Goal: Information Seeking & Learning: Compare options

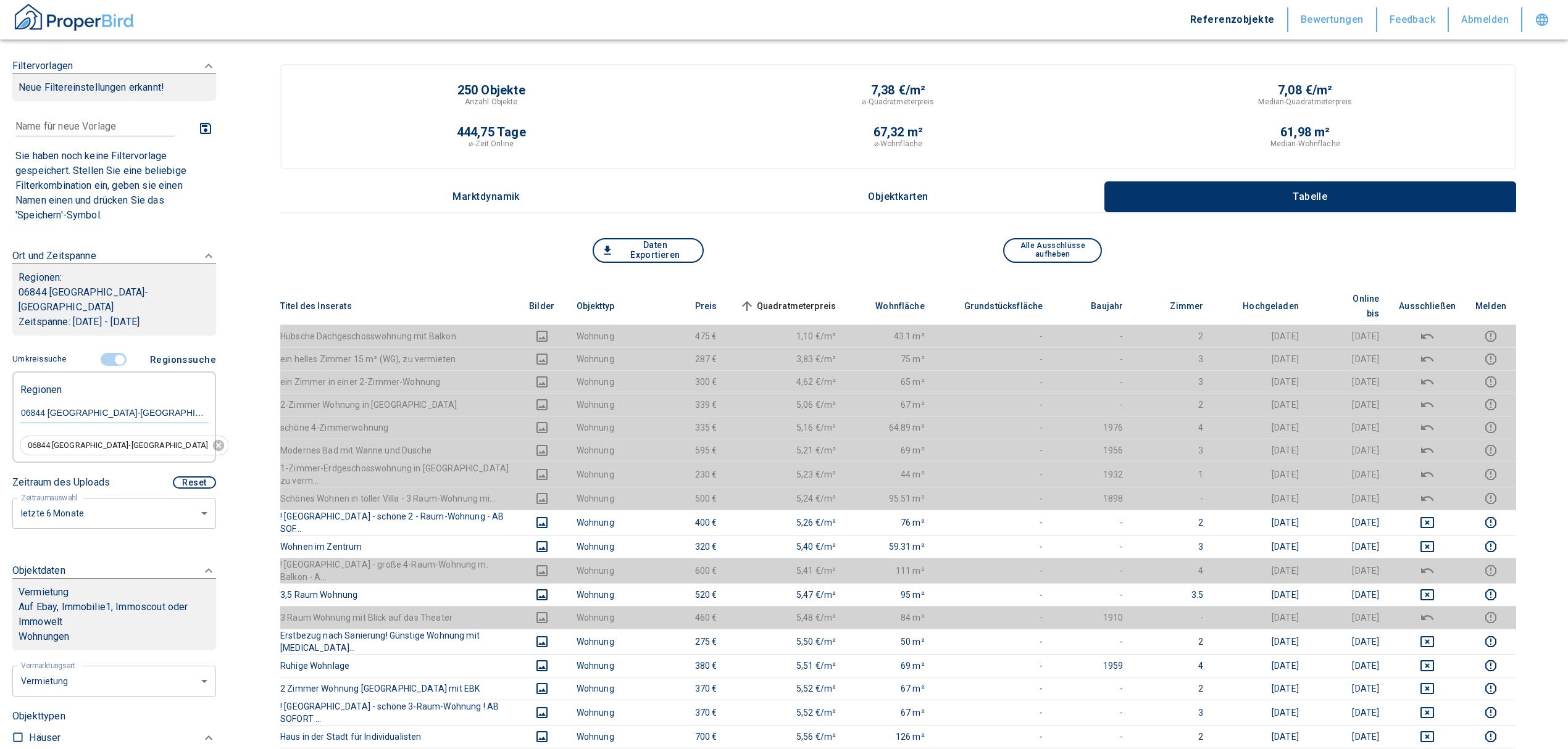
scroll to position [82, 0]
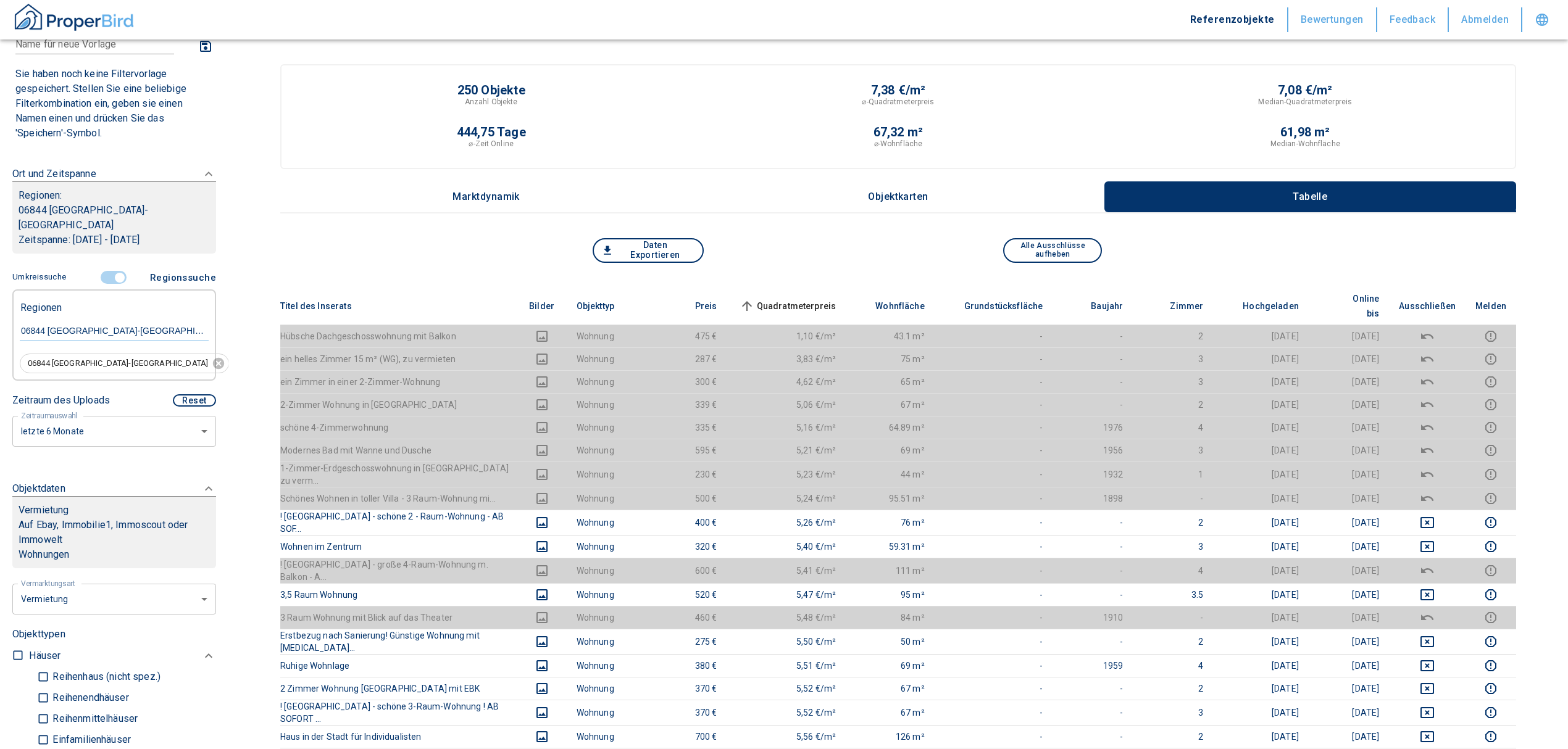
click at [118, 271] on input "controlled" at bounding box center [120, 277] width 37 height 13
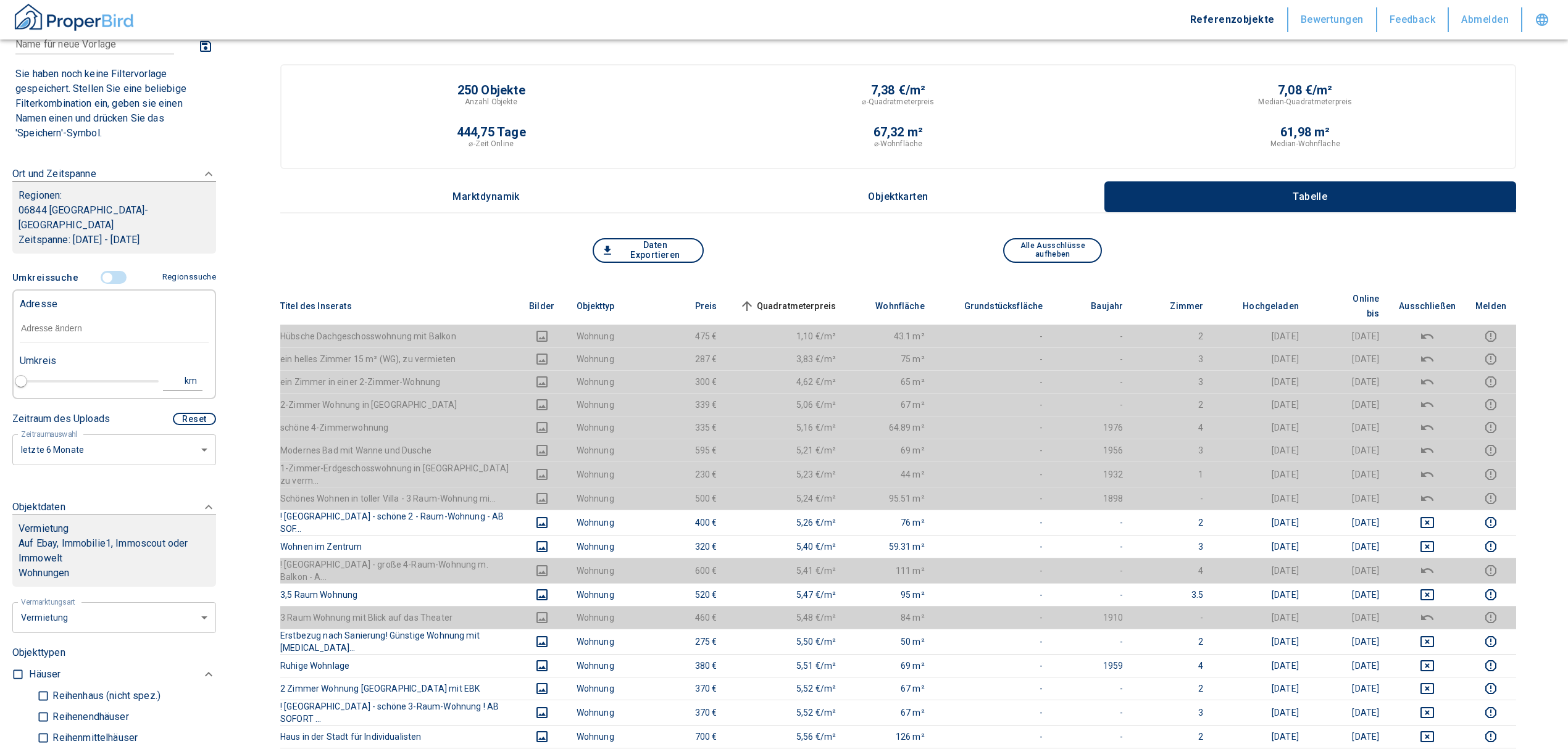
click at [95, 316] on input "text" at bounding box center [114, 329] width 189 height 28
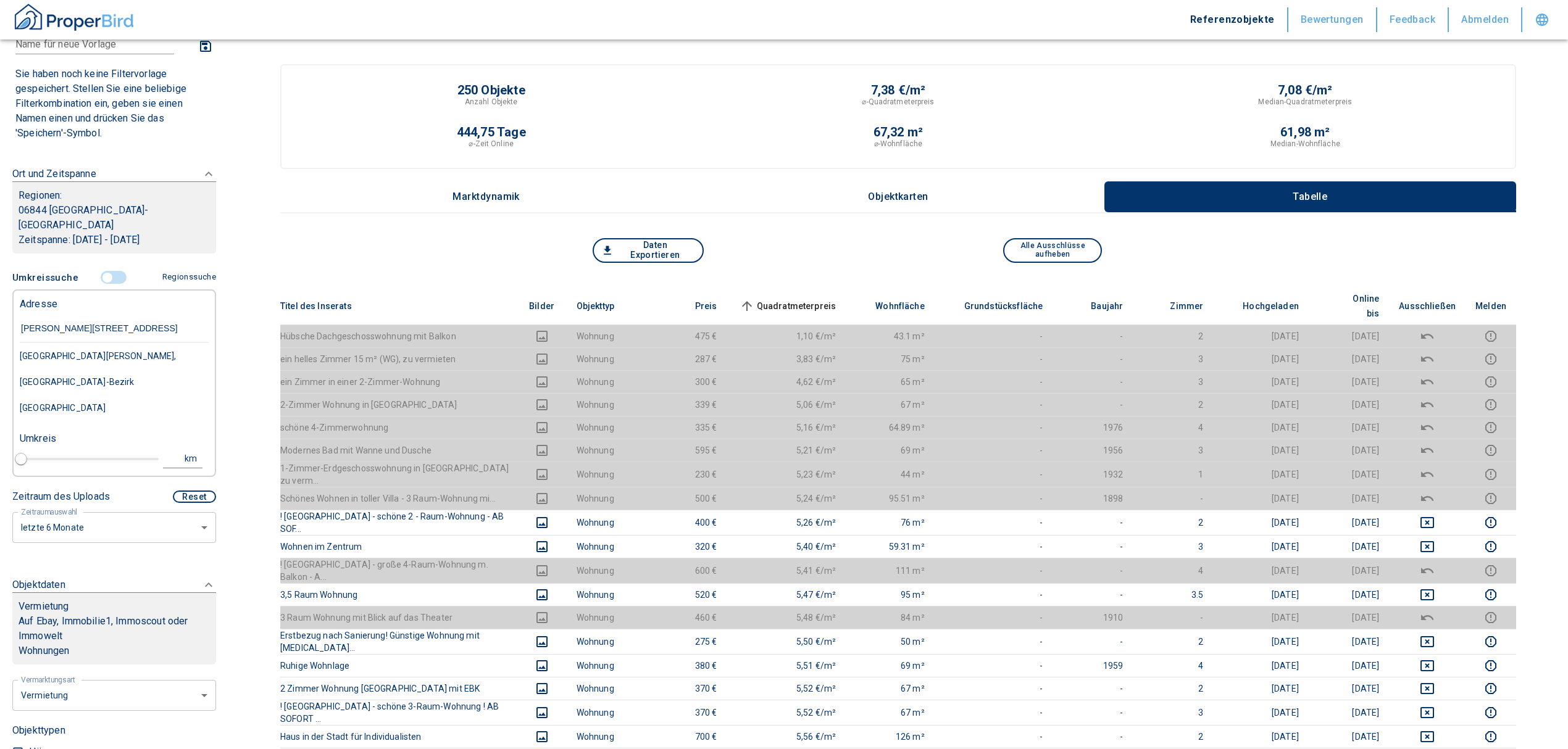
type input "[PERSON_NAME][STREET_ADDRESS]"
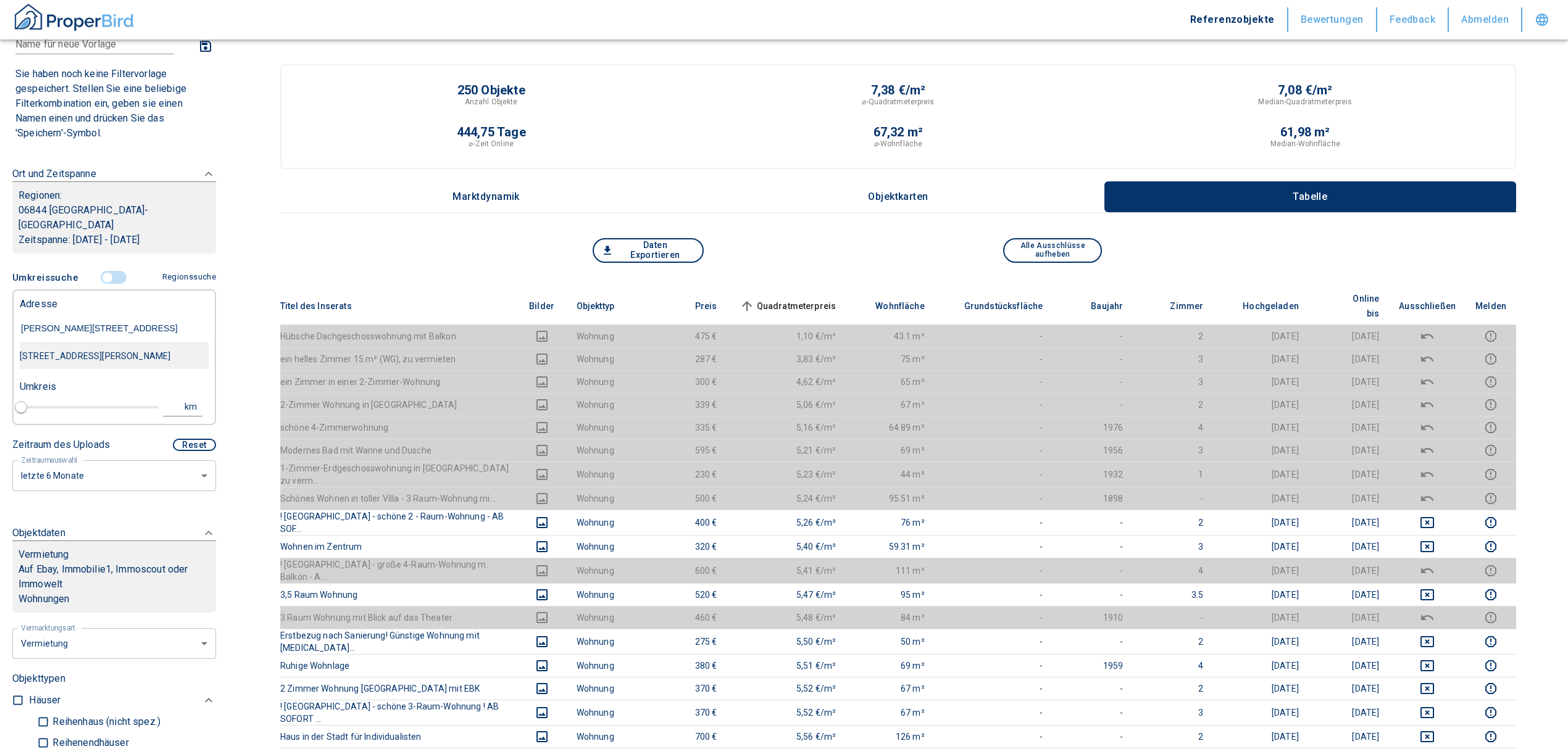
click at [93, 348] on div "[STREET_ADDRESS][PERSON_NAME]" at bounding box center [114, 355] width 189 height 26
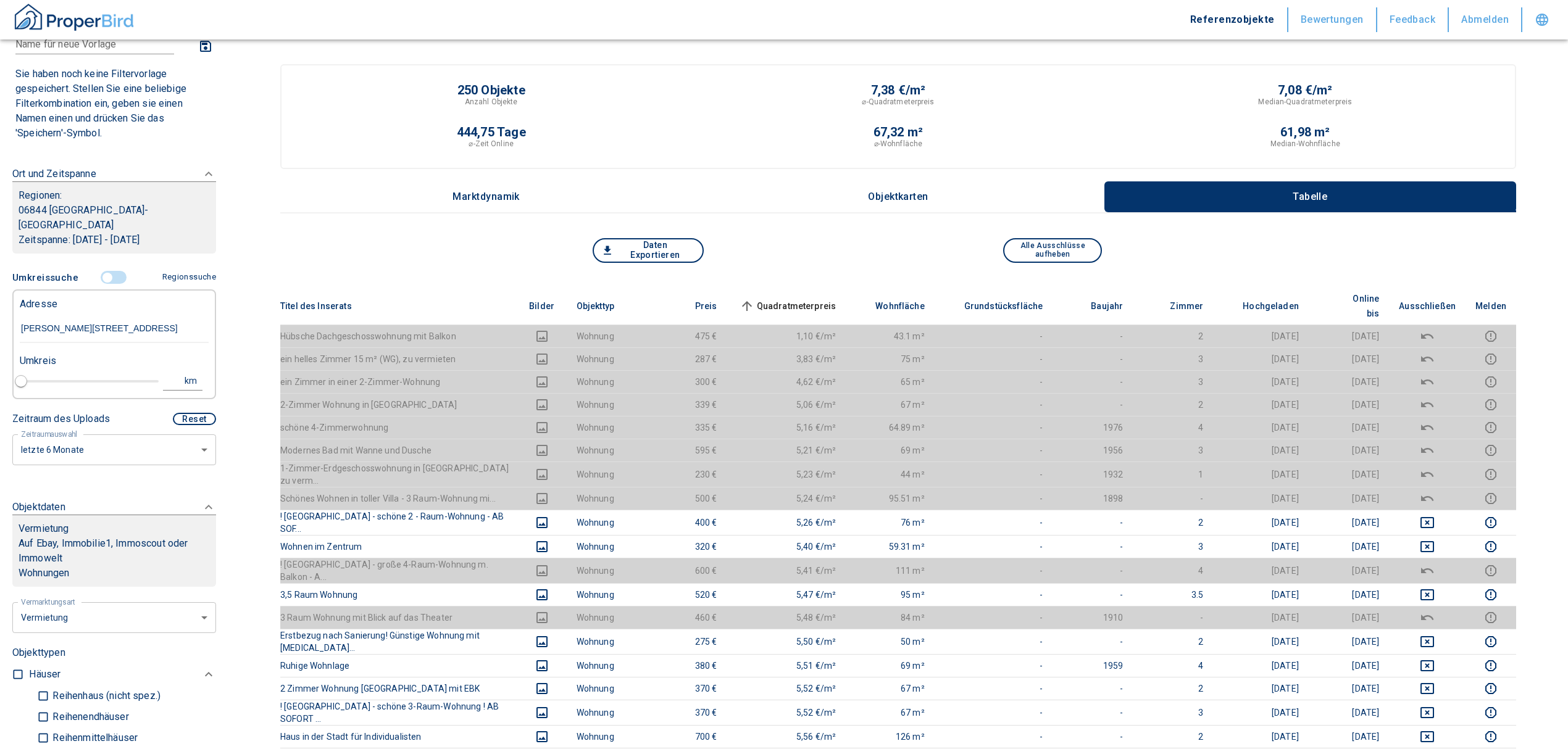
type input "2020"
type input "[STREET_ADDRESS][PERSON_NAME]"
type input "1"
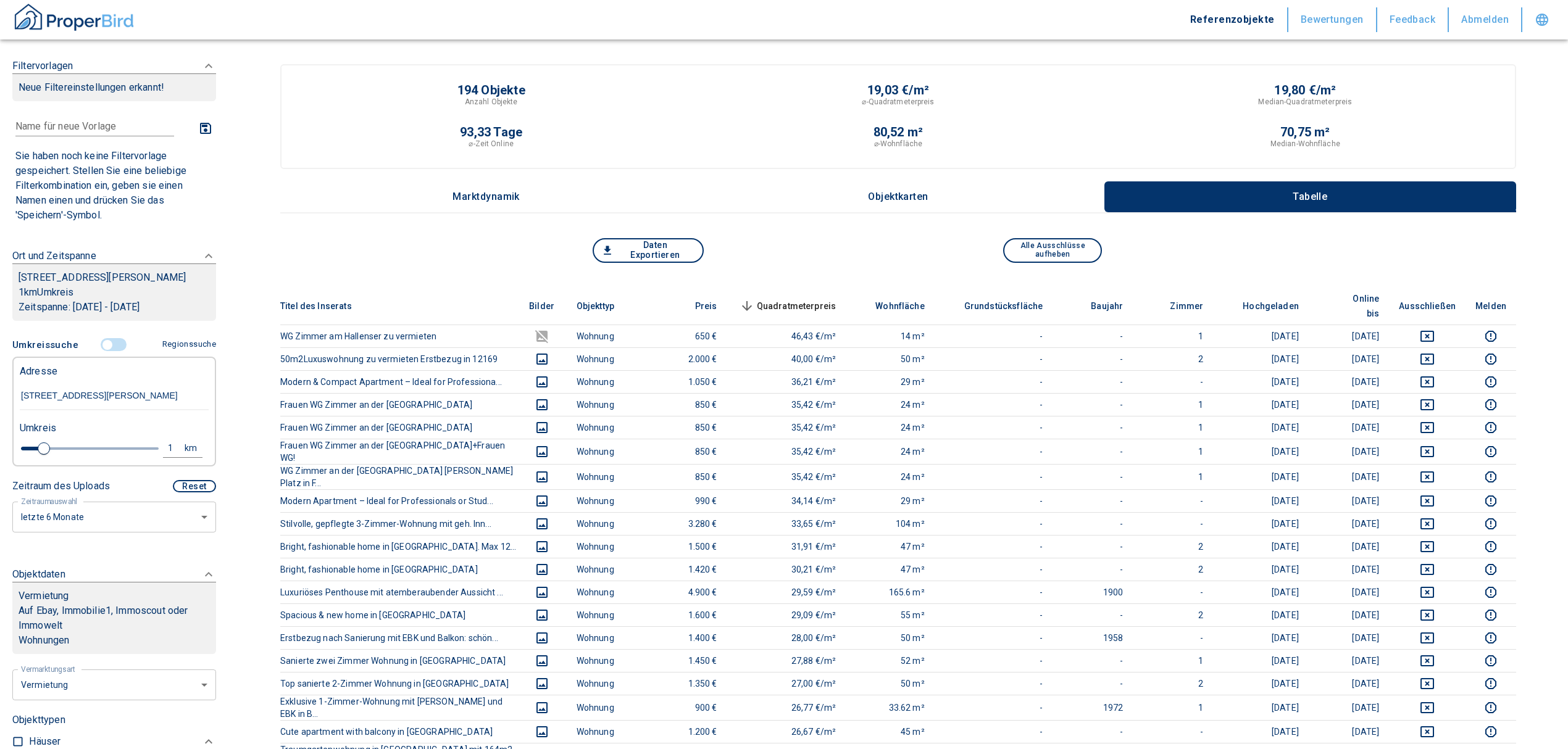
type input "[STREET_ADDRESS][PERSON_NAME]"
click at [169, 456] on div "1" at bounding box center [177, 448] width 22 height 16
drag, startPoint x: 74, startPoint y: 455, endPoint x: 10, endPoint y: 464, distance: 64.6
click at [10, 464] on div "1 km Neue Suchen" at bounding box center [104, 449] width 189 height 30
type input "0,5"
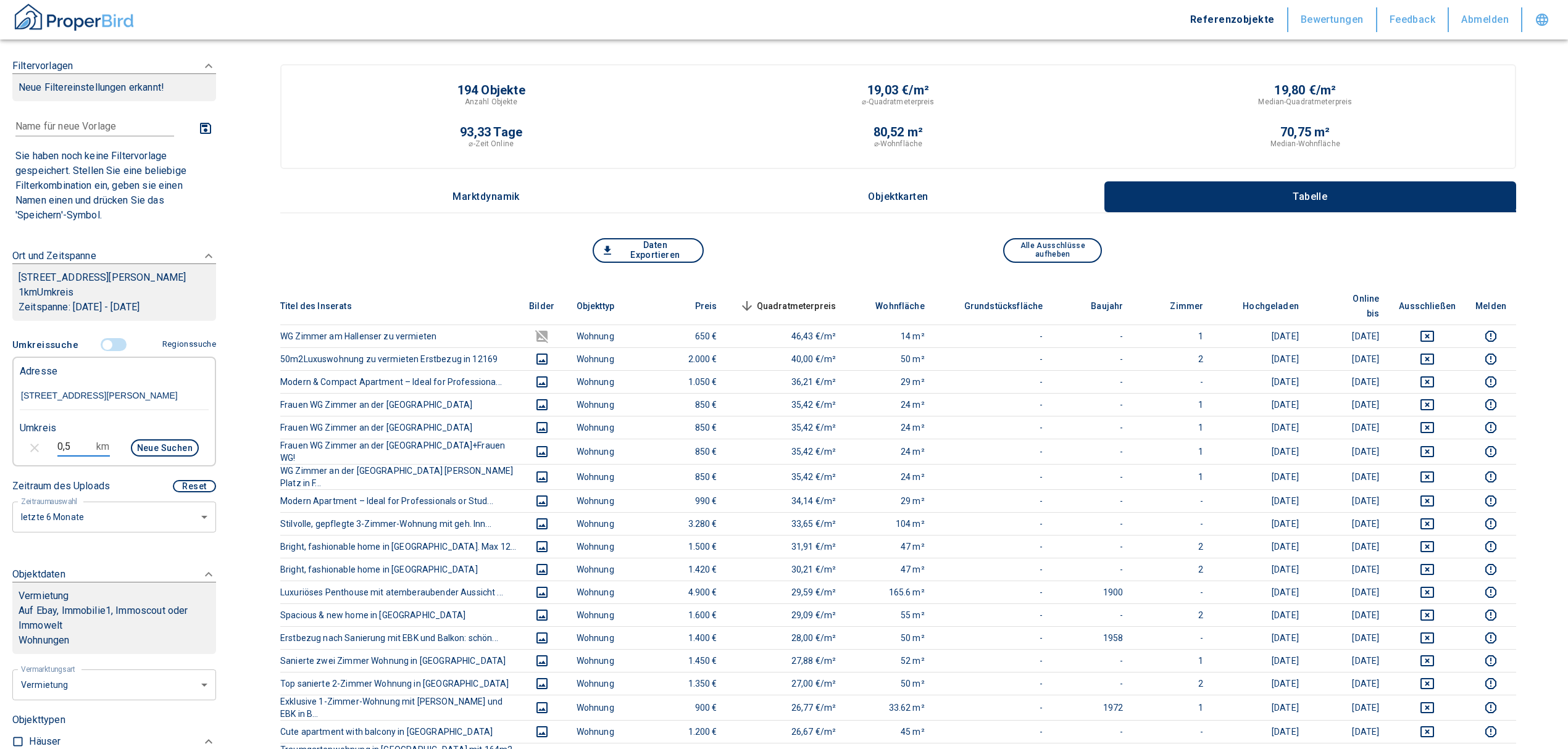
click at [159, 455] on button "Neue Suchen" at bounding box center [164, 448] width 68 height 17
type input "2020"
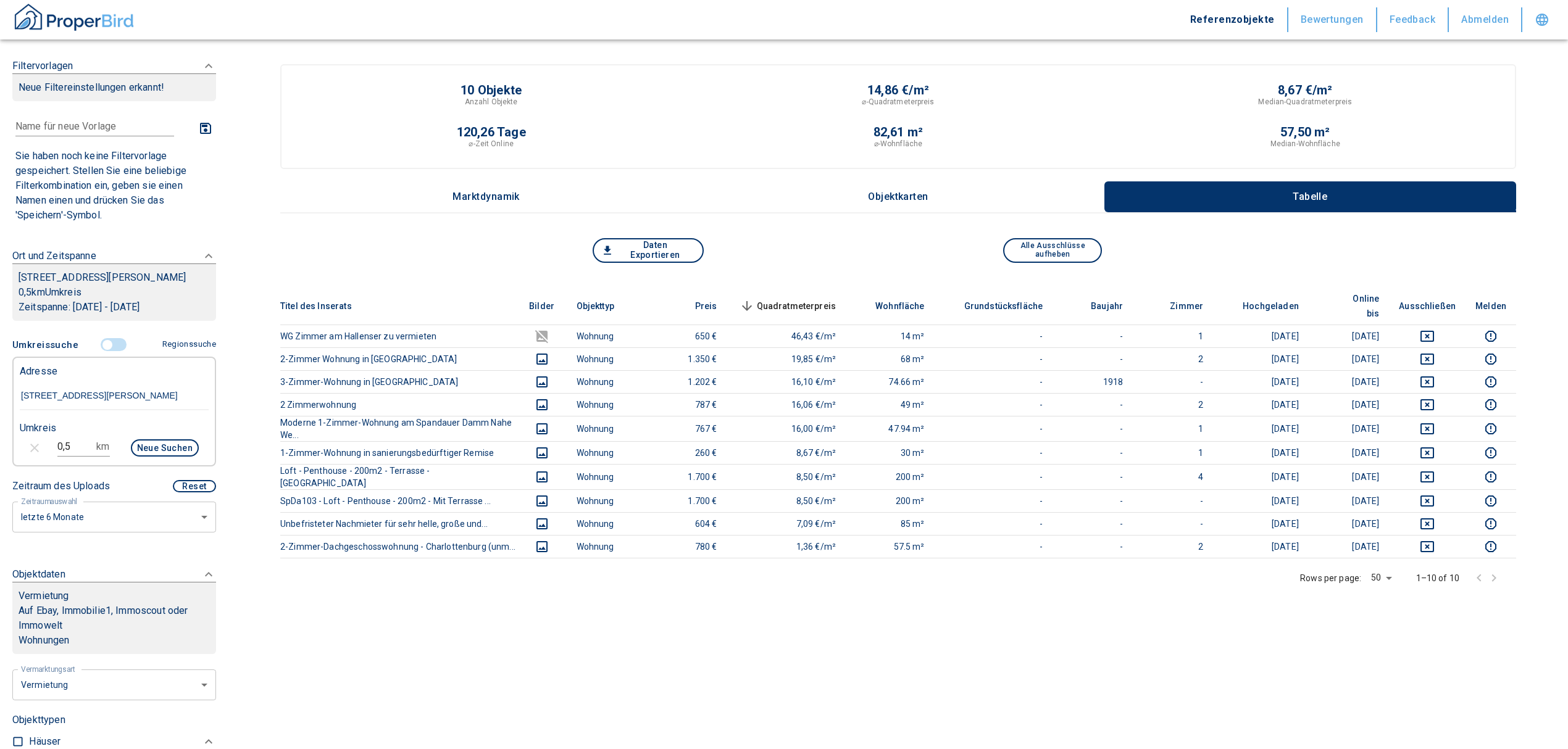
click at [74, 457] on input "0,5" at bounding box center [74, 447] width 35 height 20
drag, startPoint x: 74, startPoint y: 462, endPoint x: 26, endPoint y: 443, distance: 51.6
click at [33, 462] on div "0,5 km Neue Suchen" at bounding box center [104, 449] width 189 height 30
type input "1"
click at [133, 453] on button "Neue Suchen" at bounding box center [164, 448] width 68 height 17
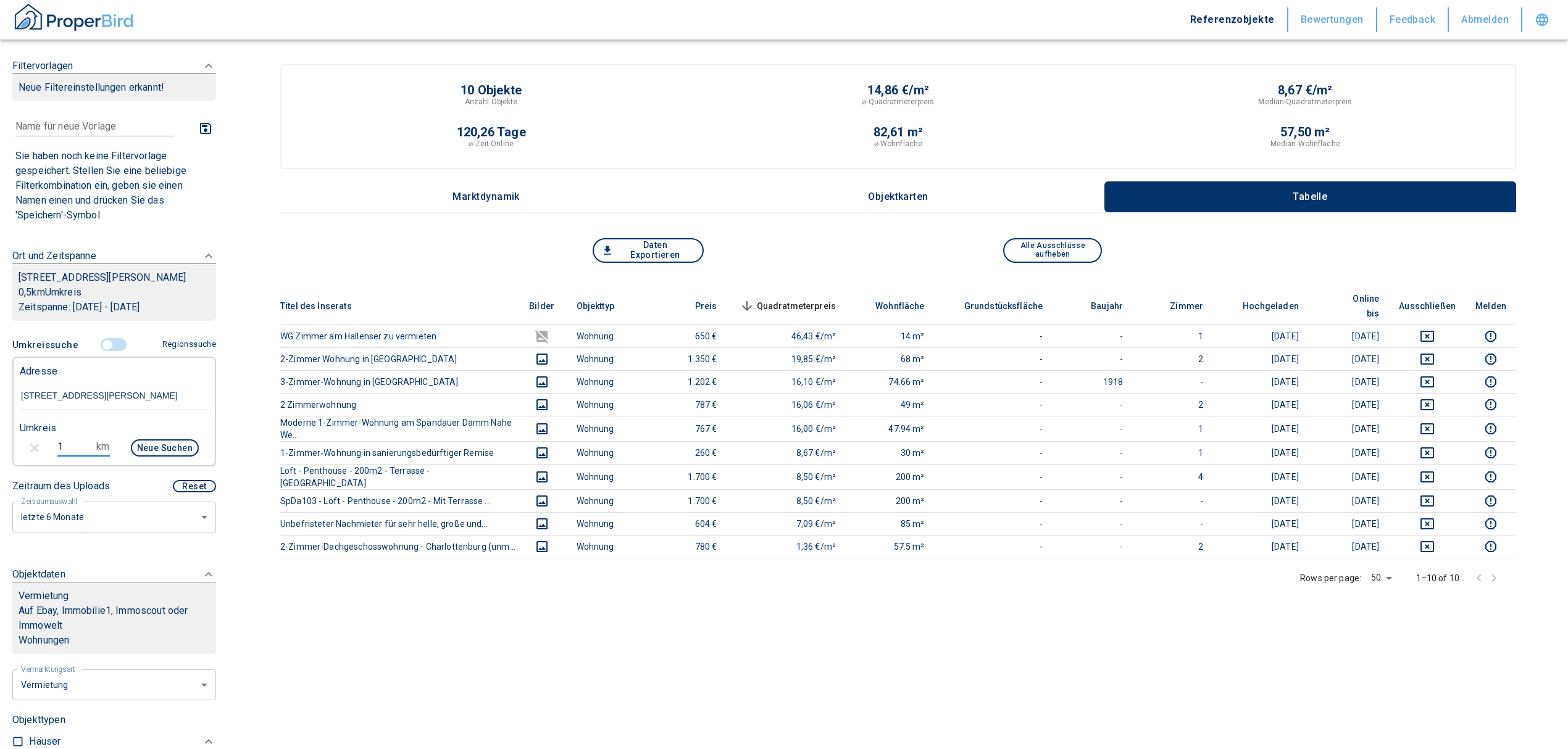
type input "2020"
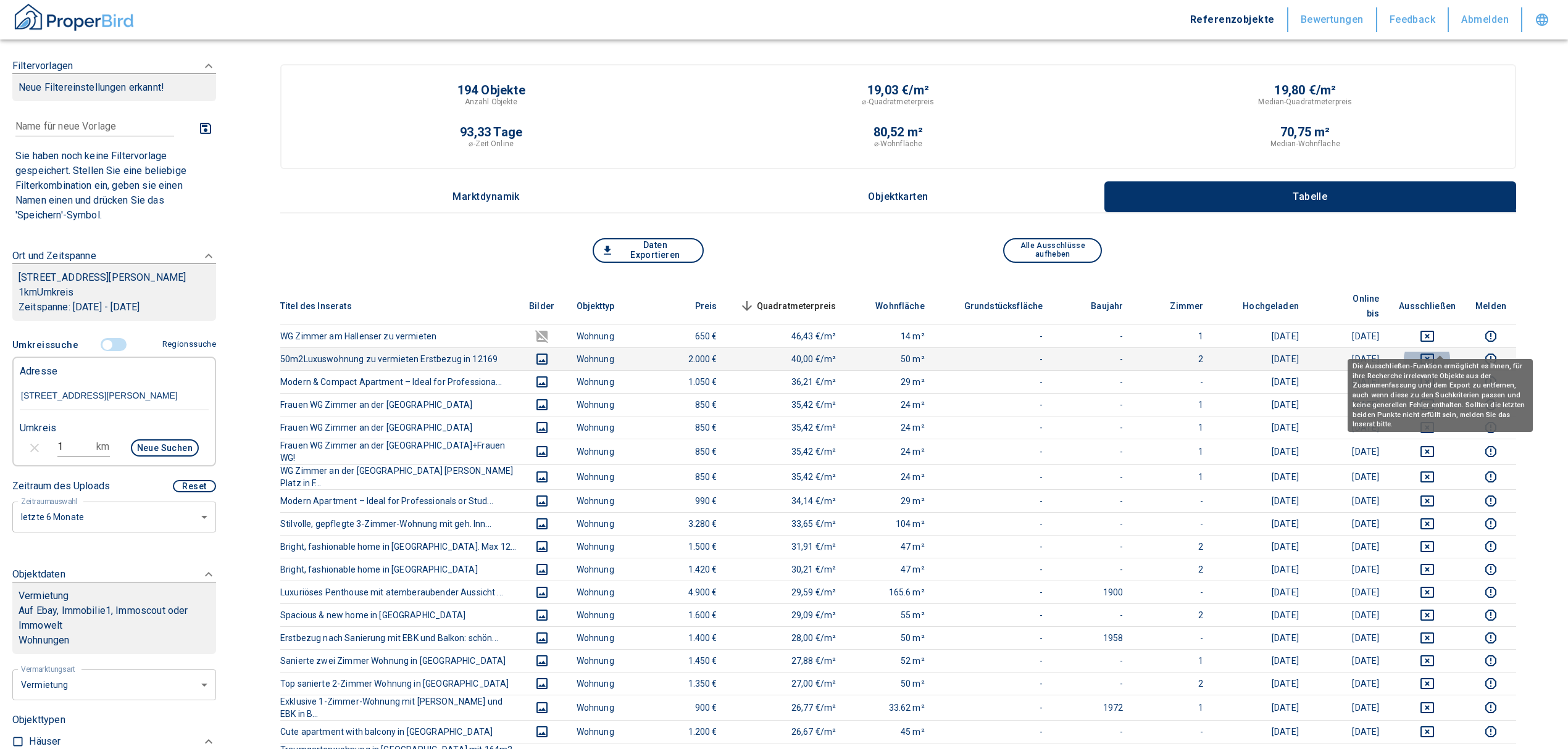
click at [1431, 352] on button "deselect this listing" at bounding box center [1427, 359] width 57 height 15
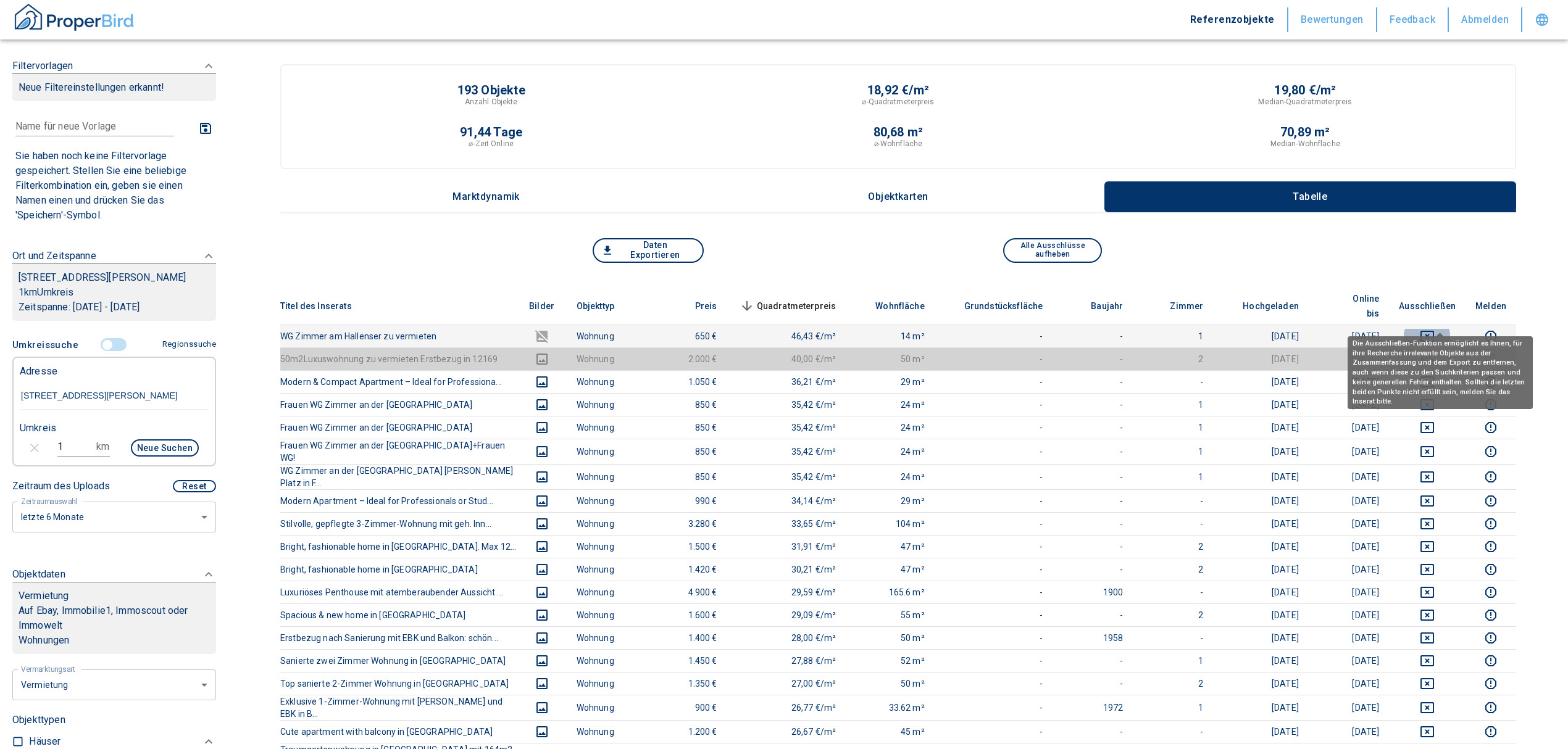
click at [1435, 329] on icon "deselect this listing" at bounding box center [1428, 336] width 15 height 15
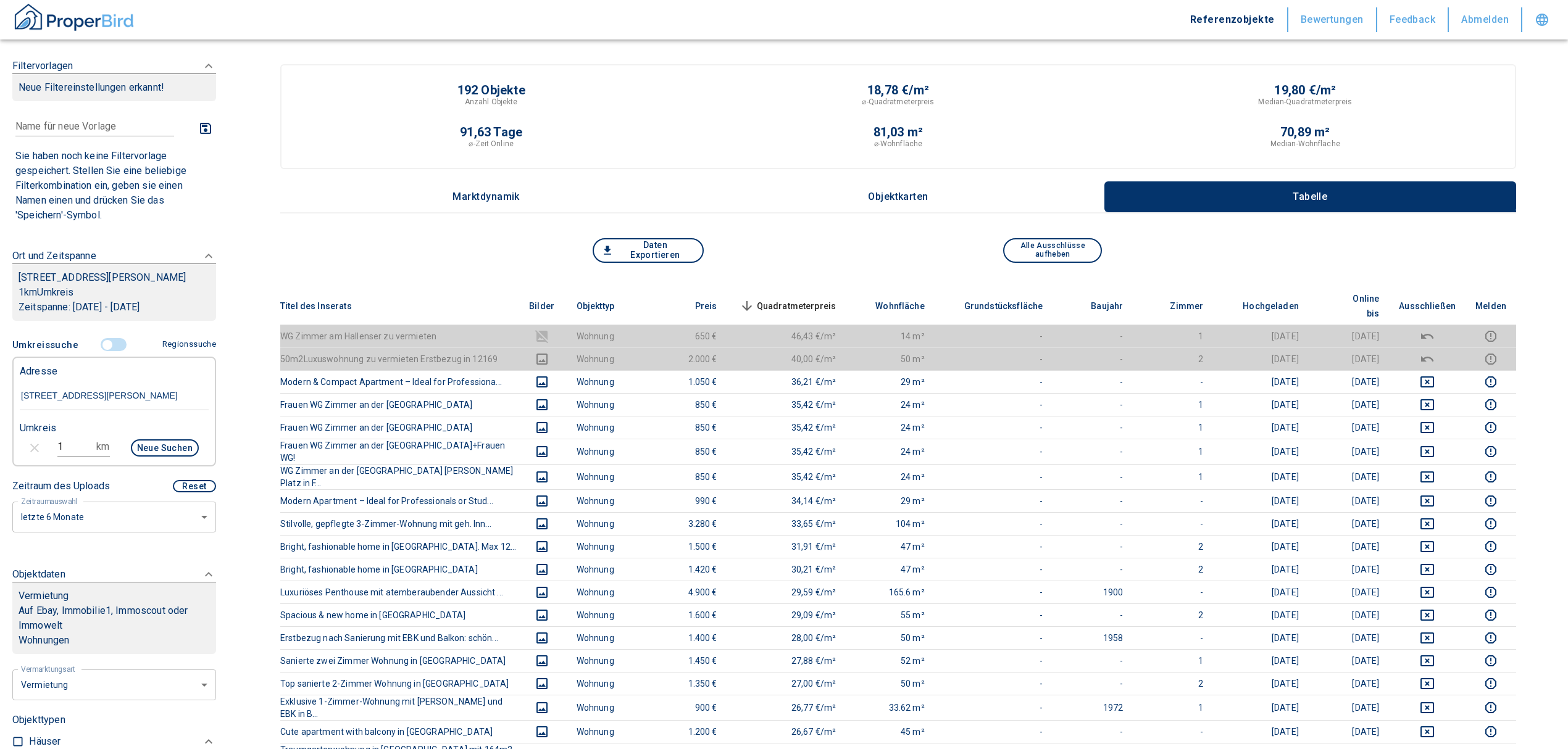
click at [820, 299] on span "Quadratmeterpreis sorted descending" at bounding box center [786, 306] width 99 height 15
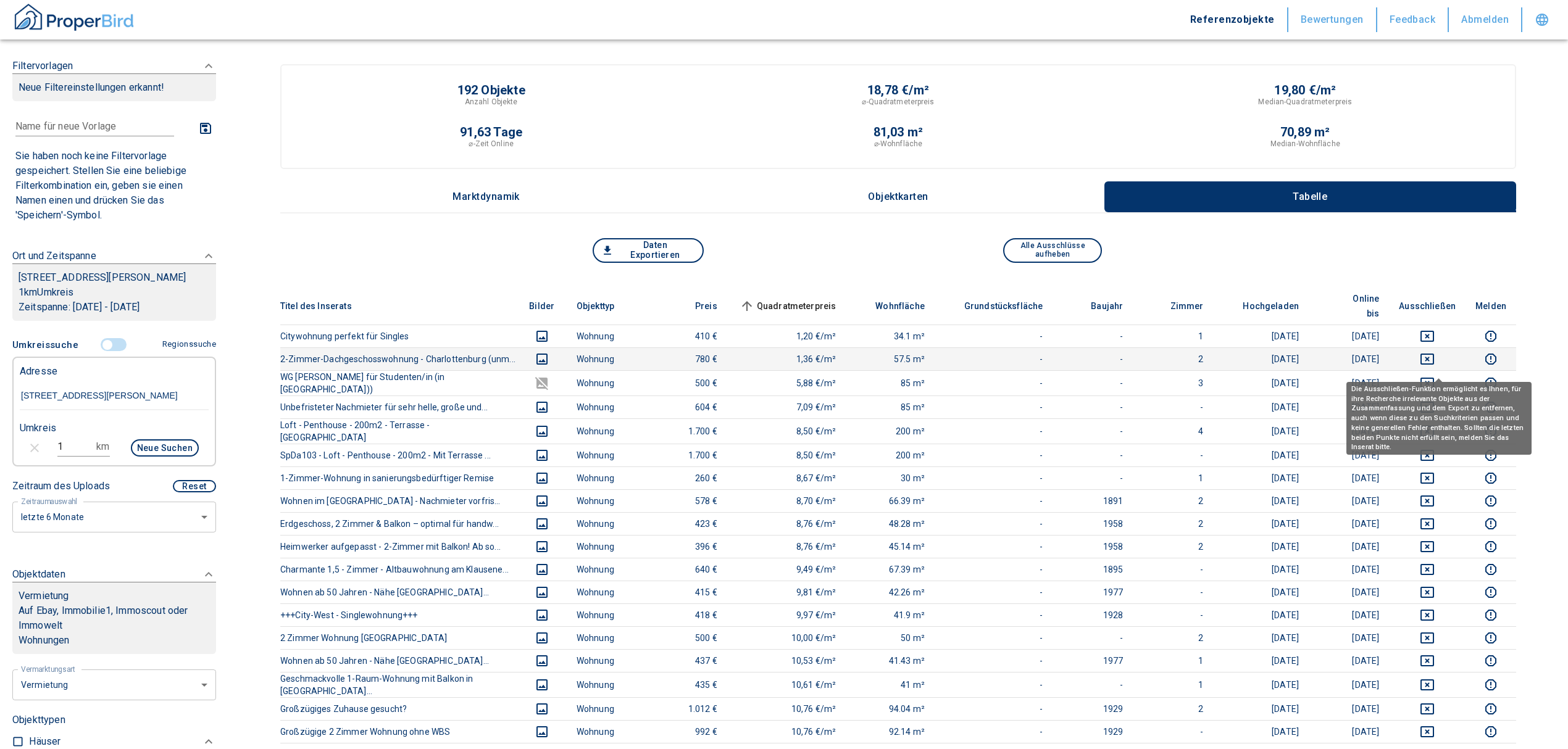
drag, startPoint x: 1445, startPoint y: 366, endPoint x: 1440, endPoint y: 347, distance: 19.6
click at [1434, 377] on icon "deselect this listing" at bounding box center [1427, 382] width 13 height 11
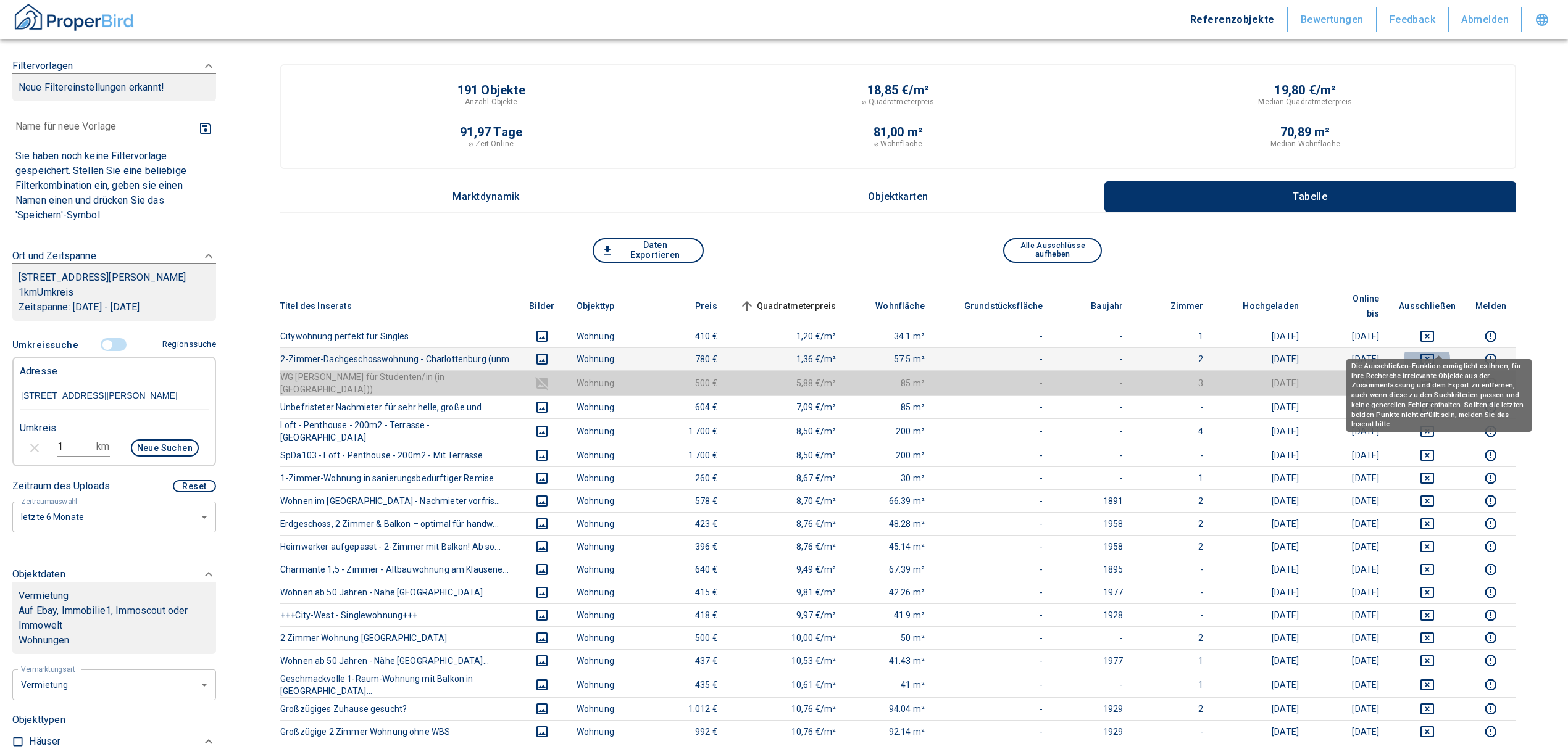
click at [1434, 353] on icon "deselect this listing" at bounding box center [1427, 358] width 13 height 11
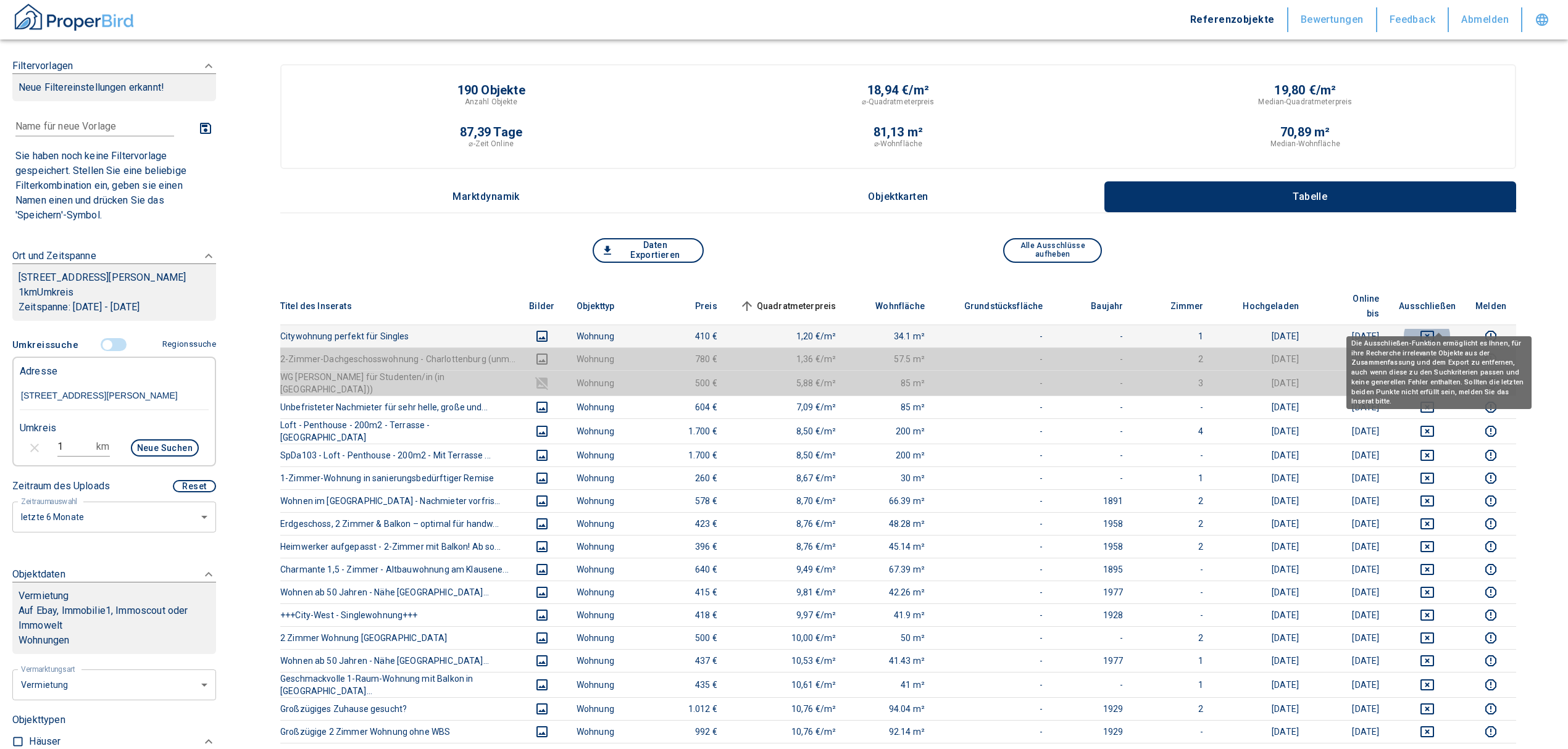
click at [1435, 329] on icon "deselect this listing" at bounding box center [1428, 336] width 15 height 15
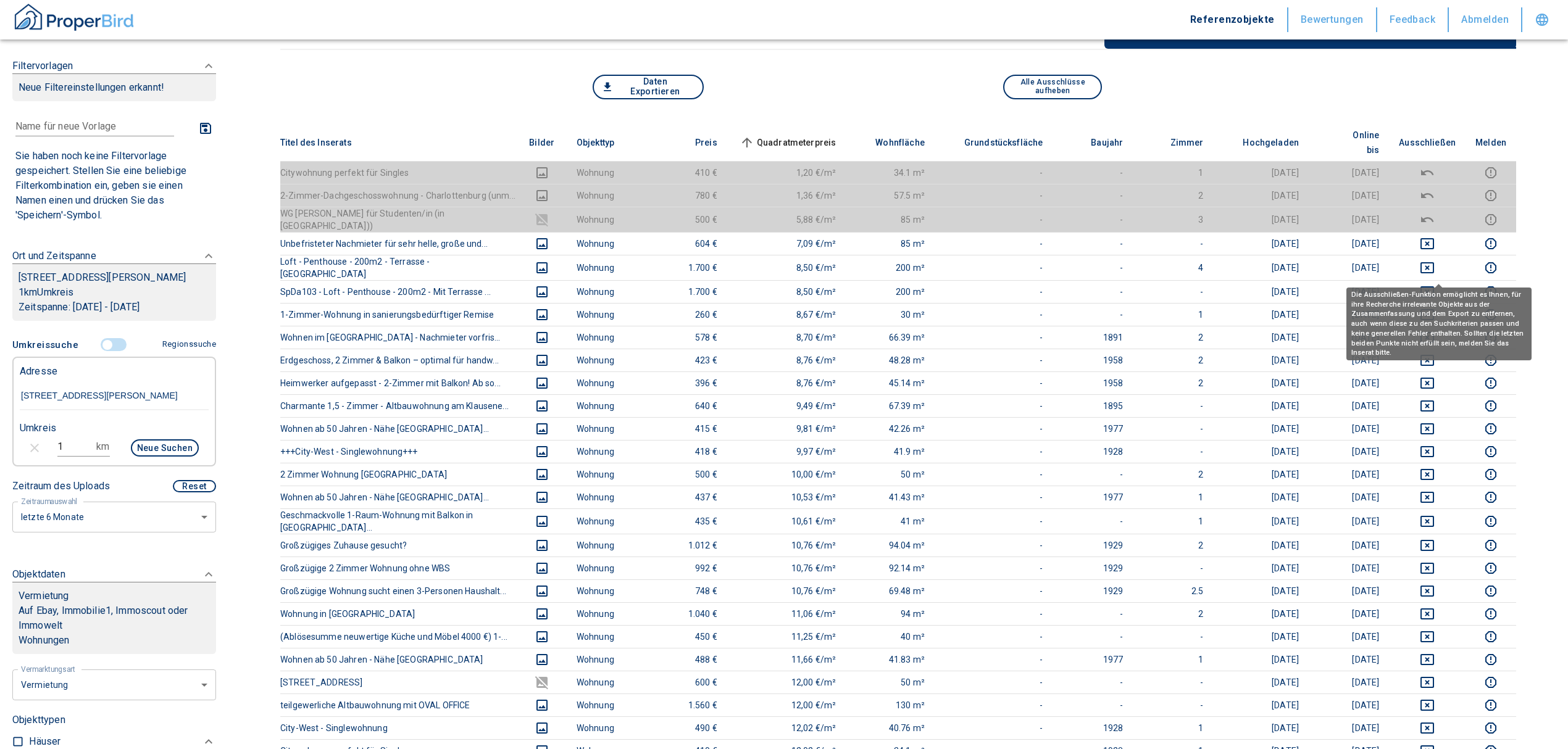
scroll to position [164, 0]
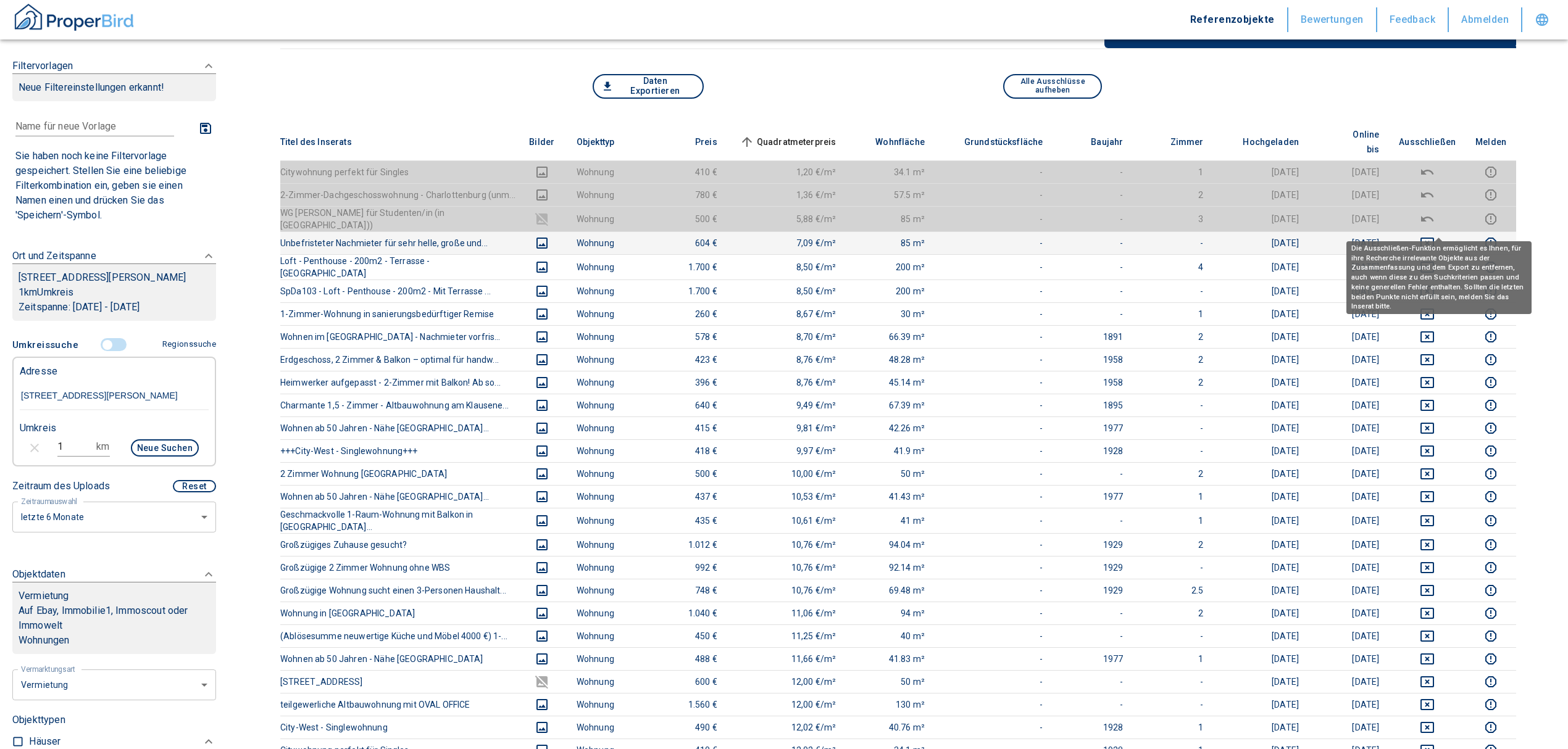
click at [1433, 235] on icon "deselect this listing" at bounding box center [1428, 243] width 15 height 15
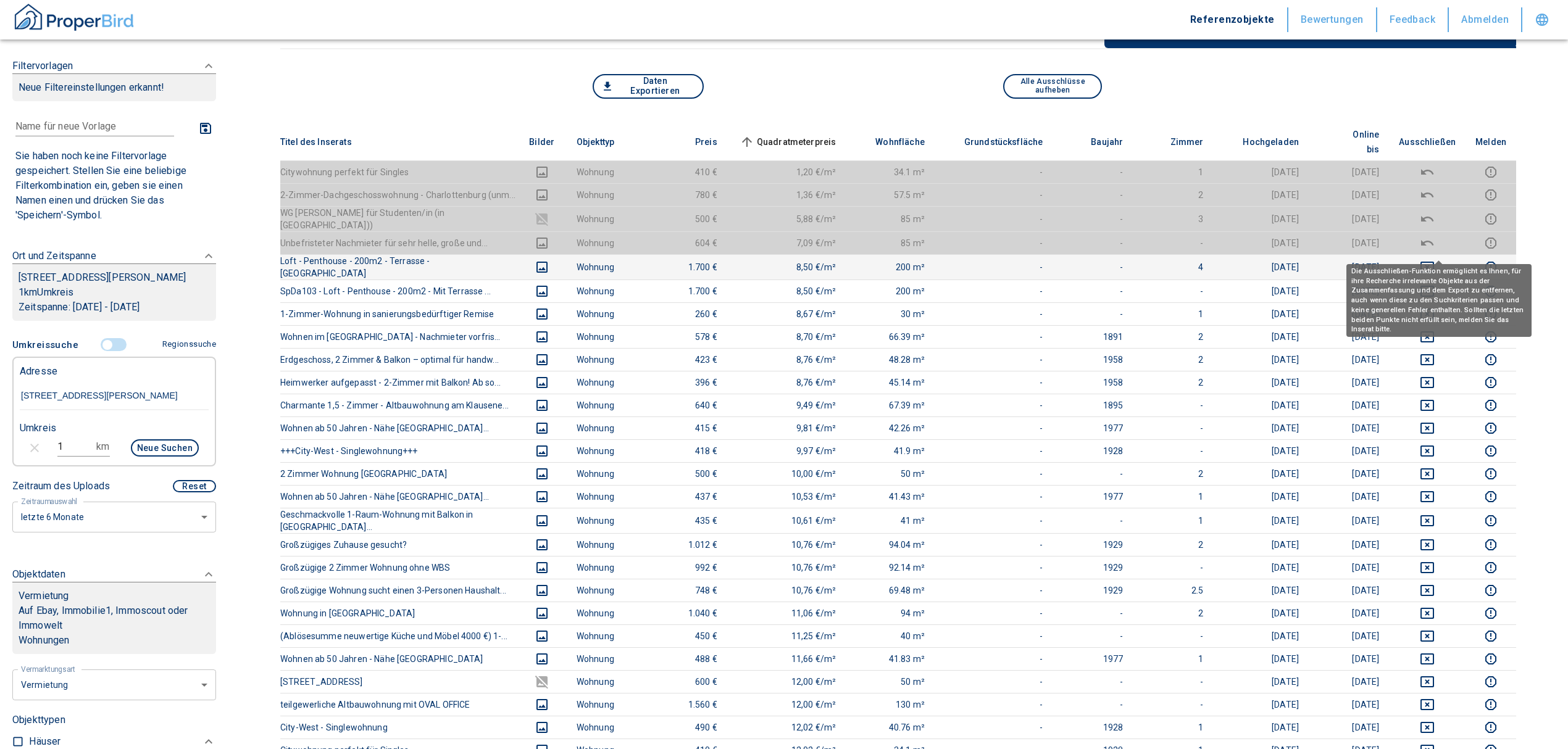
click at [1435, 260] on icon "deselect this listing" at bounding box center [1428, 268] width 15 height 15
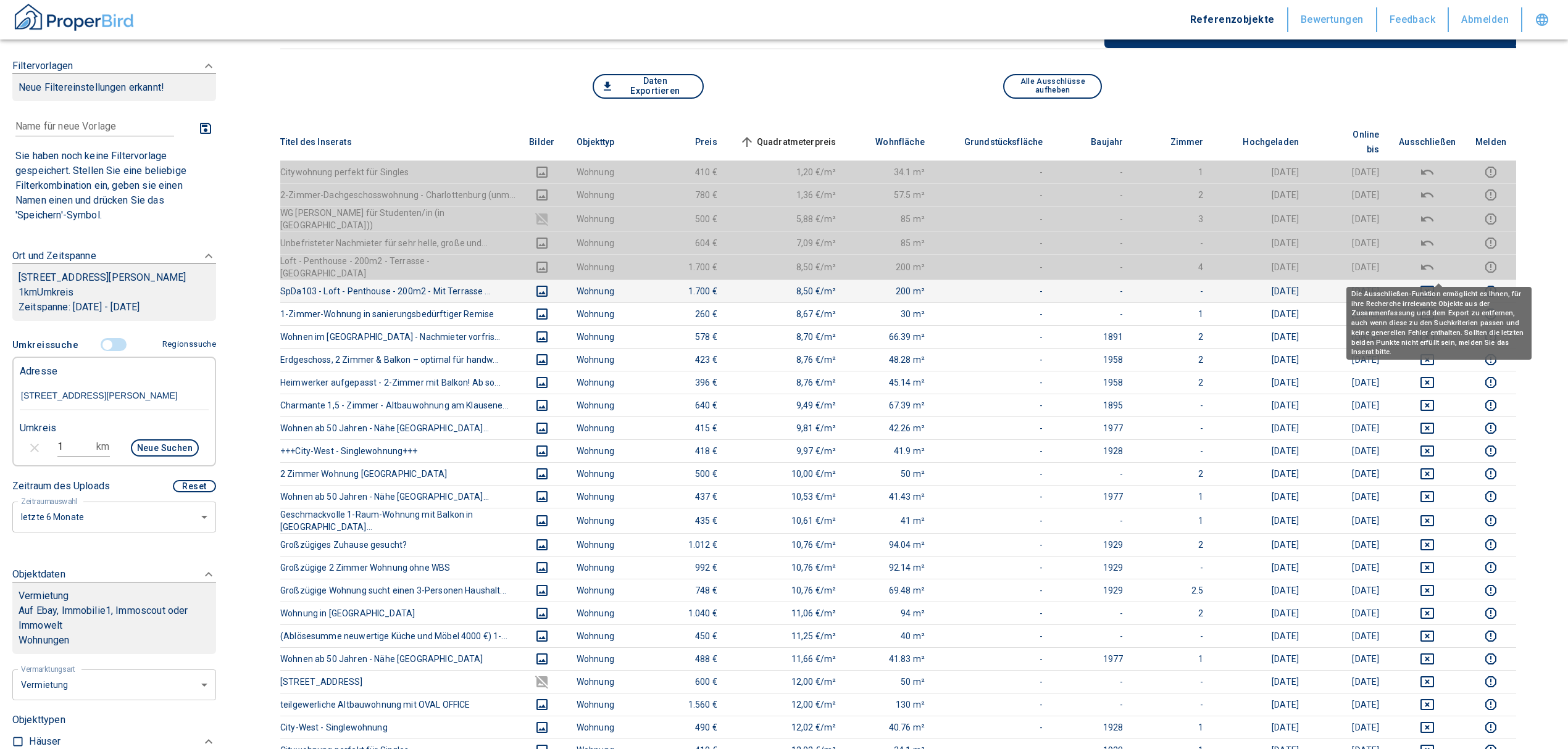
click at [1435, 284] on icon "deselect this listing" at bounding box center [1428, 292] width 15 height 15
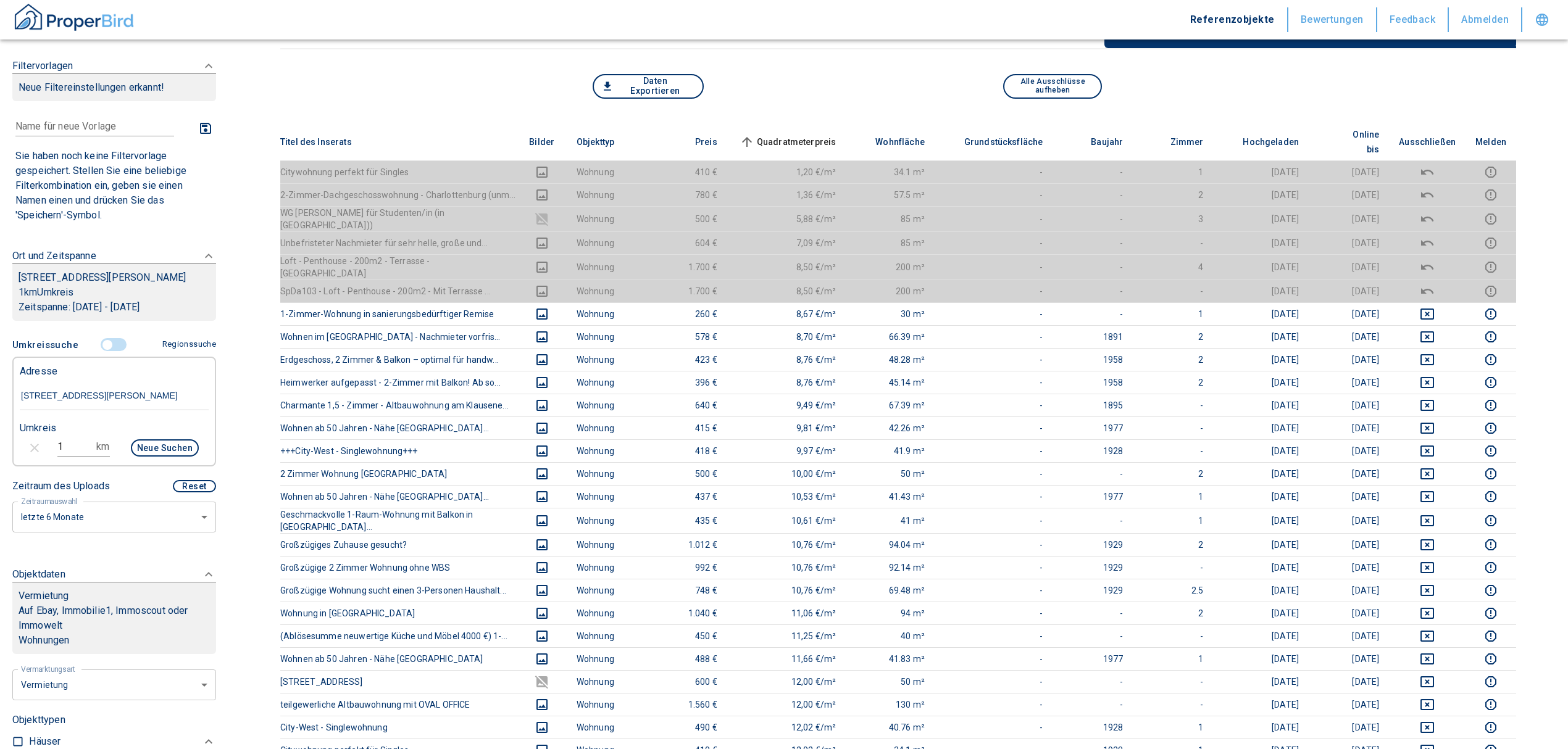
click at [782, 135] on span "Quadratmeterpreis sorted ascending" at bounding box center [786, 142] width 99 height 15
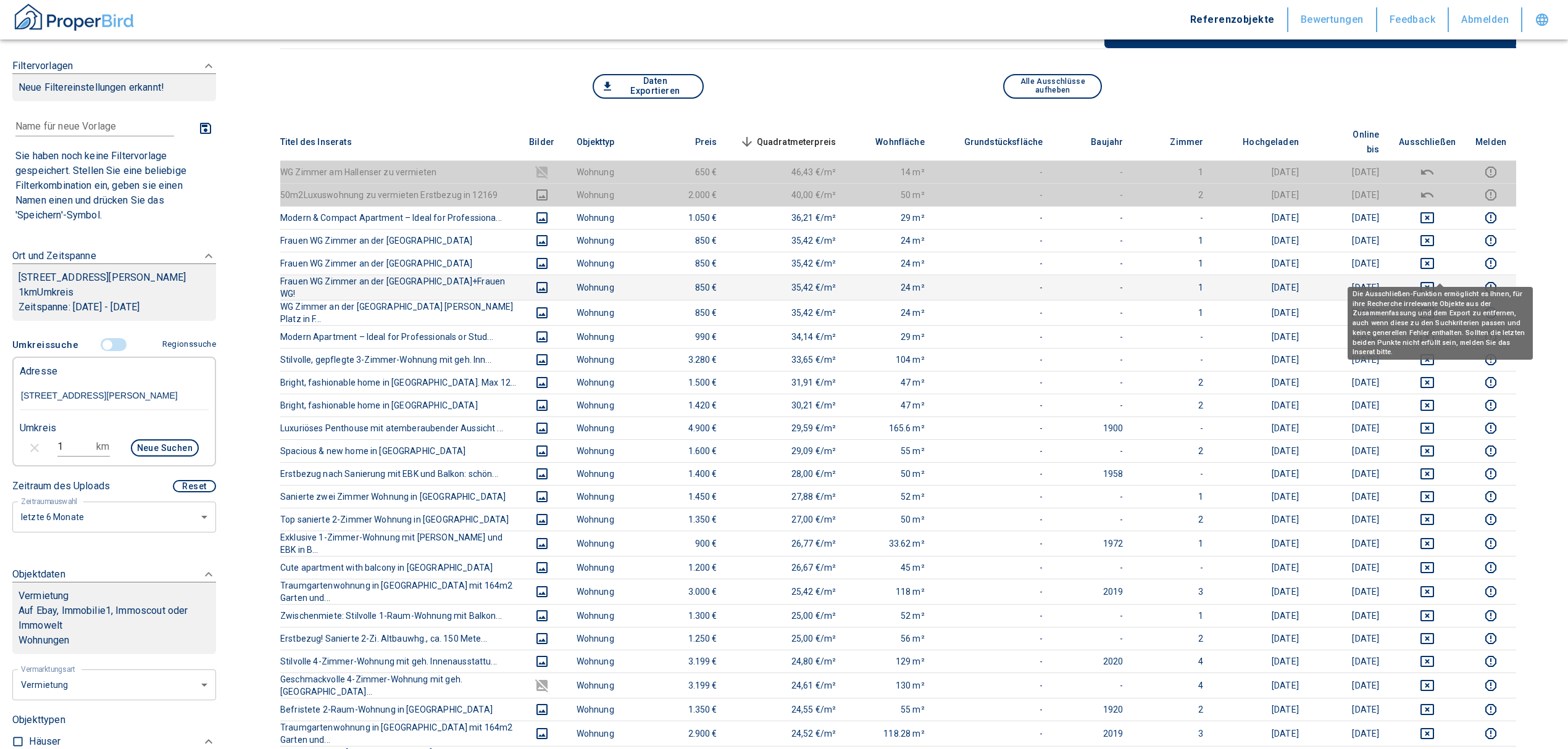
click at [1433, 280] on icon "deselect this listing" at bounding box center [1428, 287] width 15 height 15
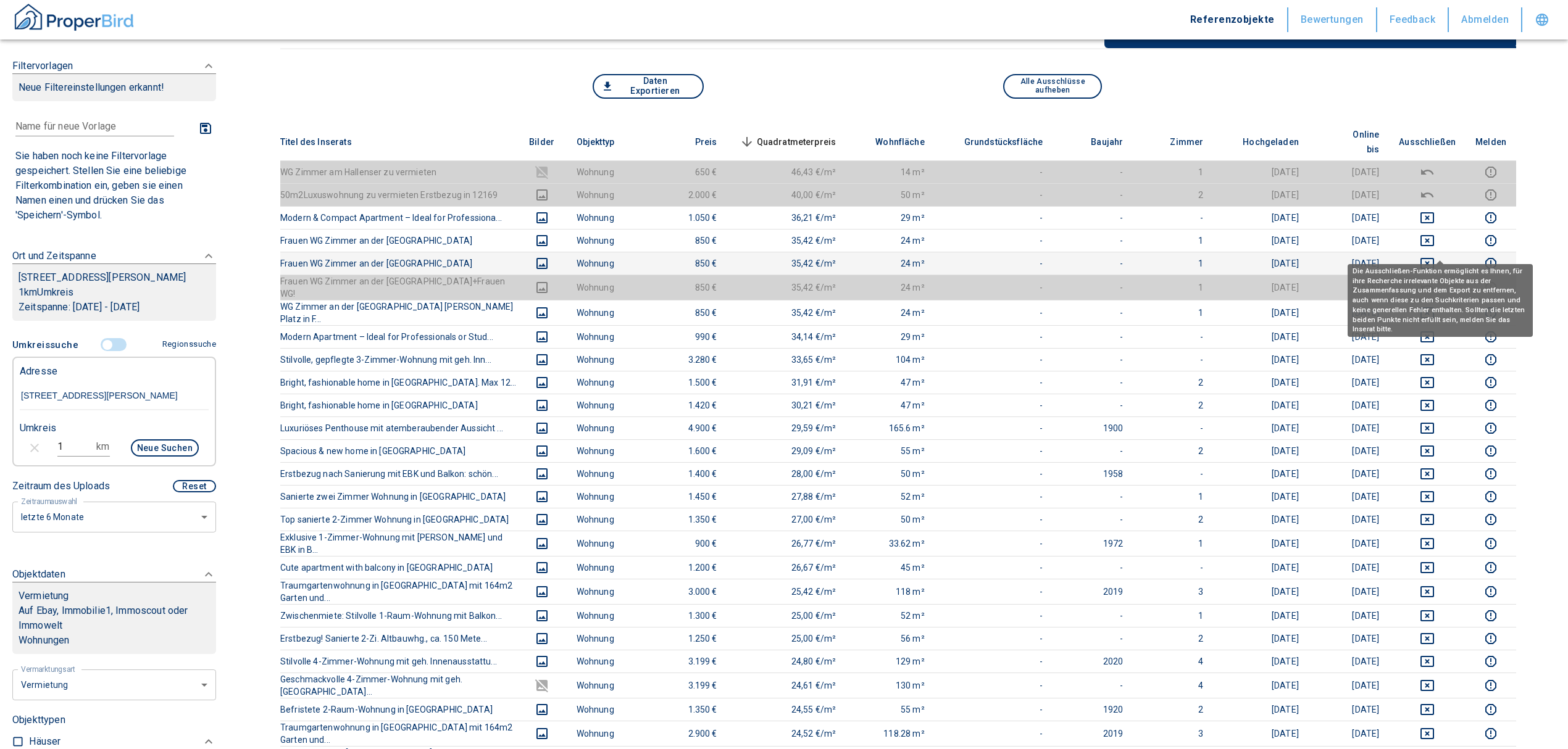
click at [1435, 256] on icon "deselect this listing" at bounding box center [1428, 263] width 15 height 15
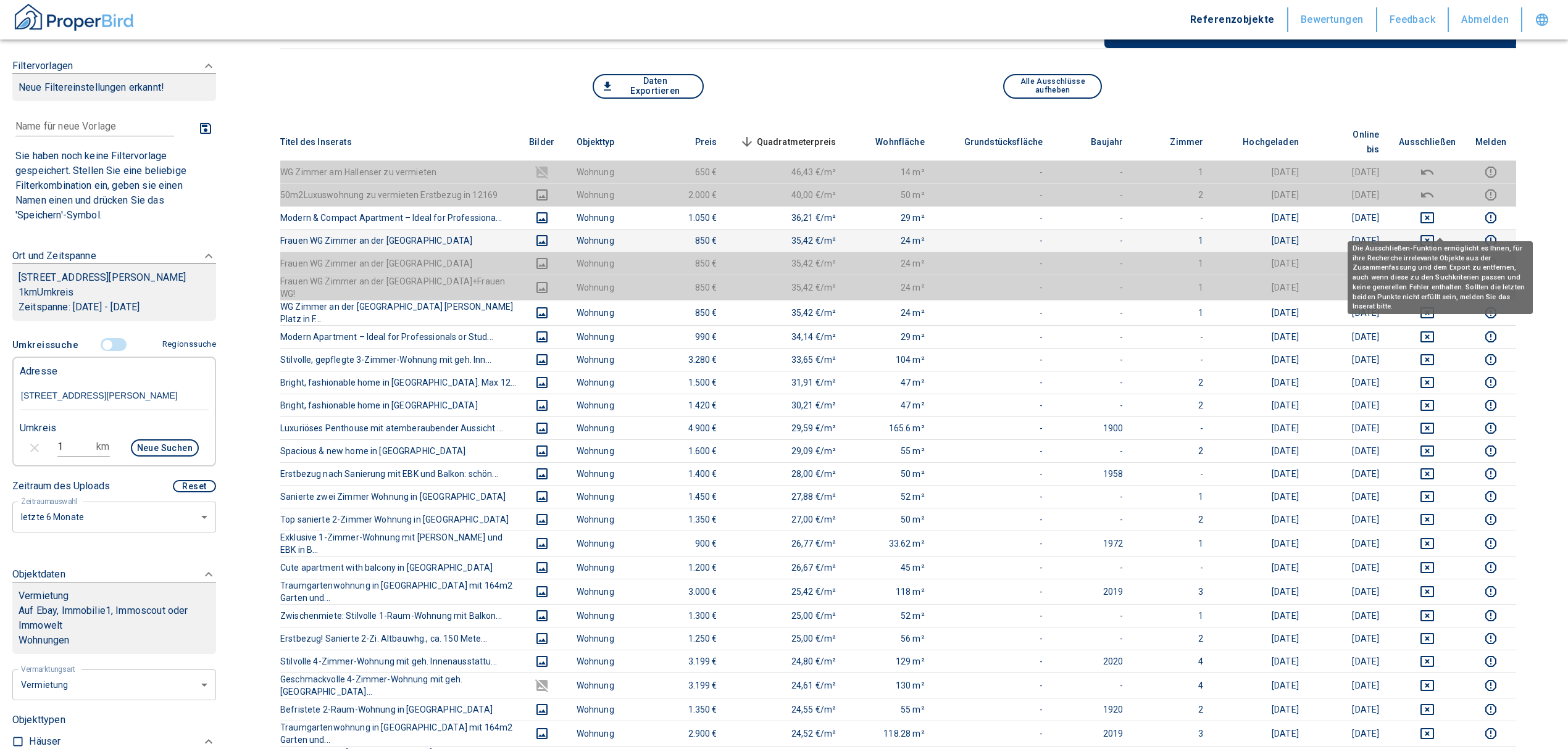
click at [1433, 233] on icon "deselect this listing" at bounding box center [1428, 240] width 15 height 15
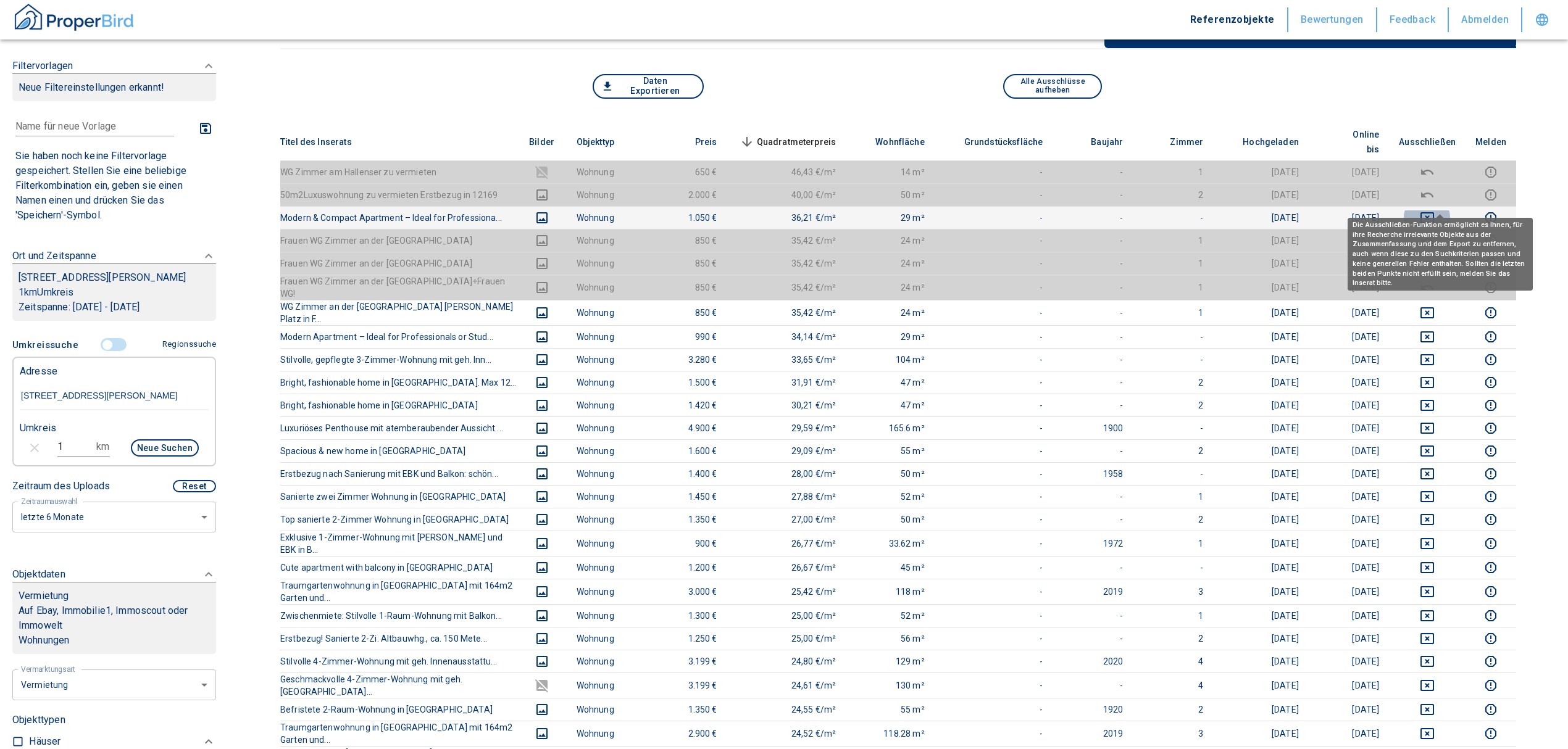
click at [1433, 211] on icon "deselect this listing" at bounding box center [1428, 218] width 15 height 15
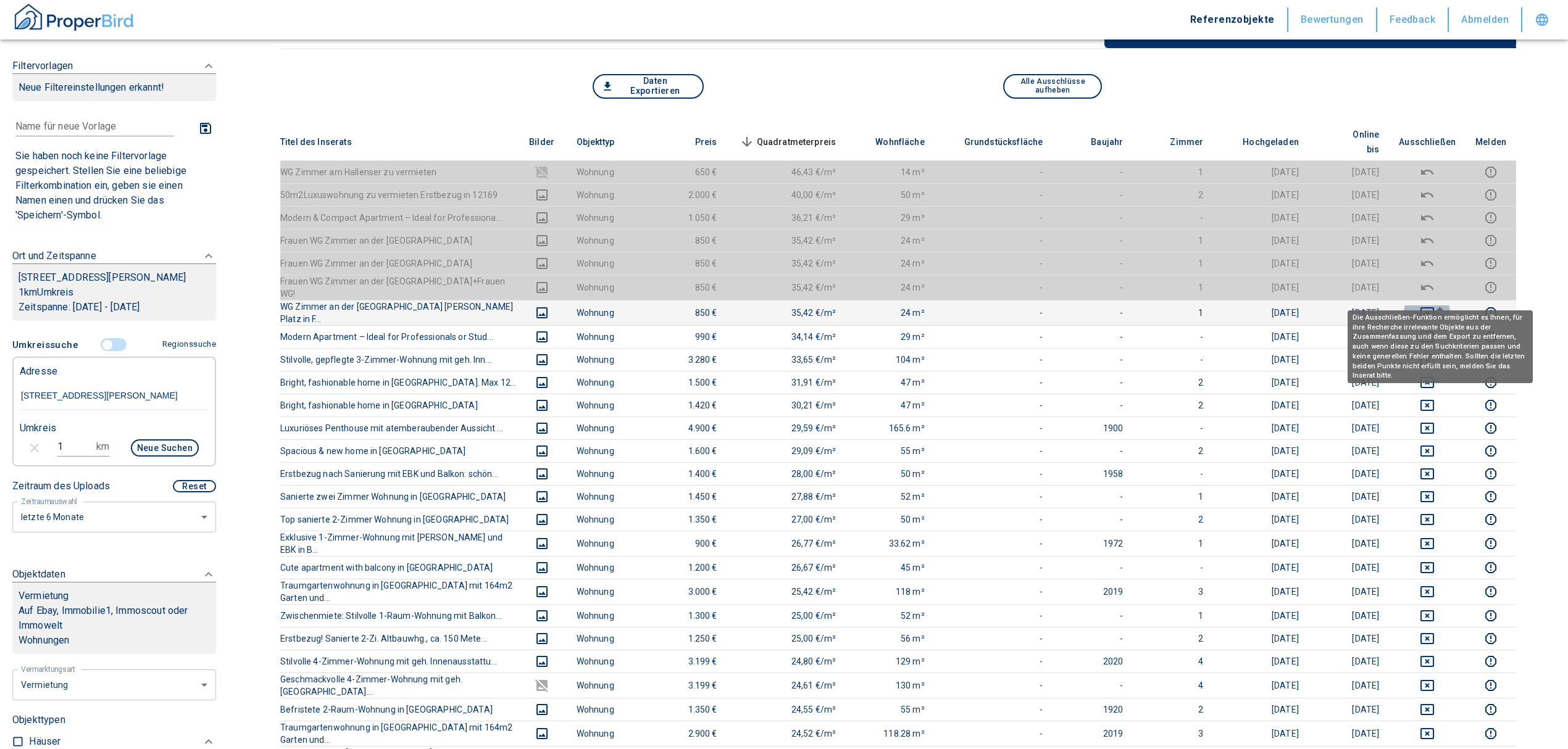
click at [1434, 307] on icon "deselect this listing" at bounding box center [1427, 312] width 13 height 11
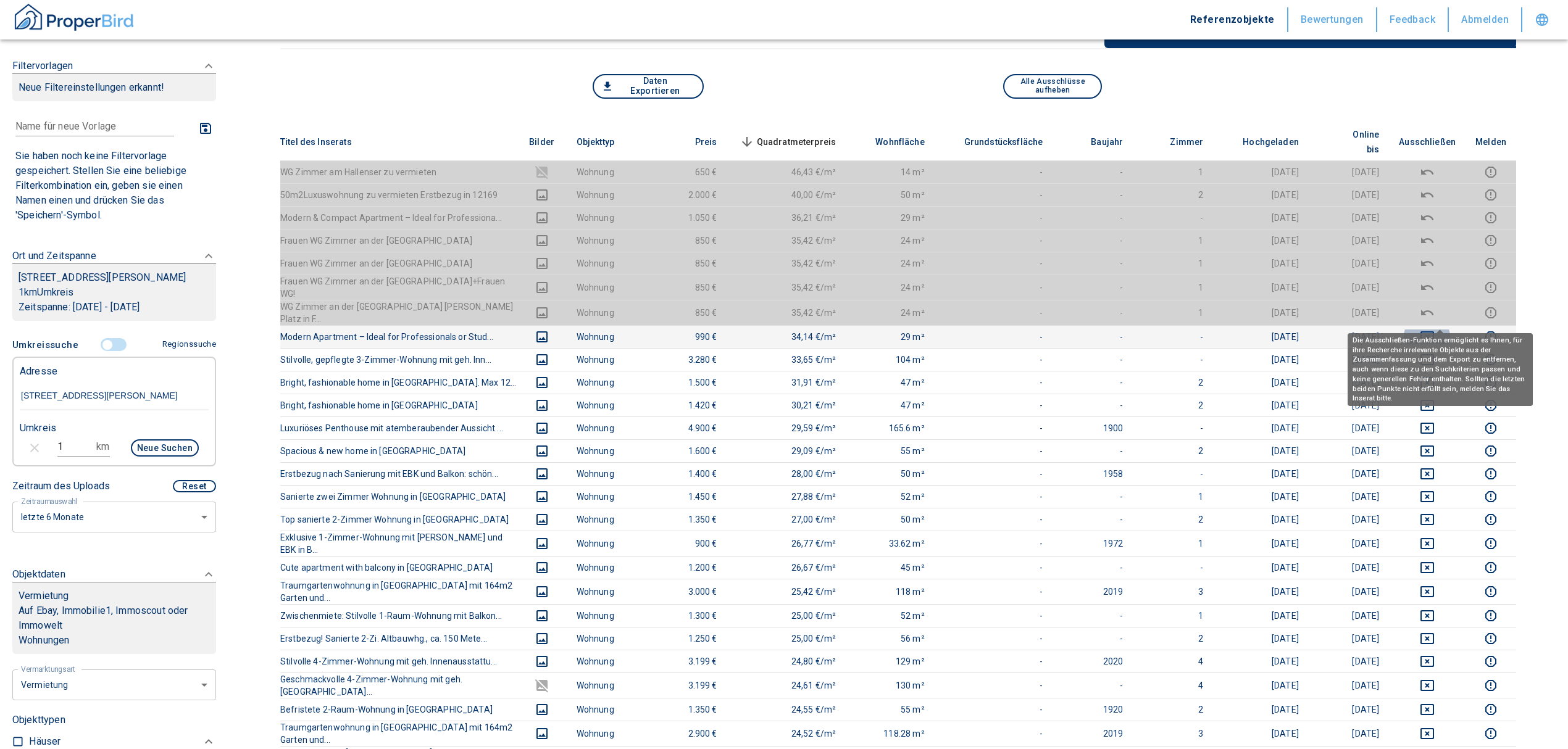
click at [1435, 329] on icon "deselect this listing" at bounding box center [1428, 337] width 15 height 15
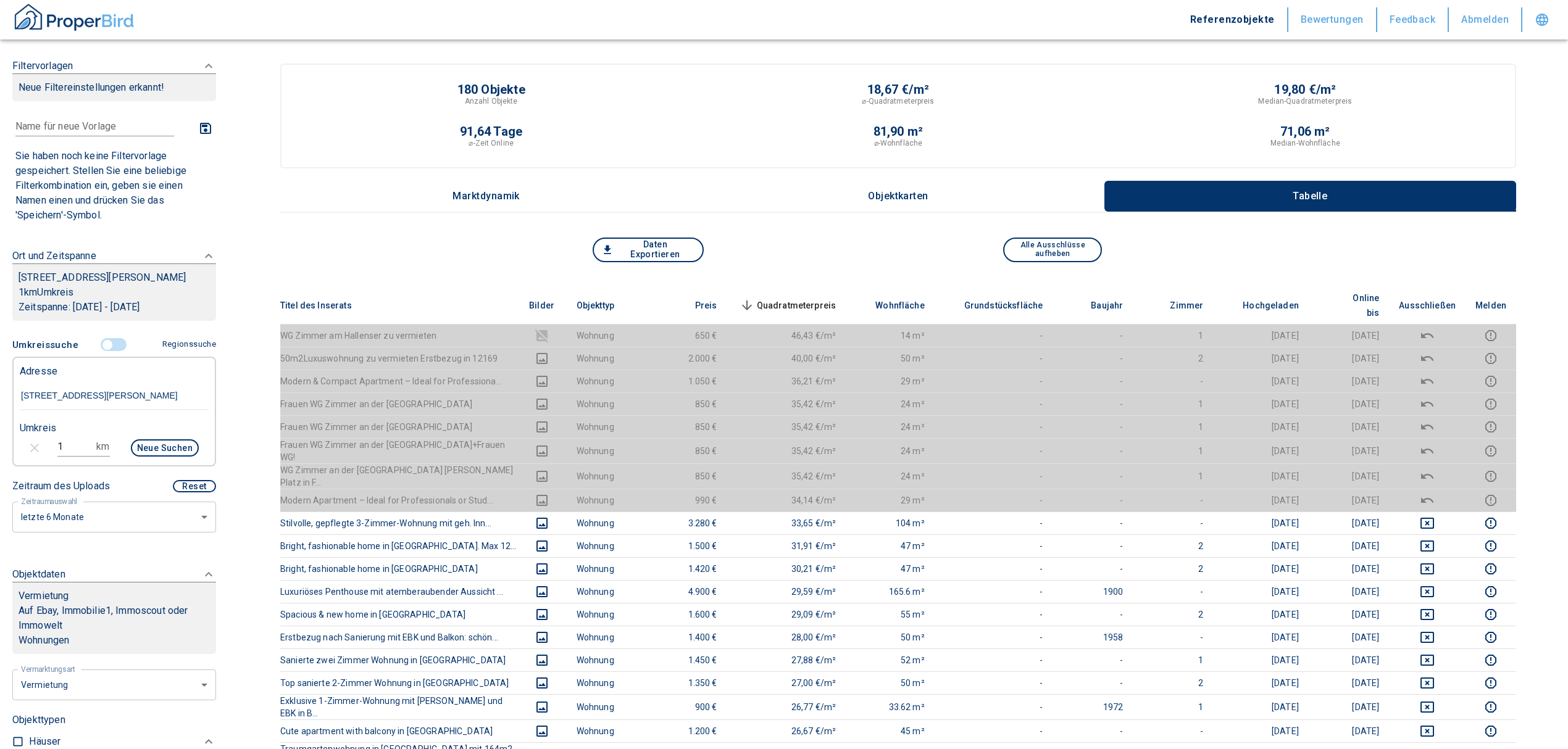
scroll to position [0, 0]
click at [811, 299] on span "Quadratmeterpreis sorted descending" at bounding box center [786, 306] width 99 height 15
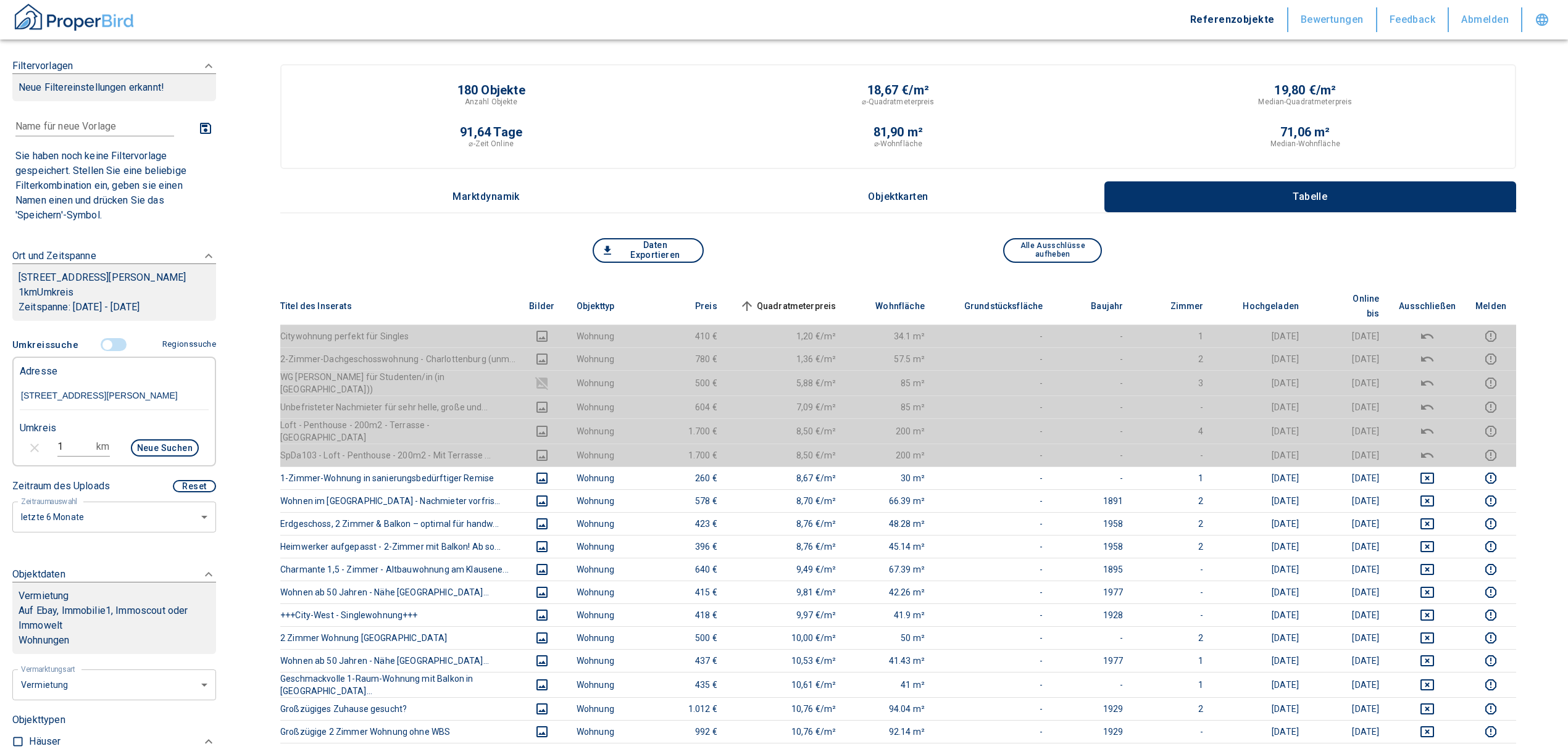
click at [814, 302] on span "Quadratmeterpreis sorted ascending" at bounding box center [786, 306] width 99 height 15
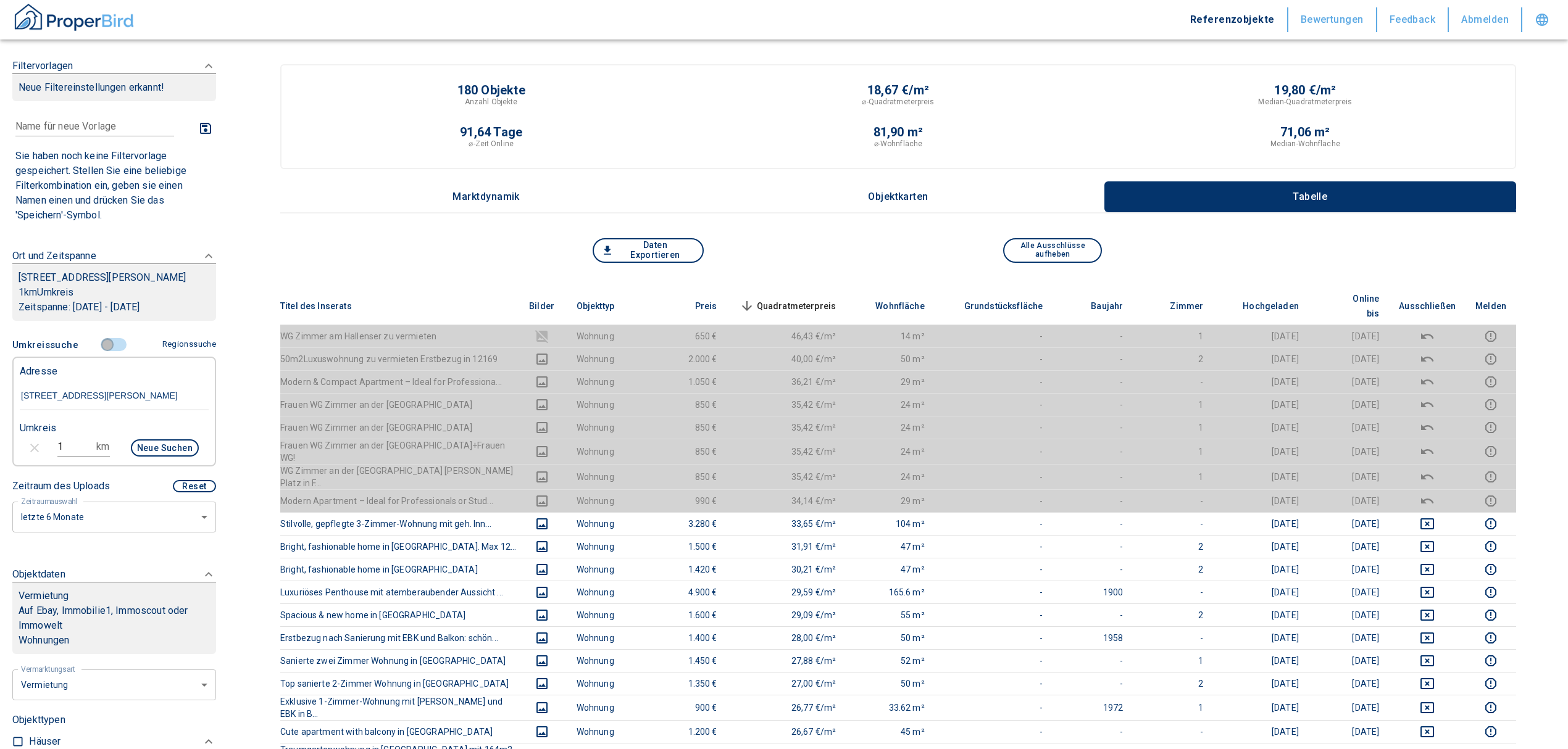
click at [99, 352] on input "controlled" at bounding box center [107, 344] width 37 height 13
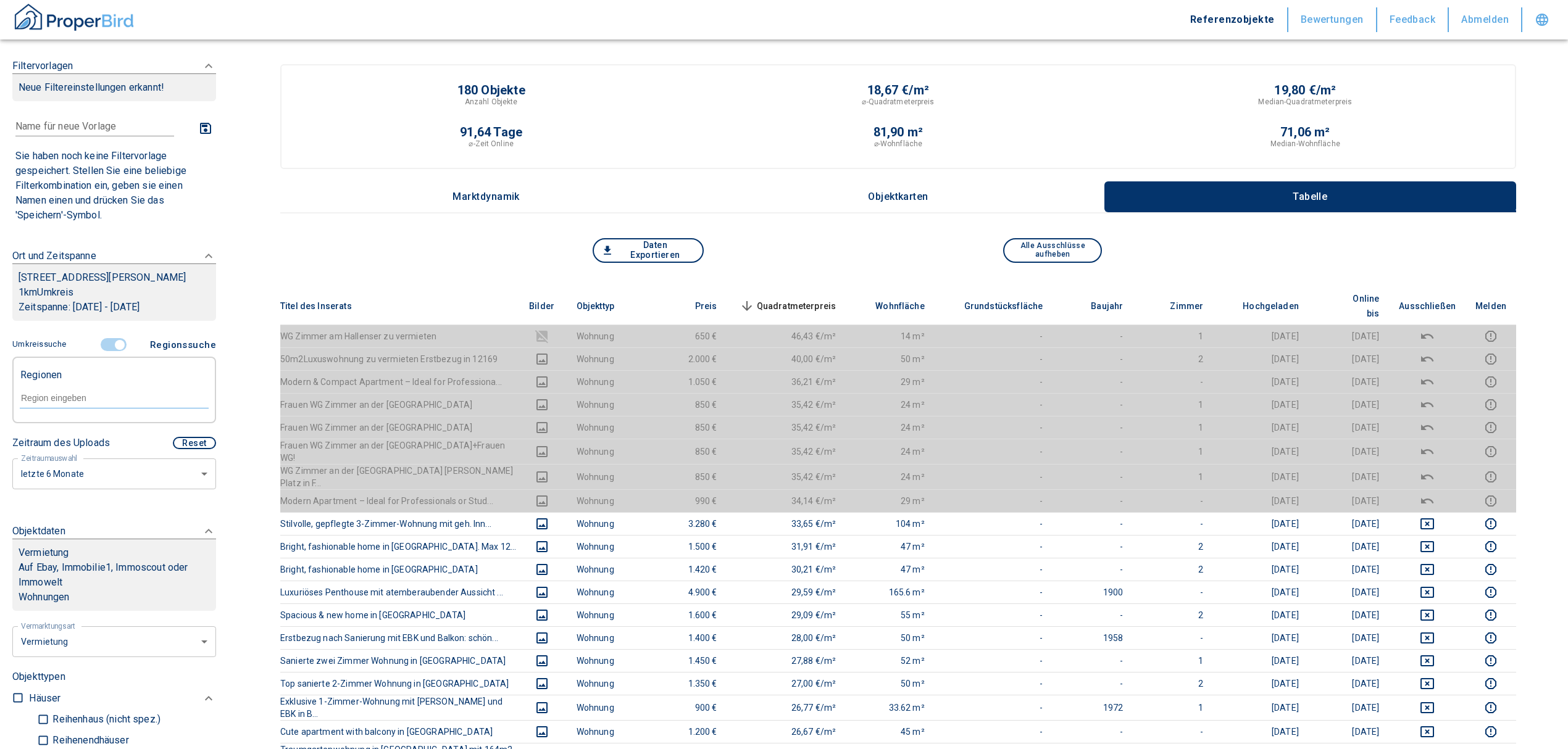
click at [84, 404] on input "text" at bounding box center [114, 397] width 189 height 11
click at [83, 445] on li "14059 [GEOGRAPHIC_DATA]" at bounding box center [107, 441] width 177 height 22
type input "14059"
type input "2020"
type input "14059 [GEOGRAPHIC_DATA]"
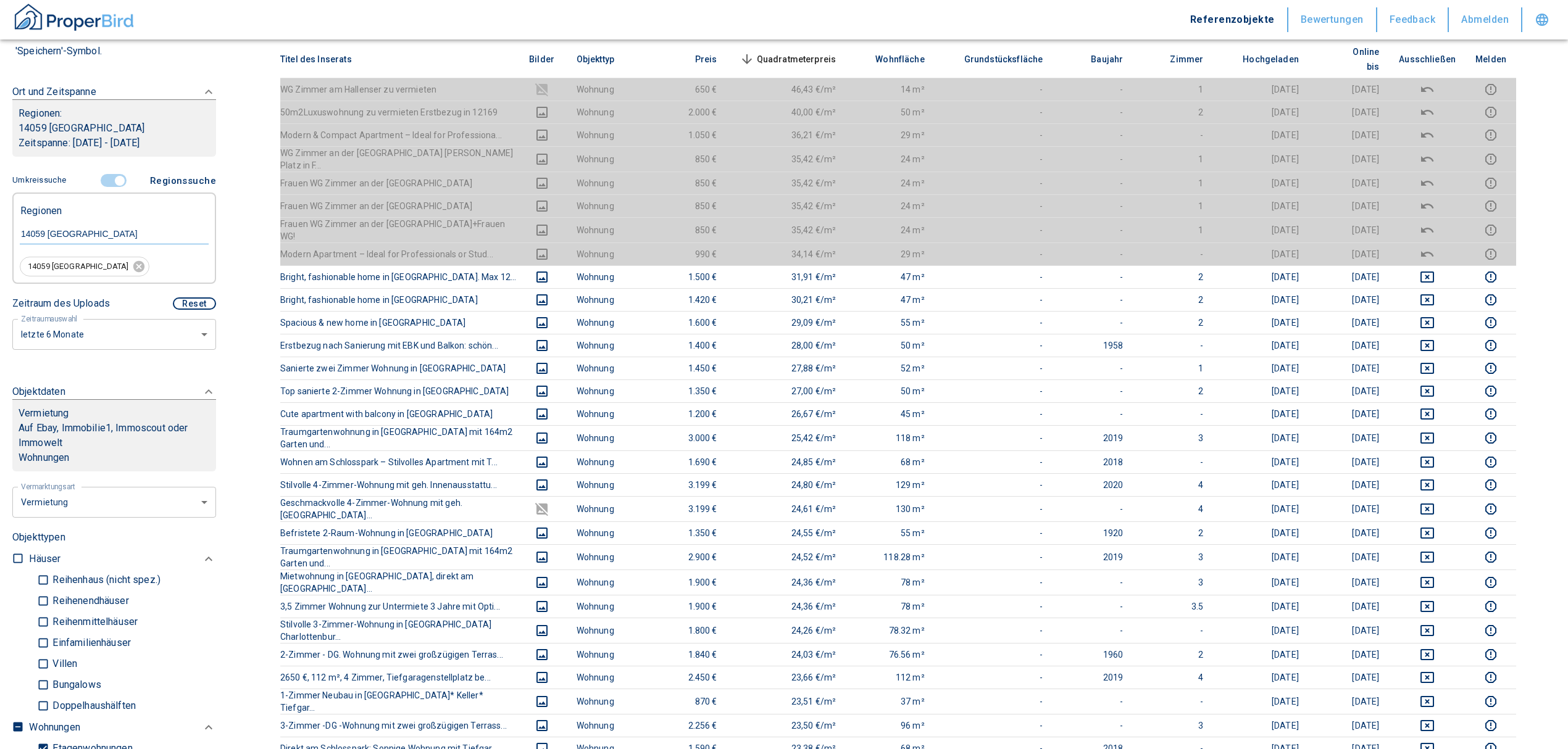
scroll to position [82, 0]
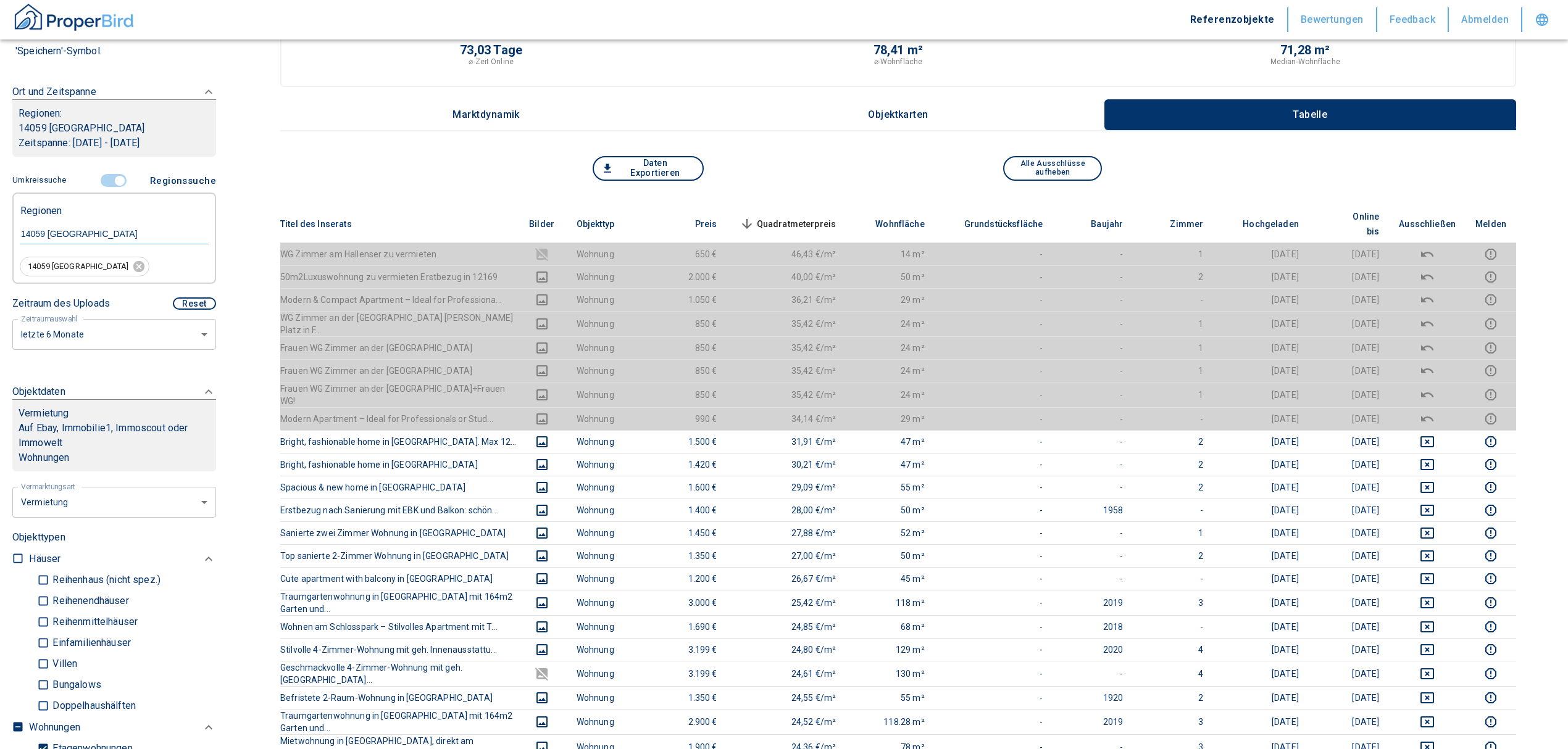
click at [832, 216] on span "Quadratmeterpreis sorted descending" at bounding box center [786, 224] width 99 height 15
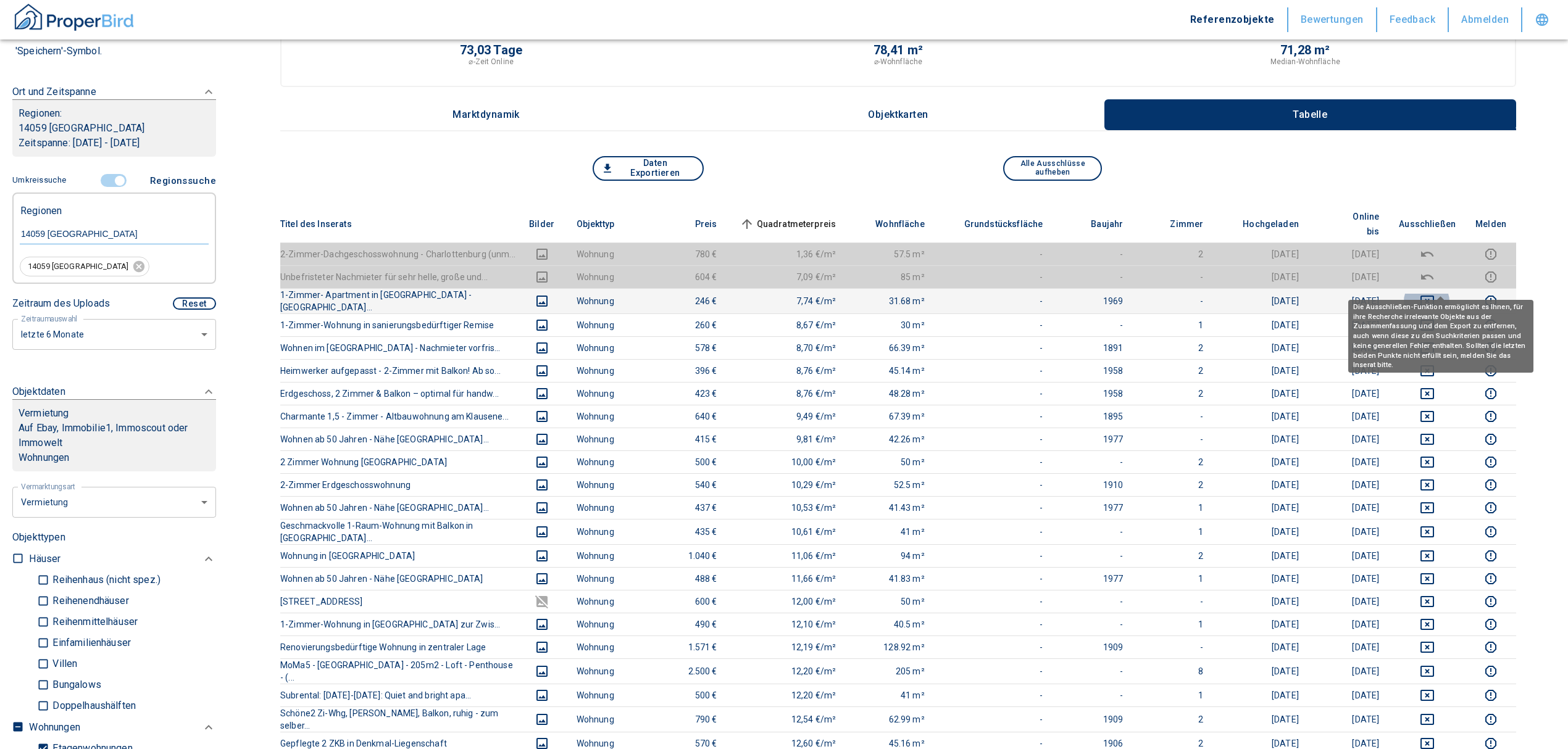
click at [1433, 294] on icon "deselect this listing" at bounding box center [1428, 301] width 15 height 15
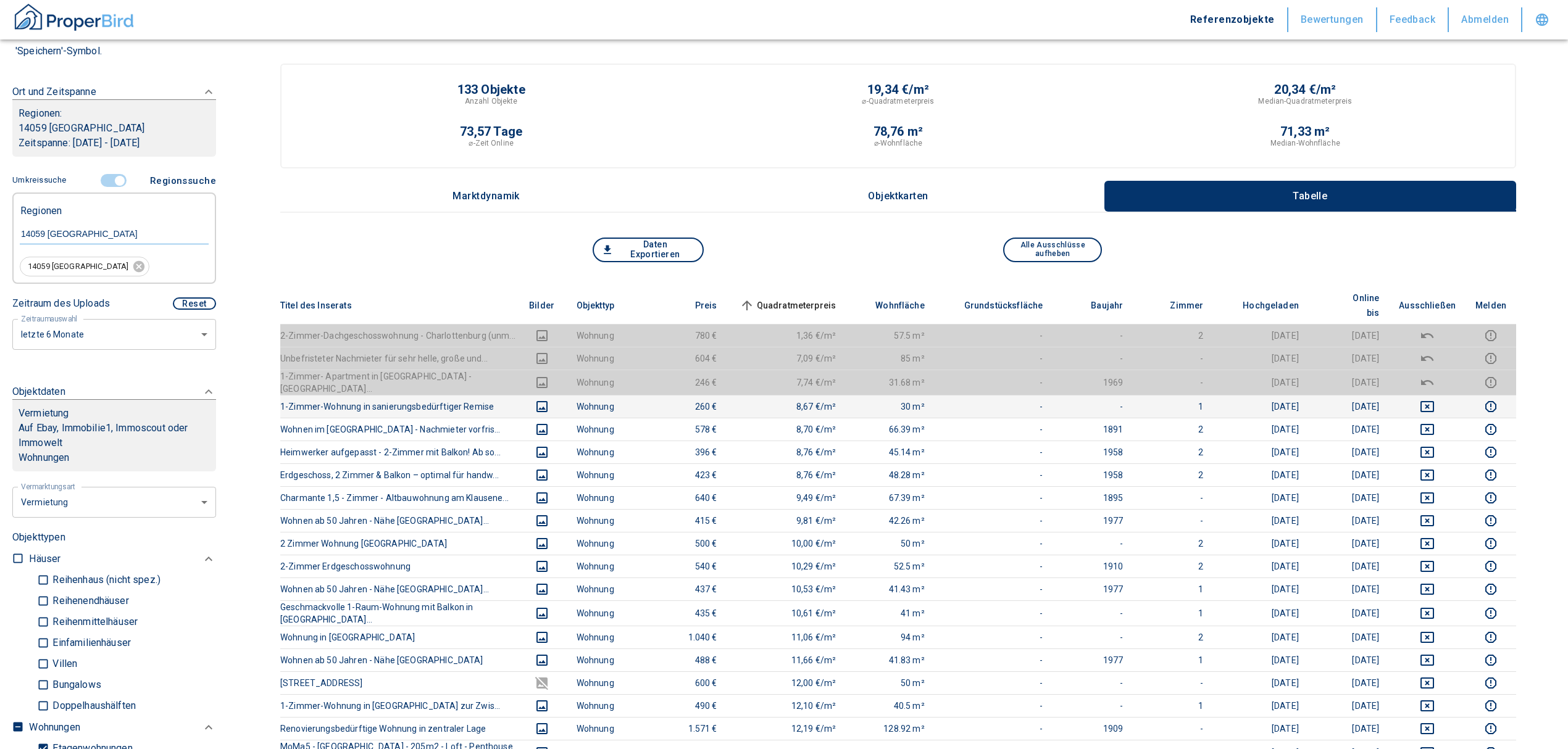
scroll to position [0, 0]
click at [822, 287] on th "Quadratmeterpreis sorted ascending" at bounding box center [786, 306] width 119 height 38
click at [820, 299] on span "Quadratmeterpreis sorted ascending" at bounding box center [786, 306] width 99 height 15
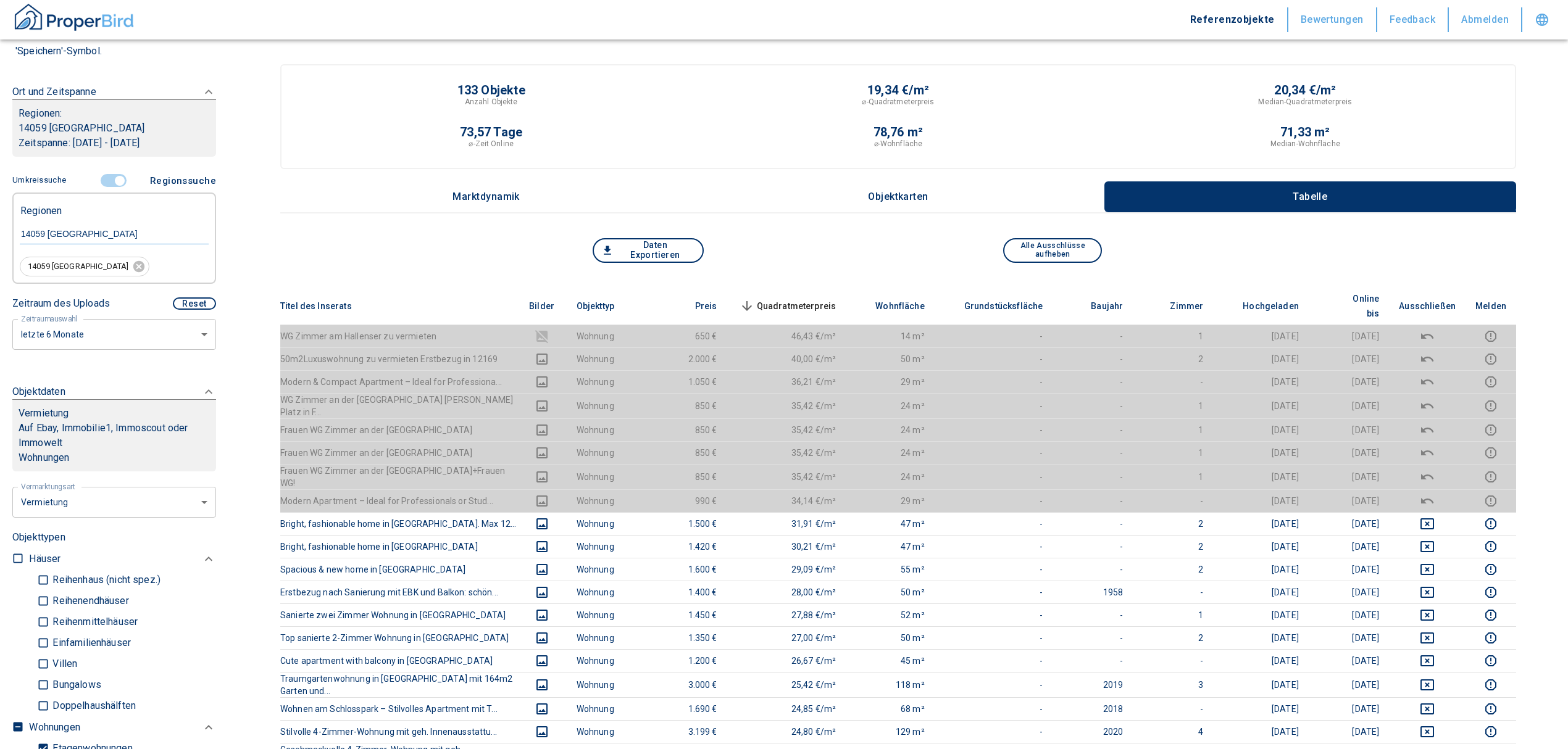
click at [791, 287] on th "Quadratmeterpreis sorted descending" at bounding box center [786, 306] width 119 height 38
click at [791, 289] on th "Quadratmeterpreis sorted descending" at bounding box center [786, 306] width 119 height 38
click at [796, 299] on span "Quadratmeterpreis sorted descending" at bounding box center [786, 306] width 99 height 15
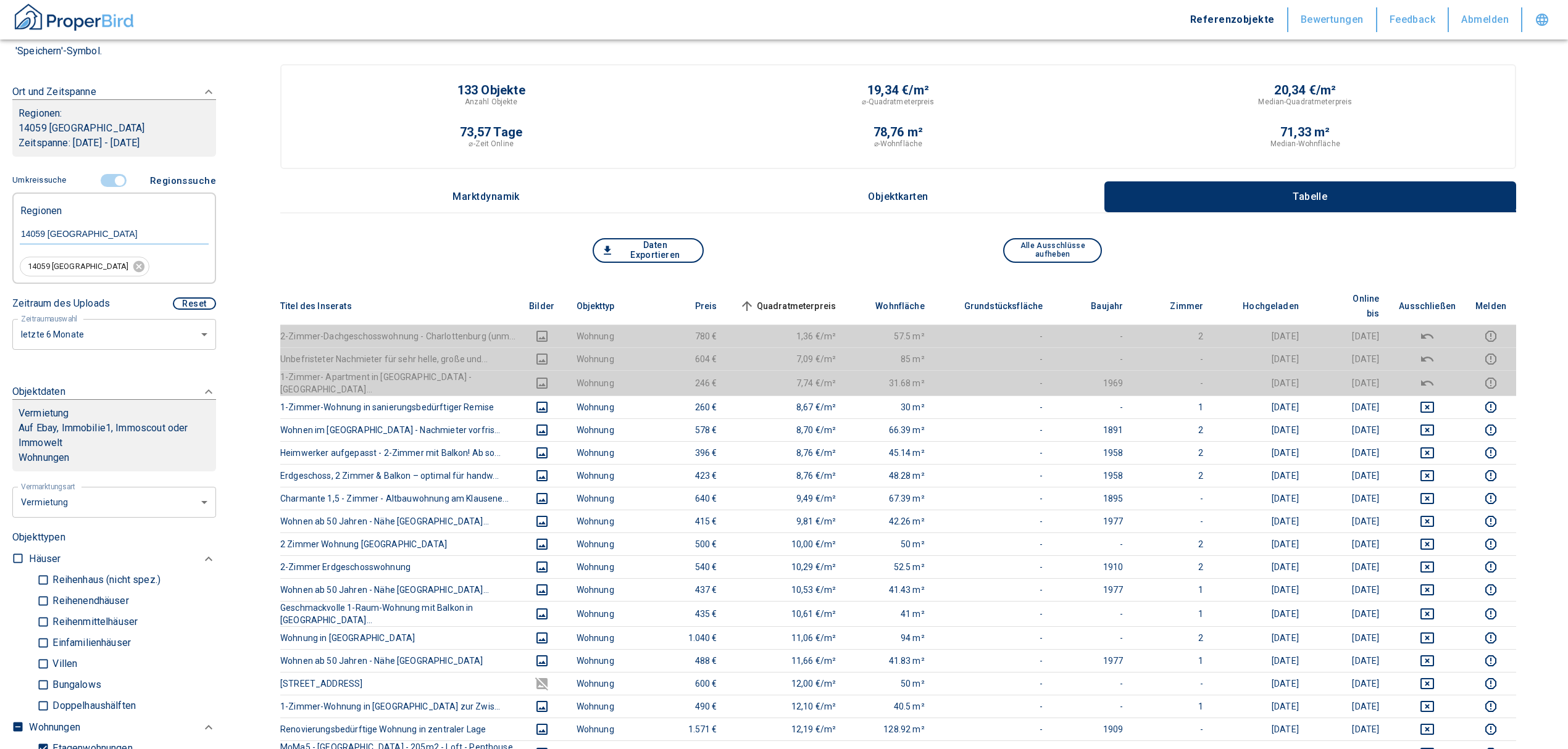
click at [109, 185] on input "controlled" at bounding box center [120, 181] width 37 height 13
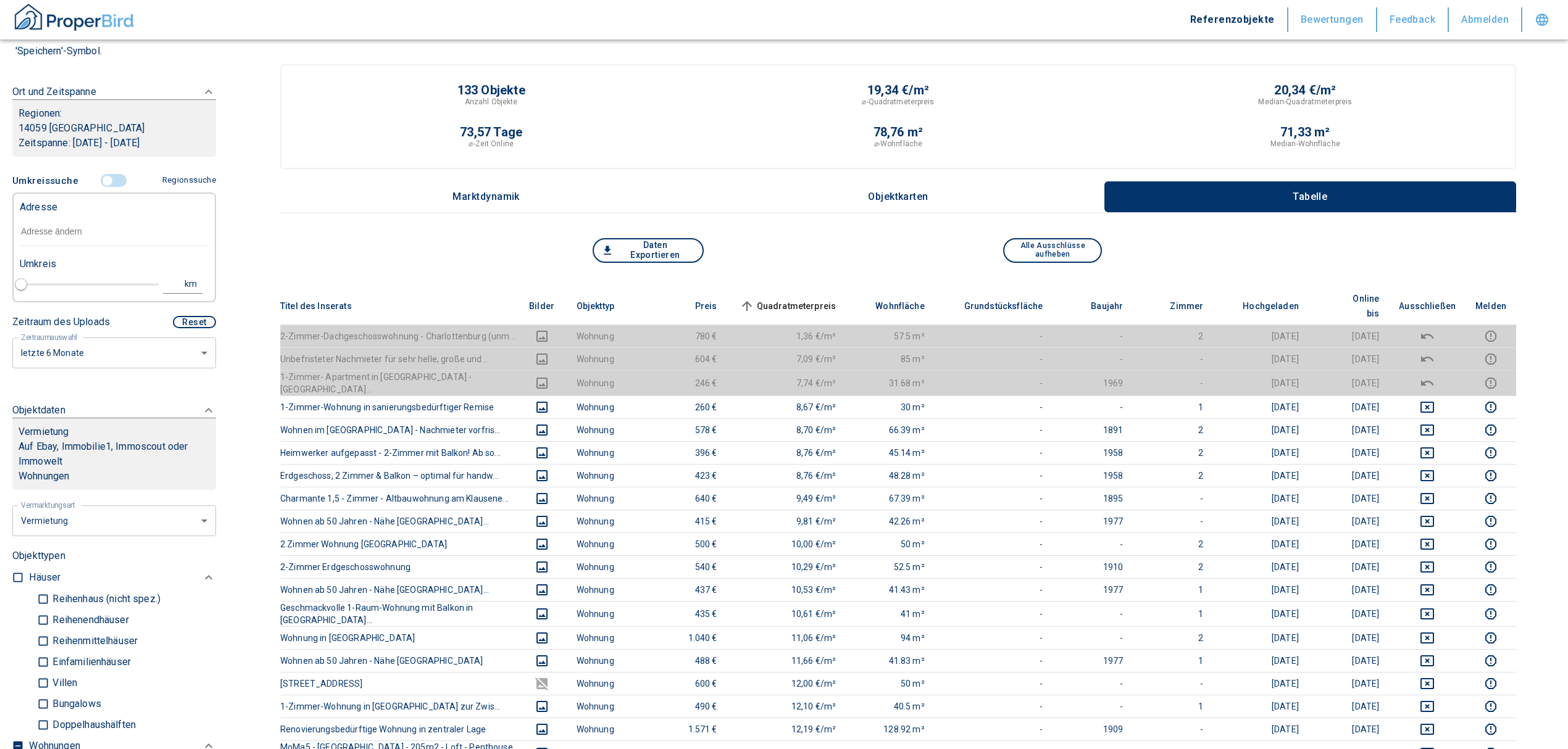
click at [83, 238] on input "text" at bounding box center [114, 232] width 189 height 28
type input "w"
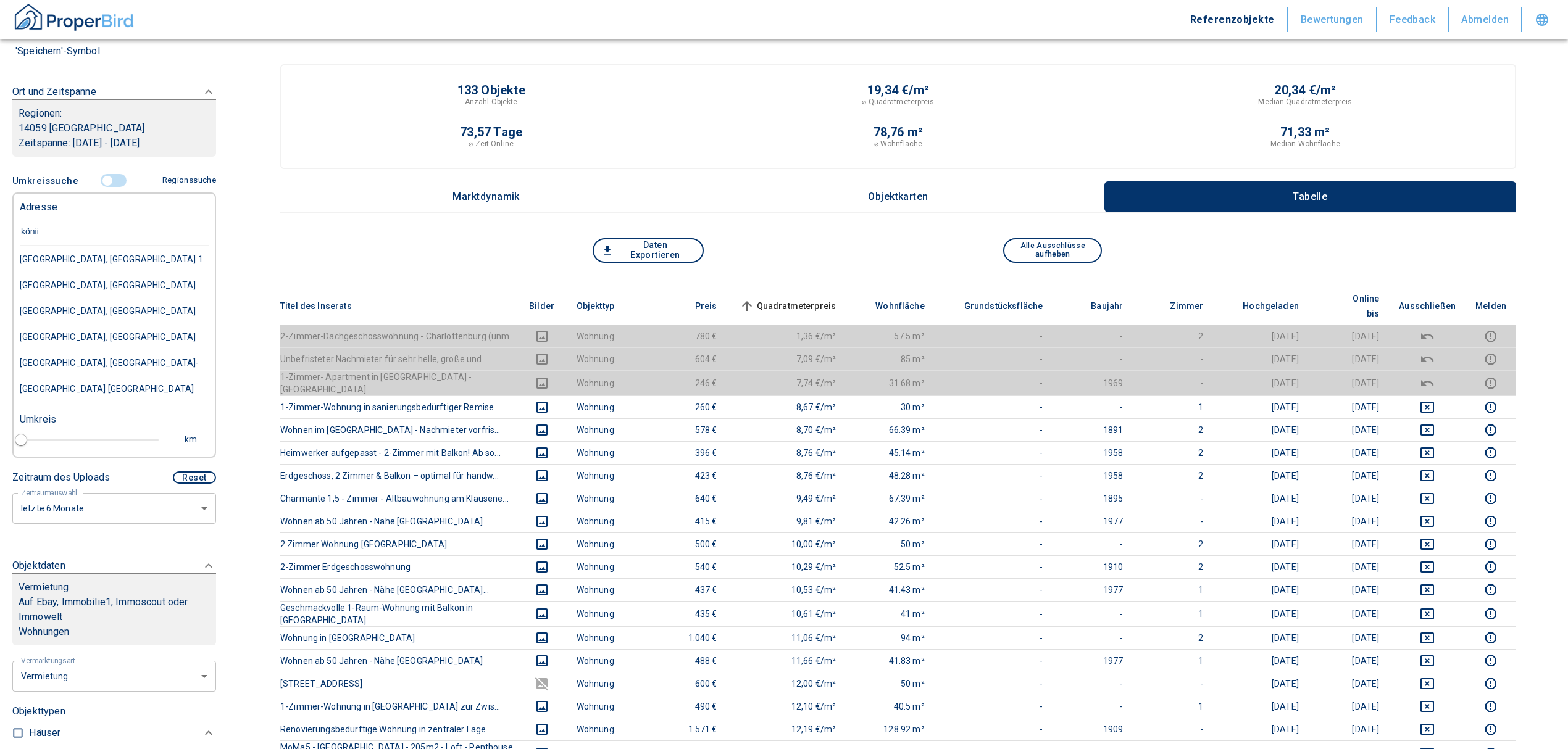
type input "köniin"
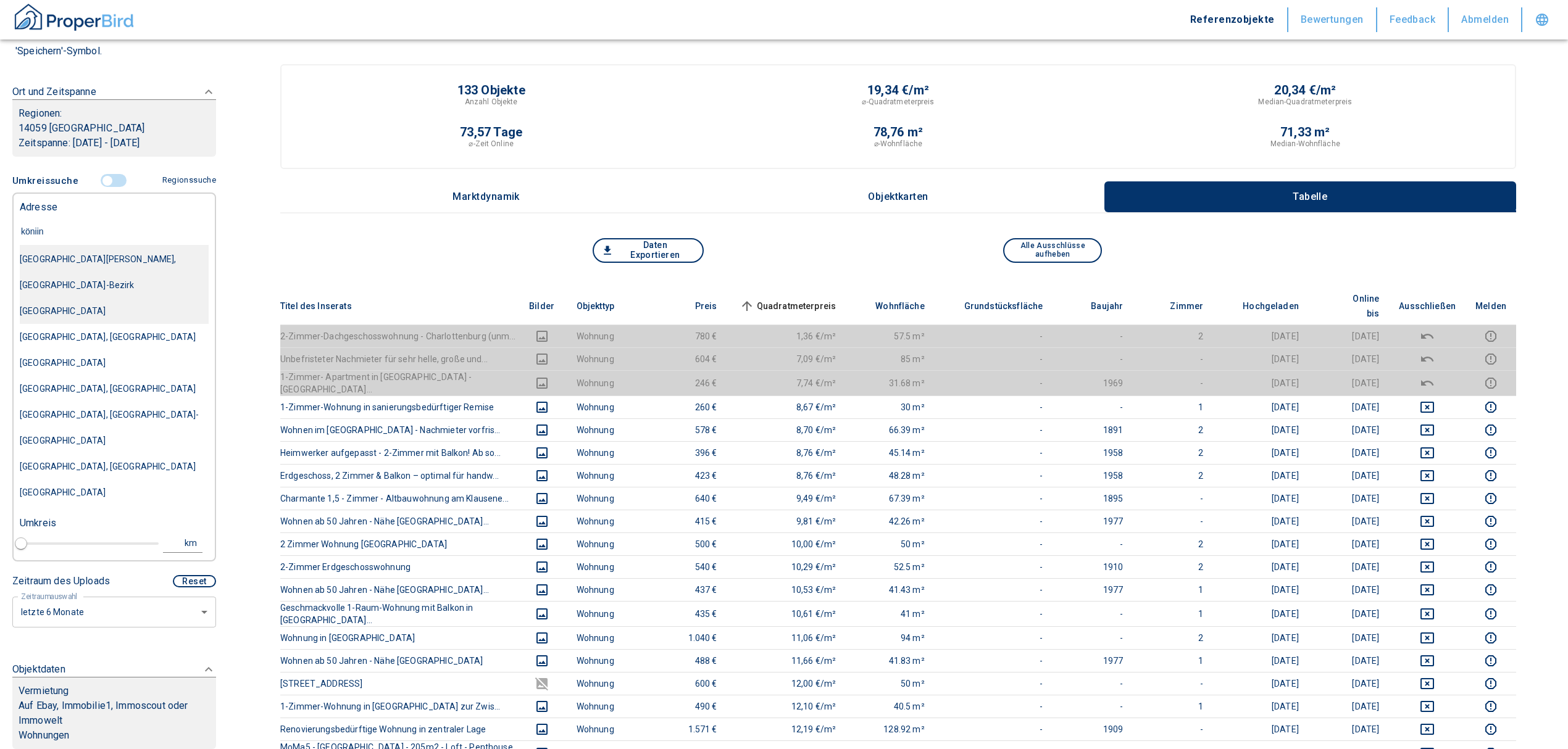
click at [115, 270] on div "[GEOGRAPHIC_DATA][PERSON_NAME], [GEOGRAPHIC_DATA]-Bezirk [GEOGRAPHIC_DATA]" at bounding box center [114, 285] width 189 height 78
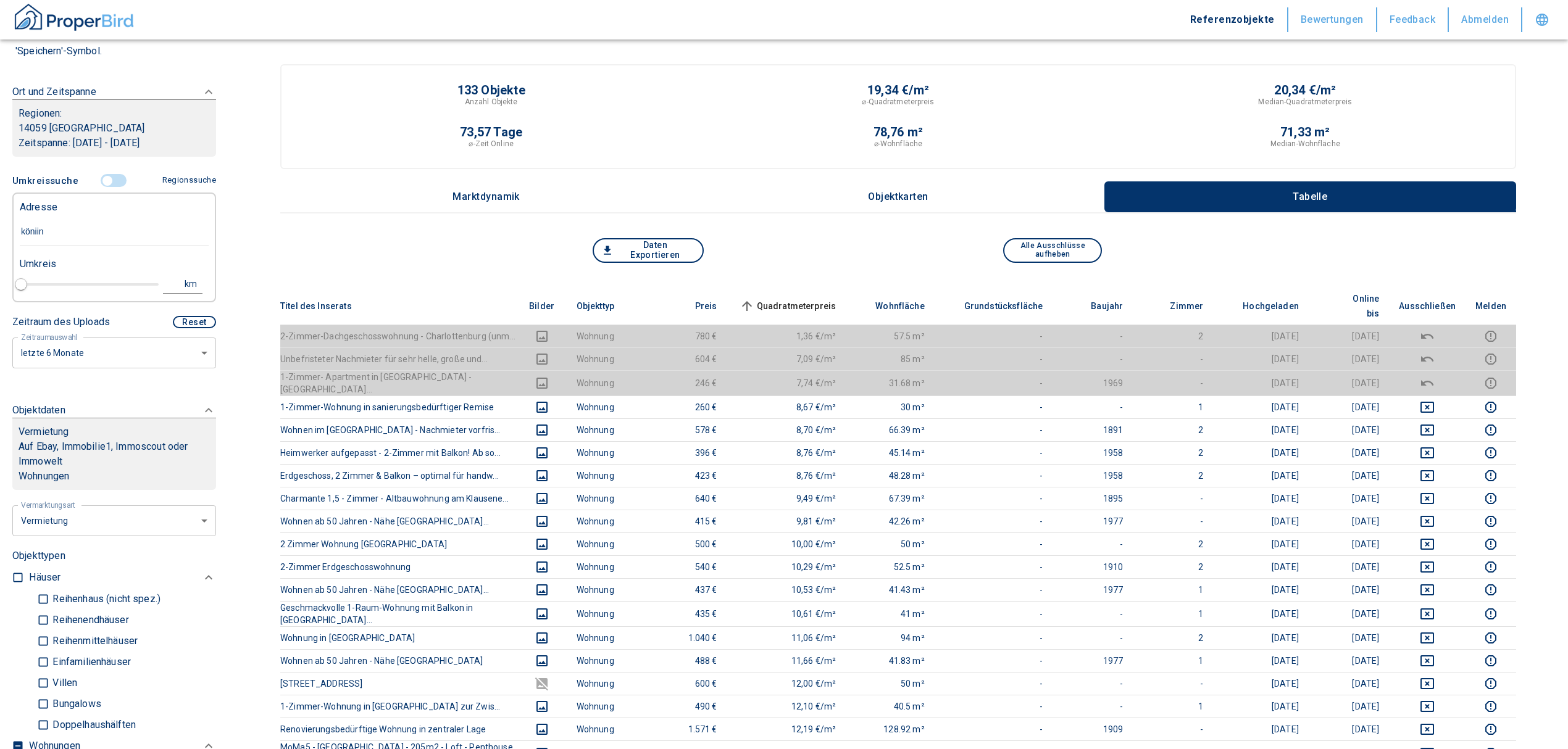
type input "2020"
type input "[GEOGRAPHIC_DATA][PERSON_NAME], [GEOGRAPHIC_DATA]-Bezirk [GEOGRAPHIC_DATA]"
type input "1"
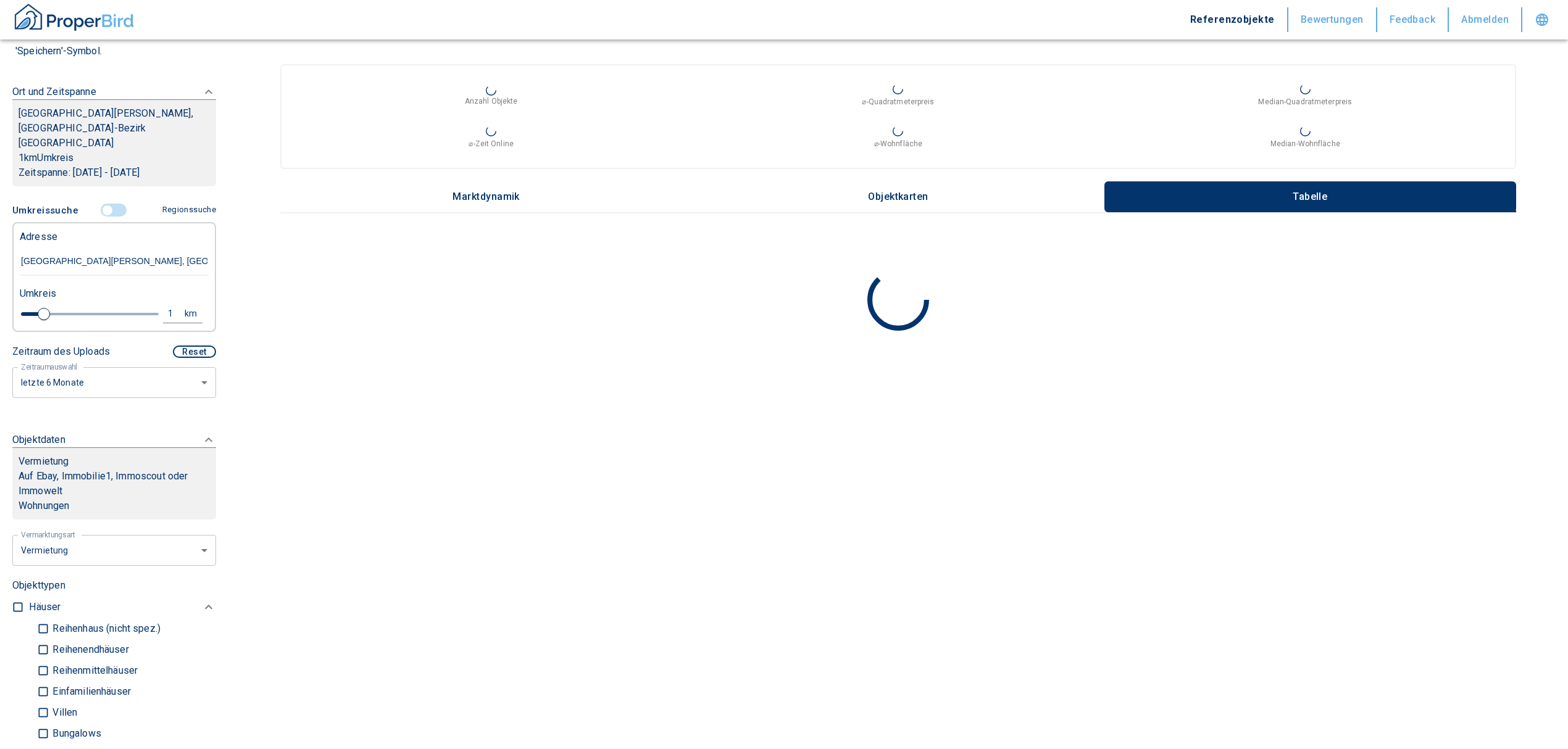
click at [114, 248] on input "[GEOGRAPHIC_DATA][PERSON_NAME], [GEOGRAPHIC_DATA]-Bezirk [GEOGRAPHIC_DATA]" at bounding box center [114, 262] width 189 height 28
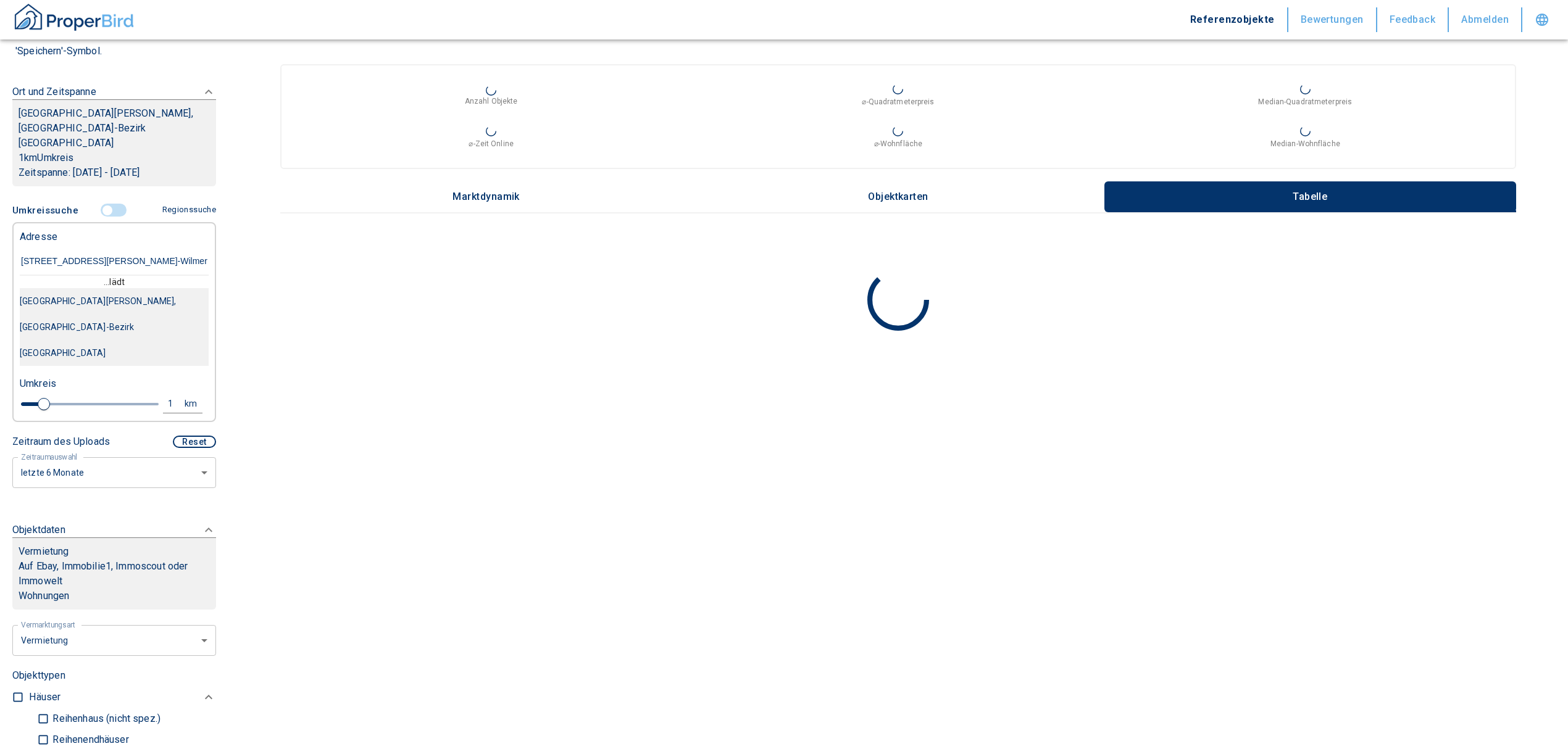
type input "[STREET_ADDRESS][PERSON_NAME]"
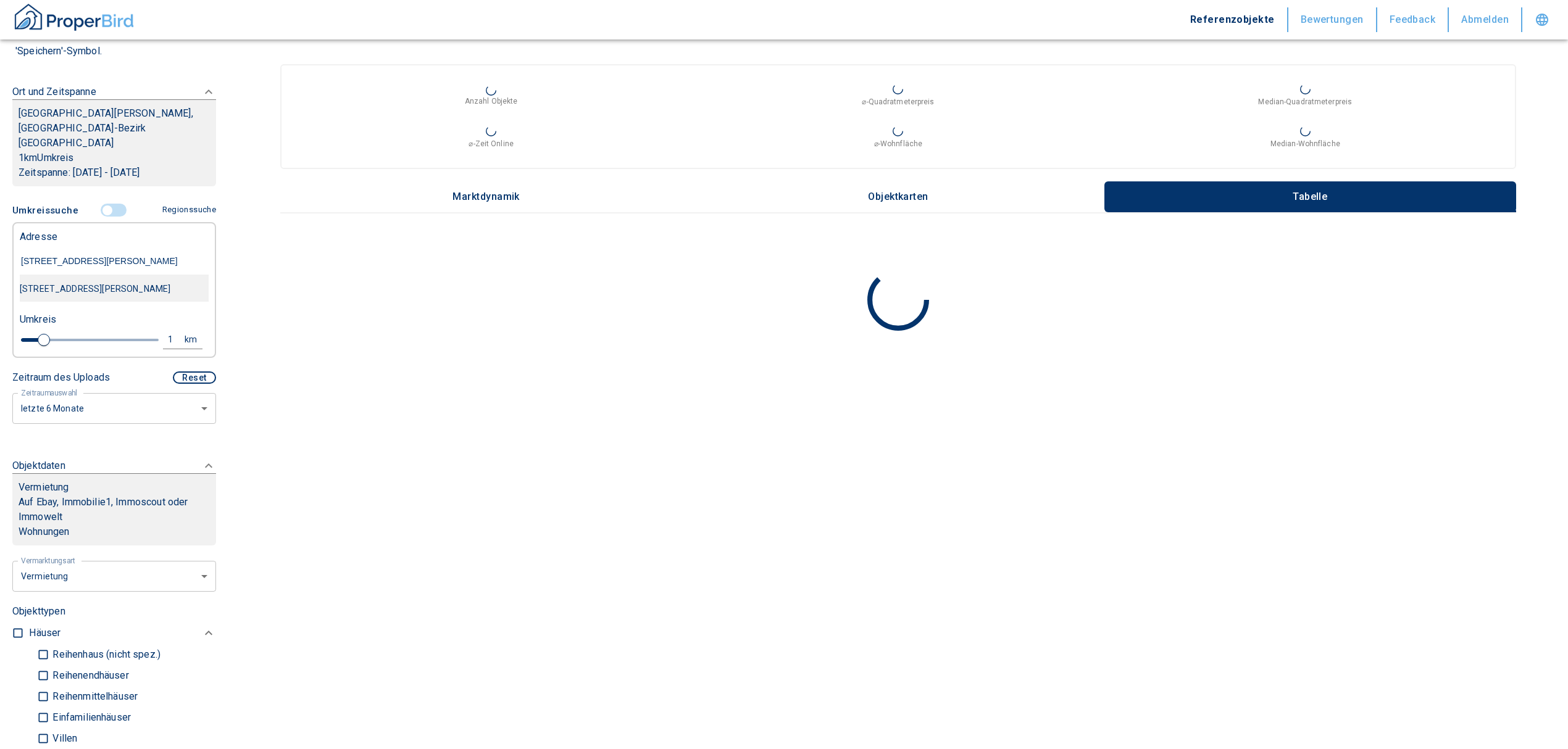
click at [117, 284] on div "[STREET_ADDRESS][PERSON_NAME]" at bounding box center [114, 288] width 189 height 26
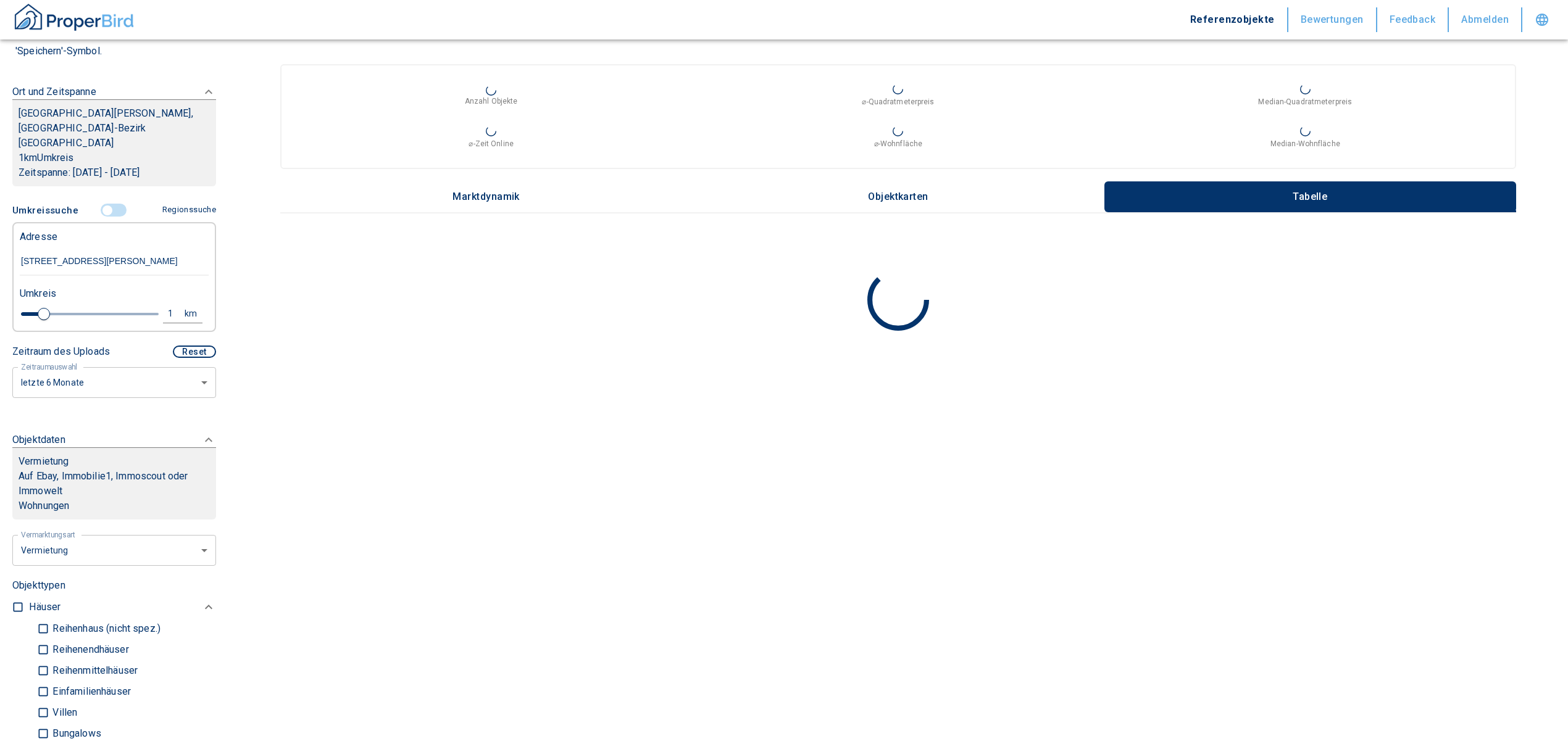
type input "2020"
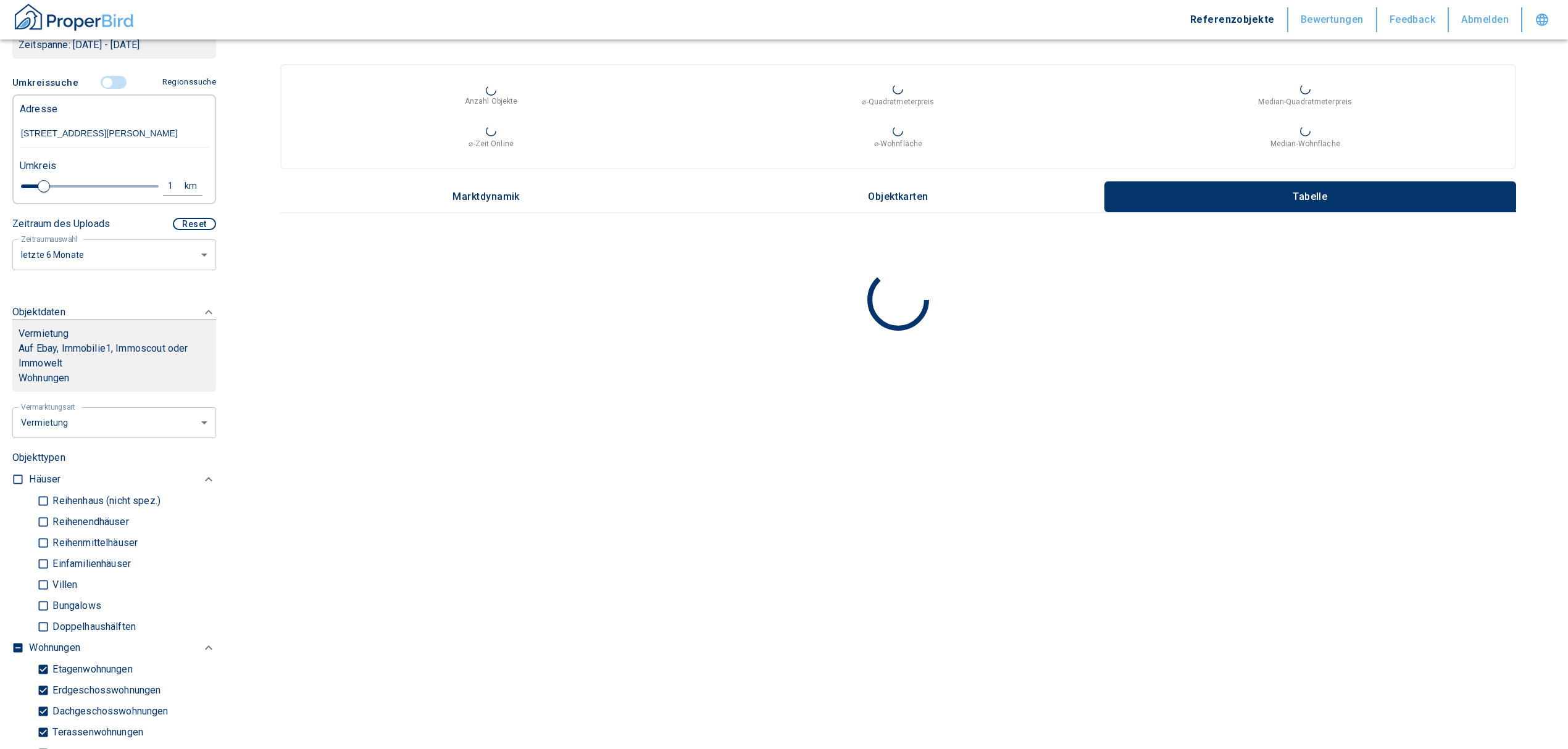
scroll to position [576, 0]
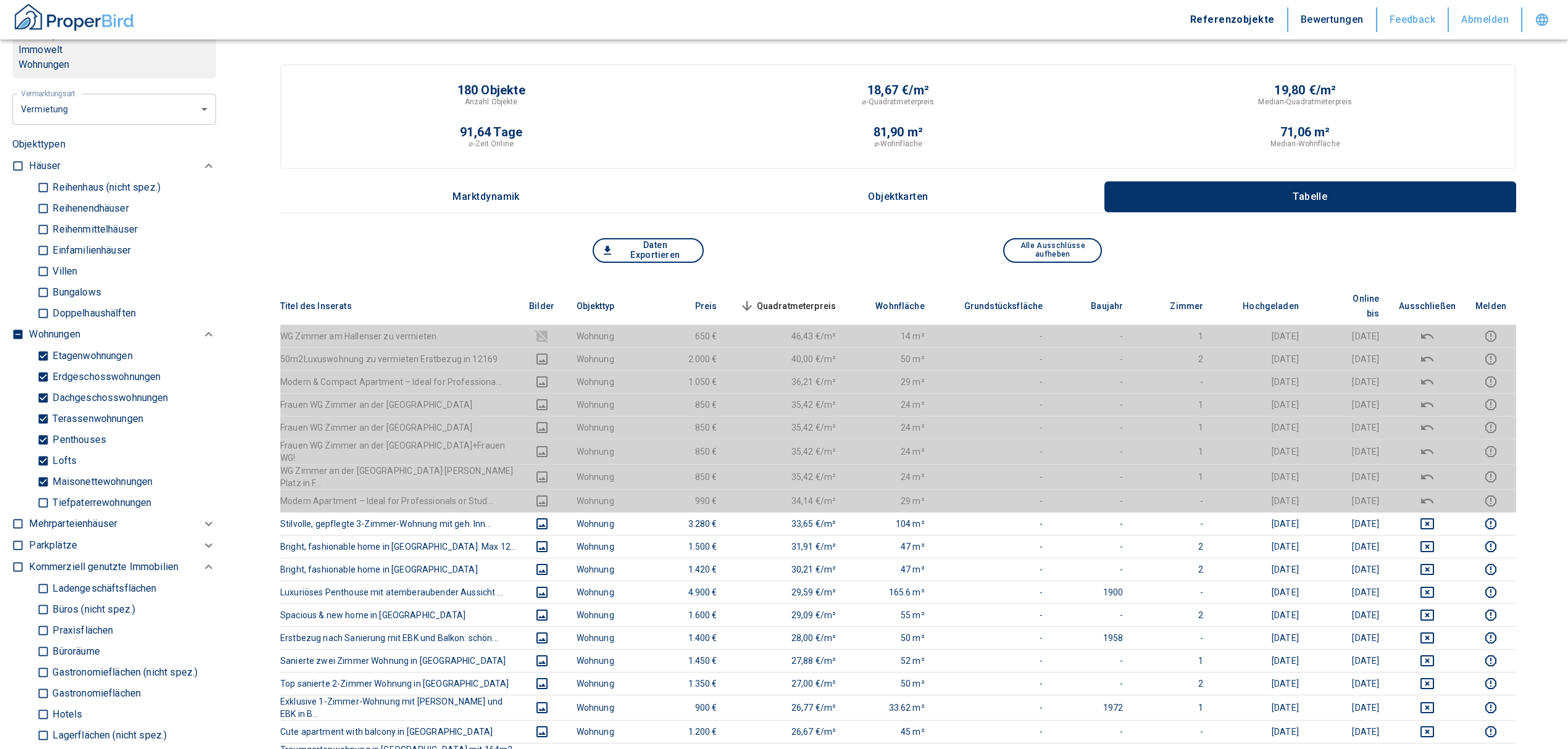
type input "[STREET_ADDRESS][PERSON_NAME]"
click at [16, 340] on input "checkbox" at bounding box center [17, 334] width 12 height 12
checkbox input "true"
type input "2020"
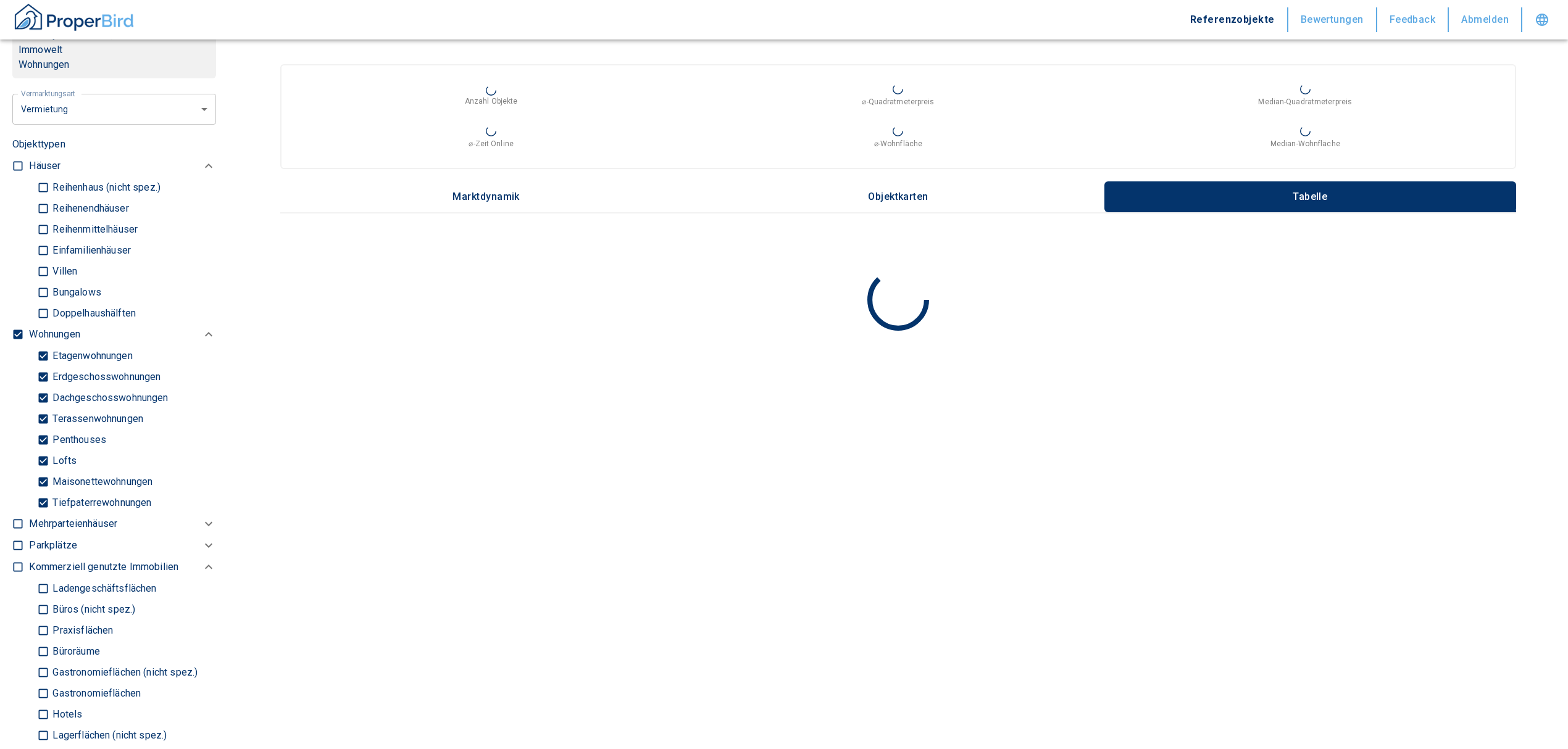
click at [16, 340] on input "checkbox" at bounding box center [17, 334] width 12 height 12
checkbox input "false"
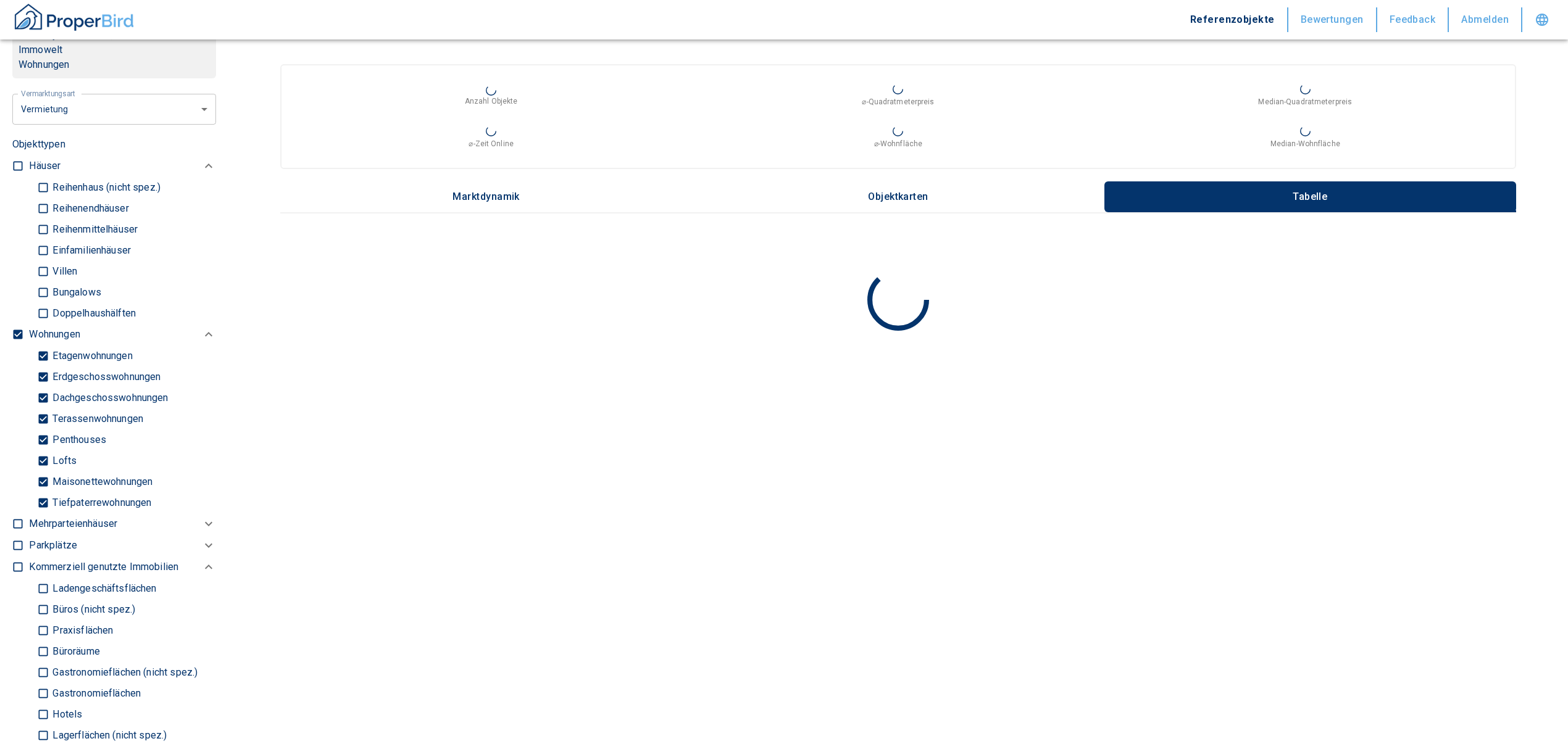
checkbox input "false"
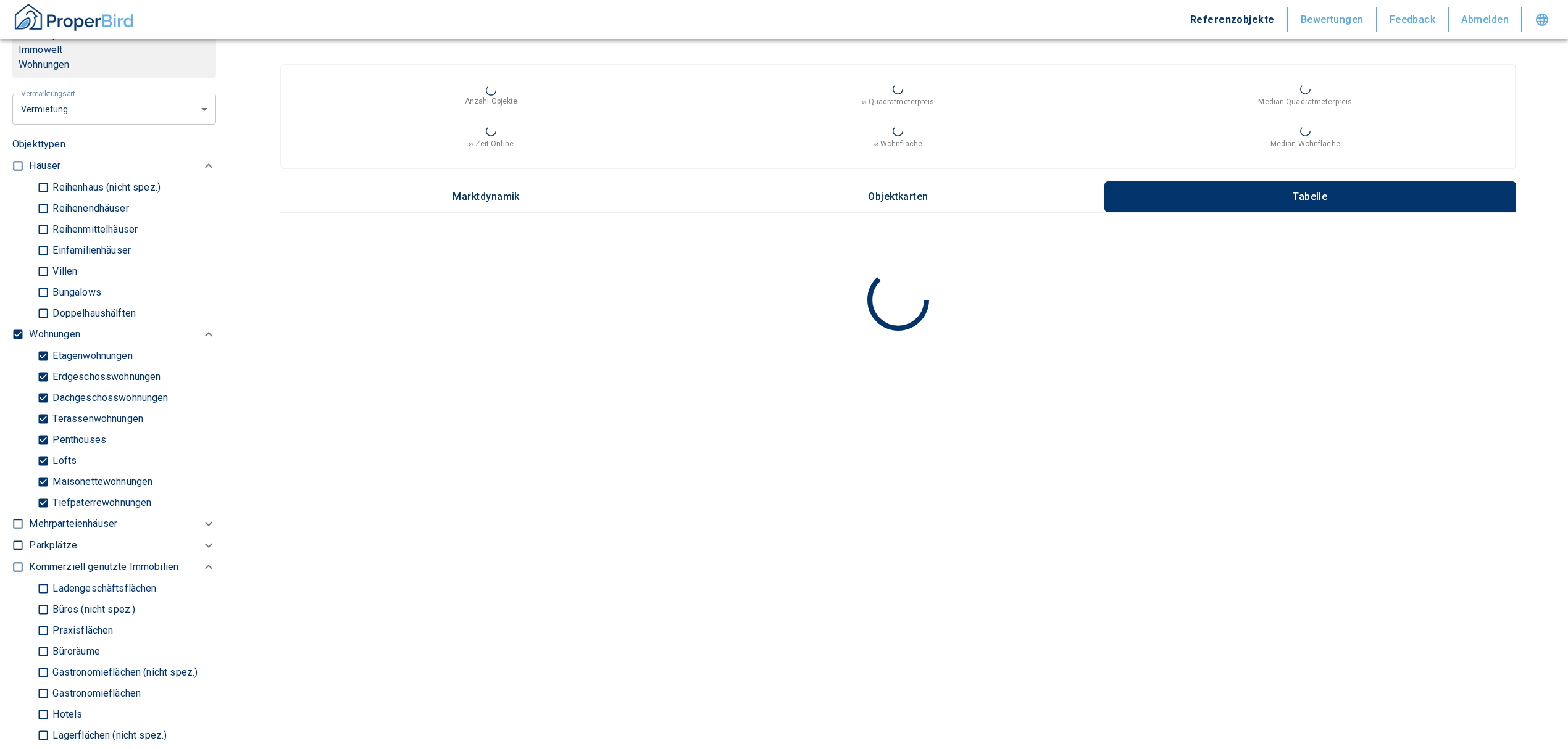
type input "2020"
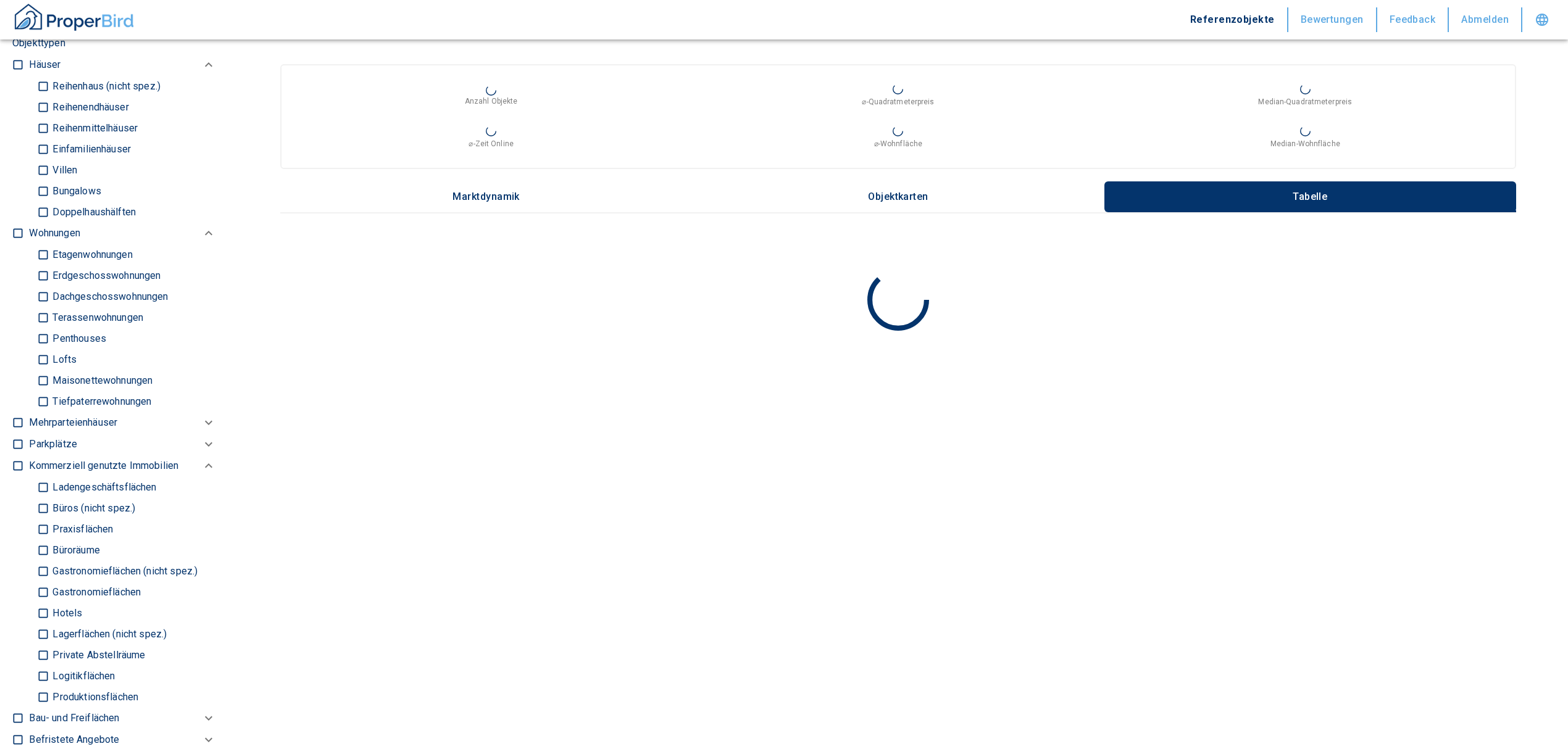
scroll to position [741, 0]
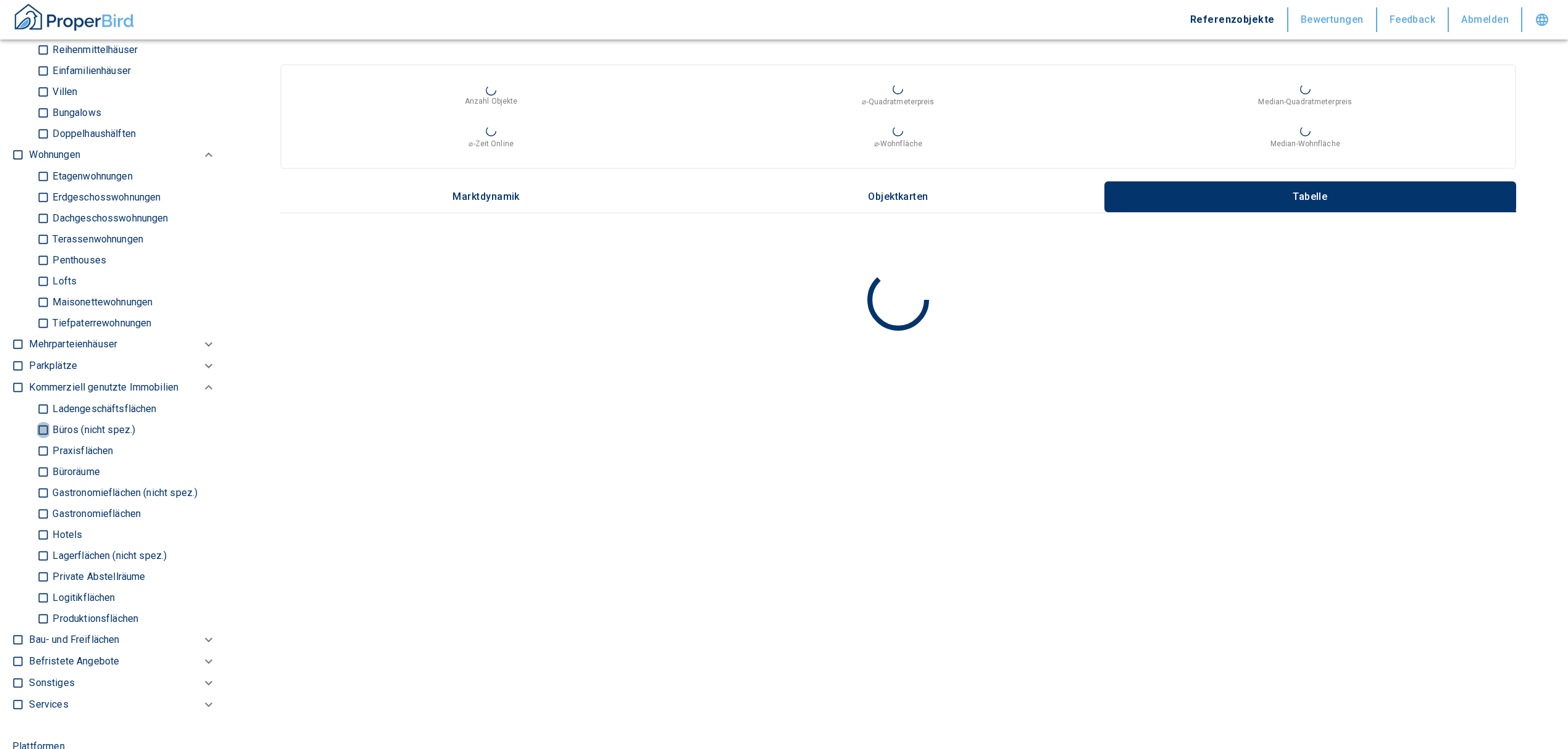
click at [43, 441] on input "Büros (nicht spez.)" at bounding box center [43, 429] width 12 height 21
checkbox input "true"
type input "2020"
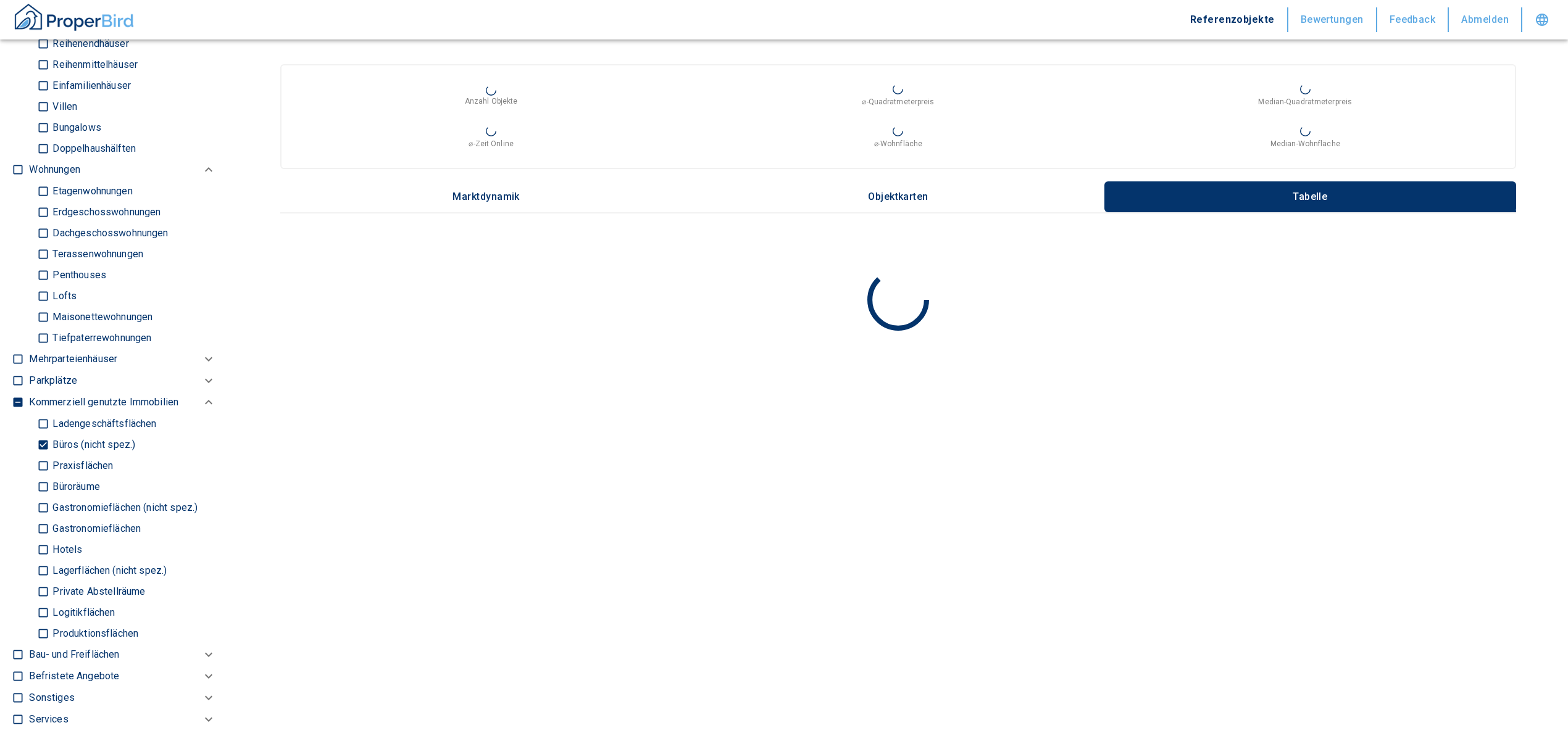
click at [40, 497] on input "Büroräume" at bounding box center [43, 486] width 12 height 21
checkbox input "true"
type input "2020"
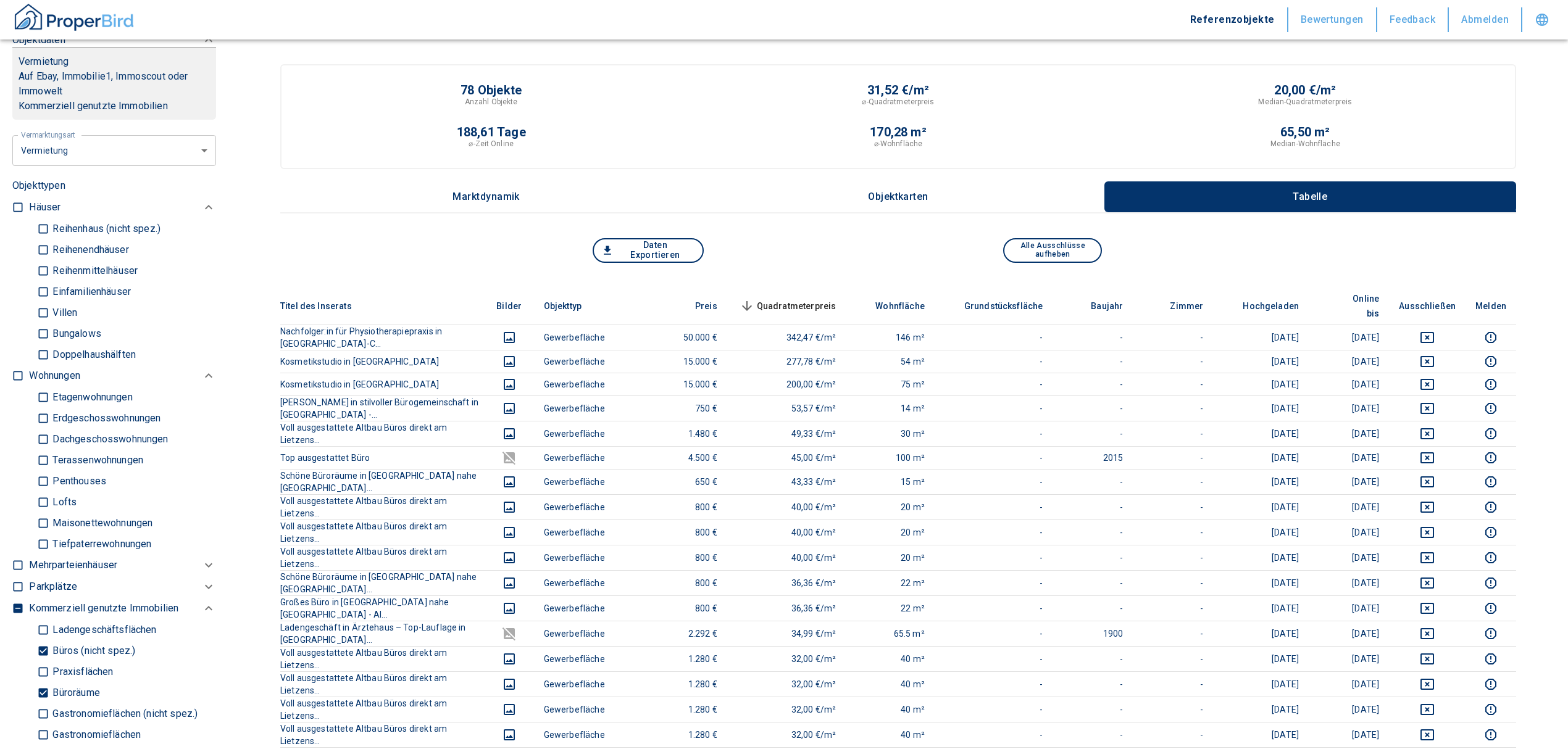
scroll to position [576, 0]
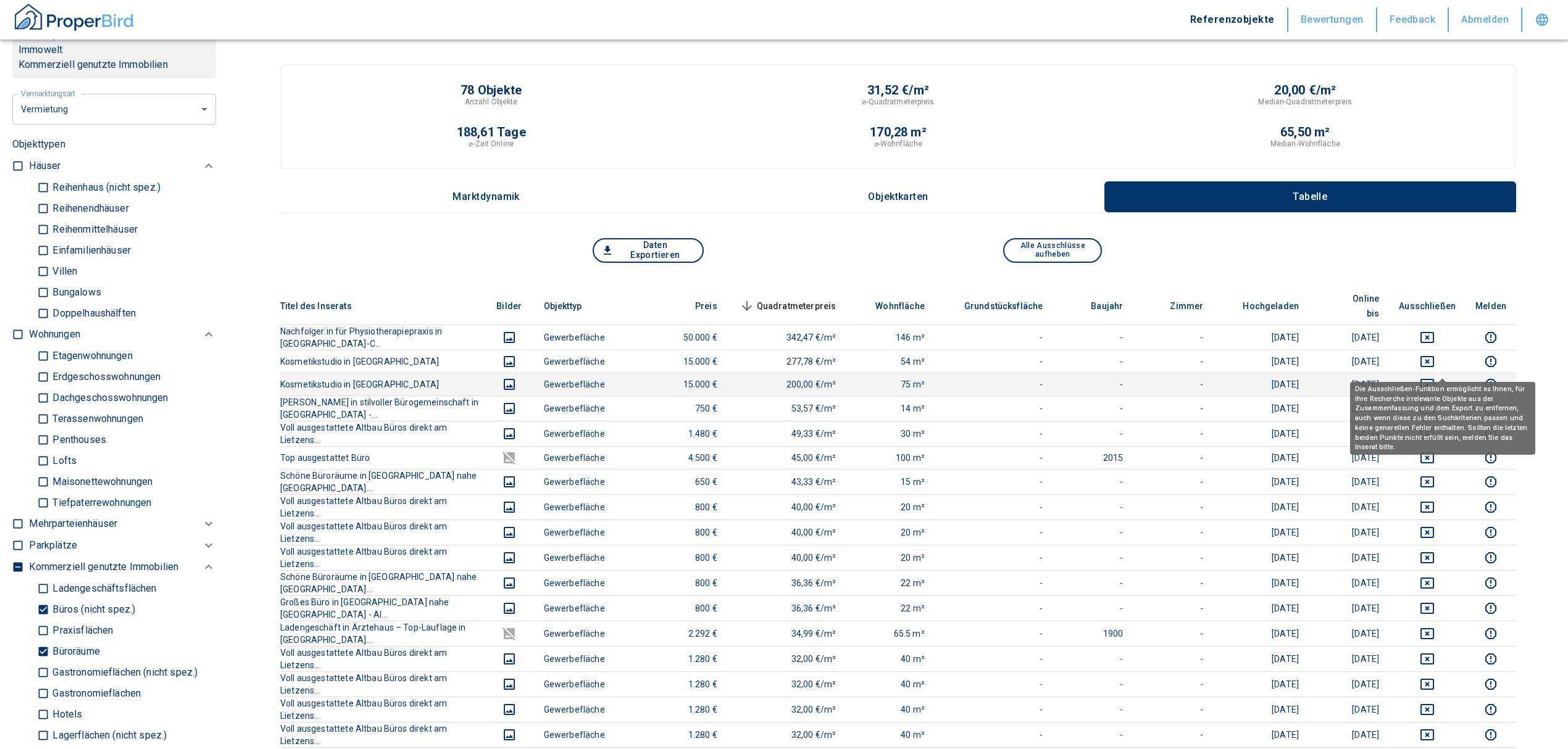
click at [1435, 377] on icon "deselect this listing" at bounding box center [1428, 385] width 15 height 15
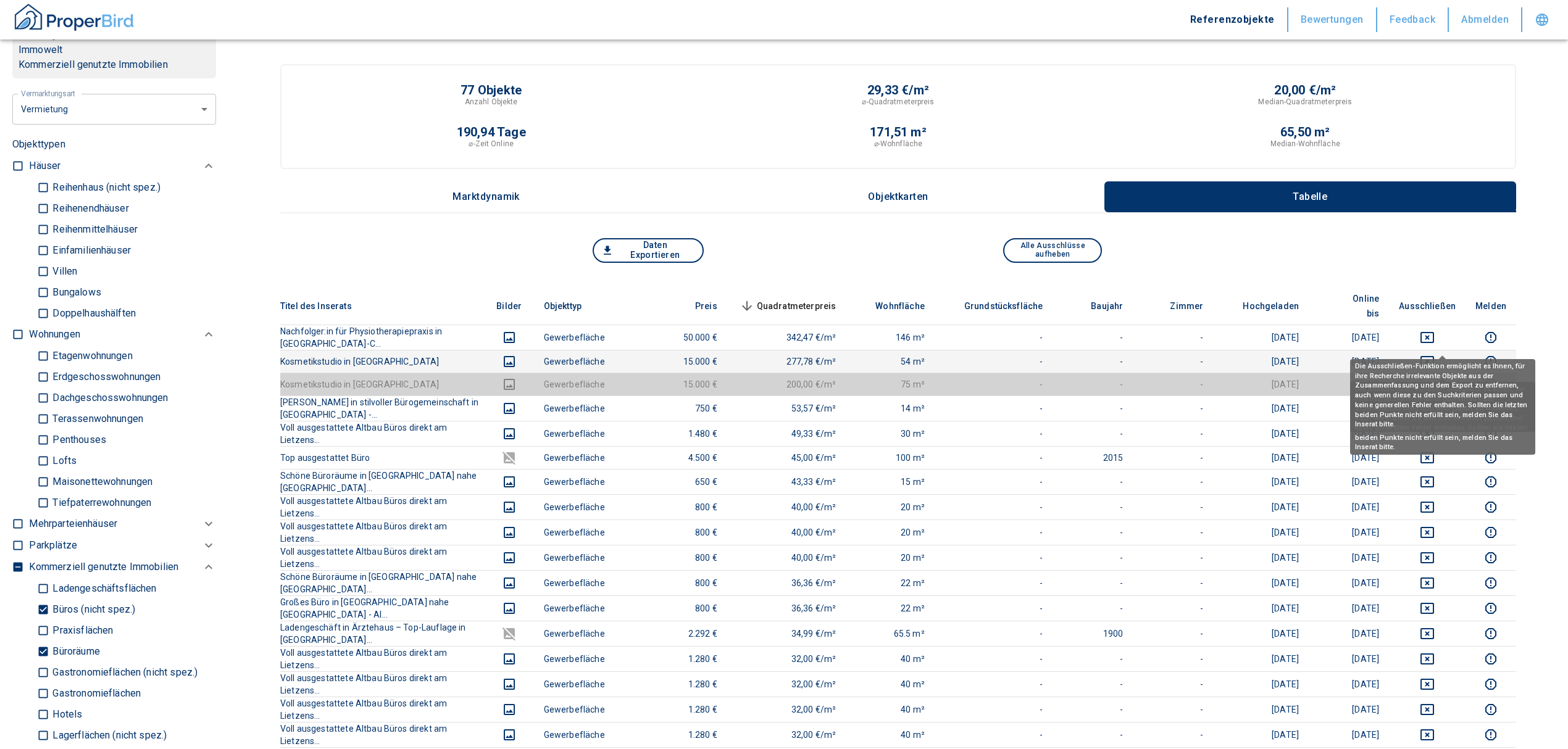
click at [1435, 354] on icon "deselect this listing" at bounding box center [1428, 362] width 15 height 15
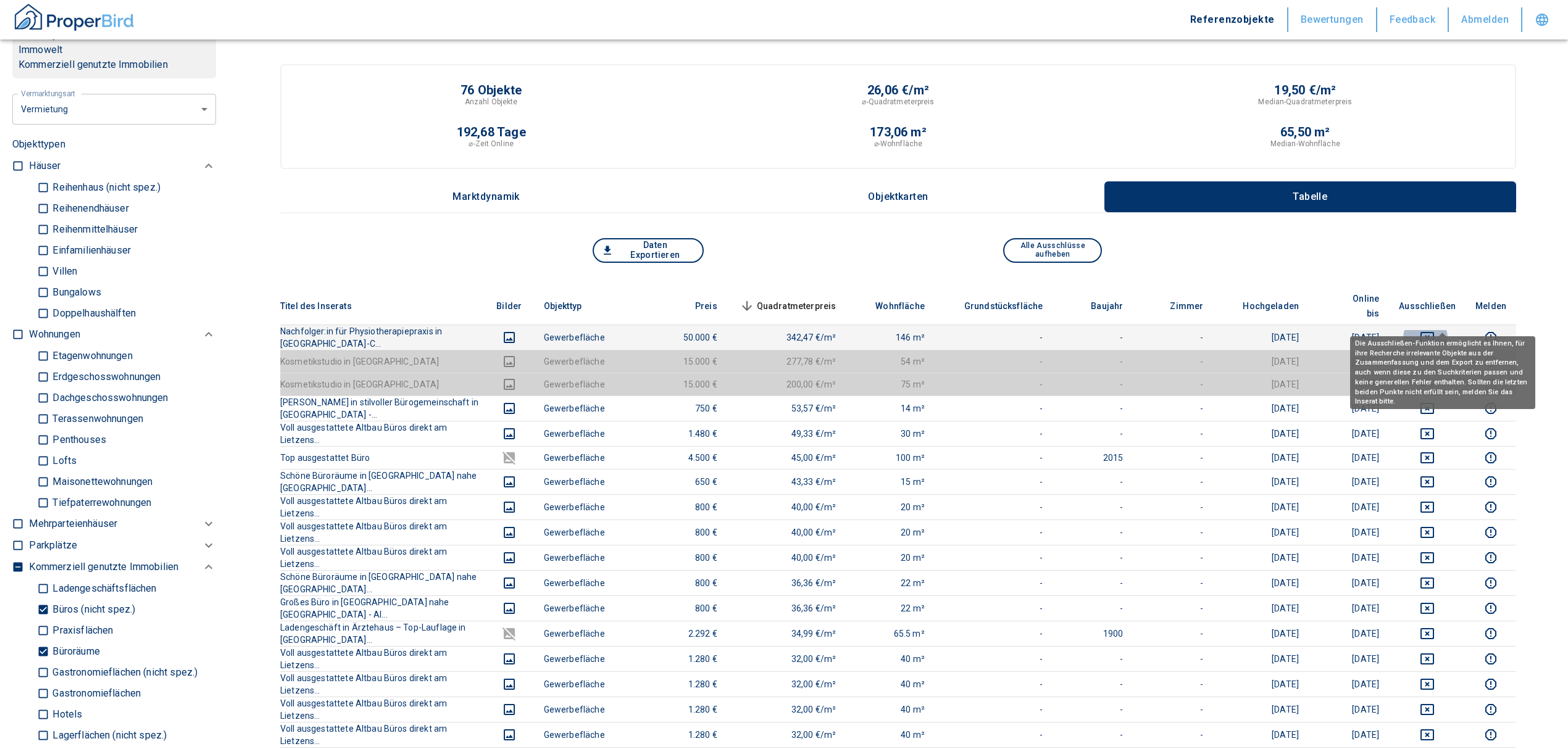
click at [1434, 332] on icon "deselect this listing" at bounding box center [1427, 337] width 13 height 11
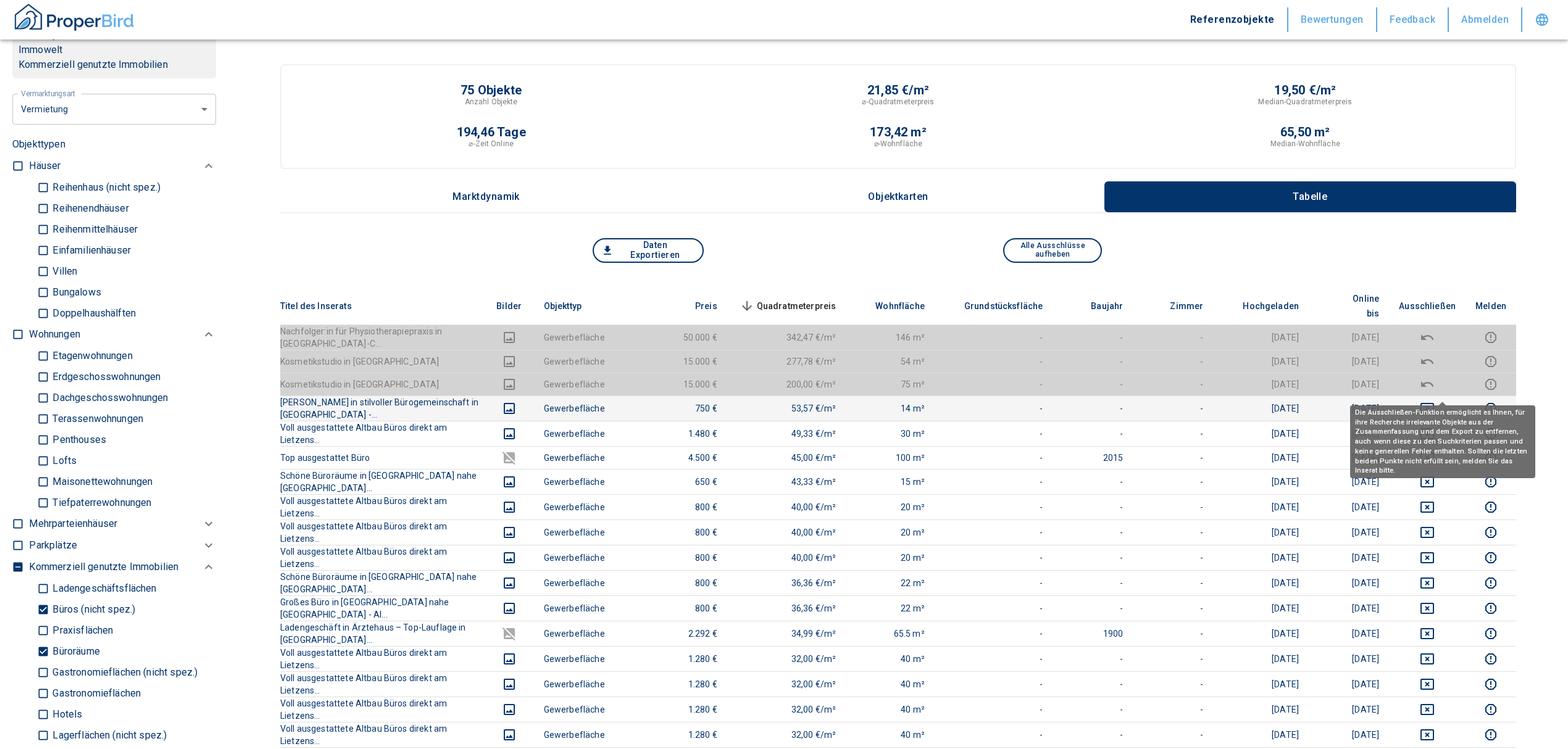
click at [1435, 401] on icon "deselect this listing" at bounding box center [1428, 409] width 15 height 15
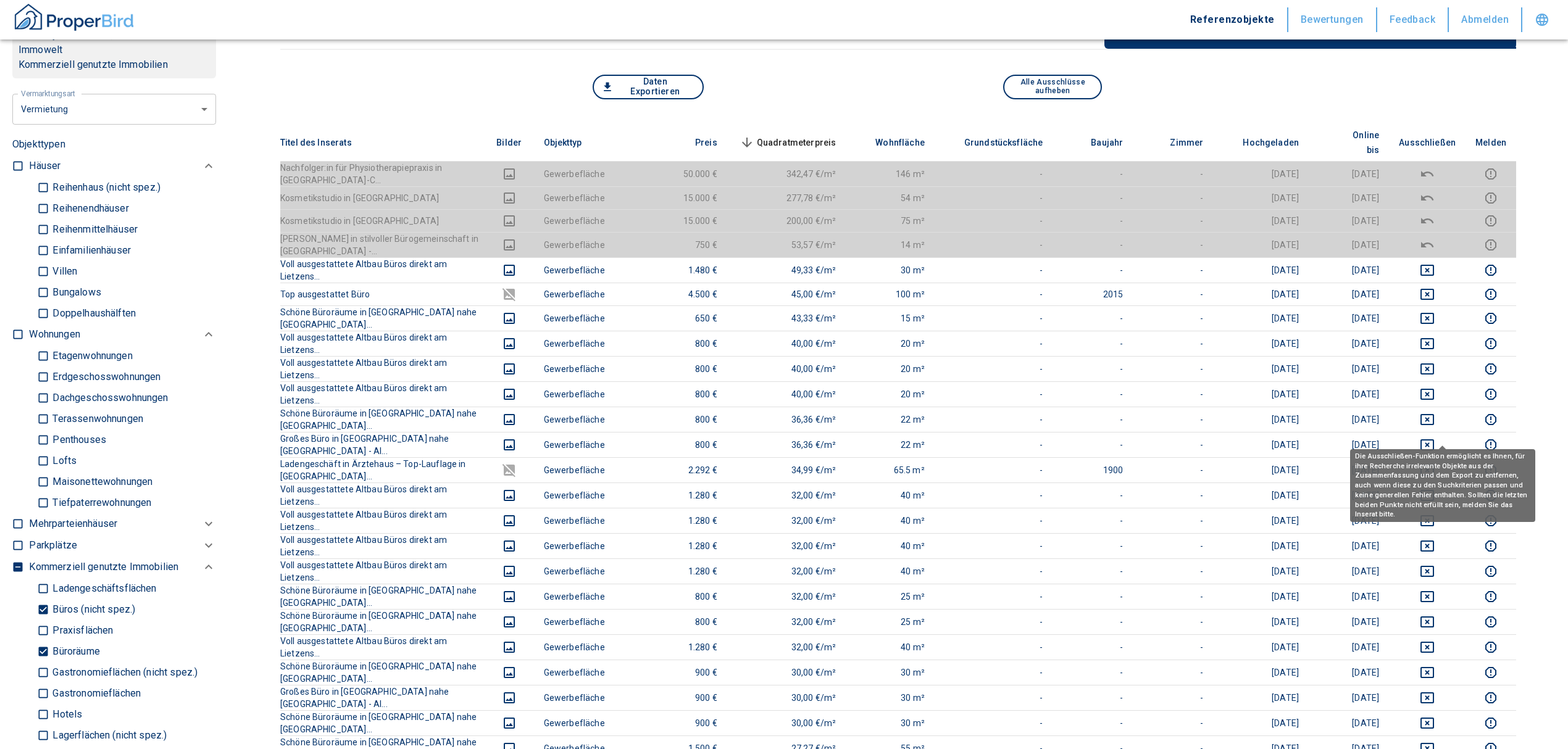
scroll to position [164, 0]
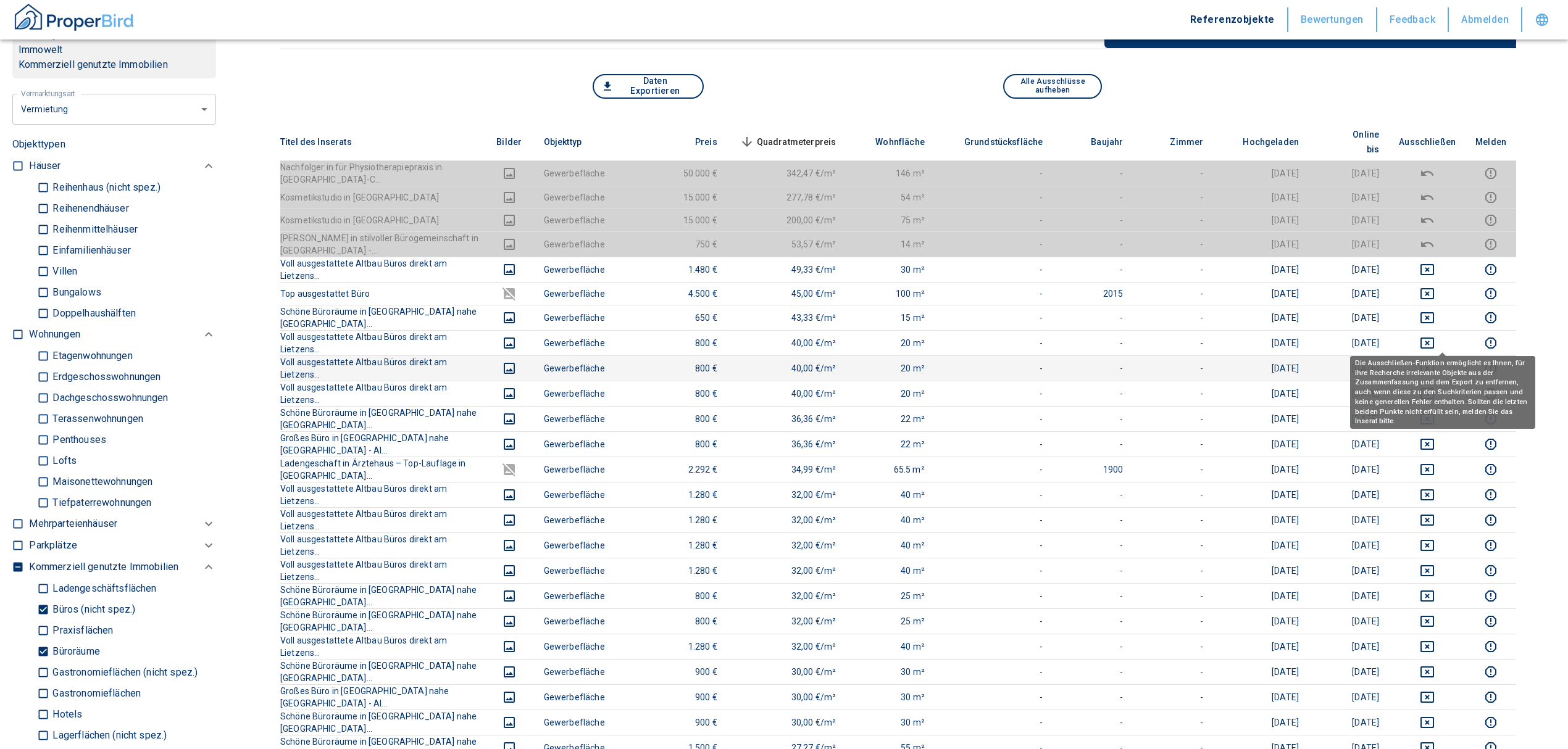
click at [1434, 363] on icon "deselect this listing" at bounding box center [1427, 367] width 13 height 11
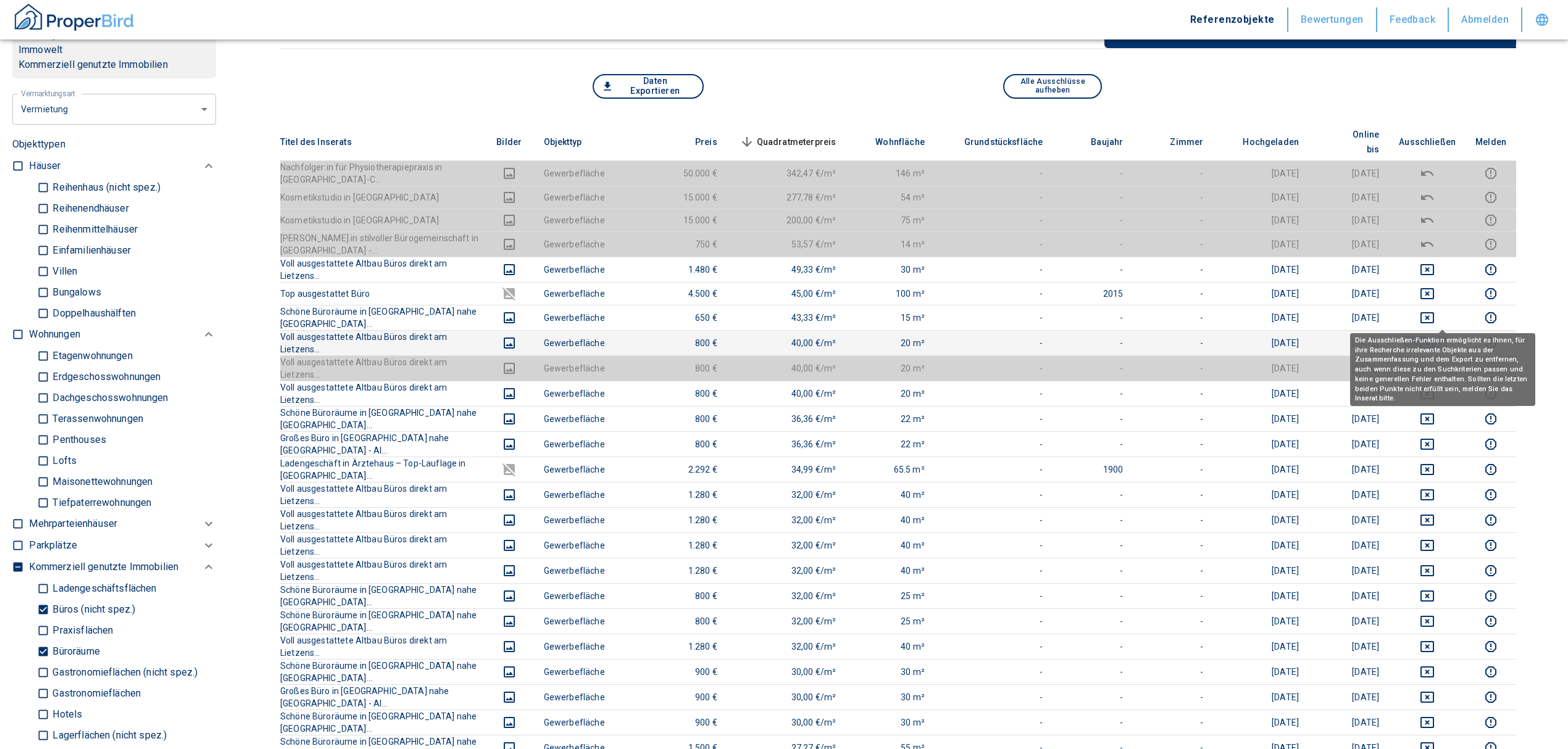
click at [1435, 335] on icon "deselect this listing" at bounding box center [1428, 343] width 15 height 15
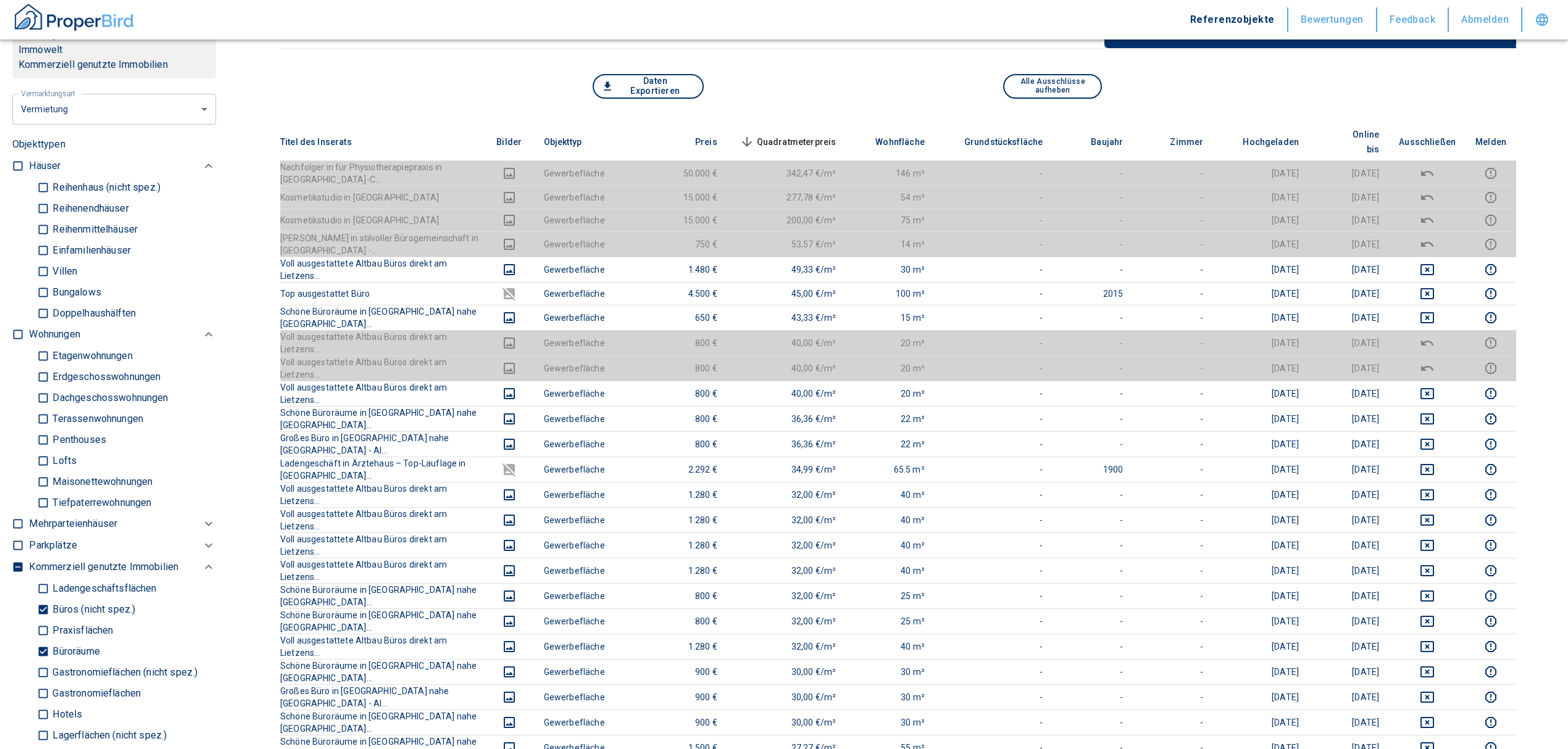
click at [804, 135] on span "Quadratmeterpreis sorted descending" at bounding box center [786, 142] width 99 height 15
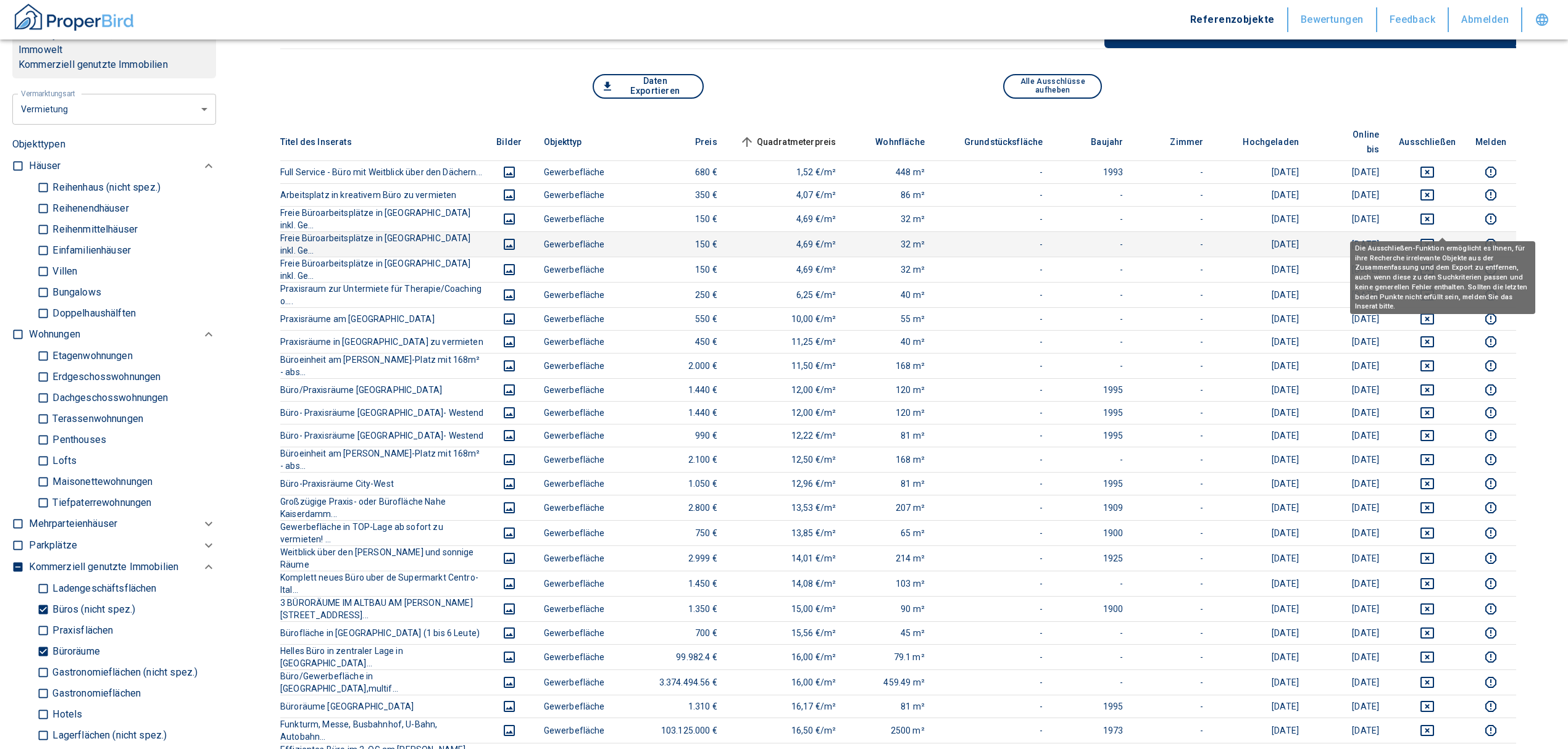
click at [1431, 237] on button "deselect this listing" at bounding box center [1427, 244] width 57 height 15
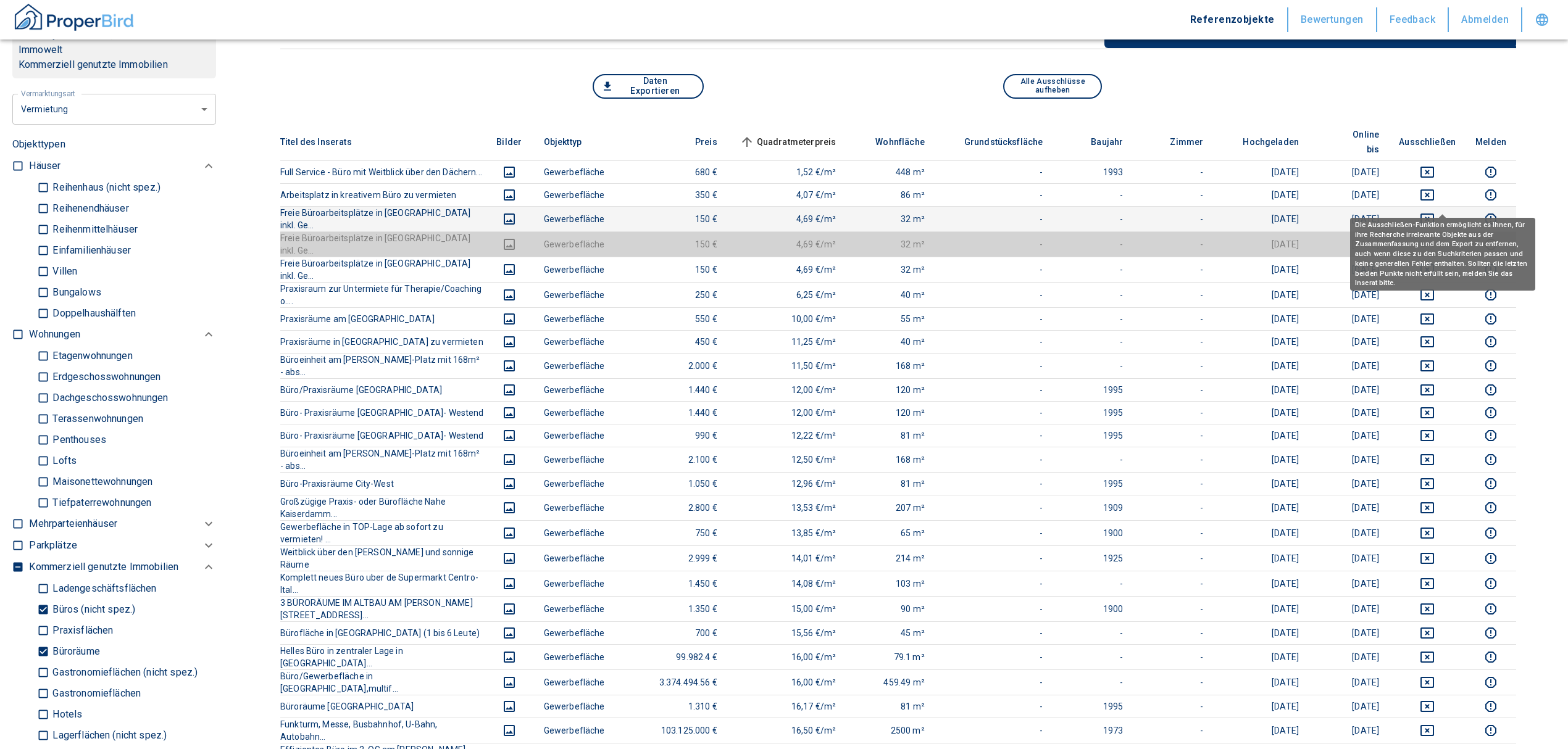
click at [1435, 211] on icon "deselect this listing" at bounding box center [1428, 219] width 15 height 15
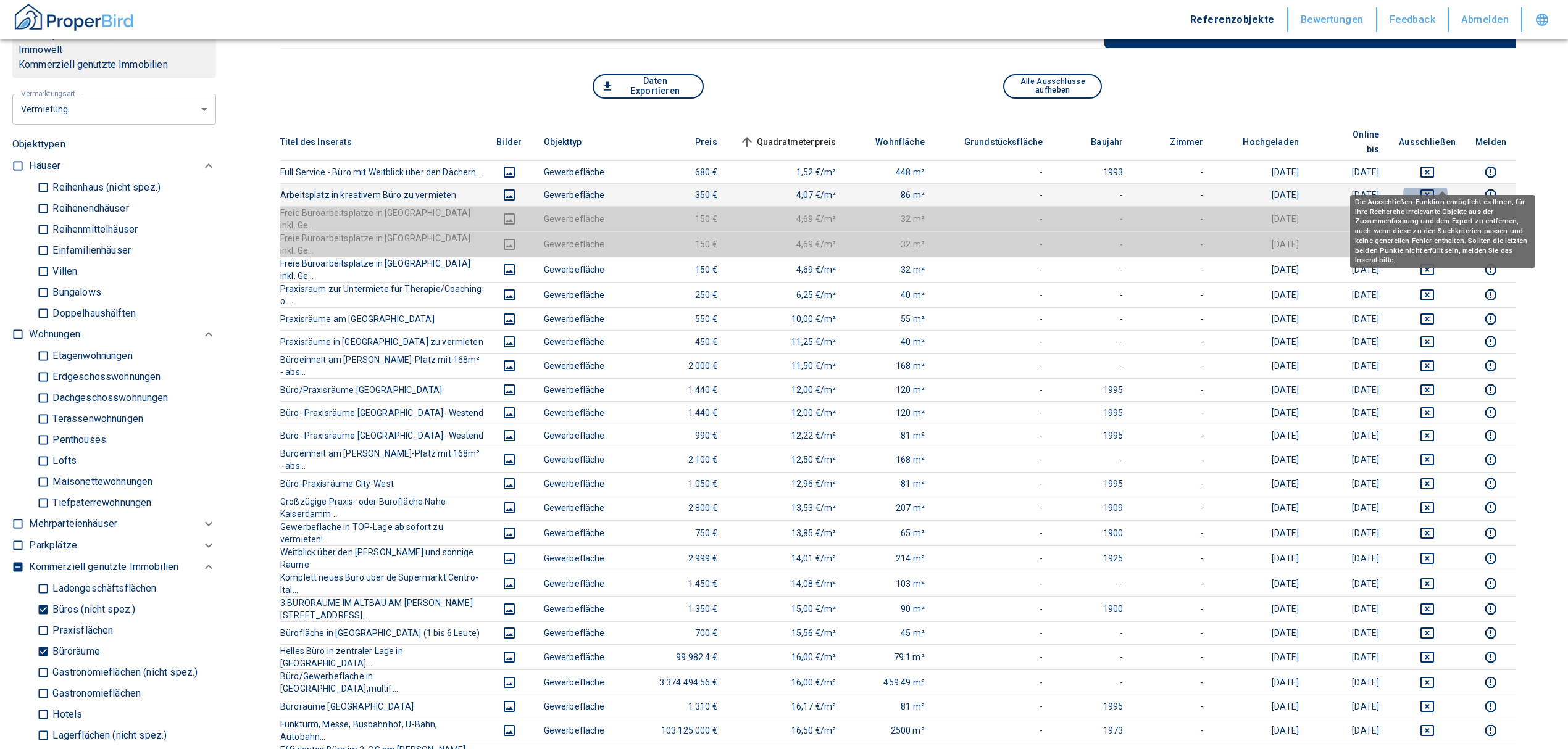
click at [1435, 187] on icon "deselect this listing" at bounding box center [1428, 195] width 15 height 15
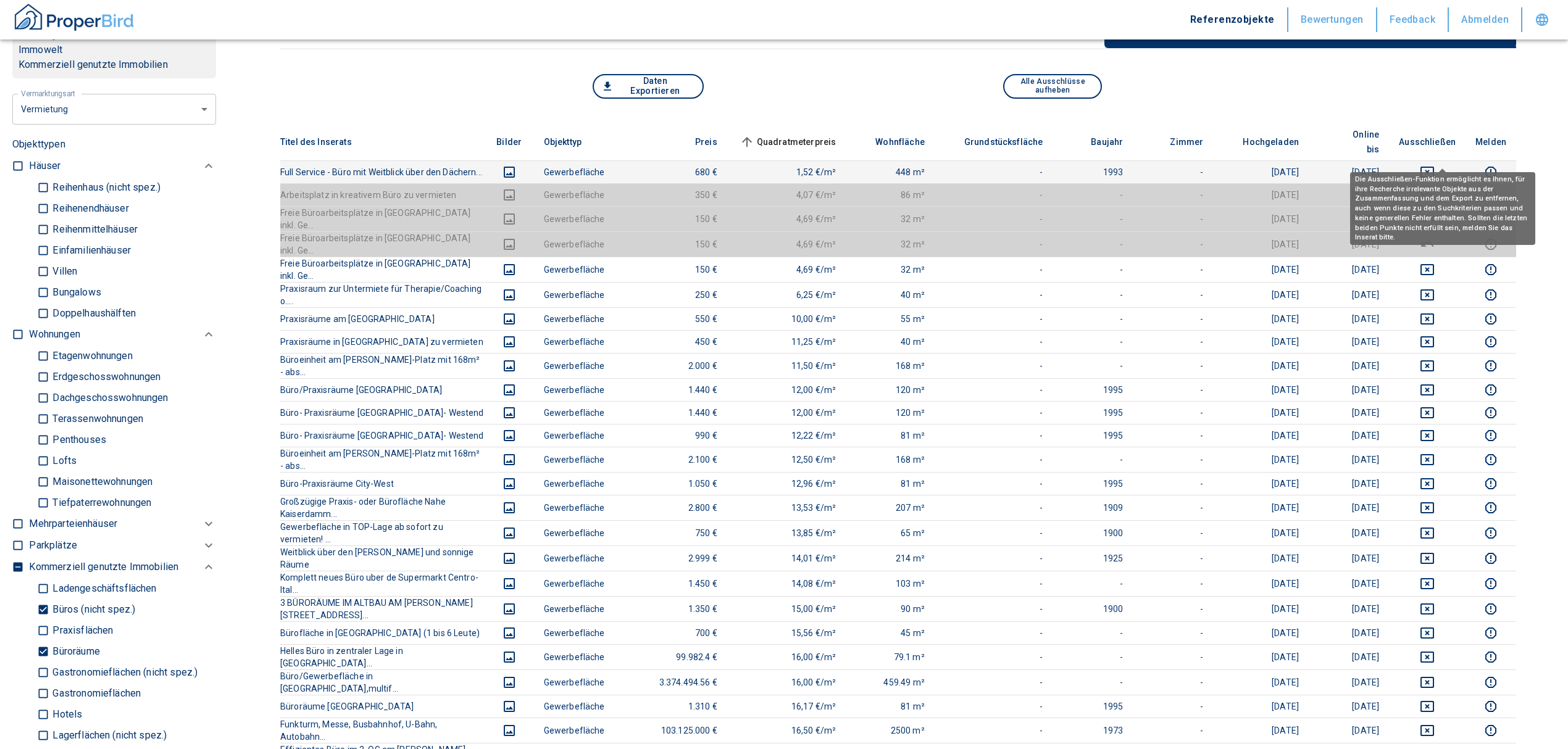
click at [1434, 167] on icon "deselect this listing" at bounding box center [1427, 172] width 13 height 11
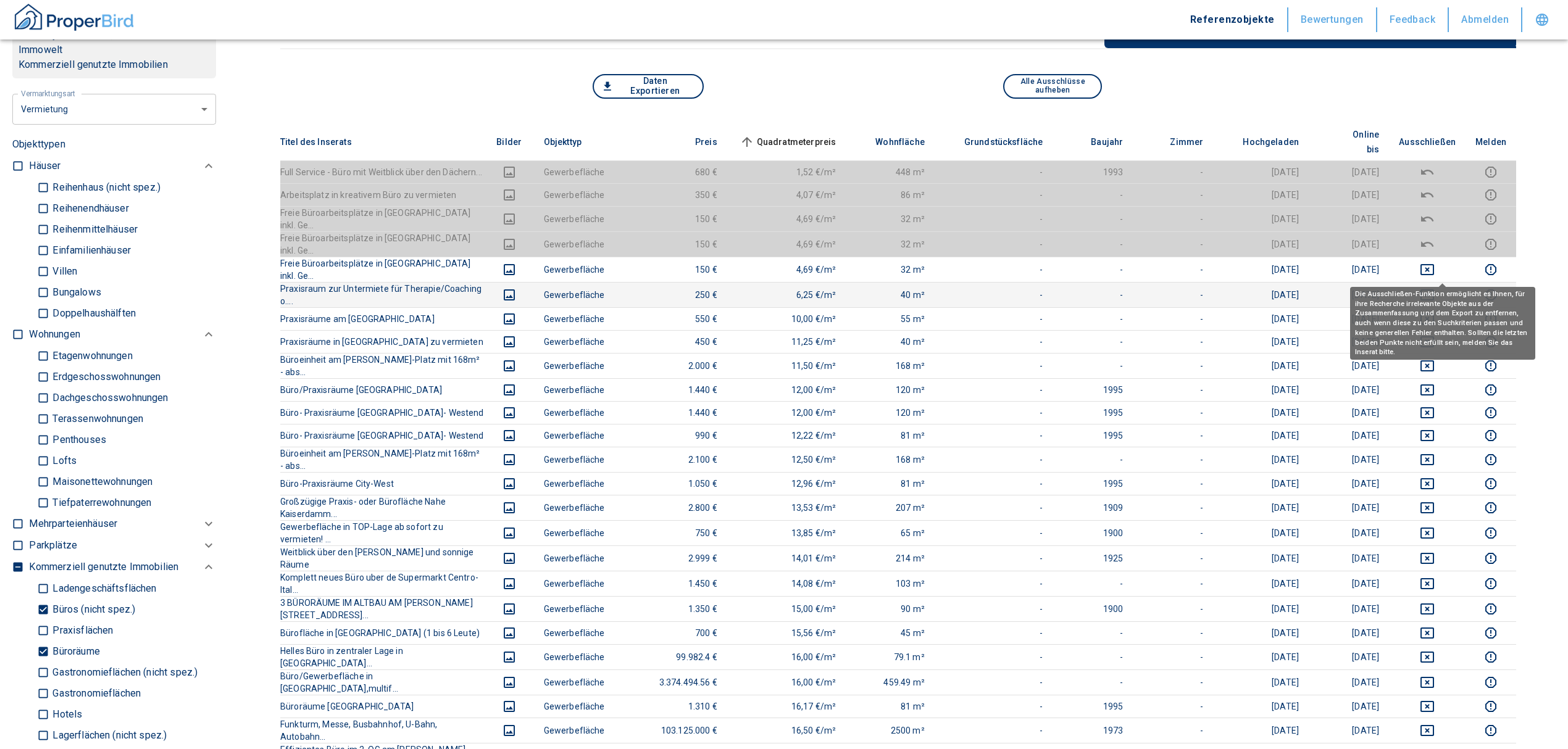
click at [1428, 287] on button "deselect this listing" at bounding box center [1427, 295] width 57 height 15
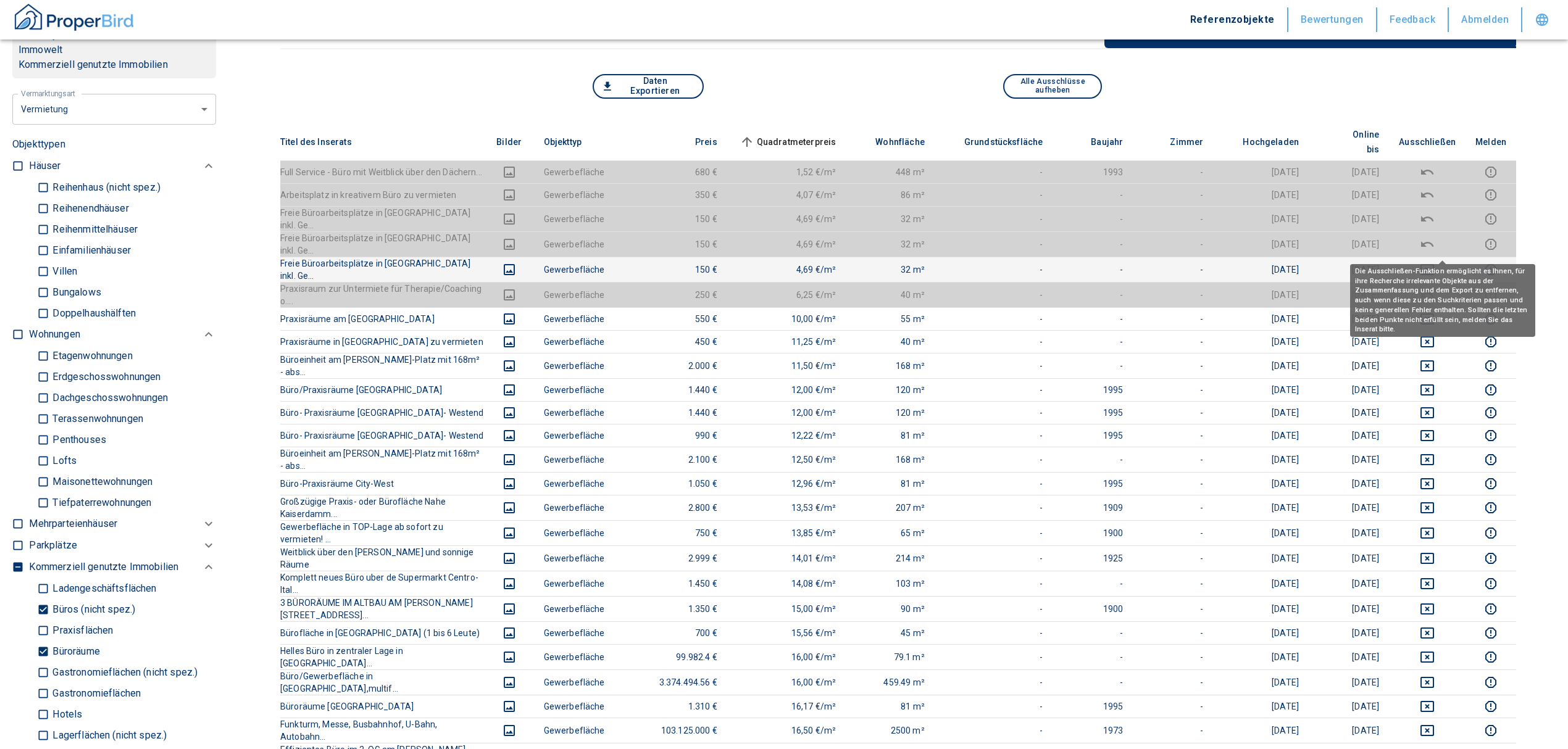
click at [1435, 263] on icon "deselect this listing" at bounding box center [1428, 270] width 15 height 15
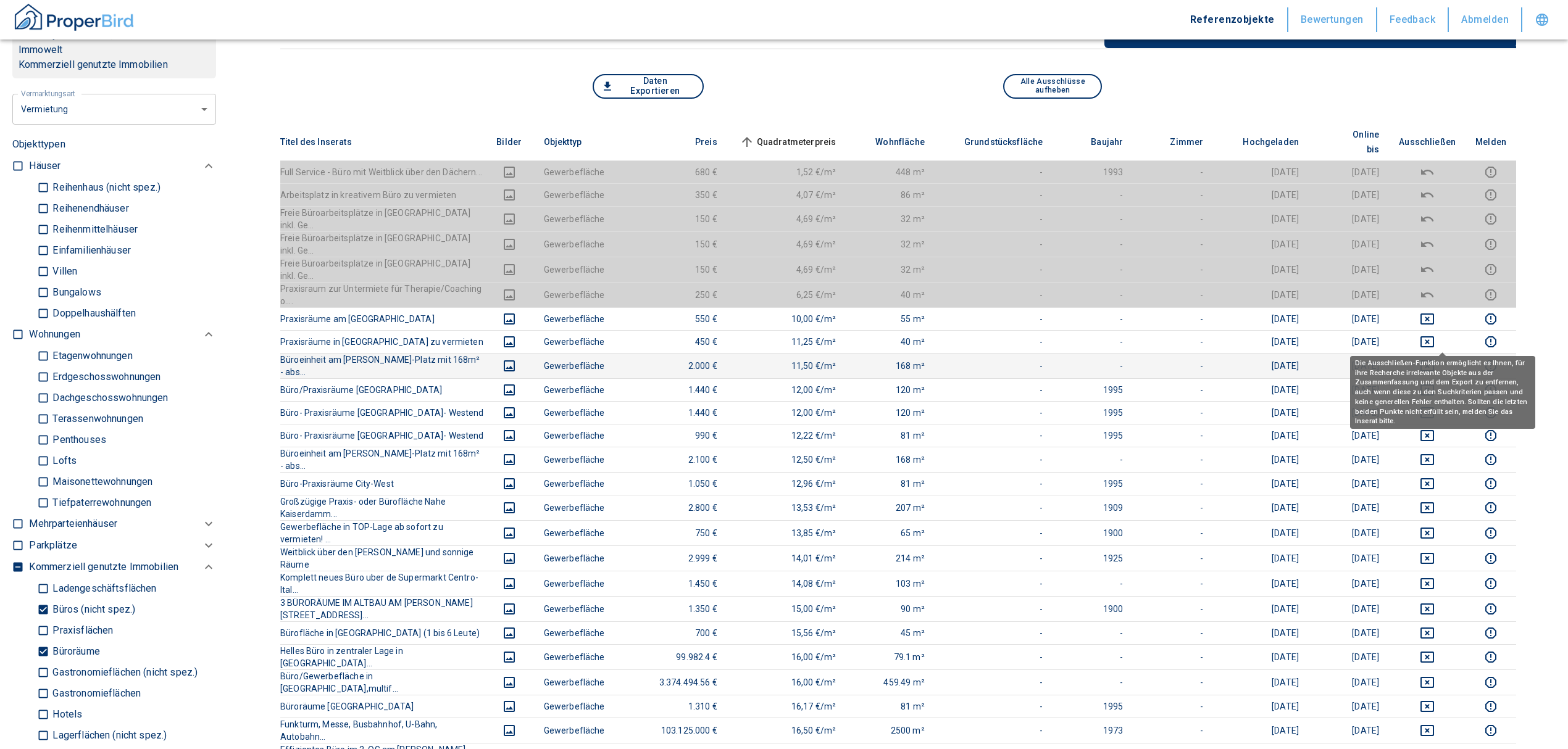
scroll to position [329, 0]
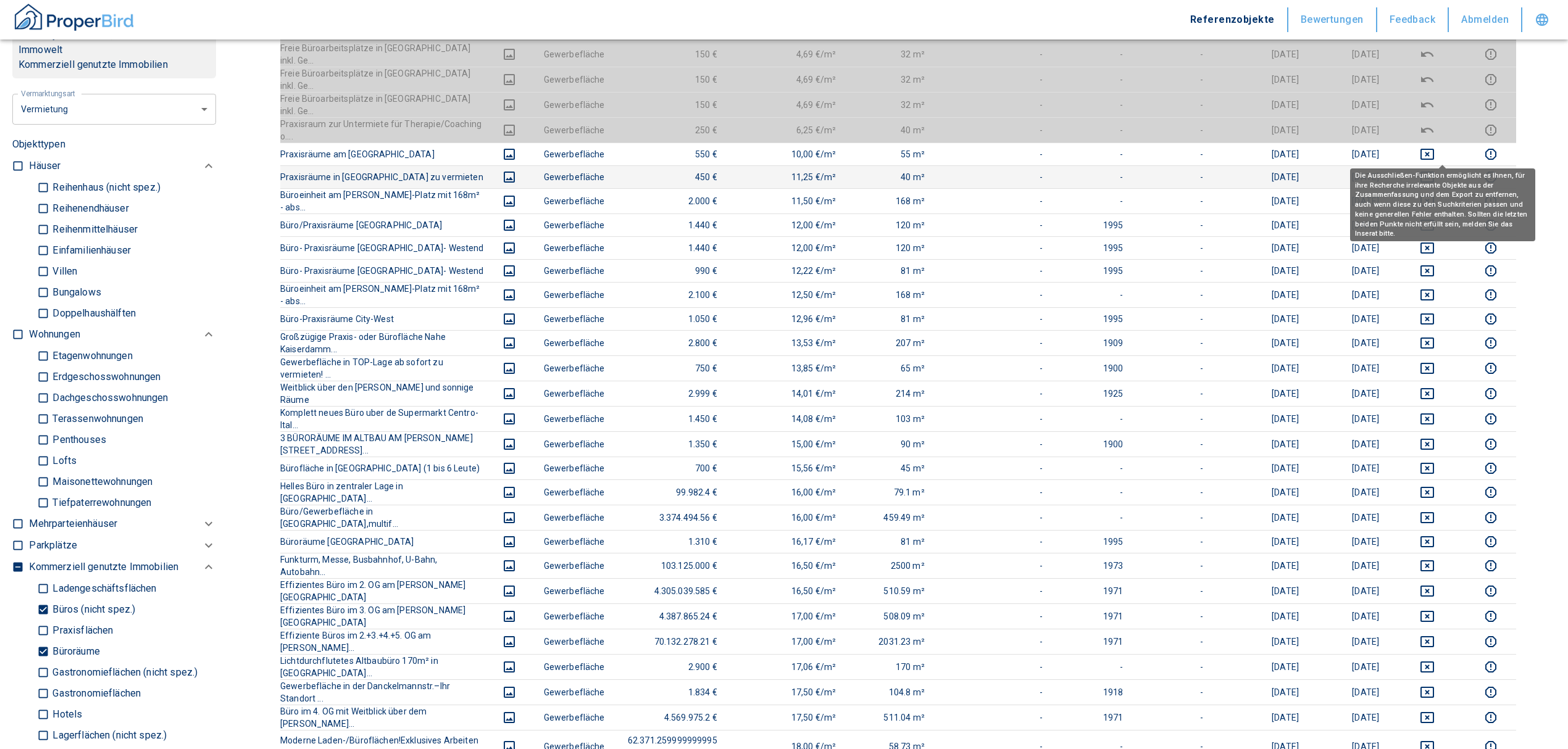
click at [1435, 169] on icon "deselect this listing" at bounding box center [1428, 177] width 15 height 15
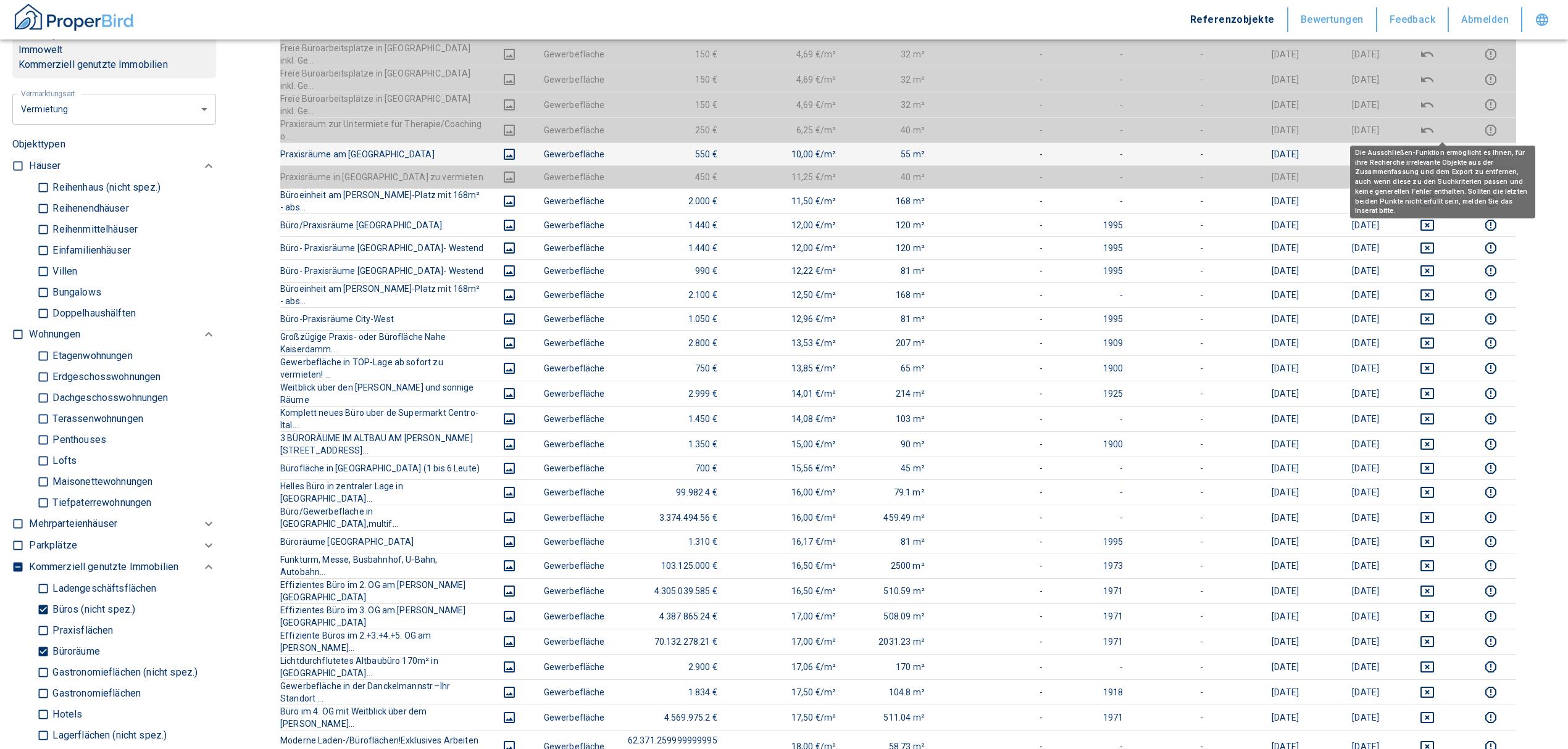
click at [1435, 147] on icon "deselect this listing" at bounding box center [1428, 154] width 15 height 15
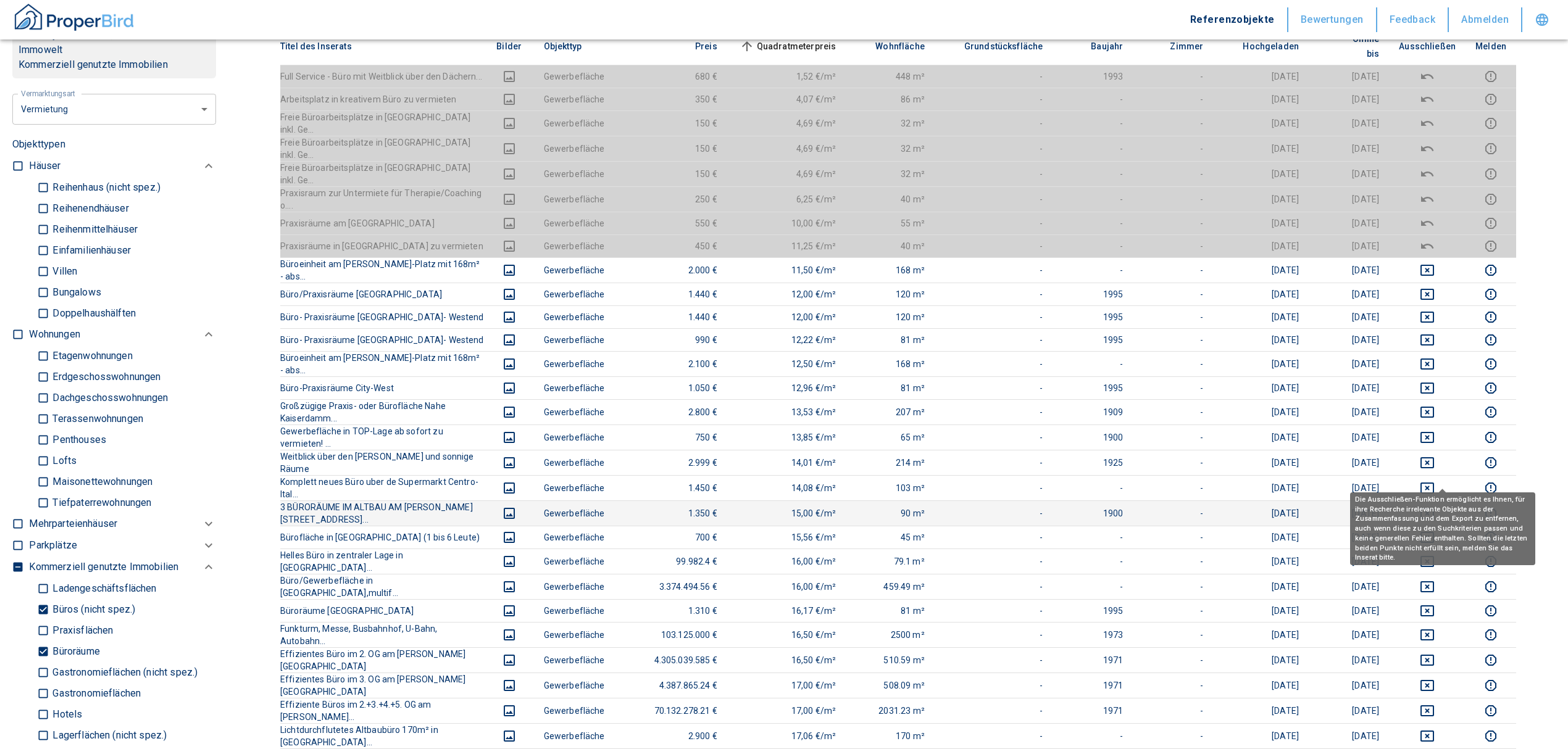
scroll to position [164, 0]
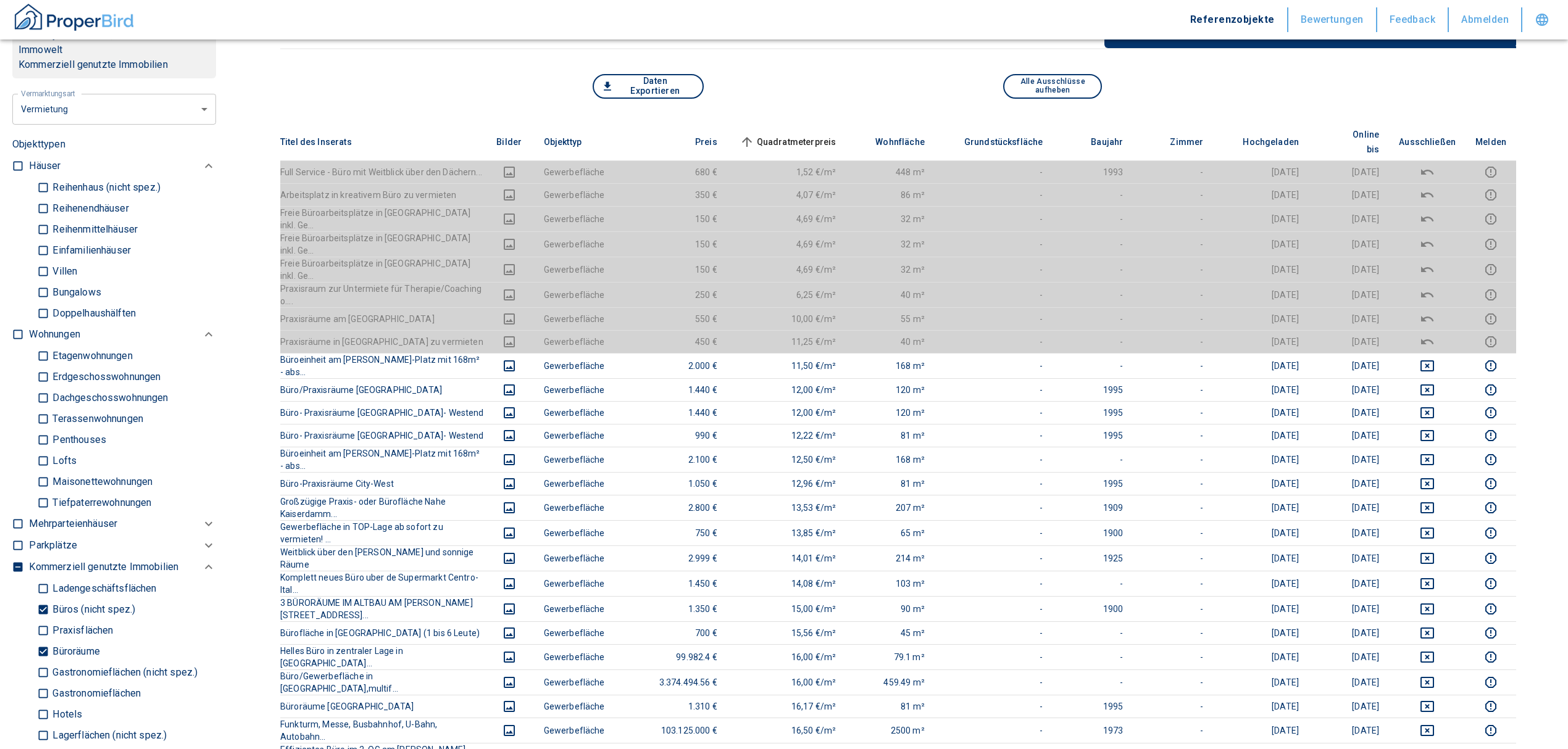
click at [836, 135] on span "Quadratmeterpreis sorted ascending" at bounding box center [786, 142] width 99 height 15
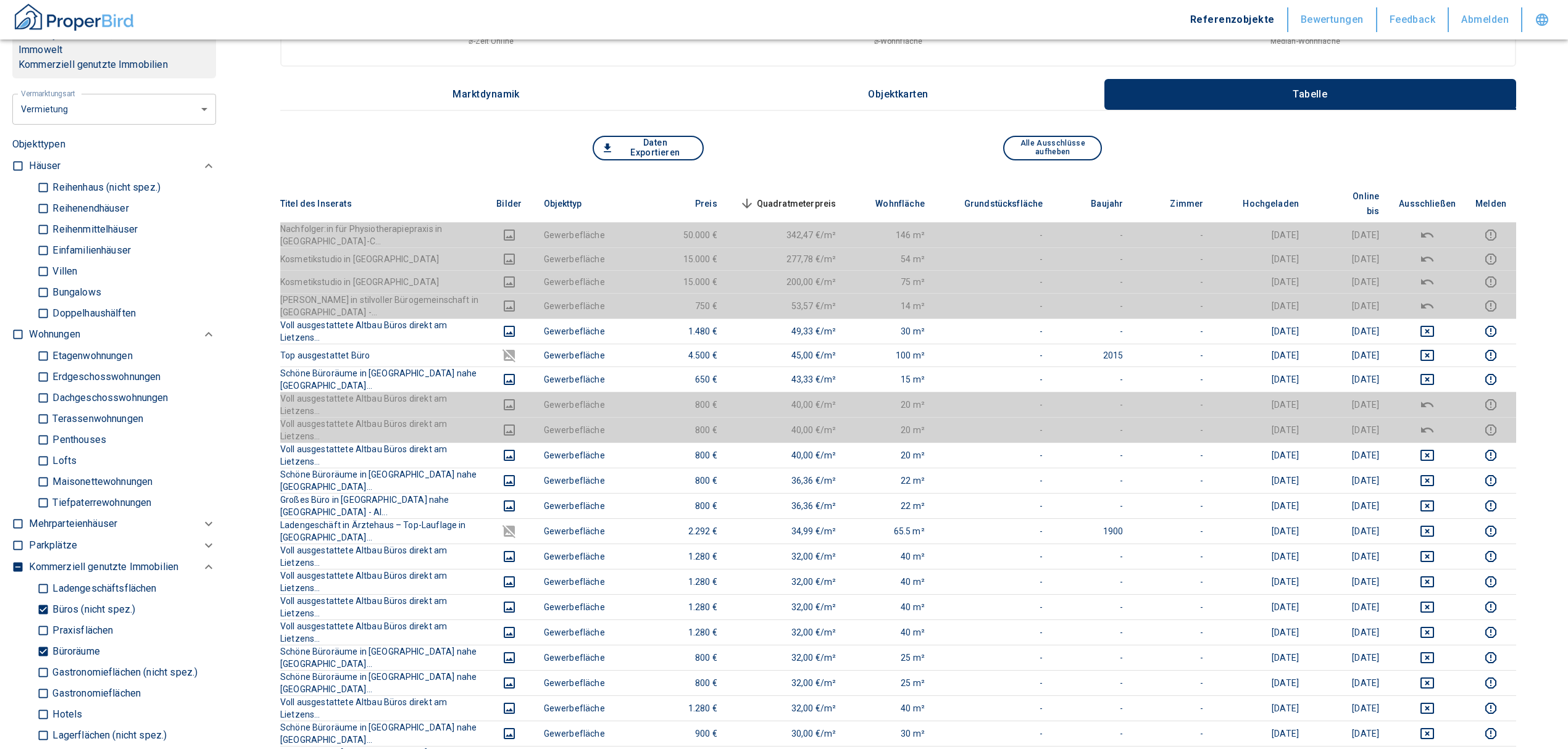
scroll to position [0, 0]
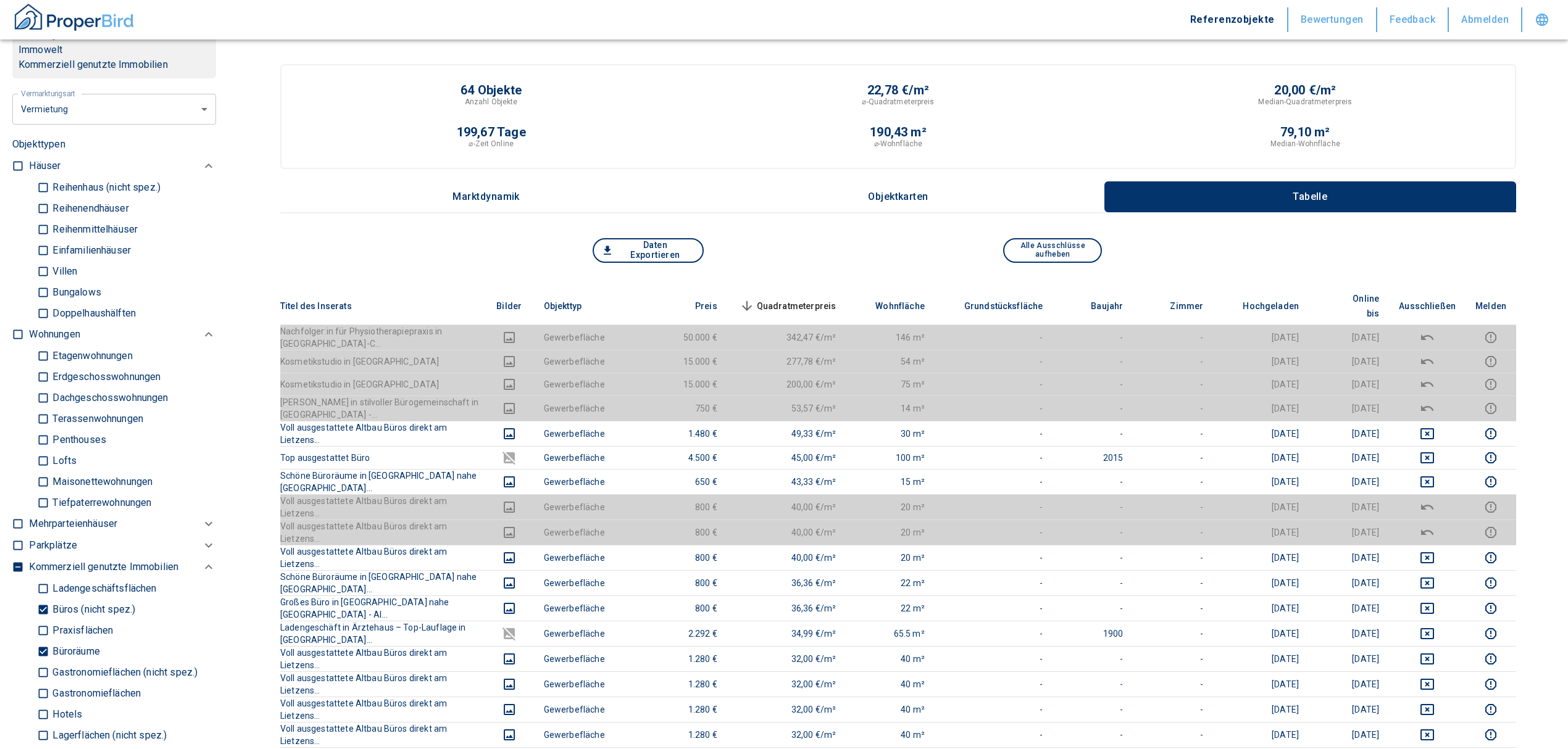
click at [823, 287] on th "Quadratmeterpreis sorted descending" at bounding box center [786, 306] width 119 height 38
click at [827, 299] on span "Quadratmeterpreis sorted descending" at bounding box center [786, 306] width 99 height 15
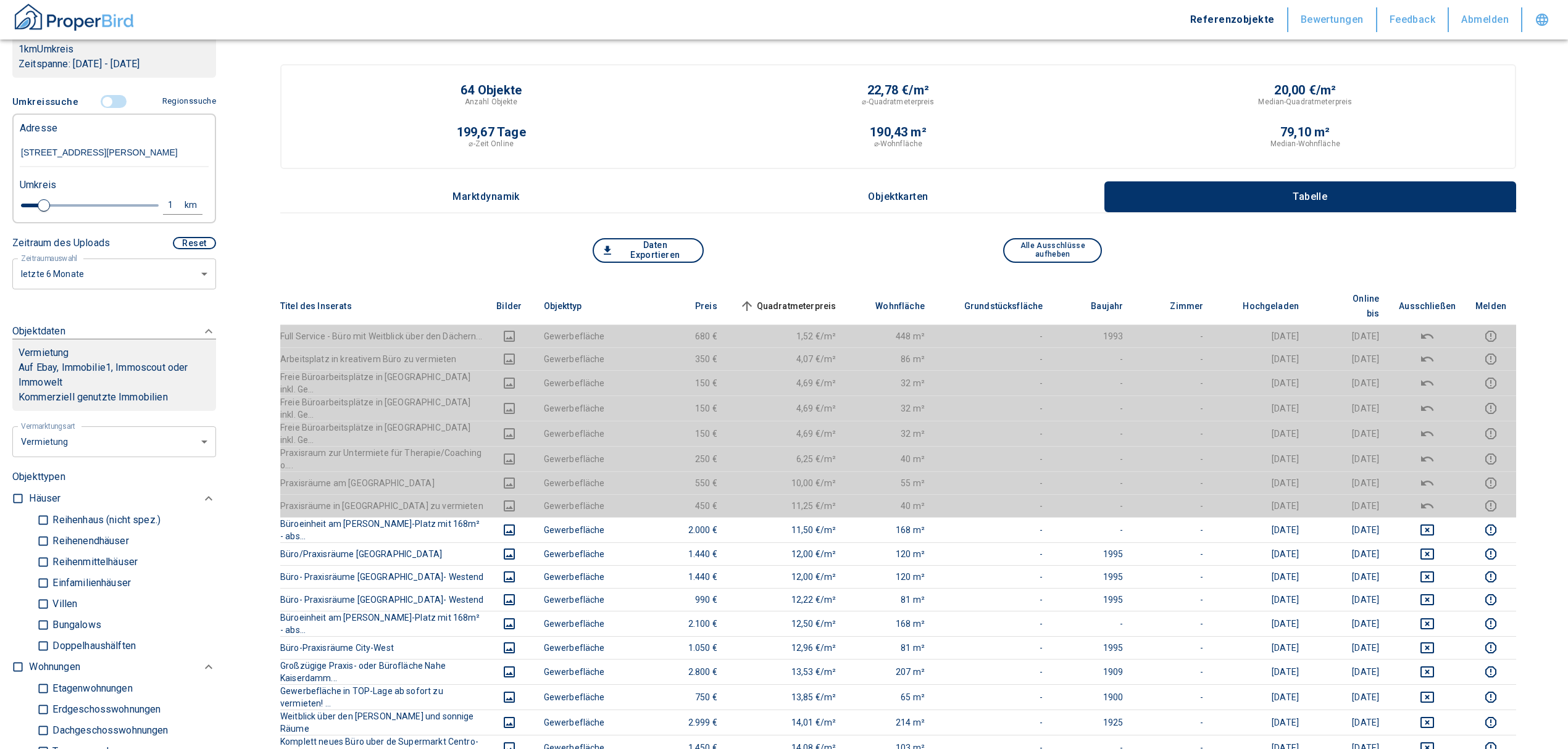
scroll to position [164, 0]
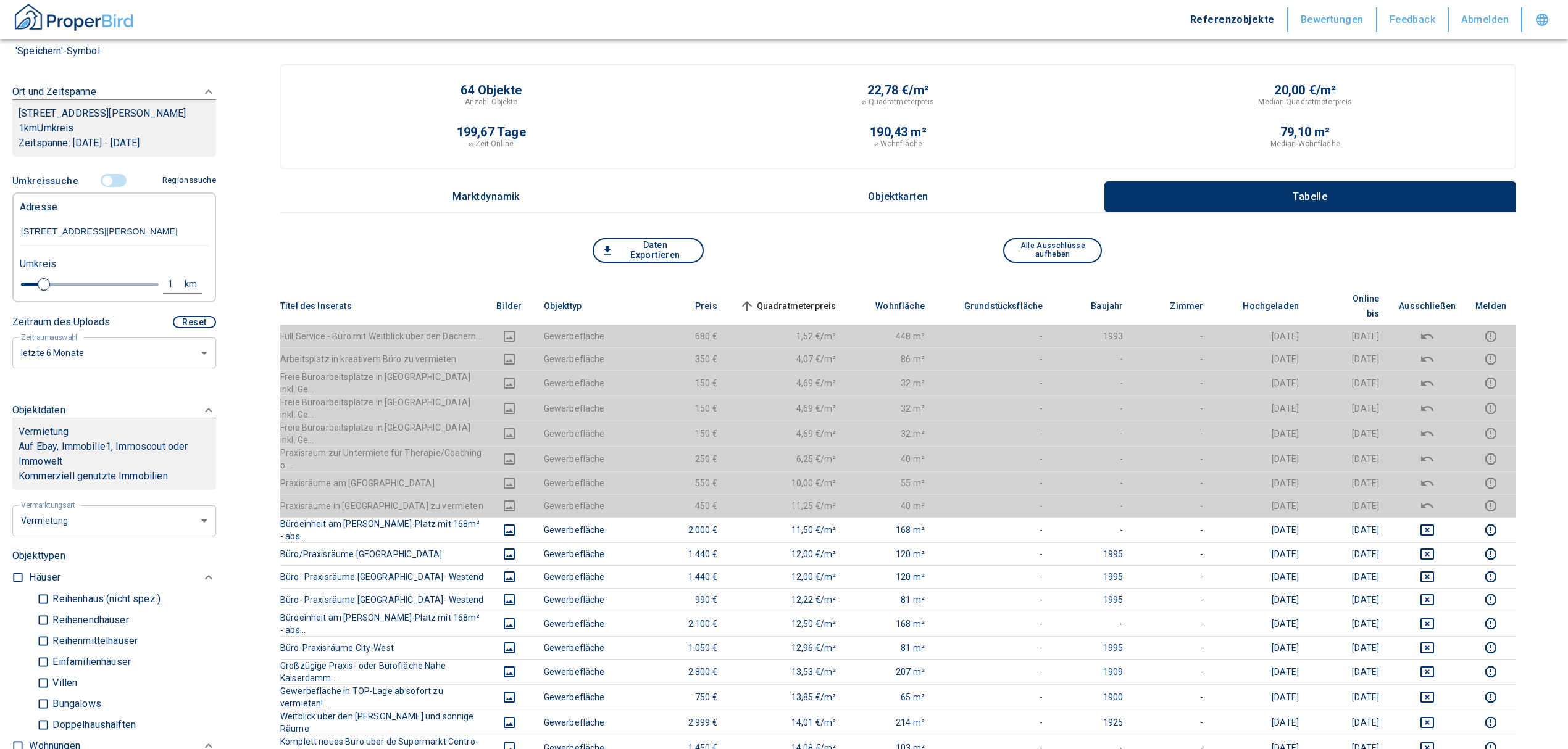
click at [104, 187] on input "controlled" at bounding box center [107, 181] width 37 height 13
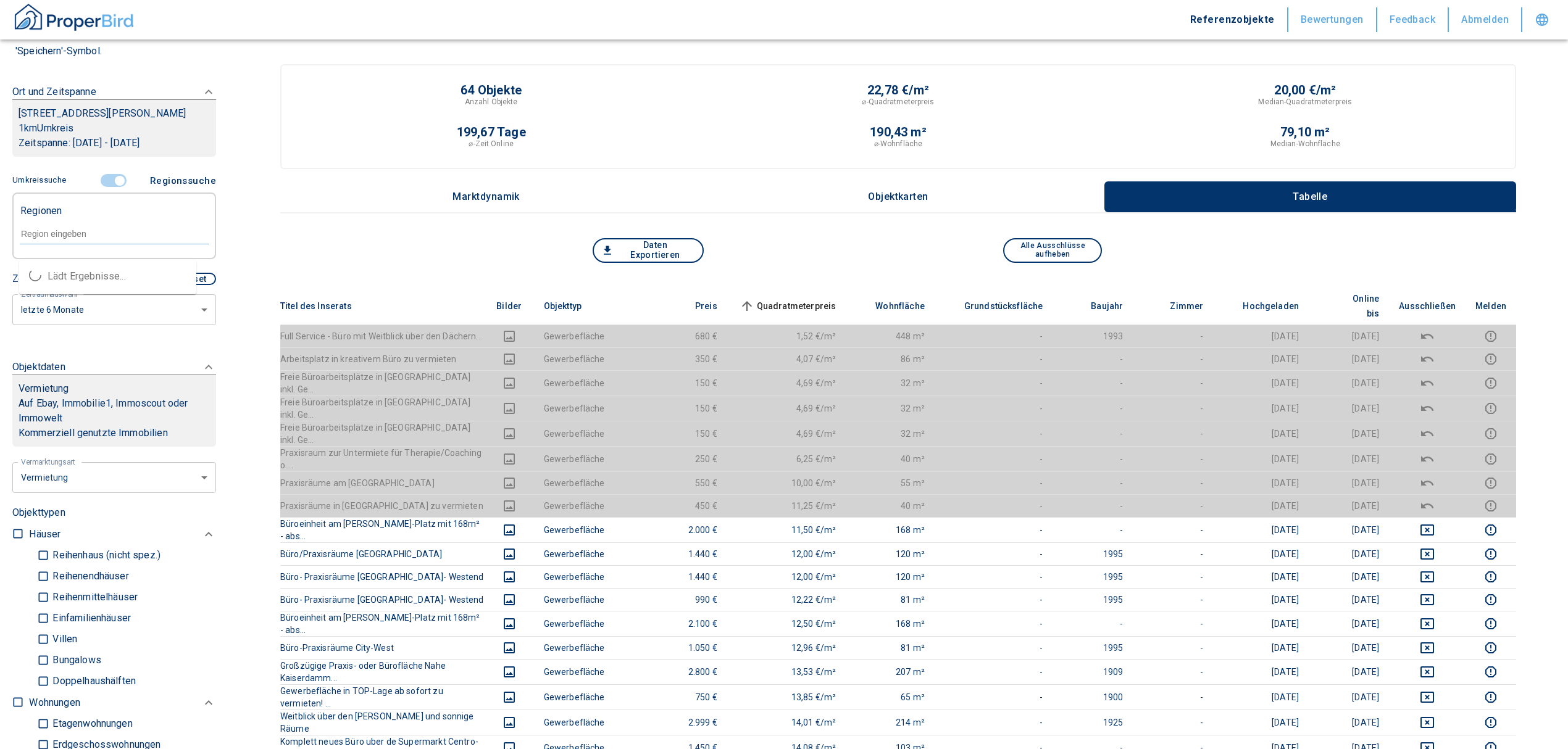
click at [57, 239] on input "text" at bounding box center [114, 233] width 189 height 11
click at [99, 282] on li "14059 [GEOGRAPHIC_DATA]" at bounding box center [107, 276] width 177 height 22
type input "14059"
type input "2020"
type input "14059 [GEOGRAPHIC_DATA]"
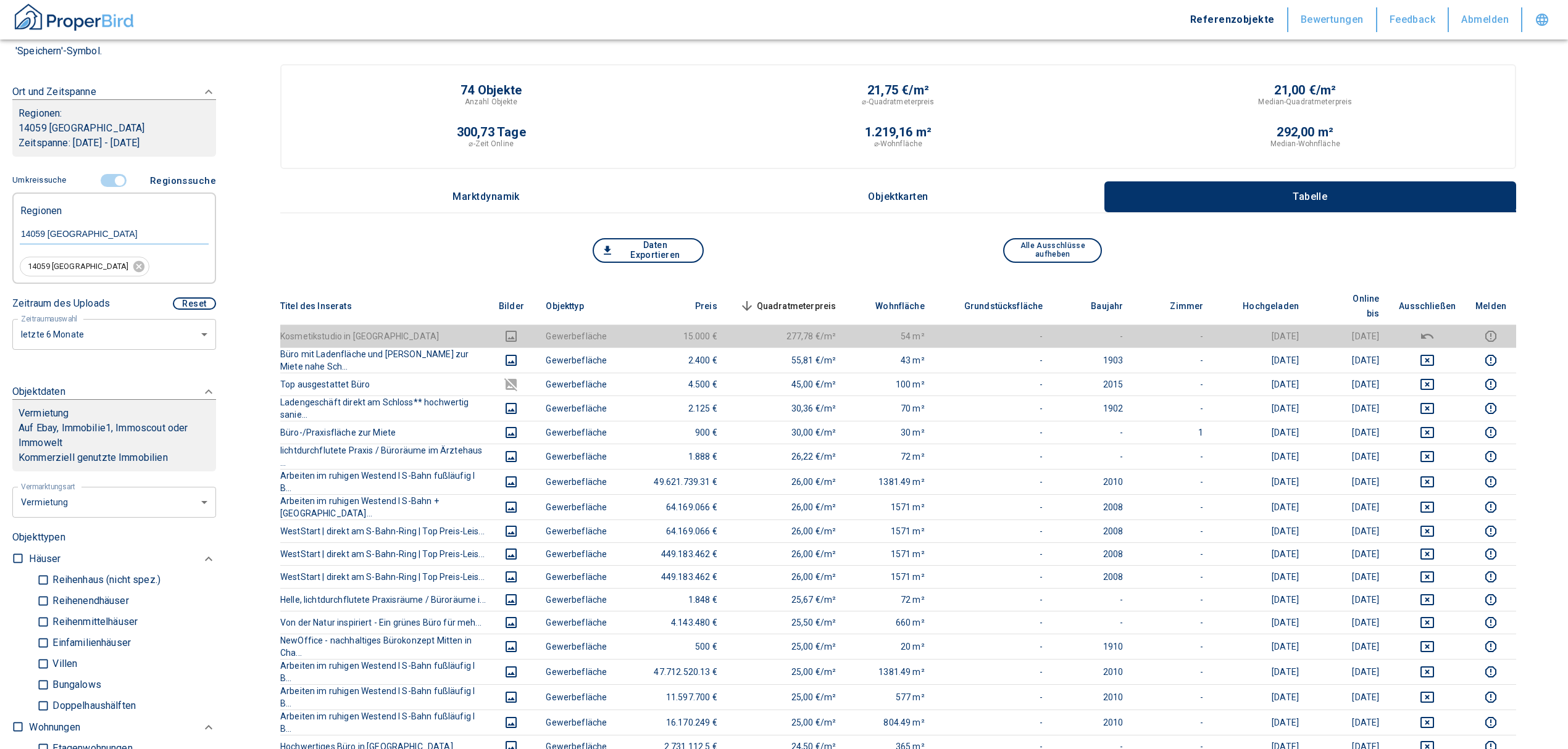
click at [836, 299] on span "Quadratmeterpreis sorted descending" at bounding box center [786, 306] width 99 height 15
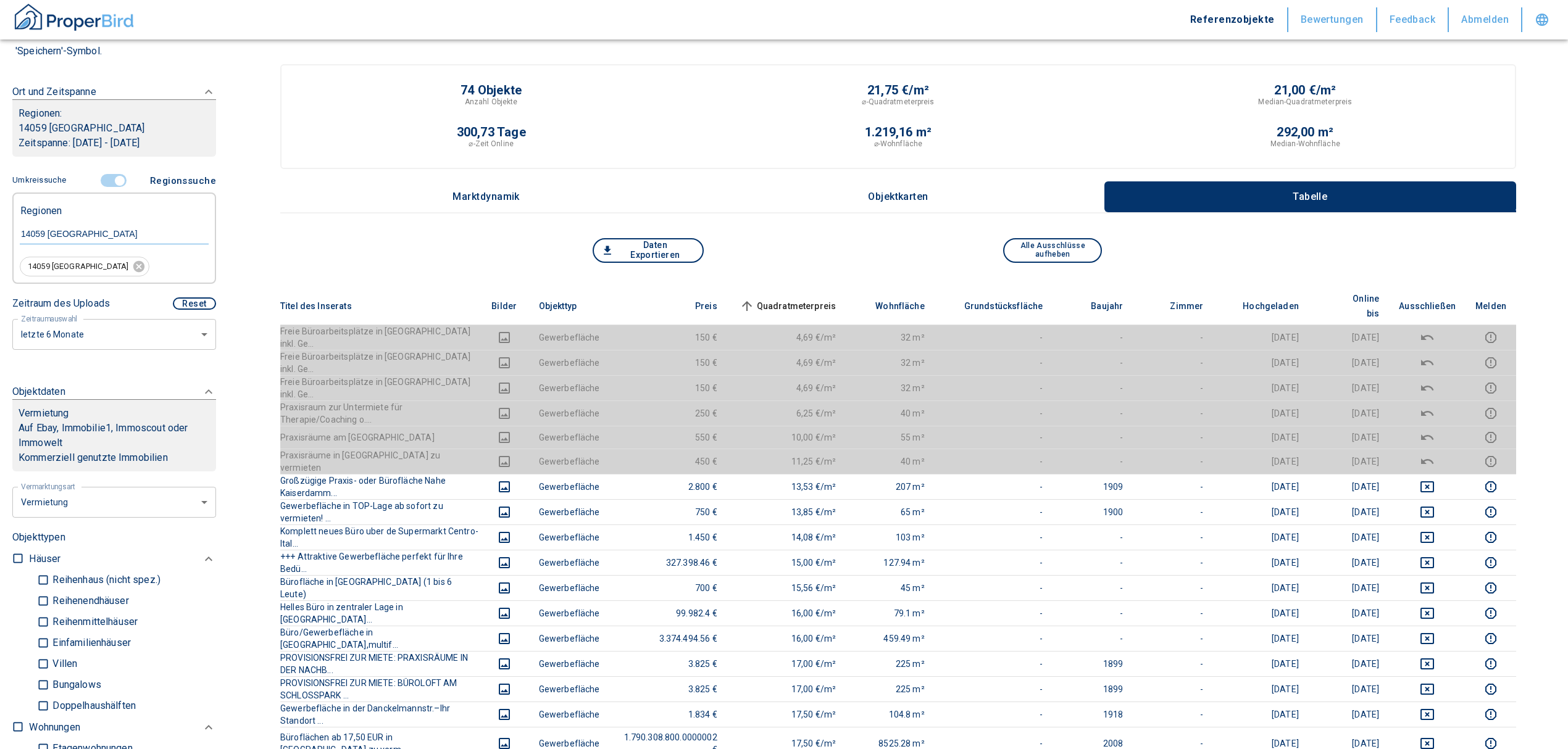
click at [834, 299] on span "Quadratmeterpreis sorted ascending" at bounding box center [786, 306] width 99 height 15
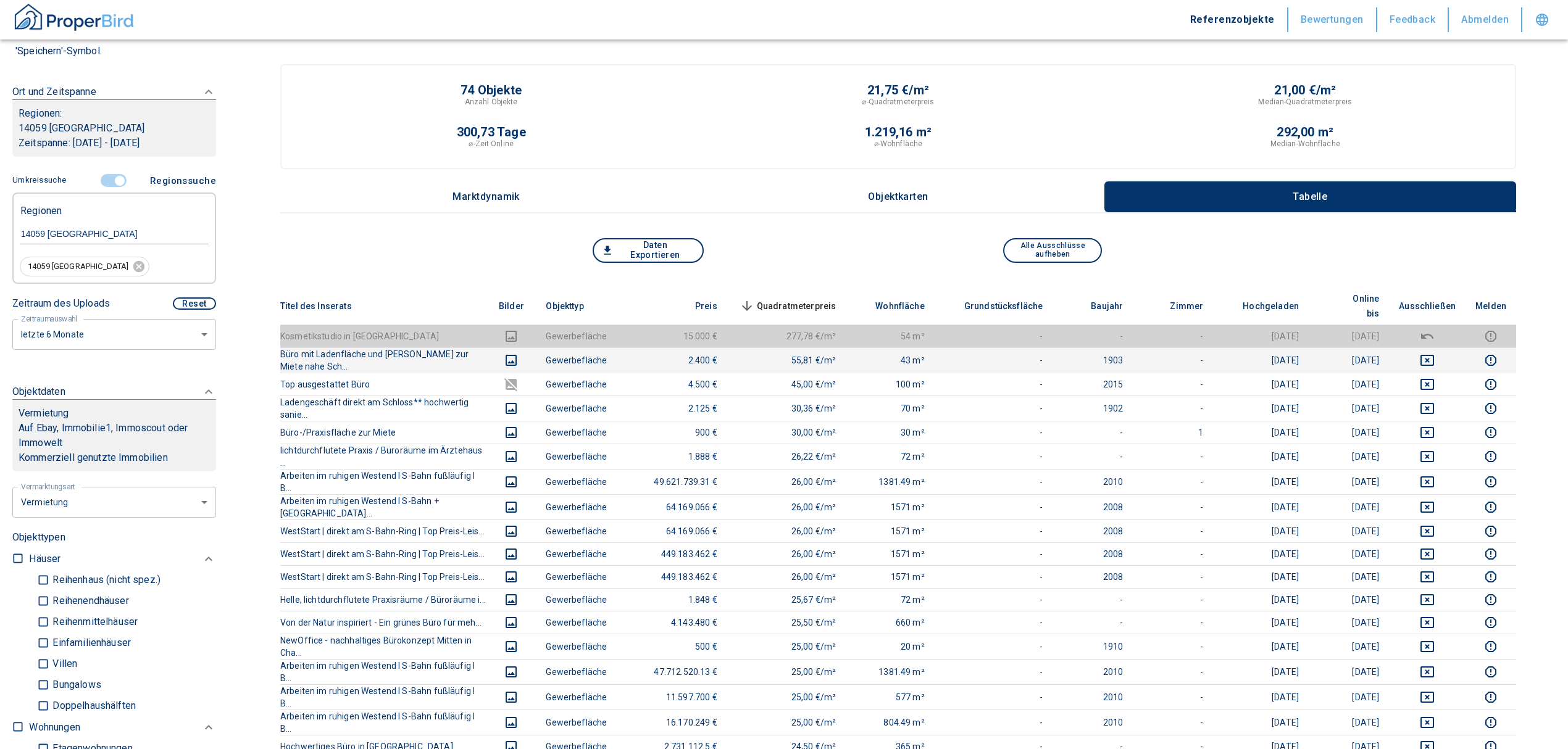
click at [1434, 355] on icon "deselect this listing" at bounding box center [1427, 360] width 13 height 11
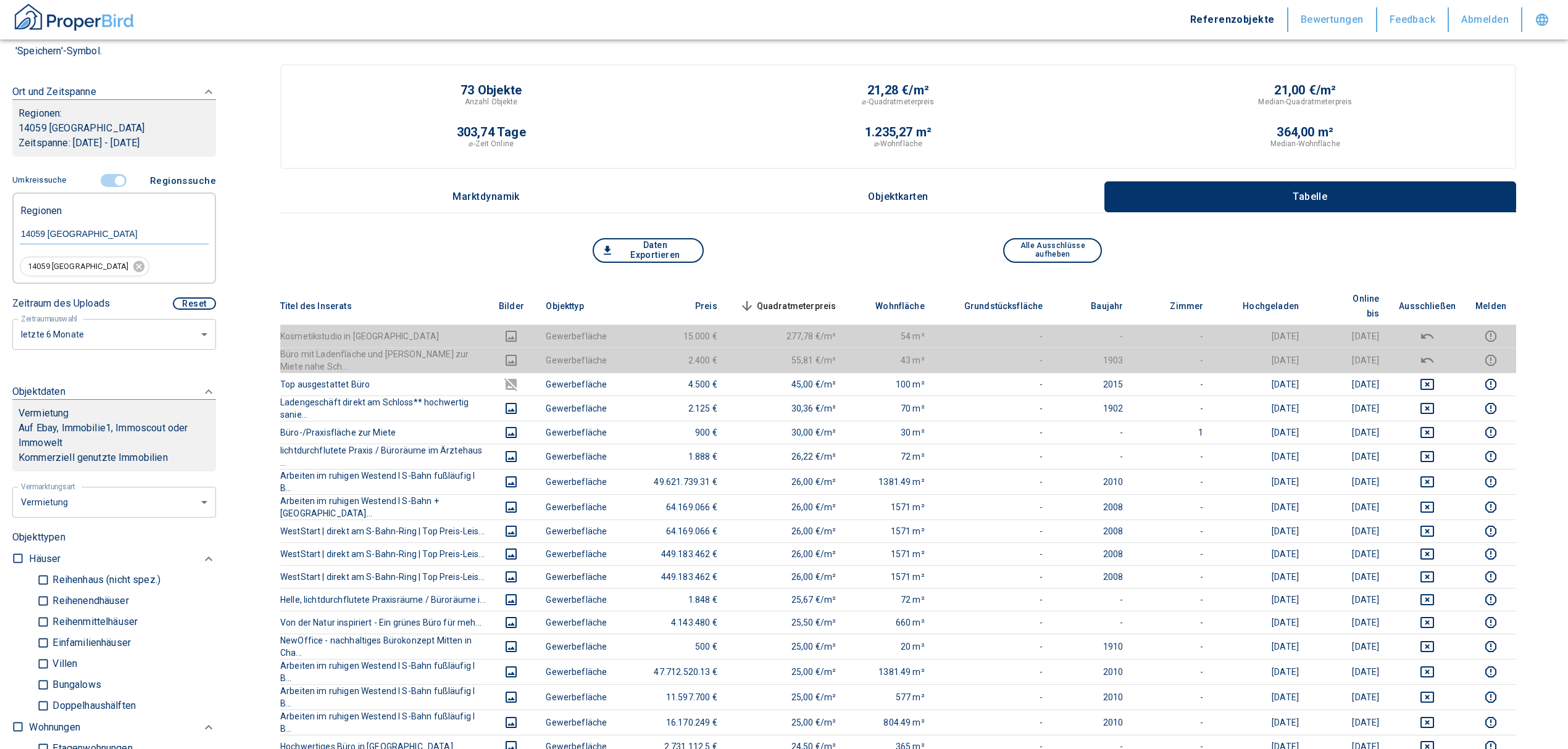
click at [810, 299] on span "Quadratmeterpreis sorted descending" at bounding box center [786, 306] width 99 height 15
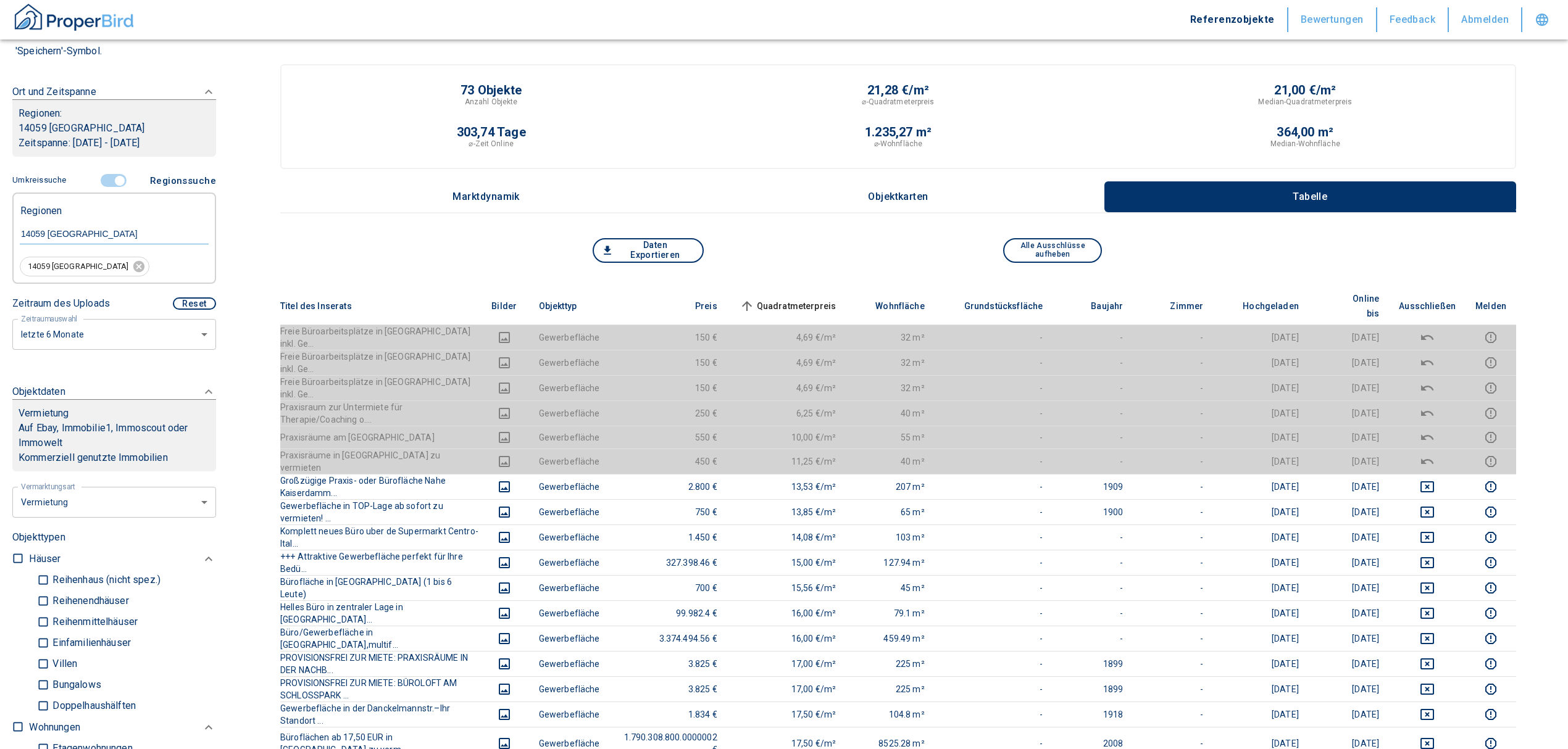
click at [811, 299] on span "Quadratmeterpreis sorted ascending" at bounding box center [786, 306] width 99 height 15
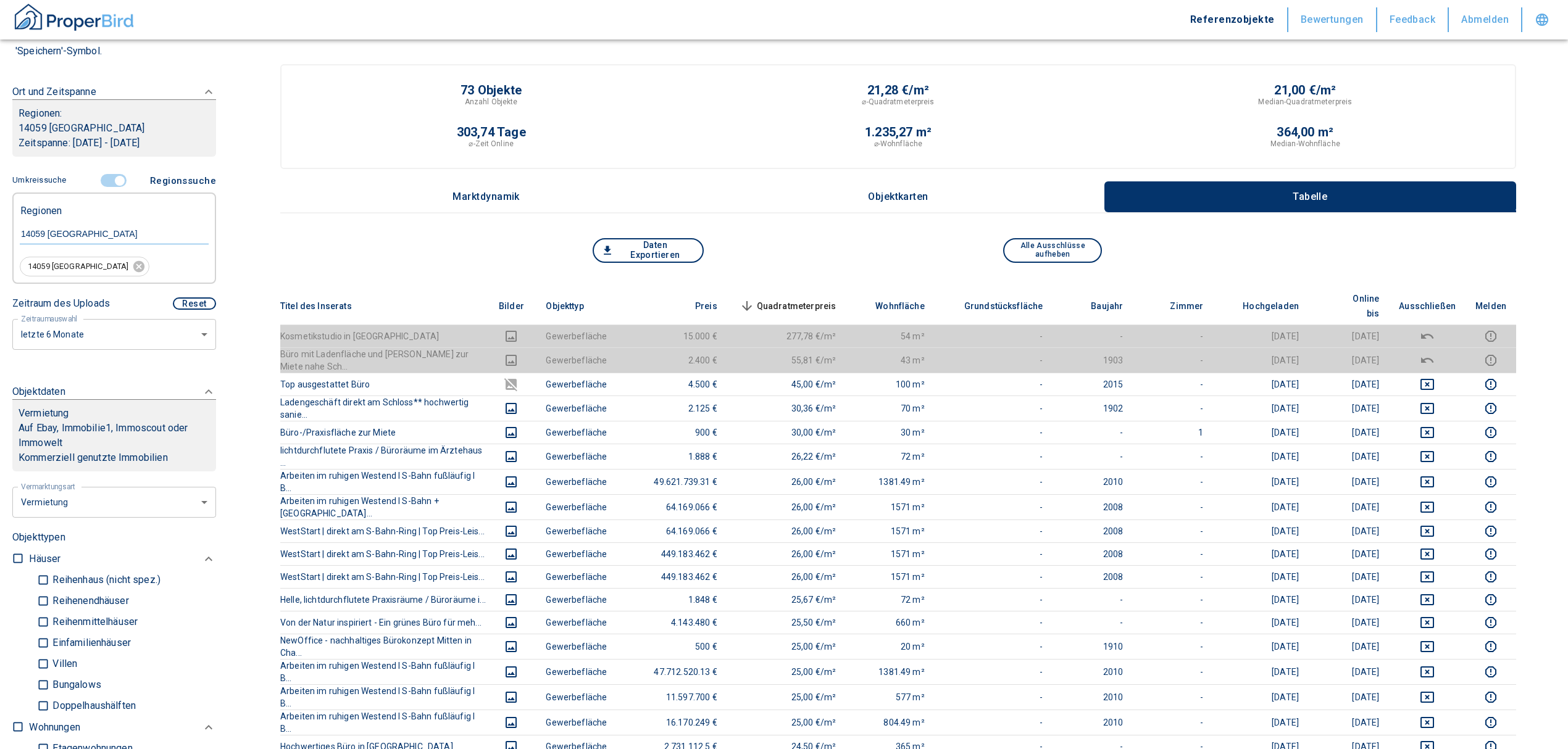
click at [782, 287] on th "Quadratmeterpreis sorted descending" at bounding box center [786, 306] width 119 height 38
click at [786, 299] on span "Quadratmeterpreis sorted descending" at bounding box center [786, 306] width 99 height 15
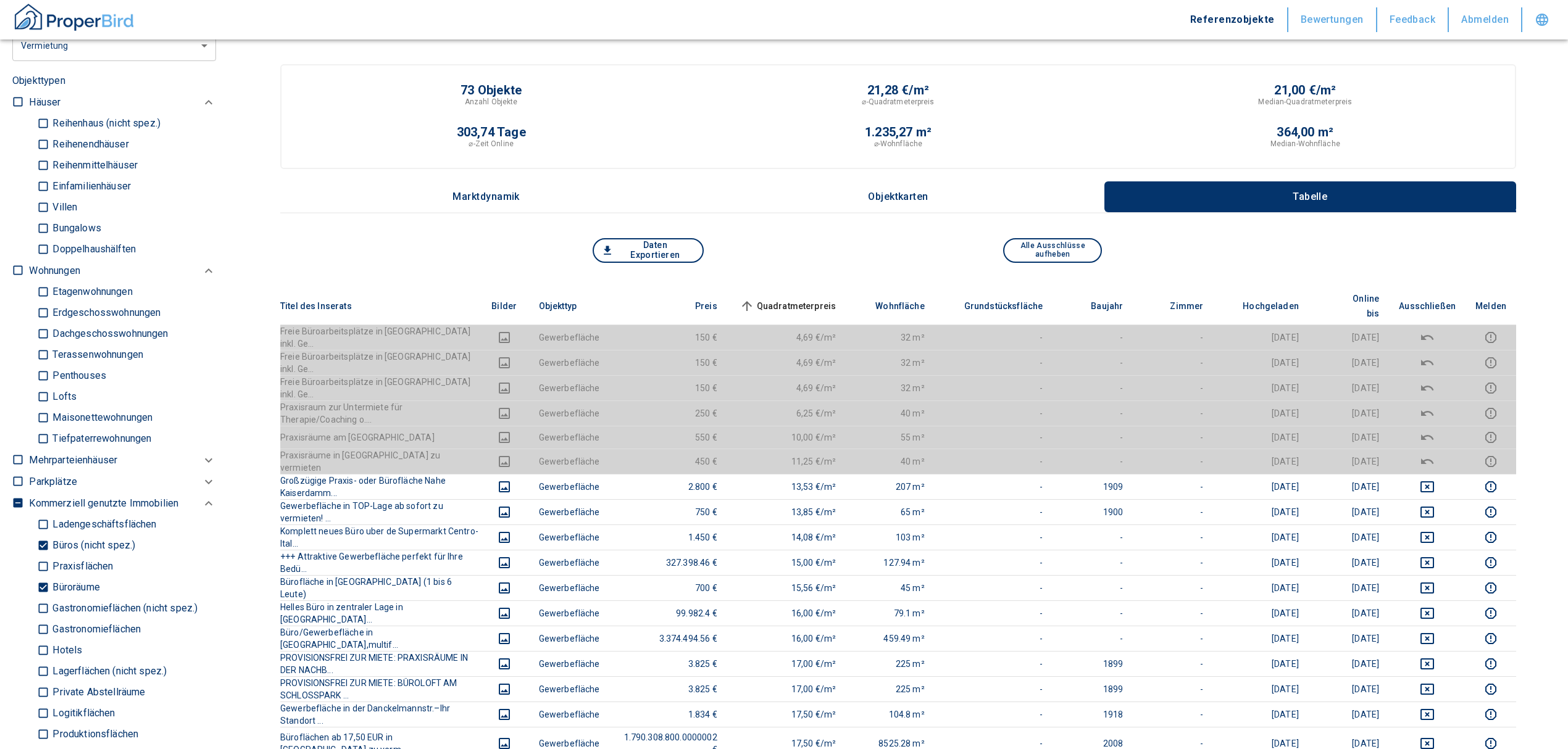
scroll to position [658, 0]
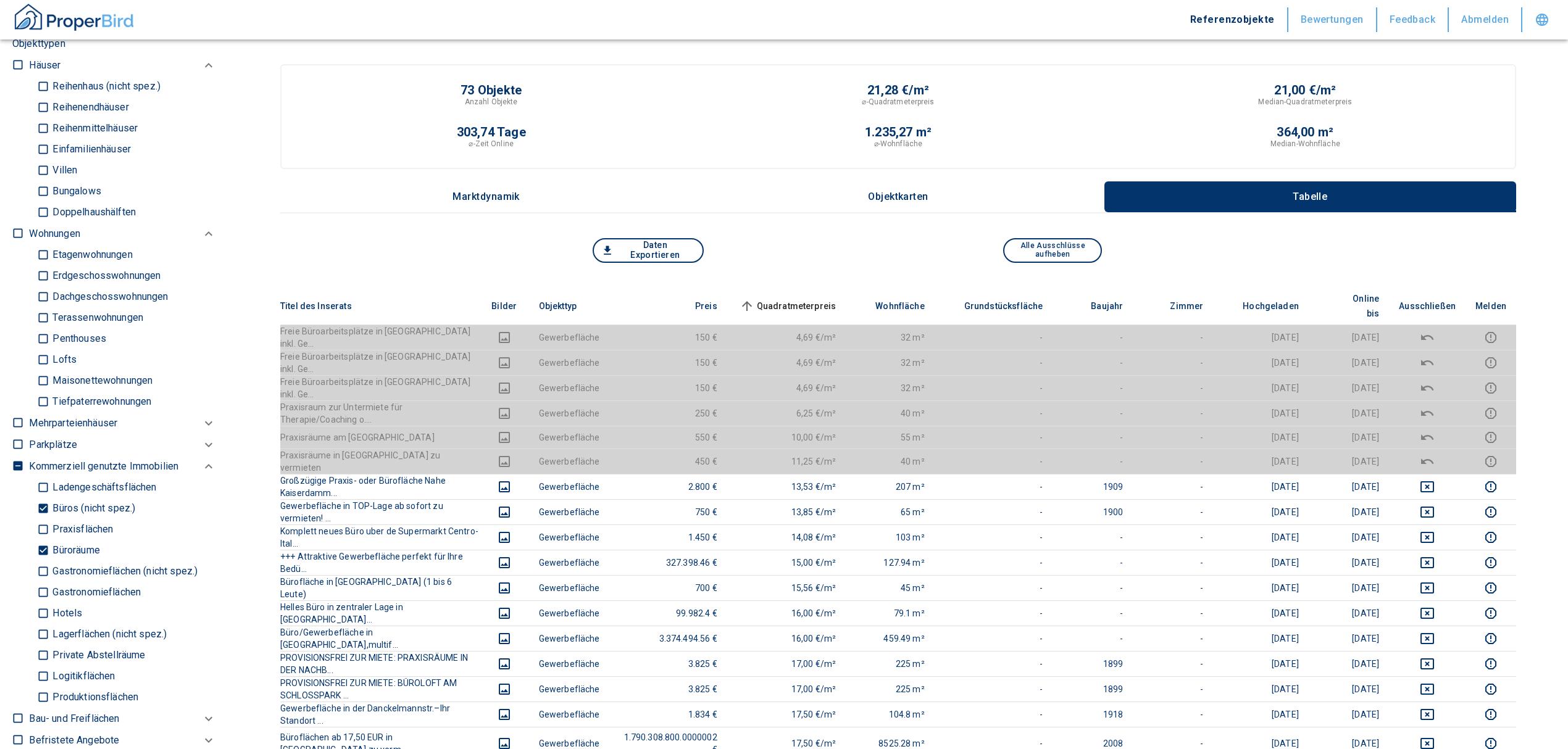
click at [43, 546] on input "Büroräume" at bounding box center [43, 551] width 12 height 21
checkbox input "false"
type input "2020"
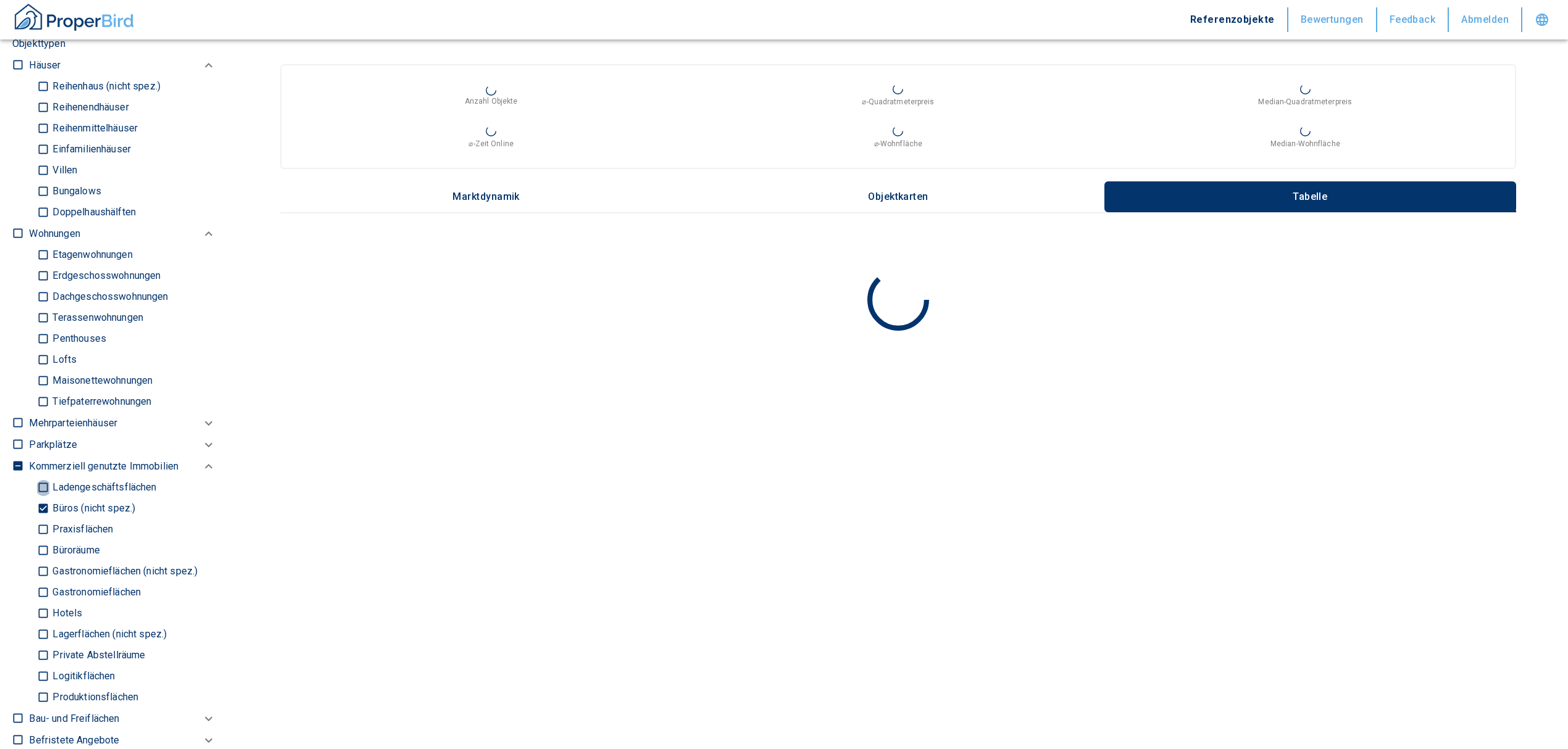
click at [45, 496] on input "Ladengeschäftsflächen" at bounding box center [43, 488] width 12 height 21
checkbox input "true"
type input "2020"
click at [45, 502] on input "Büros (nicht spez.)" at bounding box center [43, 509] width 12 height 21
checkbox input "false"
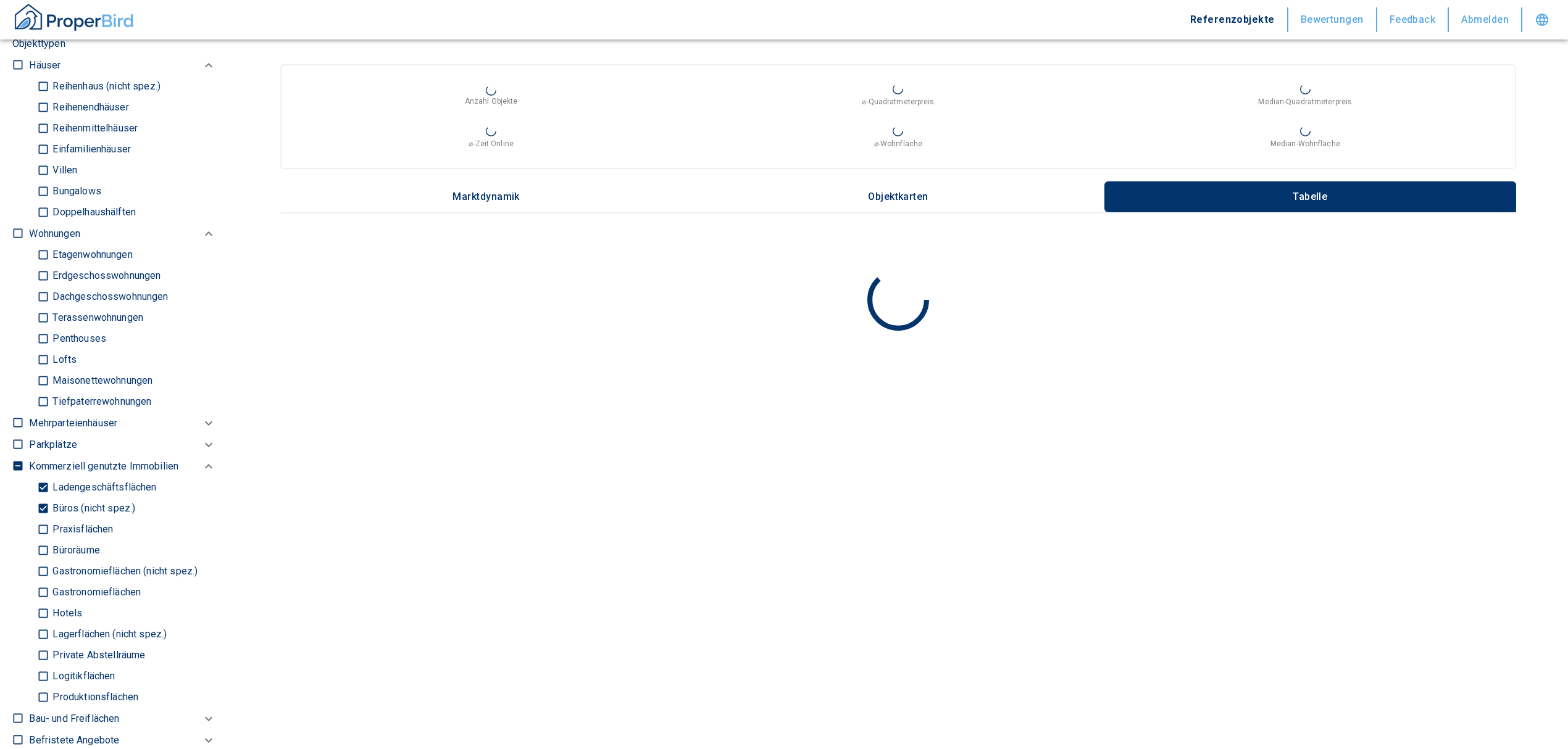
type input "2020"
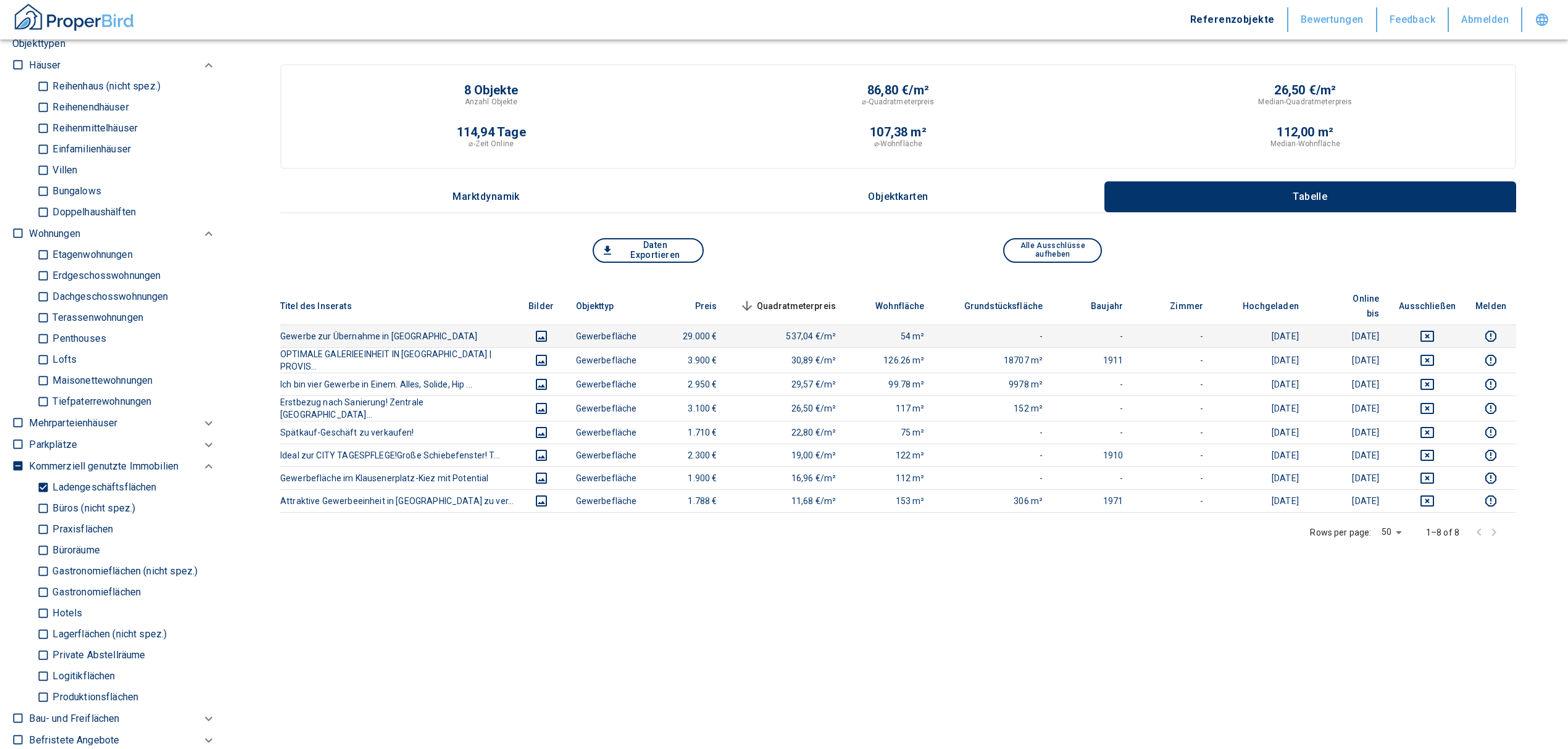
click at [1435, 329] on icon "deselect this listing" at bounding box center [1428, 336] width 15 height 15
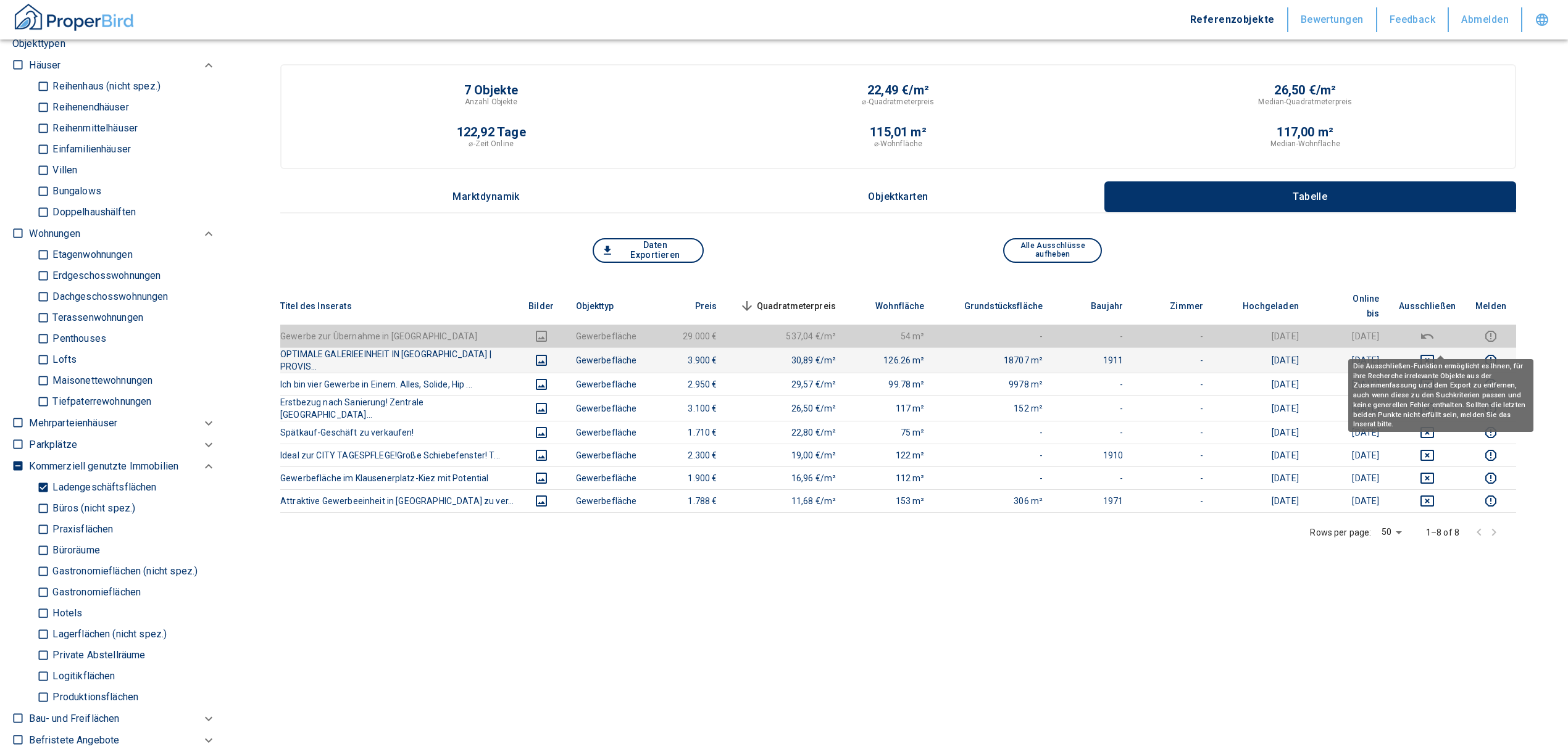
click at [1430, 353] on button "deselect this listing" at bounding box center [1427, 360] width 57 height 15
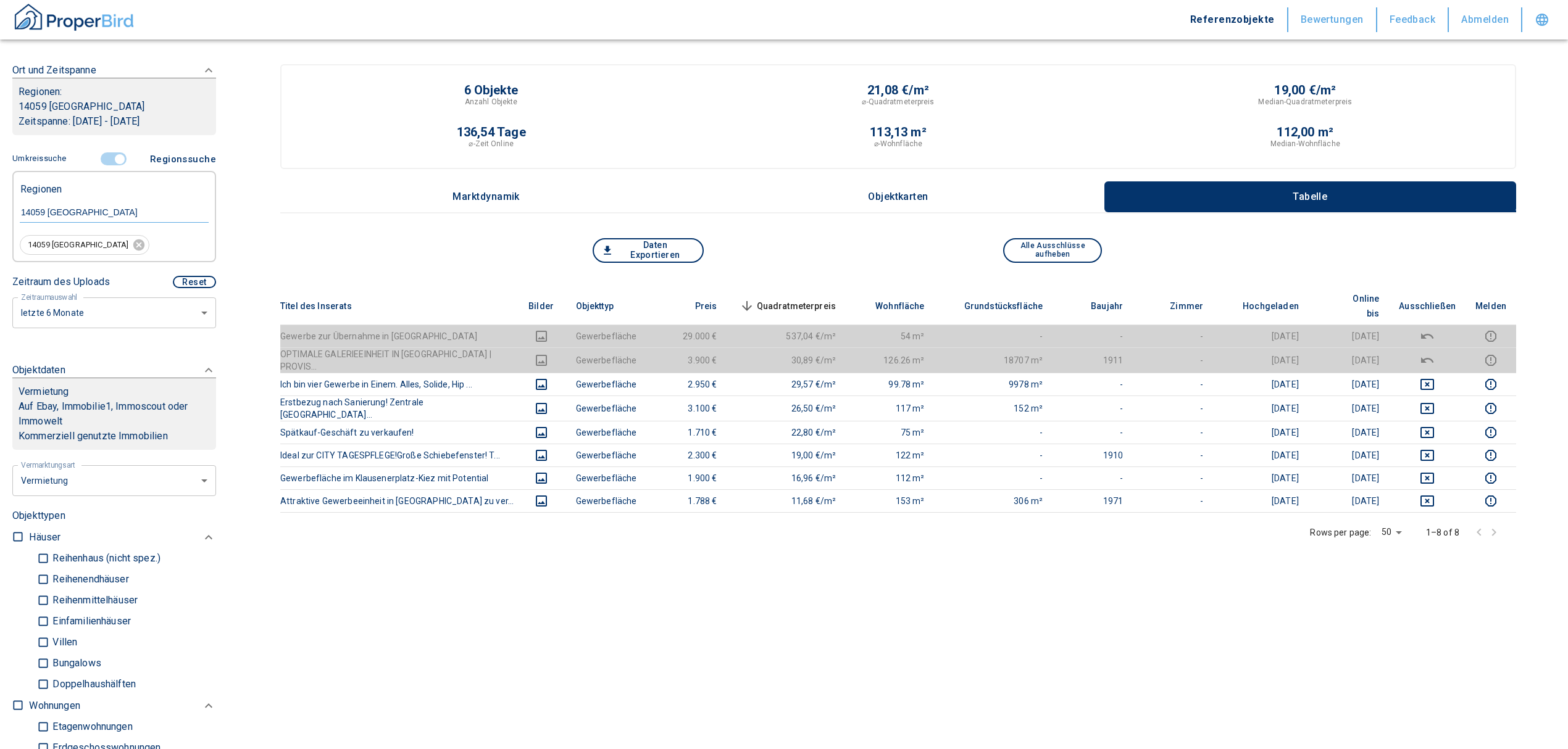
scroll to position [164, 0]
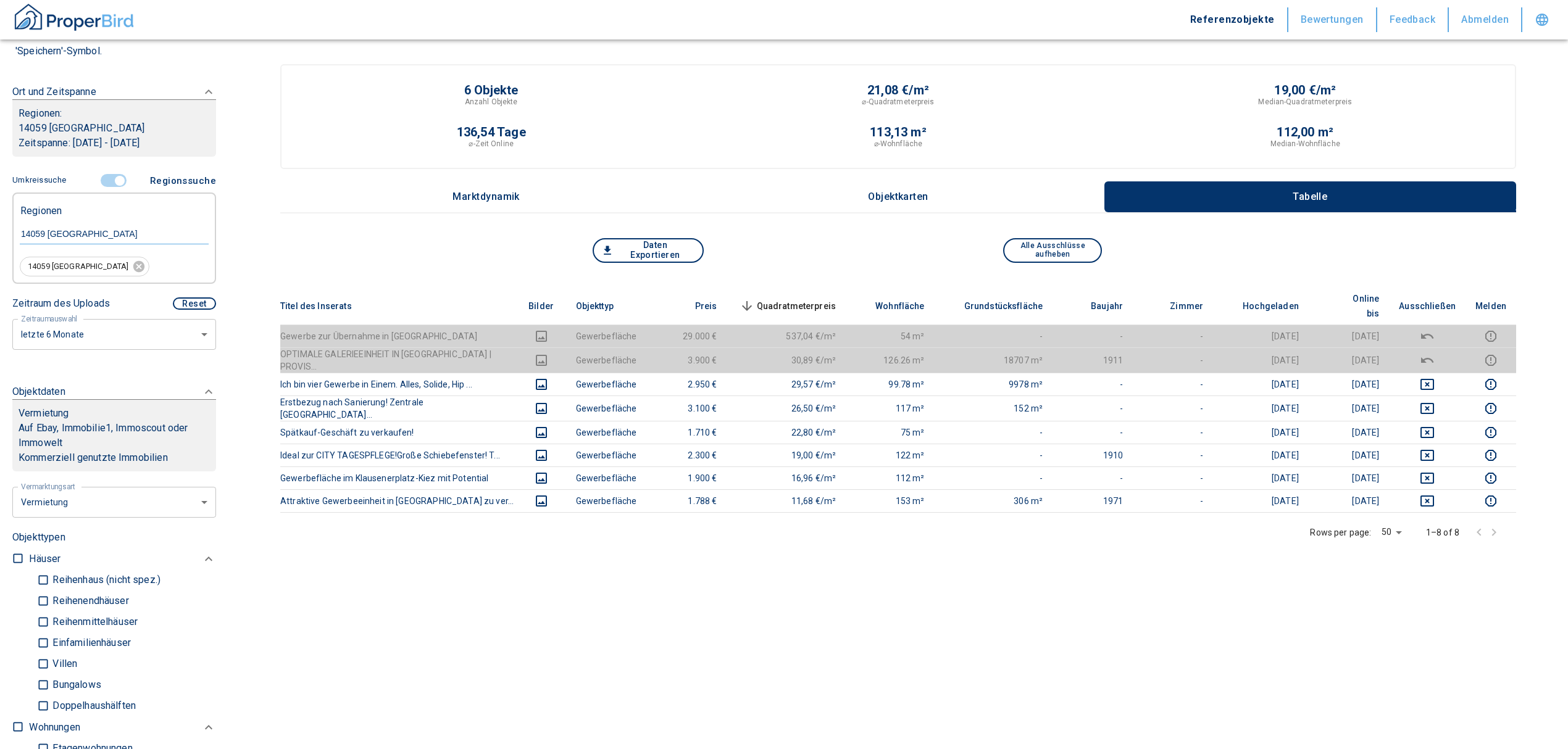
click at [112, 180] on input "controlled" at bounding box center [120, 181] width 37 height 13
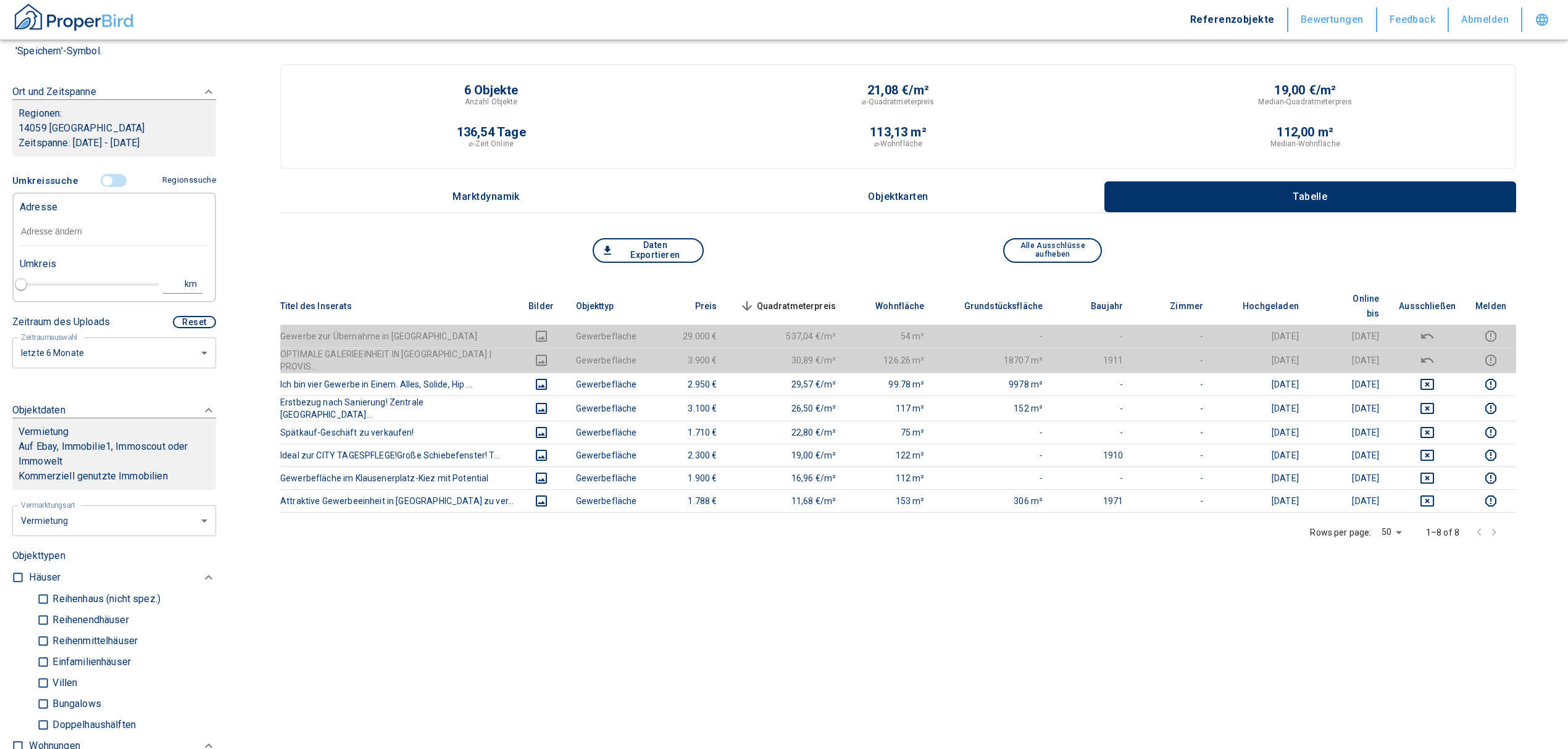
click at [42, 225] on input "text" at bounding box center [114, 232] width 189 height 28
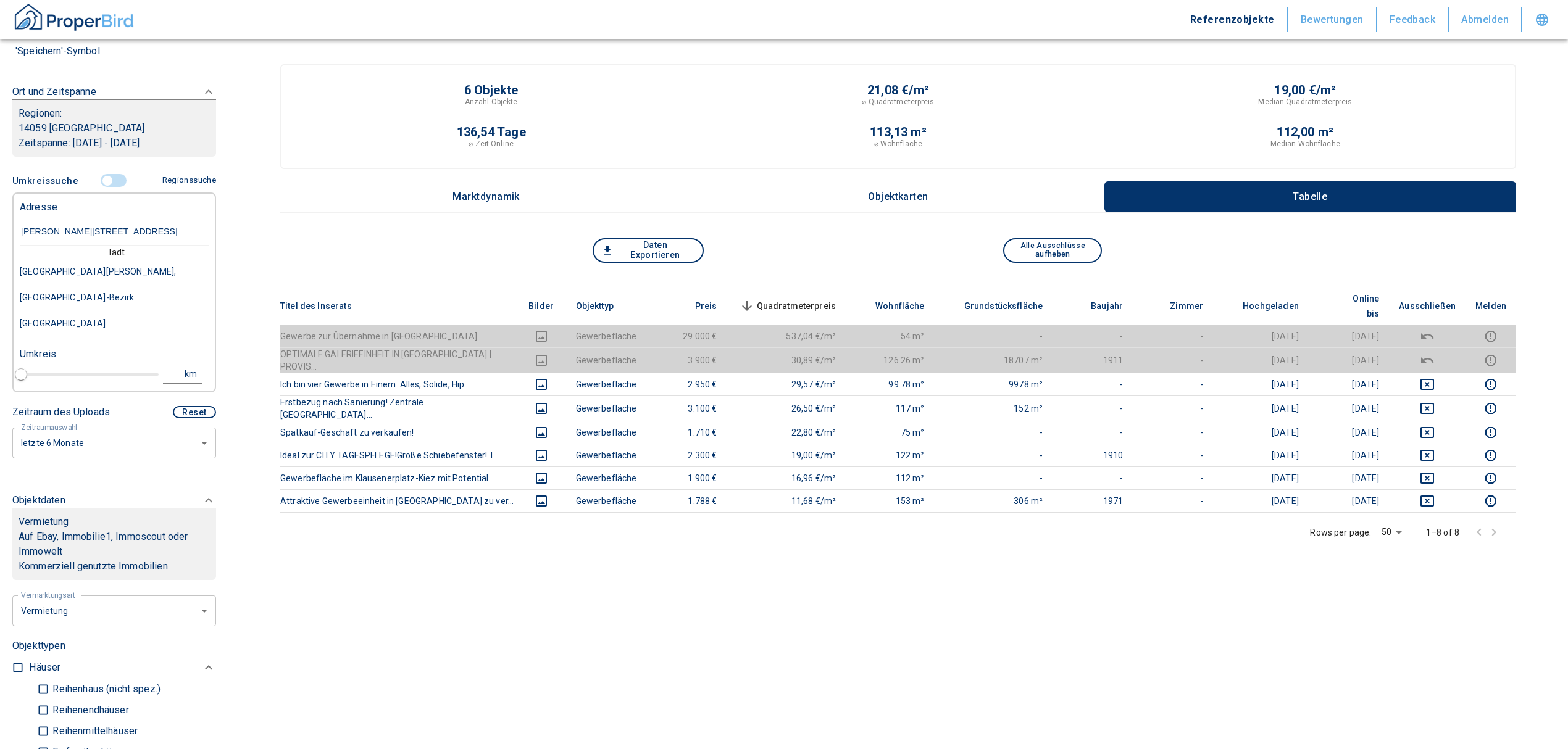
type input "[PERSON_NAME][STREET_ADDRESS]"
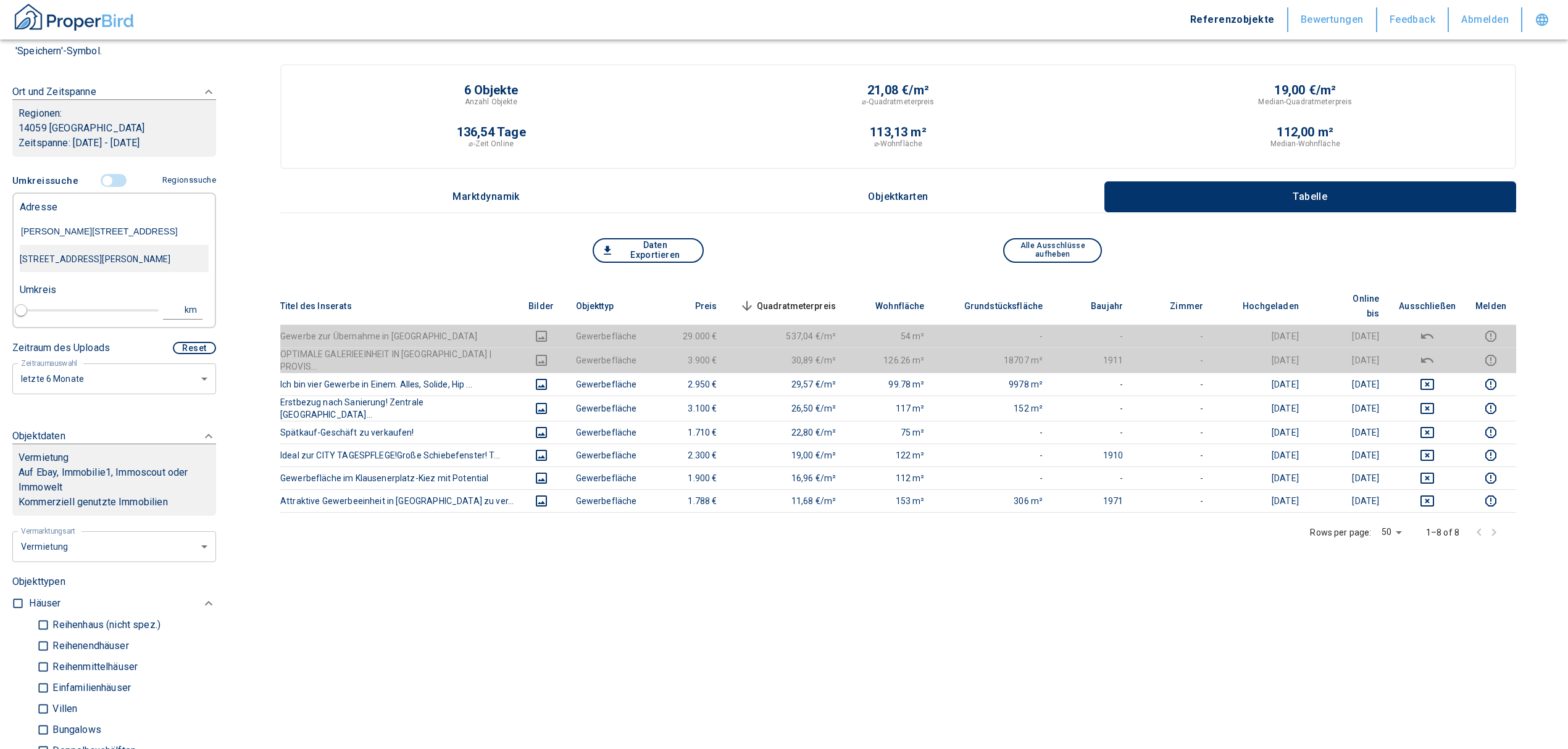
click at [99, 254] on div "[STREET_ADDRESS][PERSON_NAME]" at bounding box center [114, 258] width 189 height 26
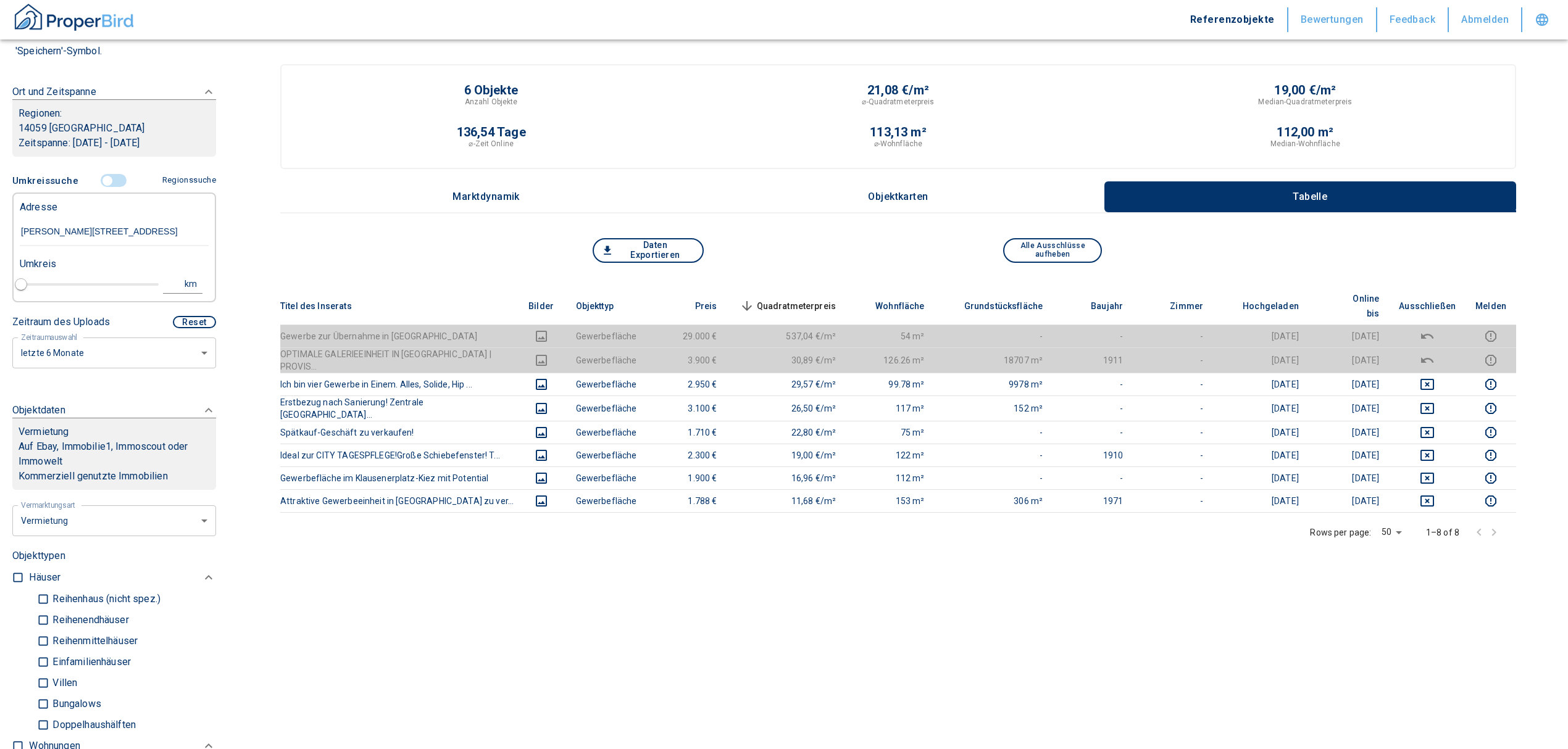
type input "2020"
type input "[STREET_ADDRESS][PERSON_NAME]"
type input "1"
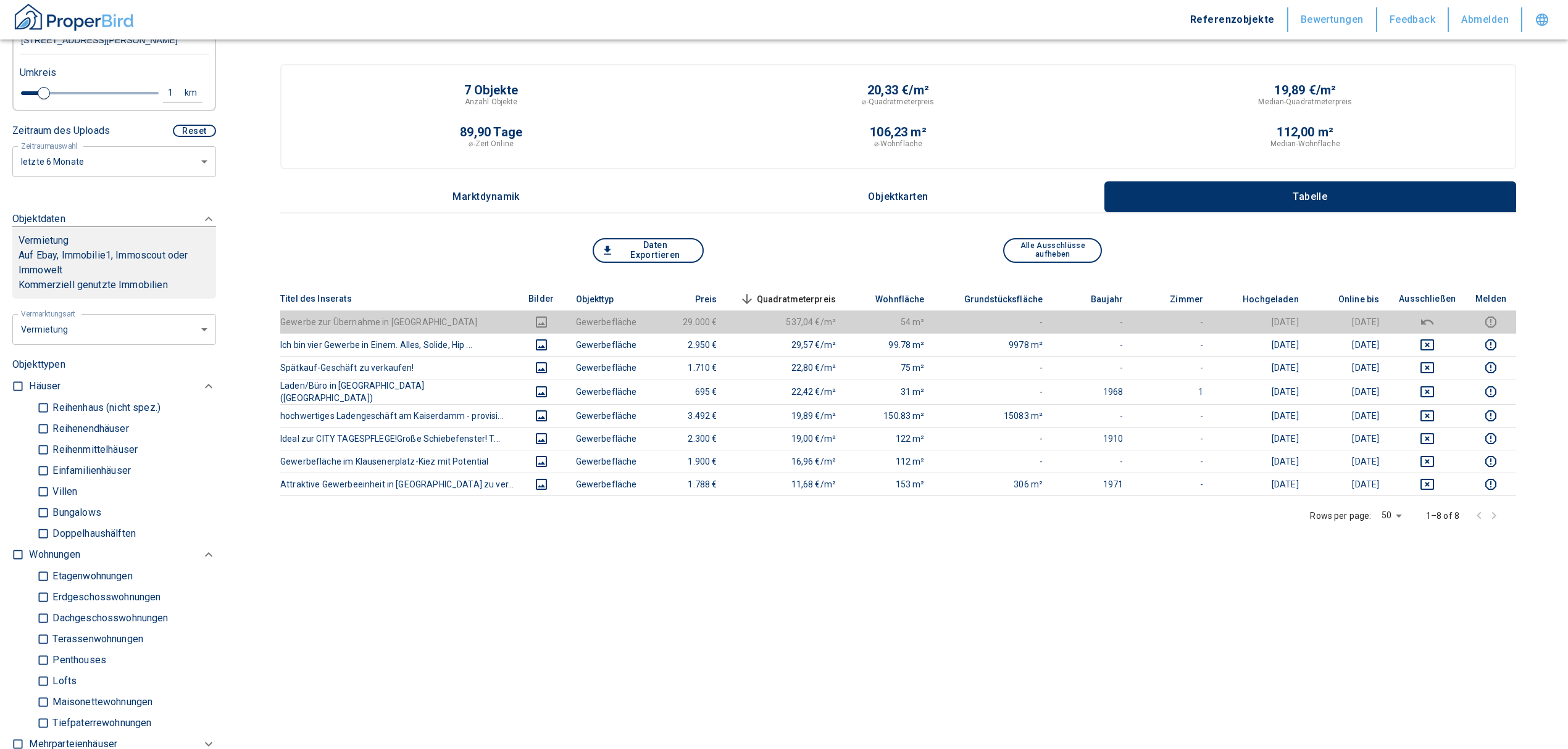
scroll to position [247, 0]
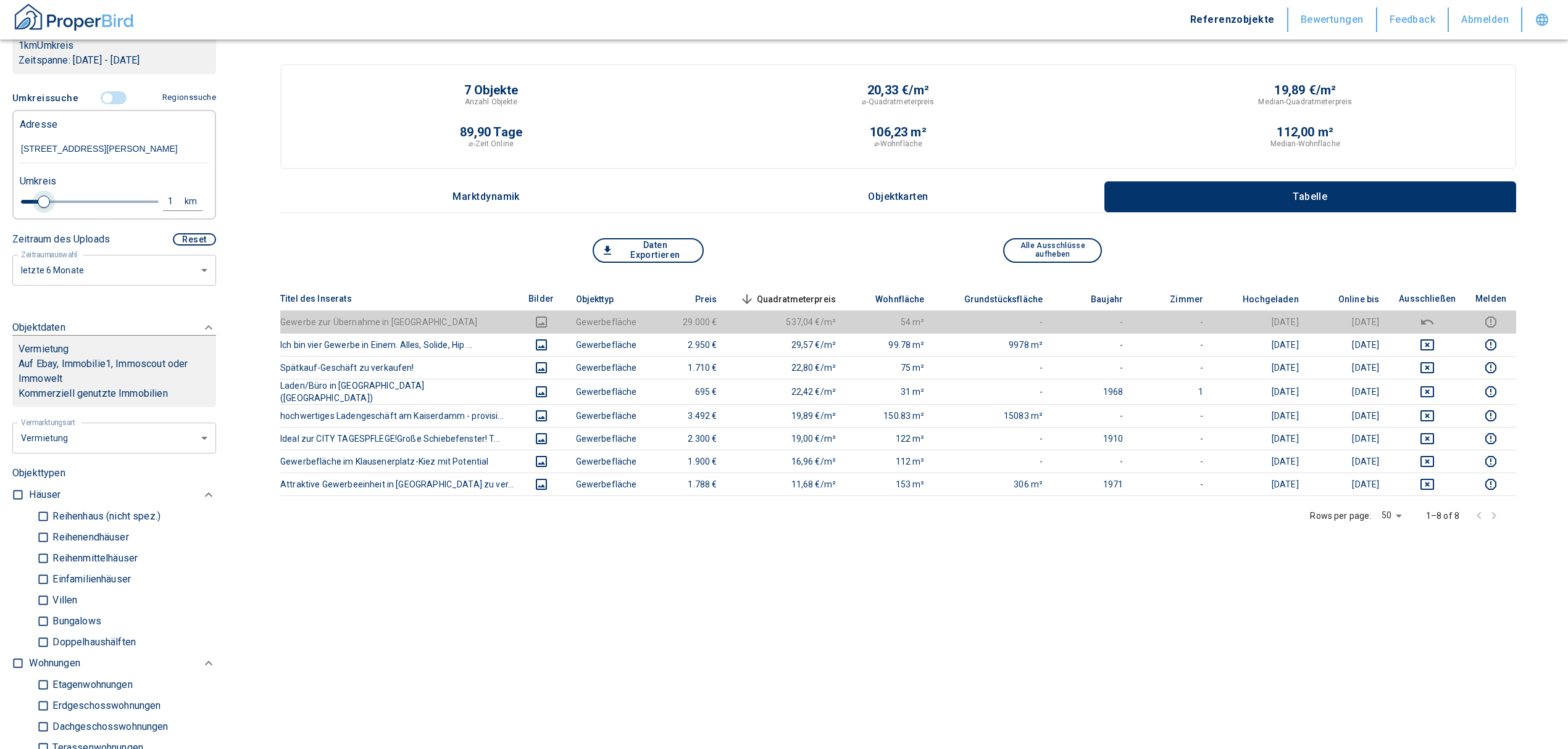
type input "[STREET_ADDRESS][PERSON_NAME]"
type input "2020"
type input "1.2"
type input "2020"
type input "1.4"
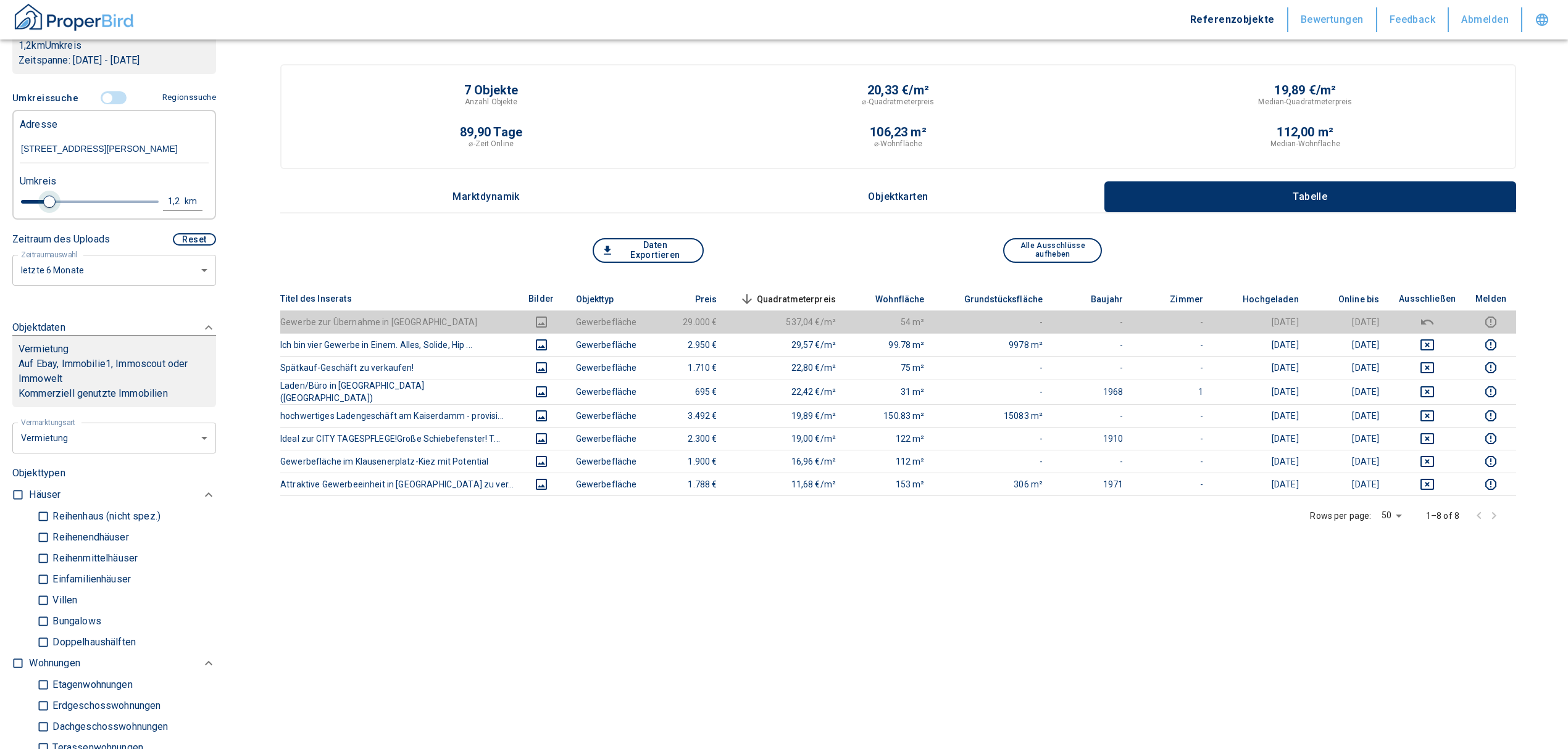
type input "2020"
type input "1.6"
type input "2020"
type input "1.8"
type input "2020"
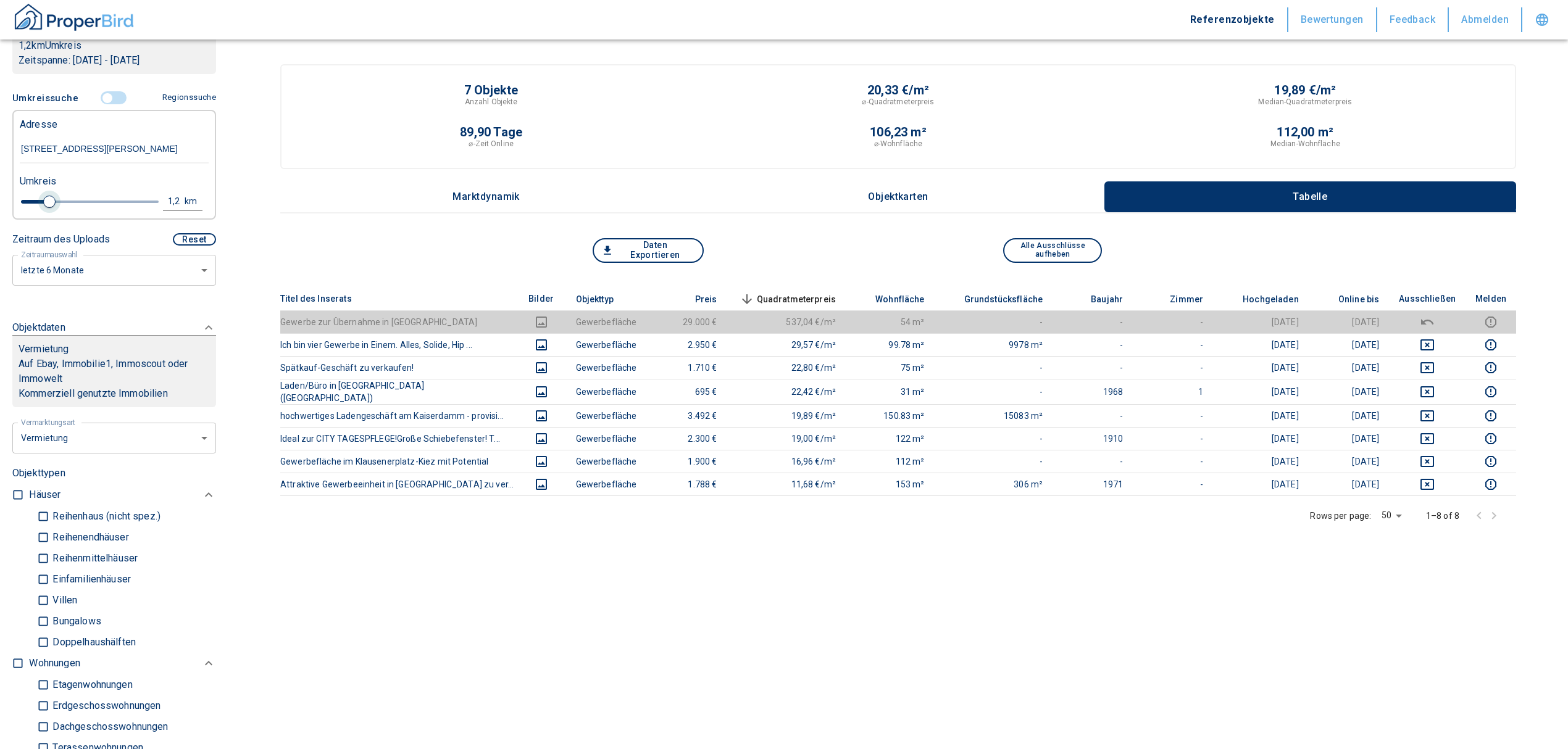
type input "2.2"
type input "2020"
type input "2.4"
type input "2020"
type input "2.6"
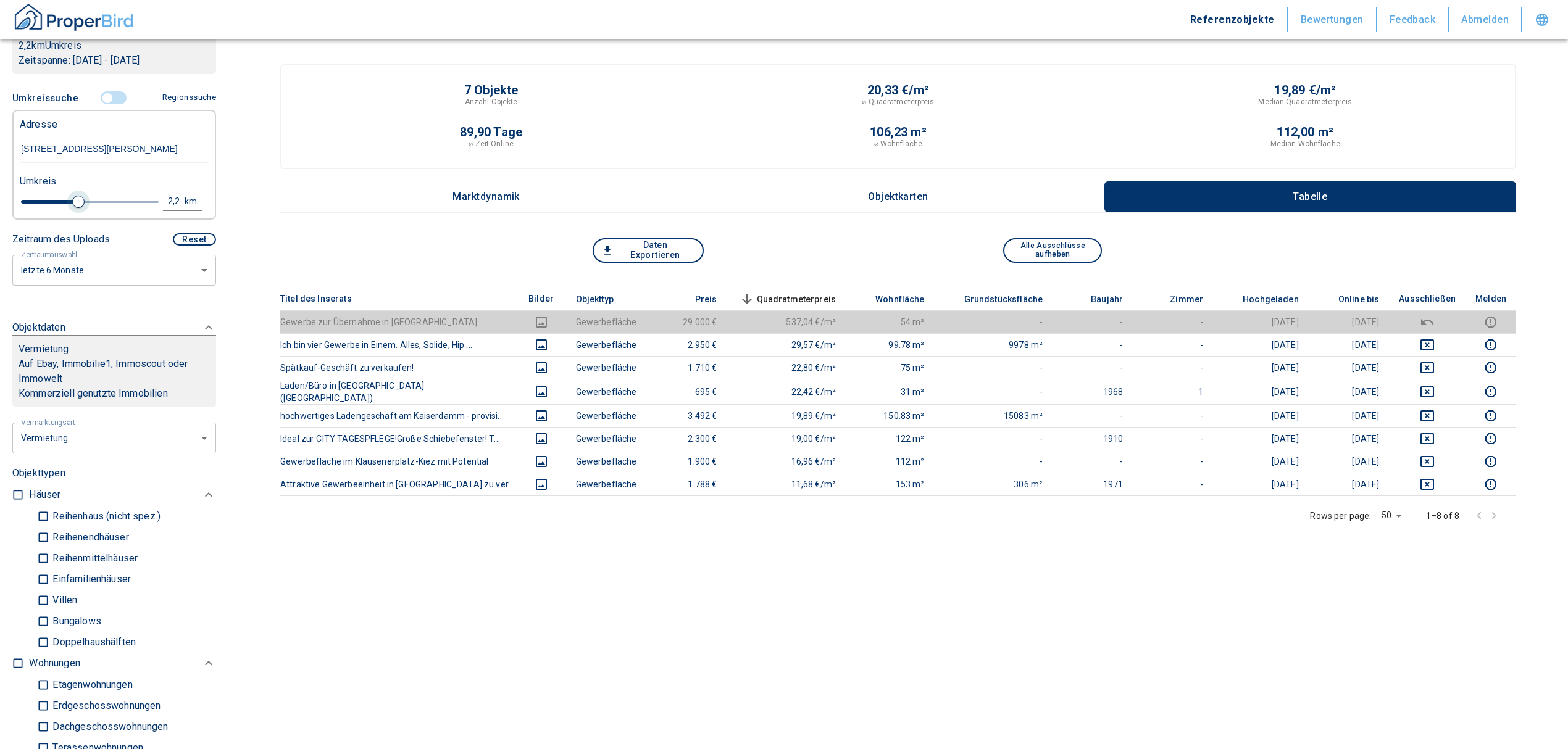
type input "2020"
type input "2.8"
type input "2020"
type input "3"
drag, startPoint x: 45, startPoint y: 220, endPoint x: 94, endPoint y: 212, distance: 49.6
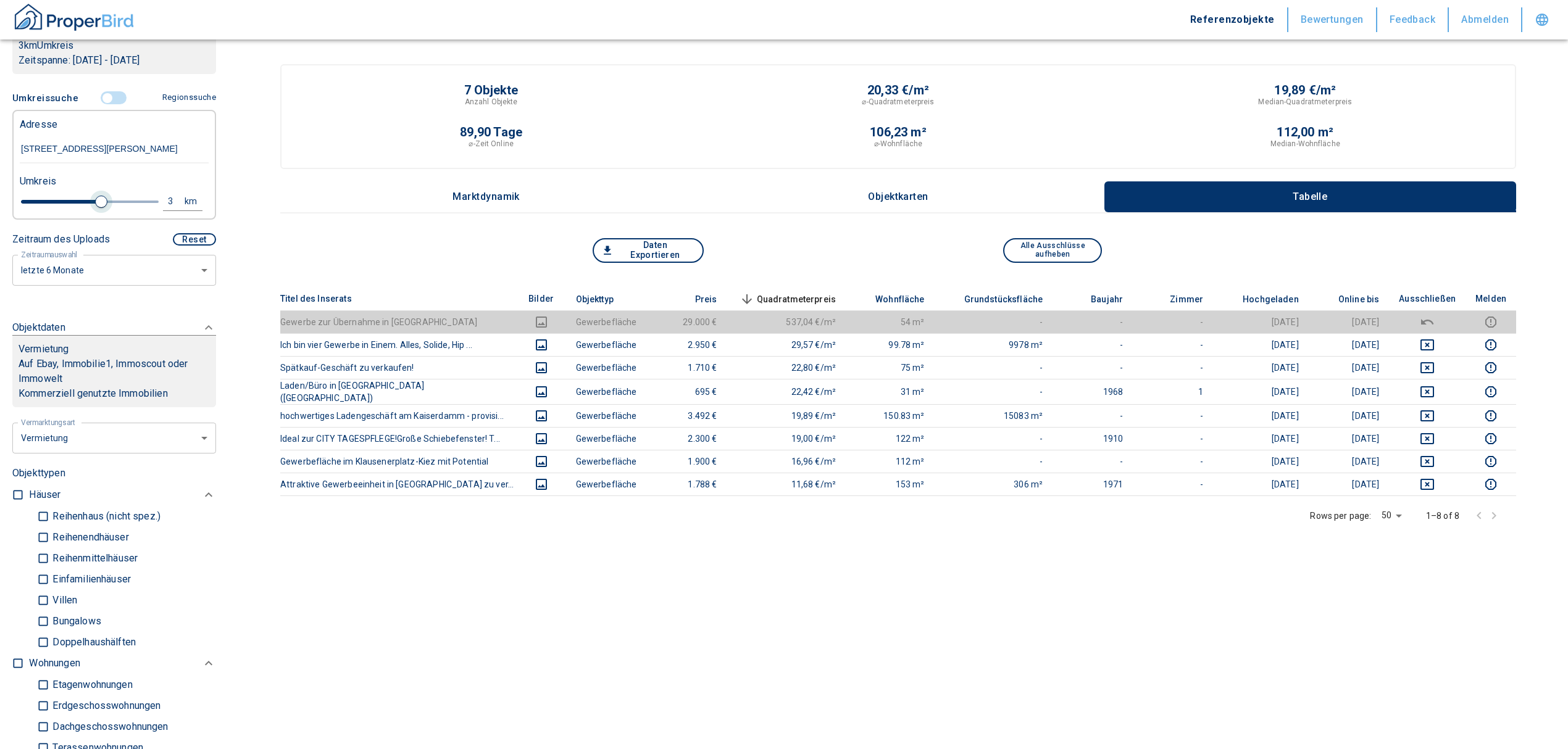
click at [95, 208] on span at bounding box center [101, 201] width 12 height 12
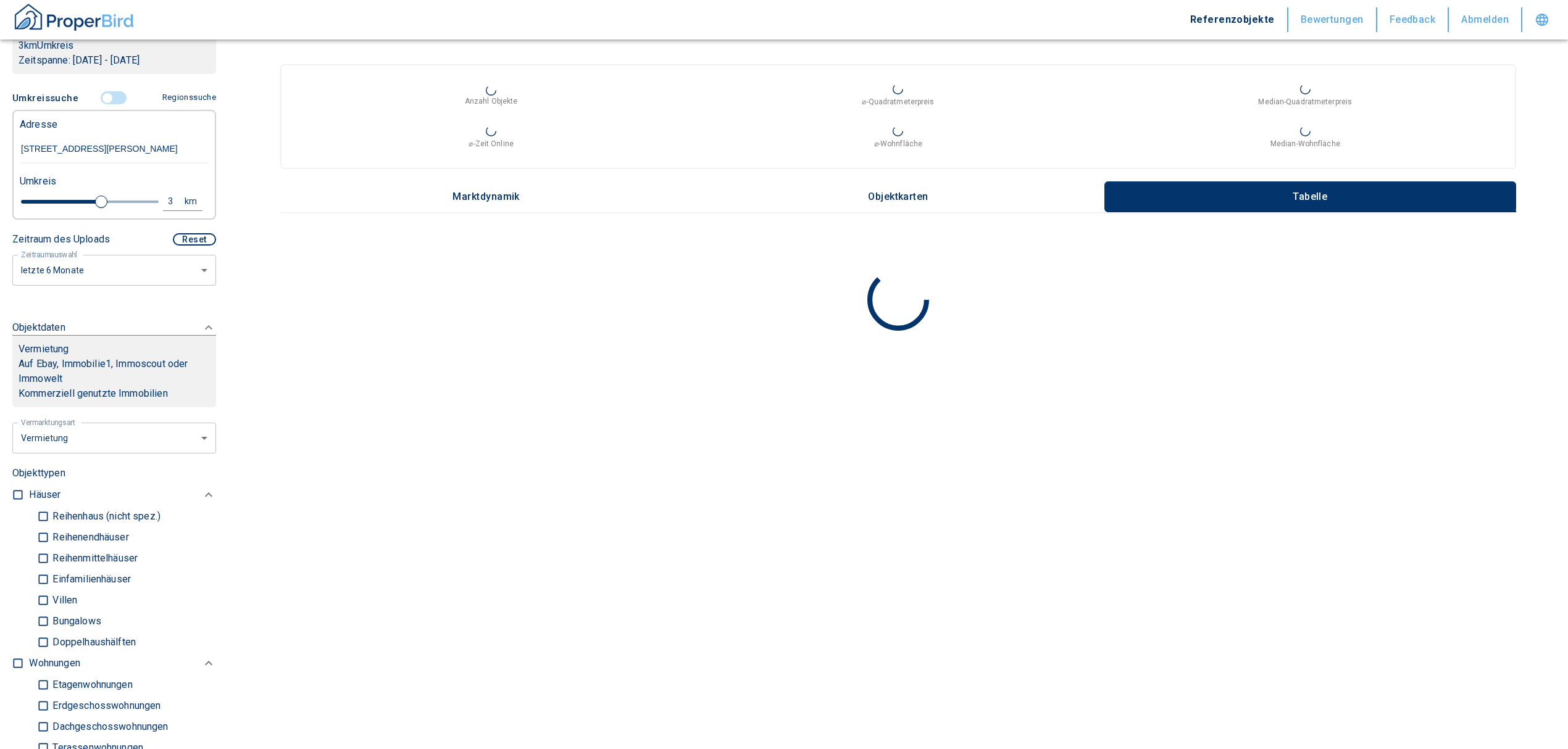
click at [166, 209] on div "3" at bounding box center [177, 201] width 22 height 16
drag, startPoint x: 82, startPoint y: 217, endPoint x: 0, endPoint y: 211, distance: 82.2
click at [0, 215] on div "Filtervorlagen Neue Filtereinstellungen erkannt! Name für neue Vorlage x Sie ha…" at bounding box center [114, 374] width 228 height 749
click at [43, 206] on button "button" at bounding box center [35, 201] width 40 height 21
type input "2020"
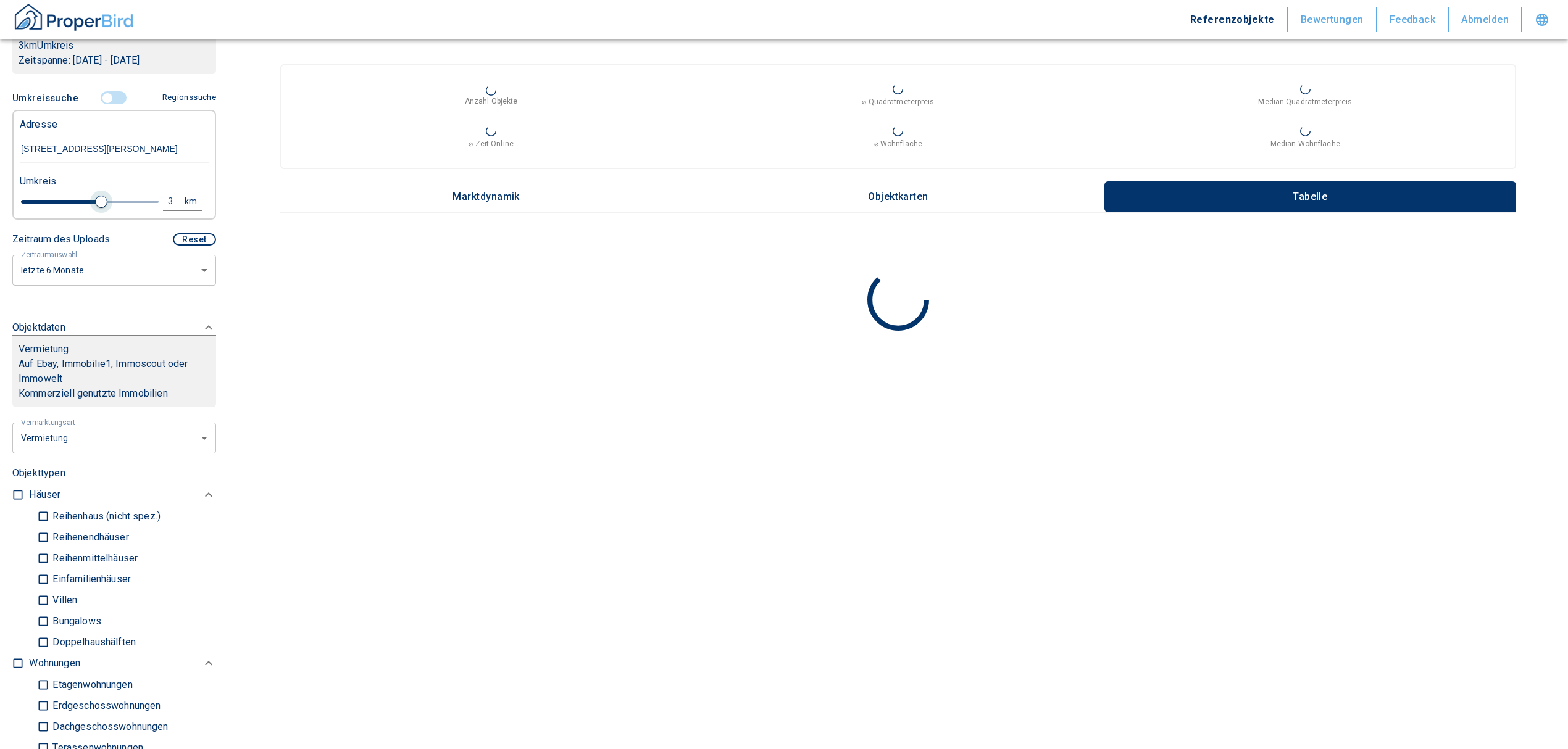
type input "2.8"
type input "2020"
type input "2.4"
type input "2020"
type input "2.2"
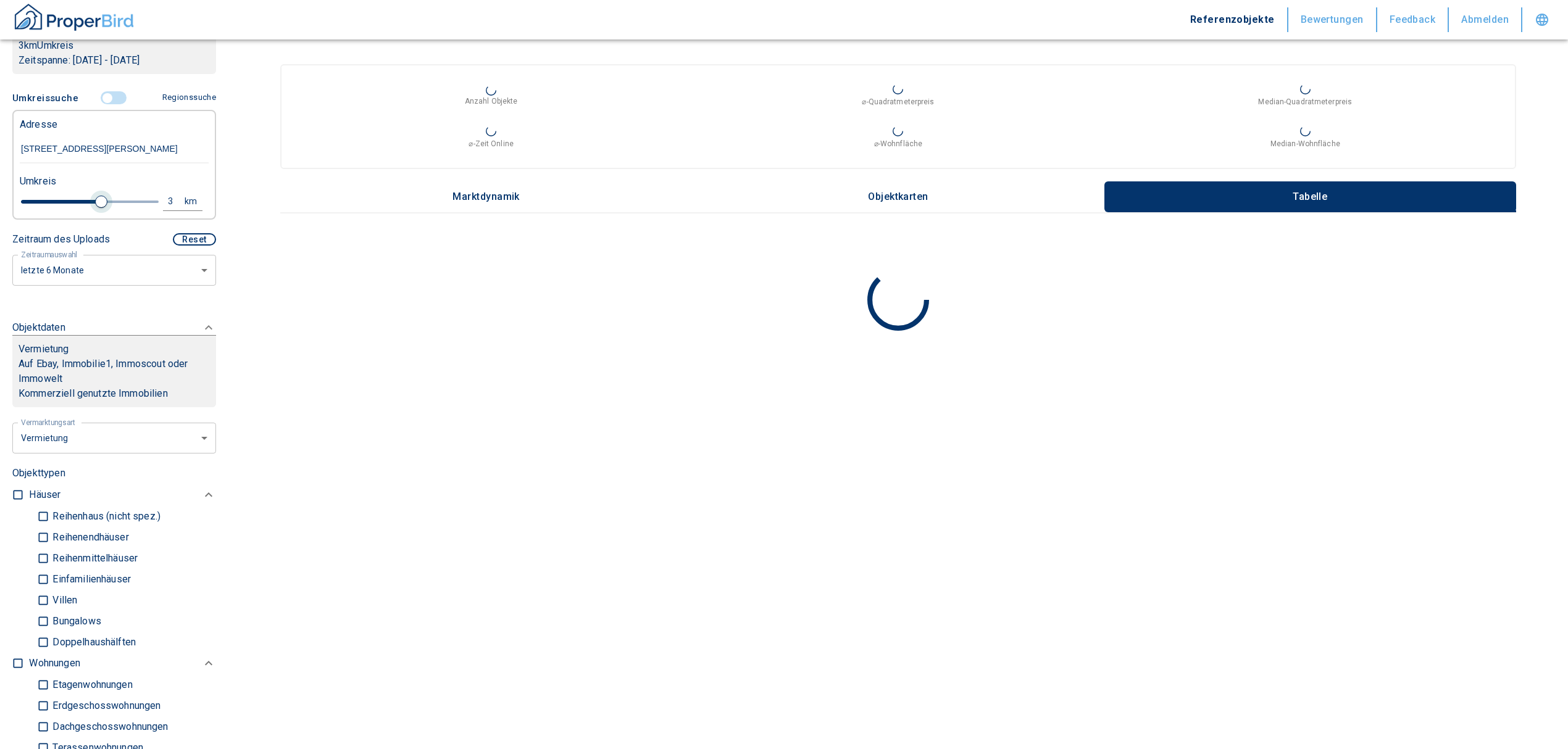
type input "2020"
type input "2"
type input "2020"
type input "1.8"
type input "2020"
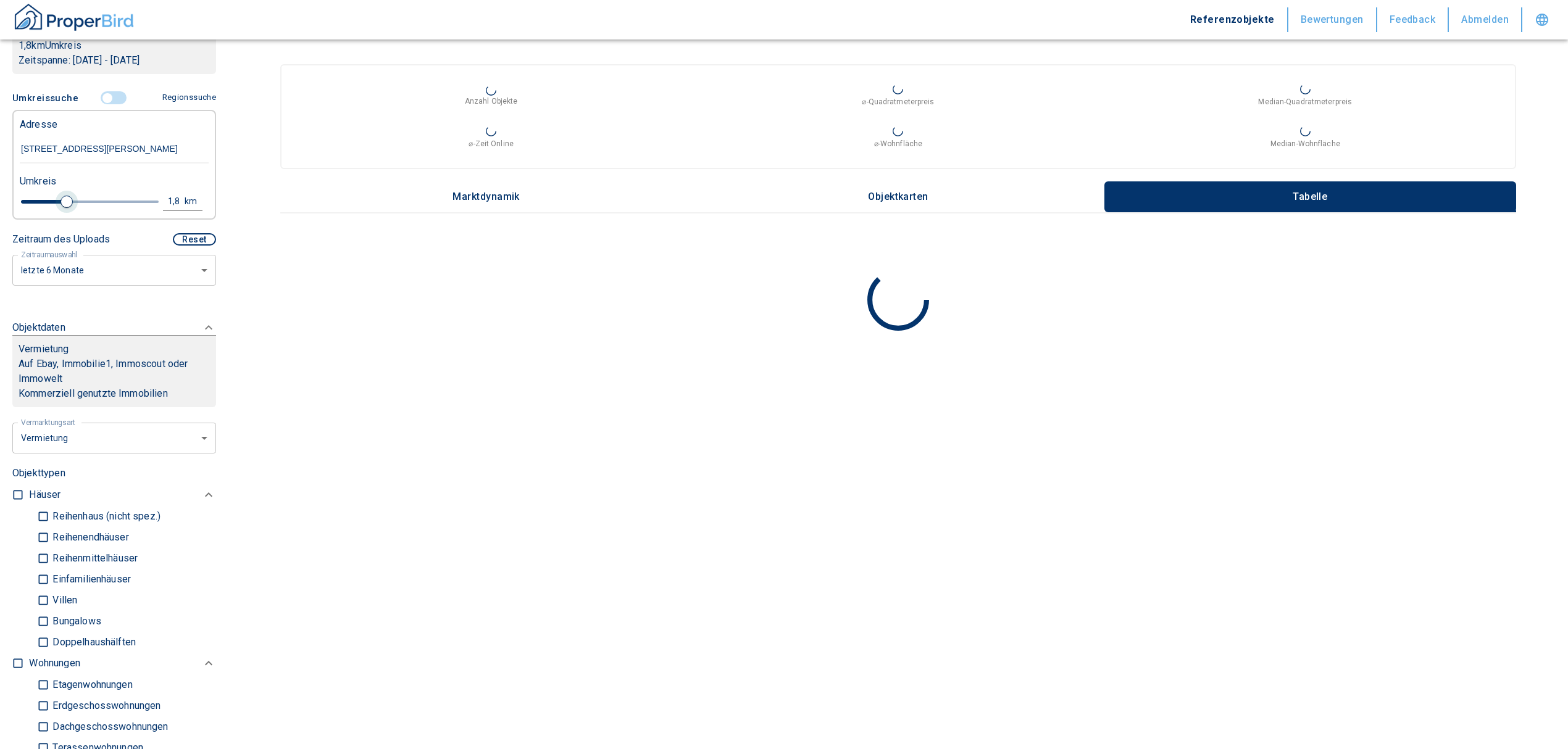
type input "2"
drag, startPoint x: 94, startPoint y: 216, endPoint x: 72, endPoint y: 216, distance: 22.0
click at [72, 208] on span at bounding box center [72, 201] width 12 height 12
type input "2020"
click at [168, 206] on button "2 km" at bounding box center [183, 201] width 40 height 18
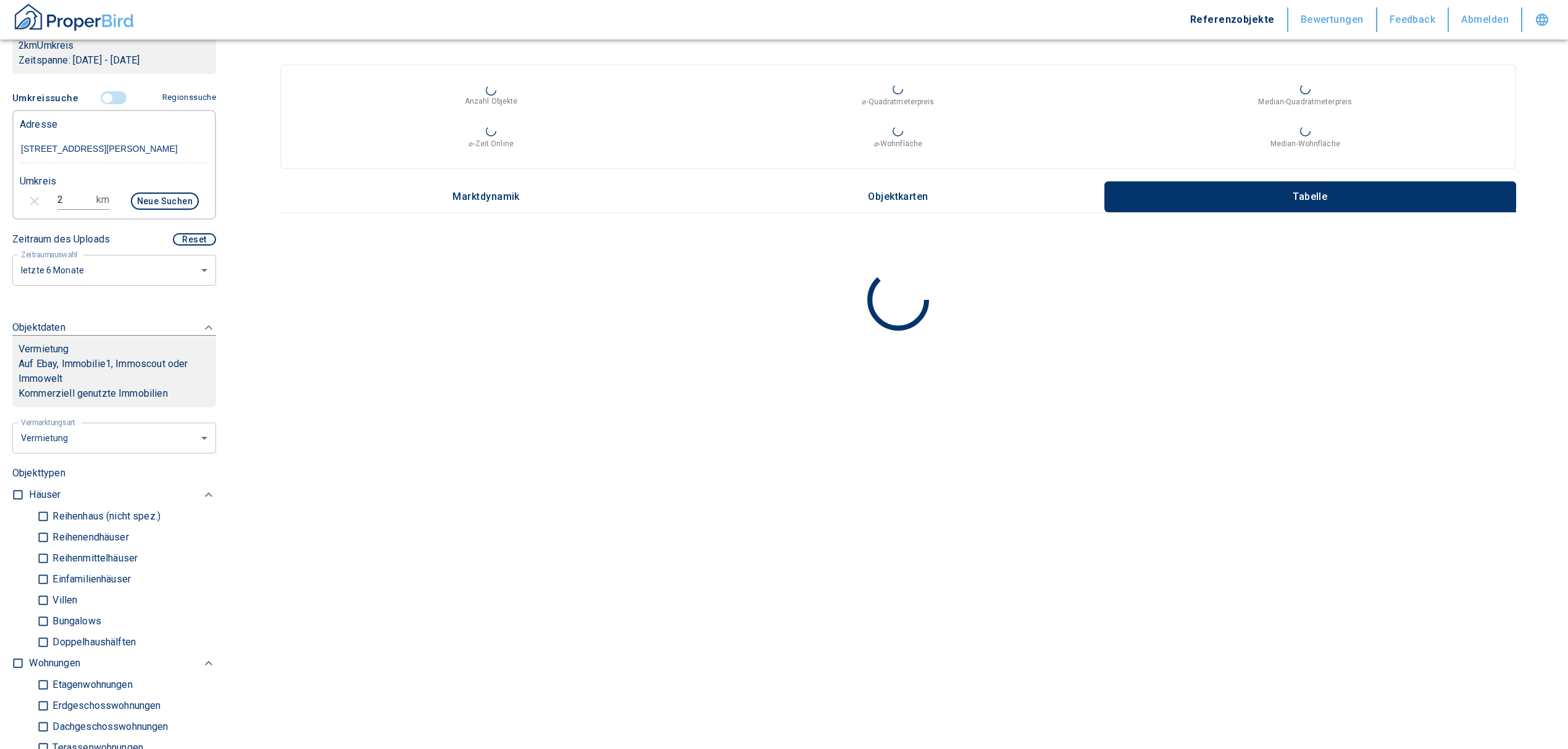
click at [140, 210] on button "Neue Suchen" at bounding box center [164, 201] width 68 height 17
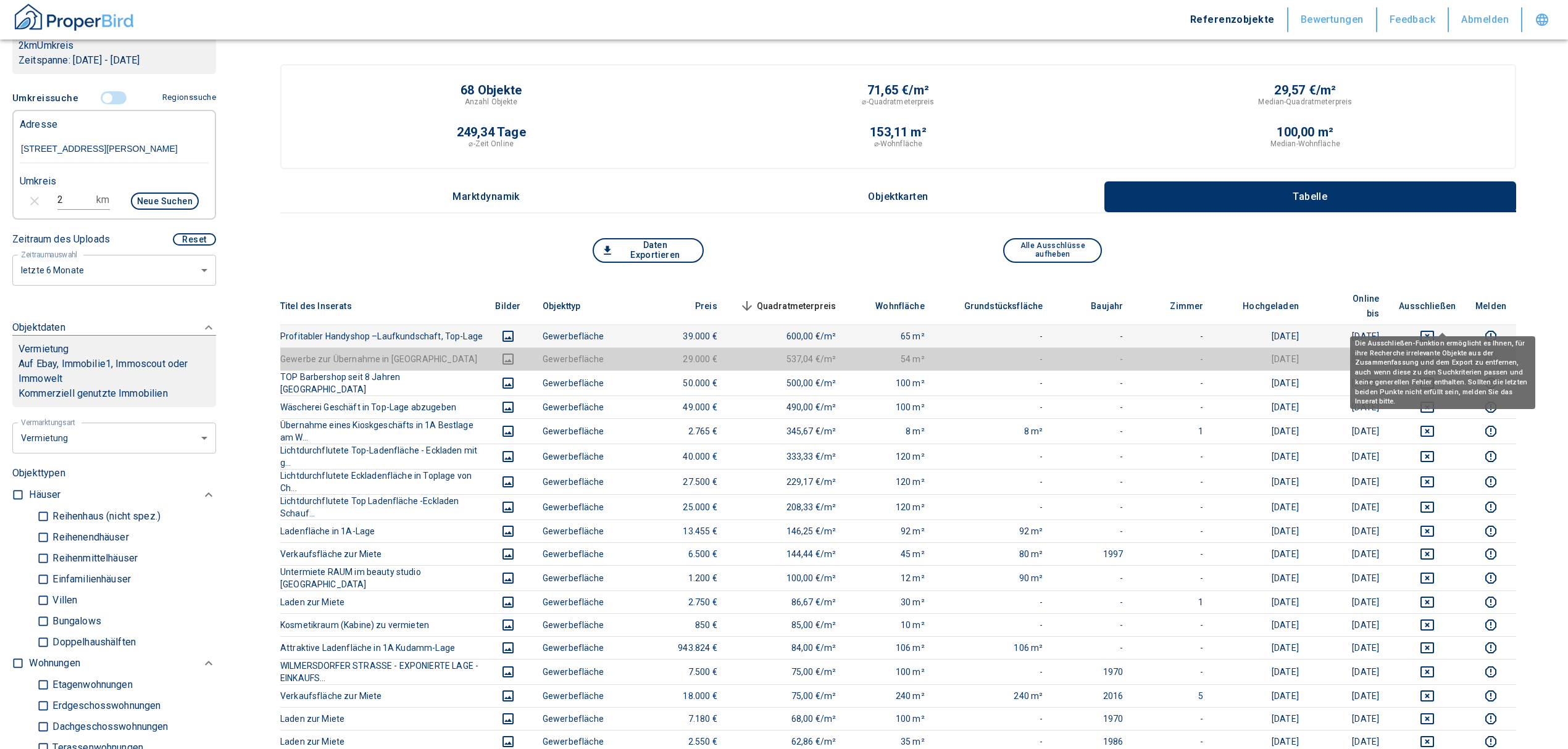
click at [1430, 329] on button "deselect this listing" at bounding box center [1427, 336] width 57 height 15
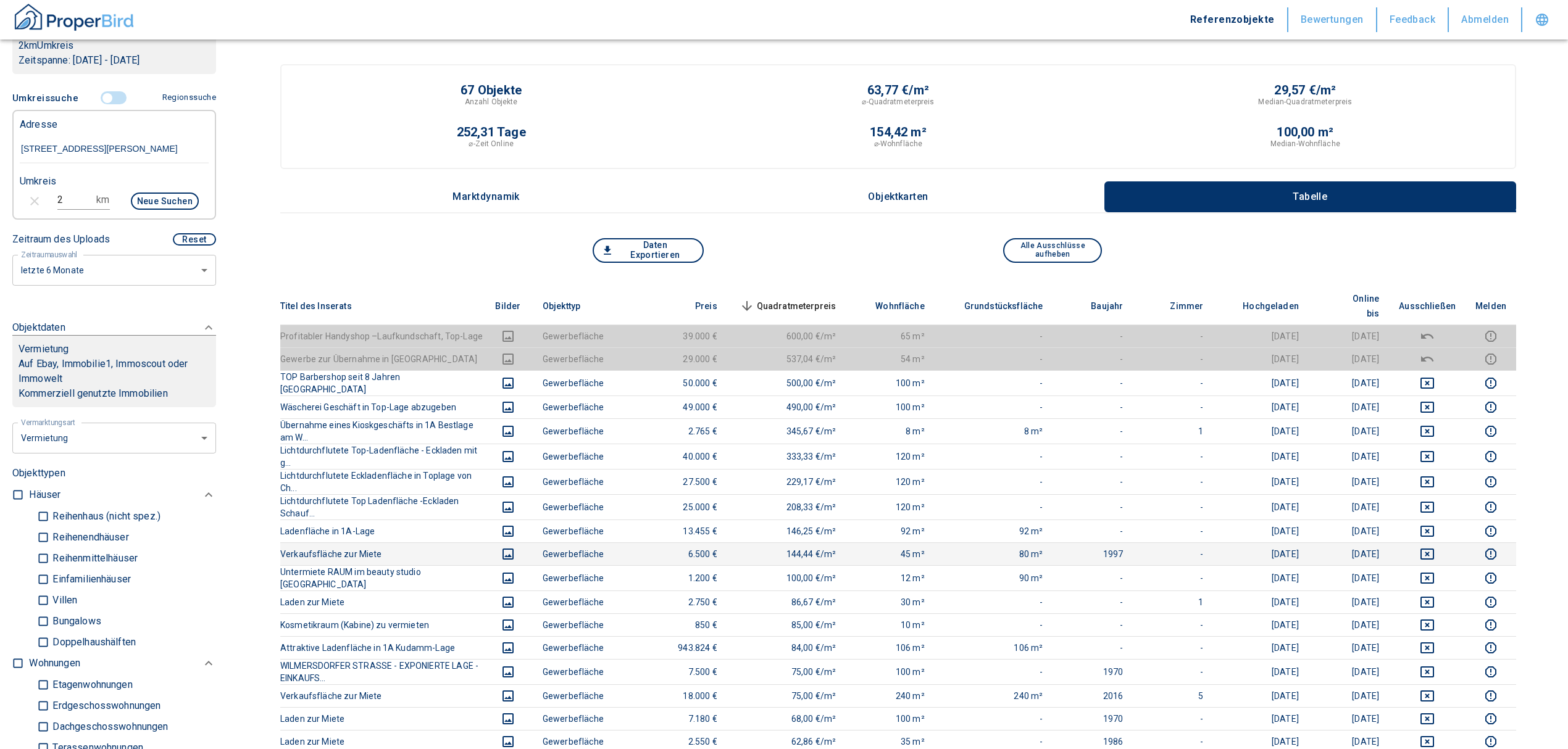
click at [1435, 547] on icon "deselect this listing" at bounding box center [1428, 554] width 15 height 15
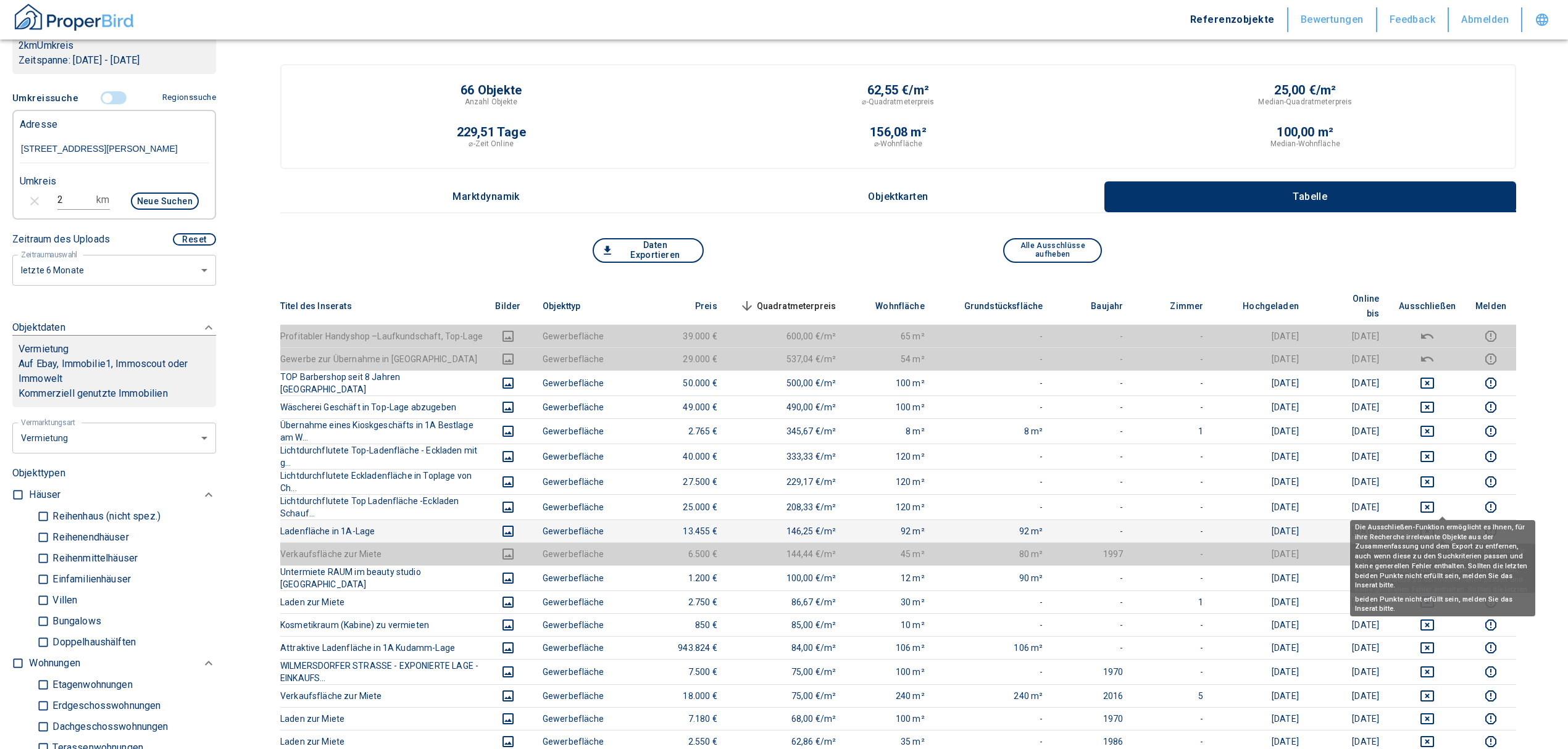
click at [1434, 526] on icon "deselect this listing" at bounding box center [1427, 531] width 13 height 11
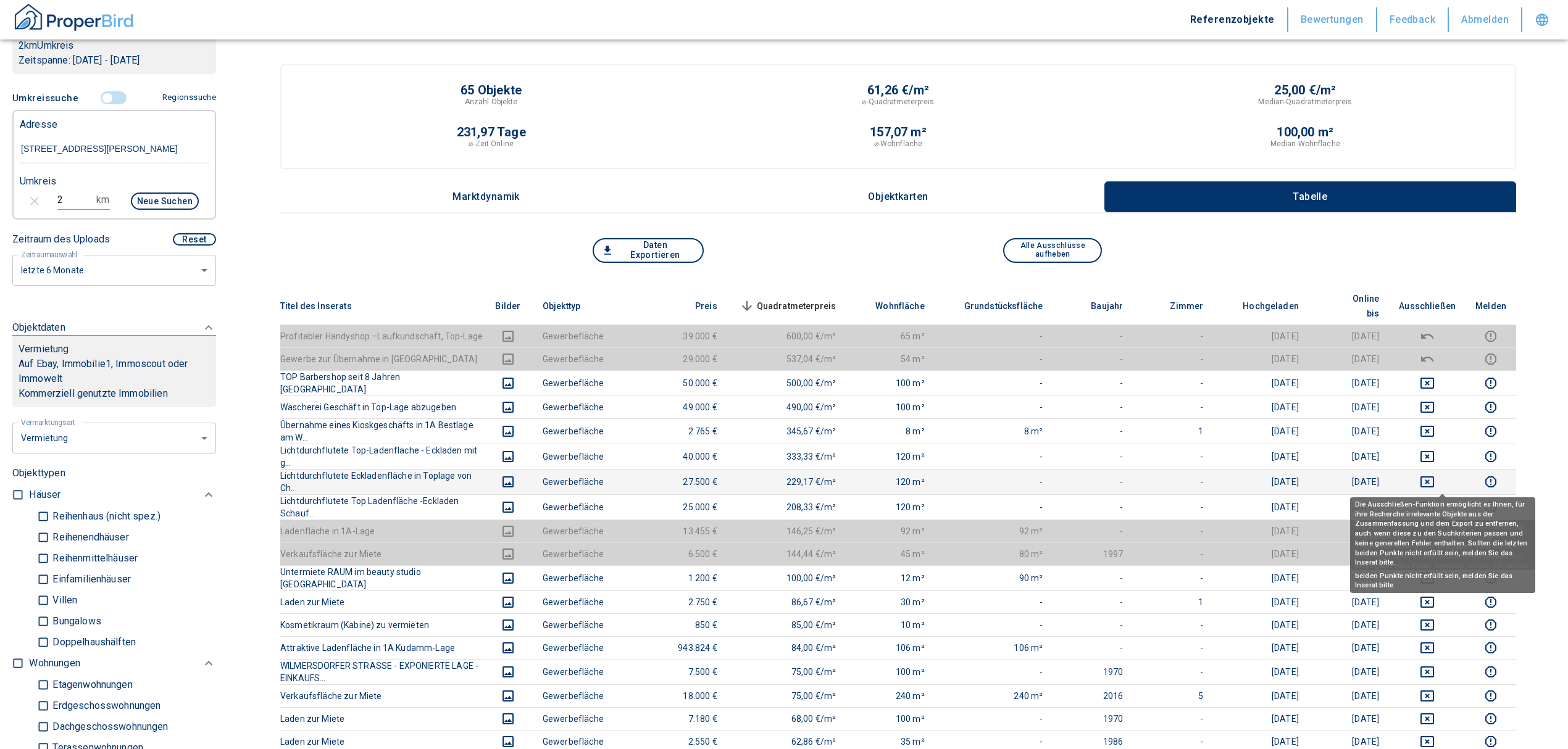
click at [1434, 501] on icon "deselect this listing" at bounding box center [1427, 506] width 13 height 11
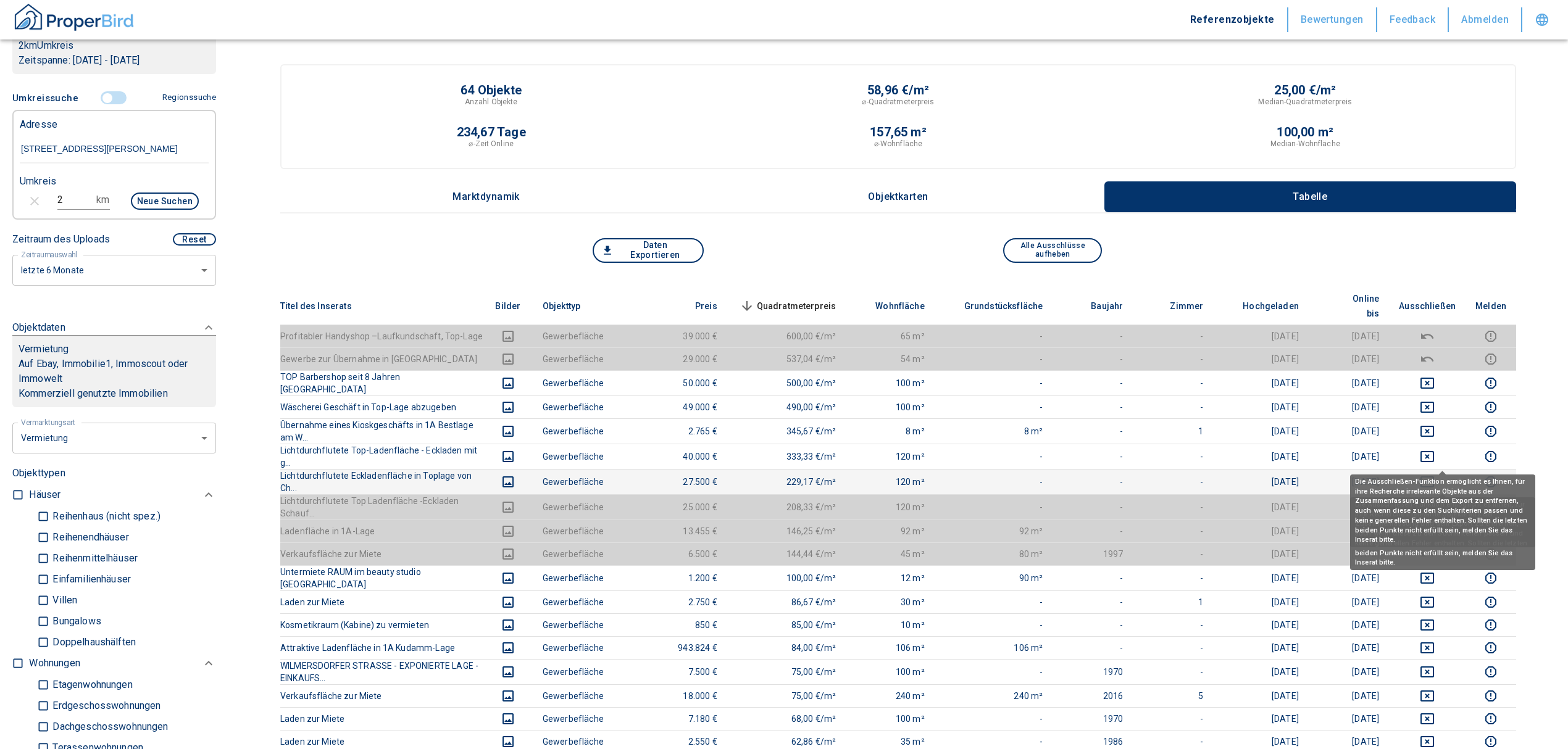
drag, startPoint x: 1441, startPoint y: 454, endPoint x: 1437, endPoint y: 434, distance: 20.4
click at [1434, 476] on icon "deselect this listing" at bounding box center [1427, 481] width 13 height 11
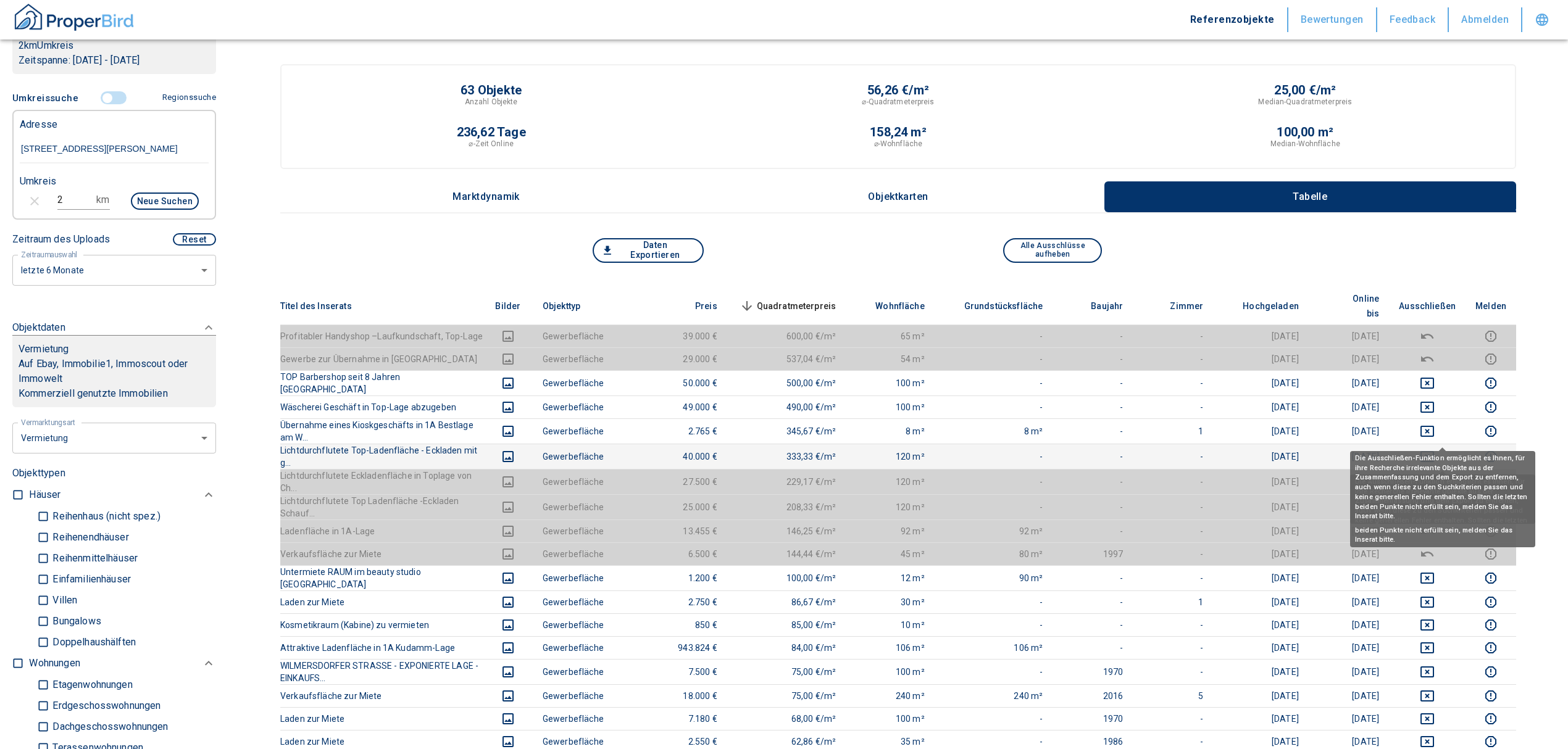
click at [1435, 449] on icon "deselect this listing" at bounding box center [1428, 457] width 15 height 15
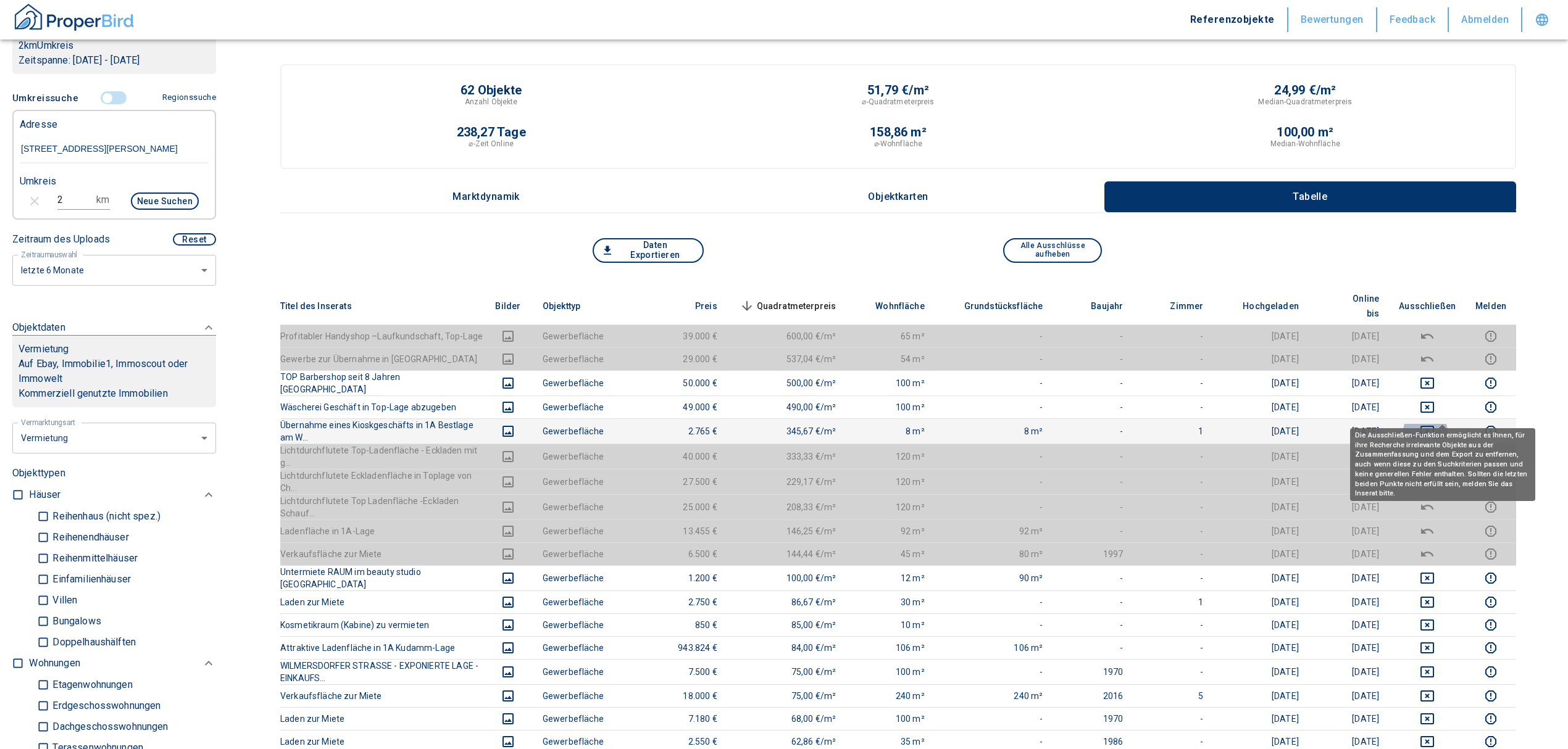
click at [1435, 424] on icon "deselect this listing" at bounding box center [1428, 431] width 15 height 15
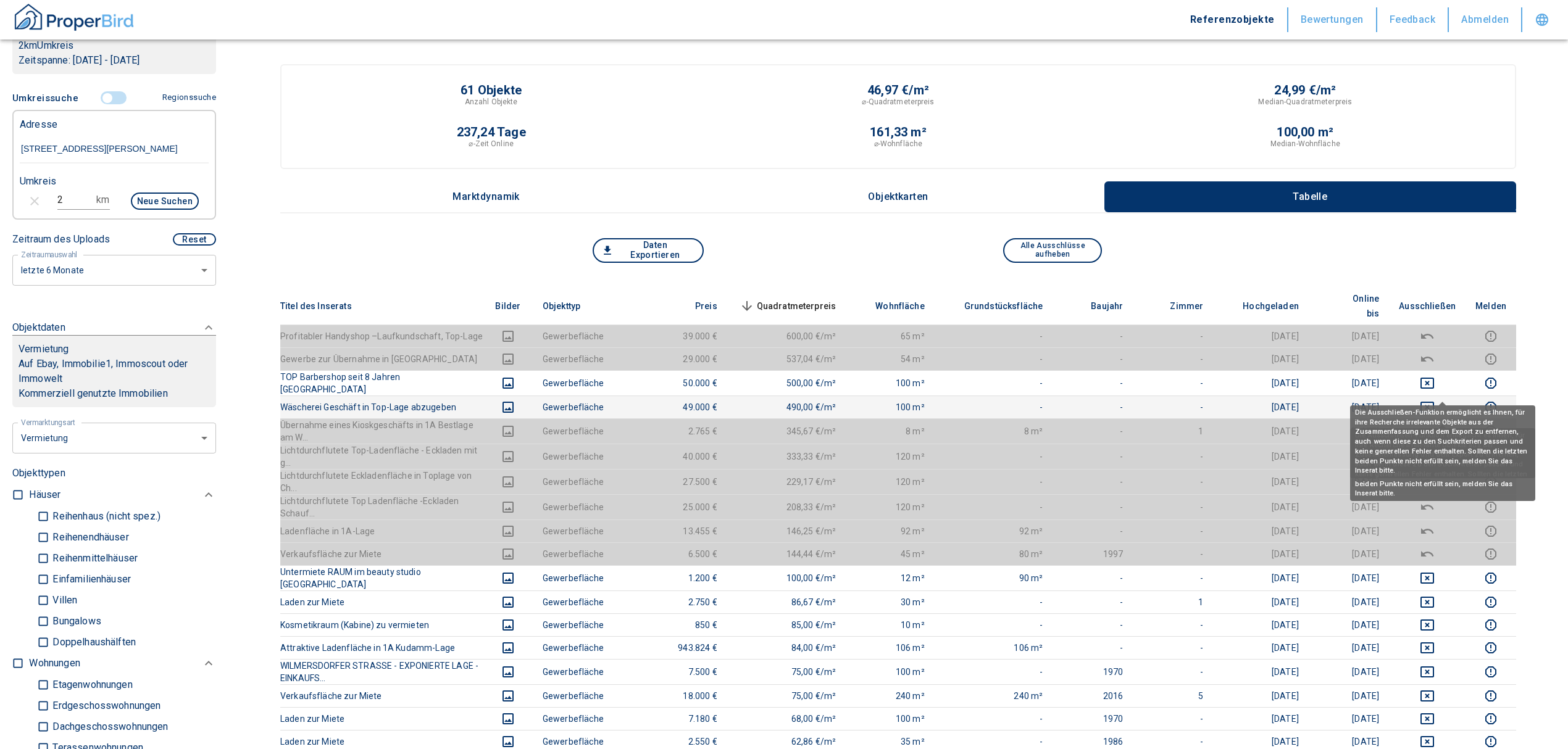
click at [1435, 400] on icon "deselect this listing" at bounding box center [1428, 407] width 15 height 15
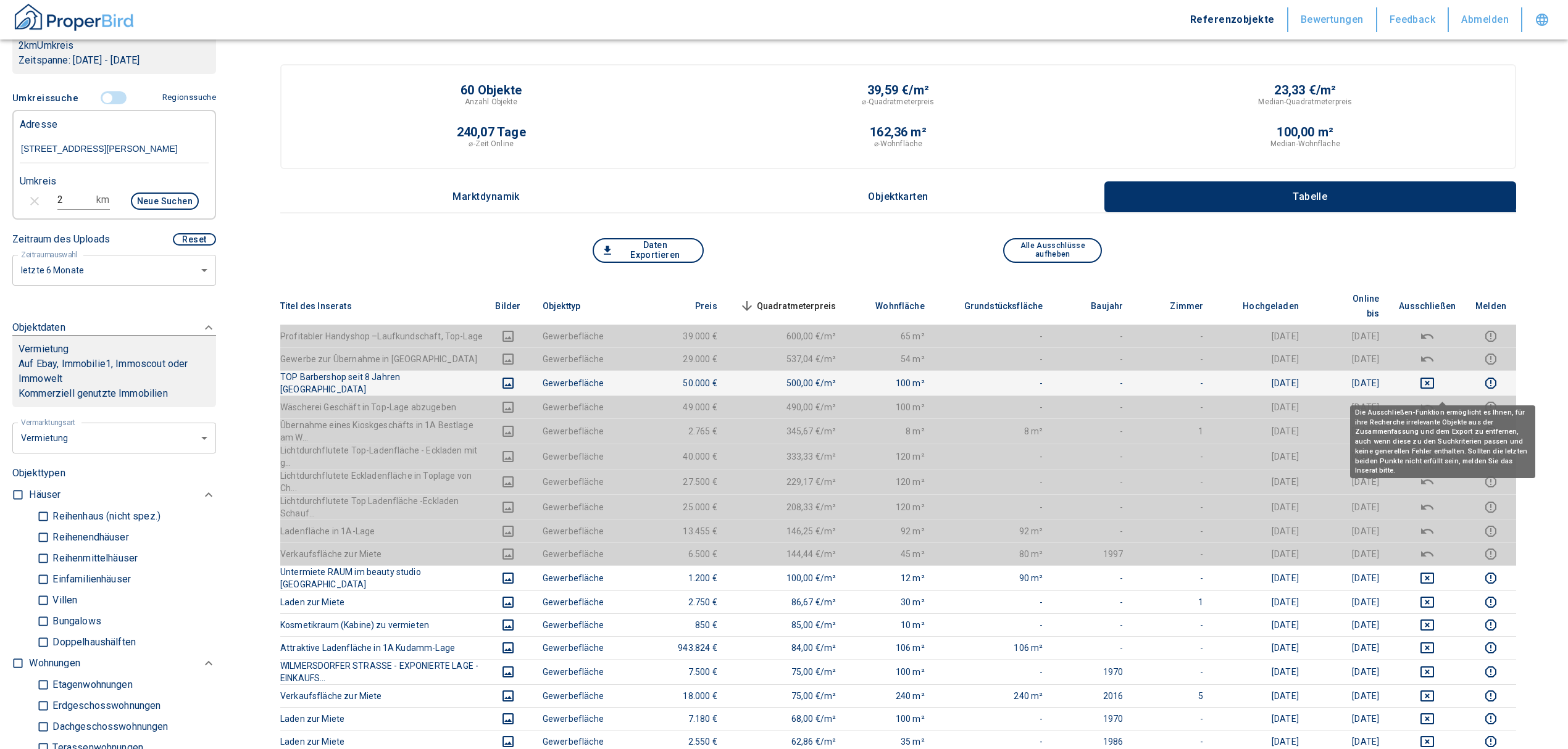
click at [1435, 376] on icon "deselect this listing" at bounding box center [1428, 383] width 15 height 15
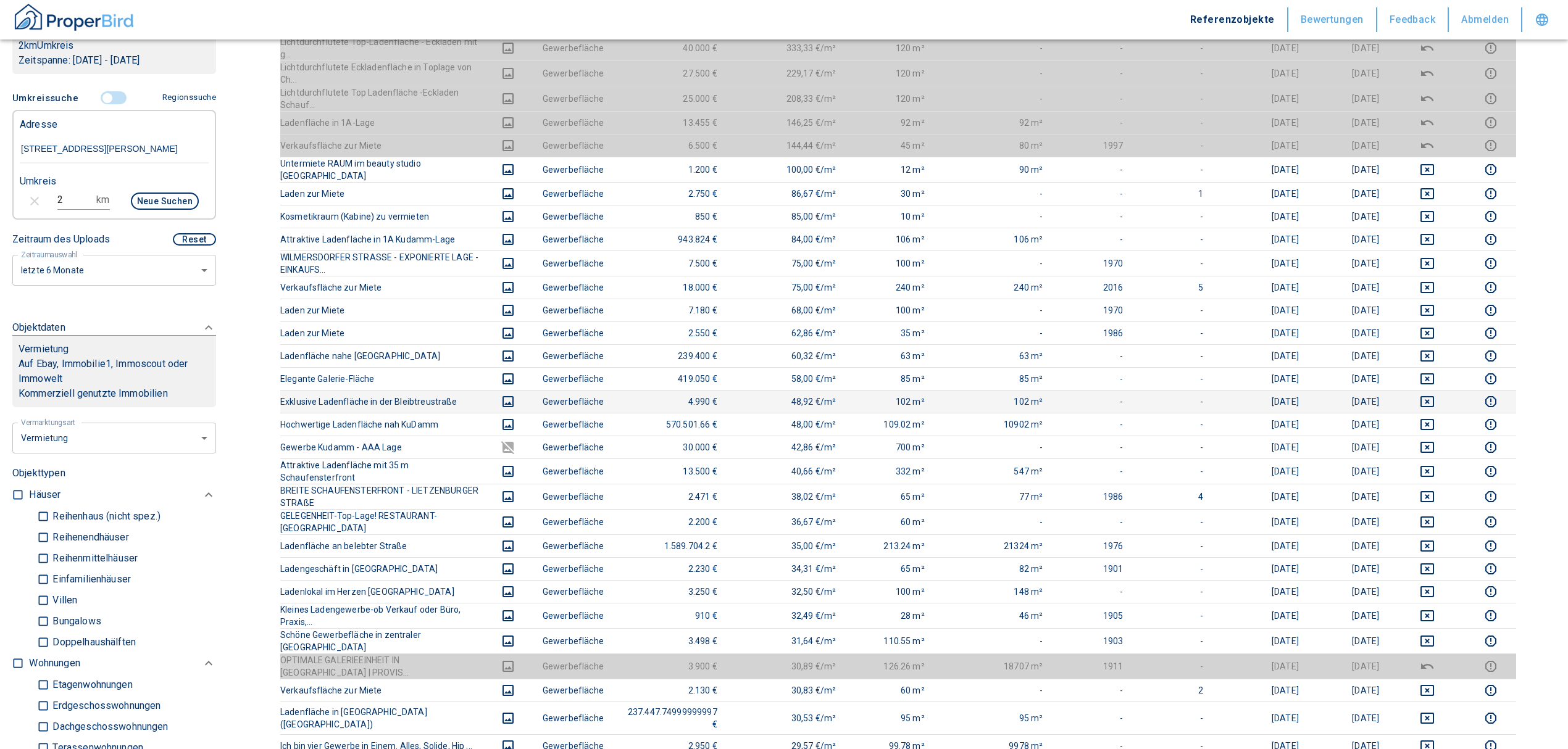
scroll to position [411, 0]
click at [1438, 202] on td at bounding box center [1427, 214] width 77 height 23
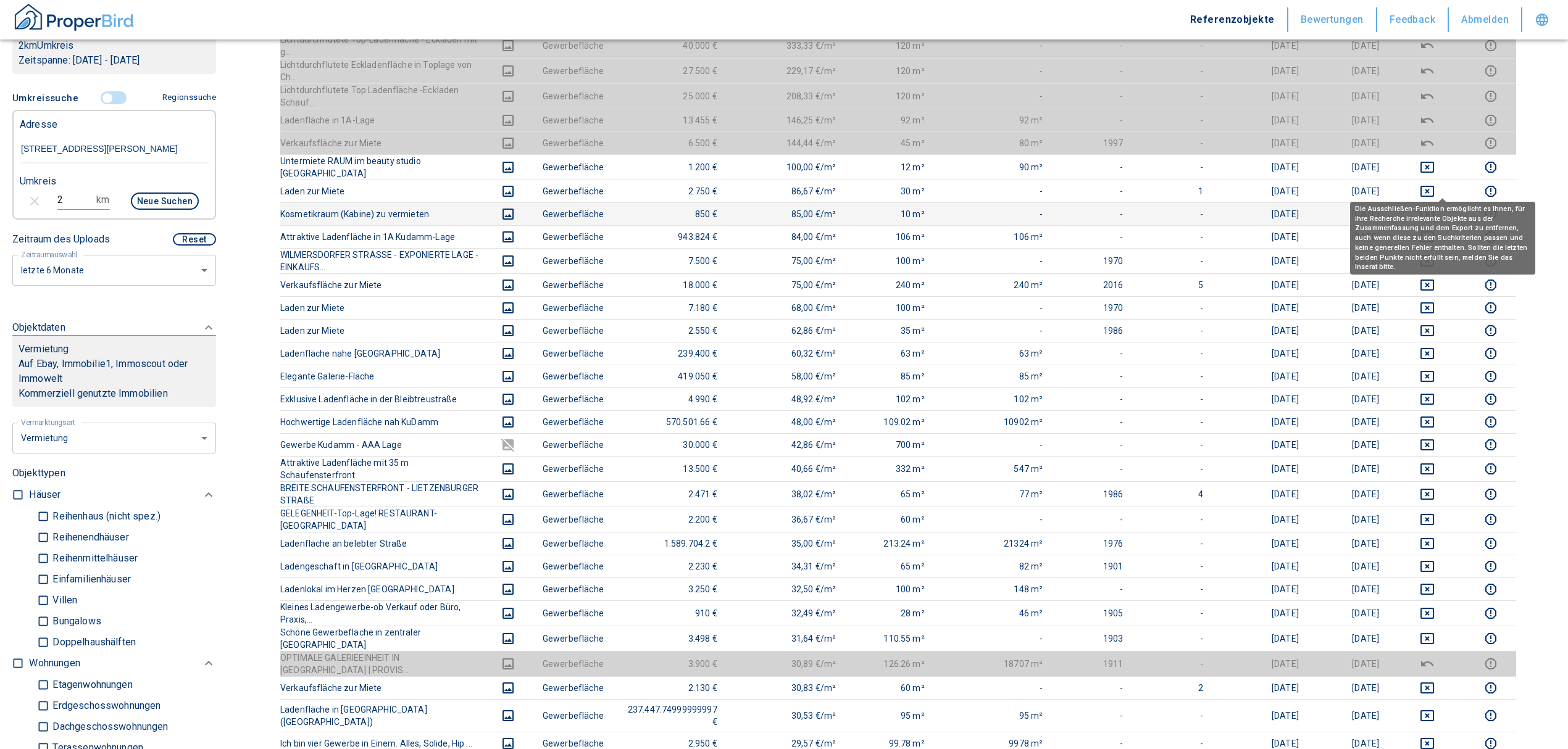
click at [1435, 206] on icon "deselect this listing" at bounding box center [1428, 214] width 15 height 15
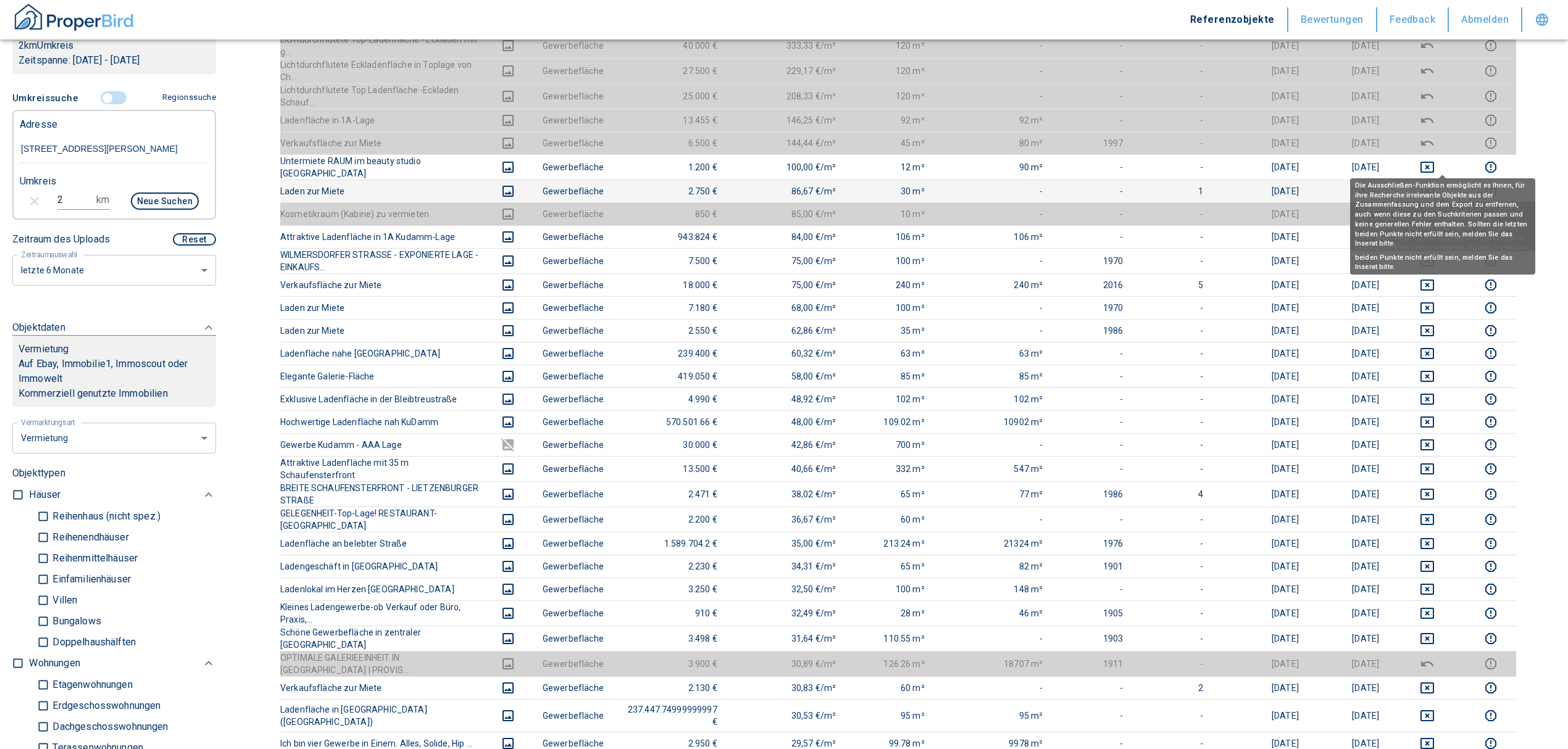
click at [1434, 186] on icon "deselect this listing" at bounding box center [1427, 191] width 13 height 11
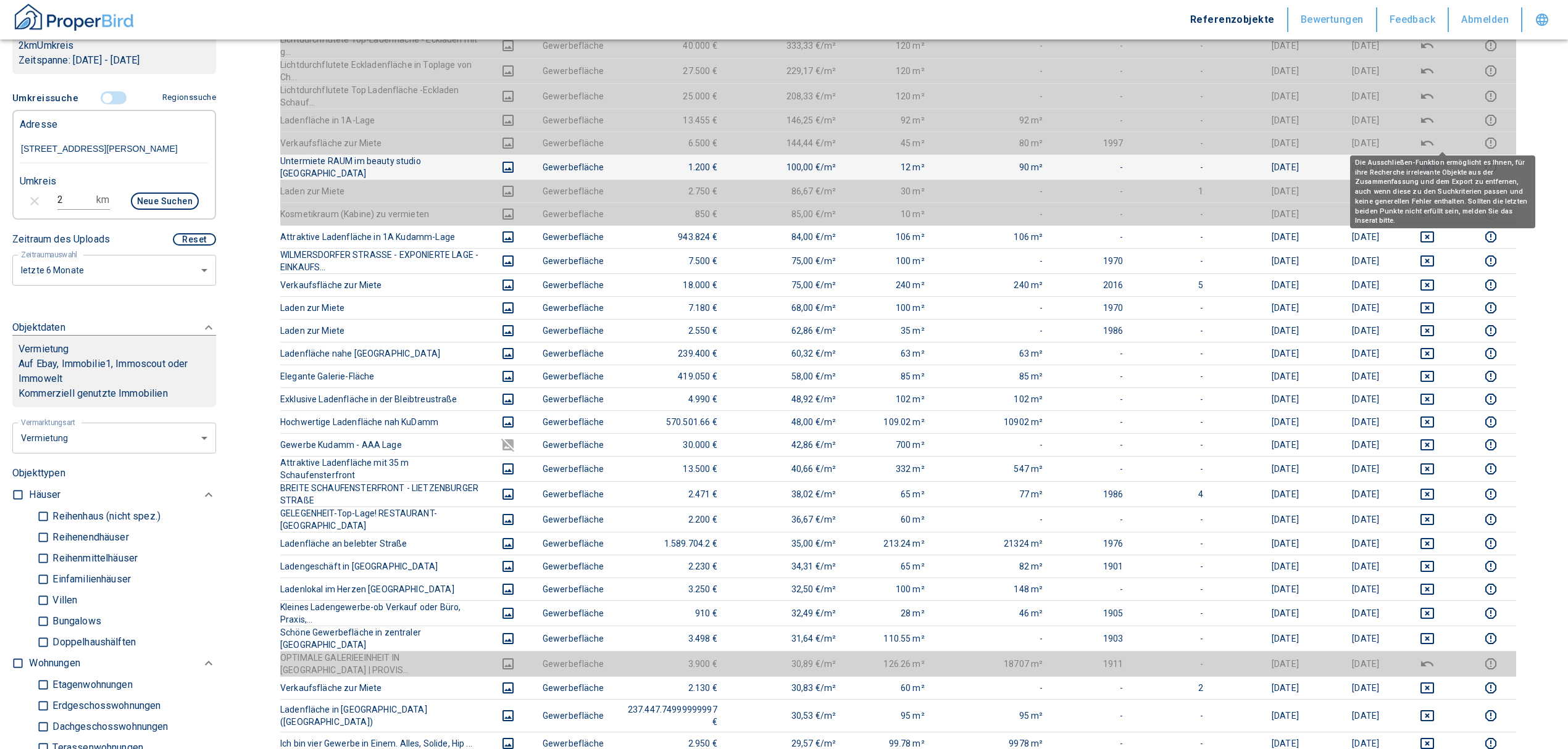
click at [1435, 160] on icon "deselect this listing" at bounding box center [1428, 168] width 15 height 15
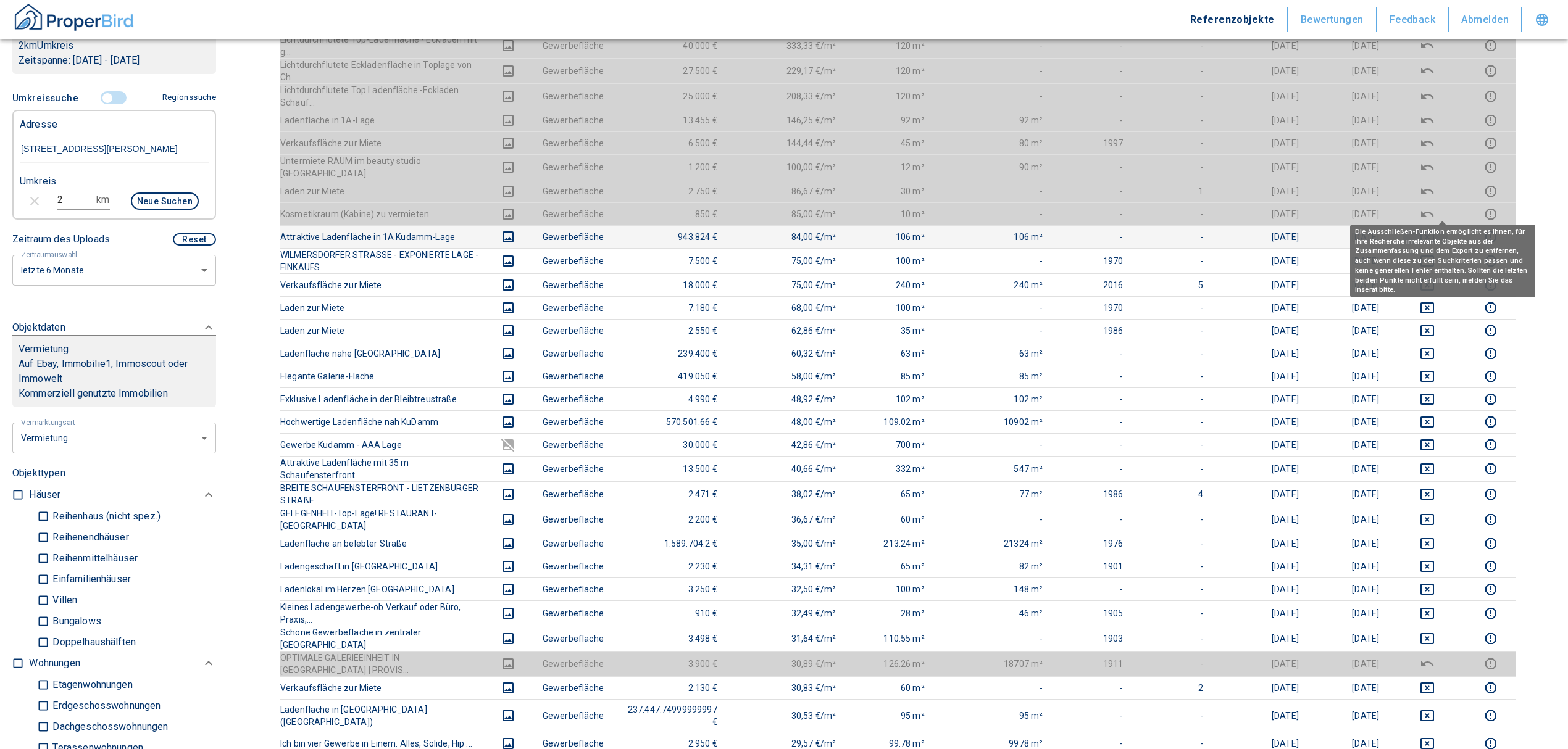
click at [1435, 230] on icon "deselect this listing" at bounding box center [1428, 237] width 15 height 15
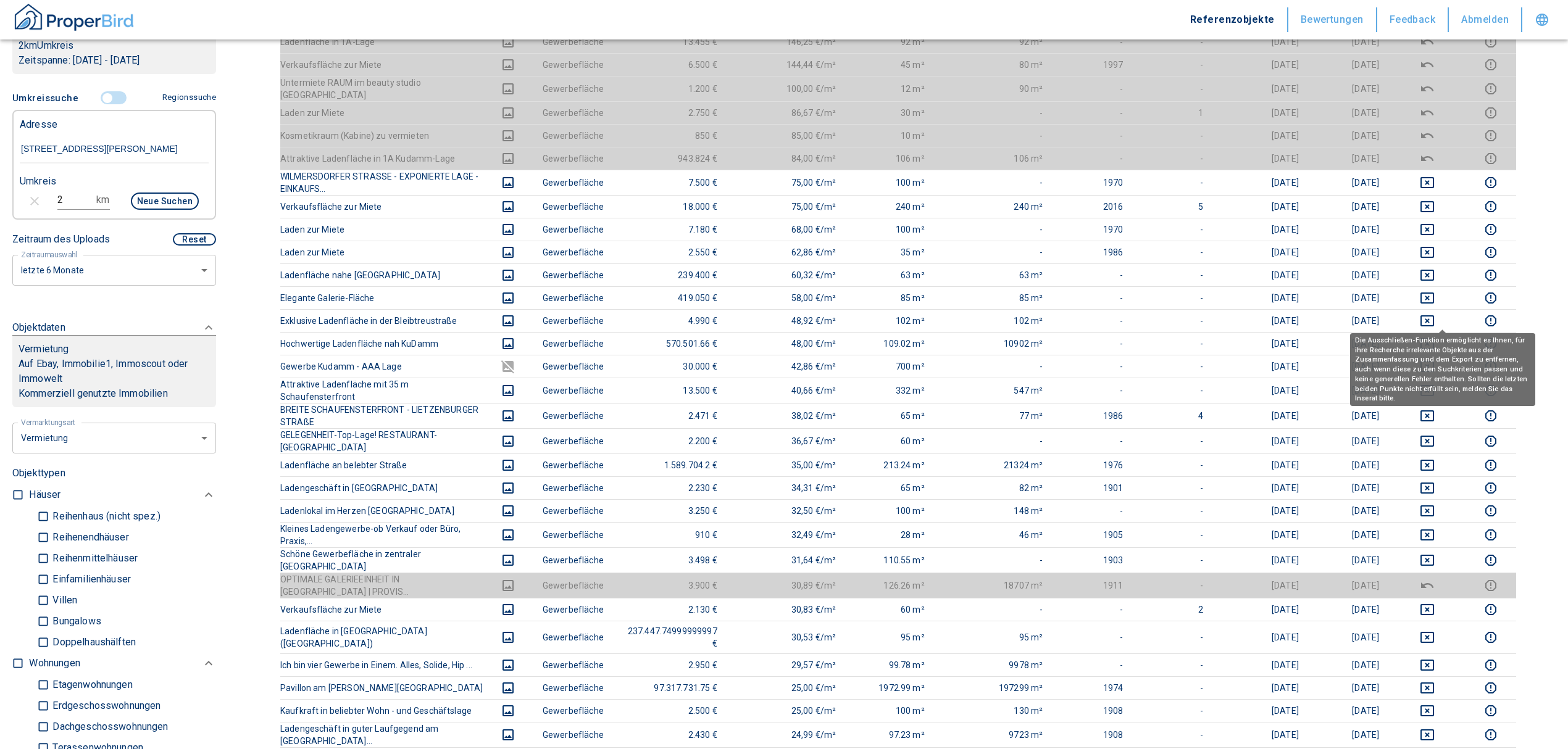
scroll to position [494, 0]
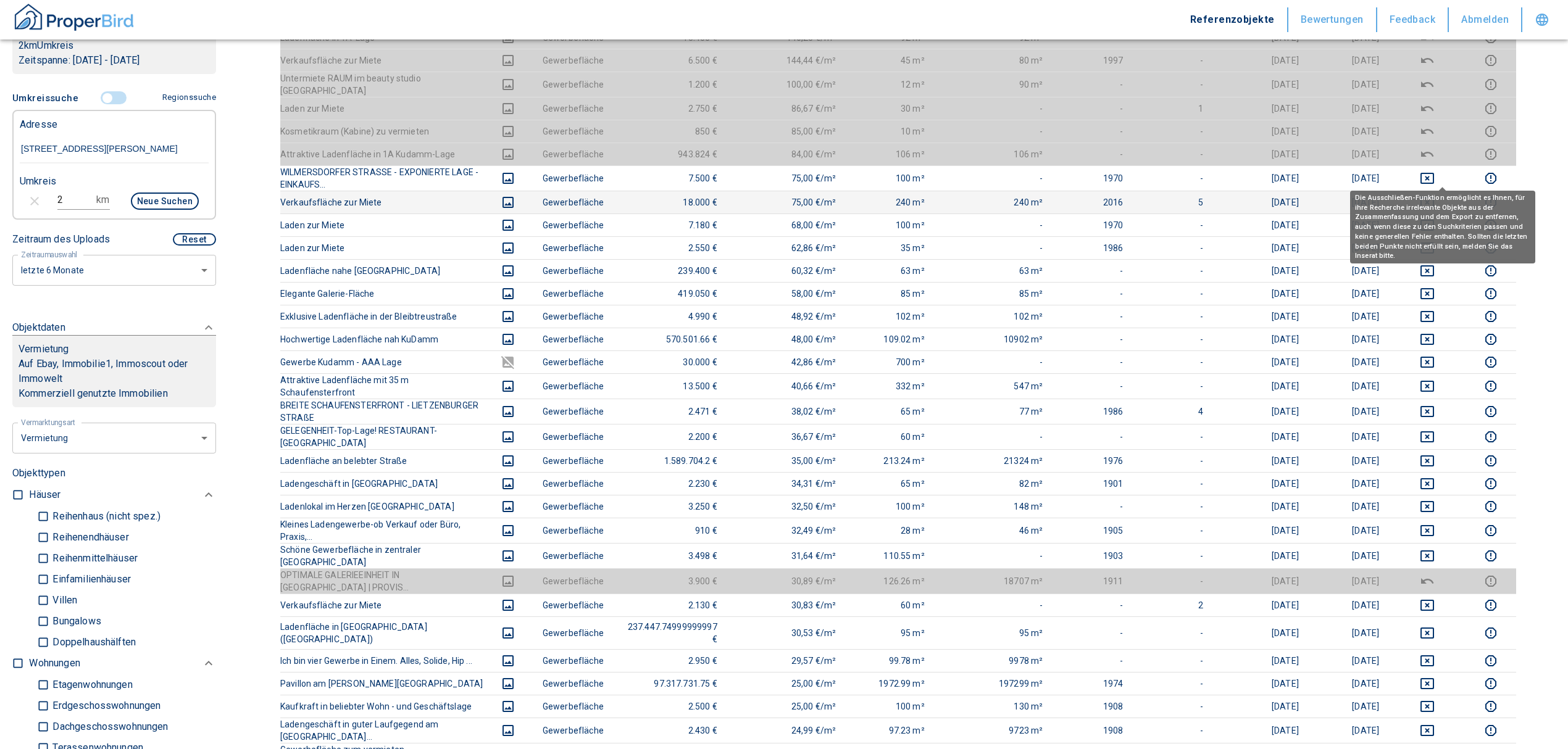
click at [1435, 195] on icon "deselect this listing" at bounding box center [1428, 202] width 15 height 15
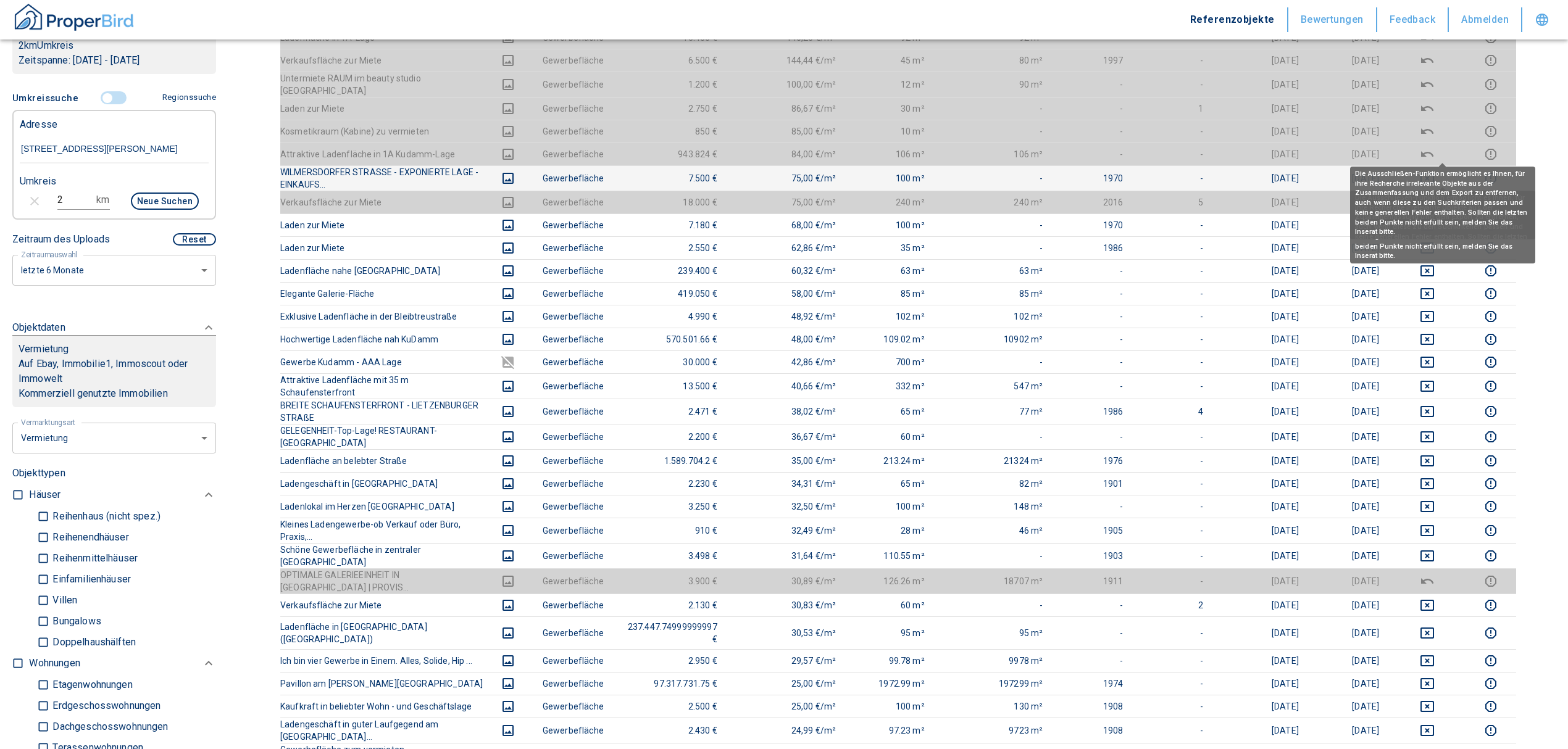
click at [1435, 171] on icon "deselect this listing" at bounding box center [1428, 178] width 15 height 15
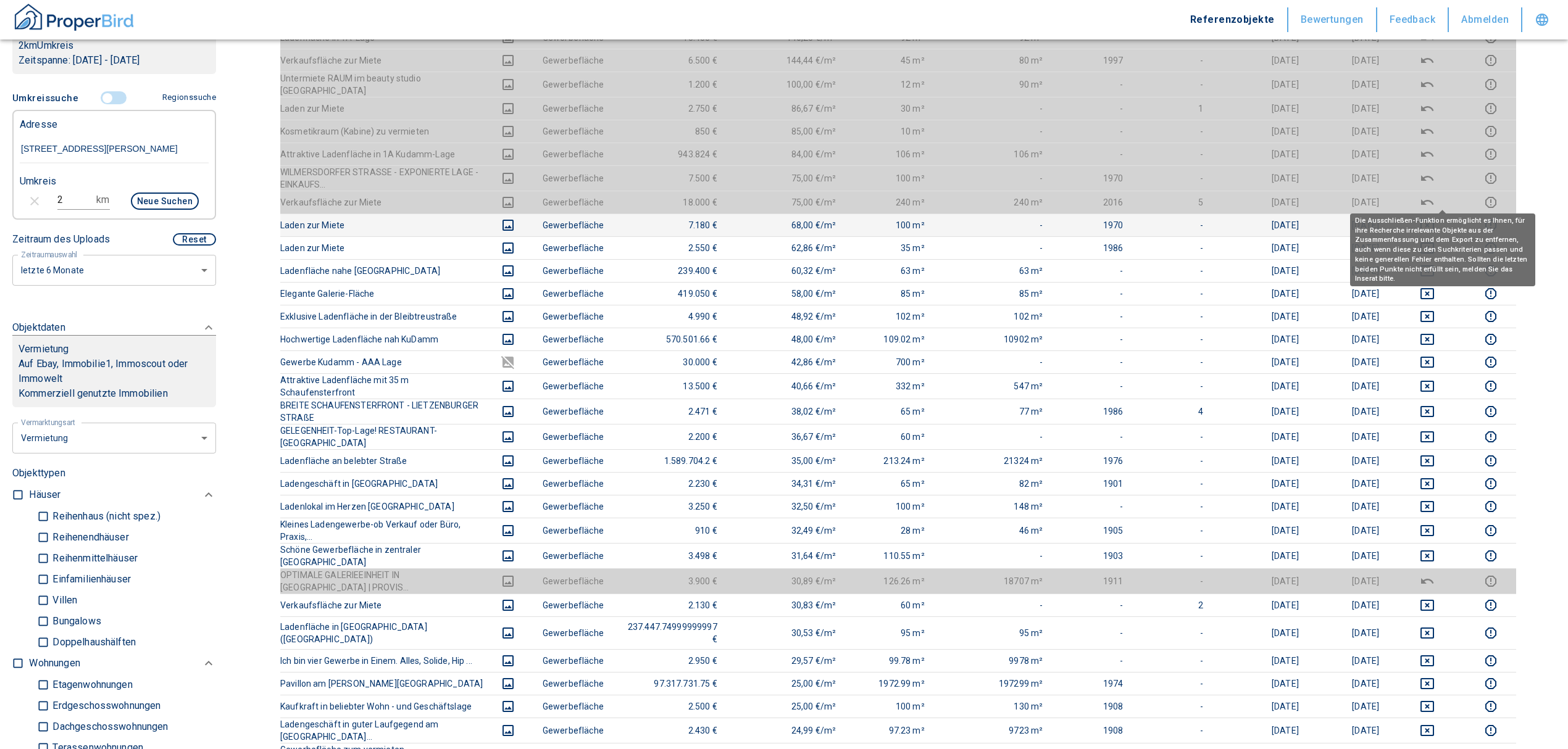
click at [1434, 220] on icon "deselect this listing" at bounding box center [1427, 225] width 13 height 11
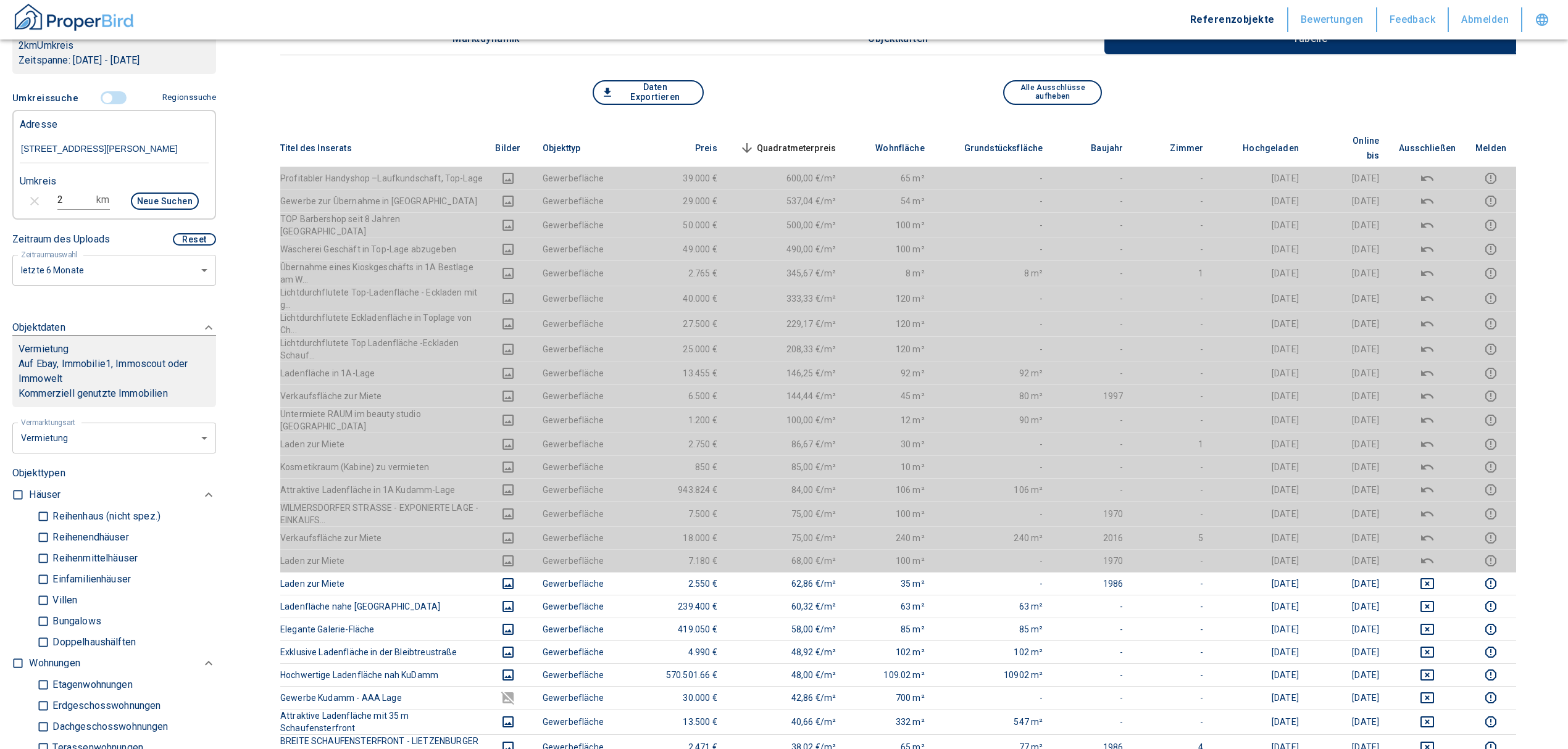
scroll to position [0, 0]
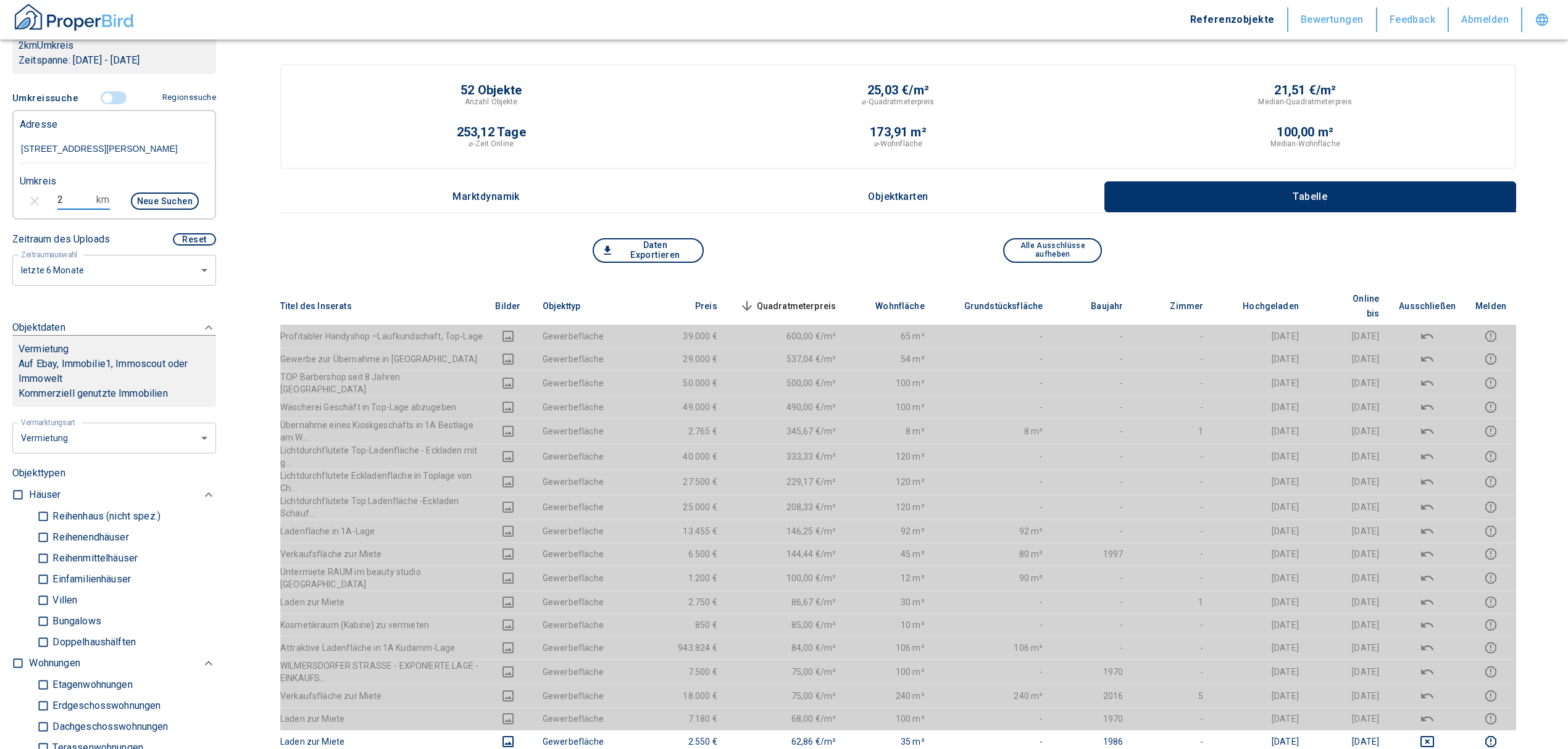
drag, startPoint x: 64, startPoint y: 214, endPoint x: 0, endPoint y: 218, distance: 64.1
click at [0, 218] on div "Filtervorlagen Neue Filtereinstellungen erkannt! Name für neue Vorlage x Sie ha…" at bounding box center [114, 374] width 228 height 749
type input "1"
click at [154, 210] on button "Neue Suchen" at bounding box center [164, 201] width 68 height 17
type input "2020"
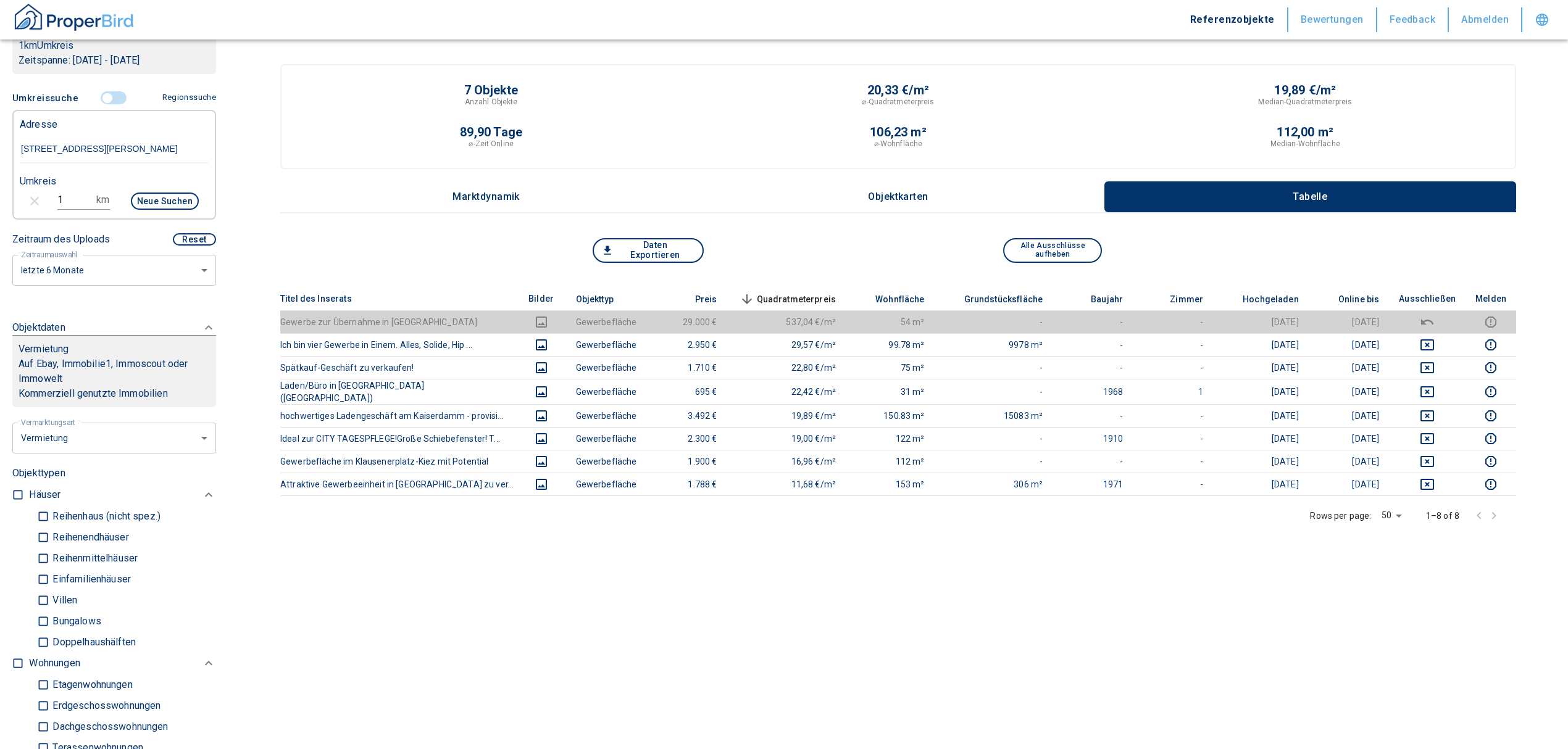
click at [97, 105] on input "controlled" at bounding box center [107, 98] width 37 height 13
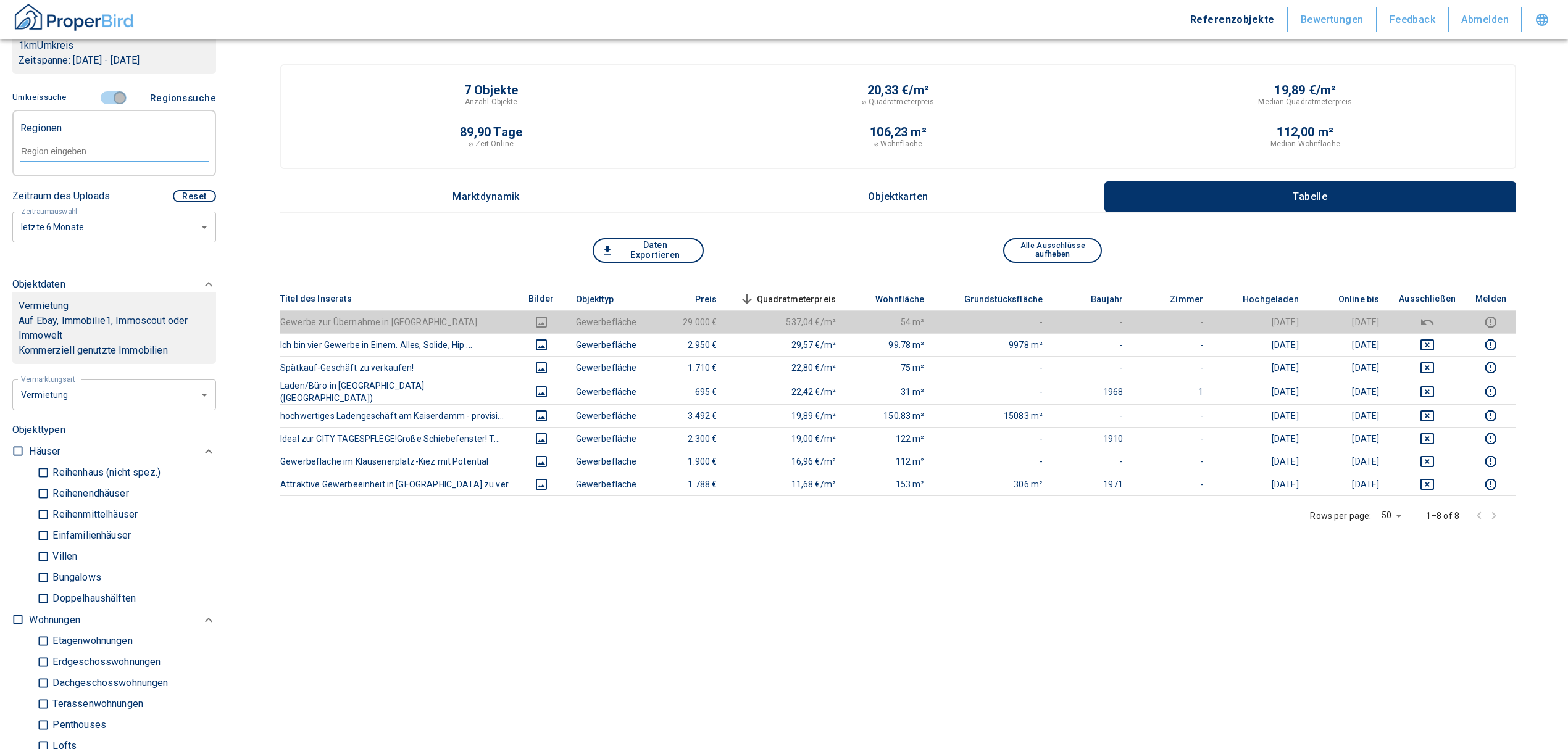
click at [117, 105] on input "controlled" at bounding box center [120, 98] width 37 height 13
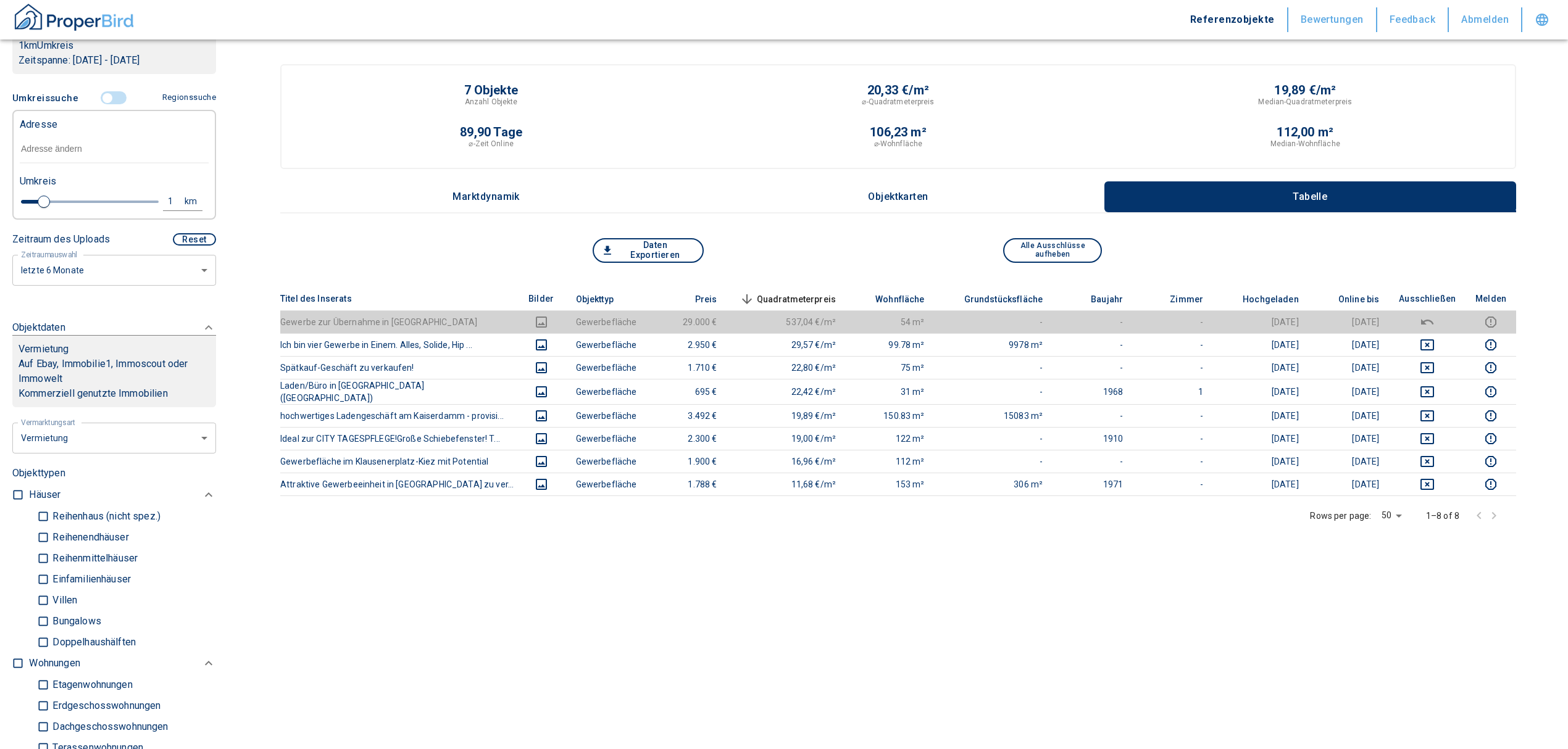
click at [48, 164] on input "text" at bounding box center [114, 149] width 189 height 28
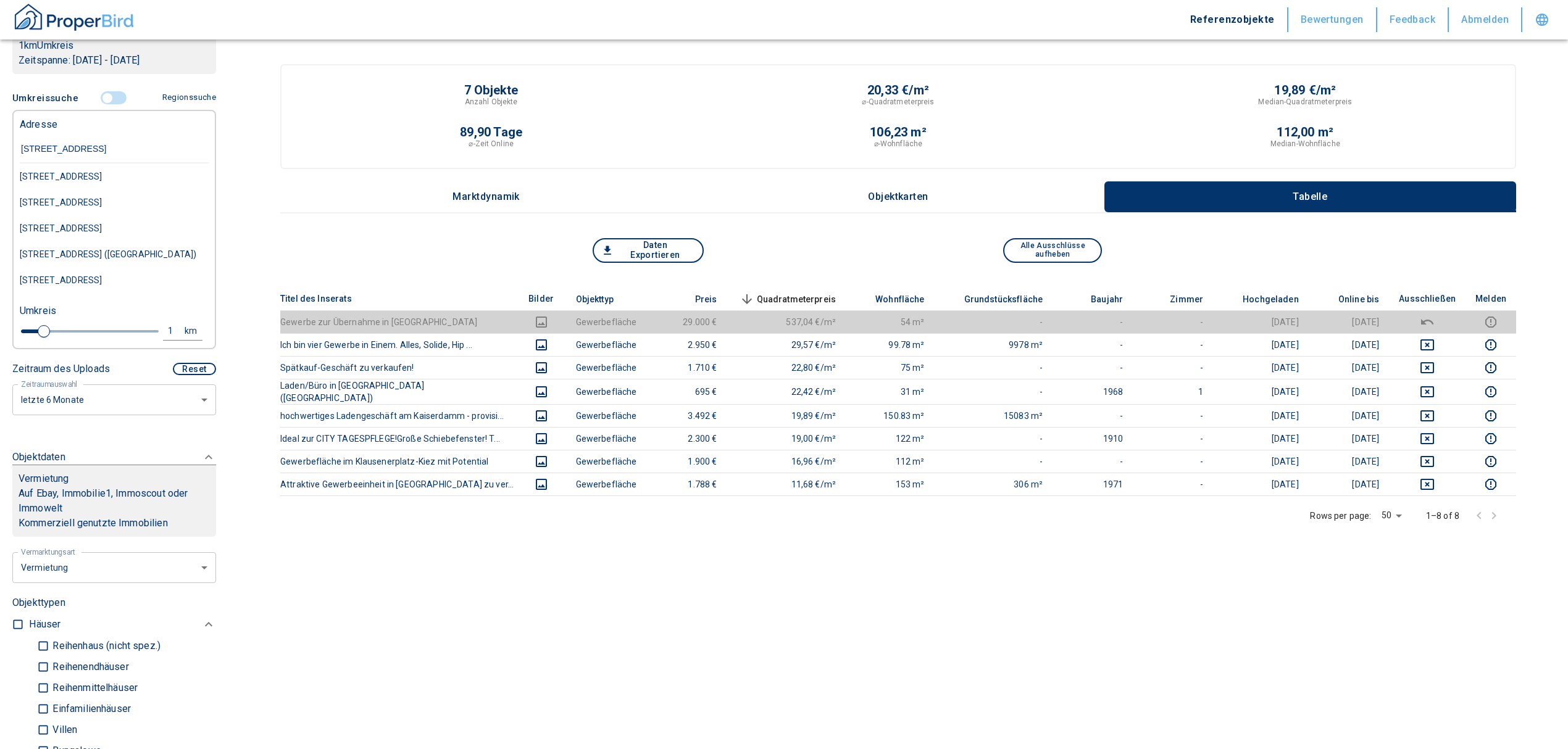
type input "[STREET_ADDRESS] kas"
click at [59, 181] on div "[STREET_ADDRESS]" at bounding box center [114, 176] width 189 height 26
type input "2020"
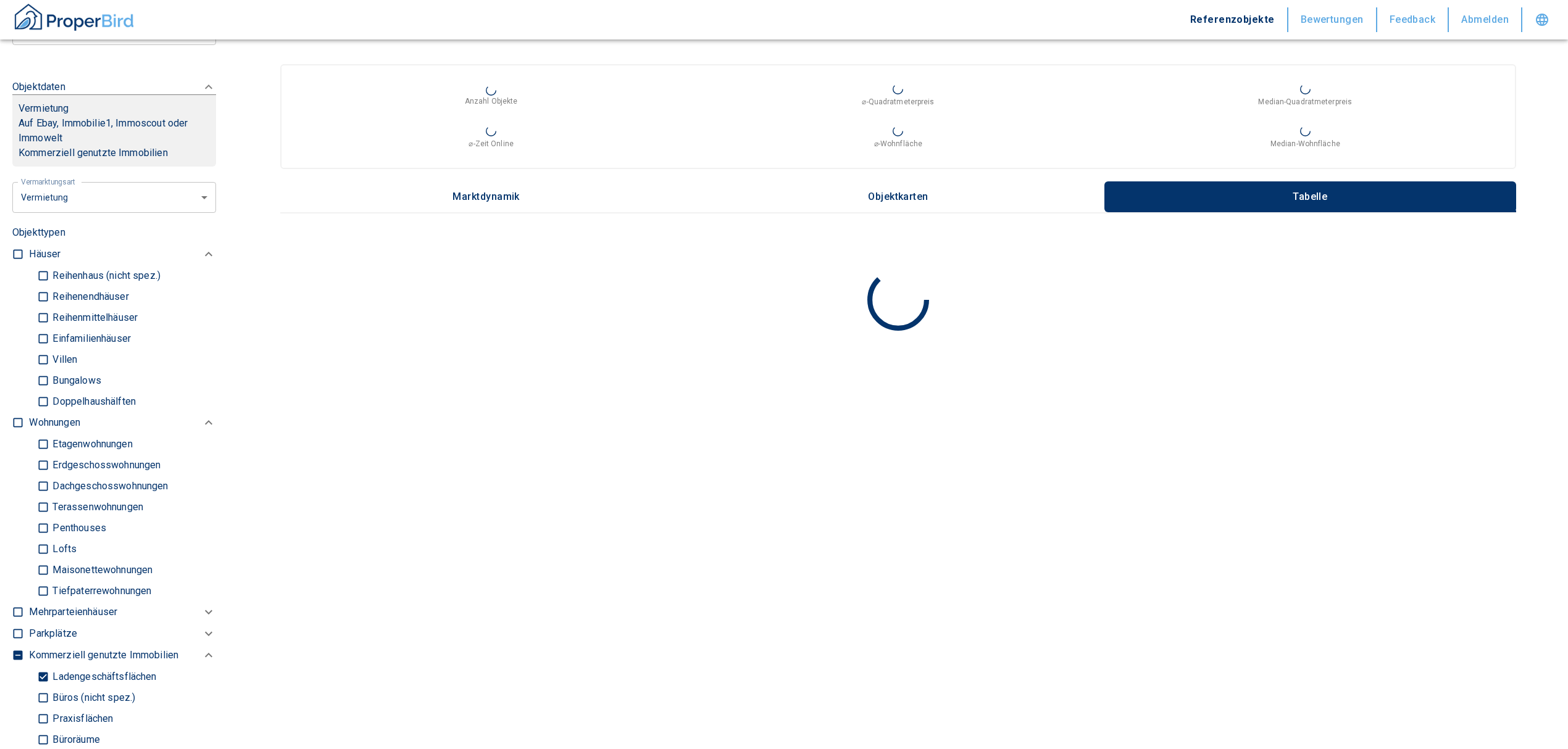
scroll to position [494, 0]
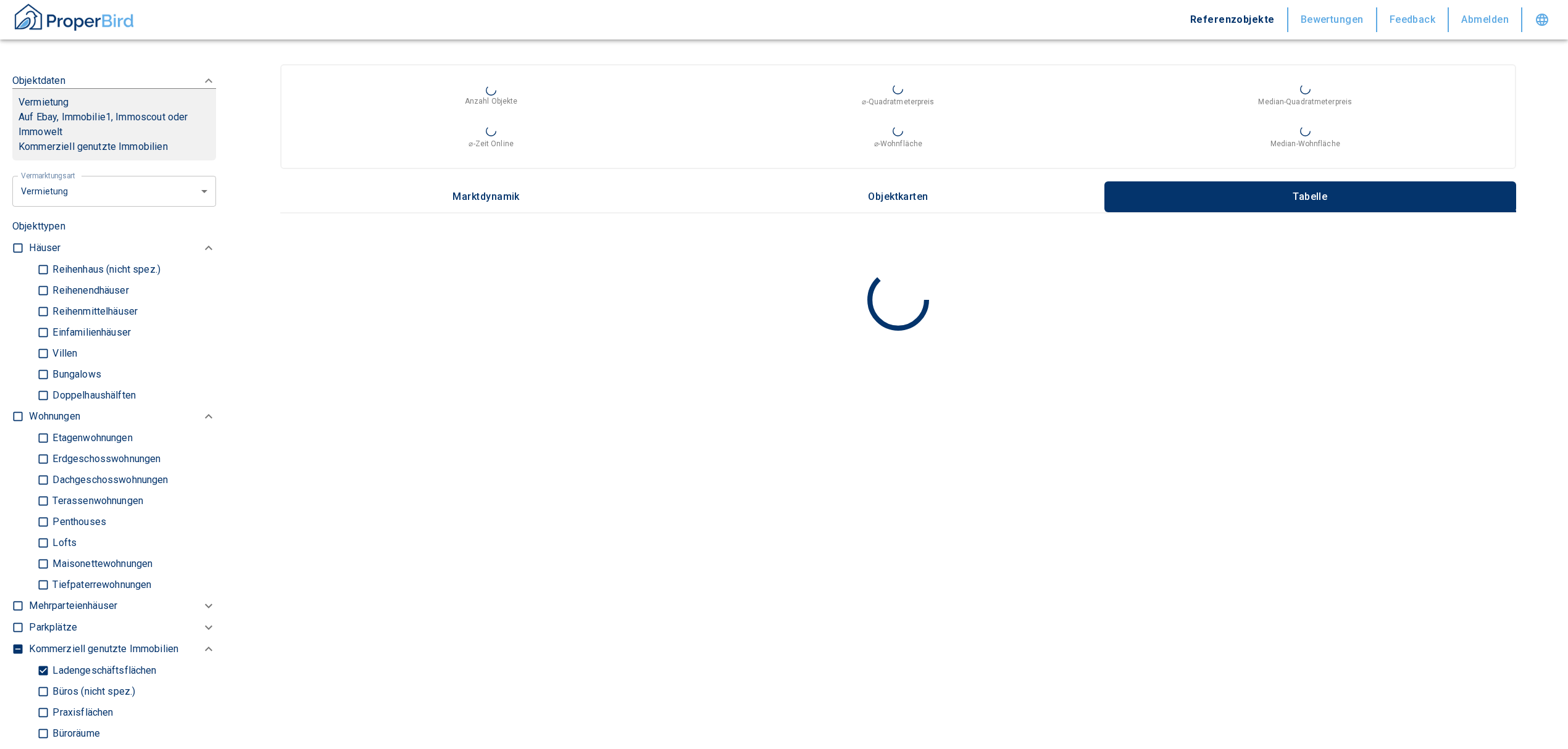
type input "[STREET_ADDRESS]"
click at [38, 667] on input "Ladengeschäftsflächen" at bounding box center [43, 671] width 12 height 21
checkbox input "false"
type input "2020"
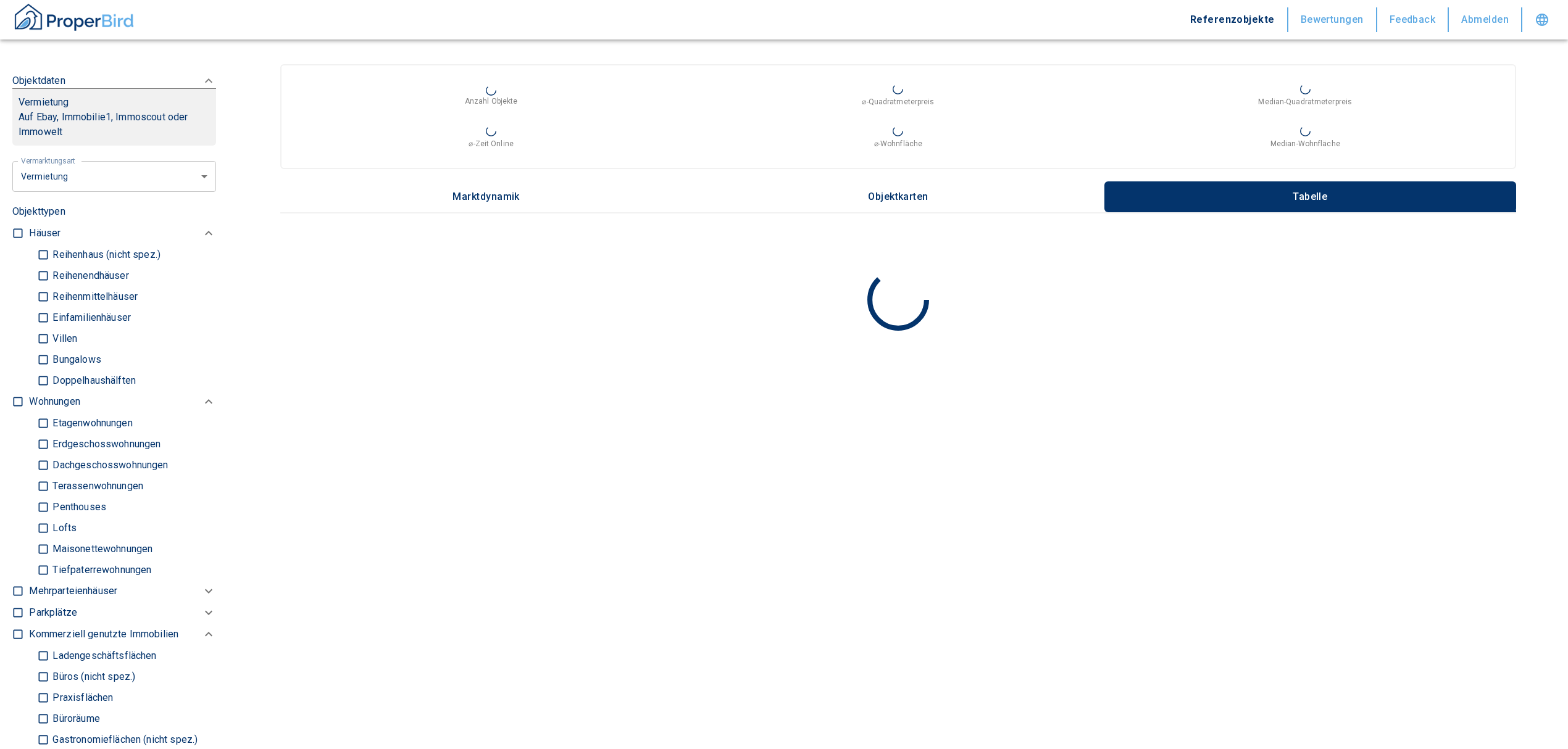
click at [18, 397] on input "checkbox" at bounding box center [17, 401] width 12 height 12
checkbox input "true"
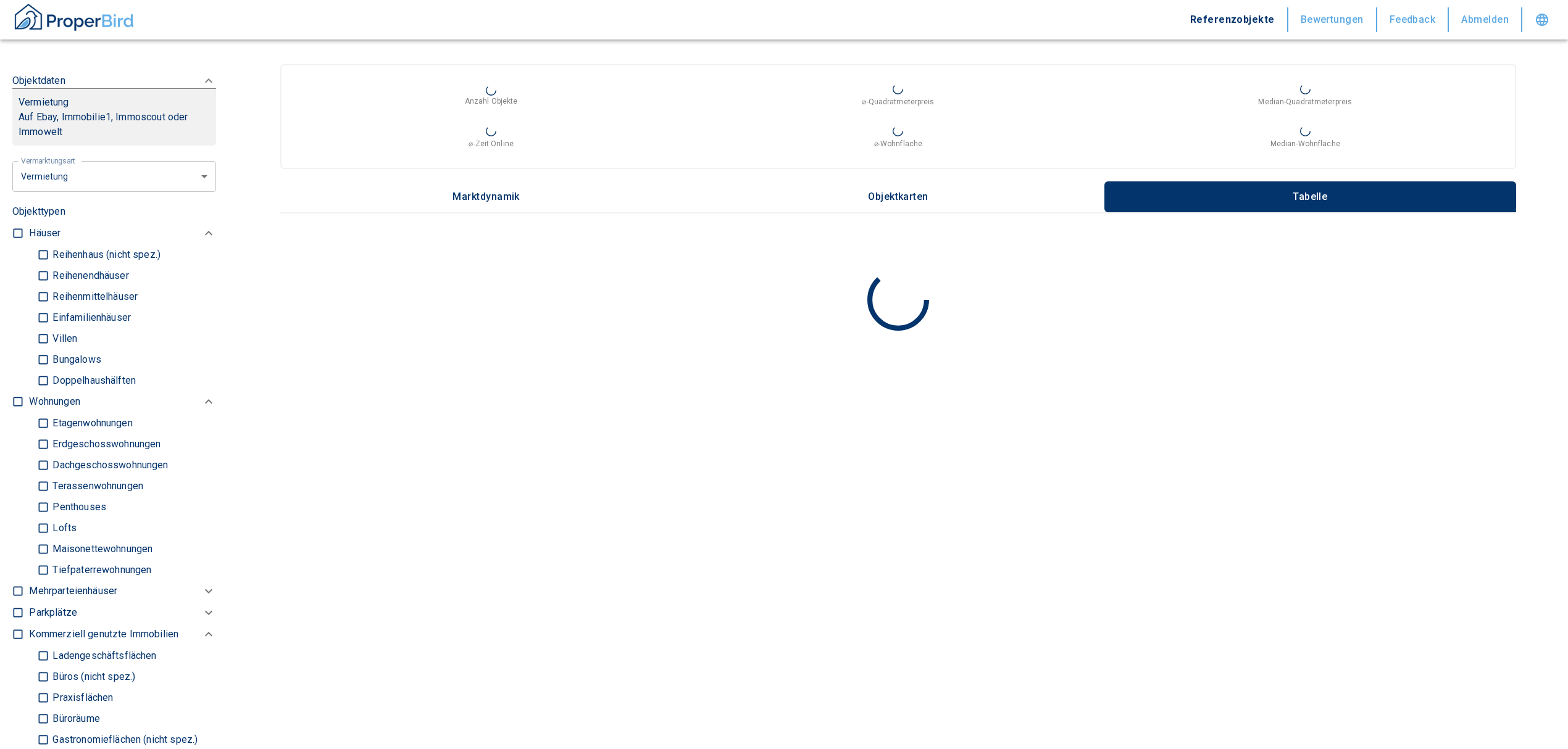
checkbox input "true"
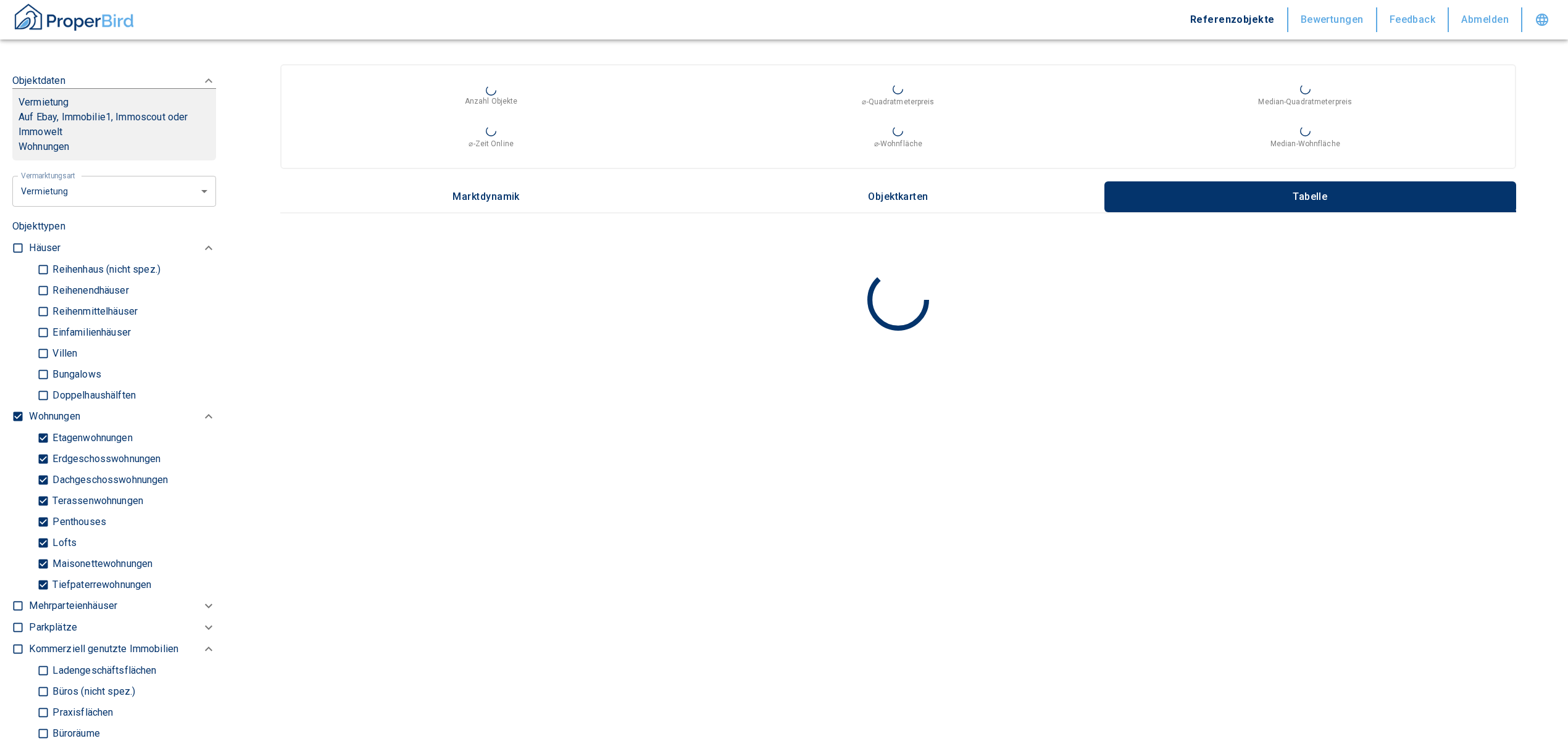
type input "2020"
click at [43, 585] on input "Tiefpaterrewohnungen" at bounding box center [43, 585] width 12 height 21
checkbox input "false"
type input "2020"
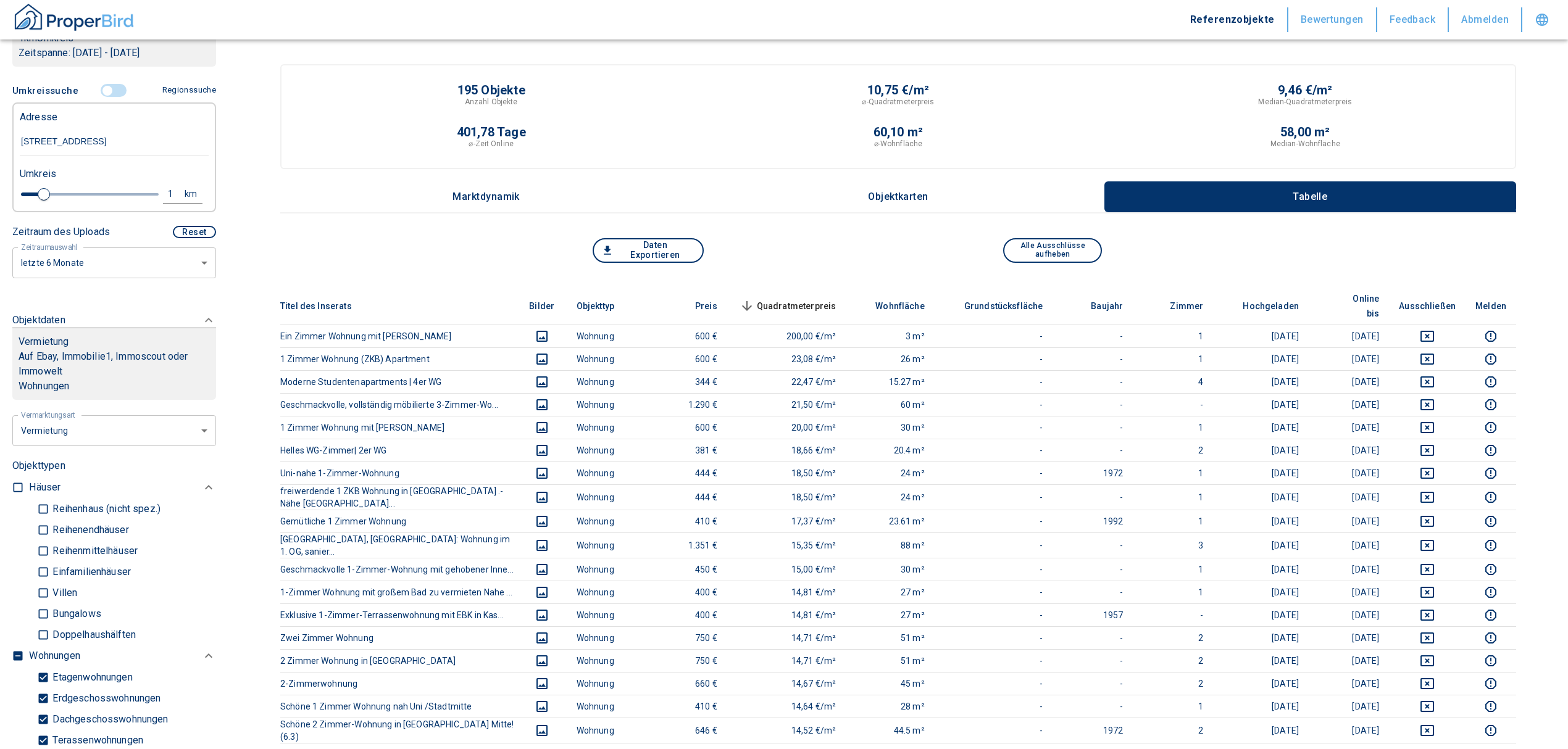
scroll to position [164, 0]
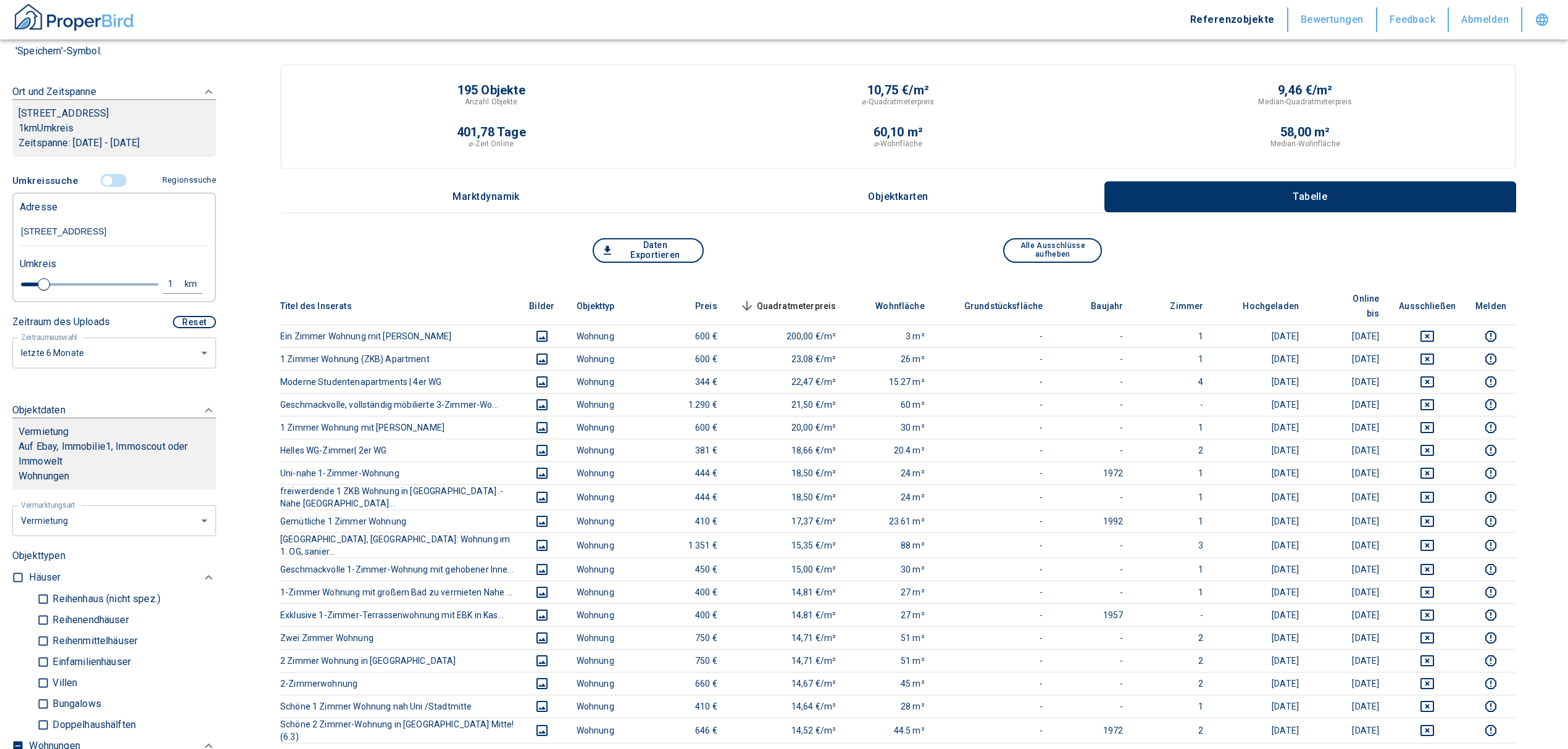
click at [166, 282] on div "1" at bounding box center [177, 284] width 22 height 16
drag, startPoint x: 53, startPoint y: 274, endPoint x: 43, endPoint y: 270, distance: 10.8
click at [43, 270] on div "1 km Neue Suchen" at bounding box center [104, 285] width 189 height 30
type input "0,5"
click at [144, 287] on button "Neue Suchen" at bounding box center [164, 283] width 68 height 17
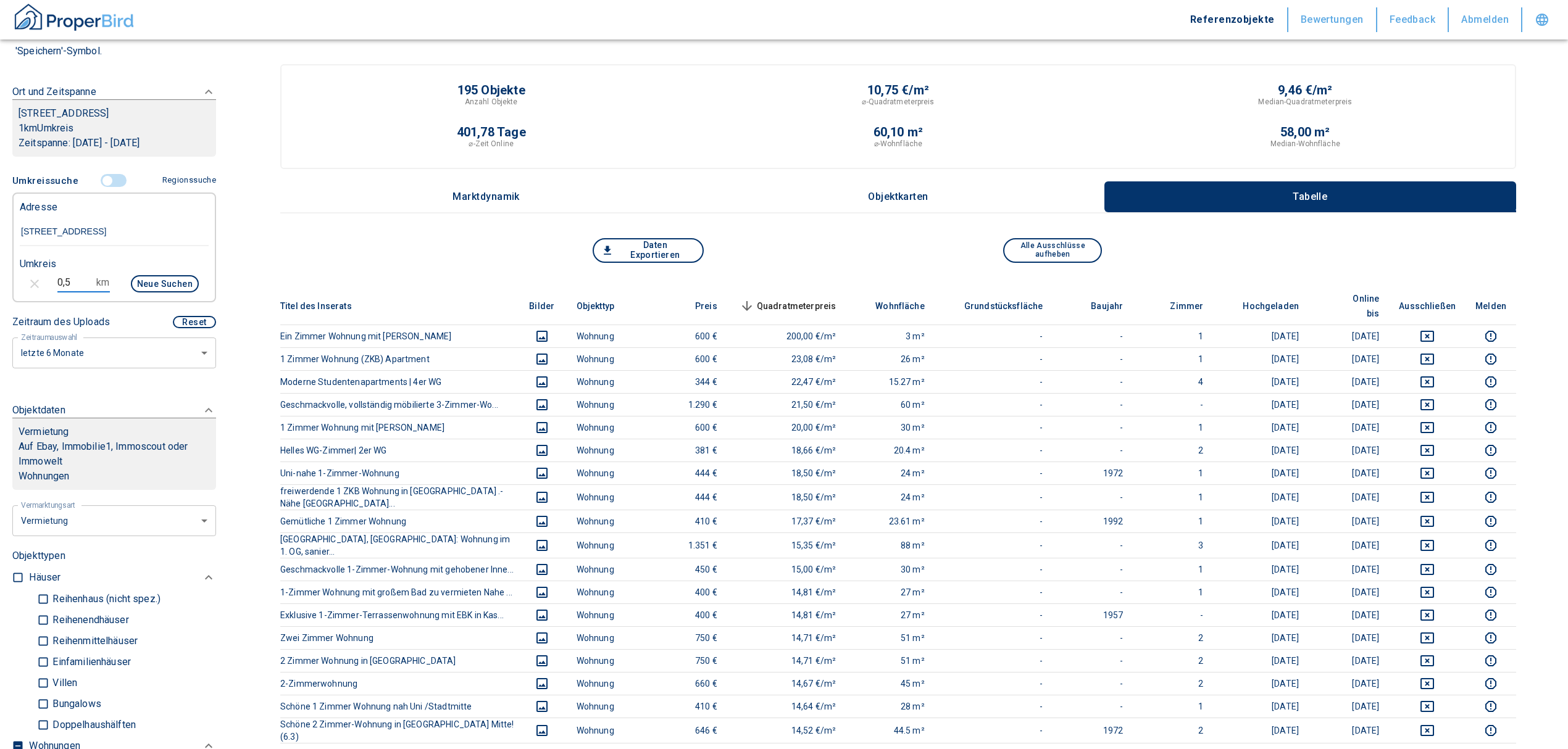
type input "2020"
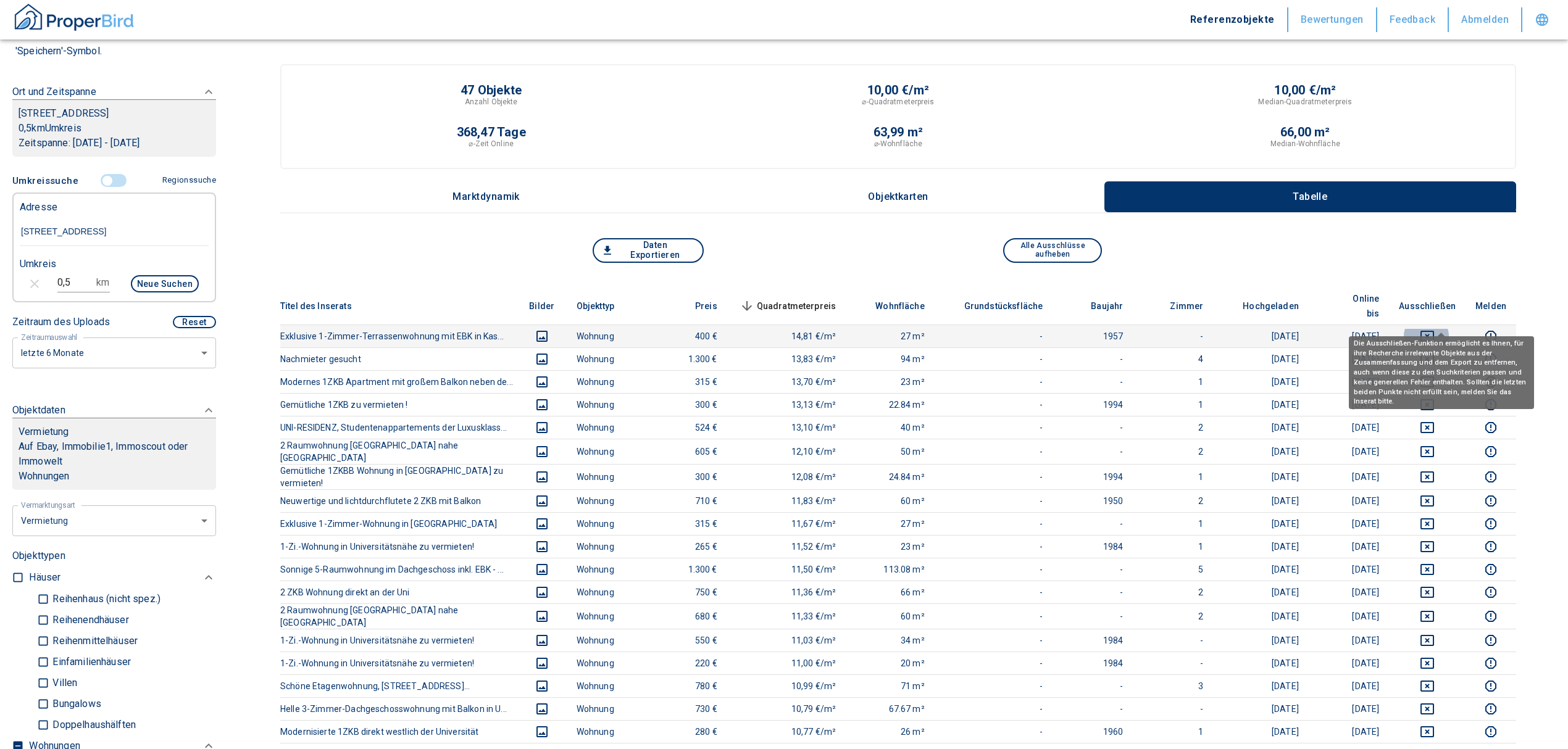
click at [1435, 329] on icon "deselect this listing" at bounding box center [1428, 336] width 15 height 15
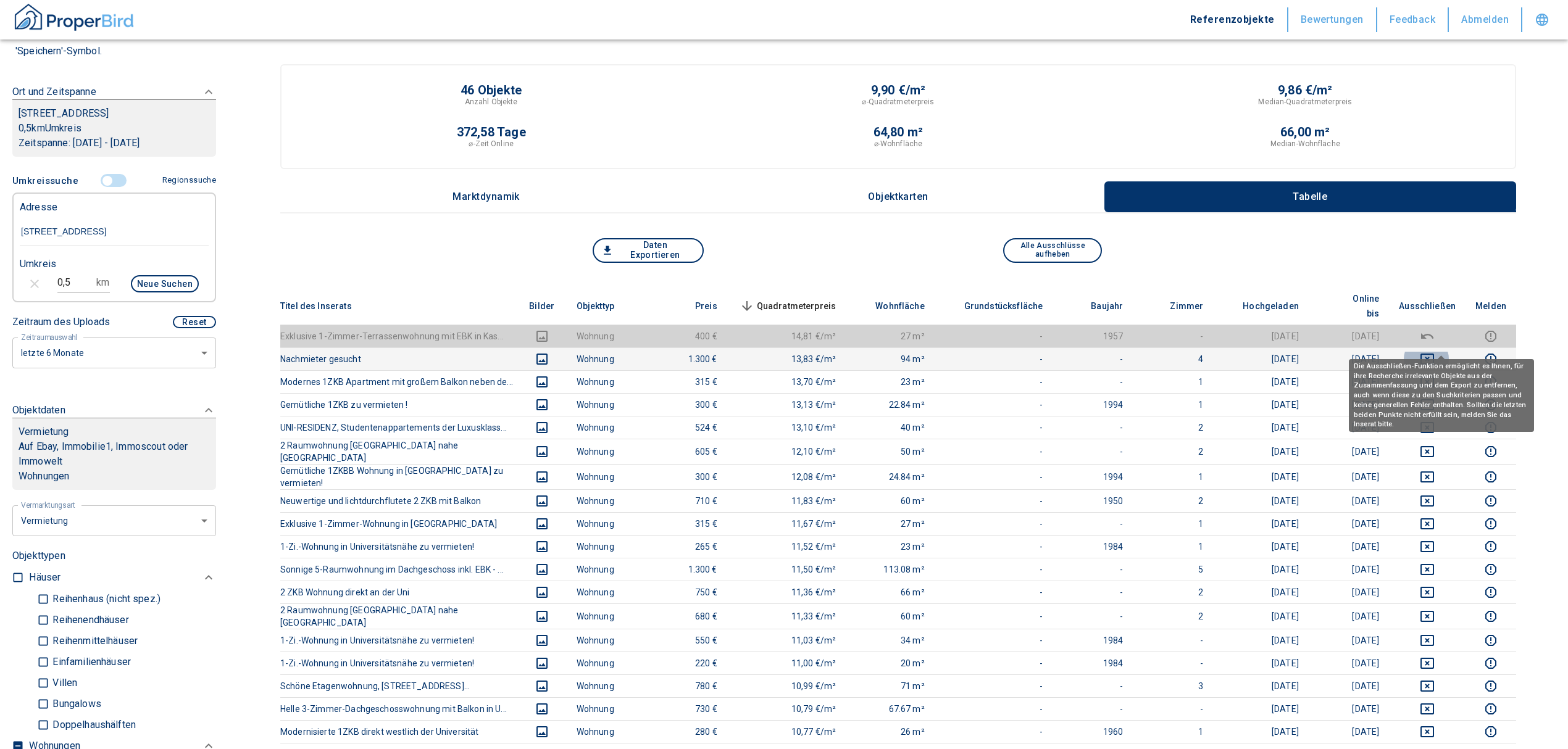
click at [1435, 352] on icon "deselect this listing" at bounding box center [1428, 359] width 15 height 15
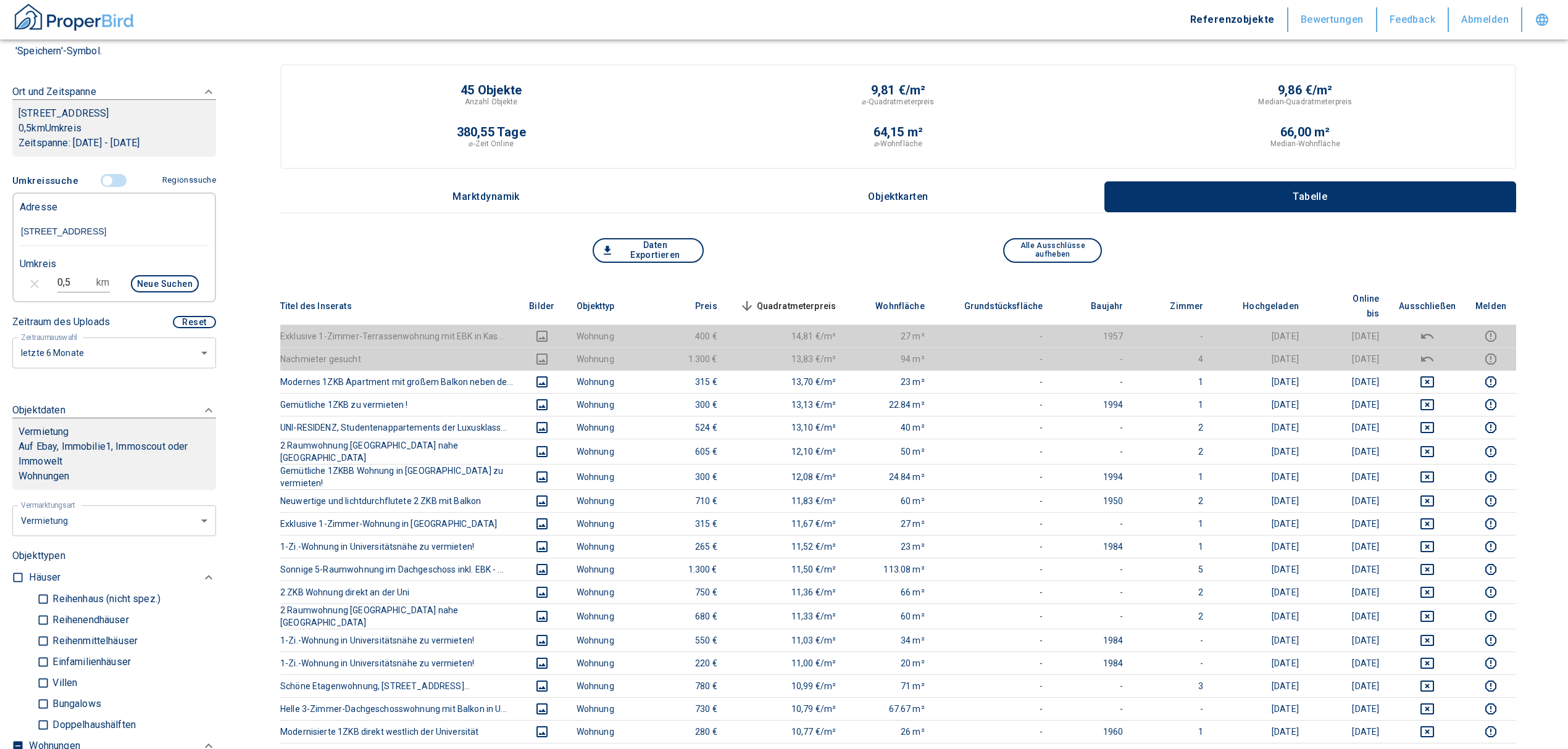
click at [817, 299] on span "Quadratmeterpreis sorted descending" at bounding box center [786, 306] width 99 height 15
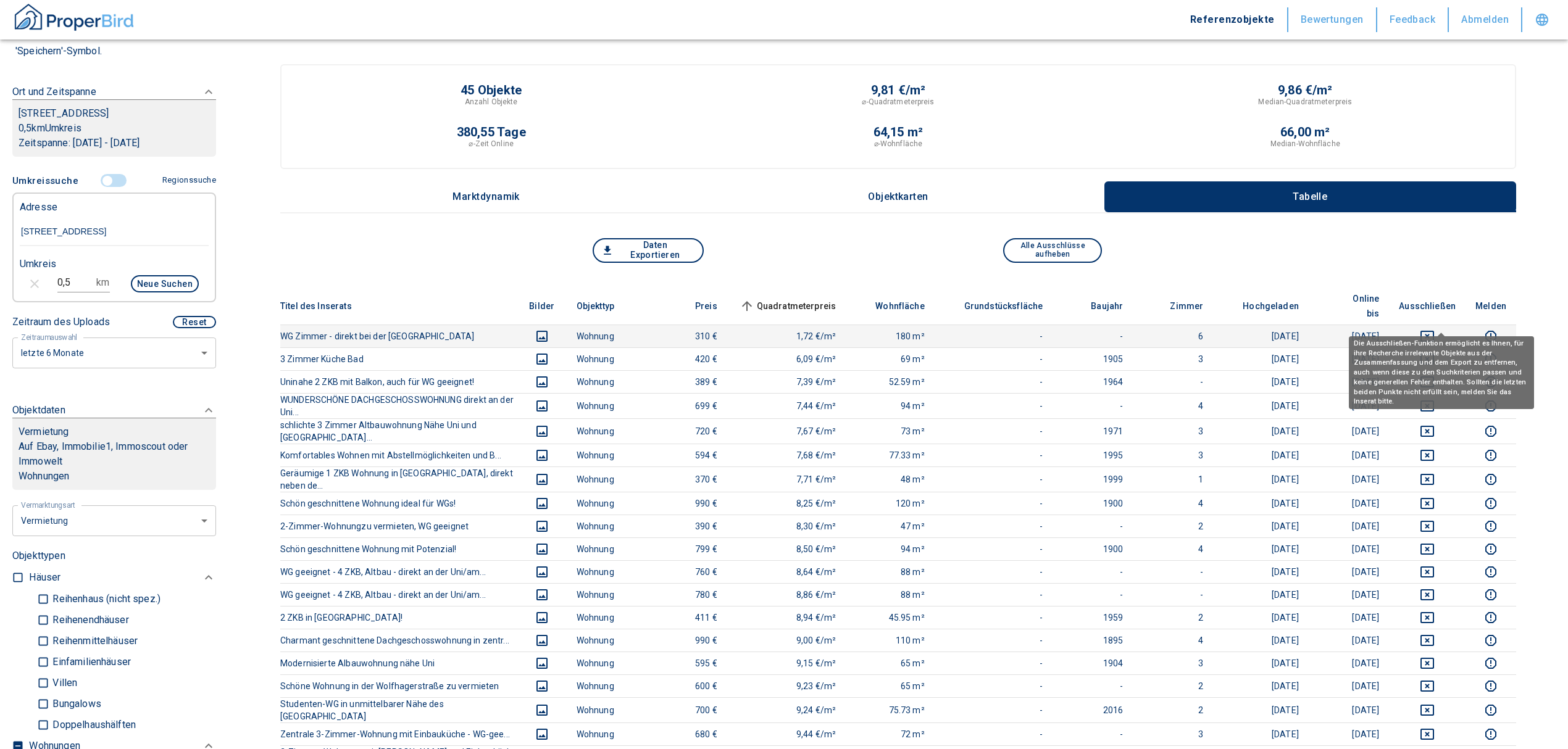
click at [1434, 331] on icon "deselect this listing" at bounding box center [1427, 336] width 13 height 11
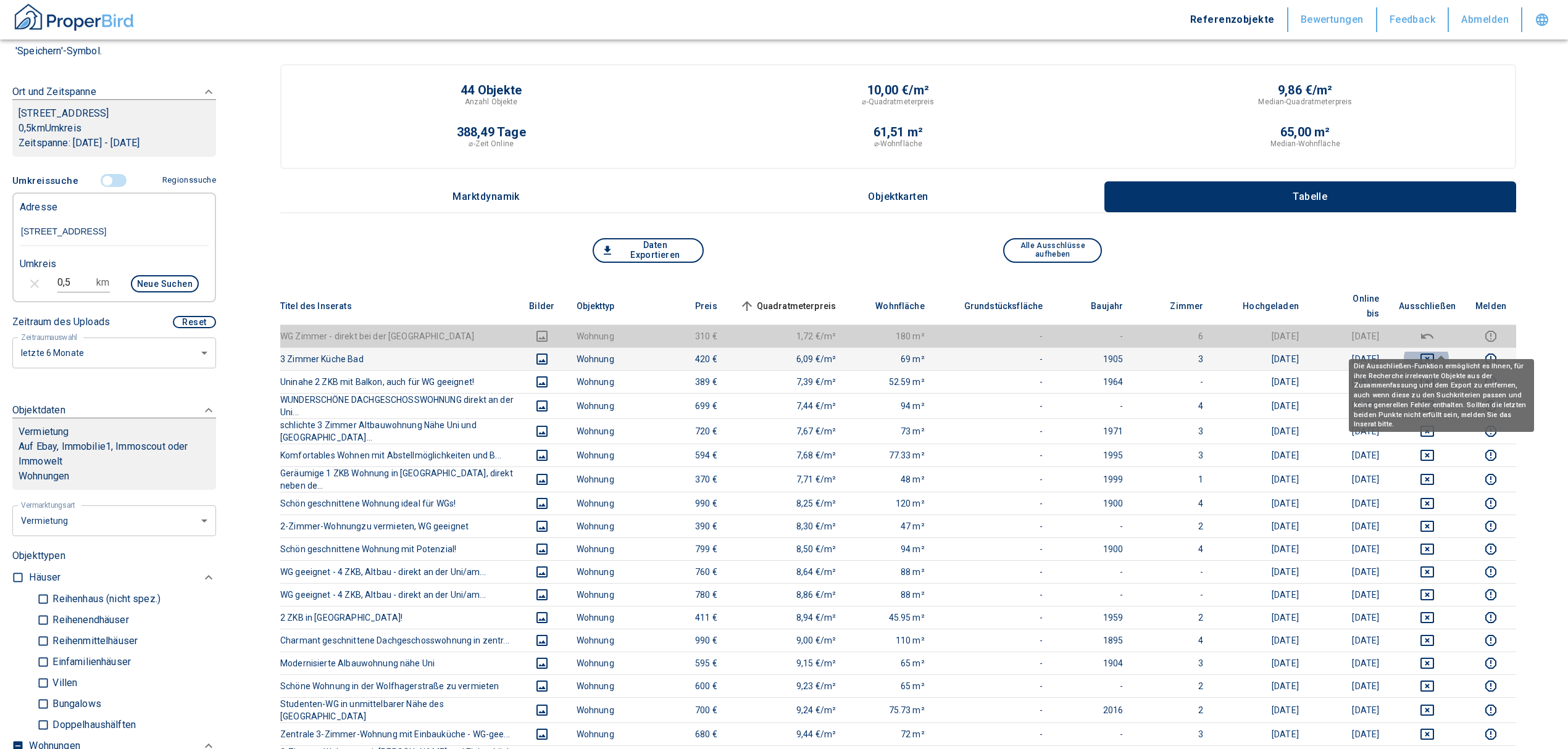
click at [1434, 353] on icon "deselect this listing" at bounding box center [1427, 358] width 13 height 11
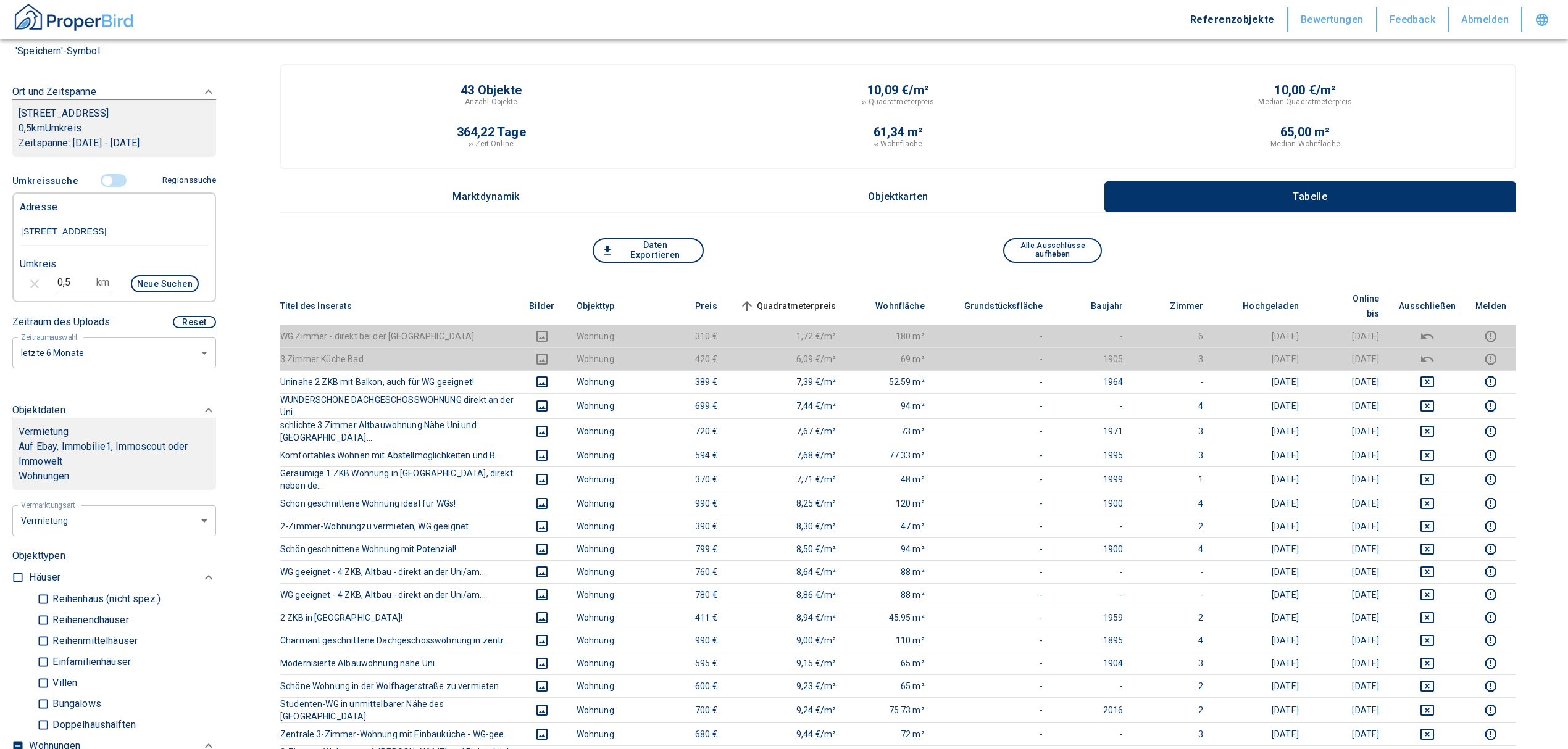
click at [830, 299] on span "Quadratmeterpreis sorted ascending" at bounding box center [786, 306] width 99 height 15
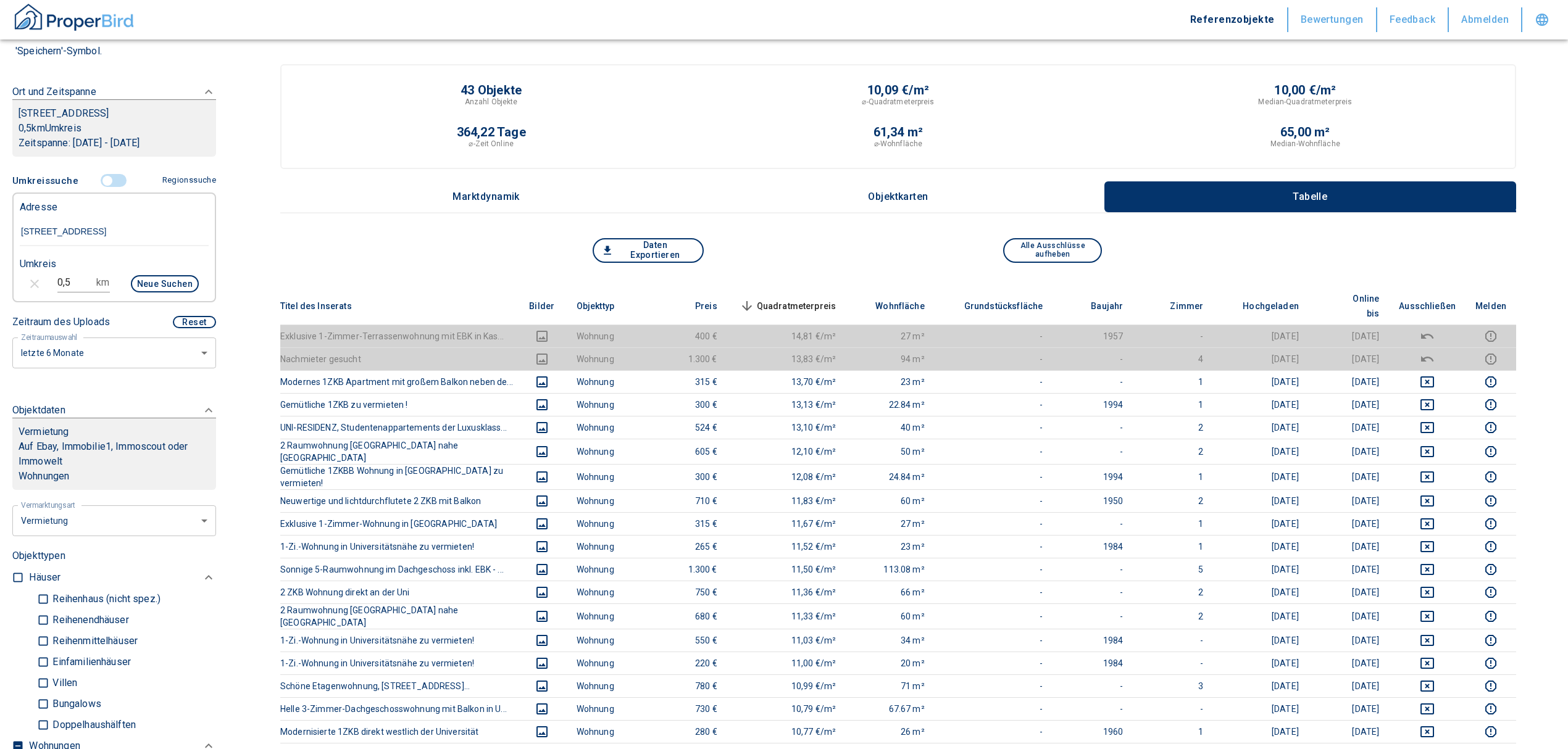
click at [827, 299] on span "Quadratmeterpreis sorted descending" at bounding box center [786, 306] width 99 height 15
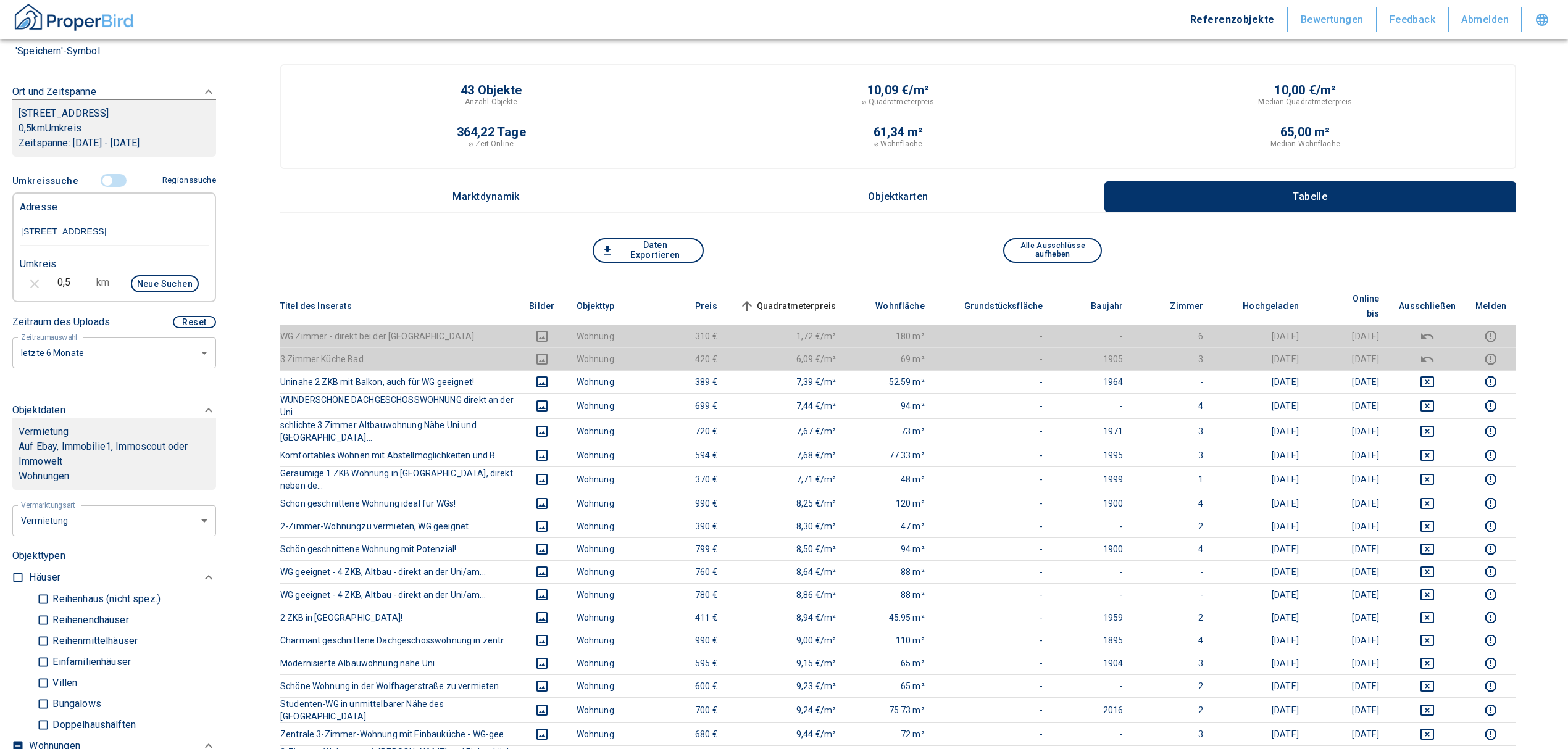
click at [97, 177] on input "controlled" at bounding box center [107, 181] width 37 height 13
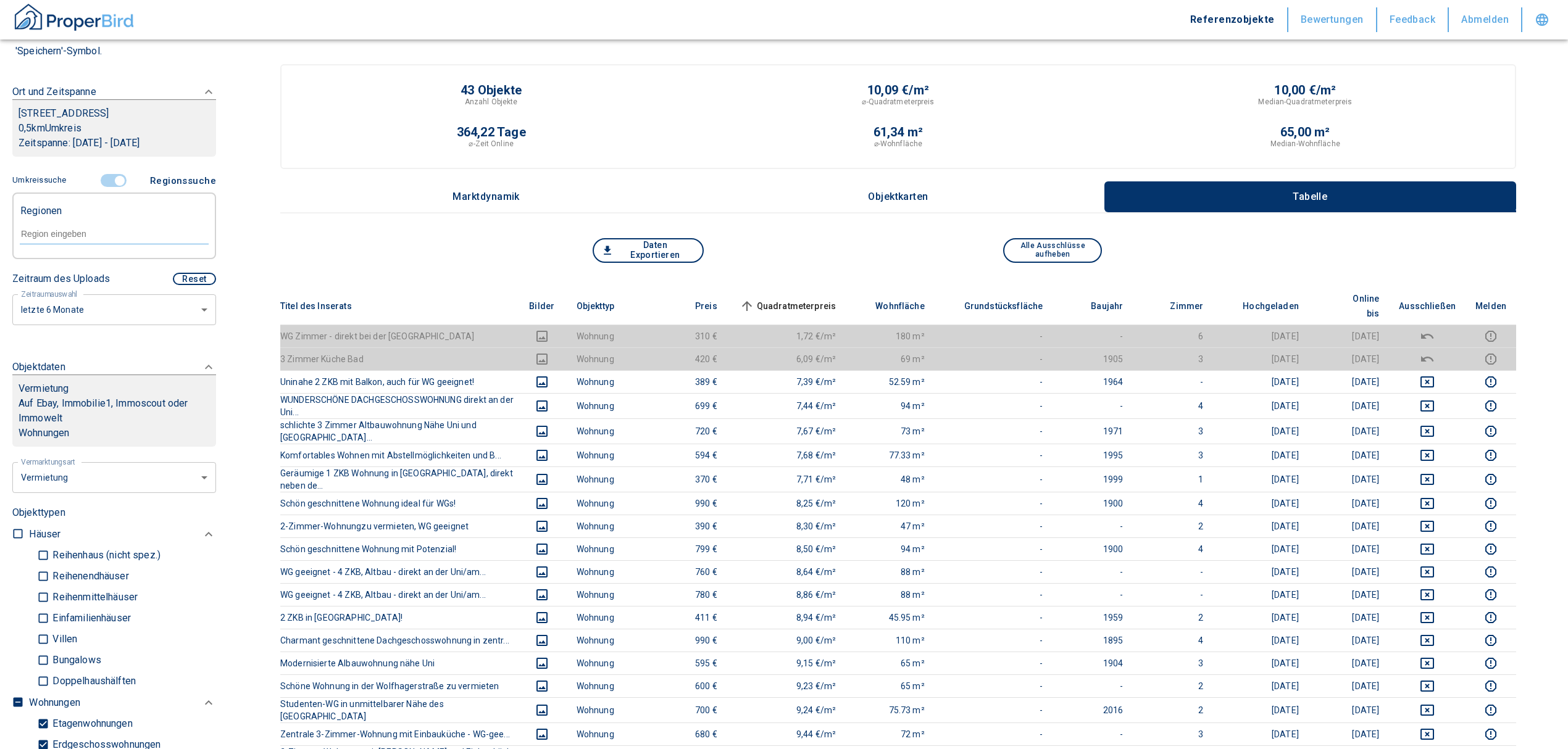
click at [88, 223] on div at bounding box center [114, 233] width 189 height 21
click at [97, 258] on li "34127 [GEOGRAPHIC_DATA]" at bounding box center [107, 261] width 177 height 22
type input "34127"
type input "2020"
type input "34127 [GEOGRAPHIC_DATA]"
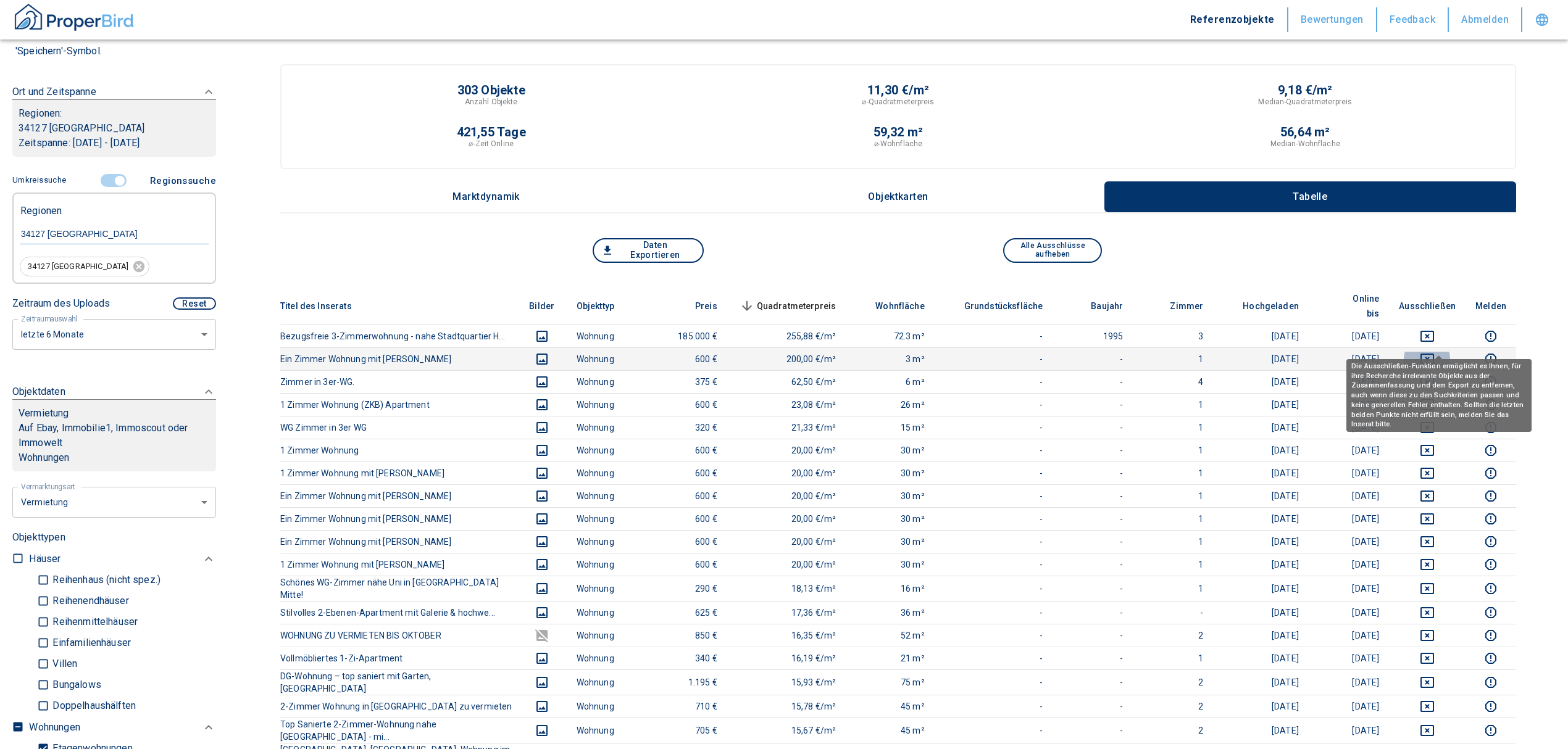
drag, startPoint x: 1442, startPoint y: 338, endPoint x: 1437, endPoint y: 321, distance: 17.7
click at [1434, 353] on icon "deselect this listing" at bounding box center [1427, 358] width 13 height 11
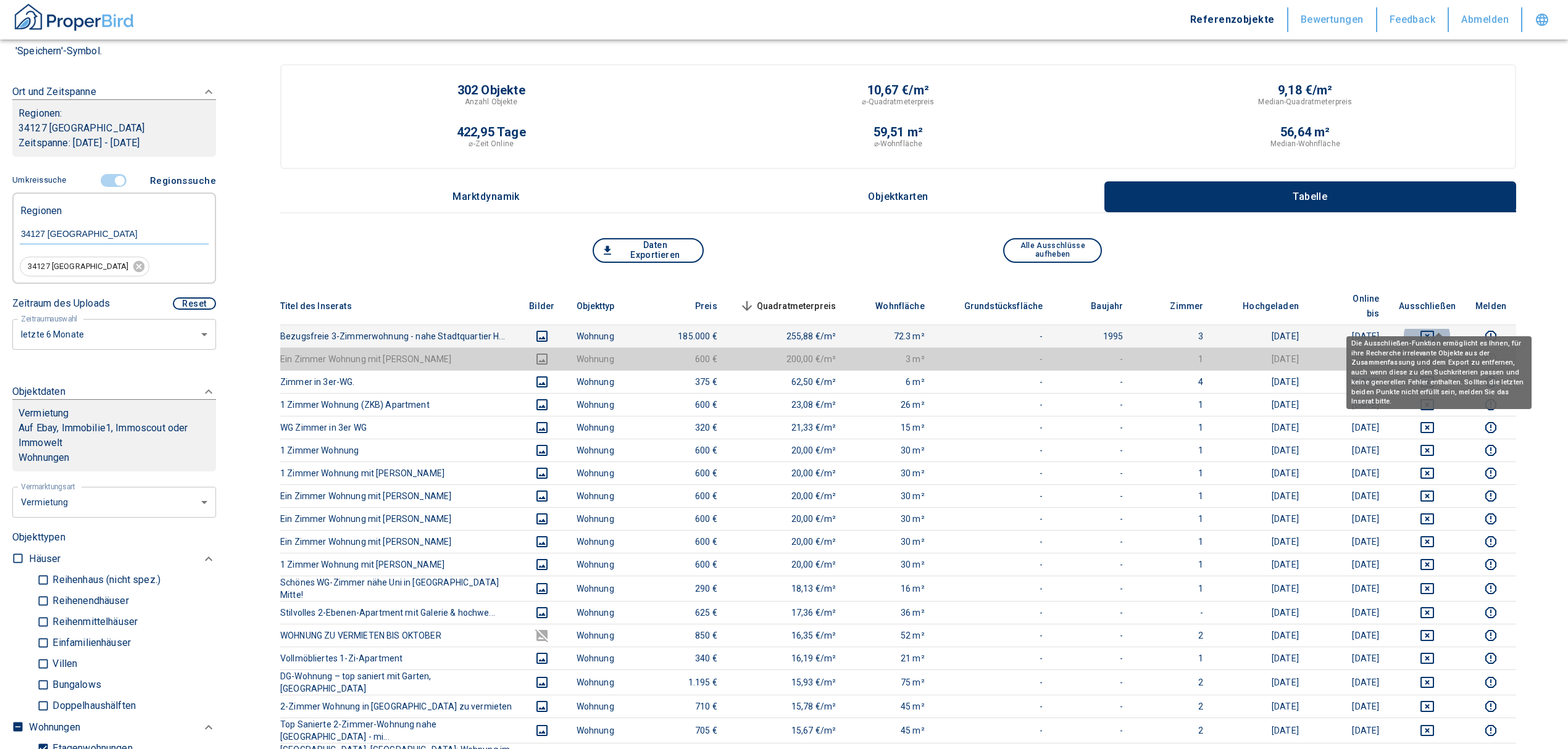
click at [1435, 329] on icon "deselect this listing" at bounding box center [1428, 336] width 15 height 15
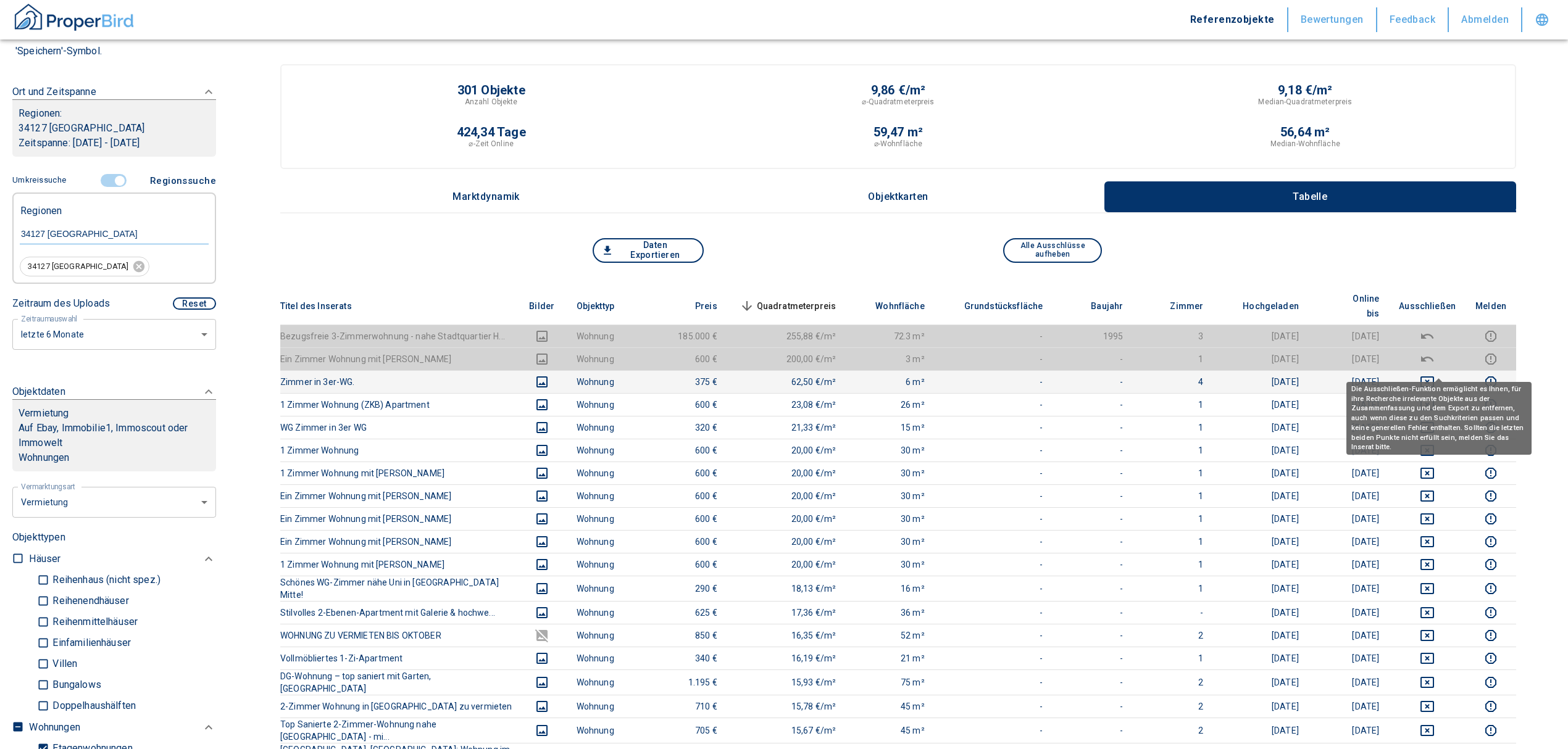
click at [1434, 377] on icon "deselect this listing" at bounding box center [1427, 382] width 13 height 11
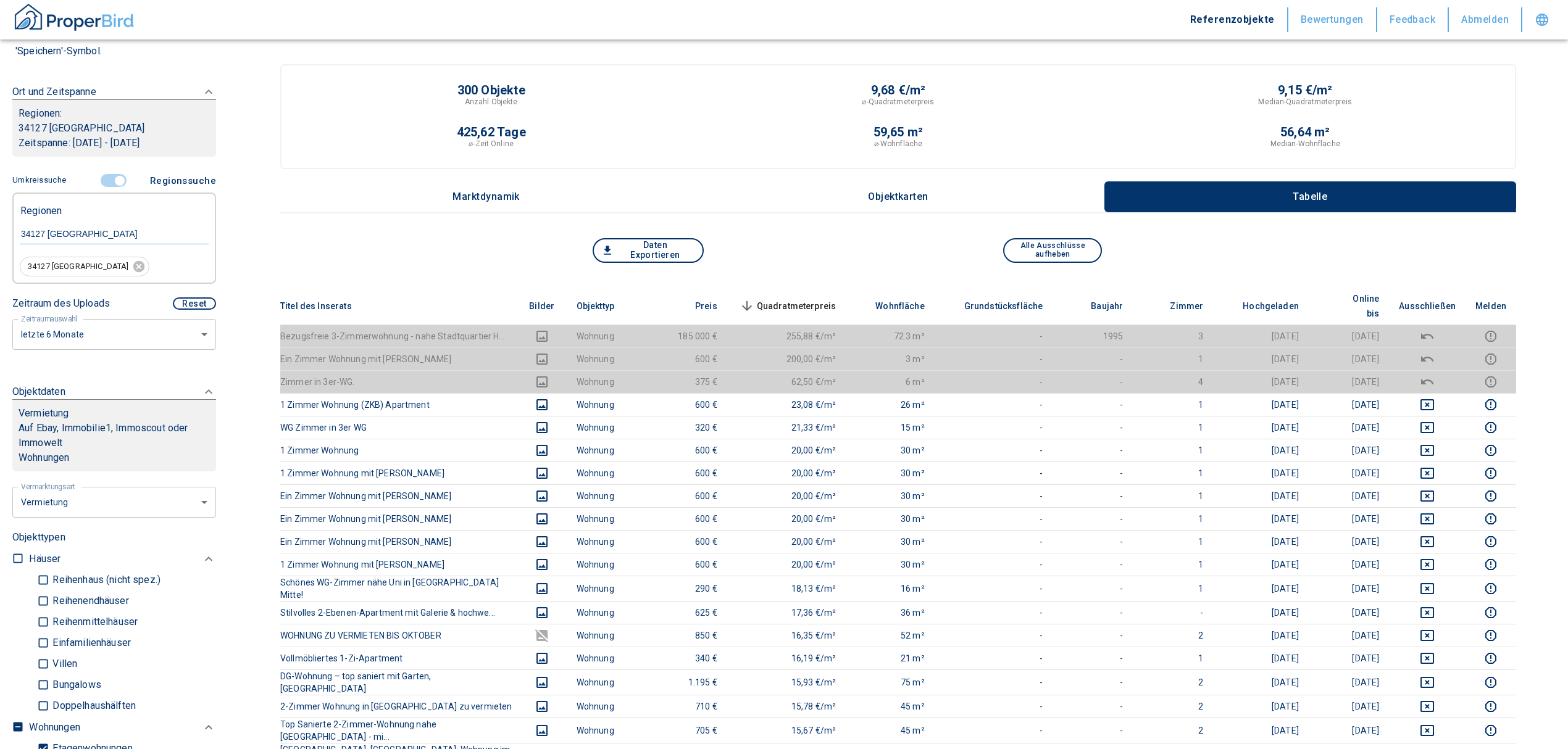
click at [829, 299] on span "Quadratmeterpreis sorted descending" at bounding box center [786, 306] width 99 height 15
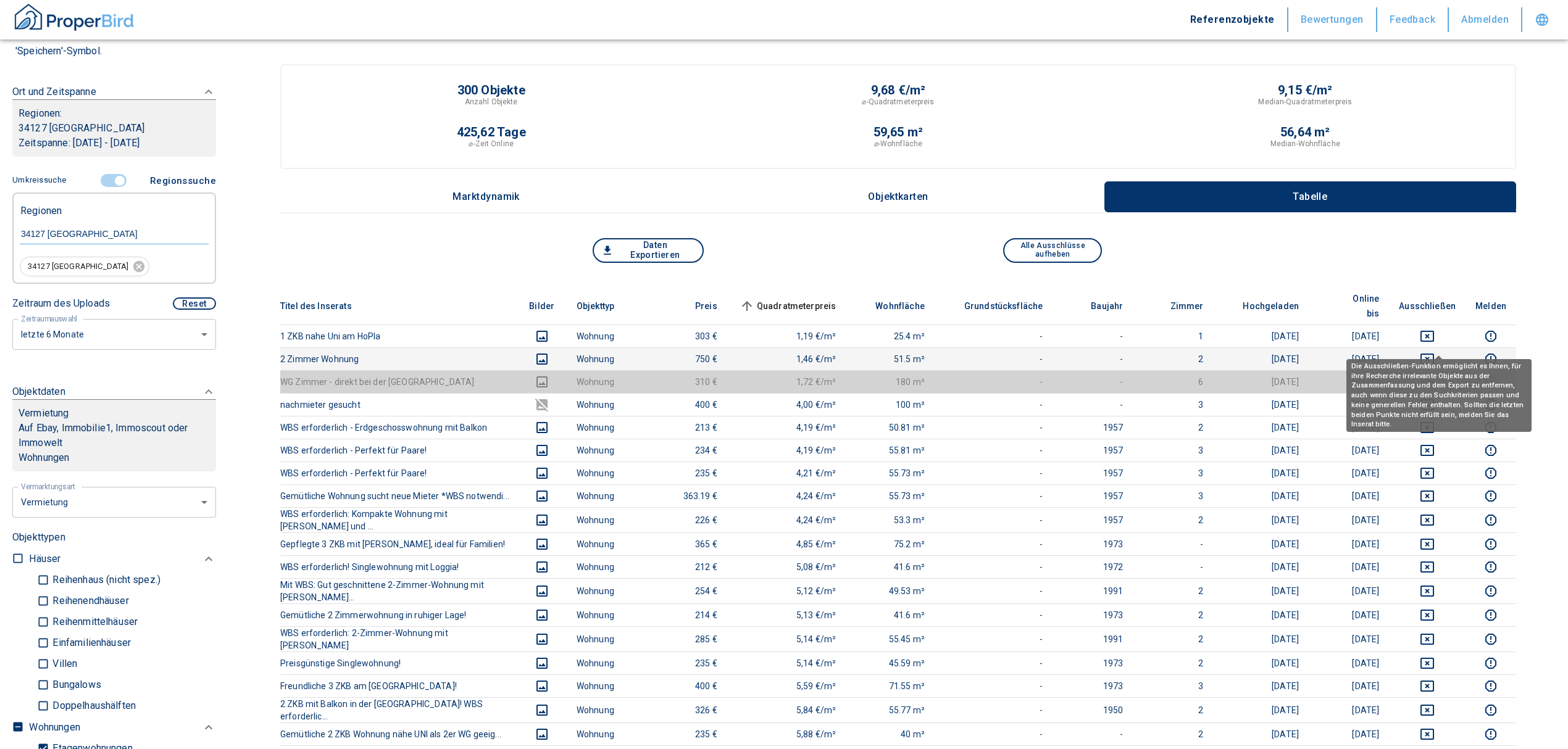
click at [1433, 352] on icon "deselect this listing" at bounding box center [1428, 359] width 15 height 15
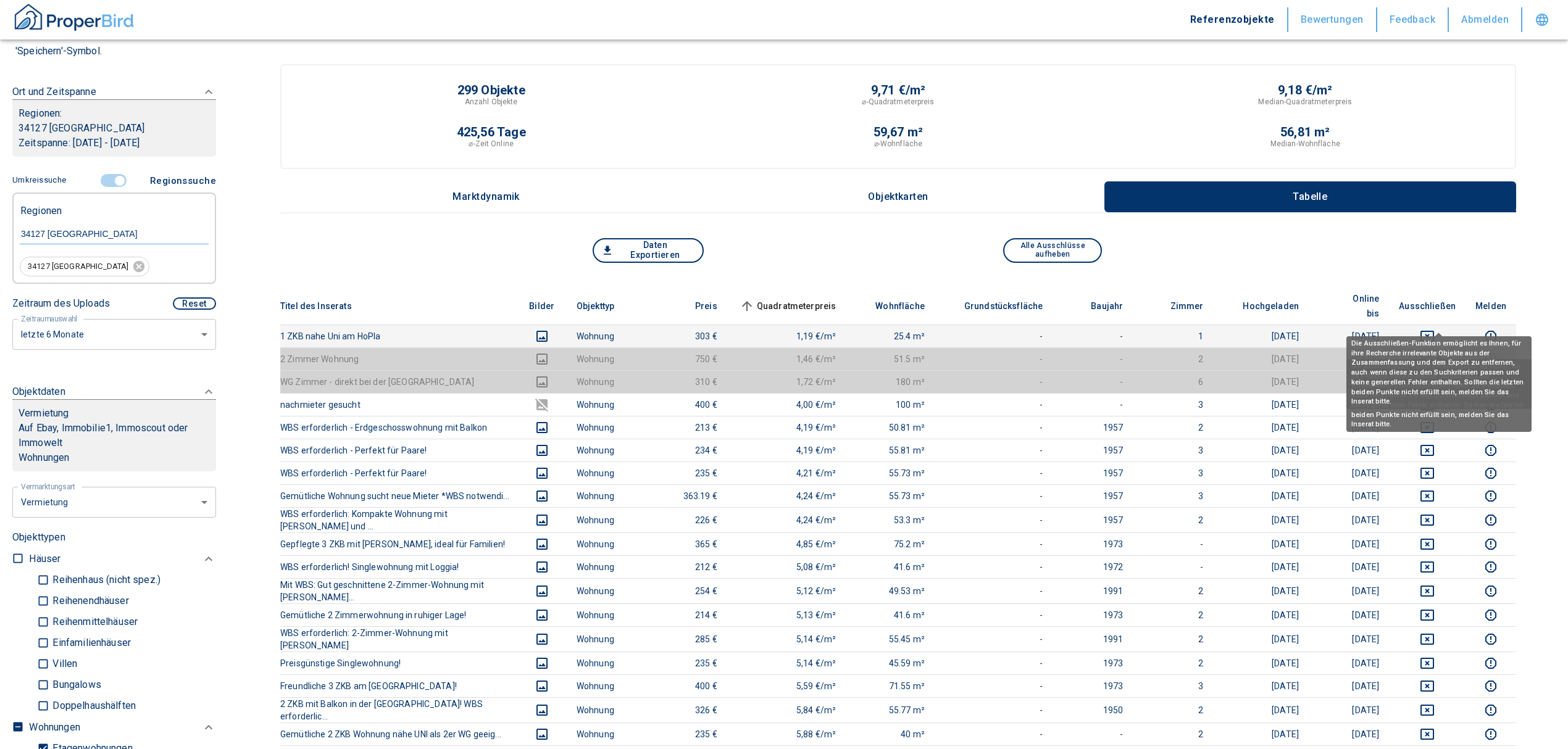
click at [1435, 329] on icon "deselect this listing" at bounding box center [1428, 336] width 15 height 15
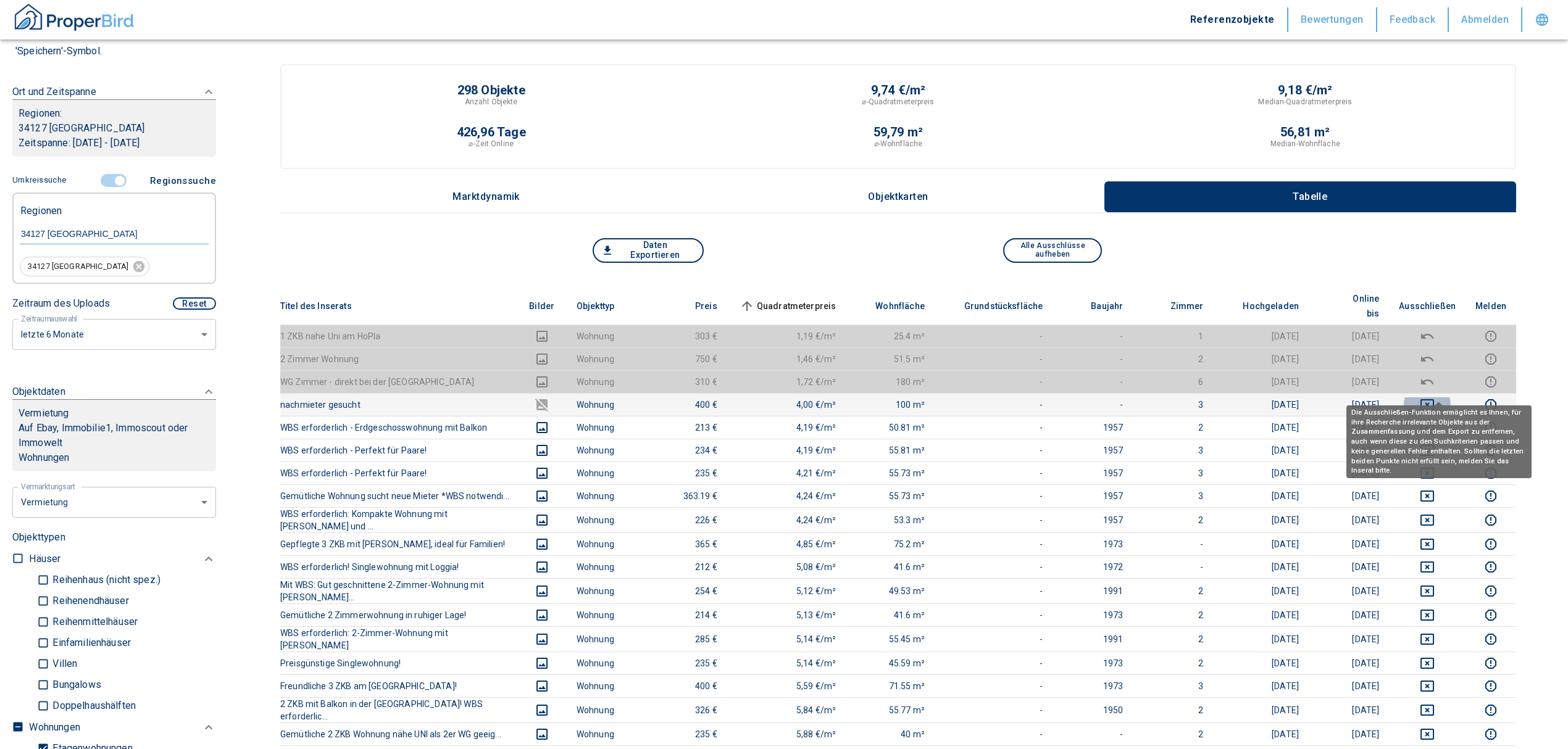
click at [1435, 397] on icon "deselect this listing" at bounding box center [1428, 405] width 15 height 15
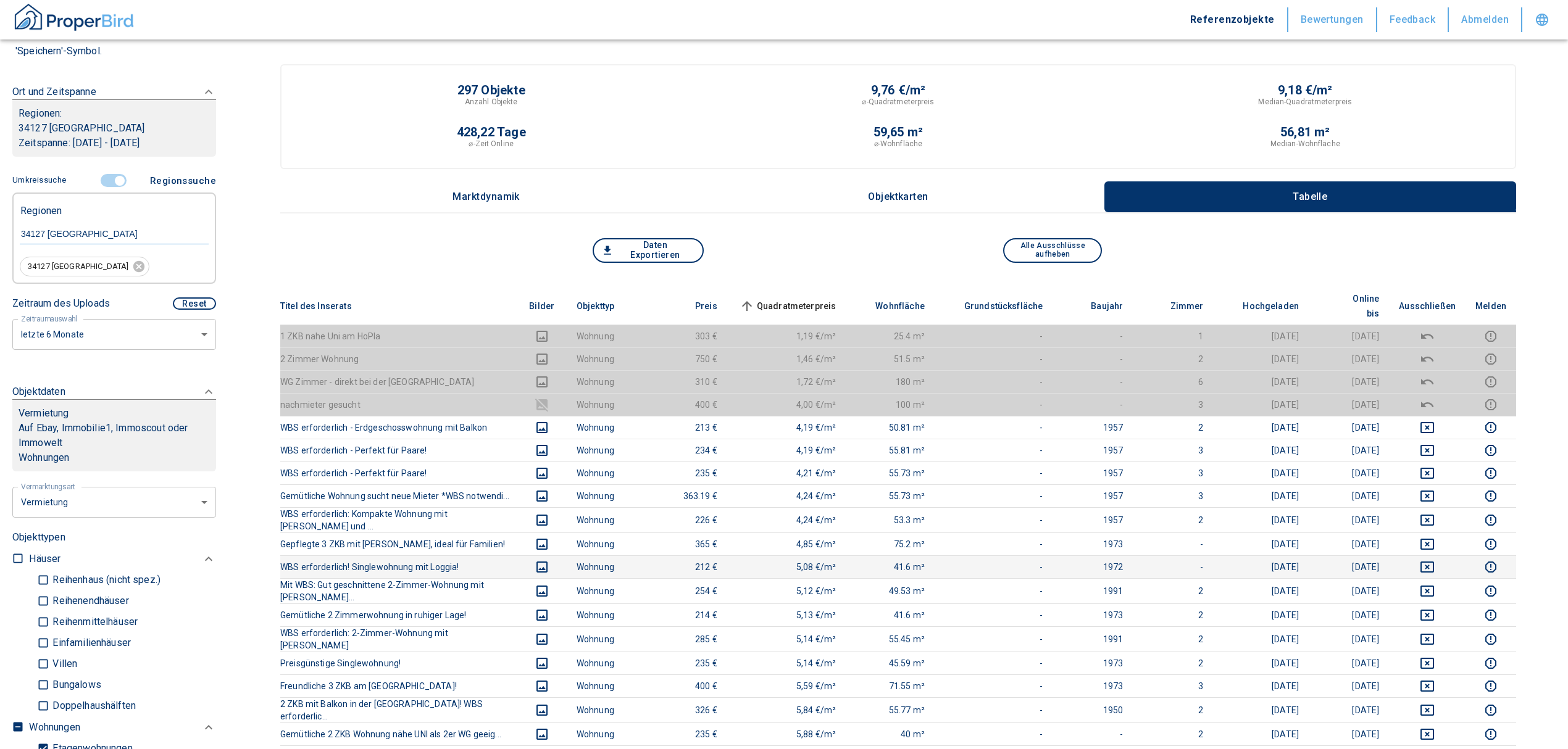
scroll to position [82, 0]
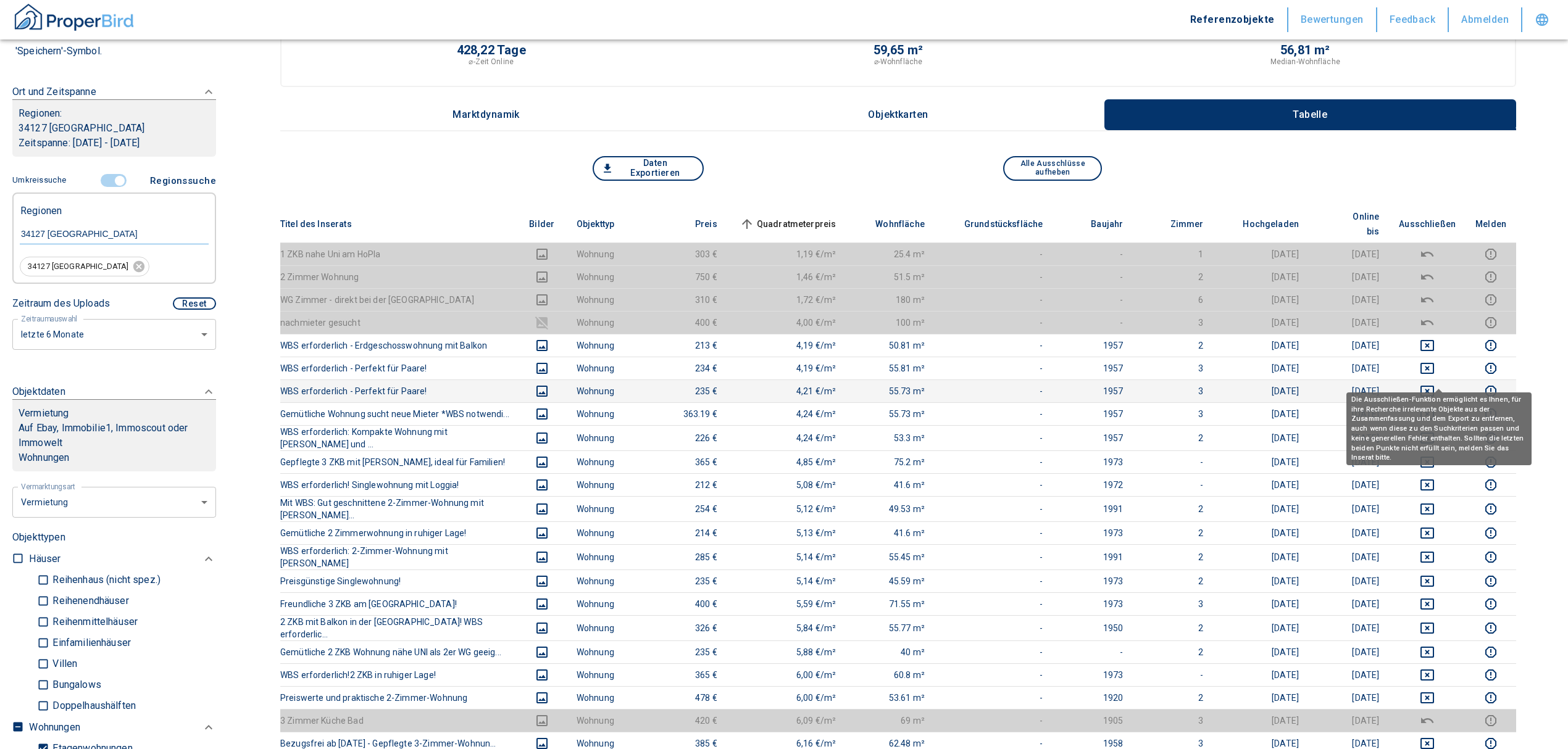
click at [1434, 386] on icon "deselect this listing" at bounding box center [1427, 391] width 13 height 11
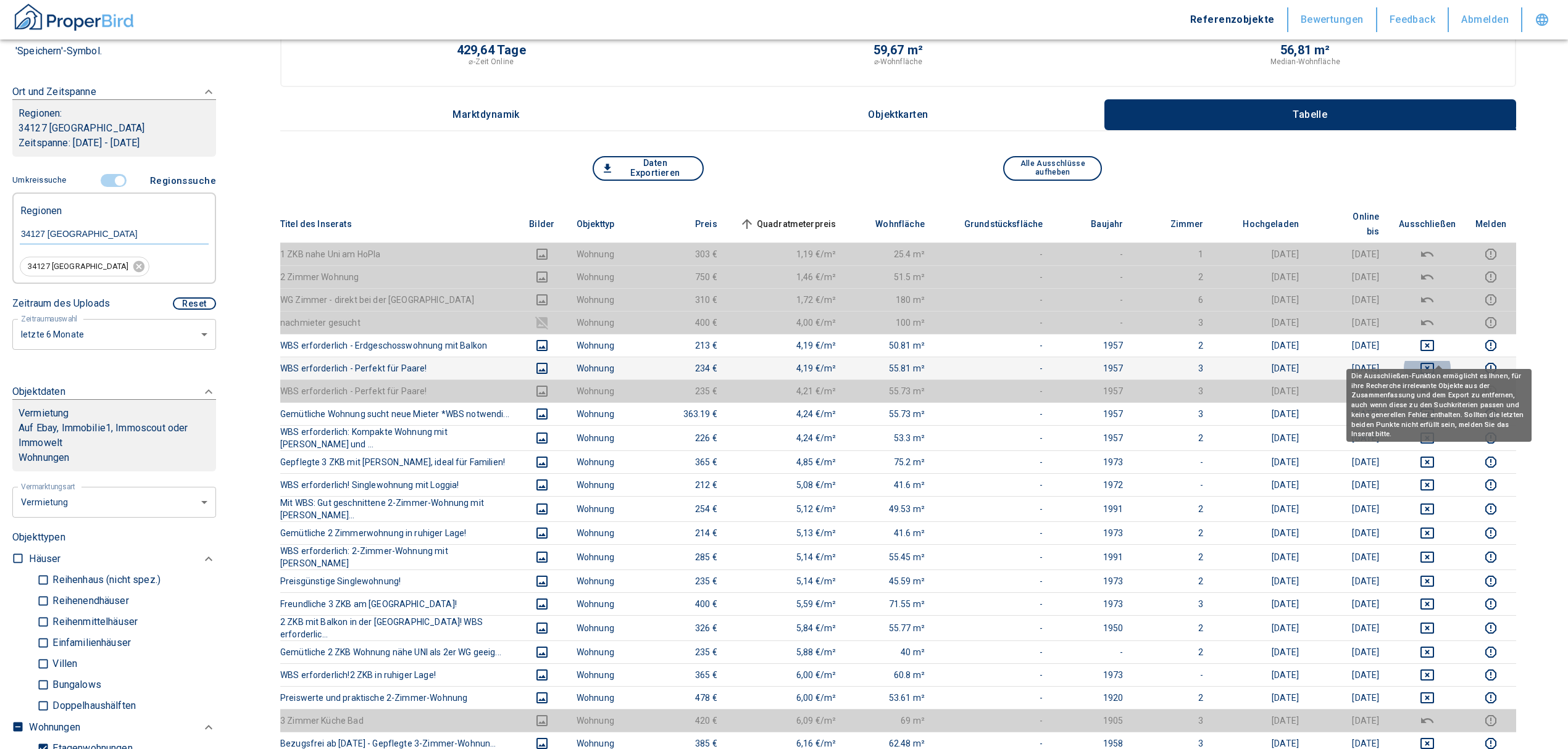
click at [1435, 361] on icon "deselect this listing" at bounding box center [1428, 368] width 15 height 15
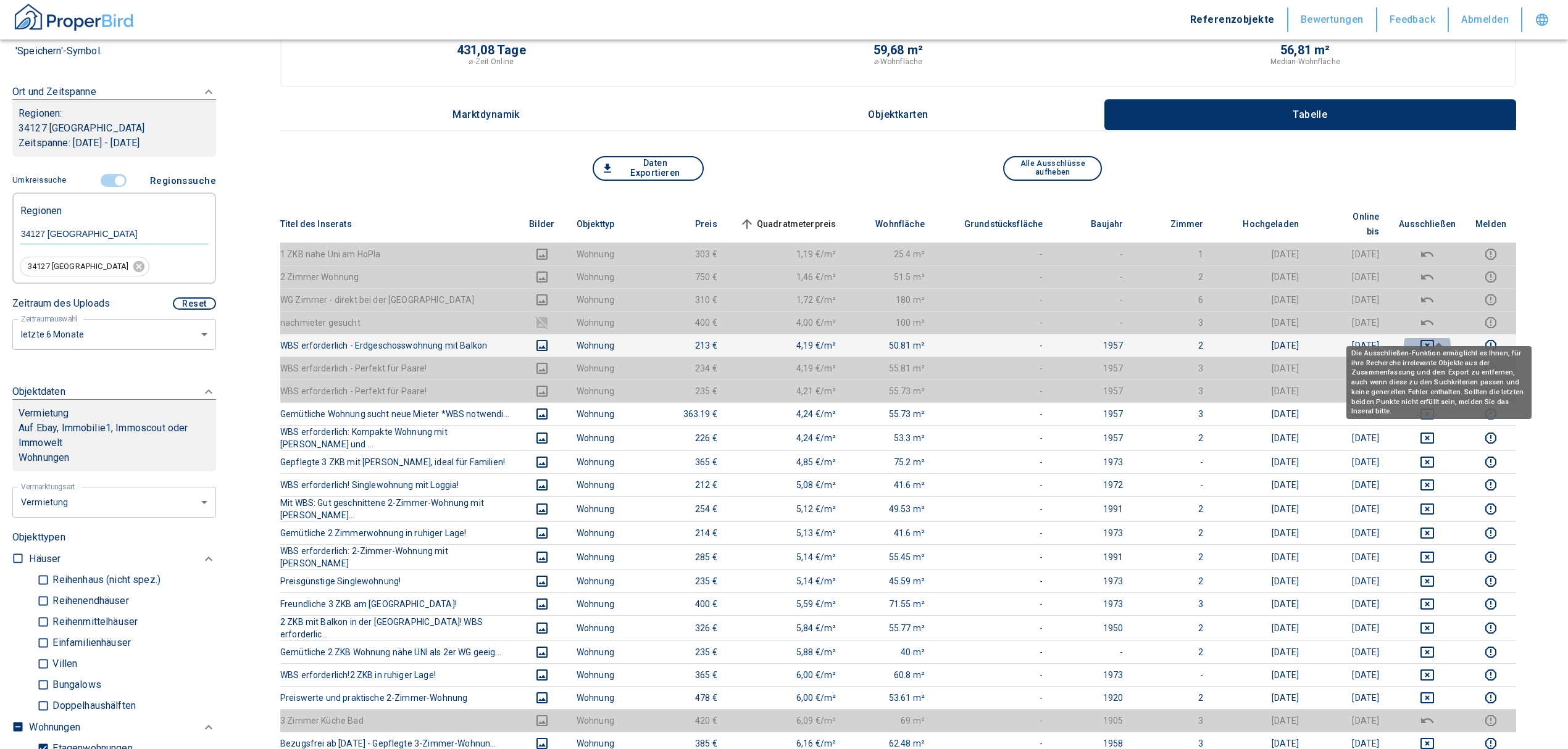
click at [1434, 340] on icon "deselect this listing" at bounding box center [1427, 345] width 13 height 11
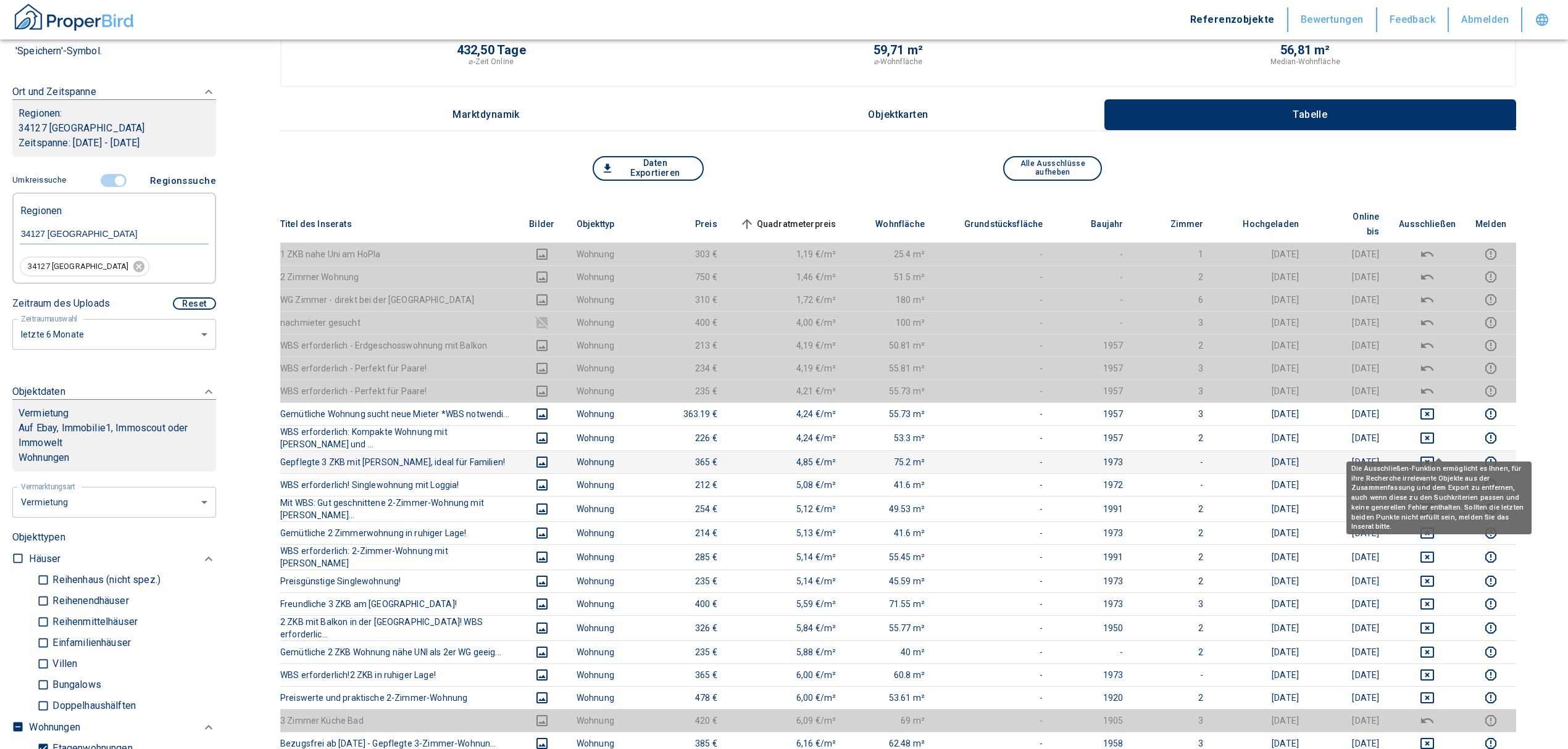
click at [1435, 455] on icon "deselect this listing" at bounding box center [1428, 462] width 15 height 15
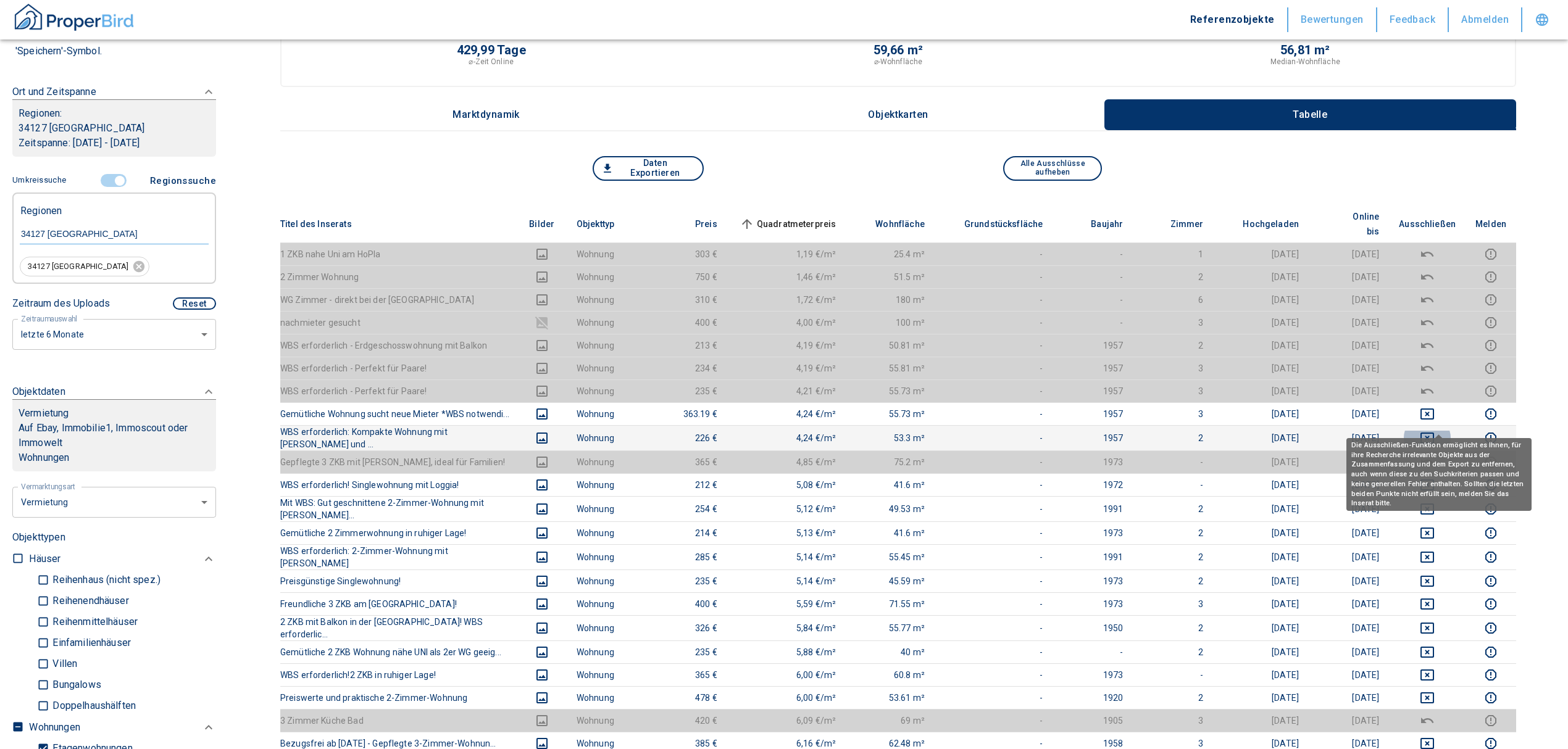
click at [1435, 431] on icon "deselect this listing" at bounding box center [1428, 438] width 15 height 15
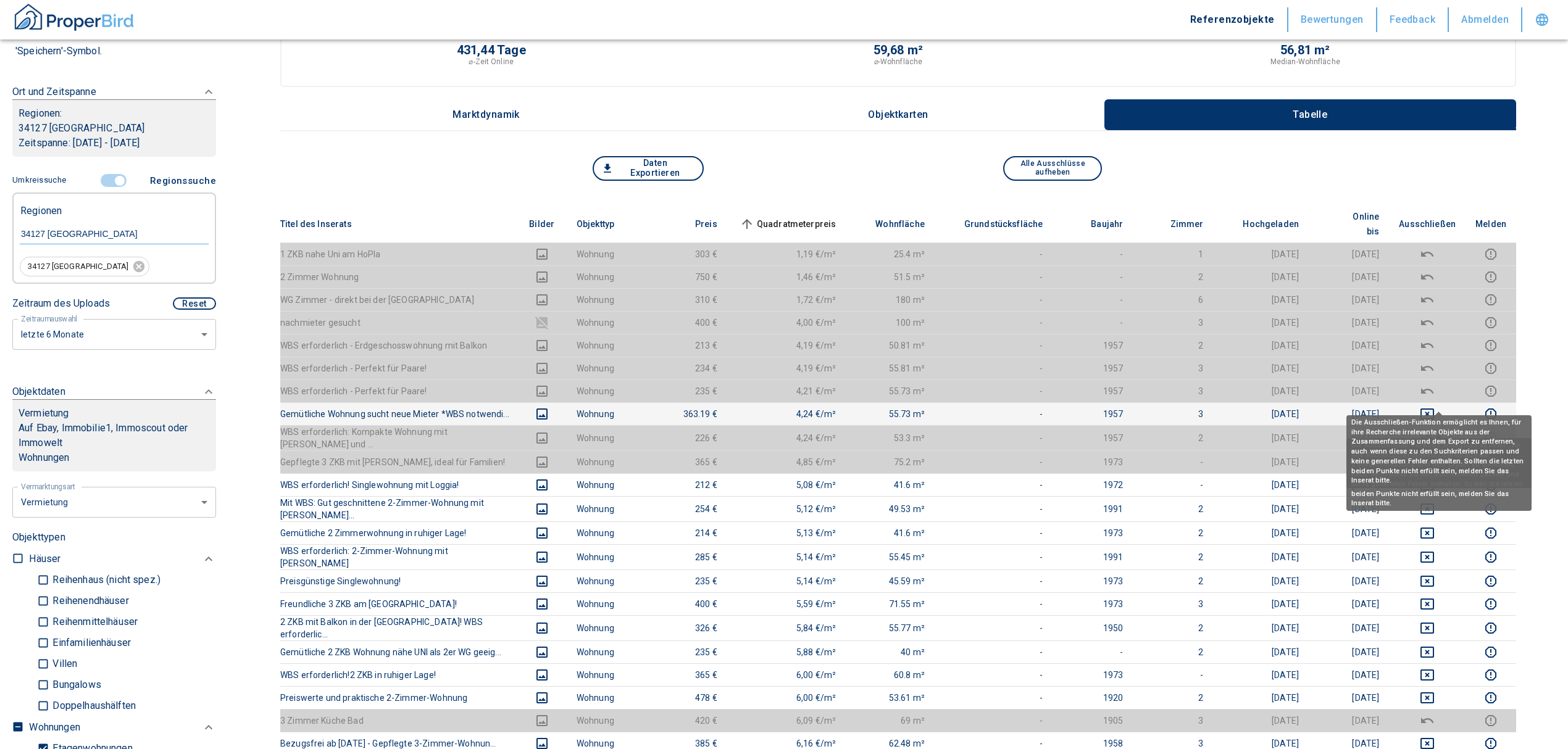
click at [1435, 406] on icon "deselect this listing" at bounding box center [1428, 414] width 15 height 15
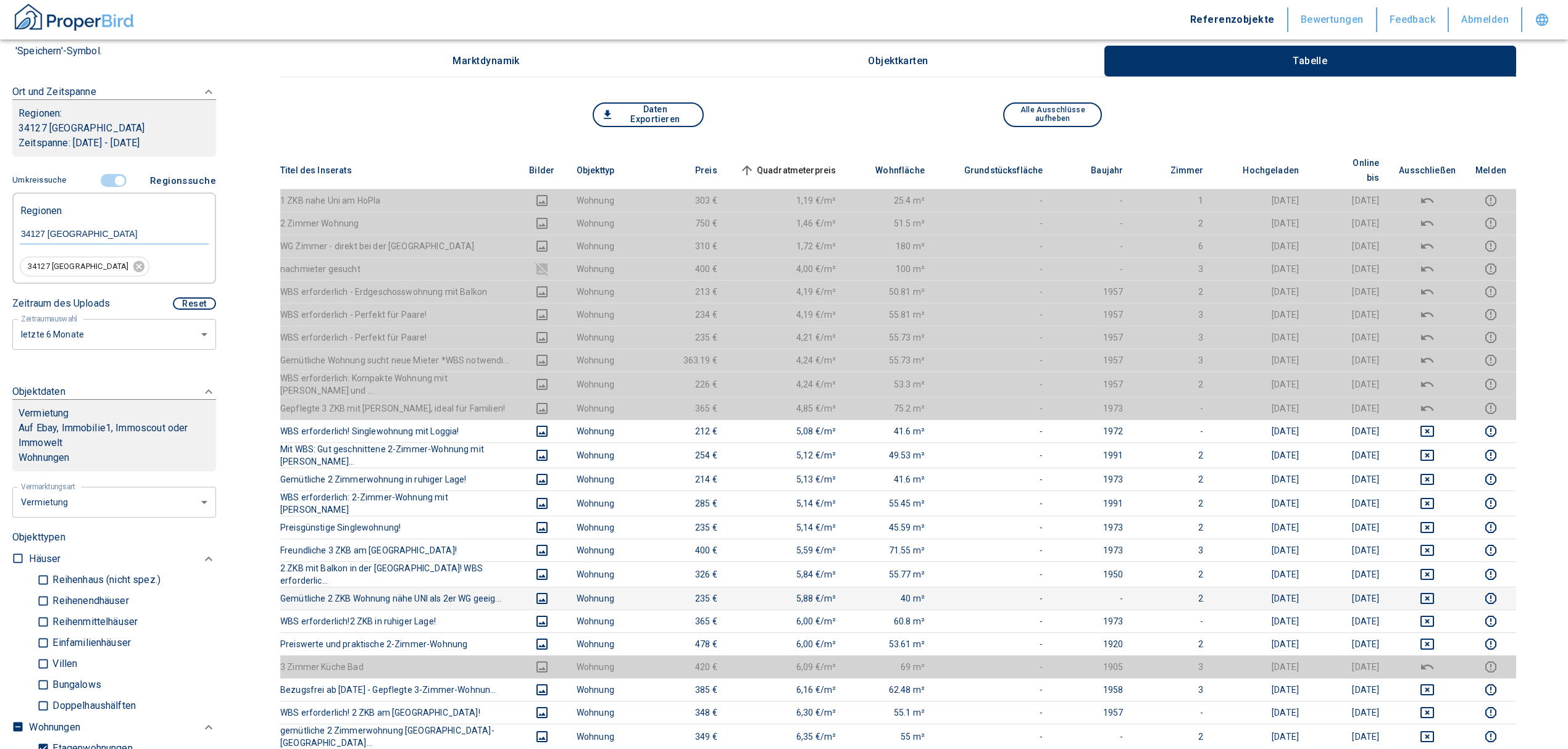
scroll to position [164, 0]
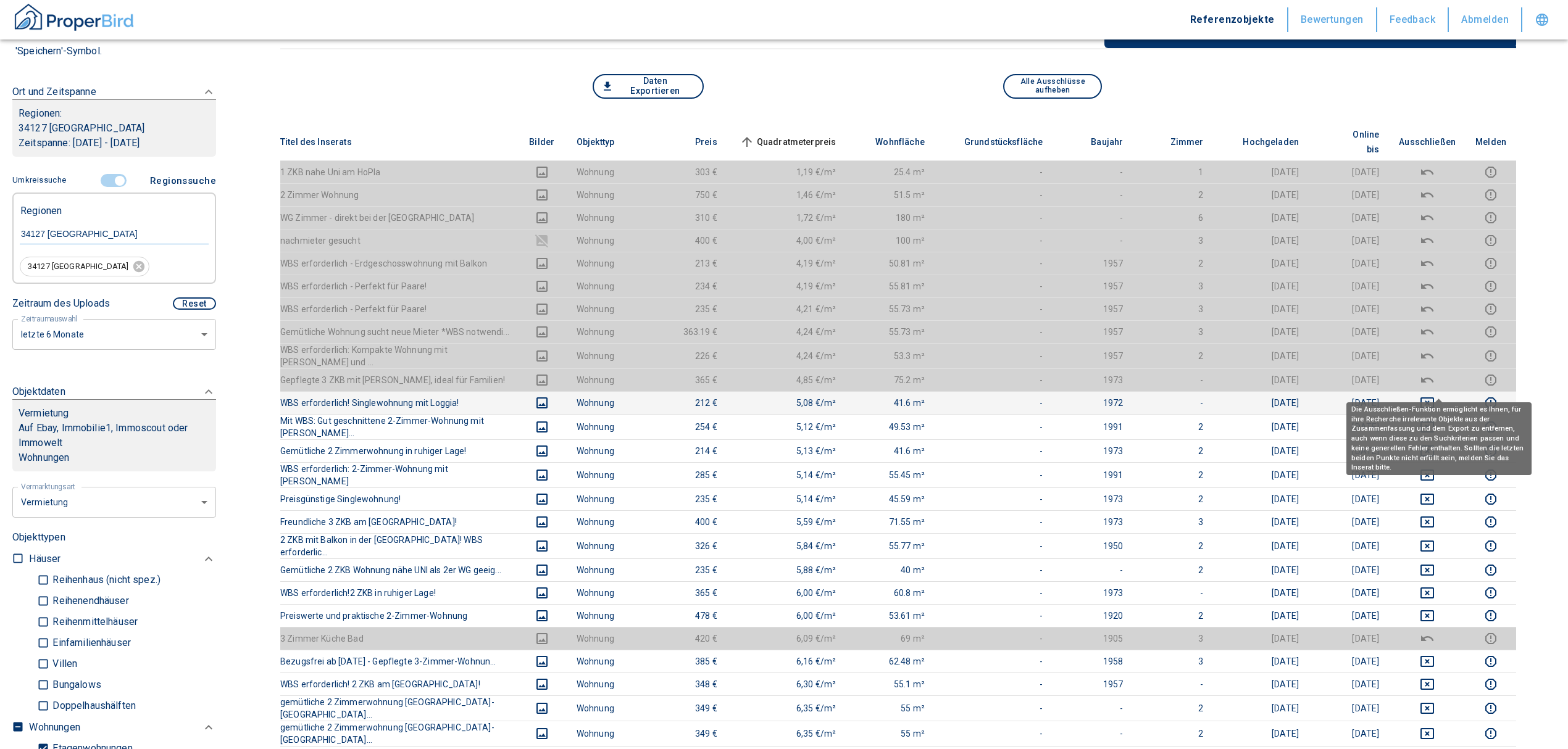
click at [1435, 396] on icon "deselect this listing" at bounding box center [1428, 403] width 15 height 15
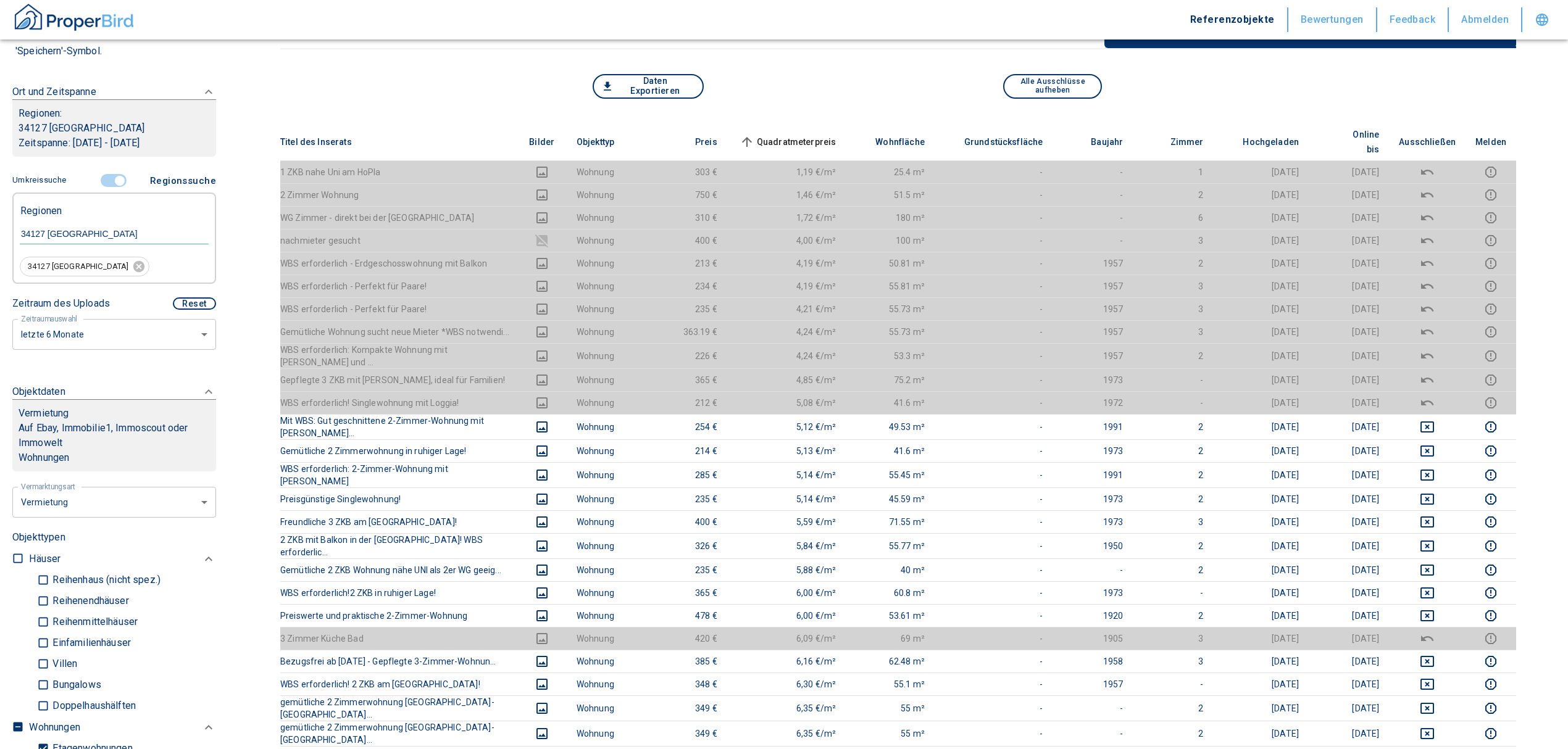
click at [803, 135] on span "Quadratmeterpreis sorted ascending" at bounding box center [786, 142] width 99 height 15
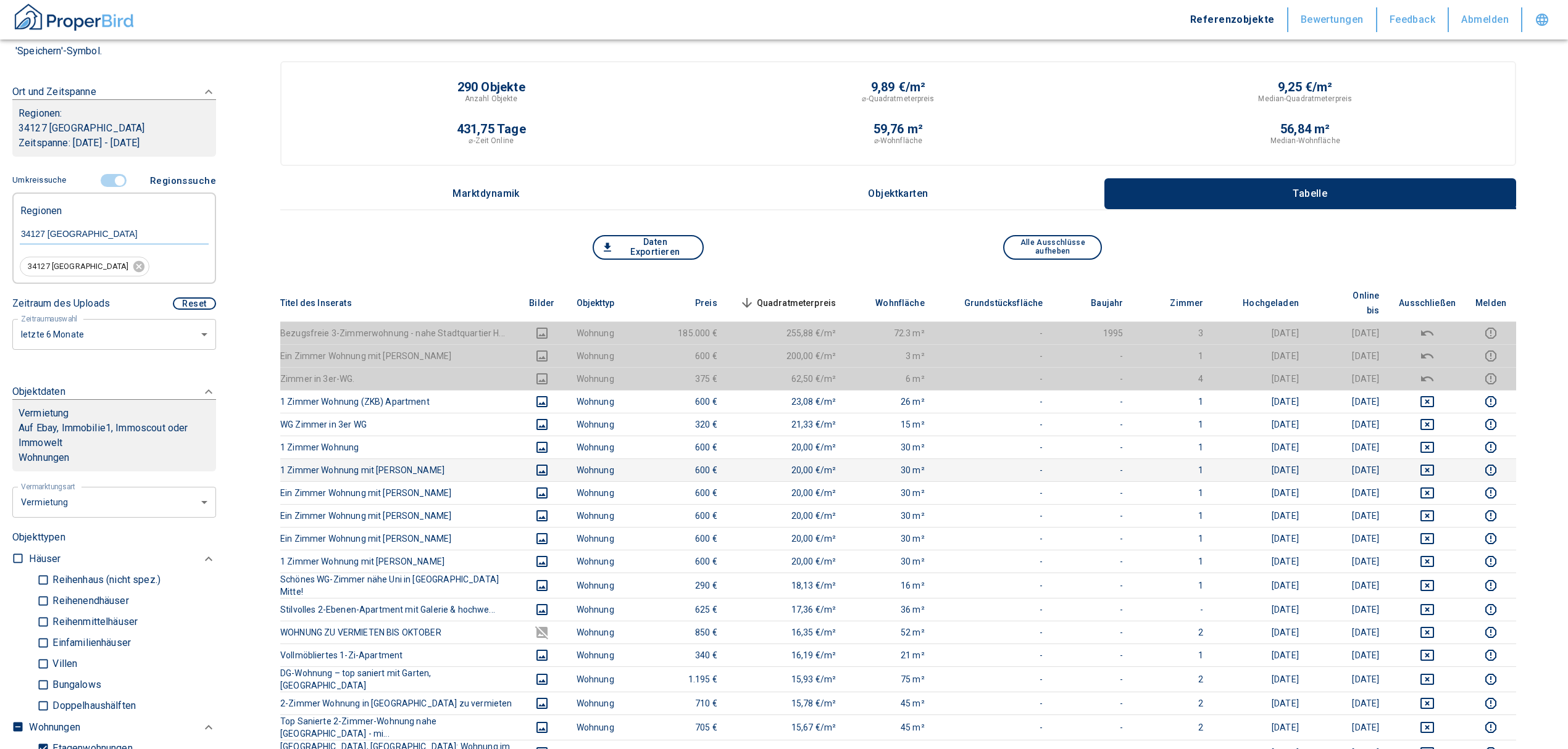
scroll to position [0, 0]
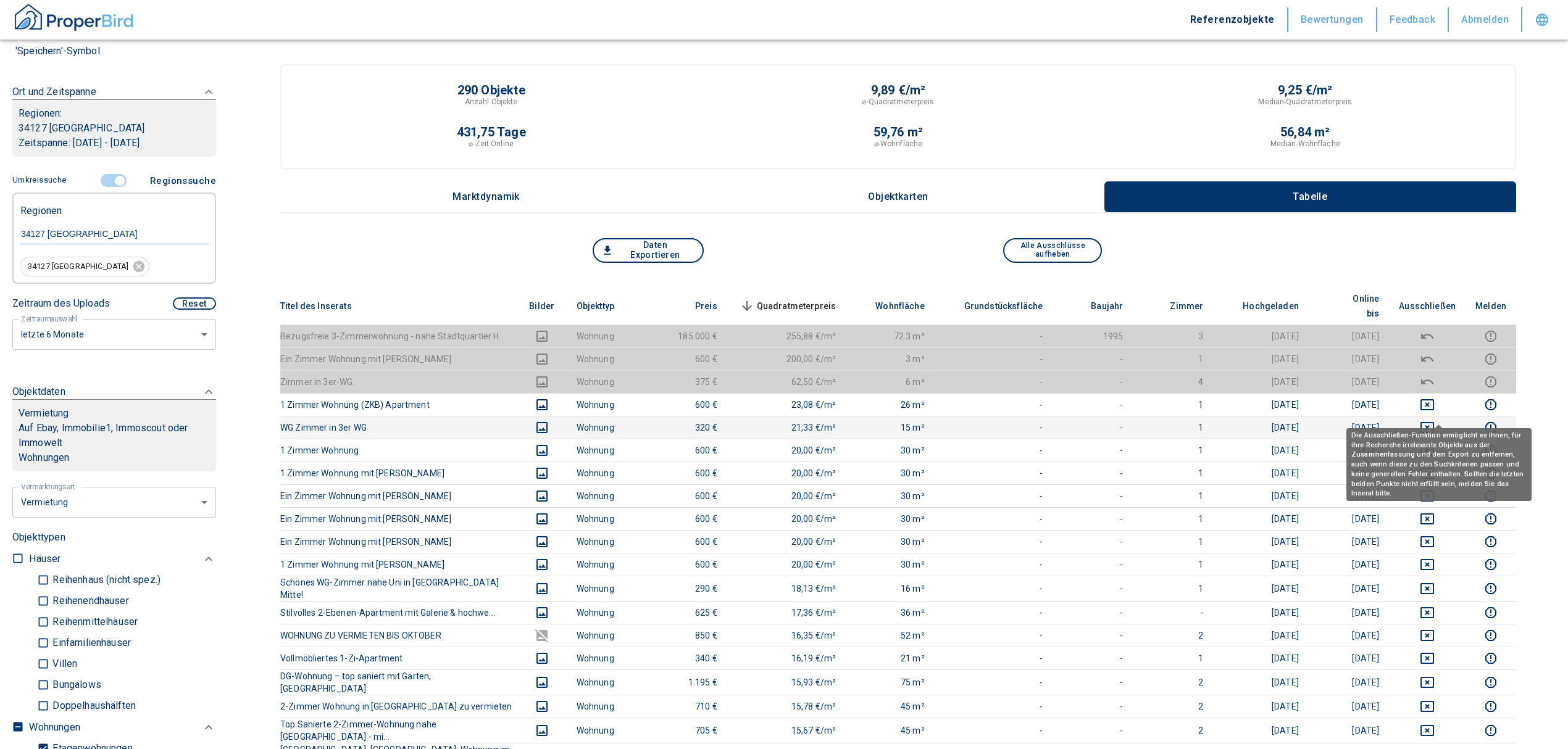
click at [1434, 422] on icon "deselect this listing" at bounding box center [1427, 427] width 13 height 11
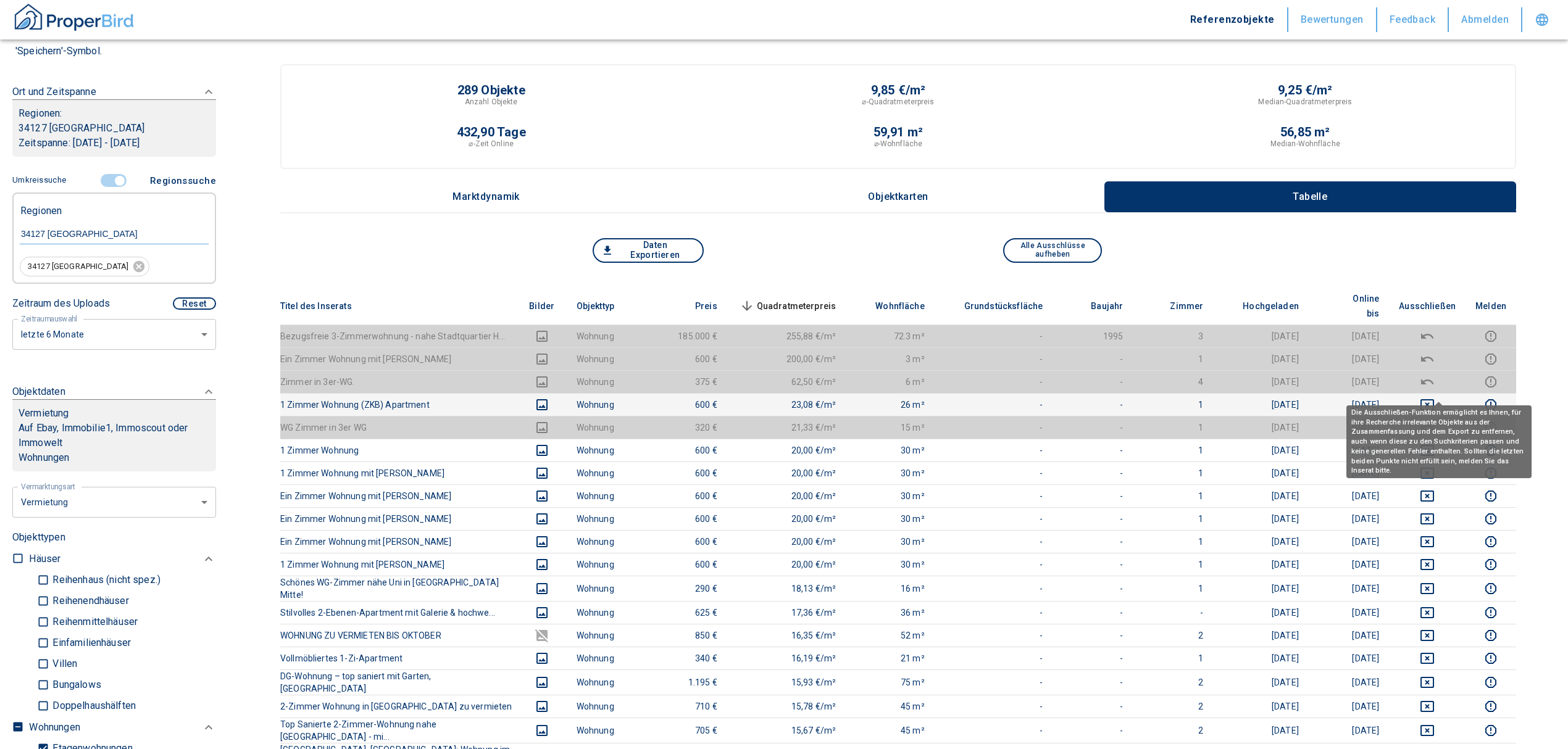
click at [1433, 399] on icon "deselect this listing" at bounding box center [1427, 404] width 13 height 11
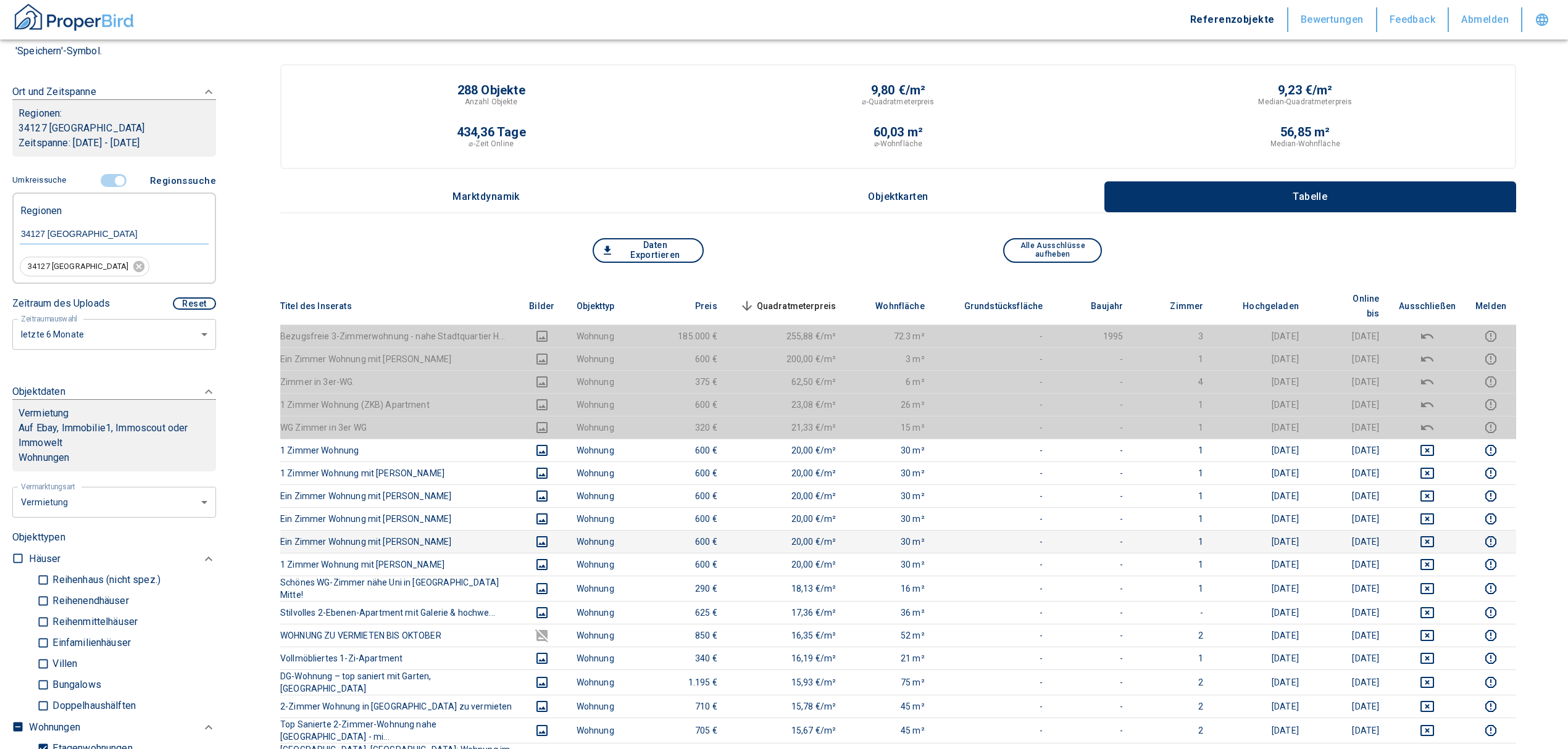
click at [1437, 536] on td at bounding box center [1427, 542] width 77 height 23
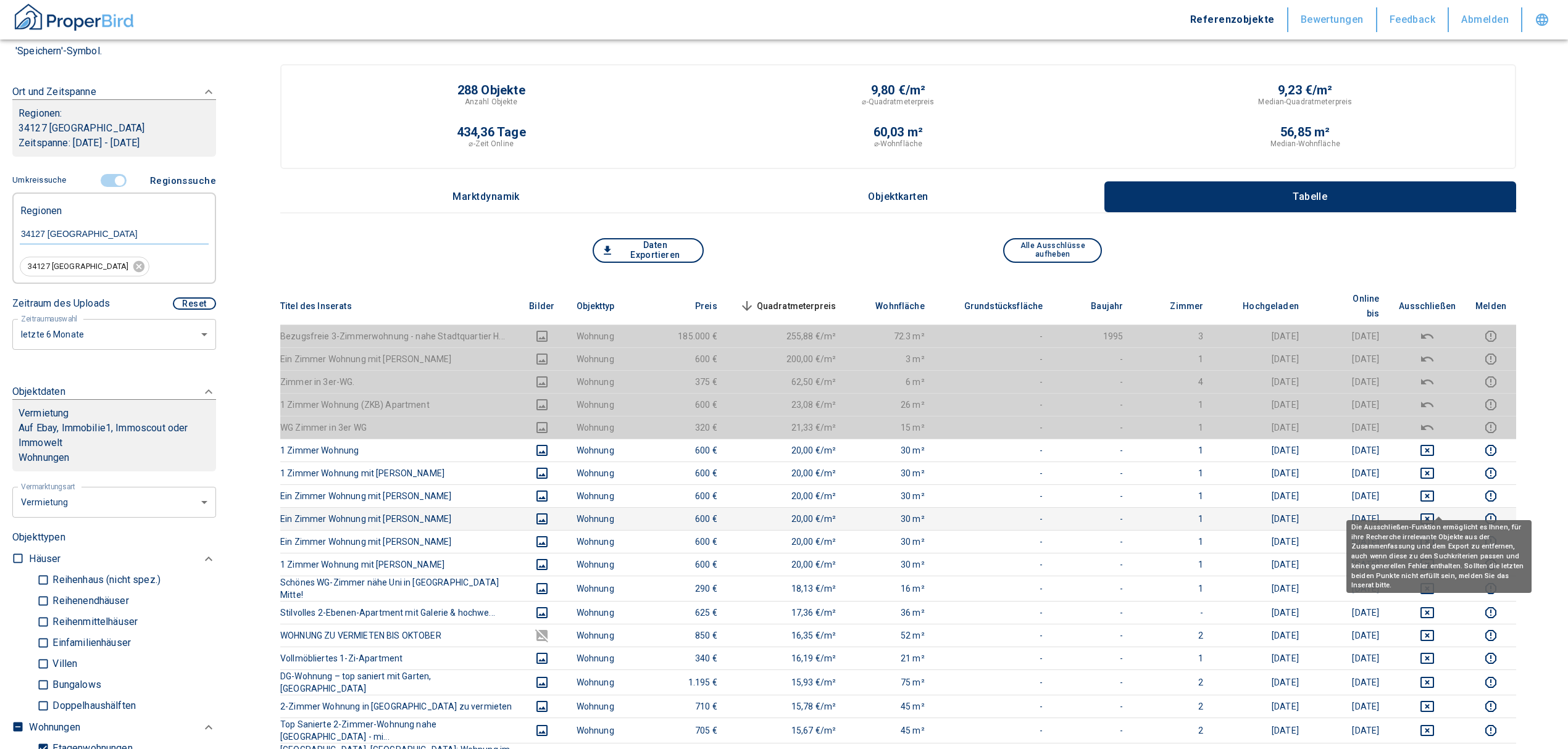
click at [1435, 511] on icon "deselect this listing" at bounding box center [1428, 519] width 15 height 15
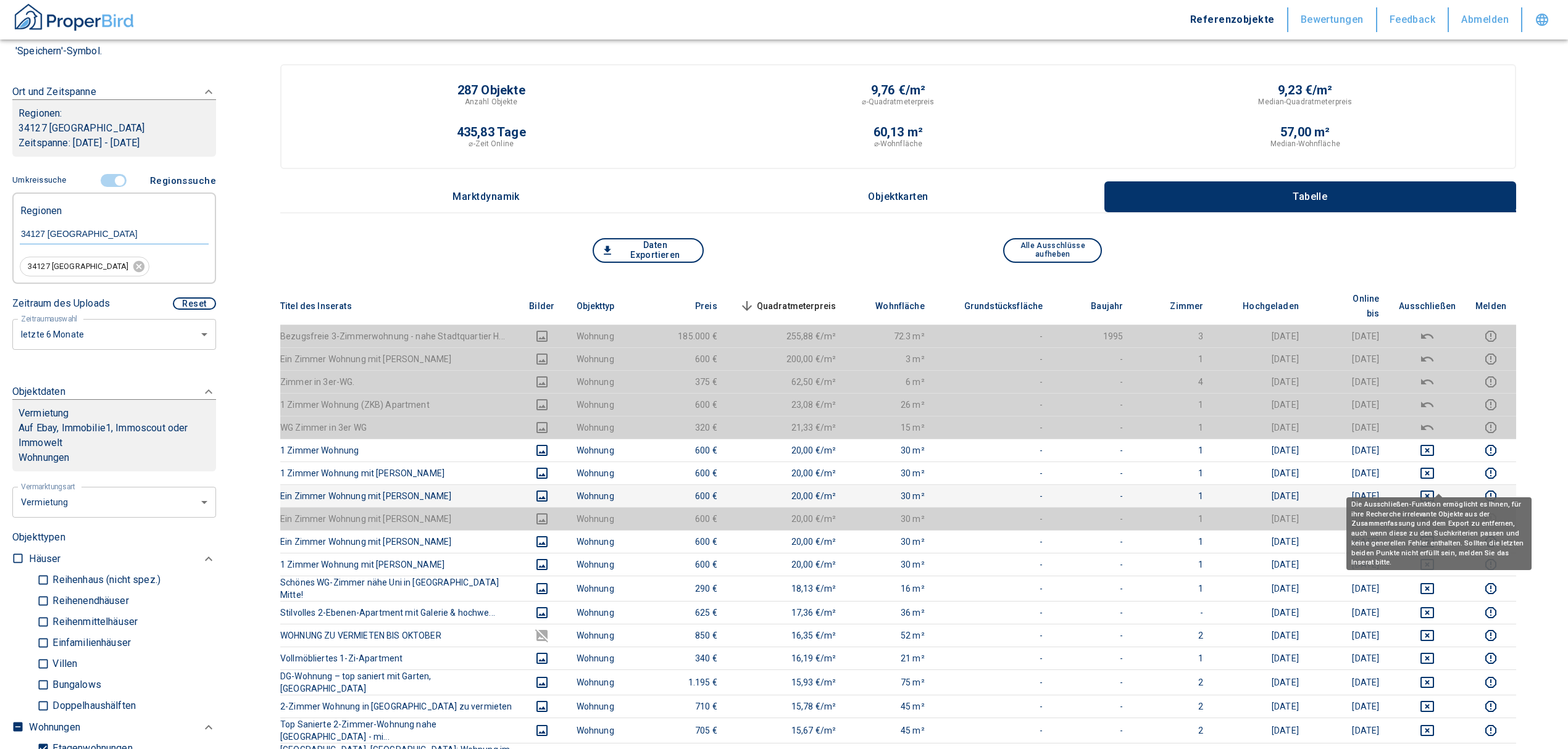
click at [1435, 489] on icon "deselect this listing" at bounding box center [1428, 496] width 15 height 15
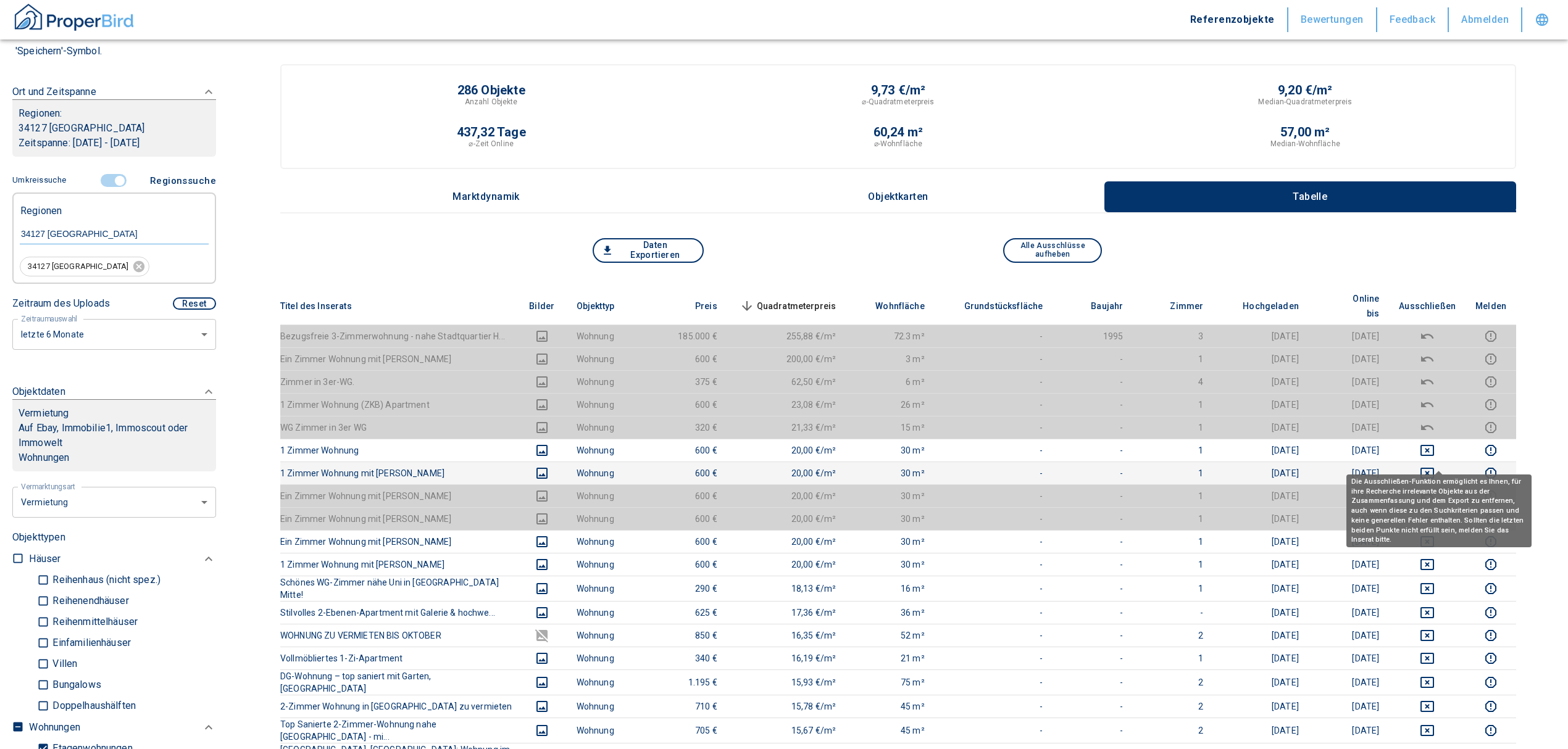
click at [1435, 466] on icon "deselect this listing" at bounding box center [1428, 473] width 15 height 15
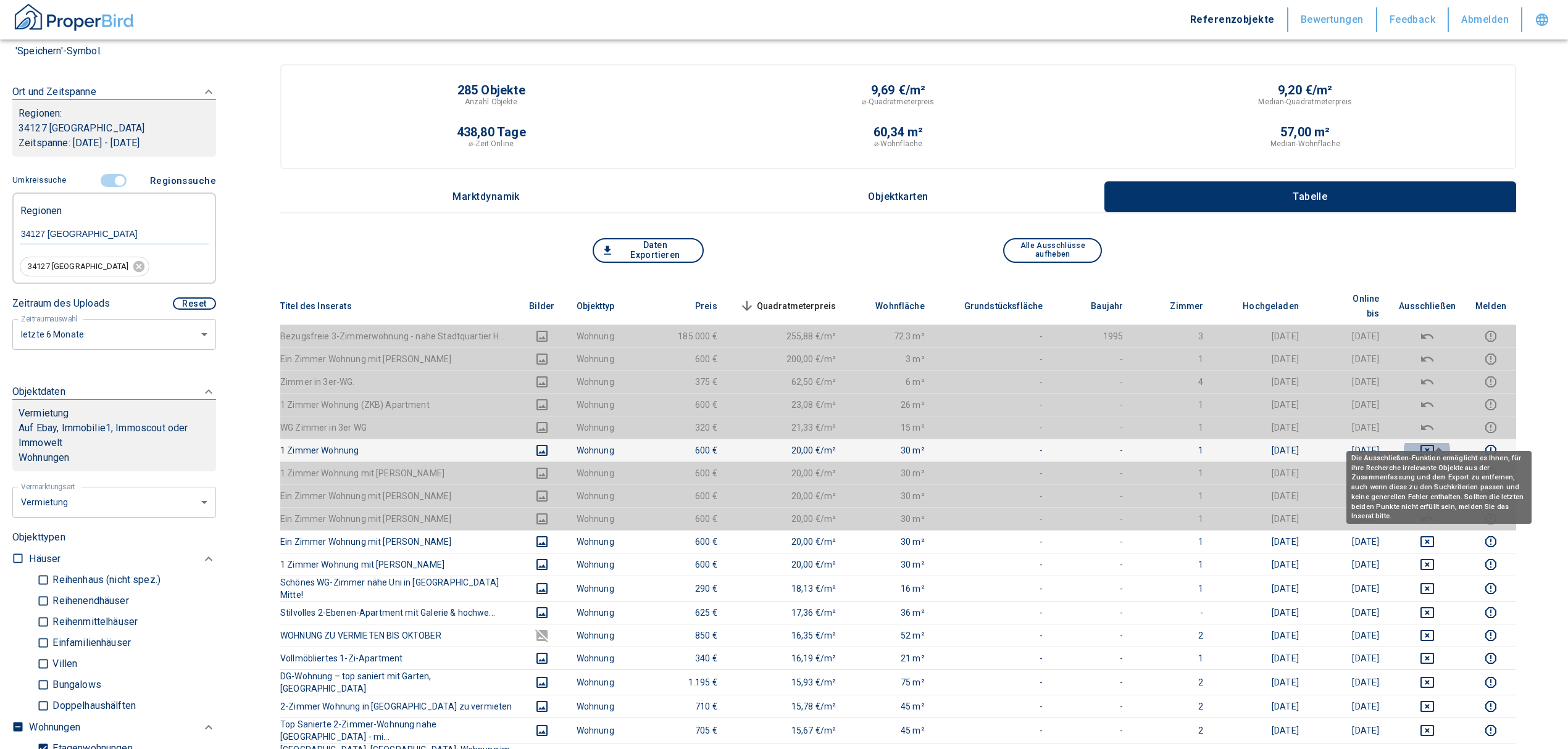
click at [1435, 443] on icon "deselect this listing" at bounding box center [1428, 451] width 15 height 15
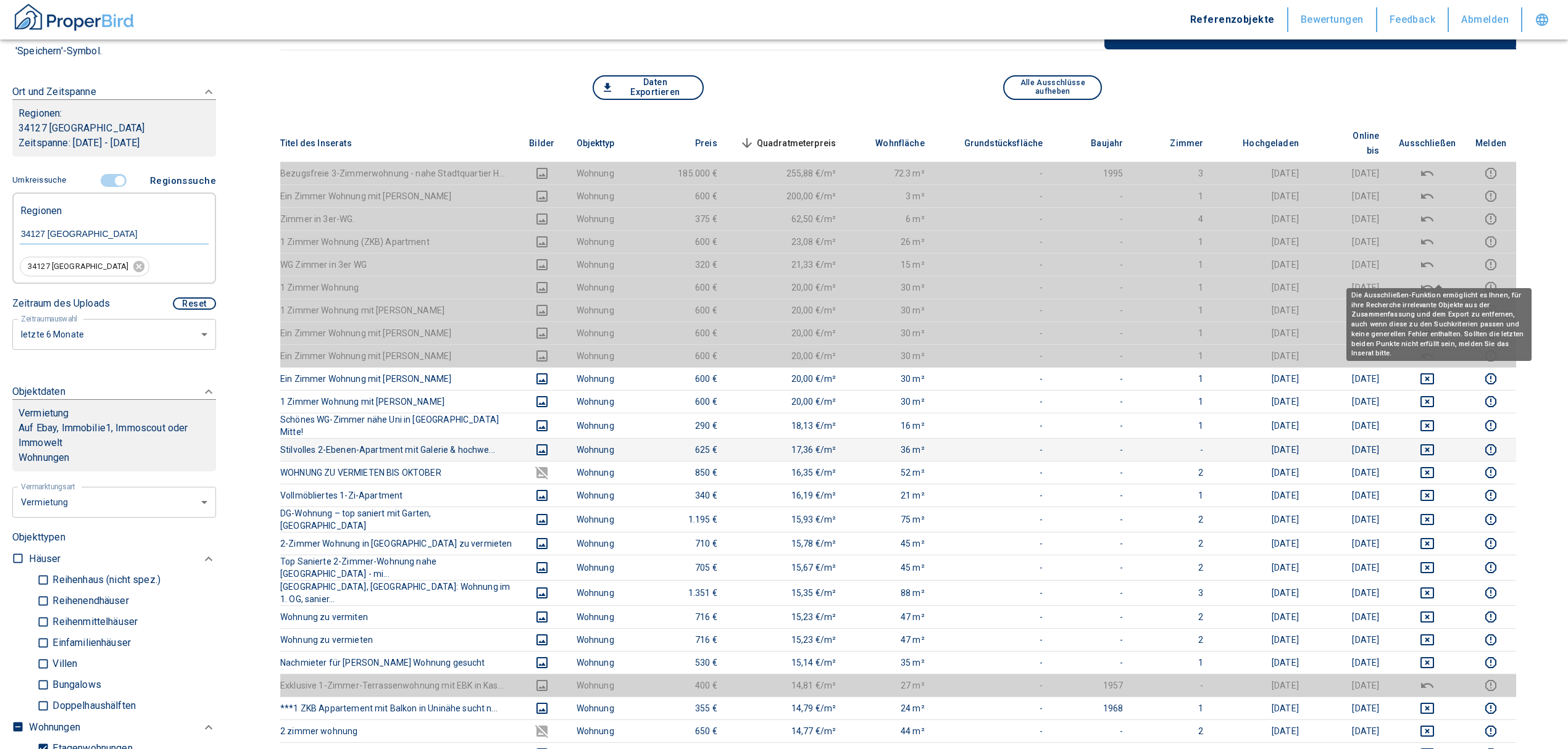
scroll to position [164, 0]
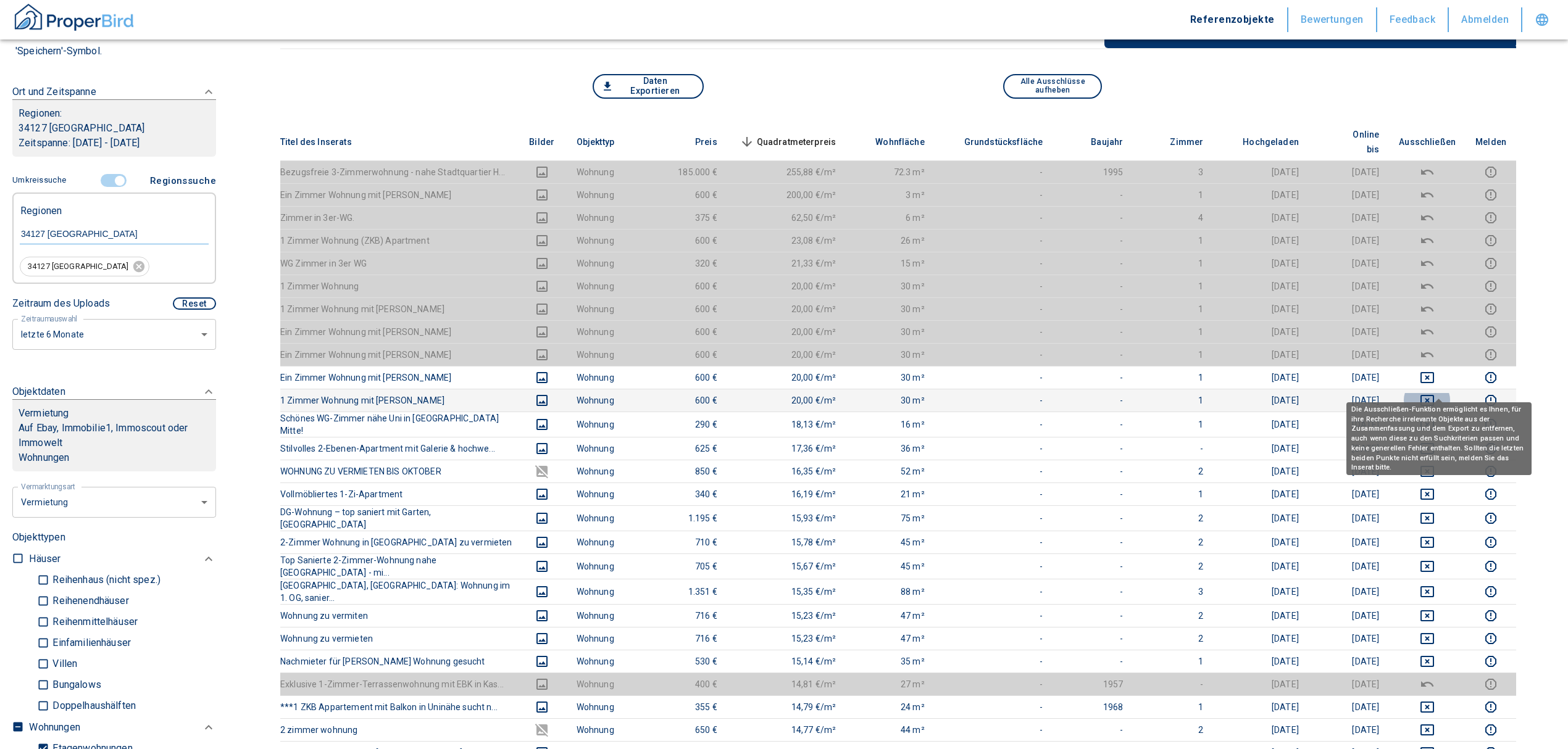
click at [1435, 393] on icon "deselect this listing" at bounding box center [1428, 401] width 15 height 15
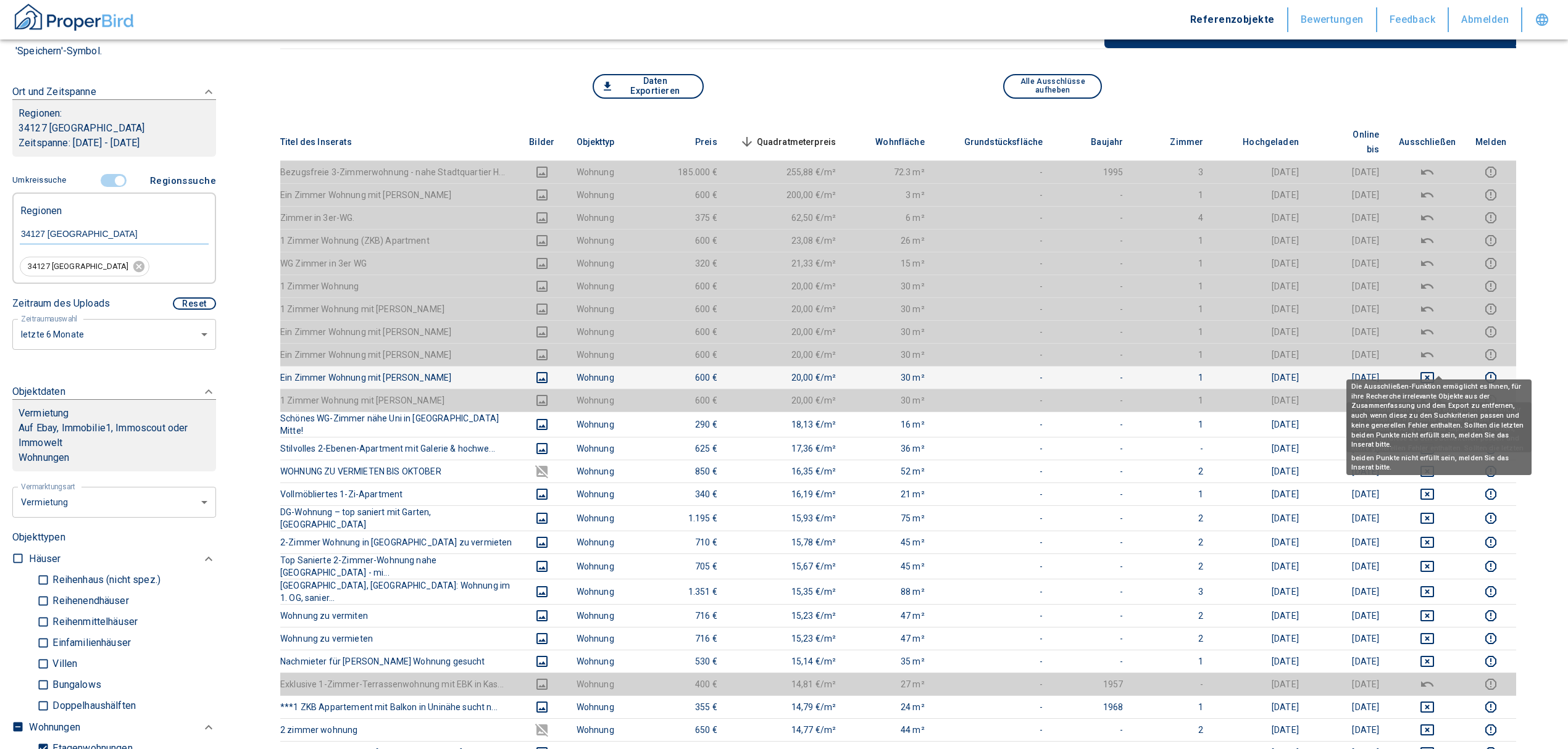
click at [1435, 370] on icon "deselect this listing" at bounding box center [1428, 377] width 15 height 15
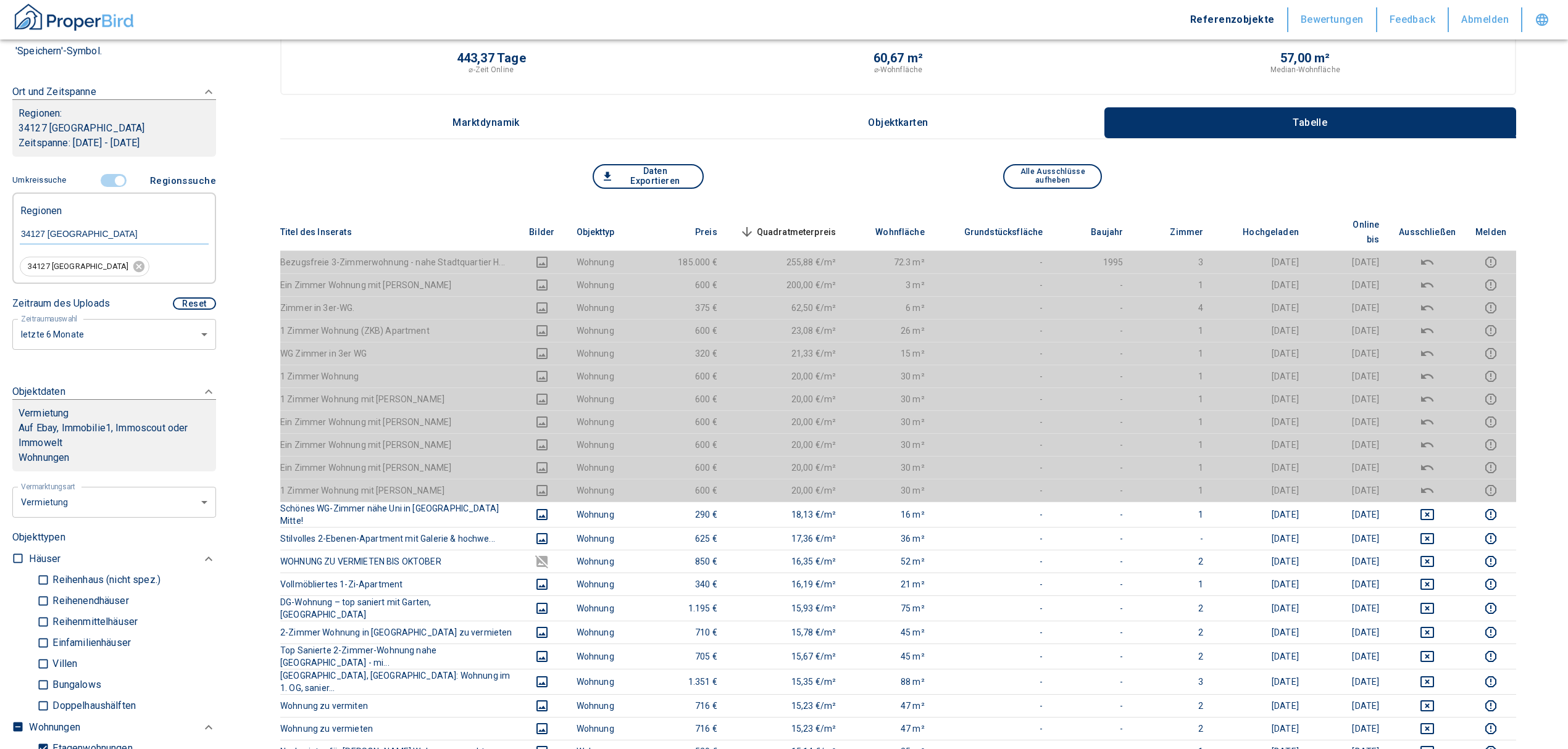
scroll to position [0, 0]
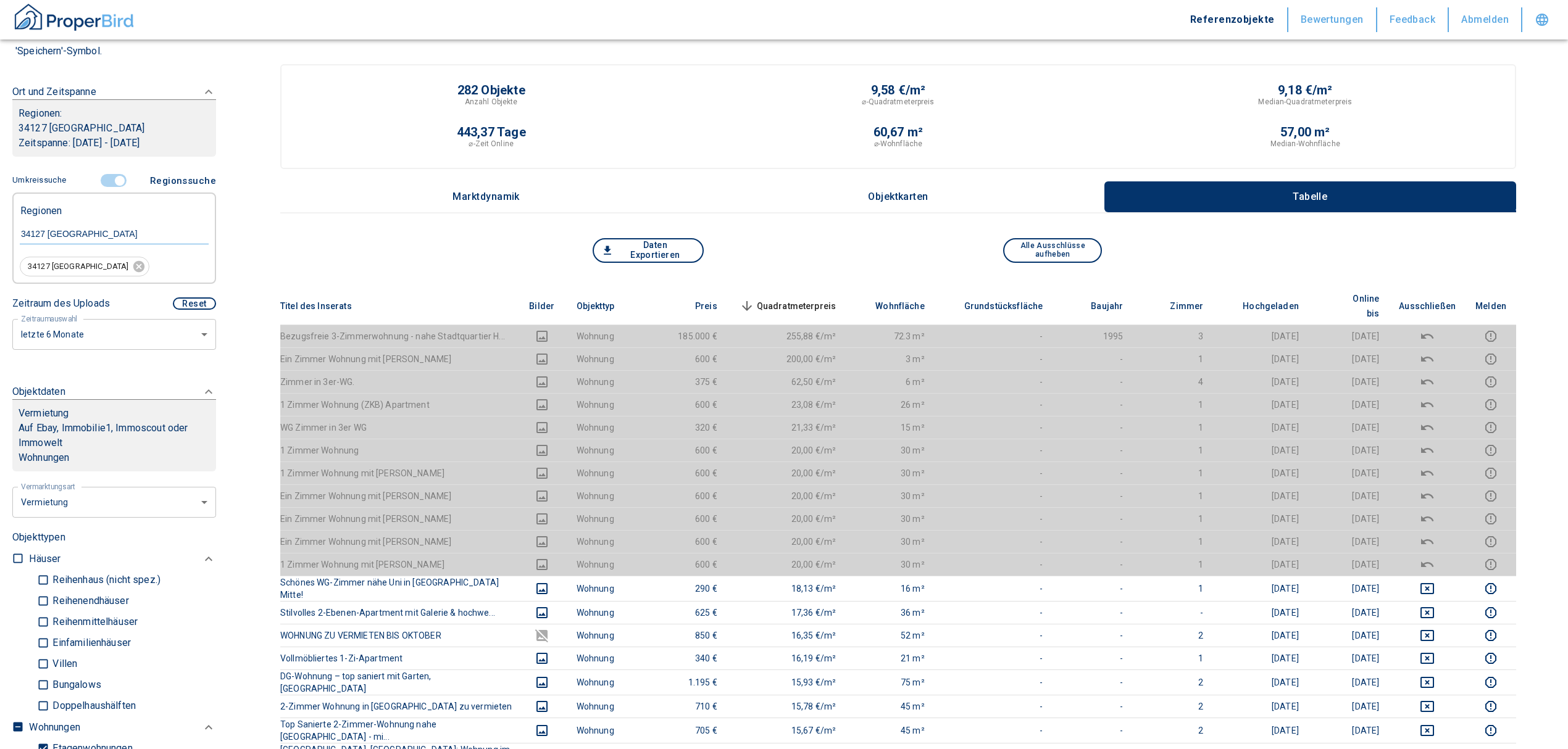
click at [796, 299] on span "Quadratmeterpreis sorted descending" at bounding box center [786, 306] width 99 height 15
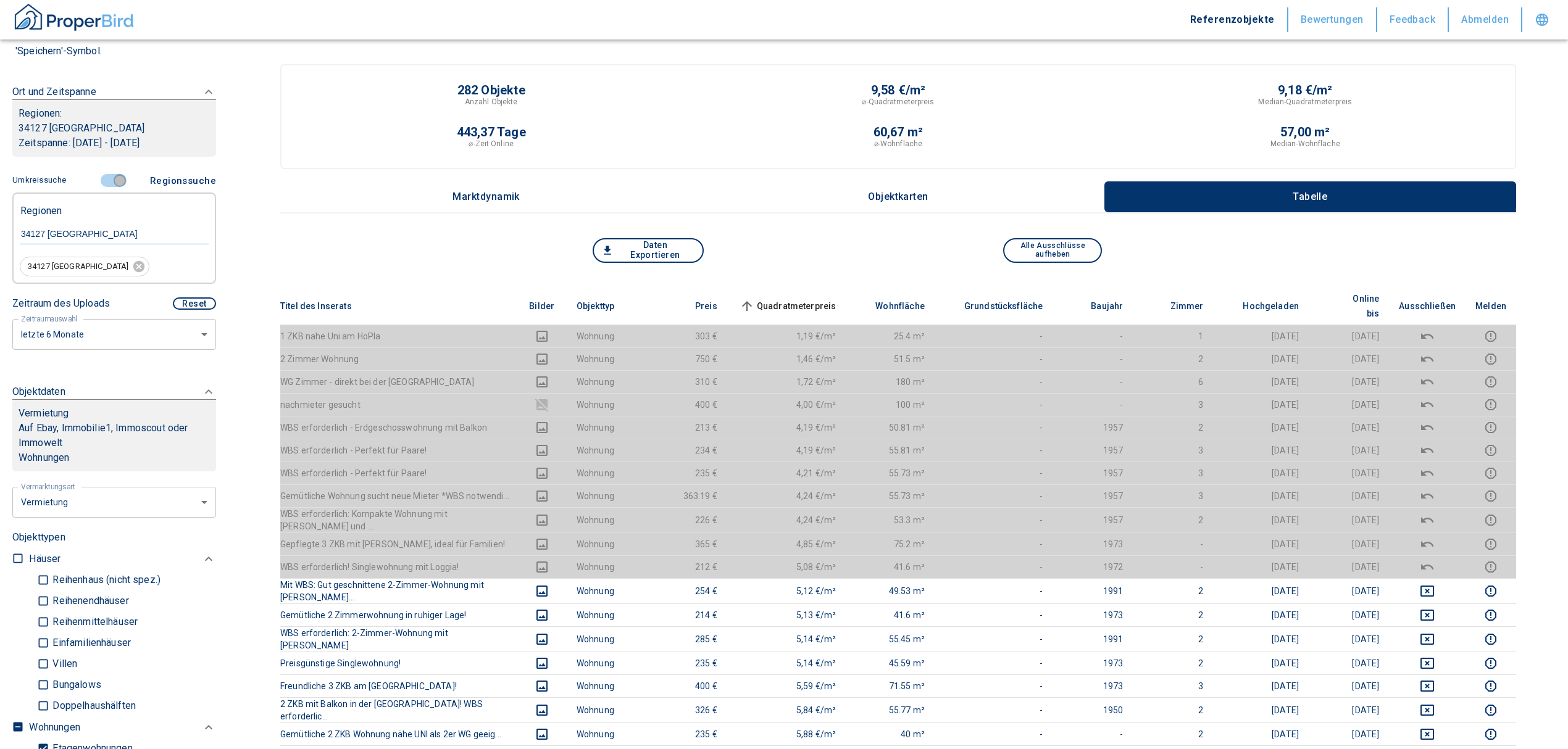
click at [113, 174] on input "controlled" at bounding box center [120, 181] width 37 height 13
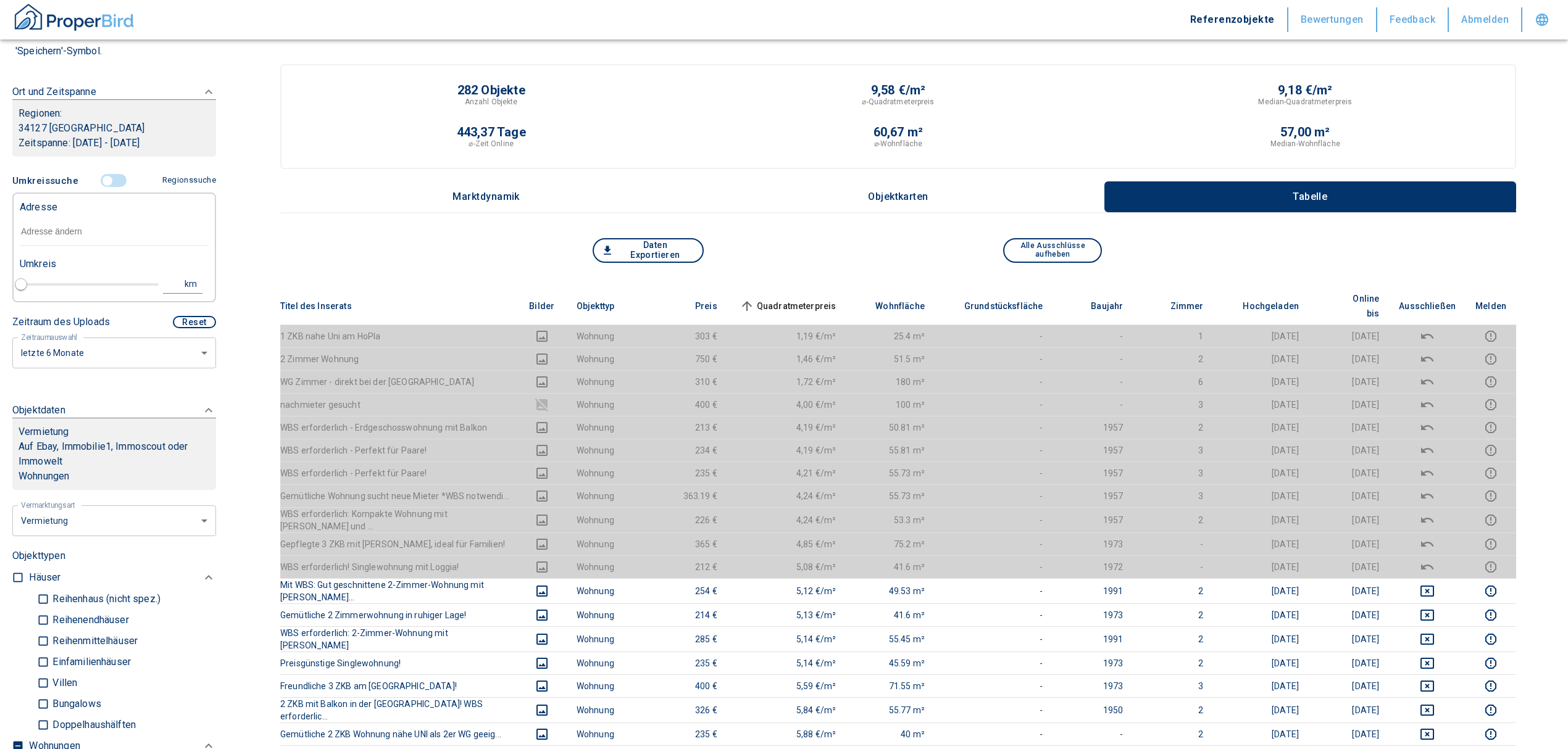
click at [57, 233] on input "text" at bounding box center [114, 232] width 189 height 28
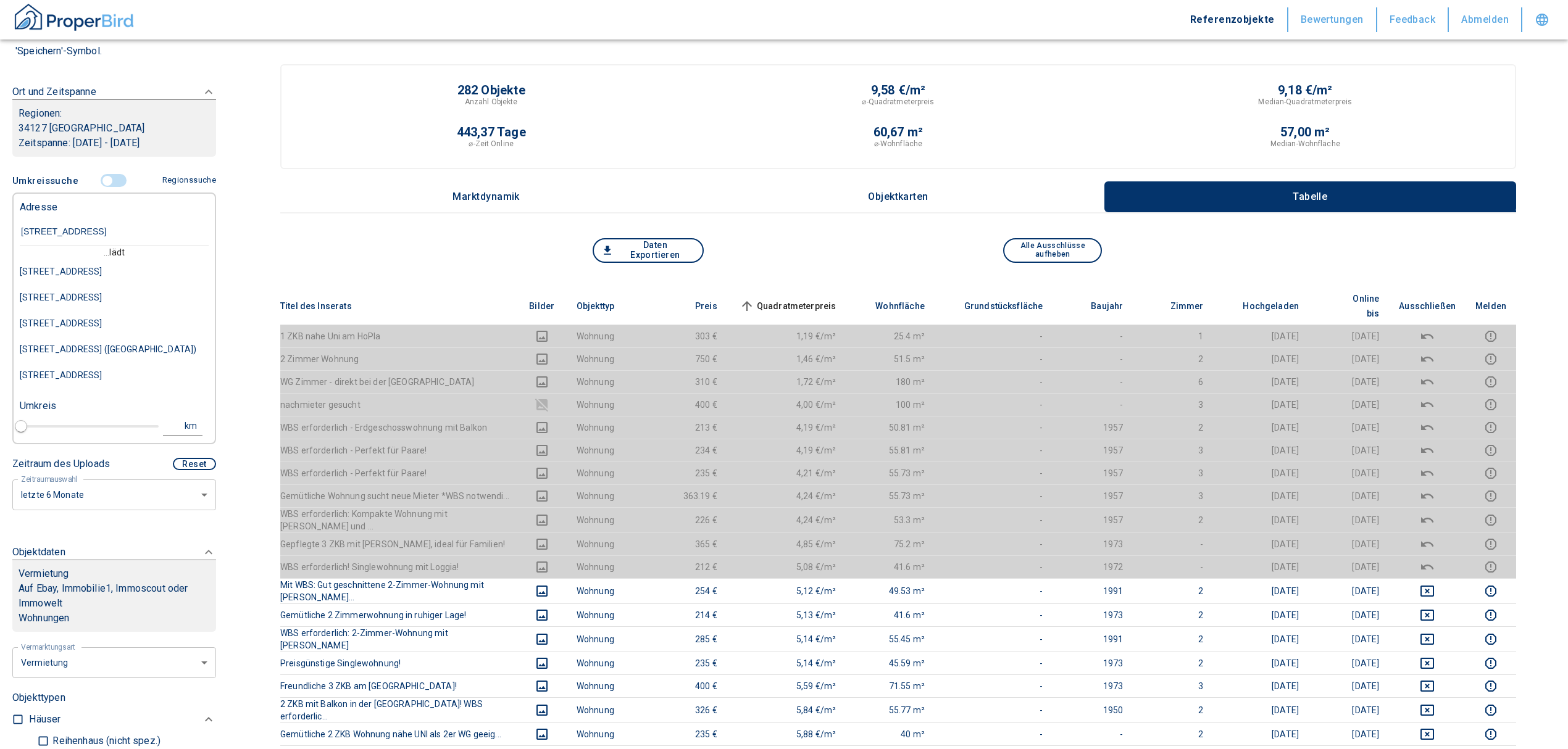
type input "[STREET_ADDRESS]"
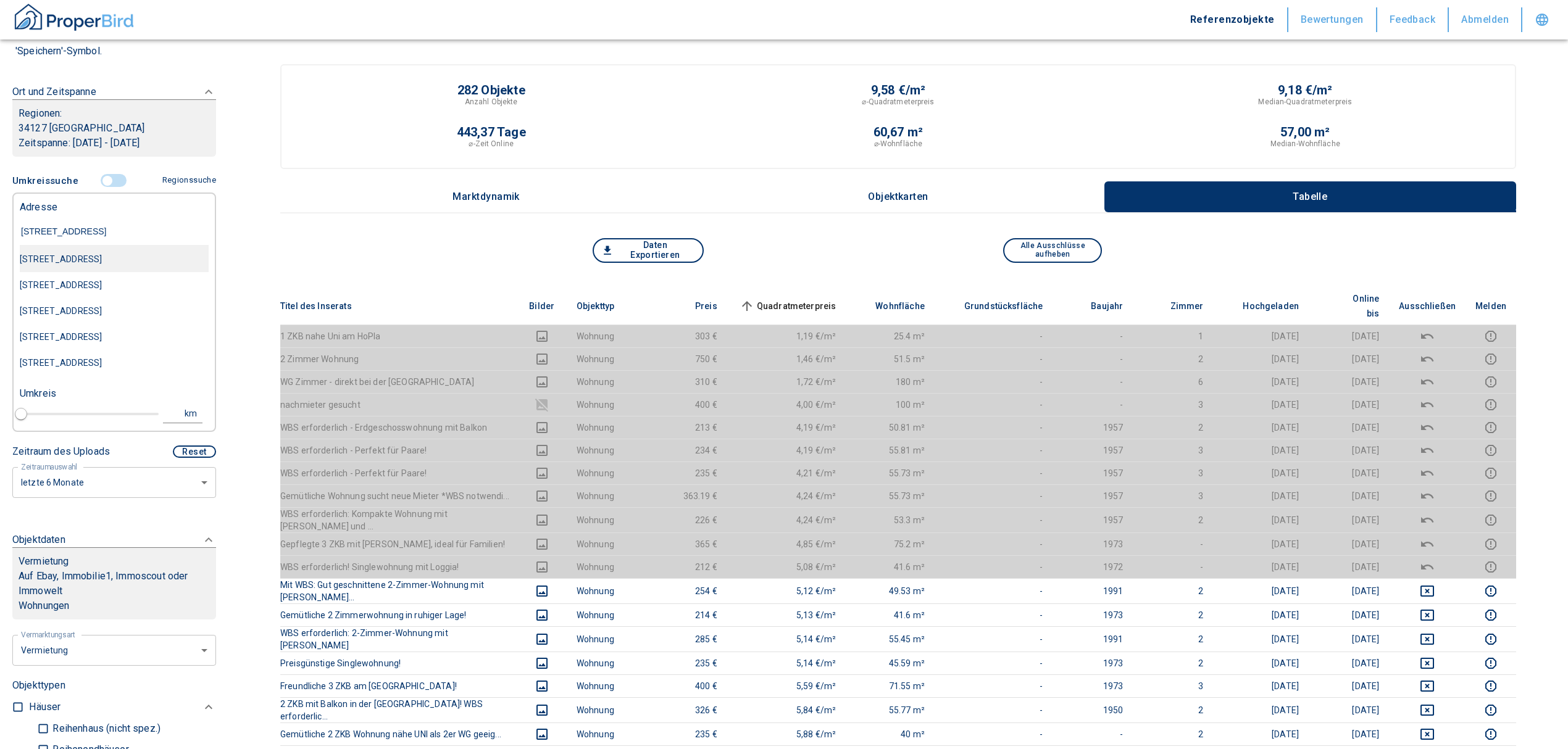
click at [87, 258] on div "[STREET_ADDRESS]" at bounding box center [114, 258] width 189 height 26
type input "2020"
type input "[STREET_ADDRESS]"
type input "1"
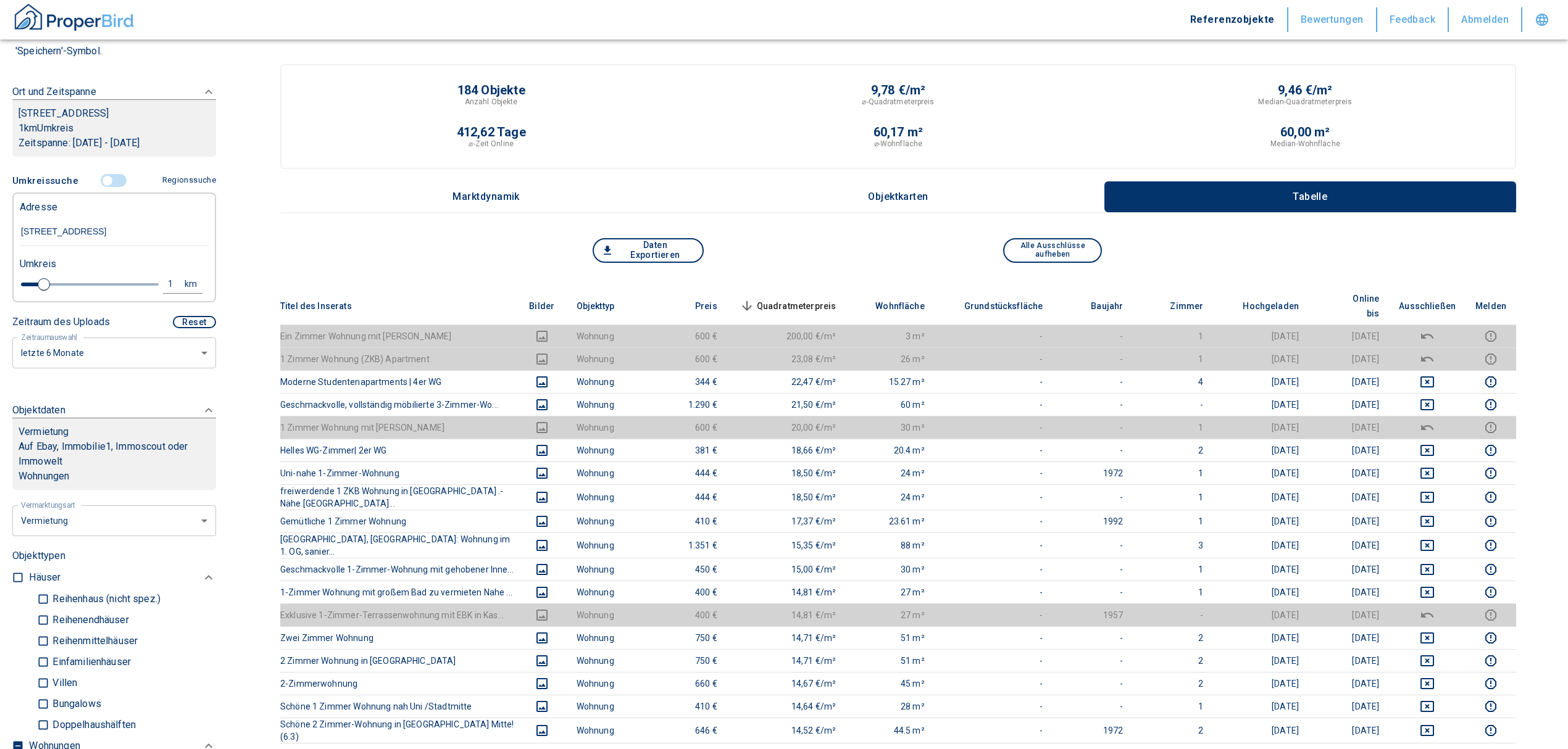
drag, startPoint x: 173, startPoint y: 228, endPoint x: 0, endPoint y: 255, distance: 175.1
click at [0, 255] on div "Filtervorlagen Neue Filtereinstellungen erkannt! Name für neue Vorlage x Sie ha…" at bounding box center [114, 374] width 228 height 749
type input "[STREET_ADDRESS]"
click at [171, 255] on div "Umkreis" at bounding box center [109, 263] width 189 height 25
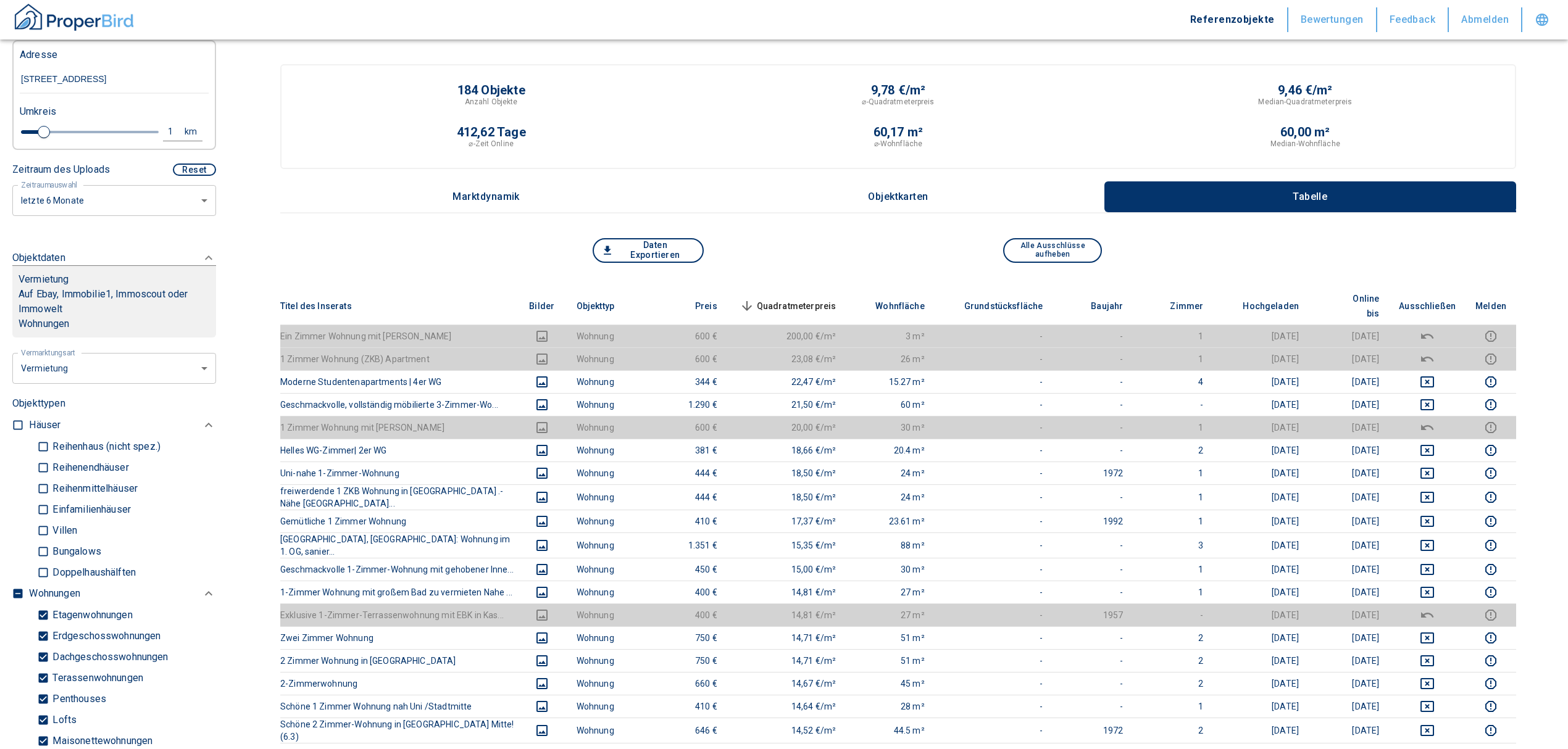
scroll to position [329, 0]
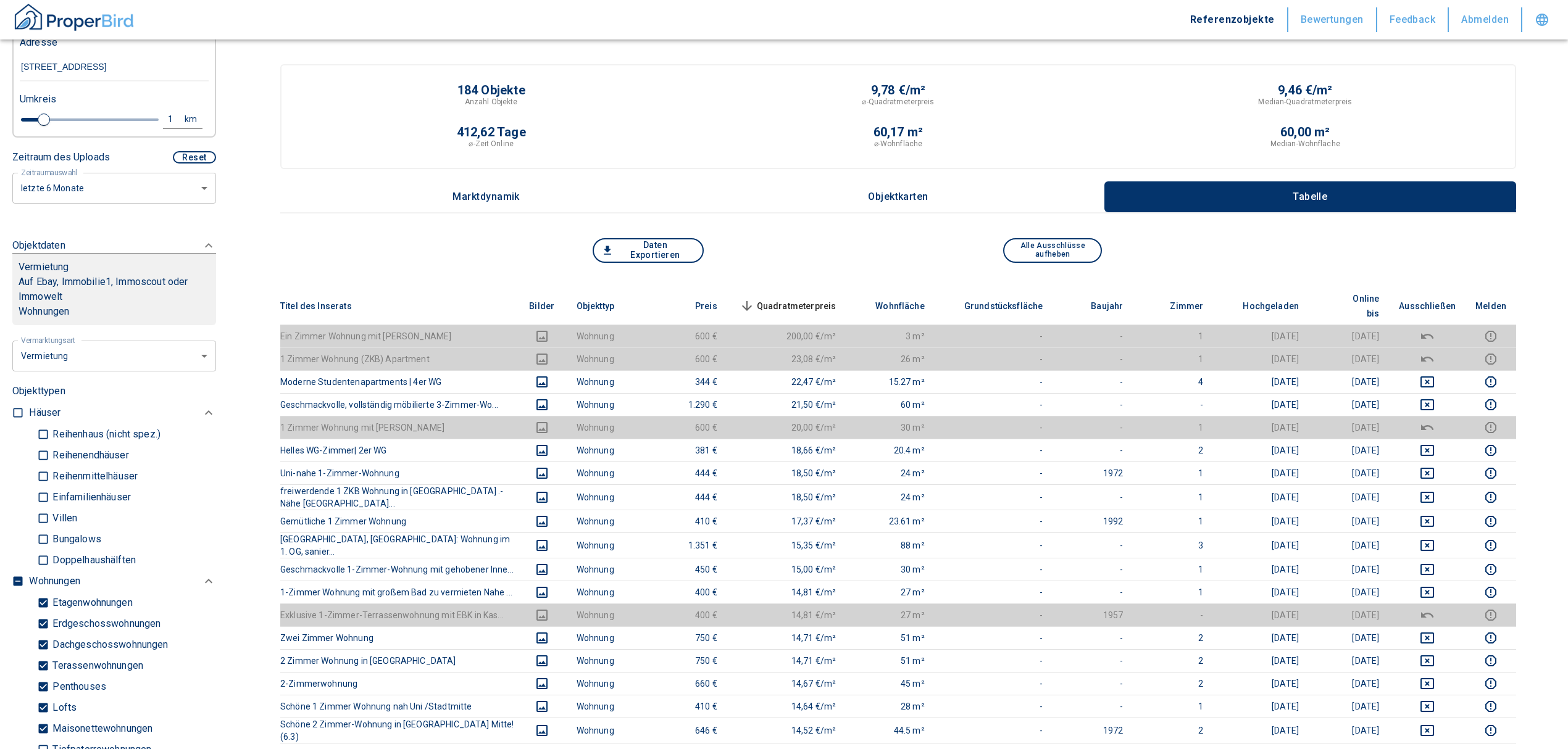
click at [13, 575] on input "checkbox" at bounding box center [17, 581] width 12 height 12
checkbox input "true"
type input "2020"
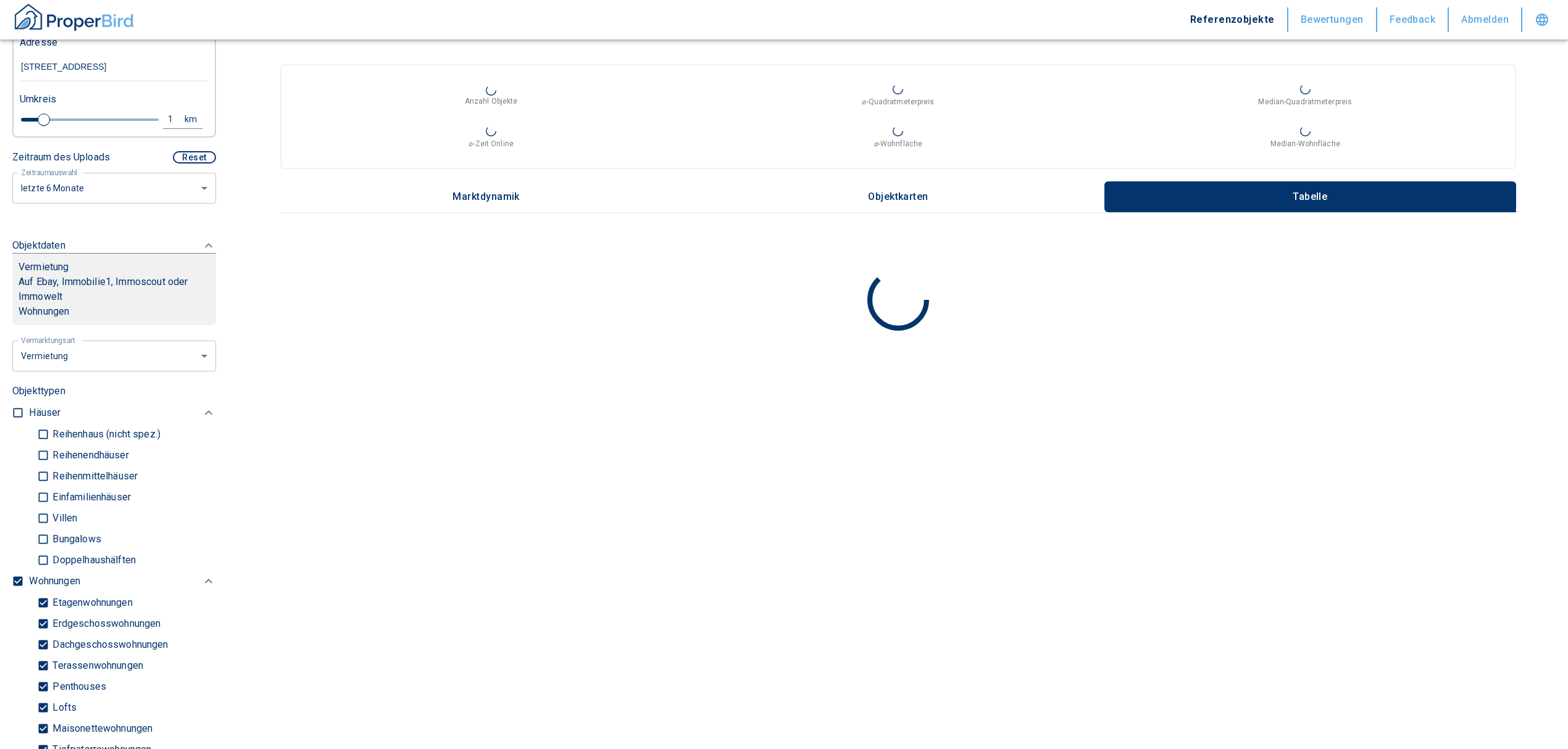
click at [17, 578] on input "checkbox" at bounding box center [17, 581] width 12 height 12
checkbox input "false"
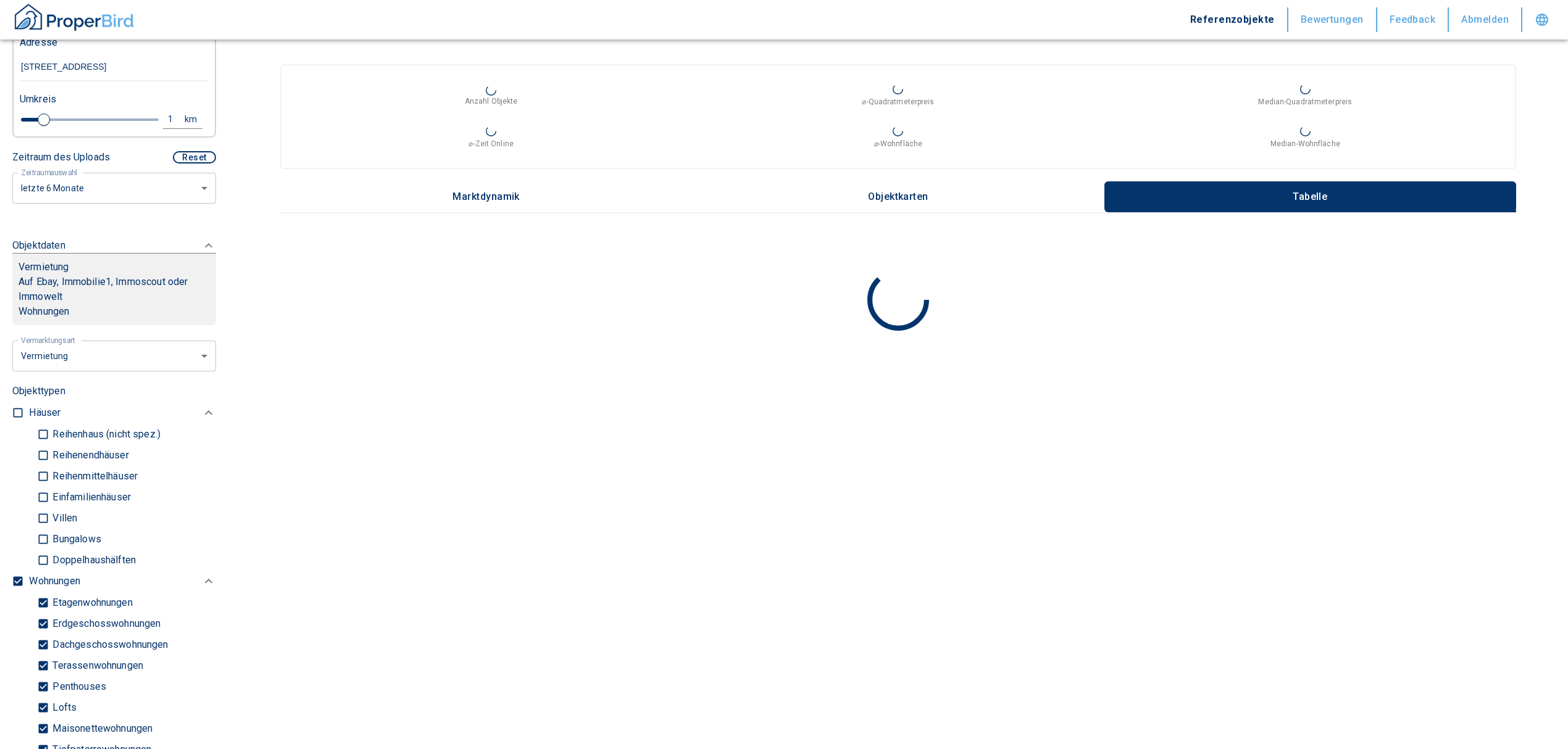
checkbox input "false"
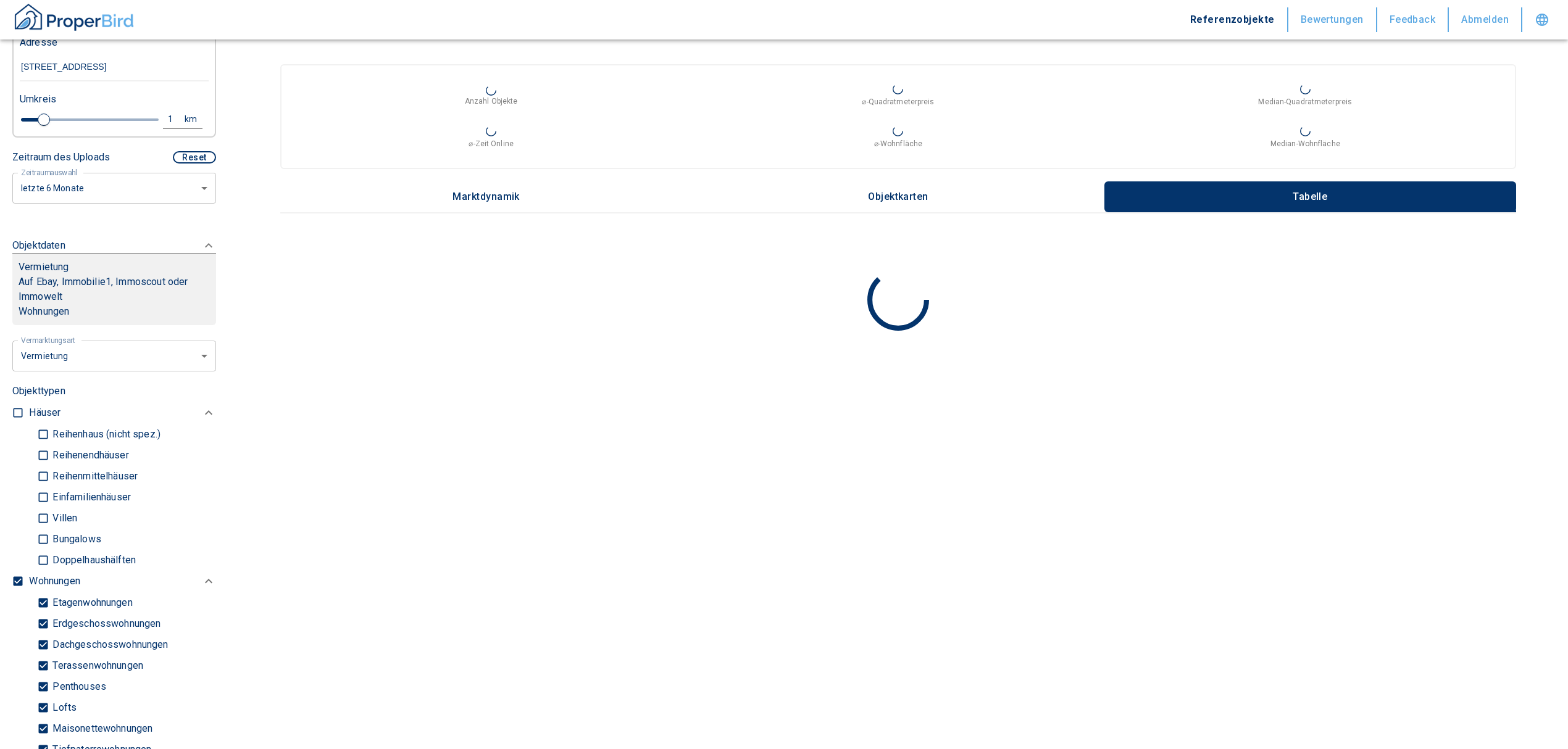
type input "2020"
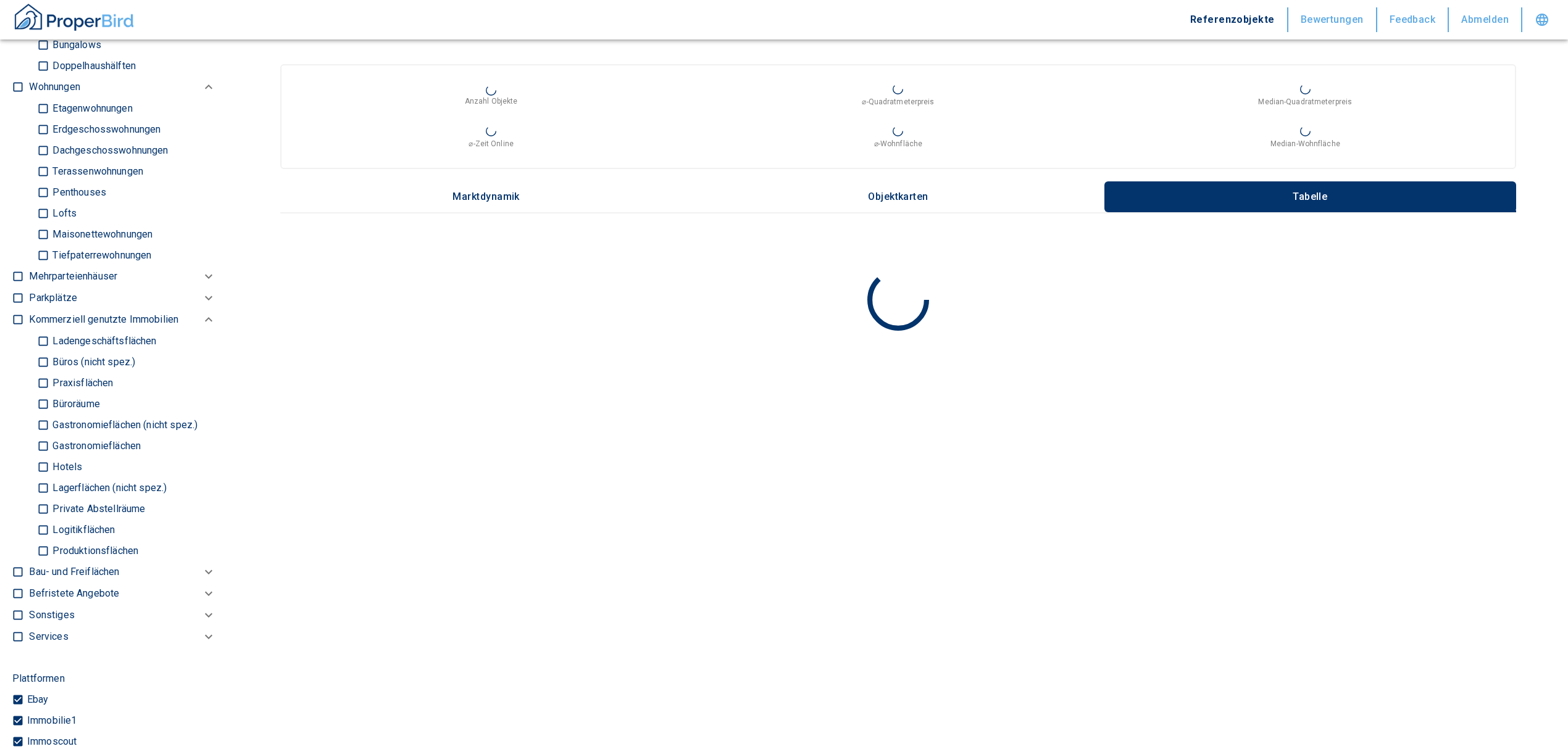
scroll to position [822, 0]
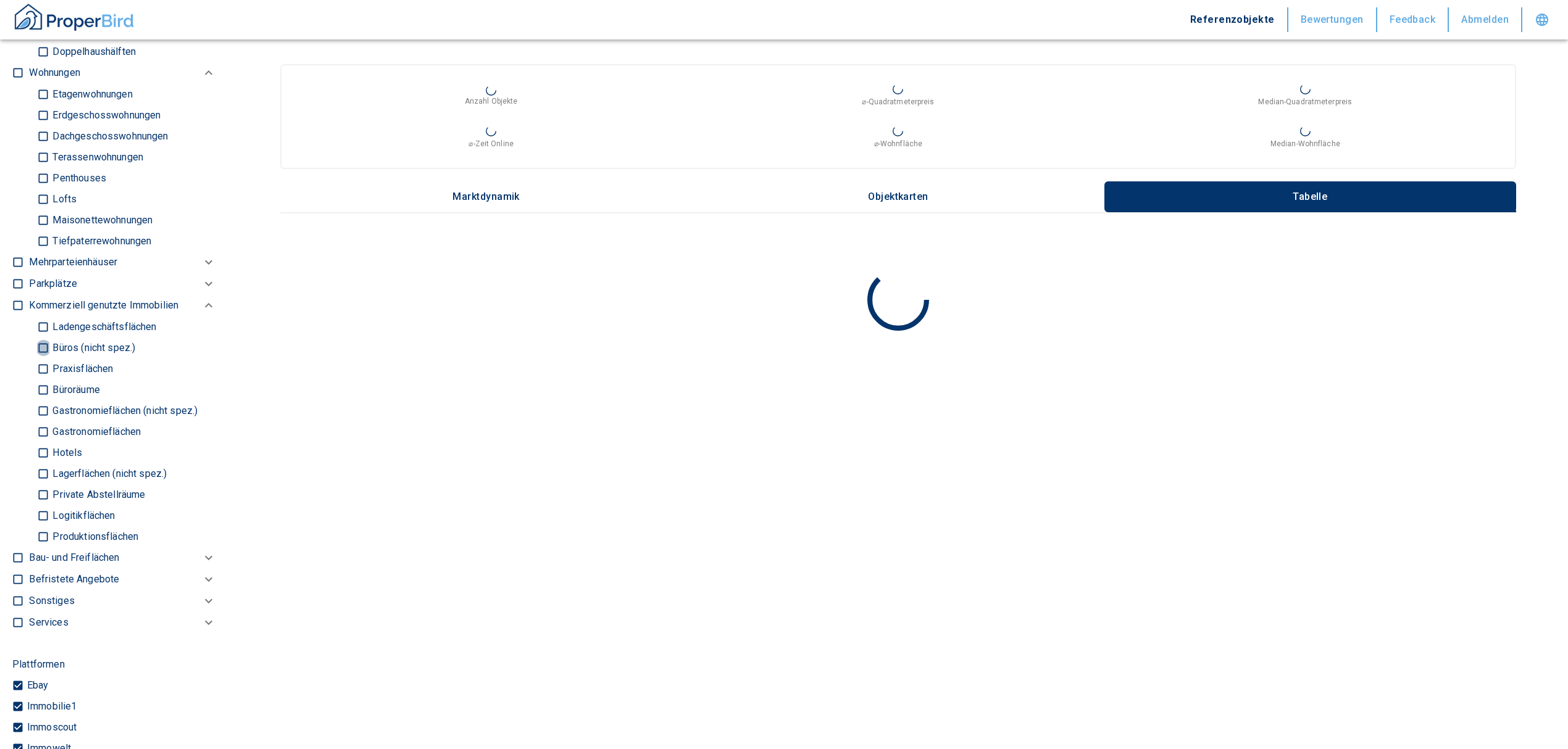
click at [38, 353] on input "Büros (nicht spez.)" at bounding box center [43, 348] width 12 height 21
checkbox input "true"
type input "2020"
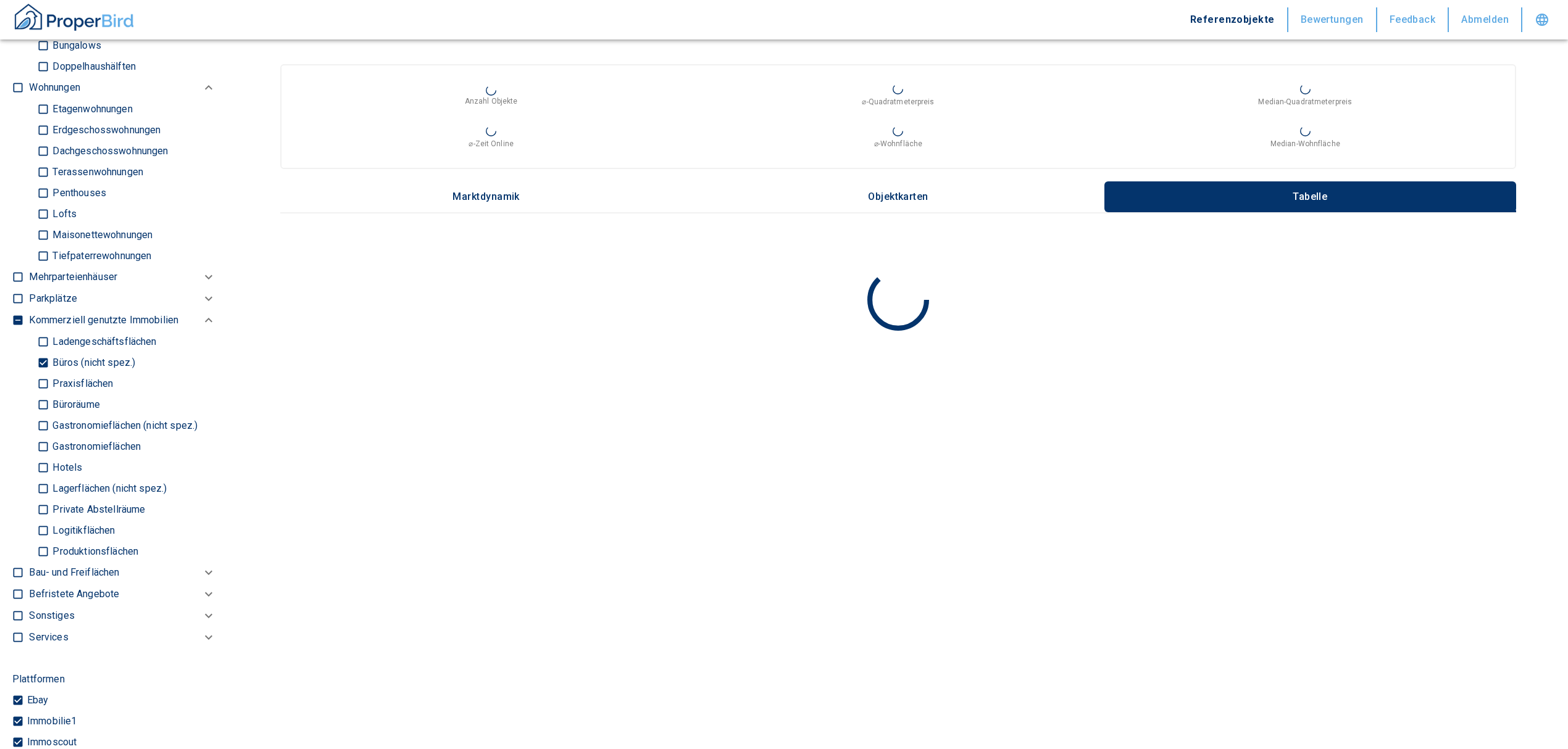
click at [38, 406] on input "Büroräume" at bounding box center [43, 405] width 12 height 21
checkbox input "true"
type input "2020"
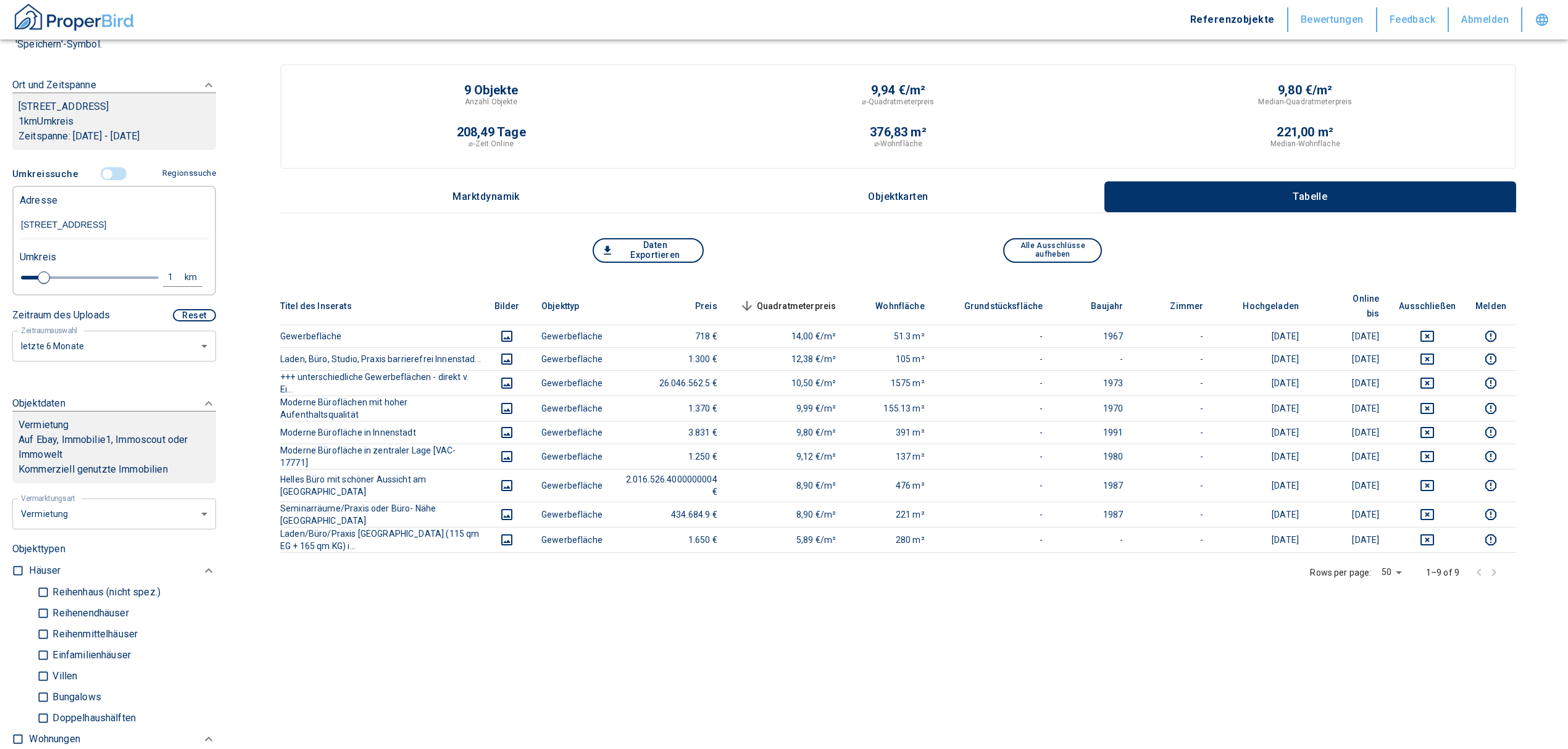
scroll to position [164, 0]
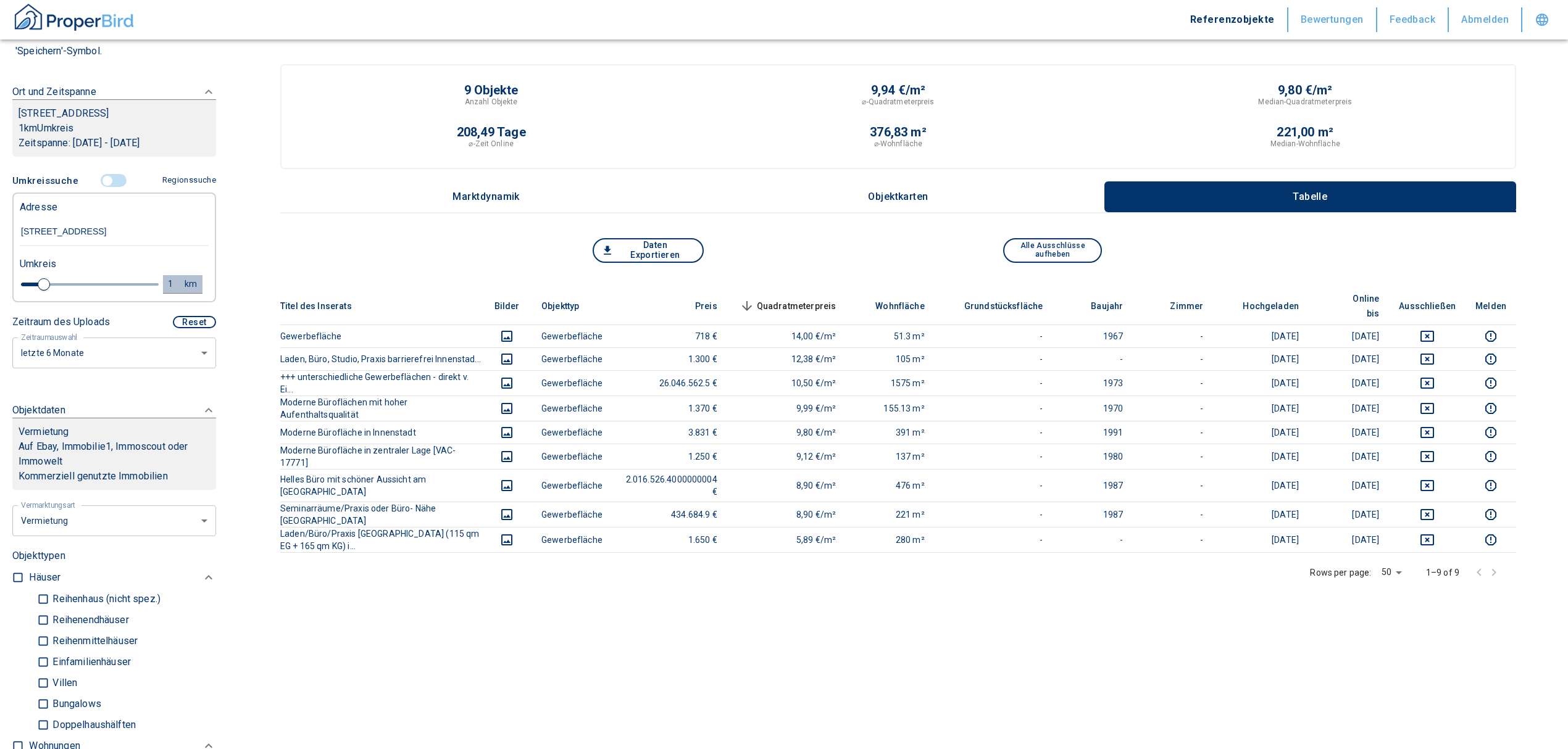
click at [166, 282] on div "1" at bounding box center [177, 284] width 22 height 16
drag, startPoint x: 73, startPoint y: 282, endPoint x: 28, endPoint y: 280, distance: 45.0
click at [28, 280] on div "1 km Neue Suchen" at bounding box center [104, 285] width 189 height 30
type input "2"
click at [131, 284] on button "Neue Suchen" at bounding box center [164, 283] width 68 height 17
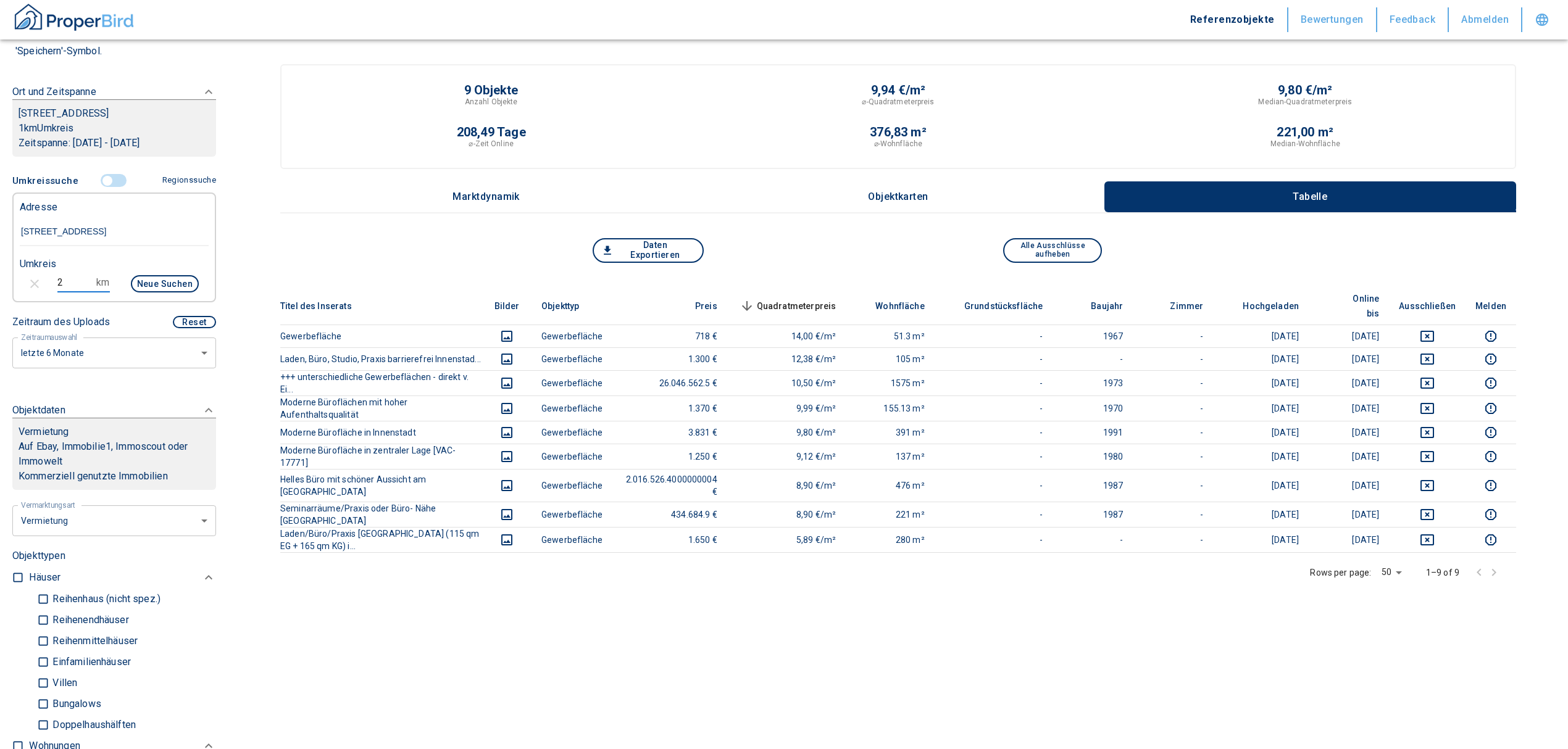
type input "2020"
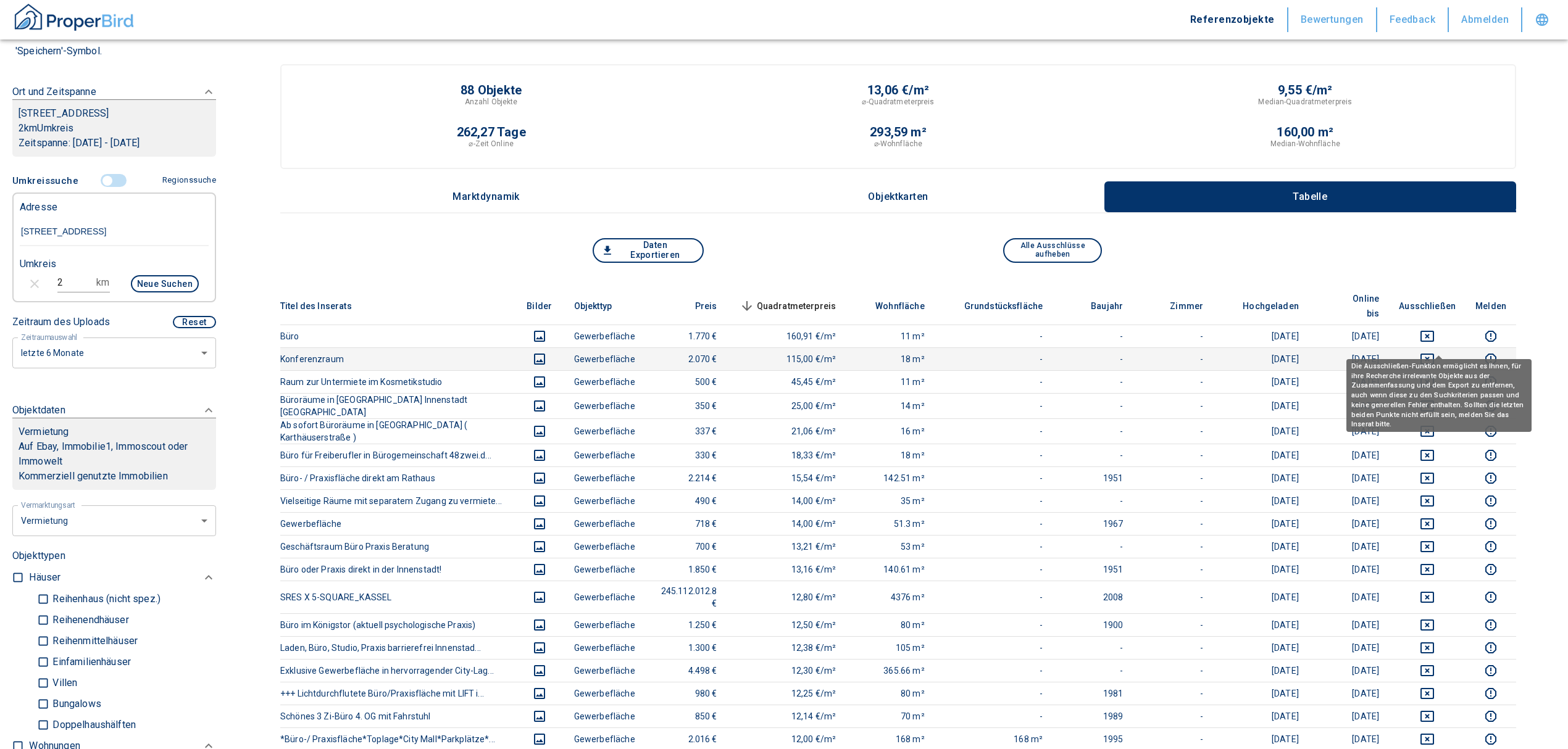
click at [1435, 352] on icon "deselect this listing" at bounding box center [1428, 359] width 15 height 15
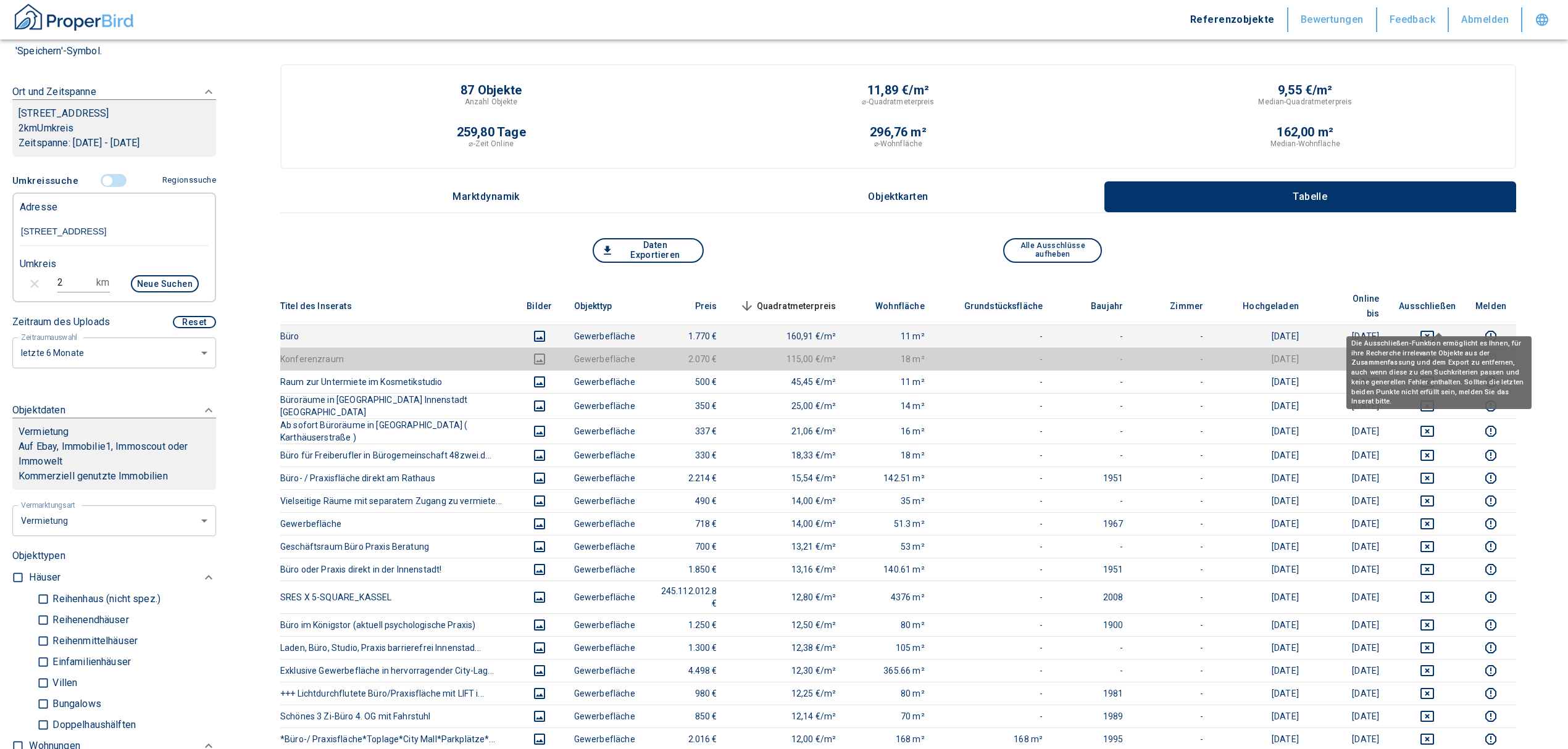
click at [1434, 331] on icon "deselect this listing" at bounding box center [1427, 336] width 13 height 11
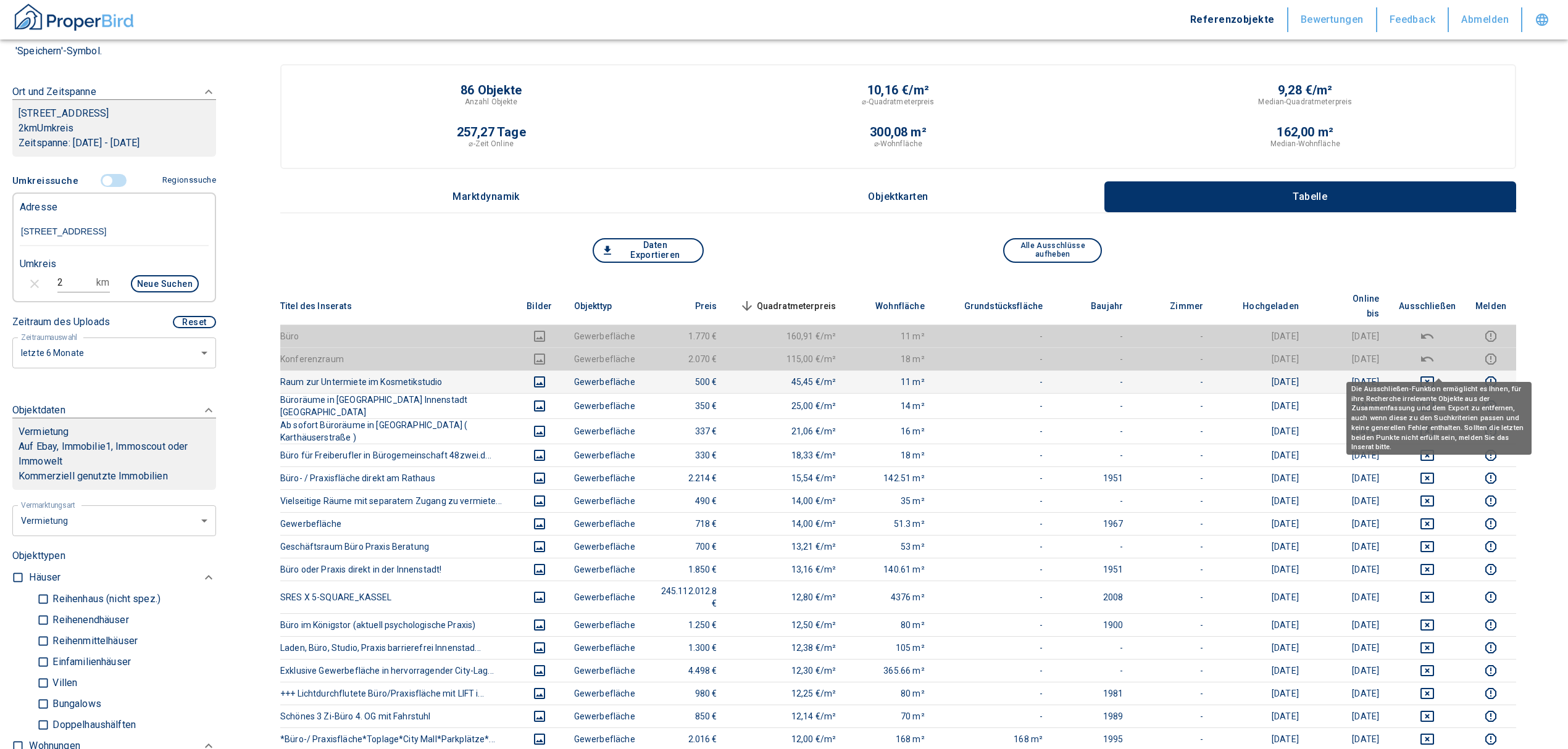
click at [1435, 375] on icon "deselect this listing" at bounding box center [1428, 382] width 15 height 15
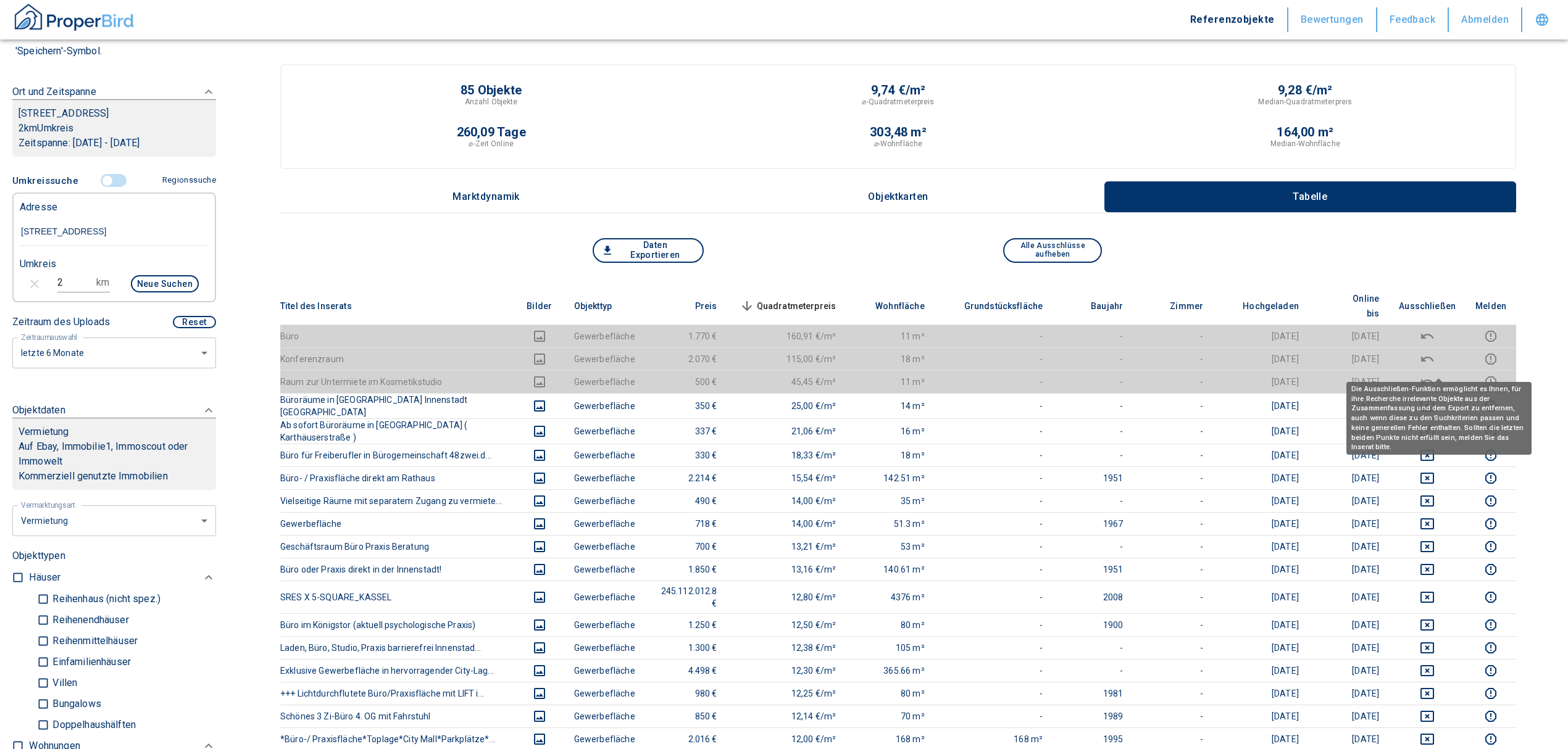
scroll to position [82, 0]
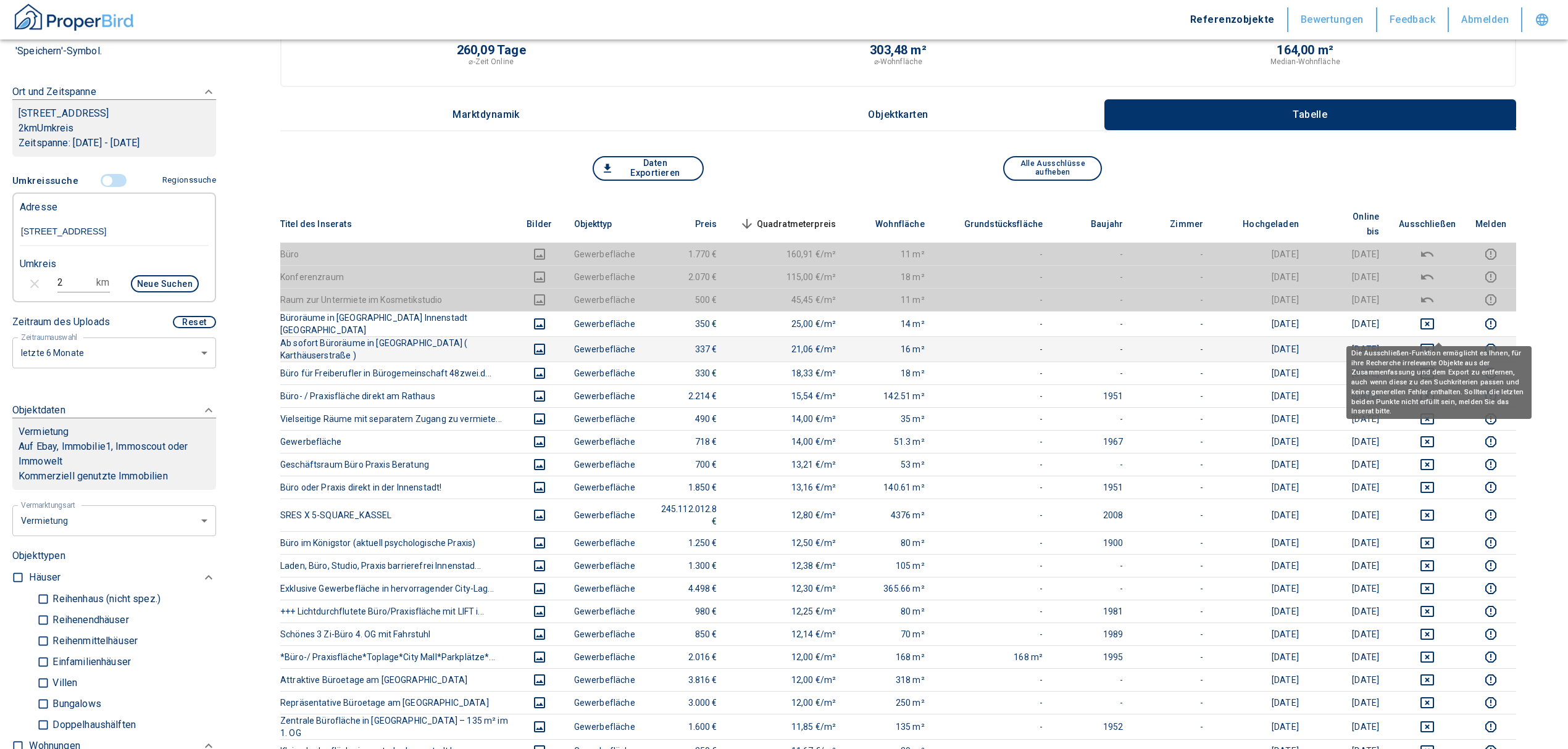
click at [1434, 344] on icon "deselect this listing" at bounding box center [1427, 348] width 13 height 11
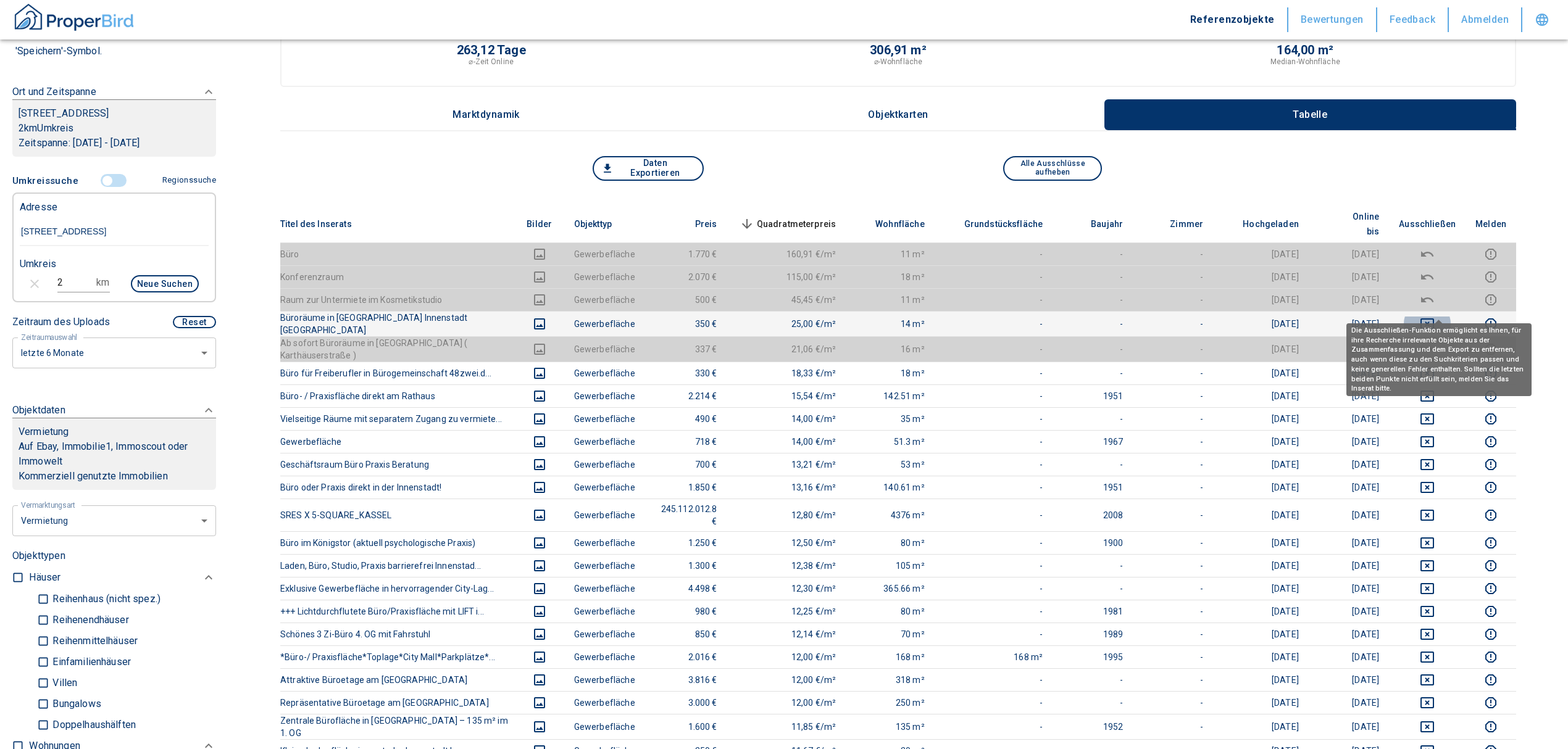
click at [1434, 319] on icon "deselect this listing" at bounding box center [1427, 324] width 13 height 11
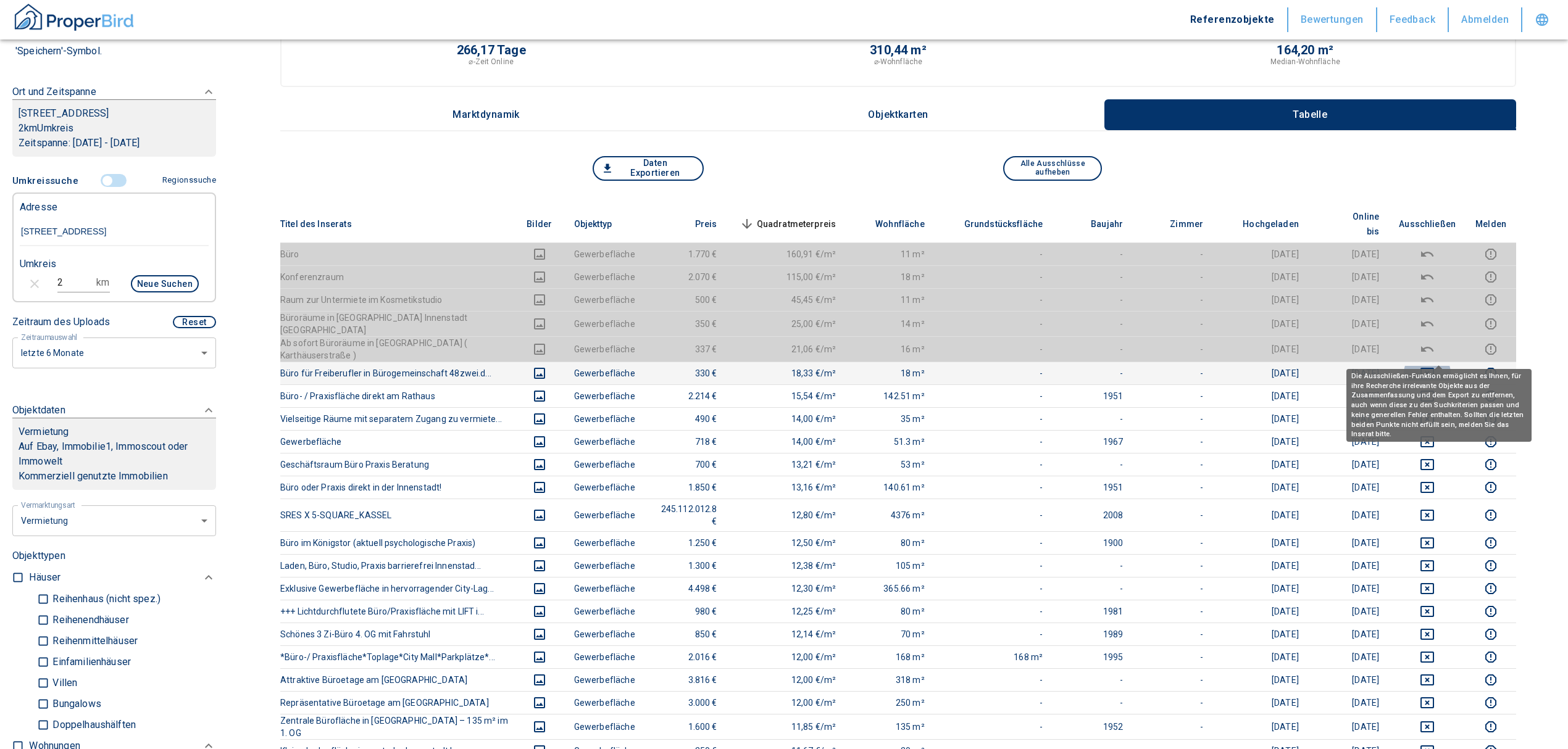
click at [1434, 367] on icon "deselect this listing" at bounding box center [1427, 372] width 13 height 11
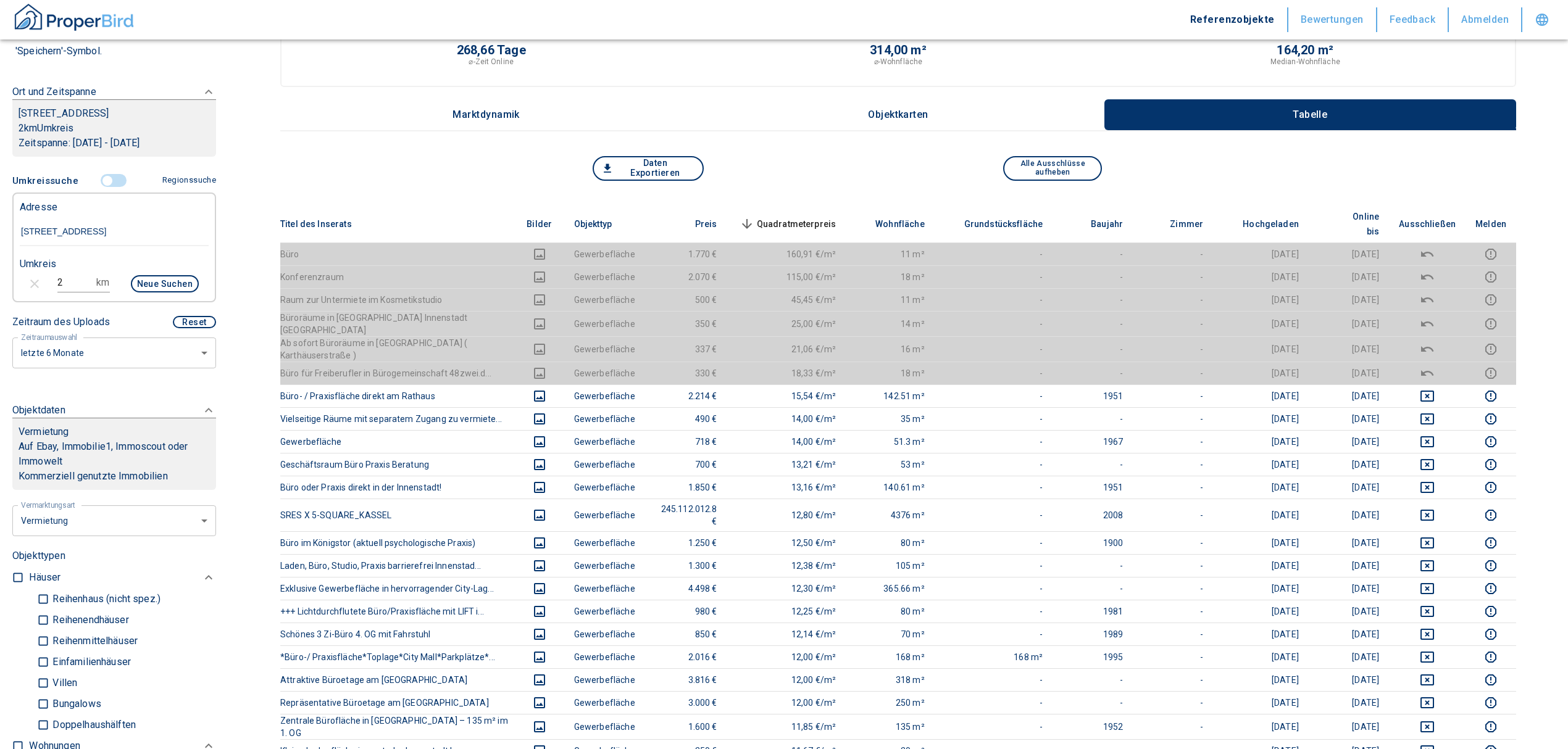
click at [813, 216] on span "Quadratmeterpreis sorted descending" at bounding box center [786, 224] width 99 height 15
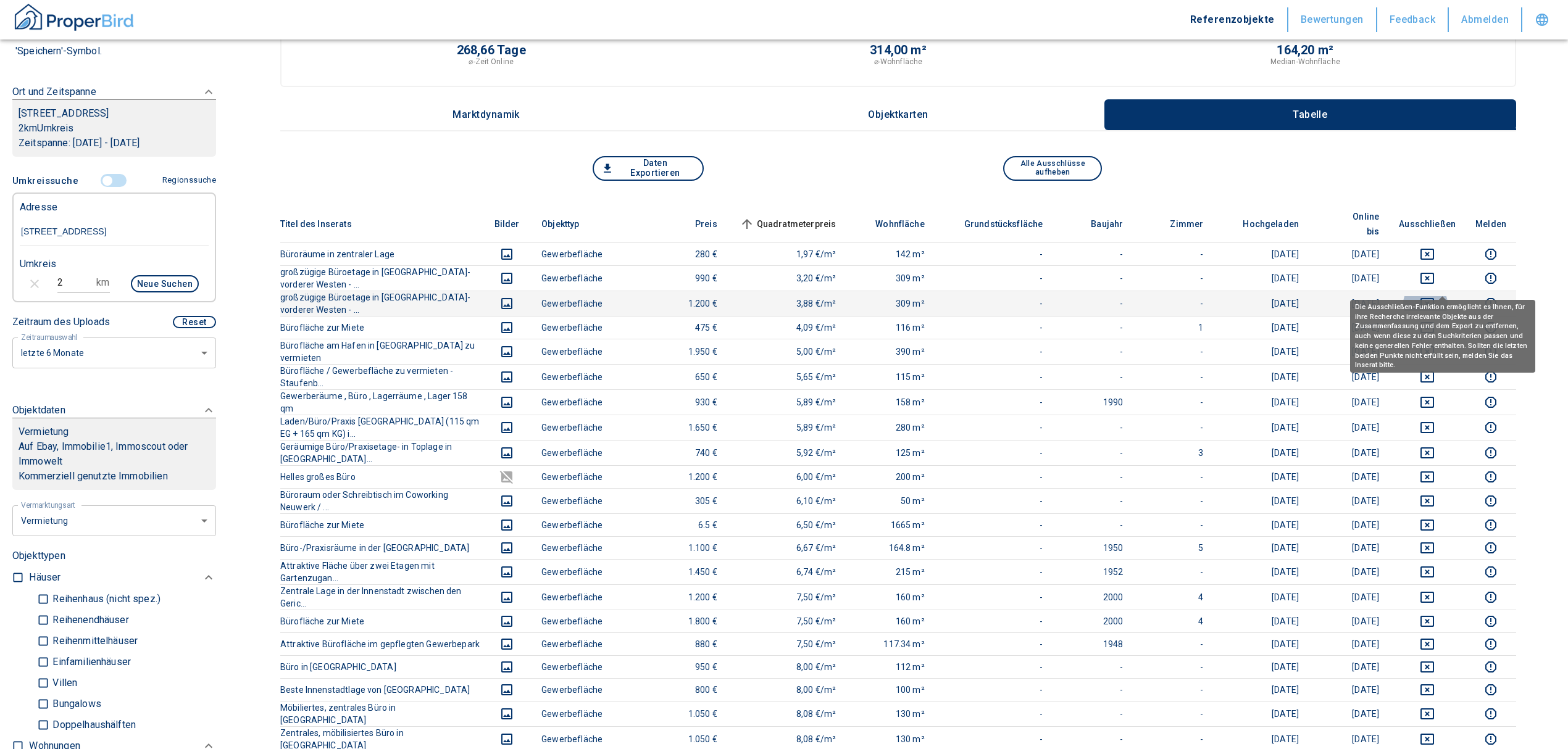
click at [1435, 296] on icon "deselect this listing" at bounding box center [1428, 304] width 15 height 15
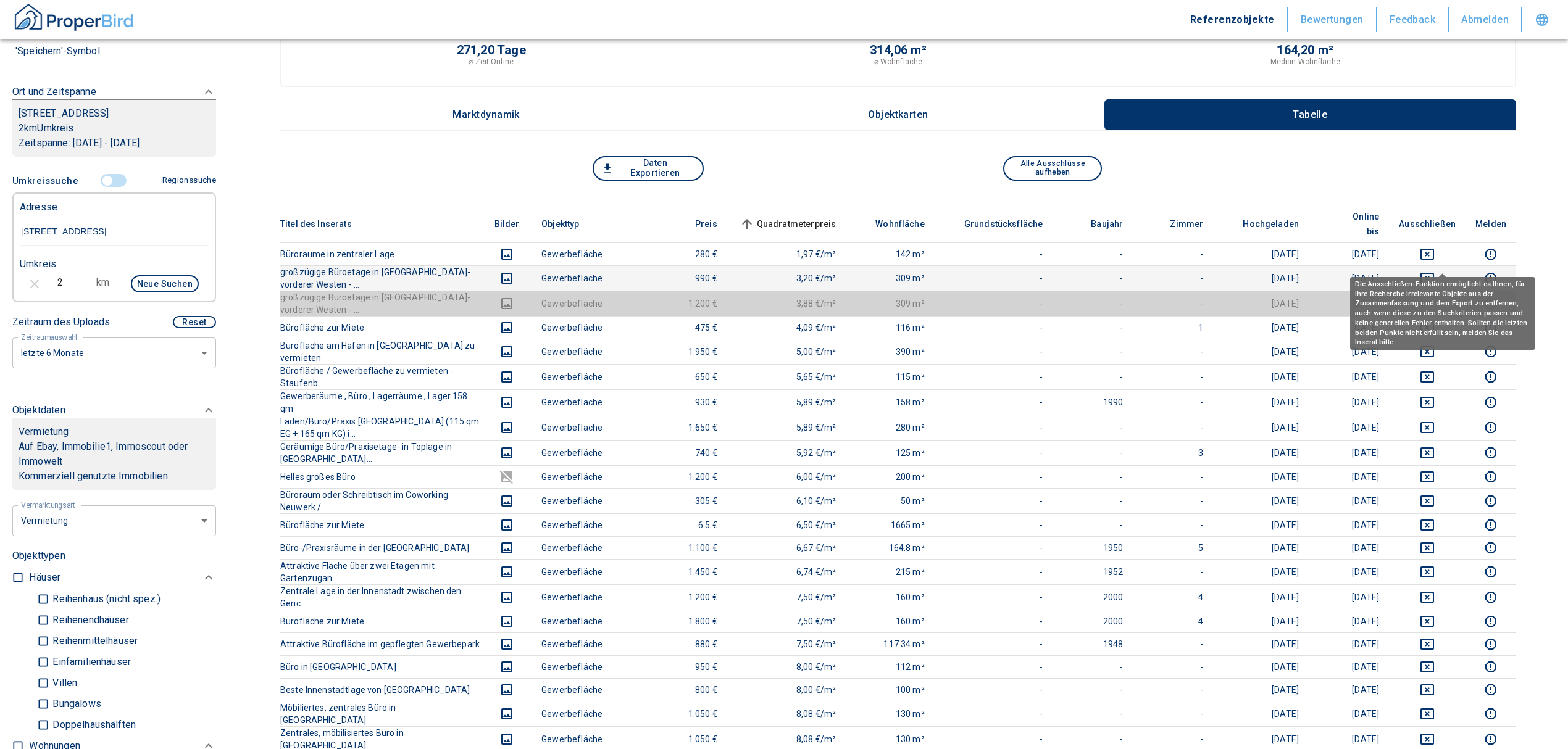
click at [1435, 271] on icon "deselect this listing" at bounding box center [1428, 278] width 15 height 15
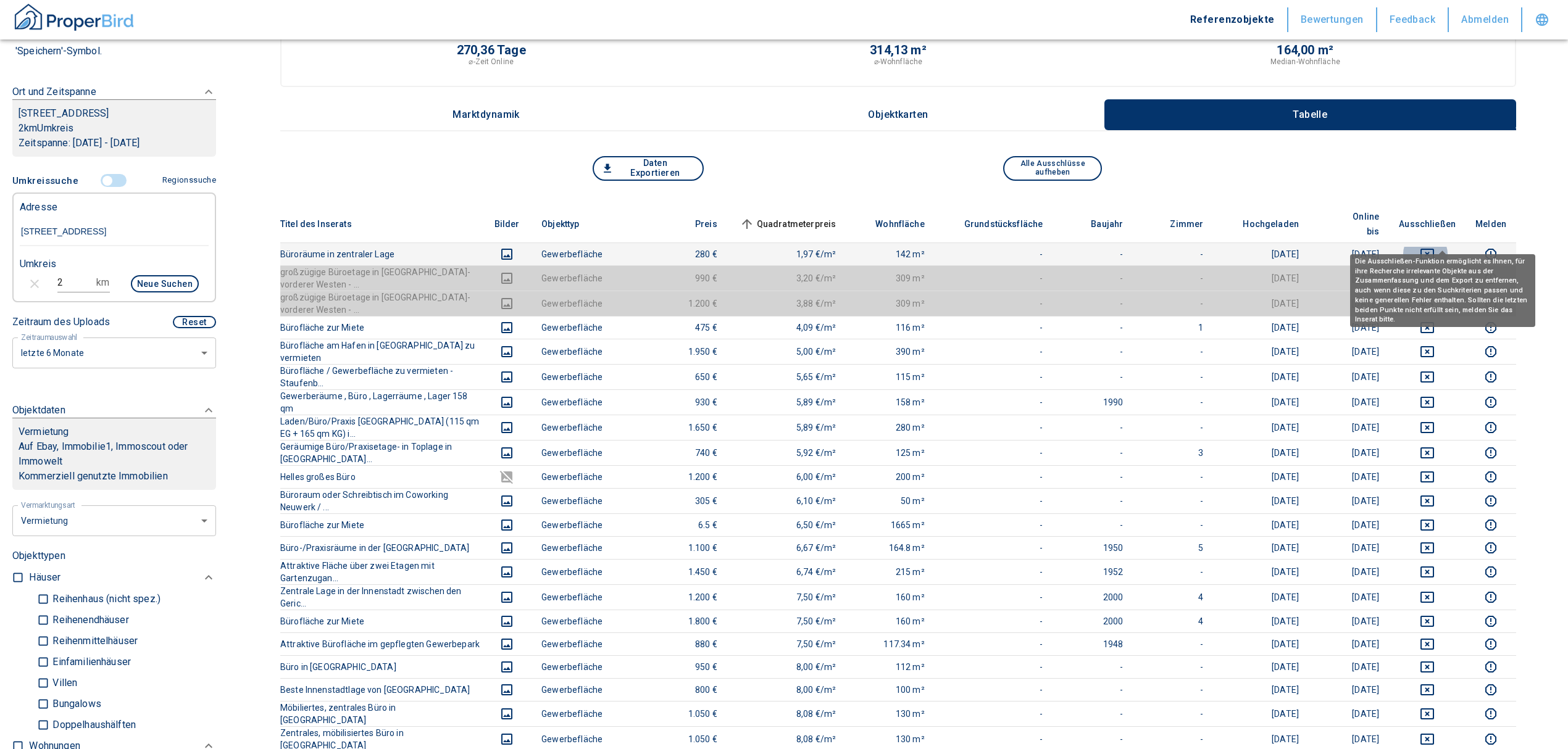
click at [1434, 249] on icon "deselect this listing" at bounding box center [1427, 254] width 13 height 11
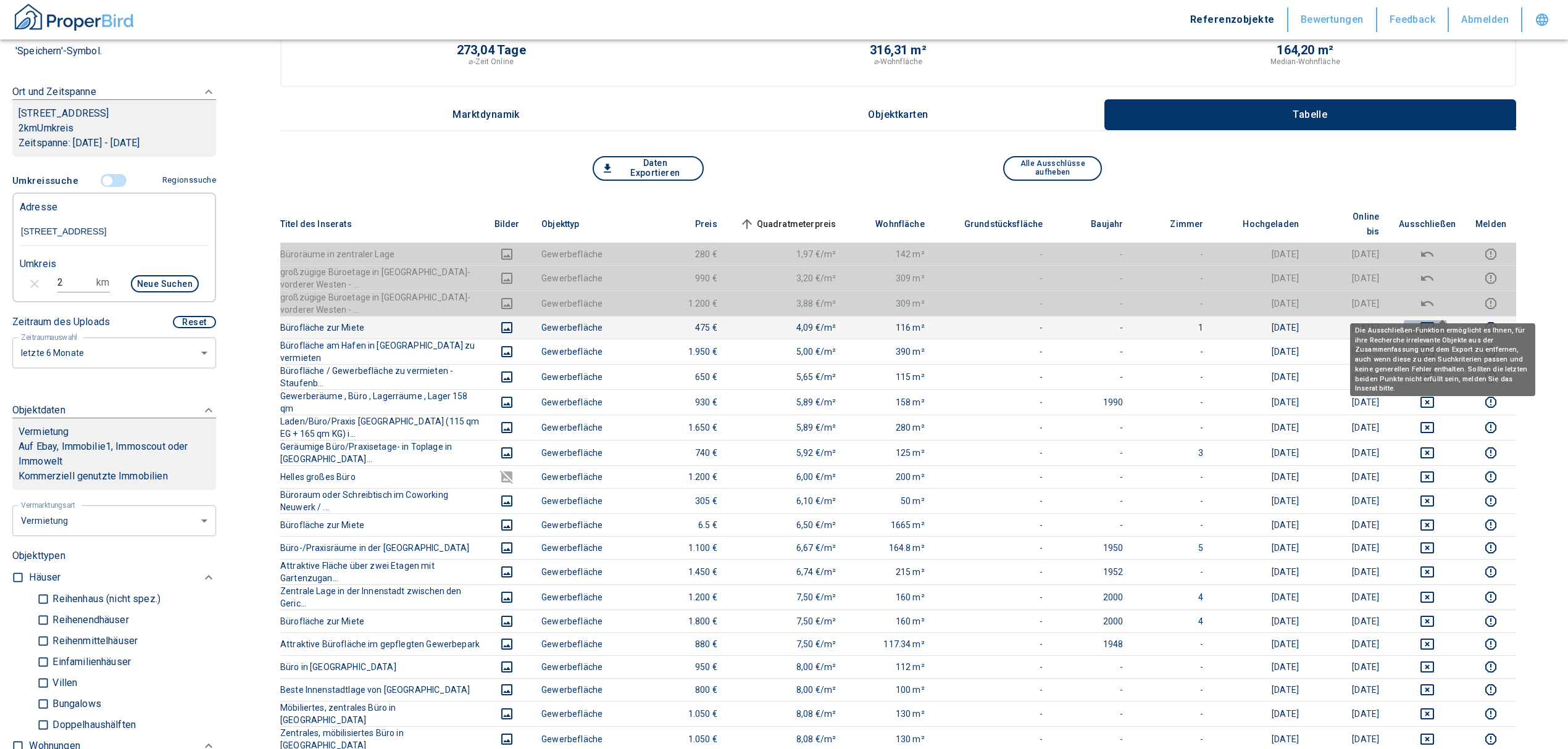
click at [1434, 322] on icon "deselect this listing" at bounding box center [1427, 327] width 13 height 11
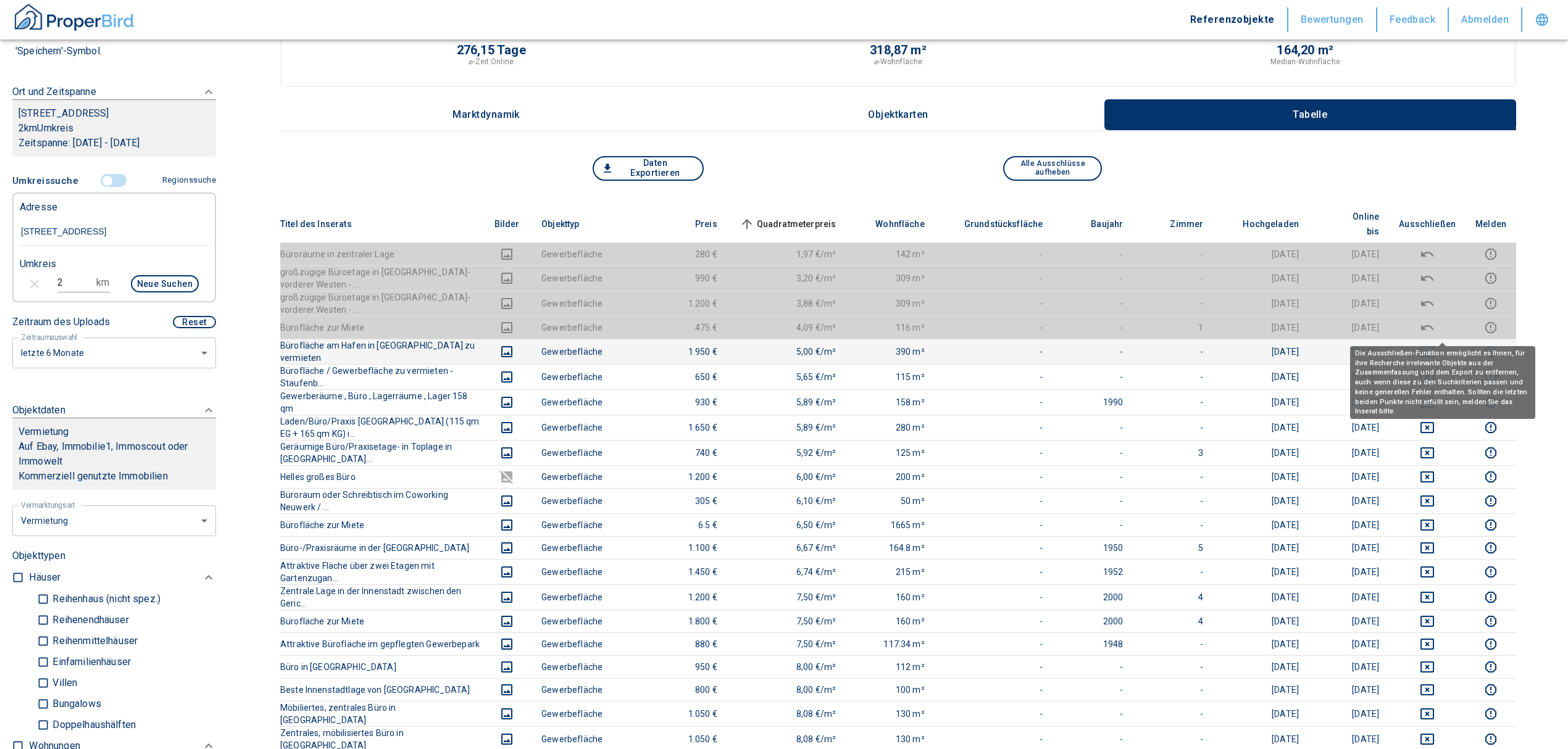
click at [1434, 346] on icon "deselect this listing" at bounding box center [1427, 351] width 13 height 11
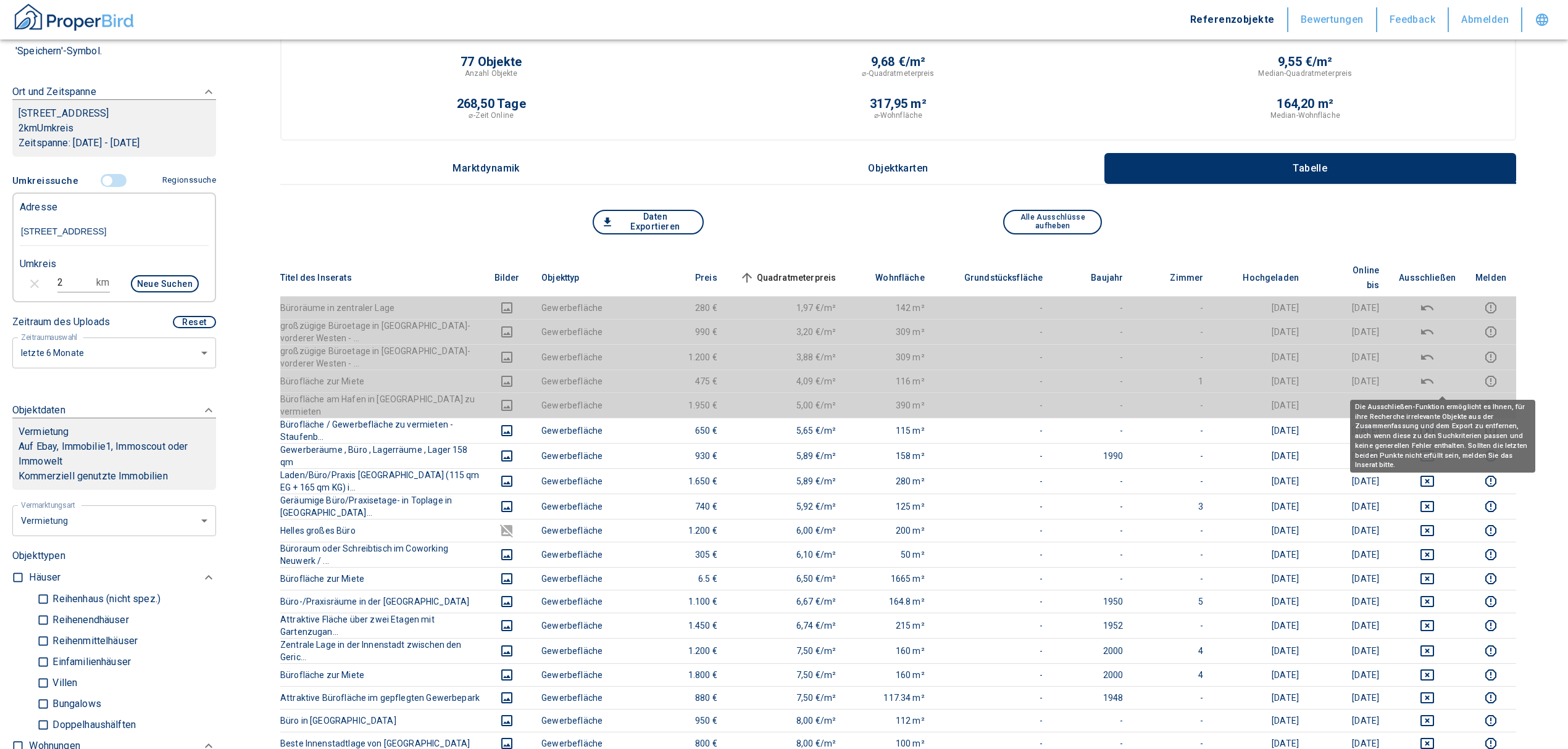
scroll to position [0, 0]
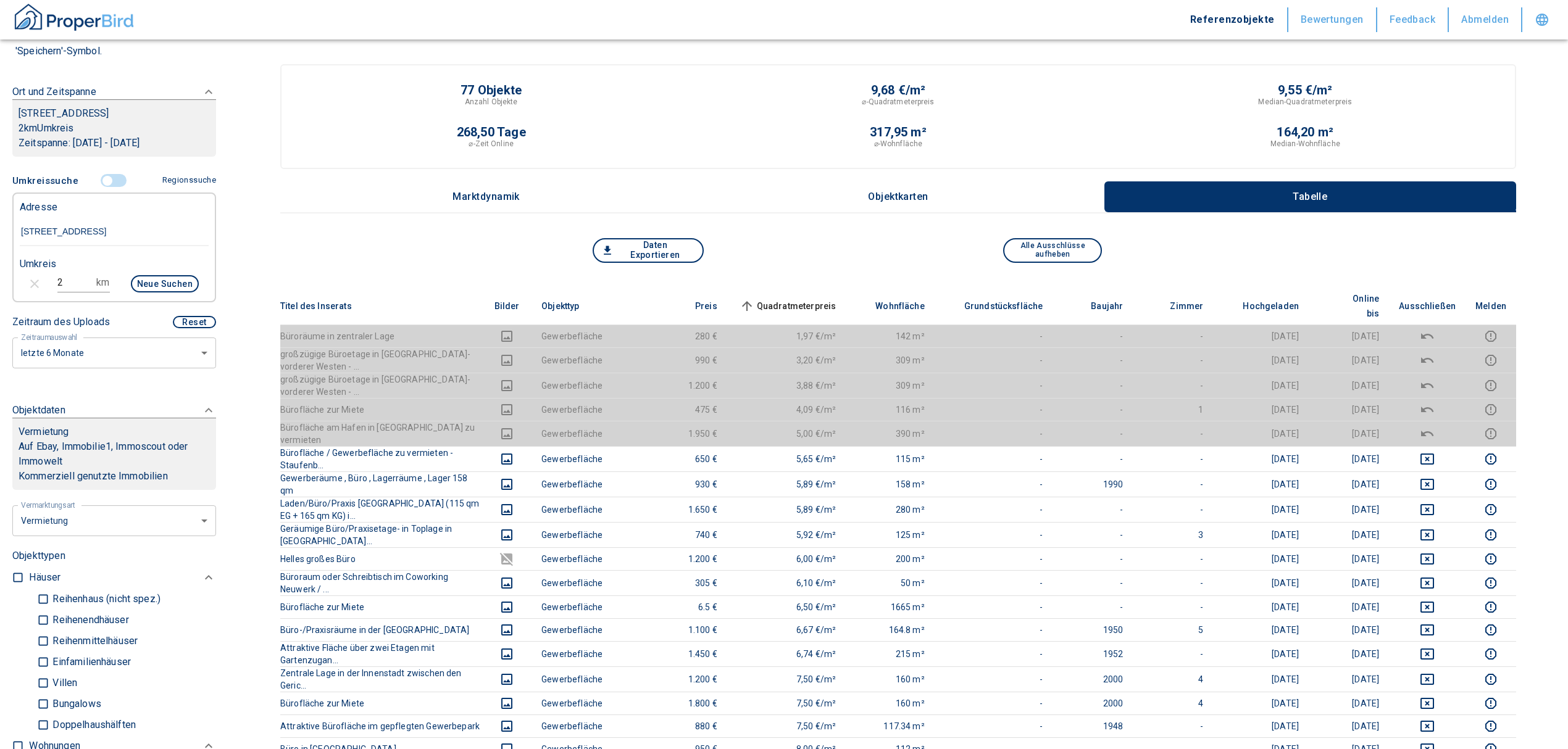
click at [815, 287] on th "Quadratmeterpreis sorted ascending" at bounding box center [786, 306] width 119 height 38
click at [817, 299] on span "Quadratmeterpreis sorted ascending" at bounding box center [786, 306] width 99 height 15
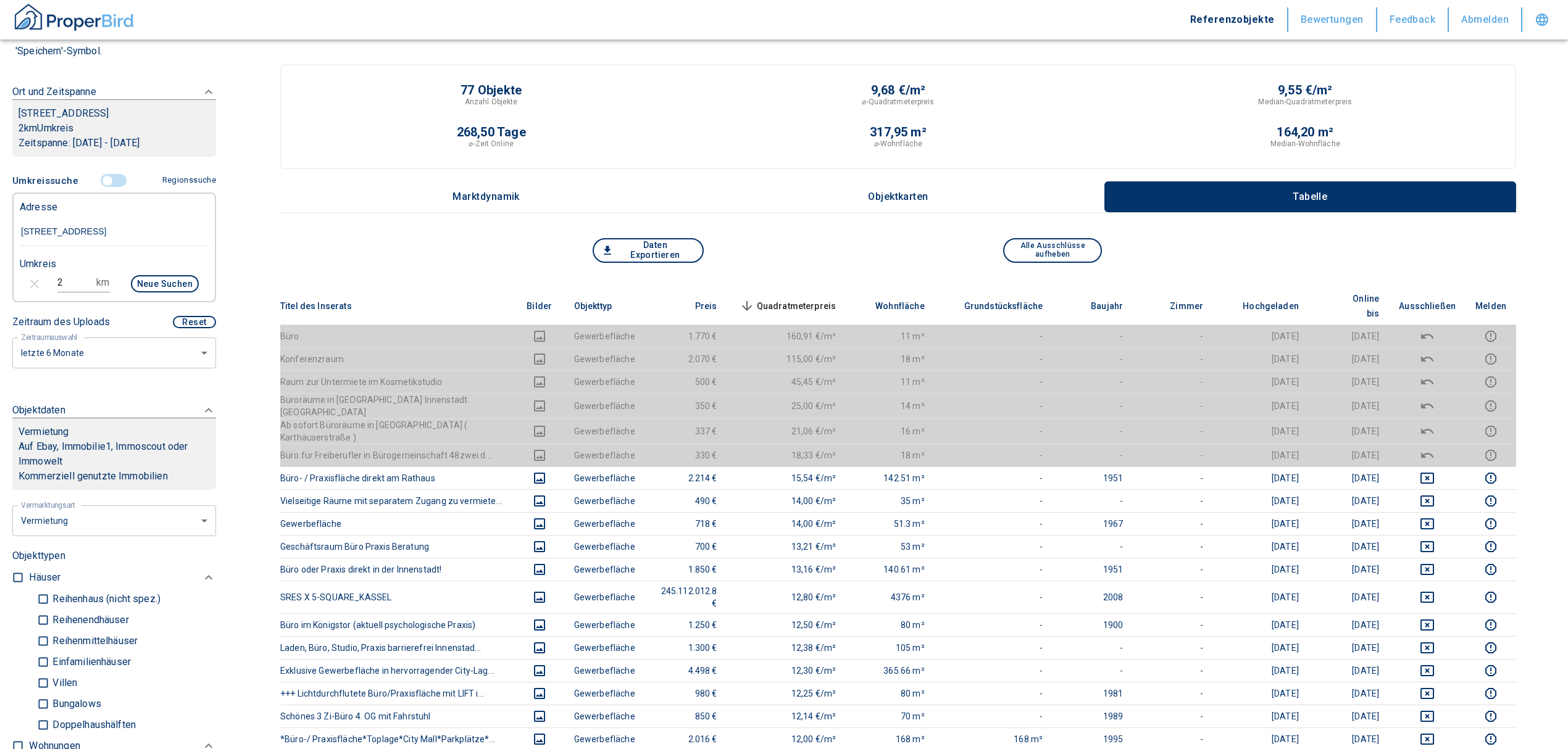
click at [802, 299] on span "Quadratmeterpreis sorted descending" at bounding box center [786, 306] width 99 height 15
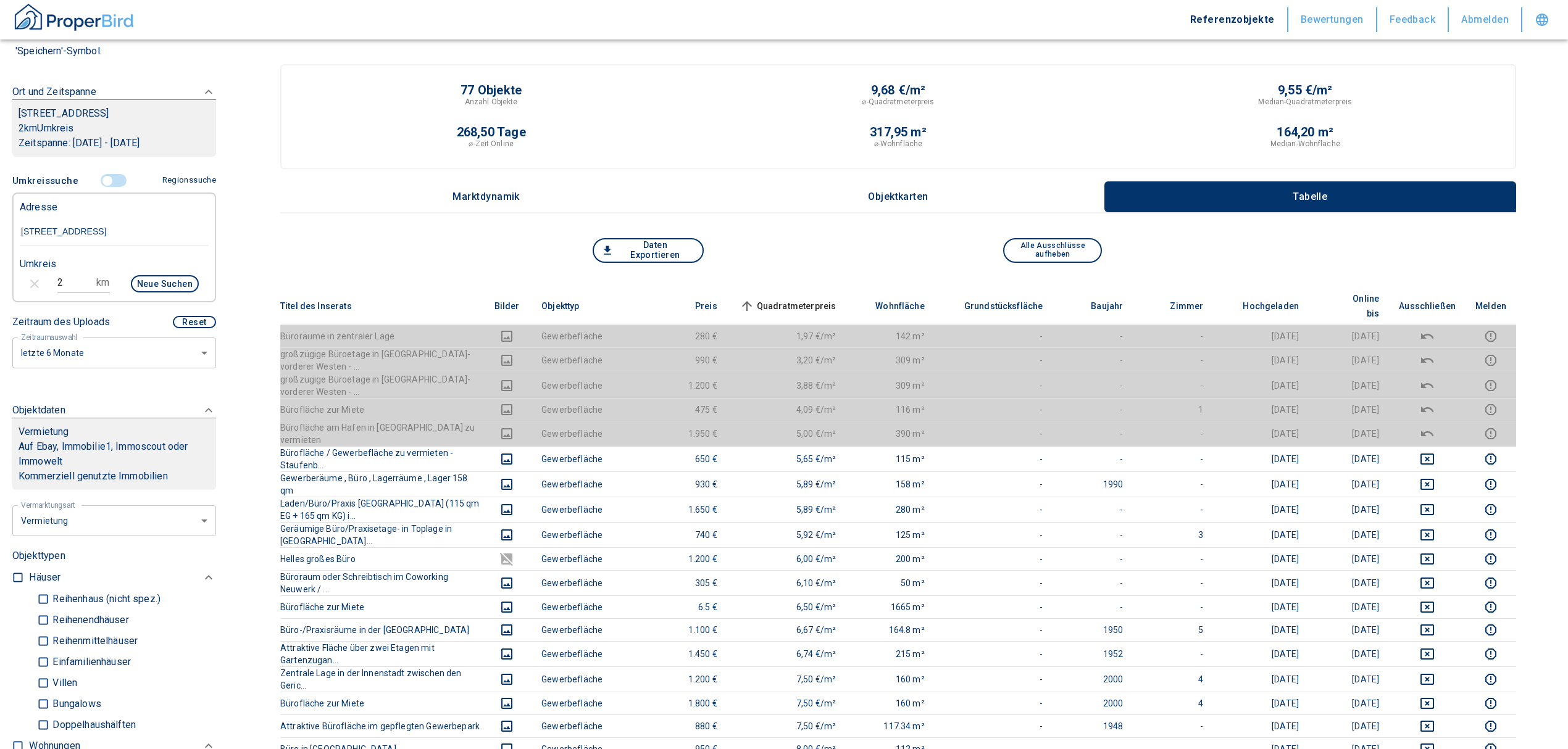
click at [107, 180] on input "controlled" at bounding box center [107, 181] width 37 height 13
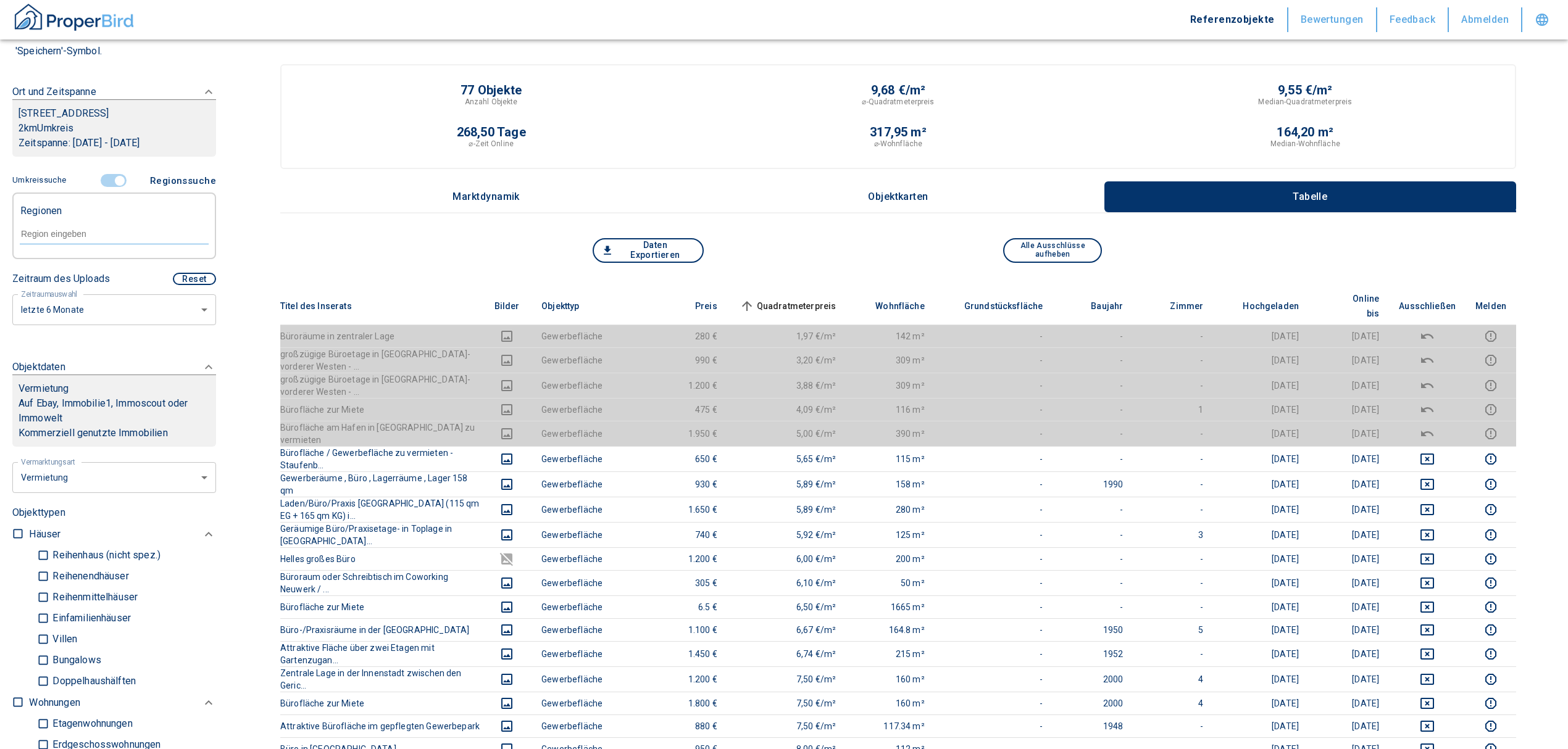
click at [95, 235] on input "text" at bounding box center [114, 233] width 189 height 11
click at [94, 250] on li "34127 [GEOGRAPHIC_DATA]" at bounding box center [107, 261] width 177 height 22
type input "34127"
type input "2020"
type input "34127 [GEOGRAPHIC_DATA]"
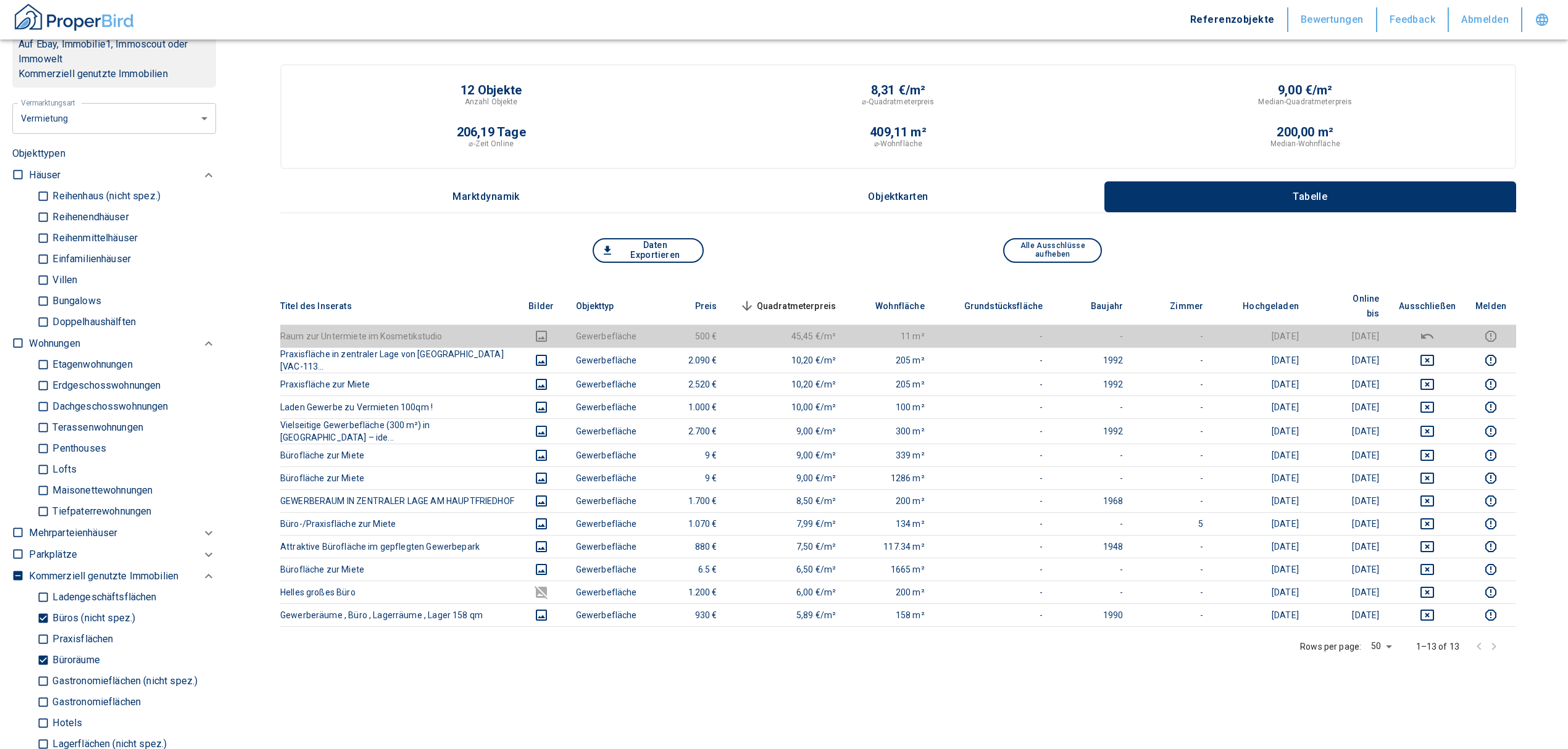
scroll to position [658, 0]
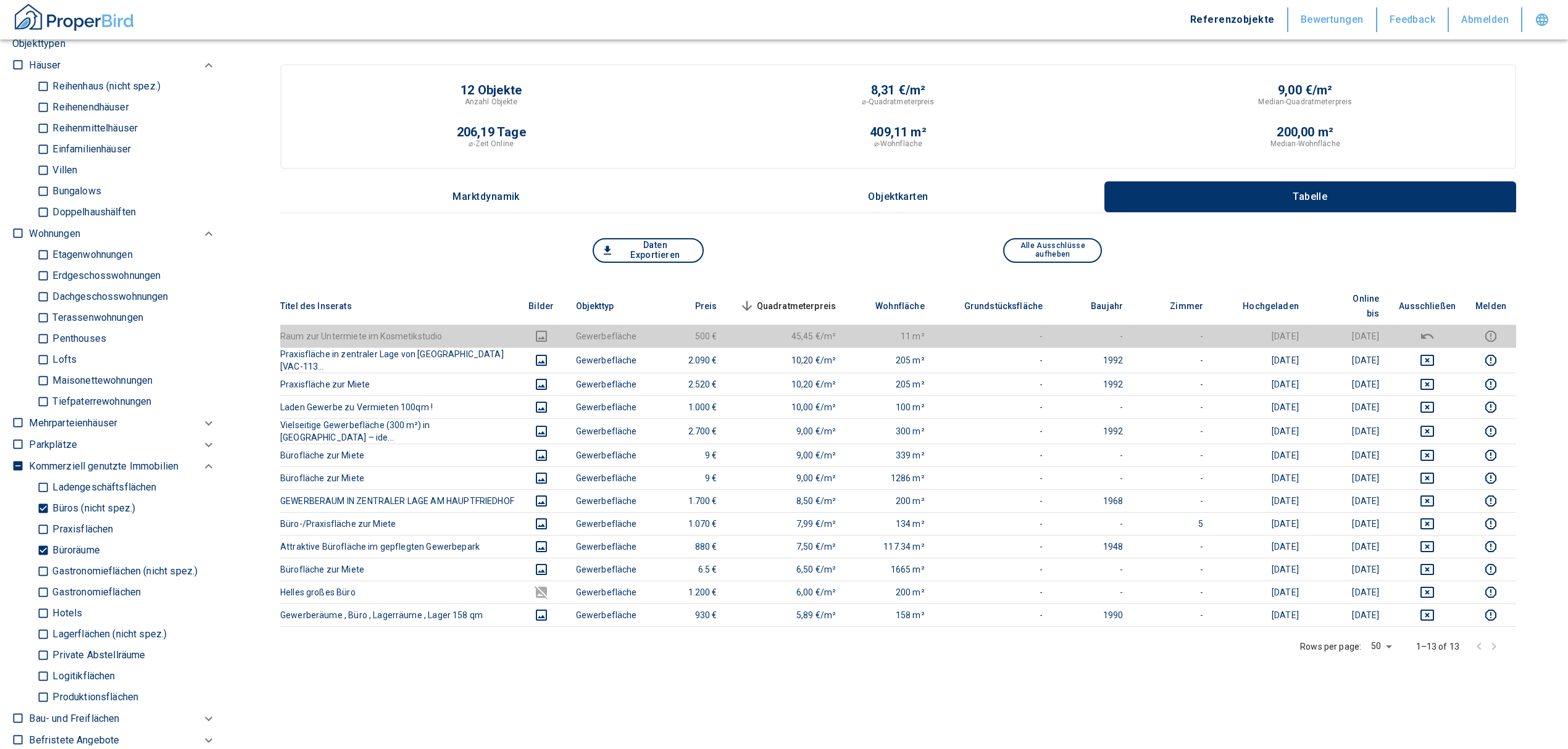
drag, startPoint x: 35, startPoint y: 548, endPoint x: 42, endPoint y: 546, distance: 7.3
click at [37, 548] on div "Ladengeschäftsflächen Büros (nicht spez.) Praxisflächen Büroräume Gastronomiefl…" at bounding box center [122, 592] width 187 height 230
click at [40, 549] on input "Büroräume" at bounding box center [43, 551] width 12 height 21
checkbox input "false"
type input "2020"
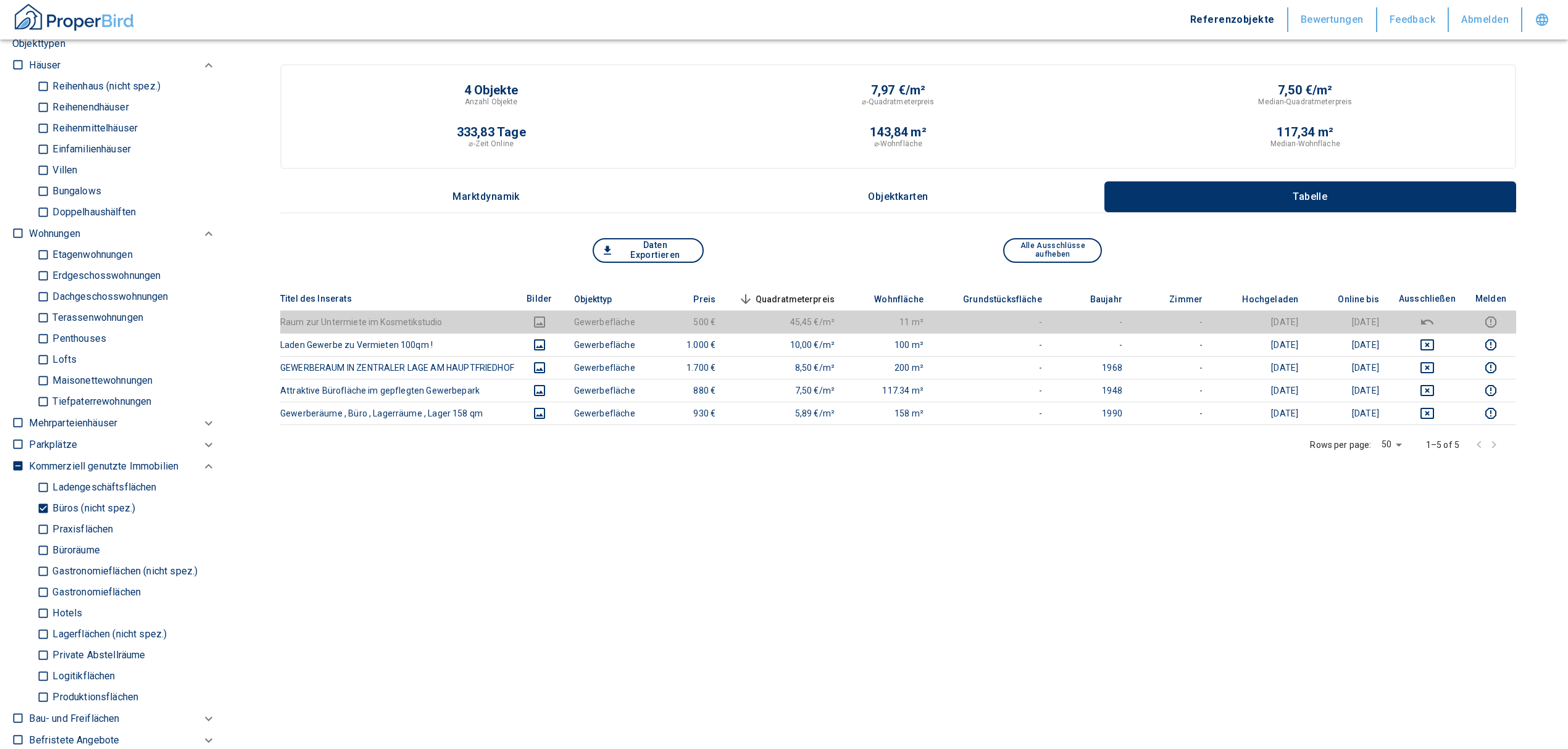
click at [40, 506] on input "Büros (nicht spez.)" at bounding box center [43, 509] width 12 height 21
checkbox input "false"
type input "2020"
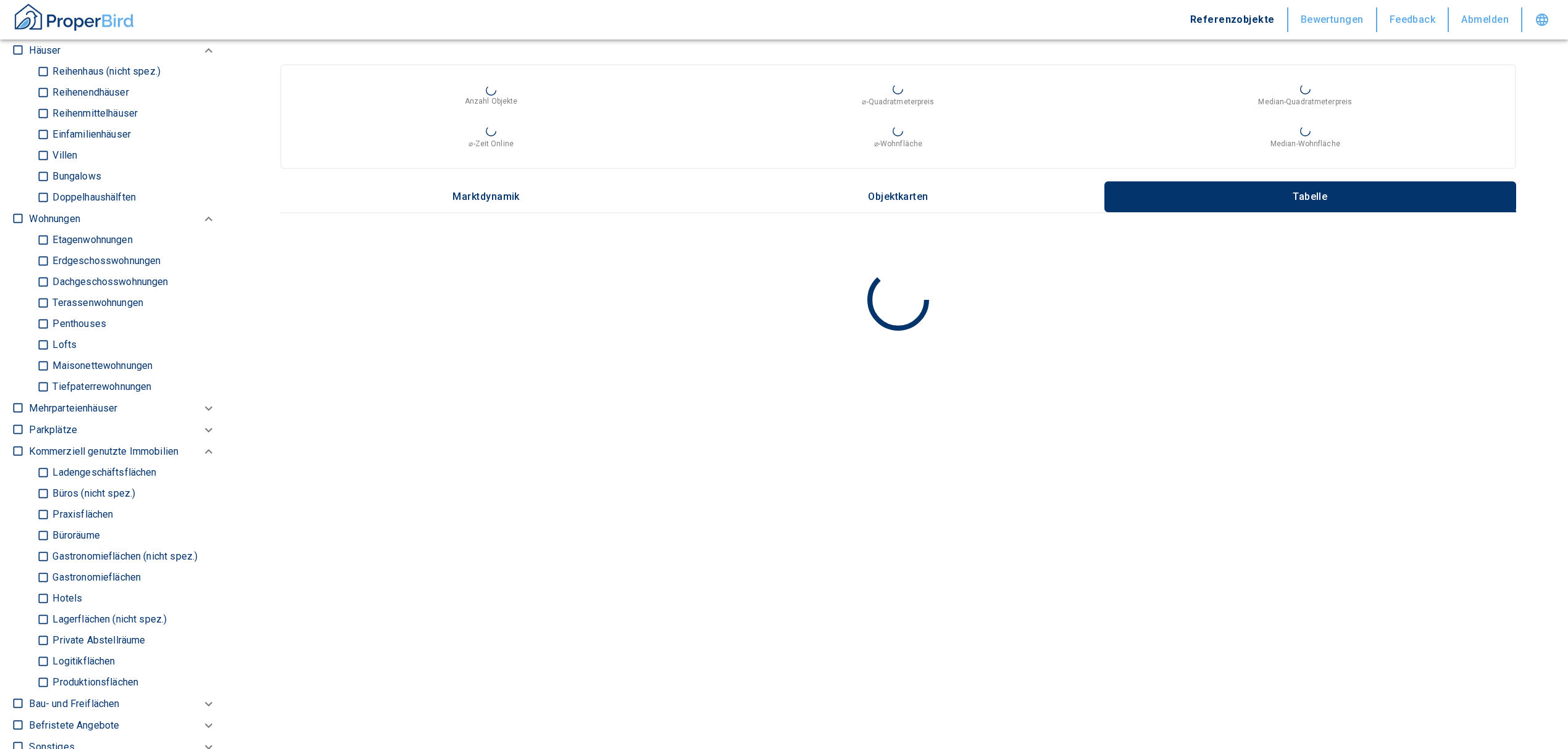
click at [45, 483] on input "Büros (nicht spez.)" at bounding box center [43, 494] width 12 height 21
checkbox input "true"
type input "2020"
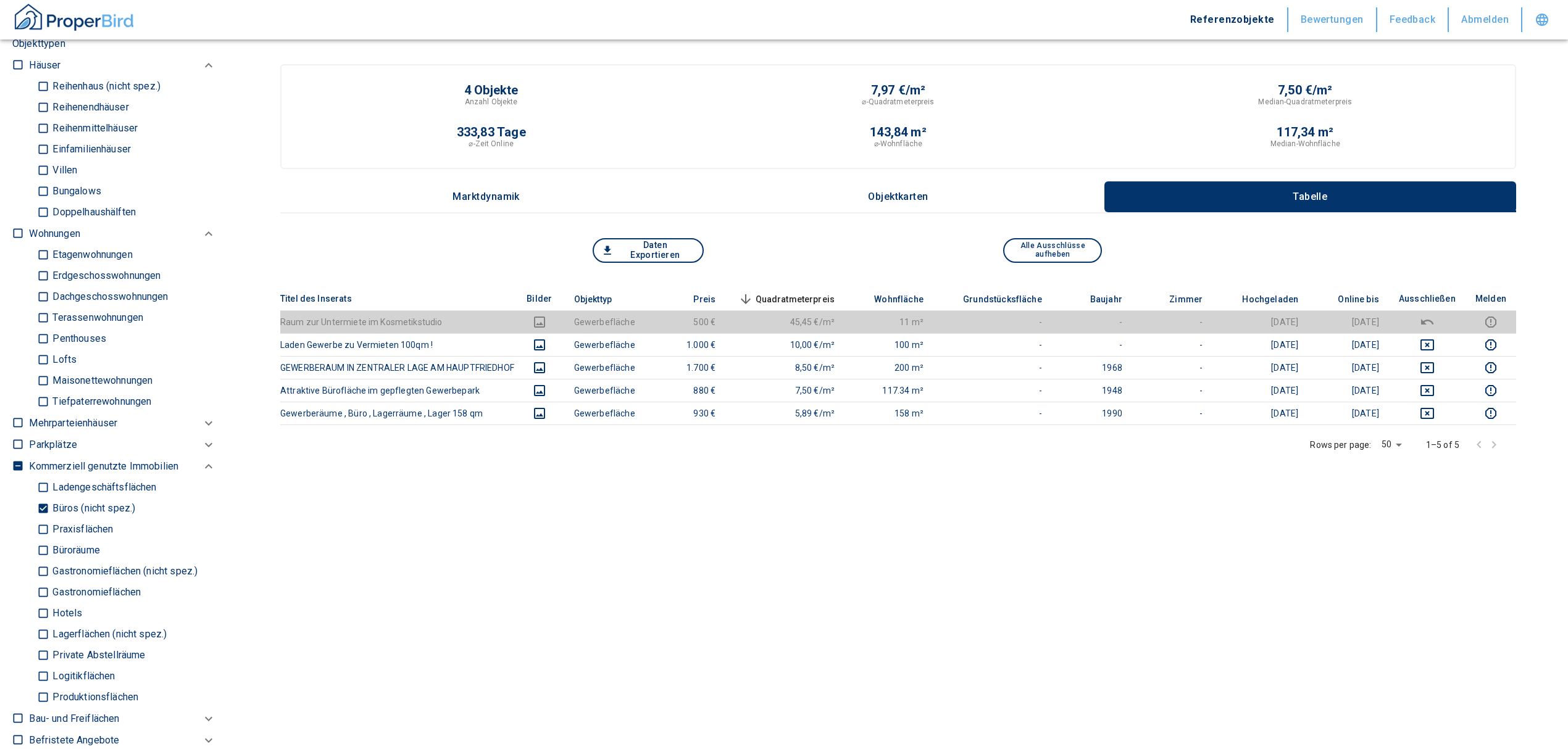
click at [38, 507] on input "Büros (nicht spez.)" at bounding box center [43, 509] width 12 height 21
checkbox input "false"
type input "2020"
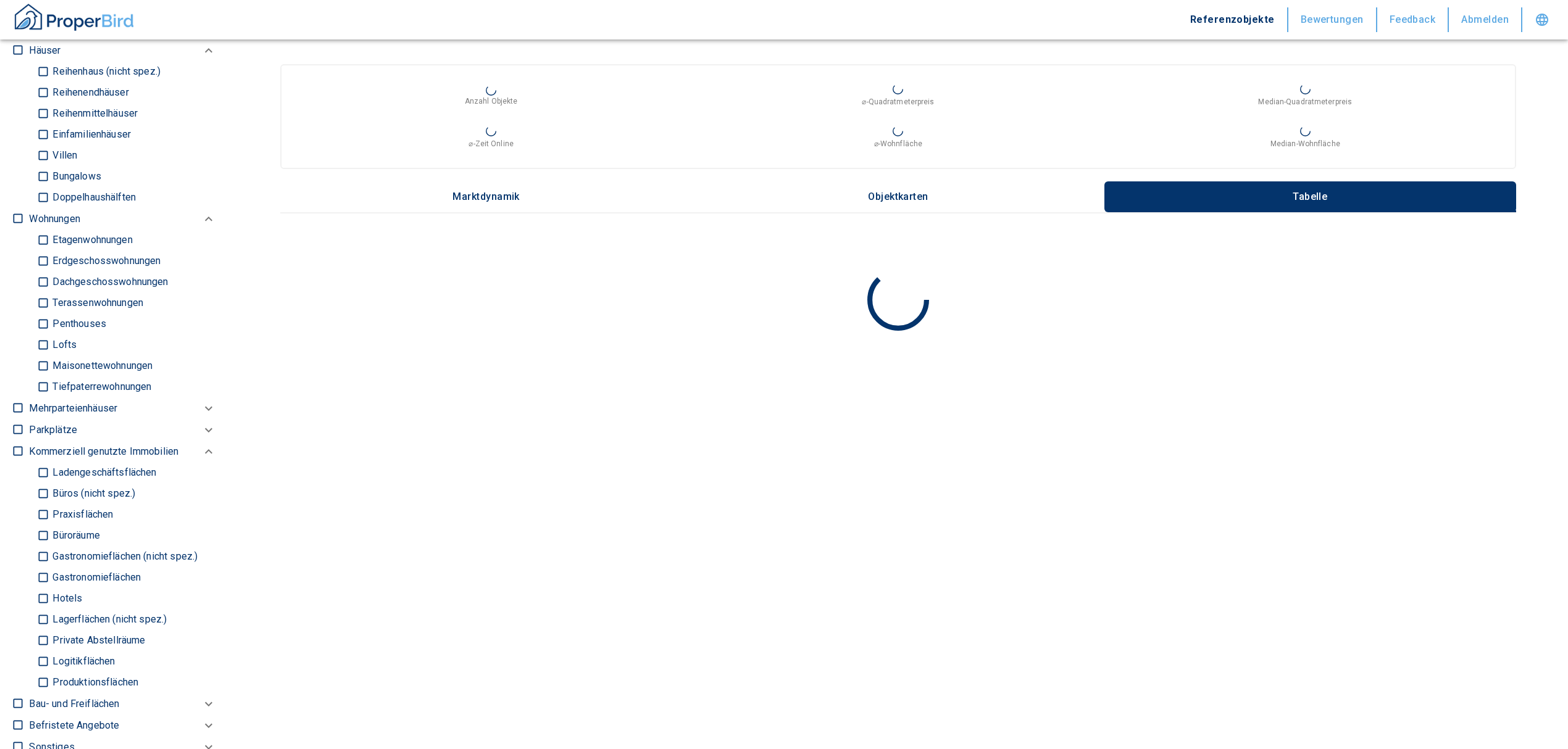
click at [40, 475] on input "Ladengeschäftsflächen" at bounding box center [43, 473] width 12 height 21
checkbox input "true"
type input "2020"
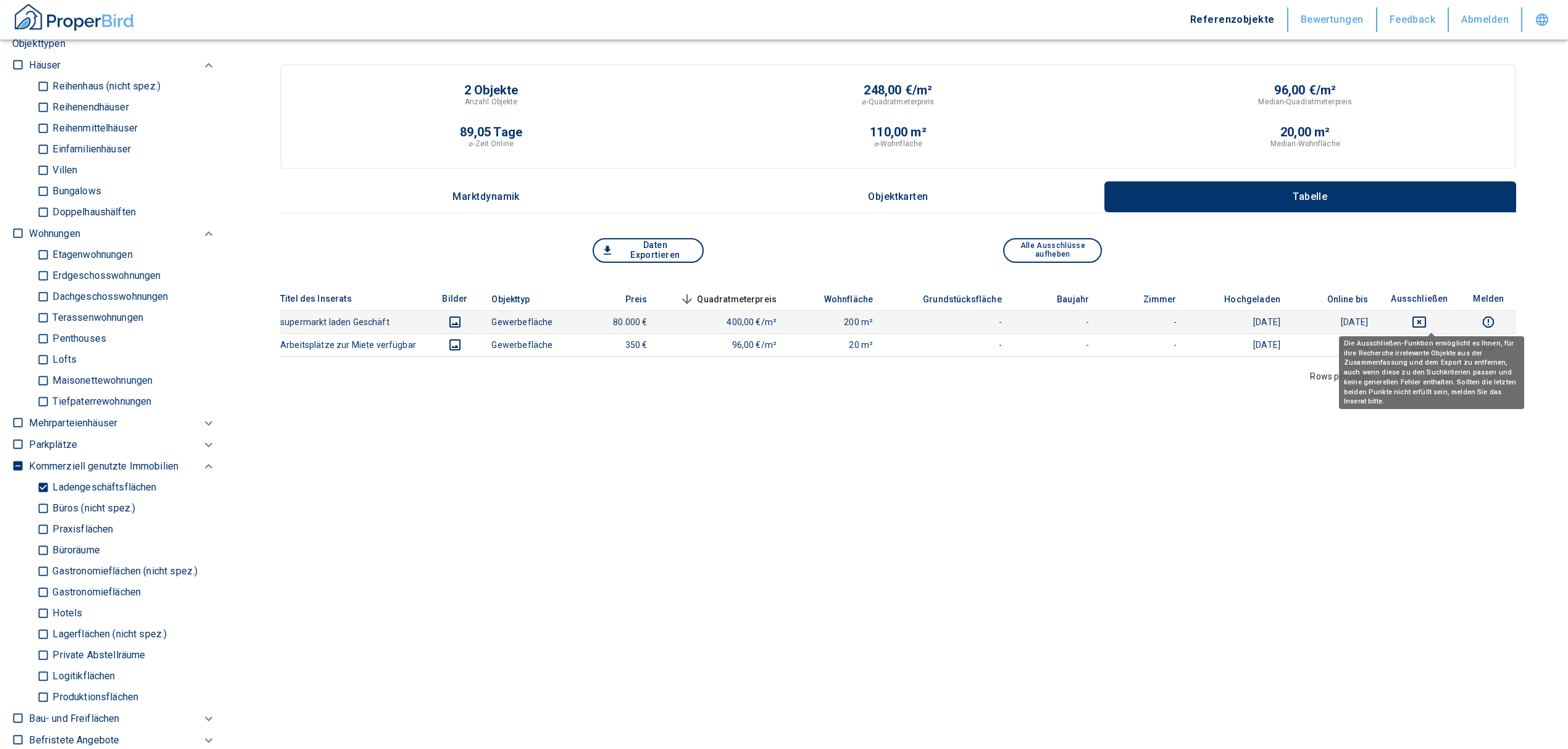
click at [1425, 321] on icon "deselect this listing" at bounding box center [1419, 321] width 13 height 11
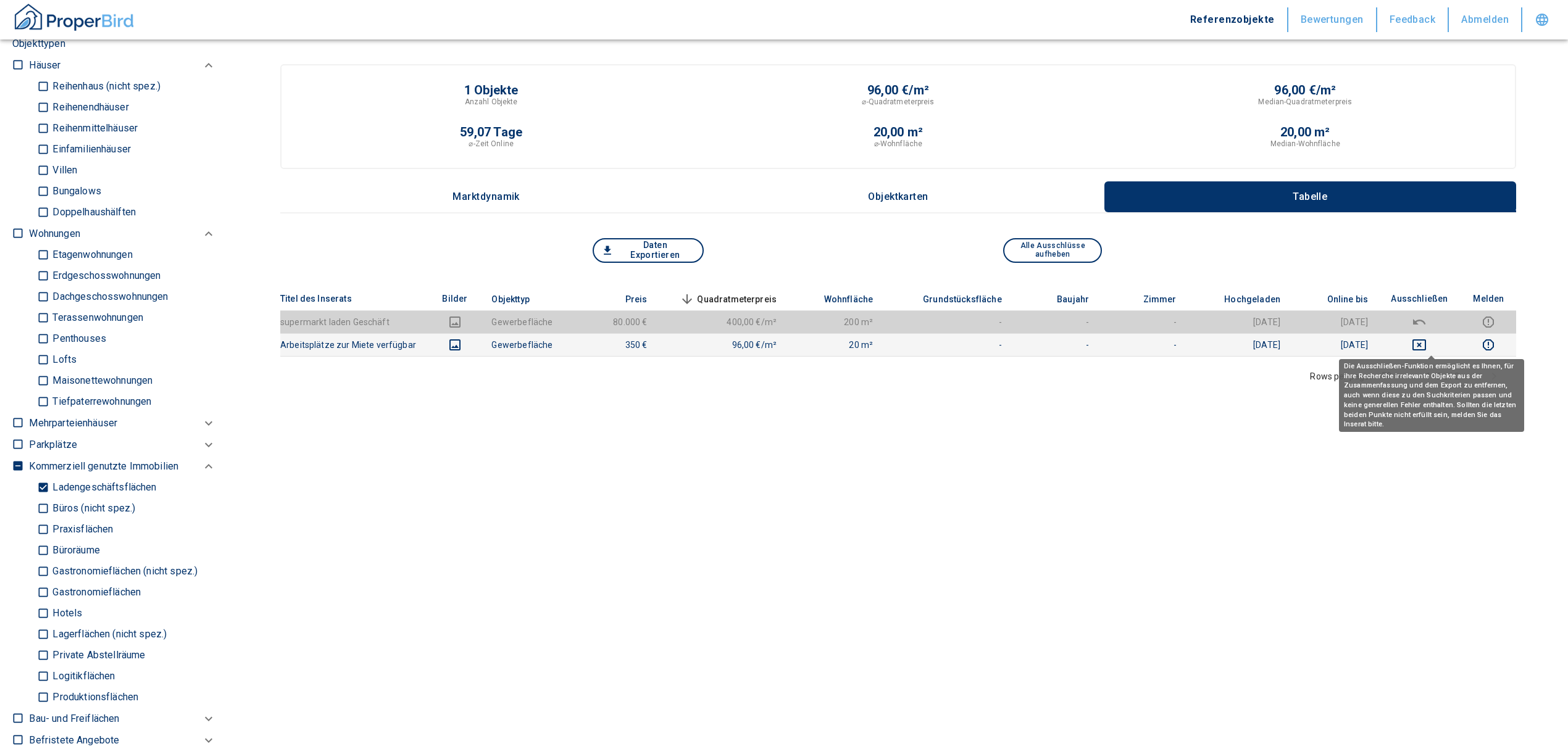
click at [1427, 340] on icon "deselect this listing" at bounding box center [1419, 345] width 15 height 15
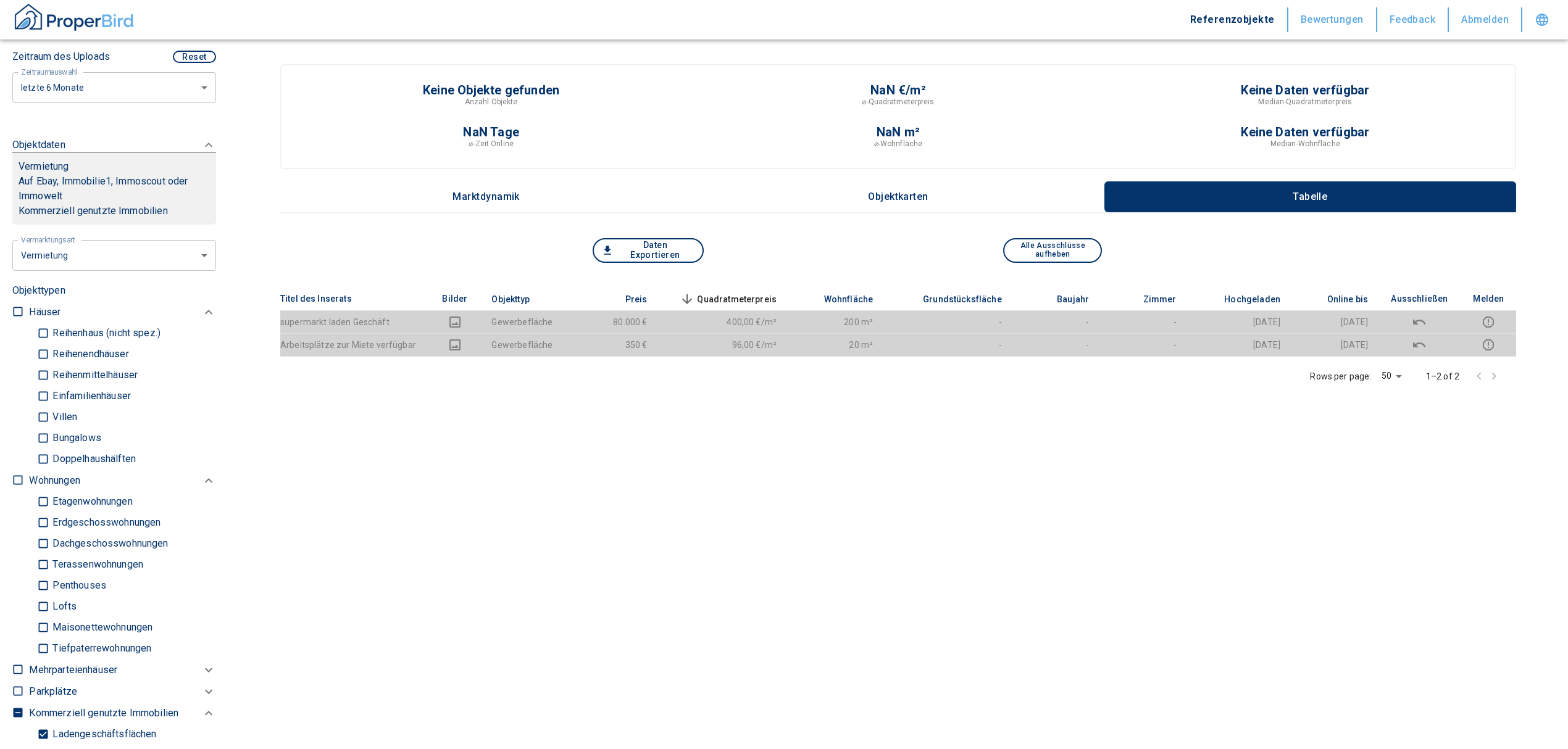
scroll to position [164, 0]
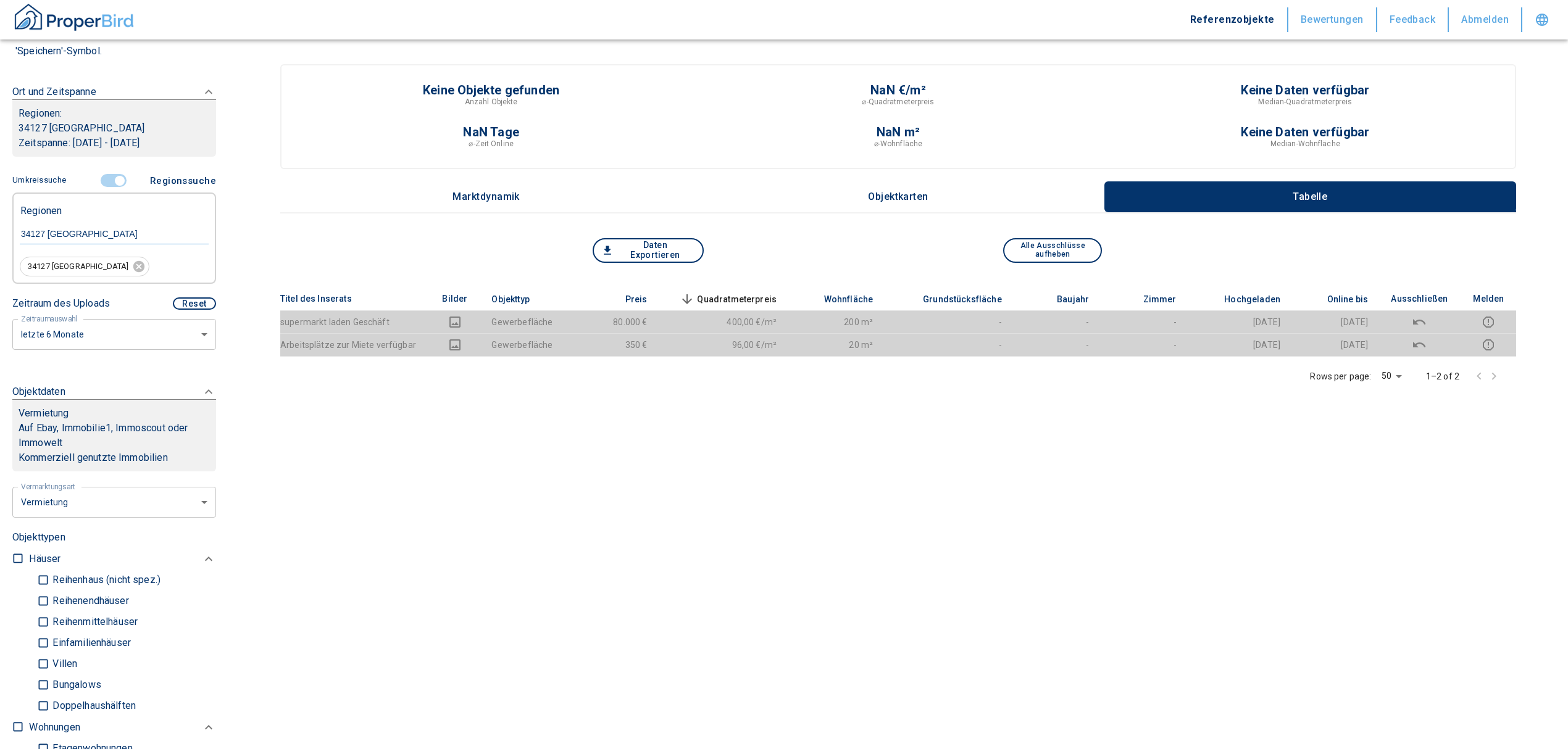
drag, startPoint x: 113, startPoint y: 171, endPoint x: 107, endPoint y: 183, distance: 13.4
click at [113, 171] on span at bounding box center [114, 181] width 36 height 23
click at [114, 178] on input "controlled" at bounding box center [120, 181] width 37 height 13
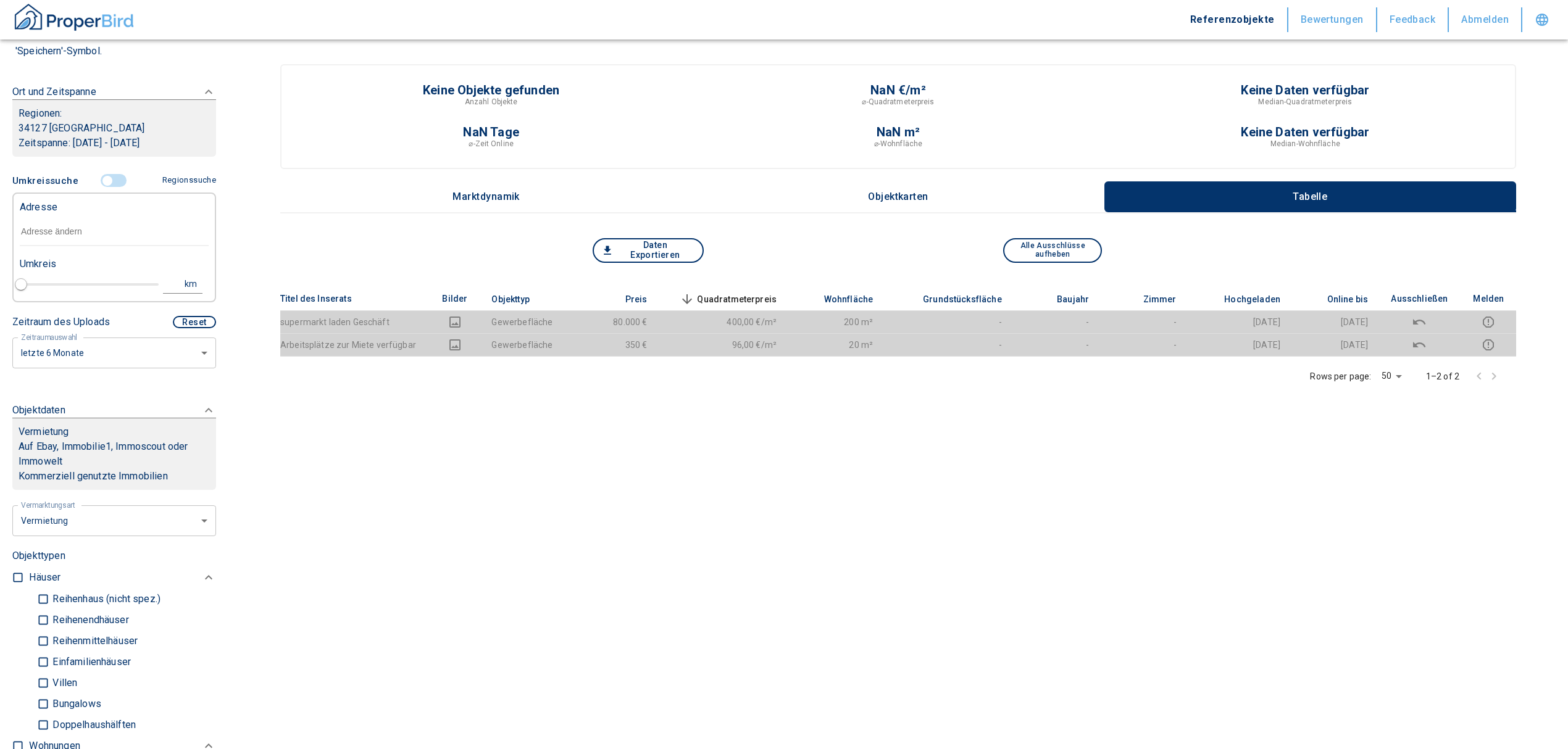
click at [33, 233] on input "text" at bounding box center [114, 232] width 189 height 28
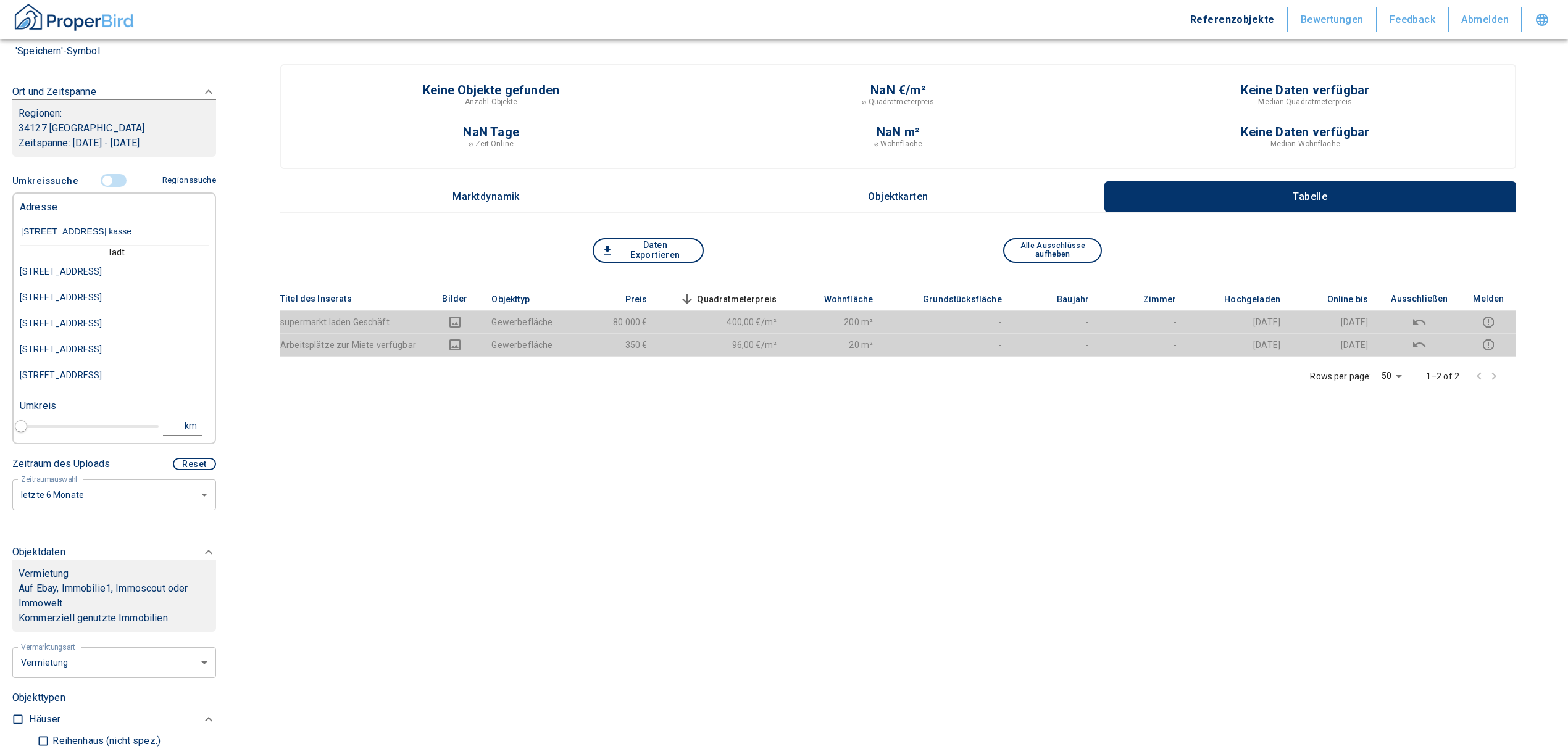
type input "[STREET_ADDRESS]"
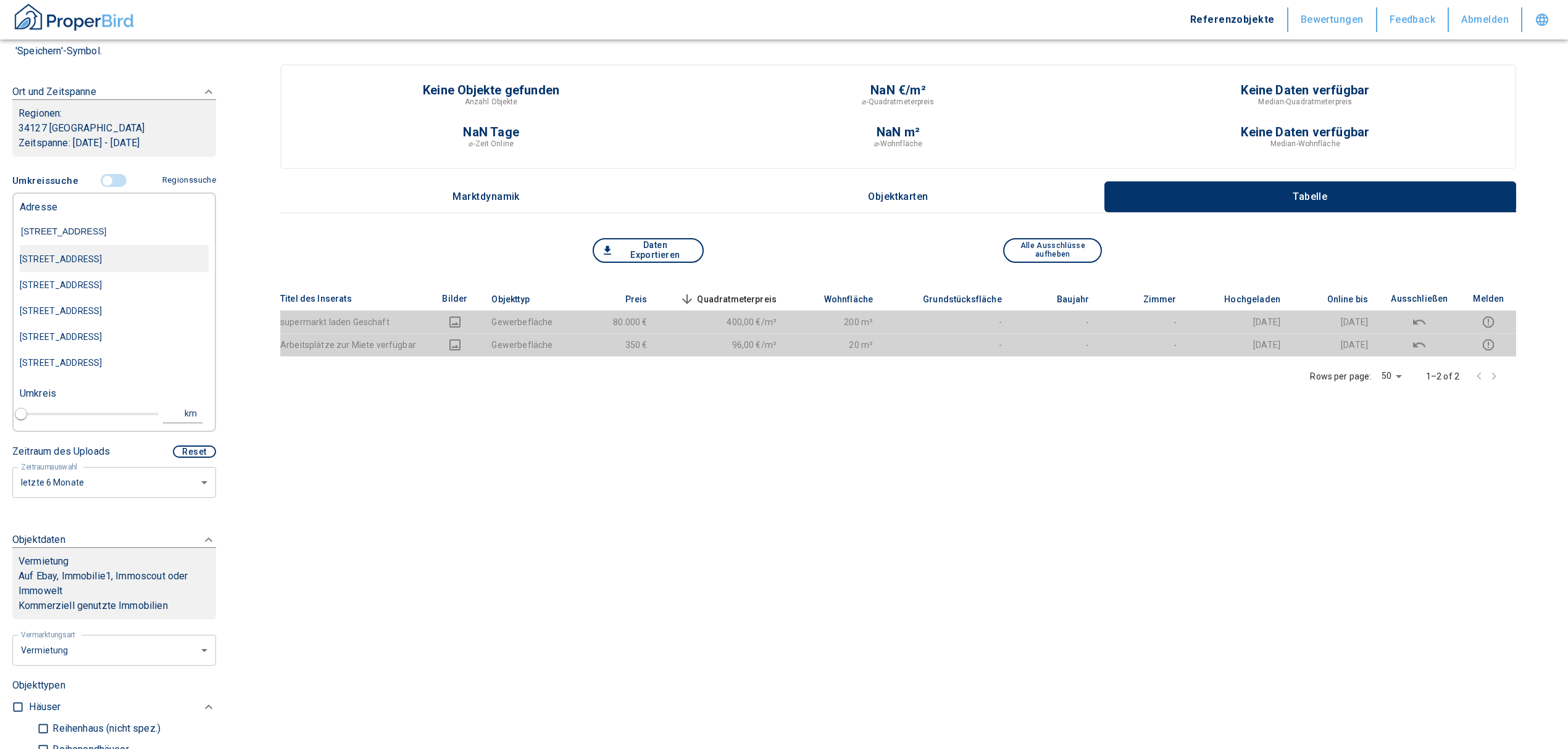
click at [119, 264] on div "[STREET_ADDRESS]" at bounding box center [114, 258] width 189 height 26
type input "2020"
type input "[STREET_ADDRESS]"
type input "1"
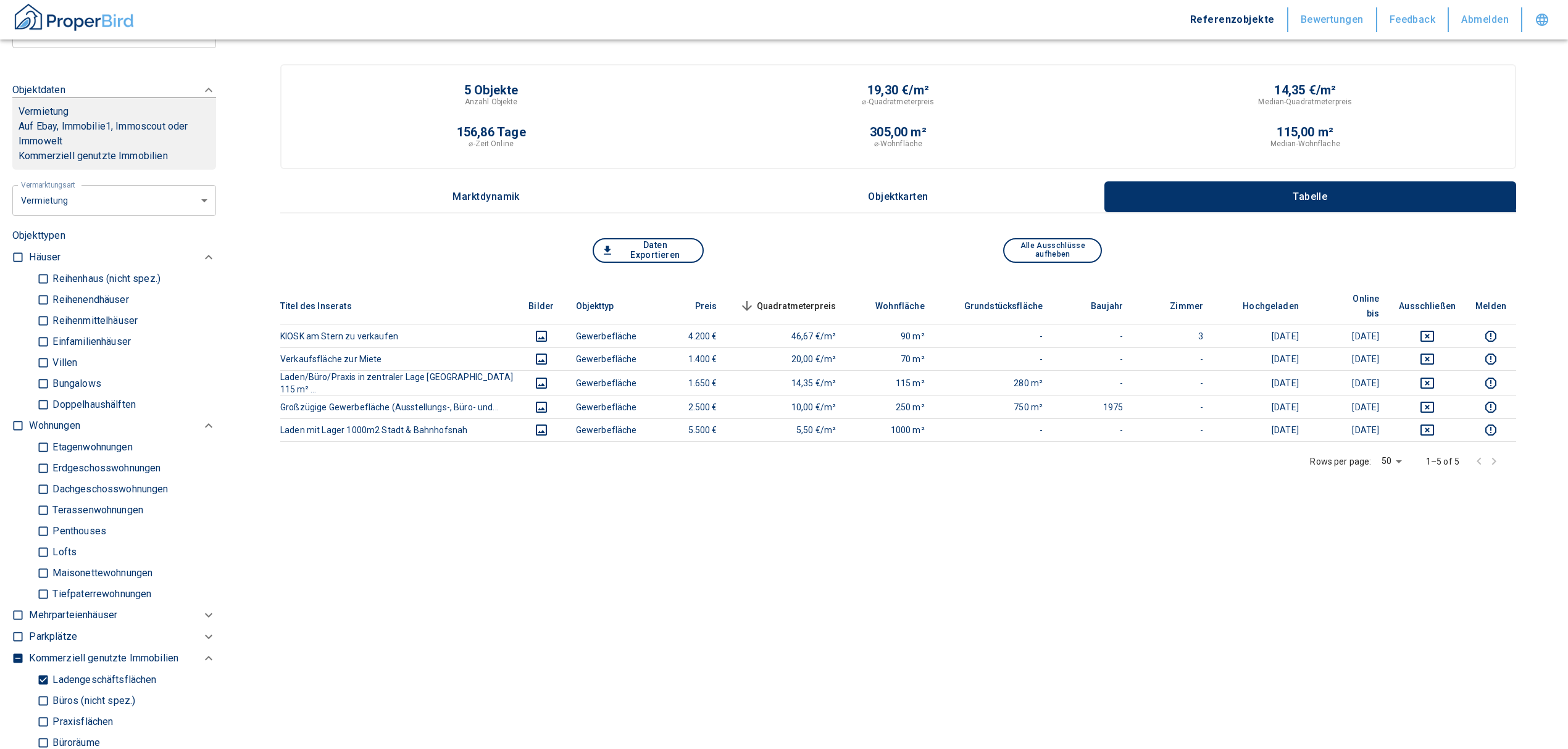
scroll to position [329, 0]
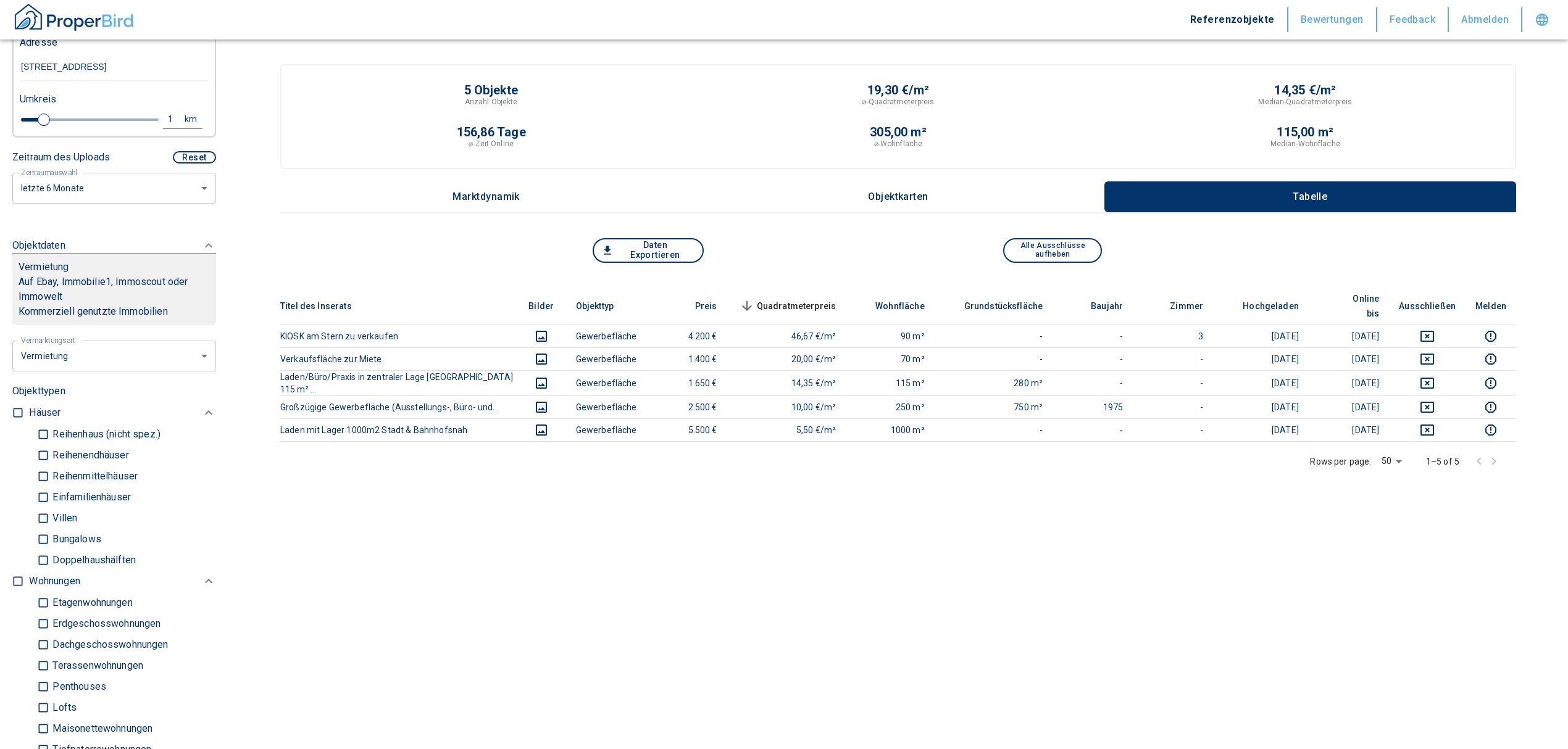
type input "[STREET_ADDRESS]"
click at [166, 116] on div "1" at bounding box center [177, 119] width 22 height 16
drag, startPoint x: 55, startPoint y: 111, endPoint x: 40, endPoint y: 115, distance: 15.5
click at [40, 115] on div "1 km Neue Suchen" at bounding box center [104, 121] width 189 height 30
type input "2"
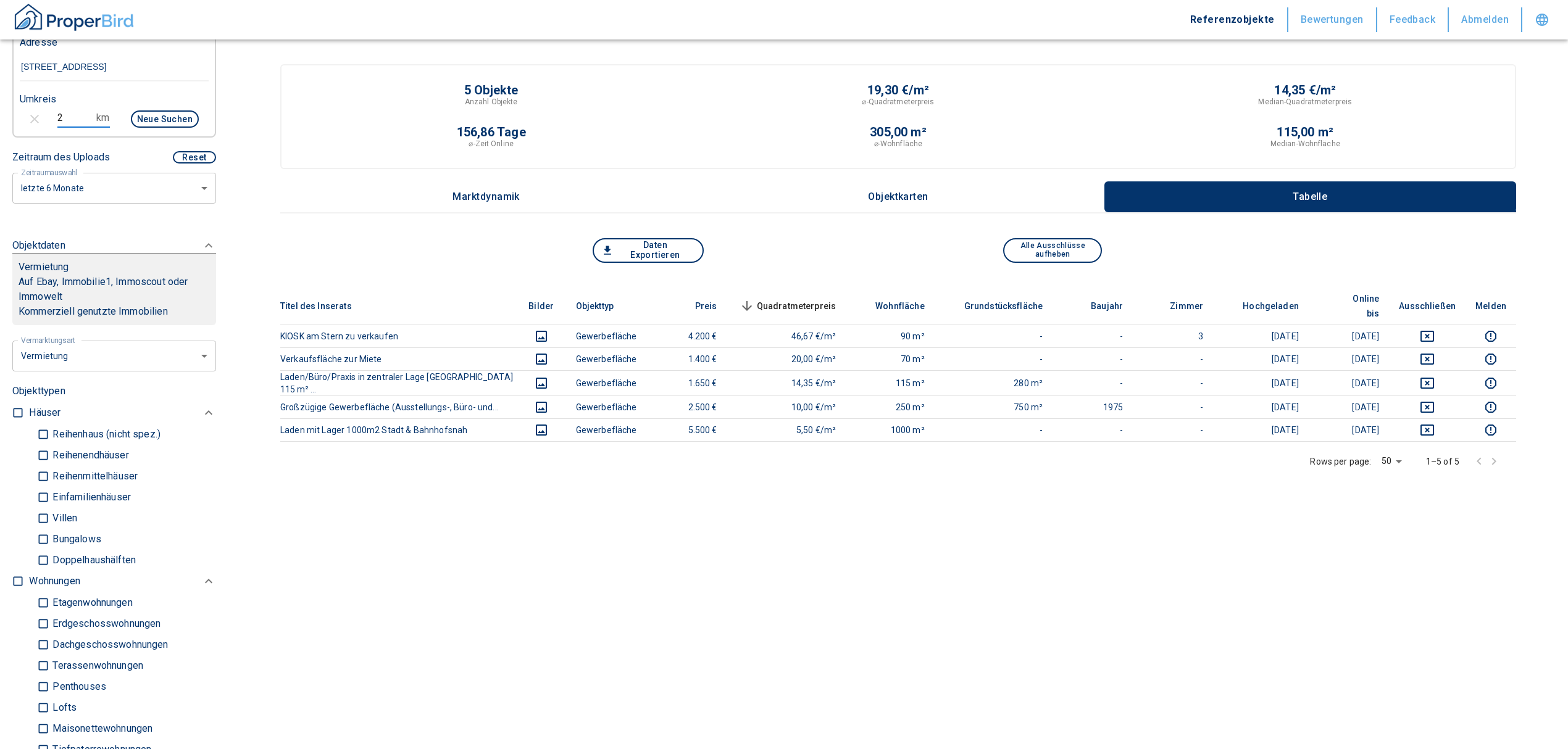
click at [154, 119] on button "Neue Suchen" at bounding box center [164, 119] width 68 height 17
type input "2020"
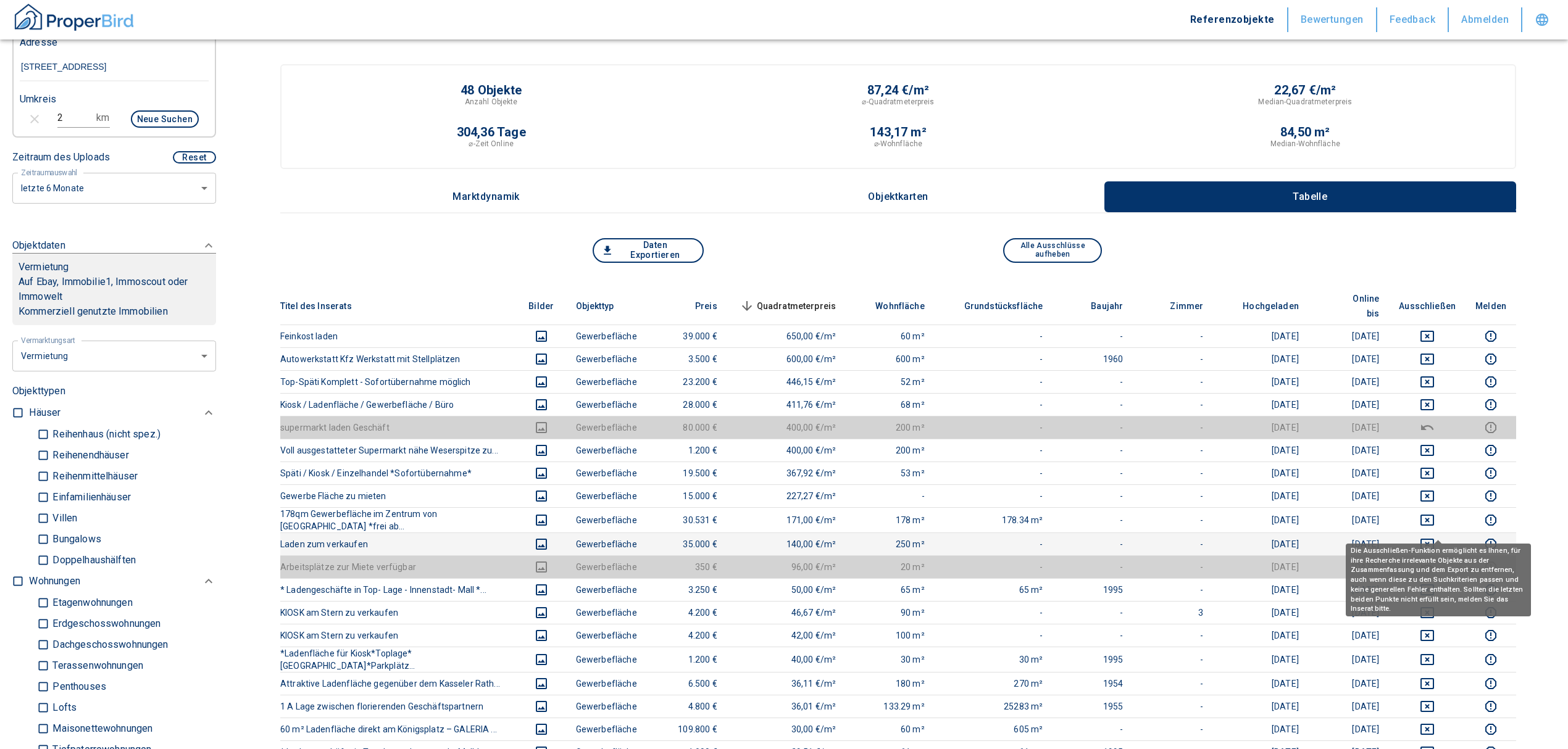
click at [1434, 538] on icon "deselect this listing" at bounding box center [1427, 543] width 13 height 11
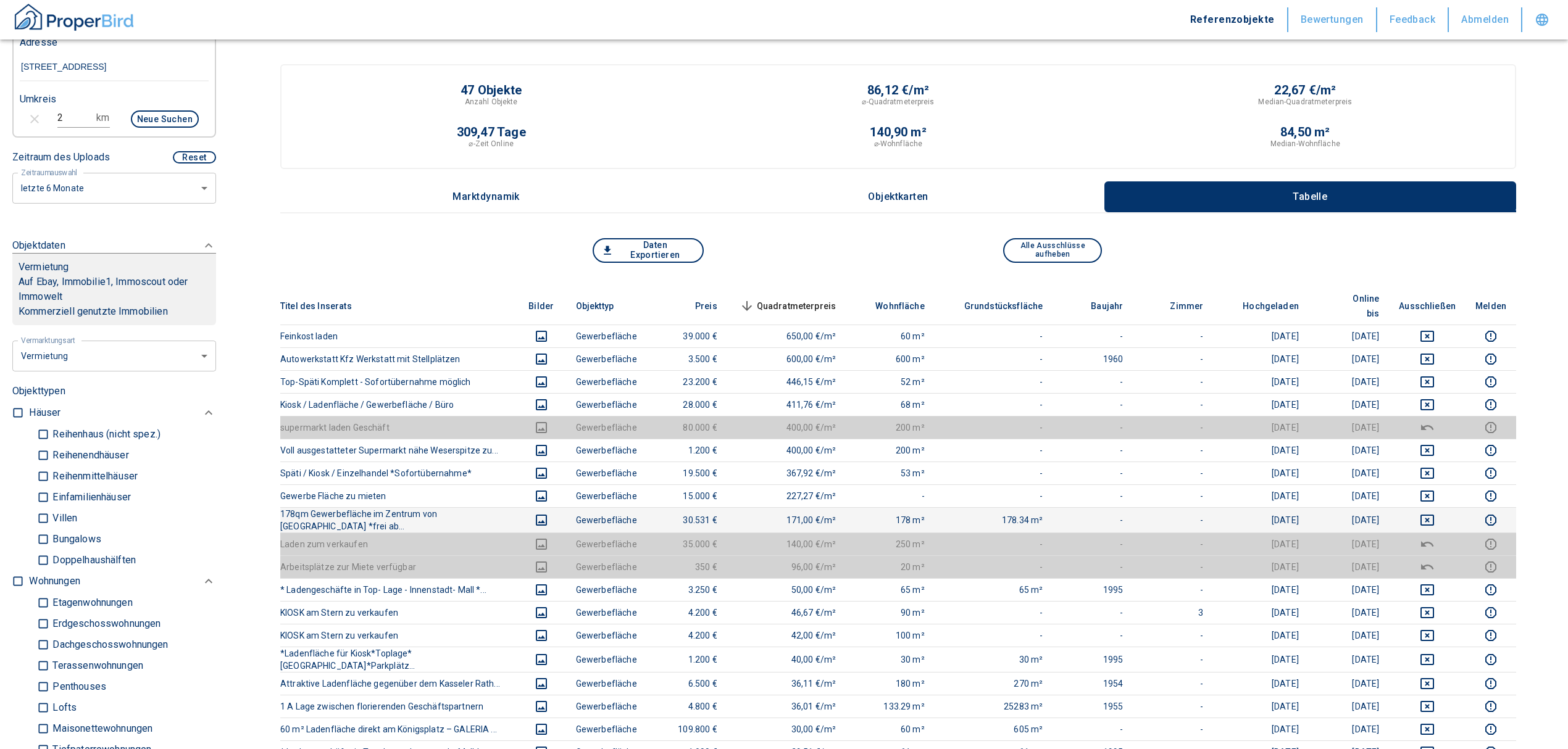
click at [1440, 507] on td at bounding box center [1427, 519] width 77 height 26
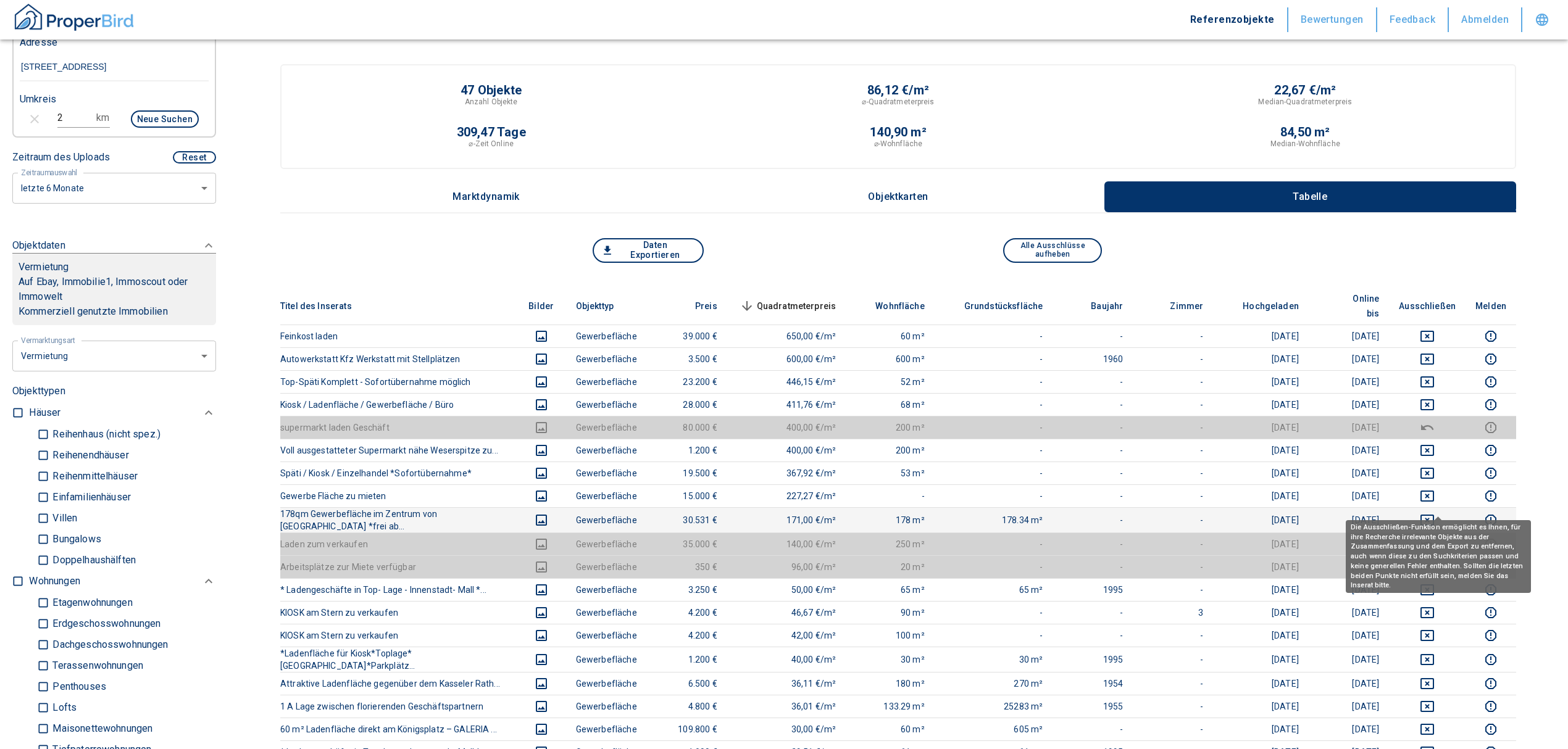
click at [1434, 514] on icon "deselect this listing" at bounding box center [1427, 519] width 13 height 11
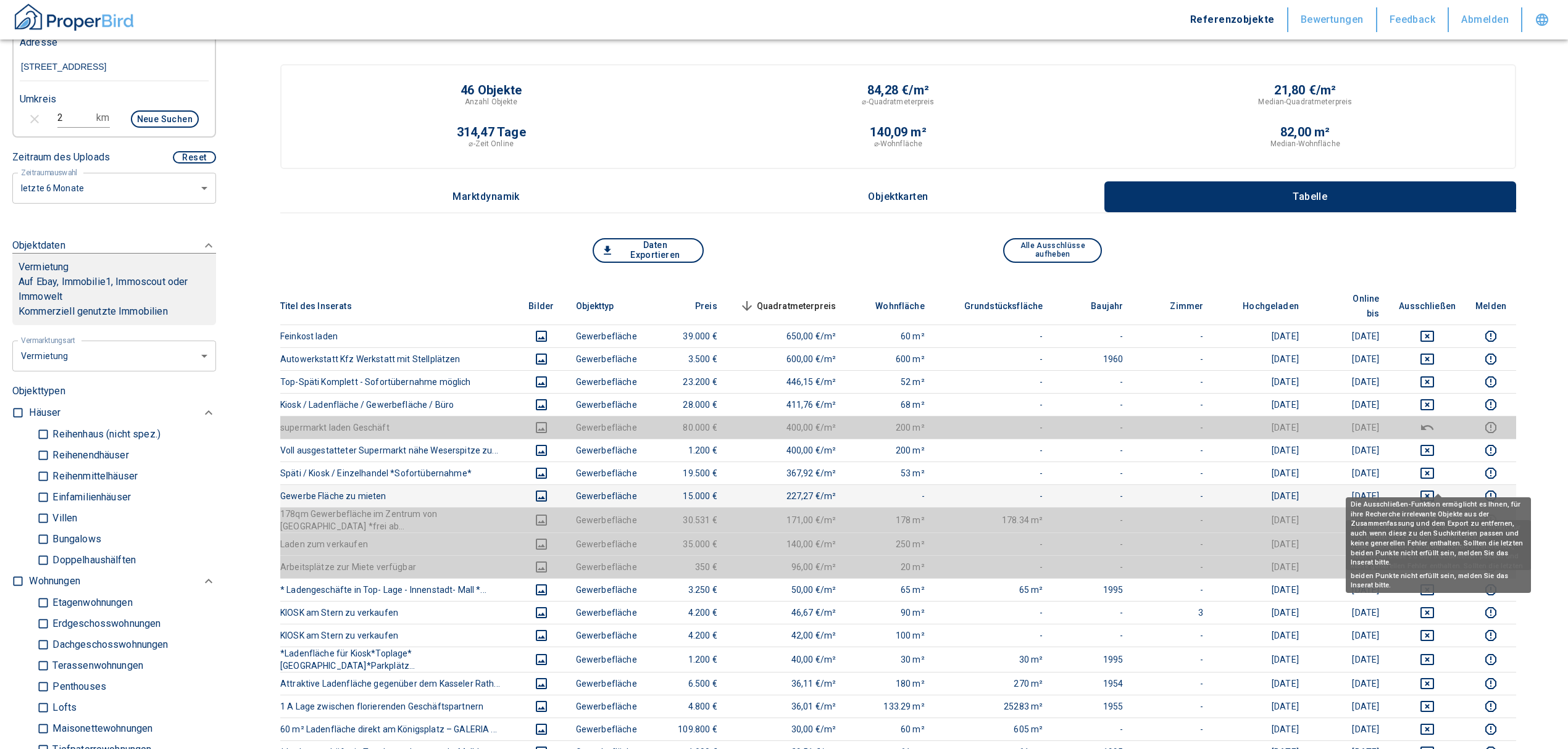
click at [1434, 491] on icon "deselect this listing" at bounding box center [1427, 495] width 13 height 11
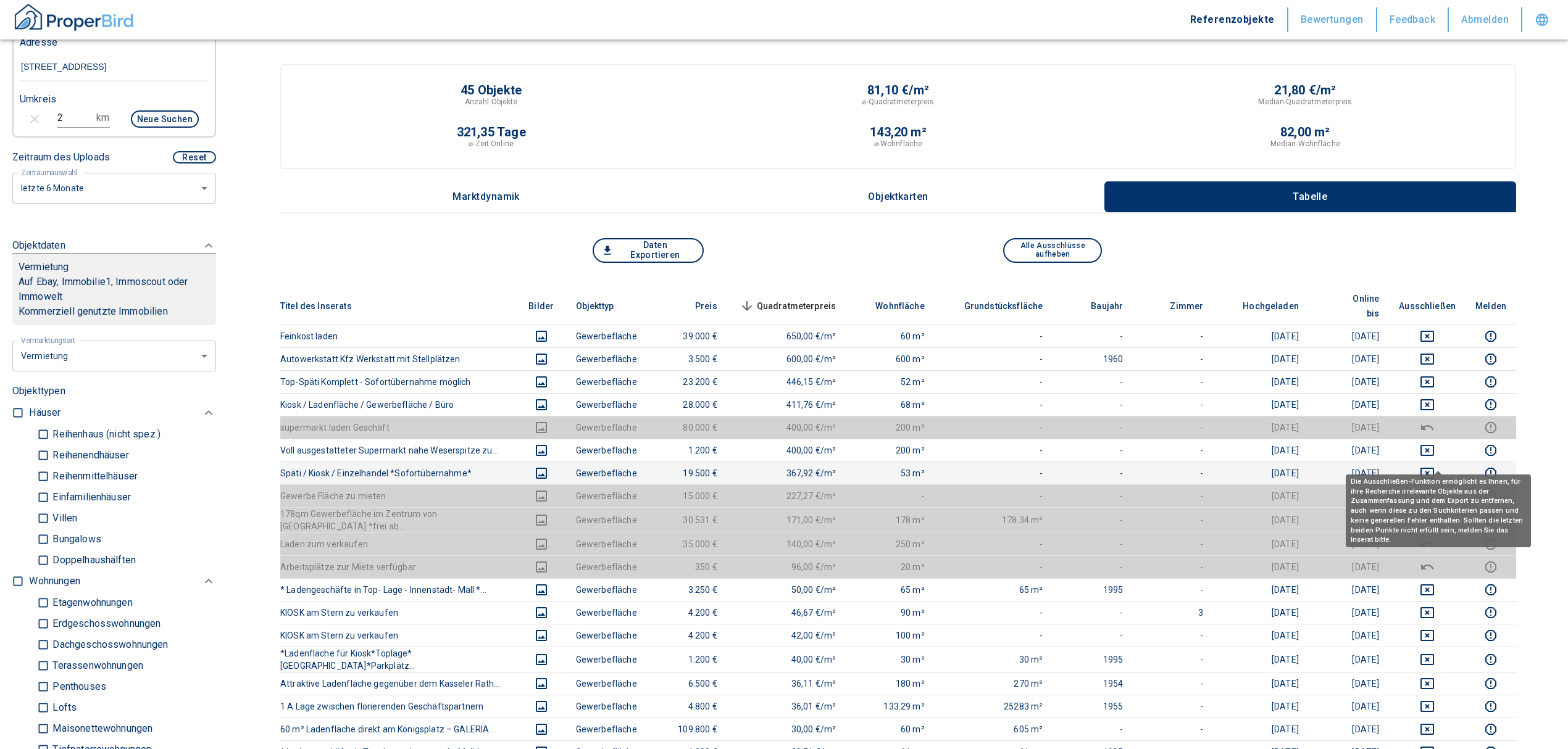
click at [1435, 466] on icon "deselect this listing" at bounding box center [1428, 473] width 15 height 15
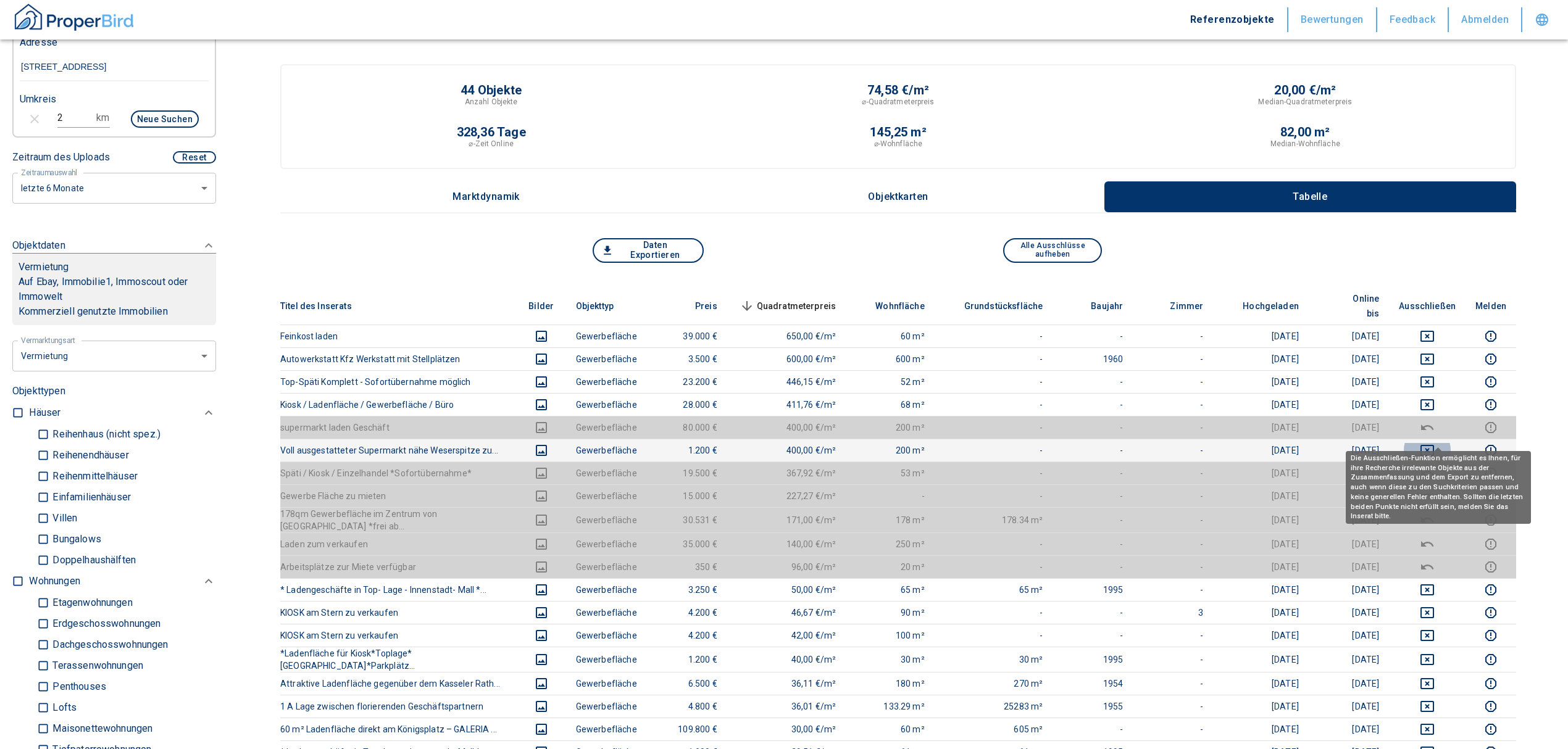
click at [1435, 443] on icon "deselect this listing" at bounding box center [1428, 451] width 15 height 15
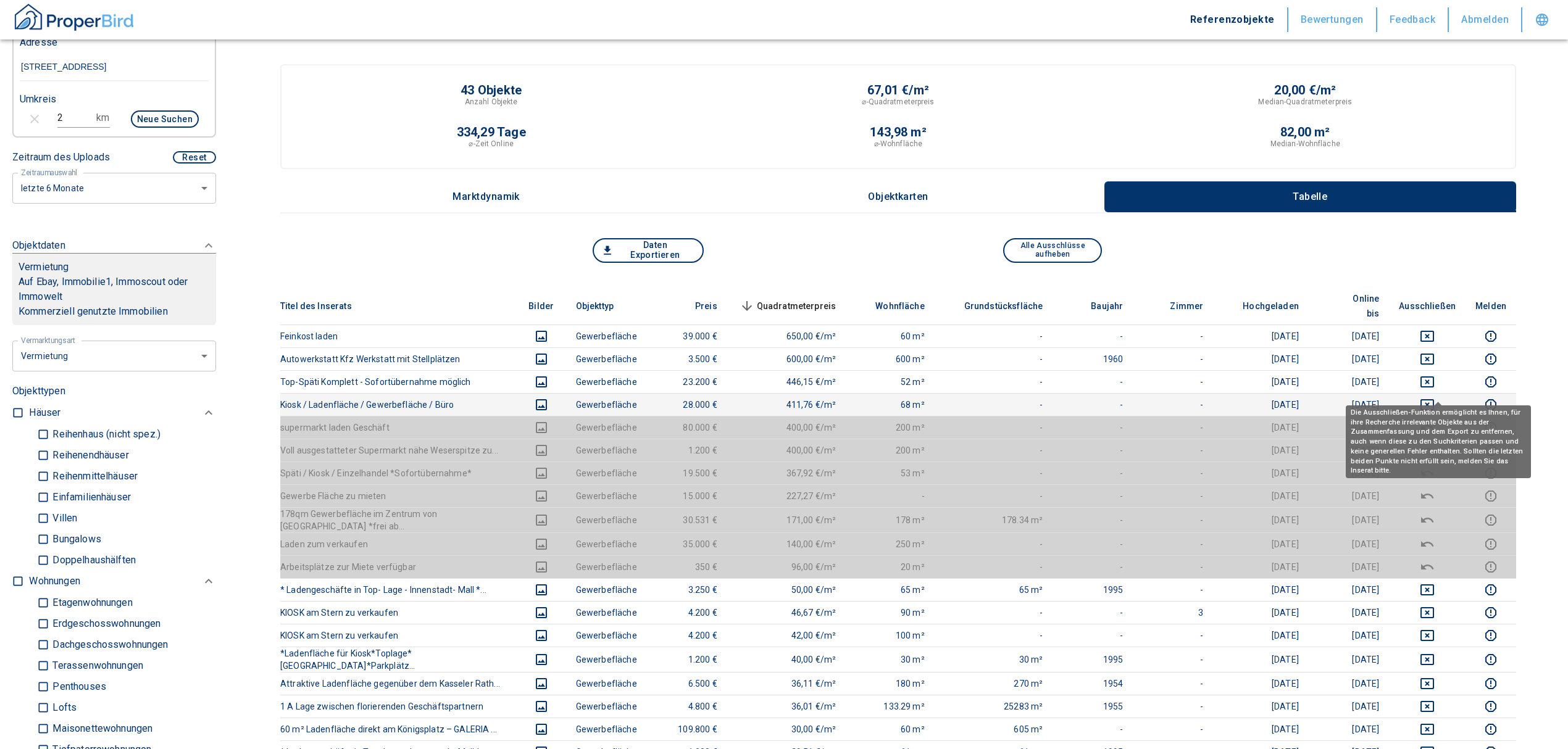
click at [1435, 397] on icon "deselect this listing" at bounding box center [1428, 405] width 15 height 15
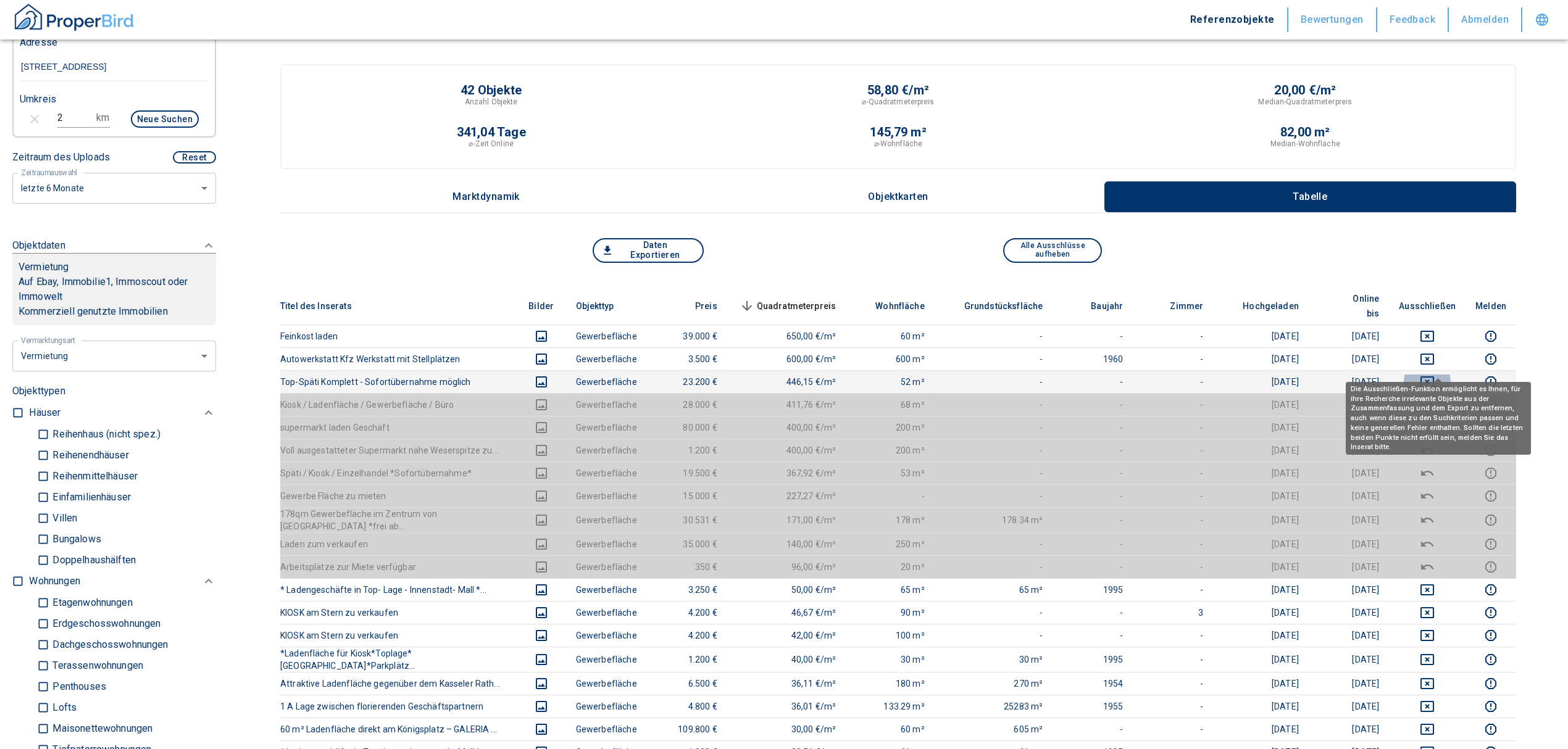
click at [1435, 375] on icon "deselect this listing" at bounding box center [1428, 382] width 15 height 15
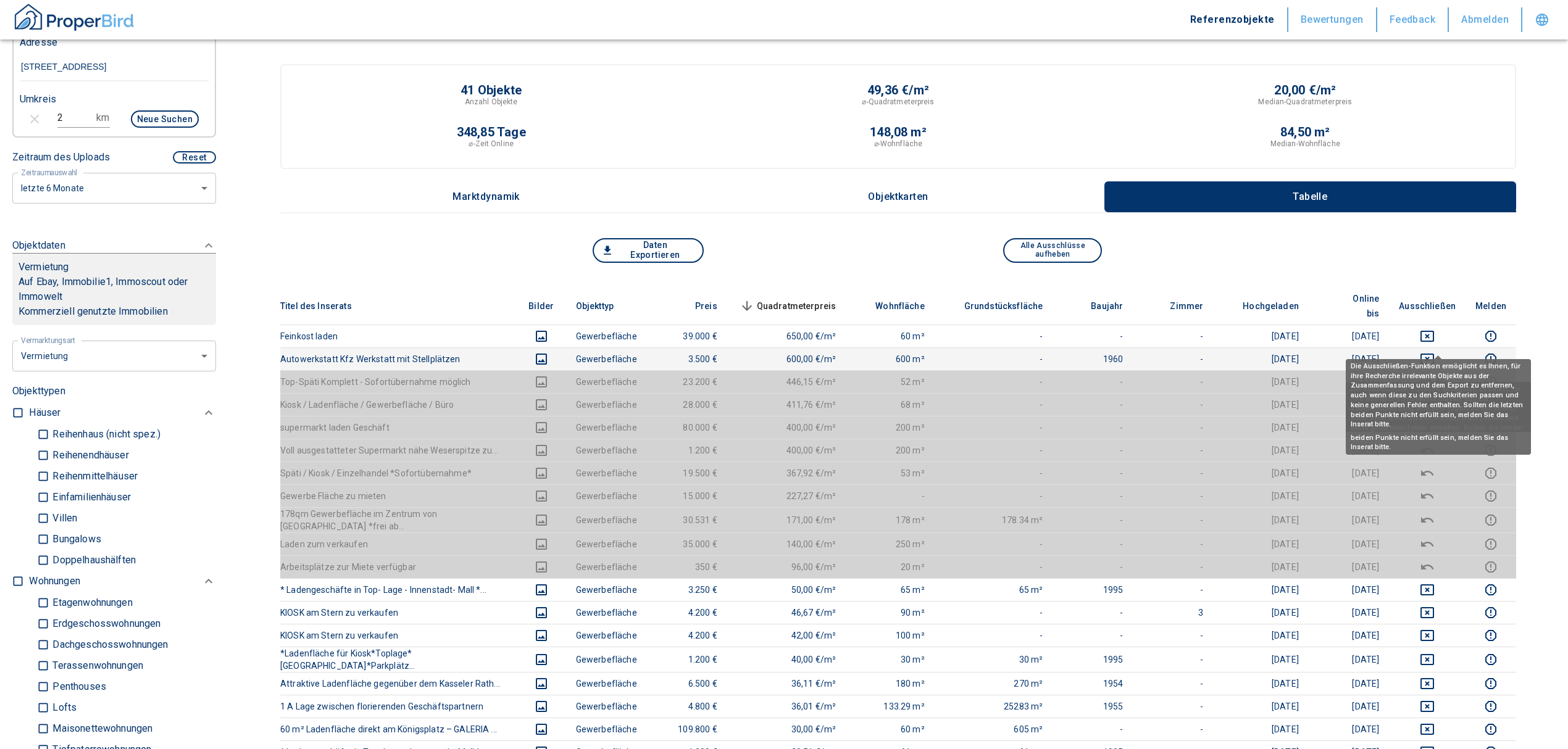
click at [1435, 352] on icon "deselect this listing" at bounding box center [1428, 359] width 15 height 15
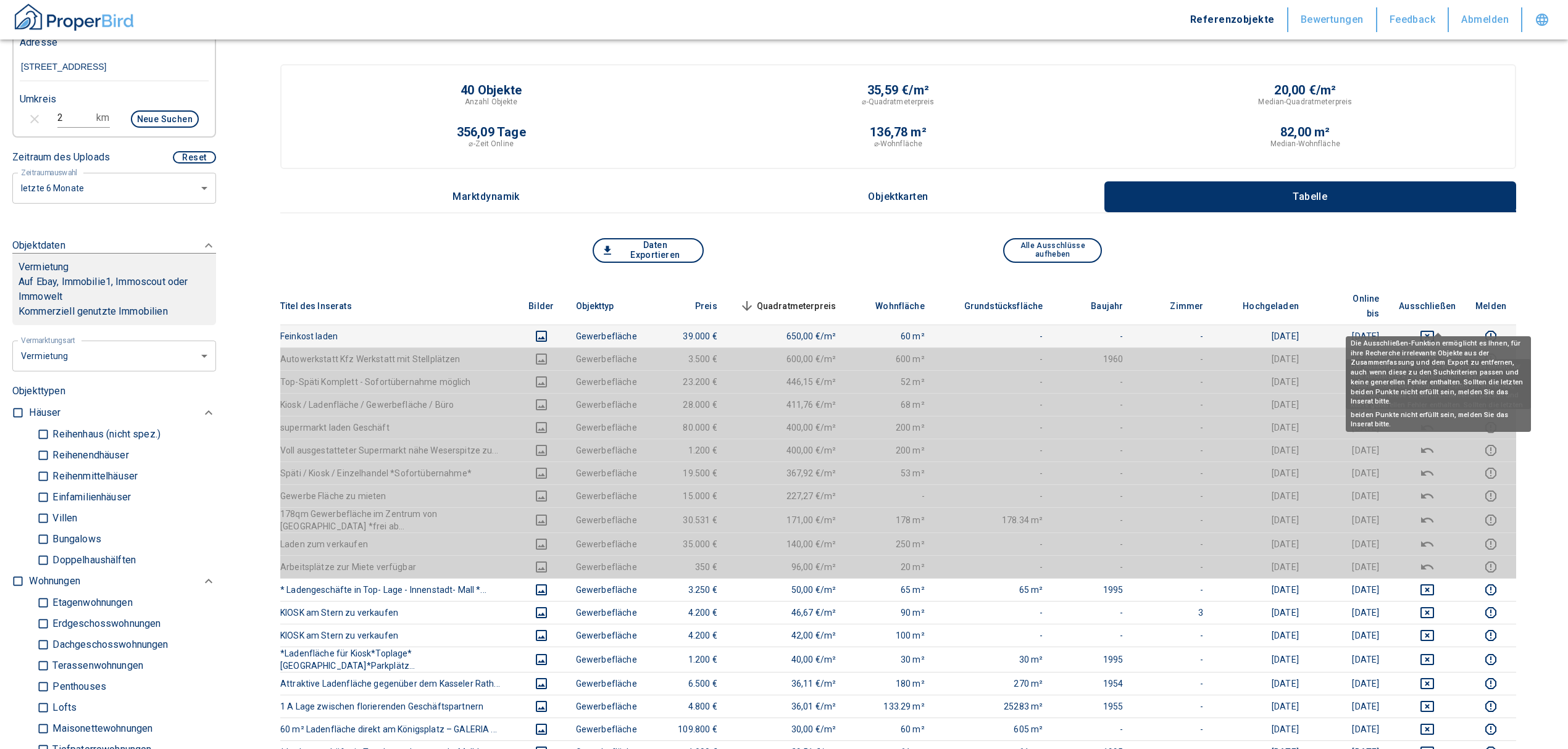
click at [1435, 329] on icon "deselect this listing" at bounding box center [1428, 336] width 15 height 15
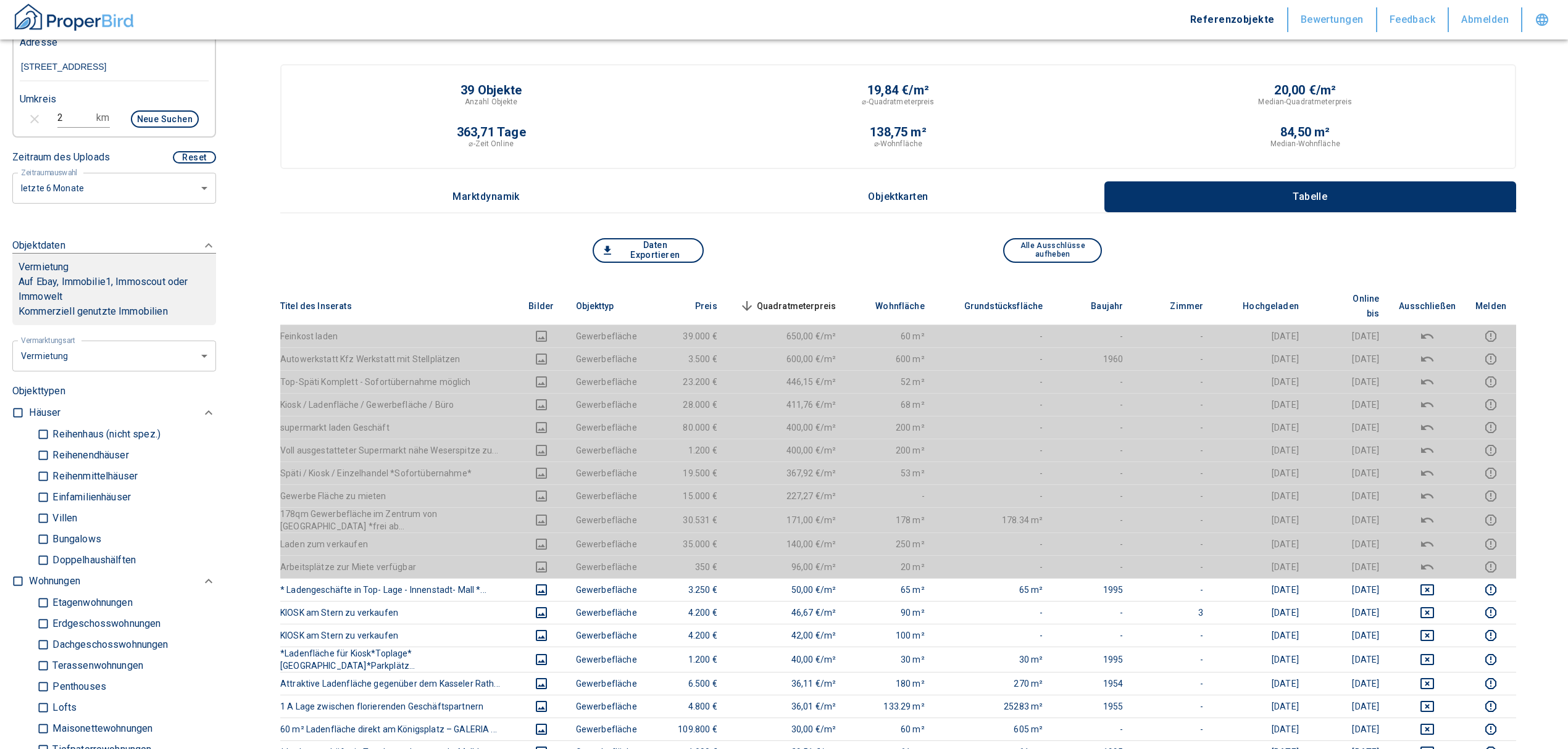
click at [811, 299] on span "Quadratmeterpreis sorted descending" at bounding box center [786, 306] width 99 height 15
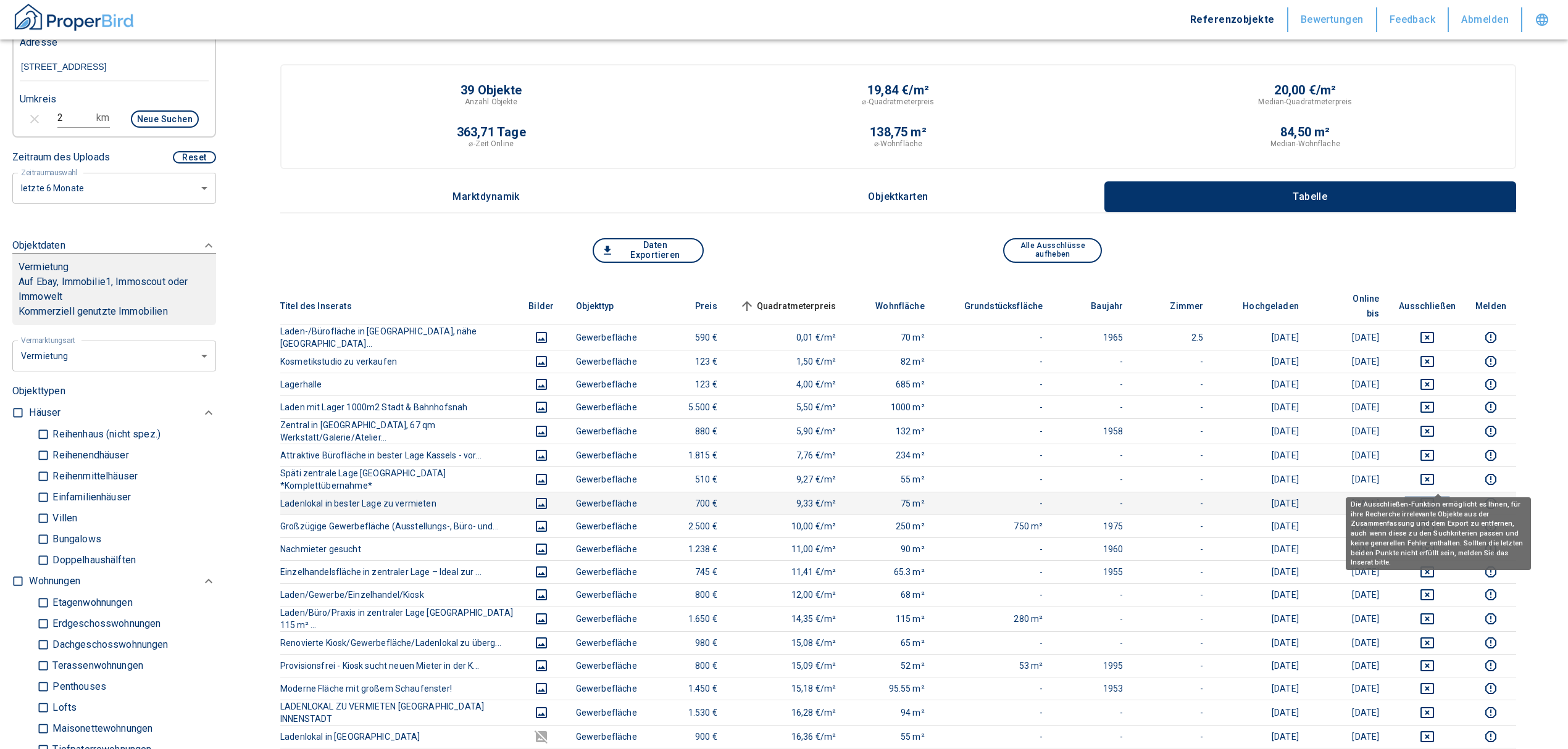
click at [1433, 498] on icon "deselect this listing" at bounding box center [1427, 503] width 13 height 11
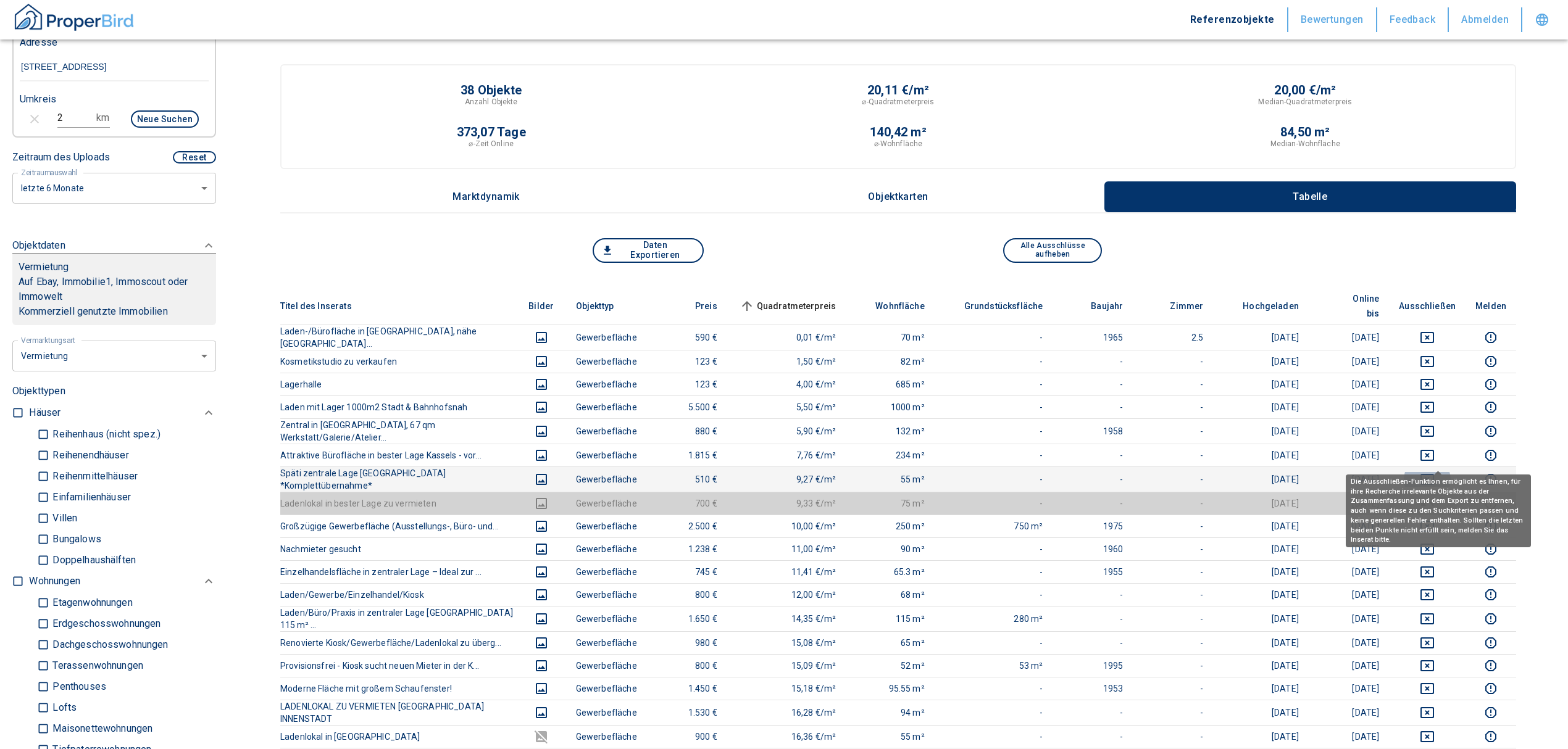
click at [1435, 472] on icon "deselect this listing" at bounding box center [1428, 480] width 15 height 15
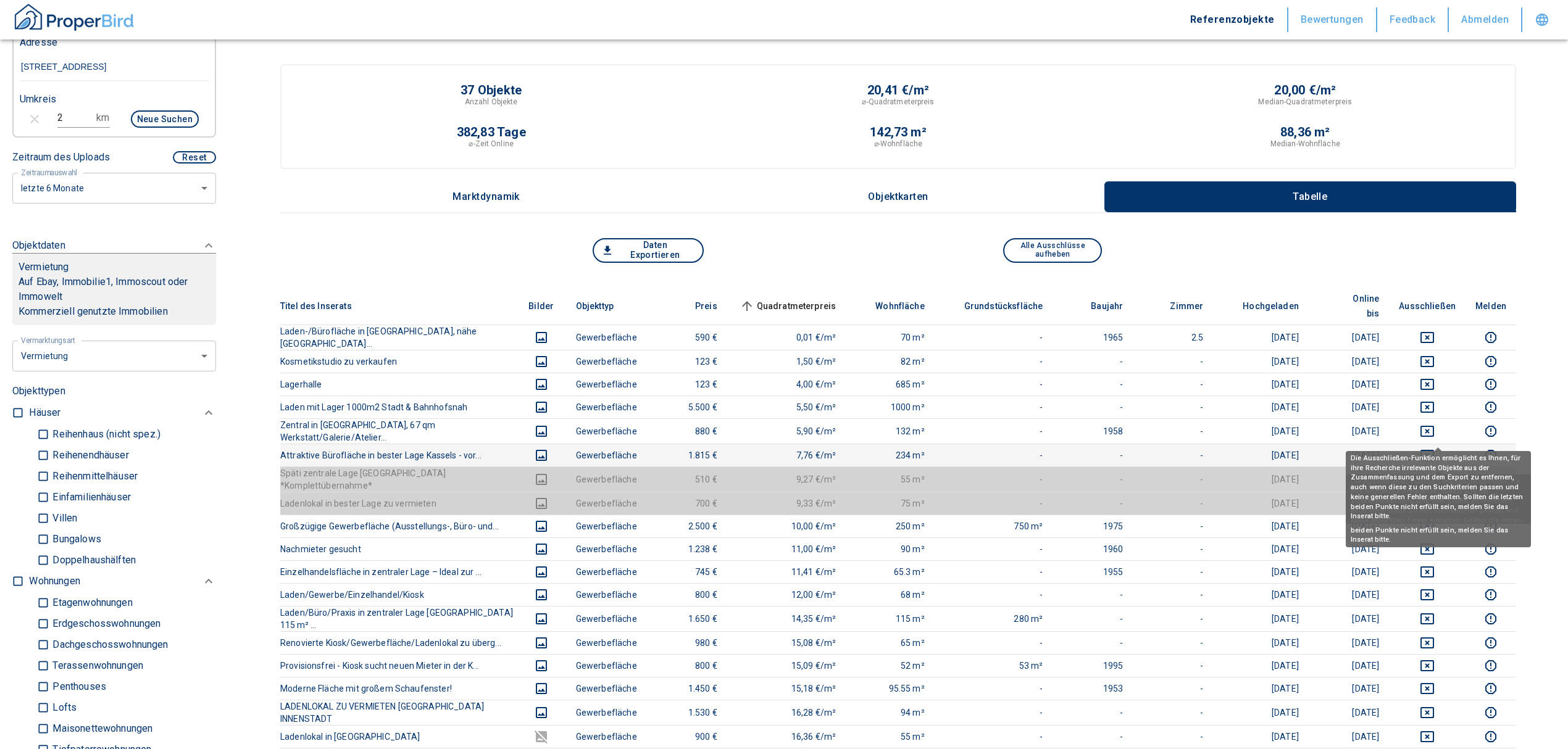
click at [1433, 448] on icon "deselect this listing" at bounding box center [1428, 455] width 15 height 15
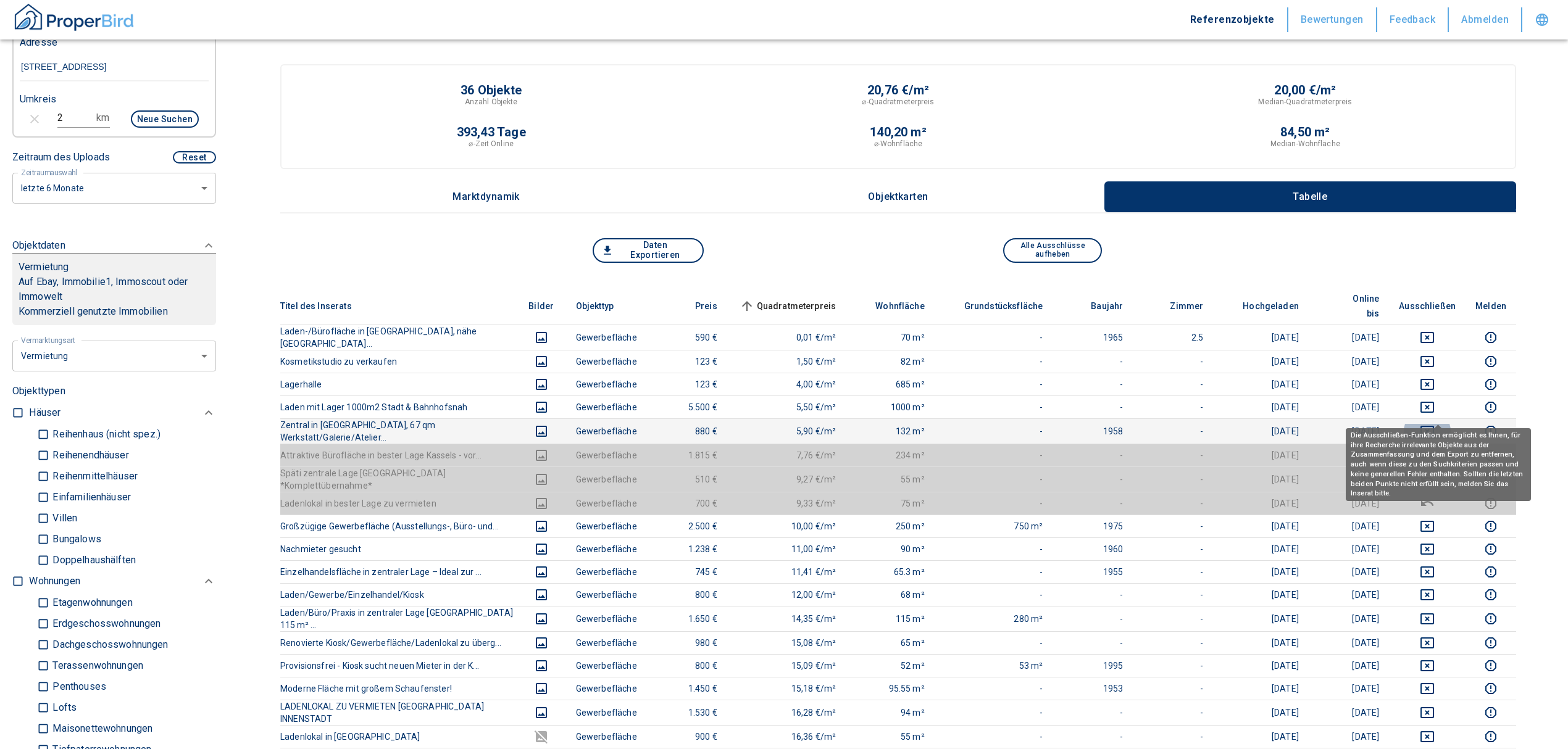
click at [1435, 424] on icon "deselect this listing" at bounding box center [1428, 431] width 15 height 15
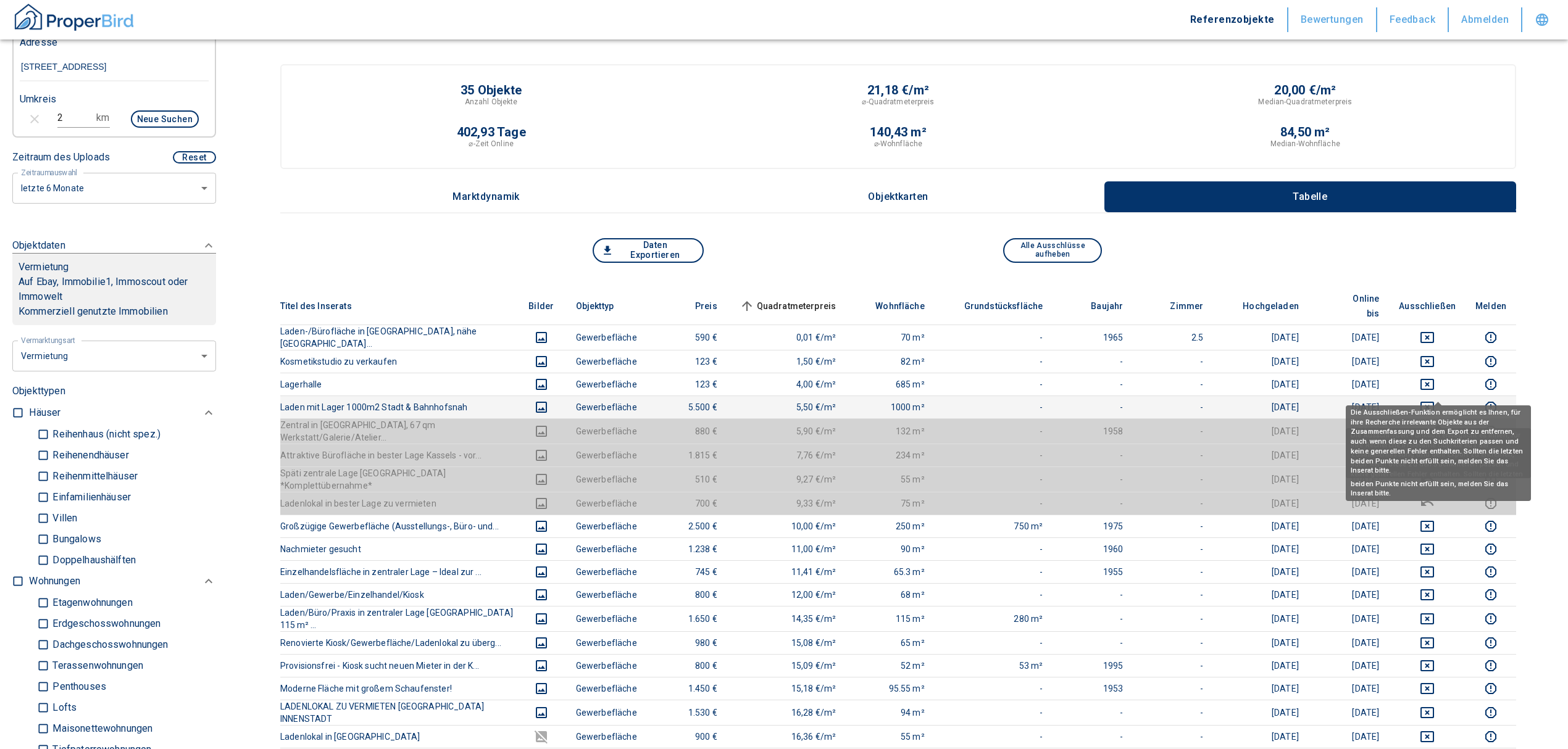
click at [1435, 400] on icon "deselect this listing" at bounding box center [1428, 407] width 15 height 15
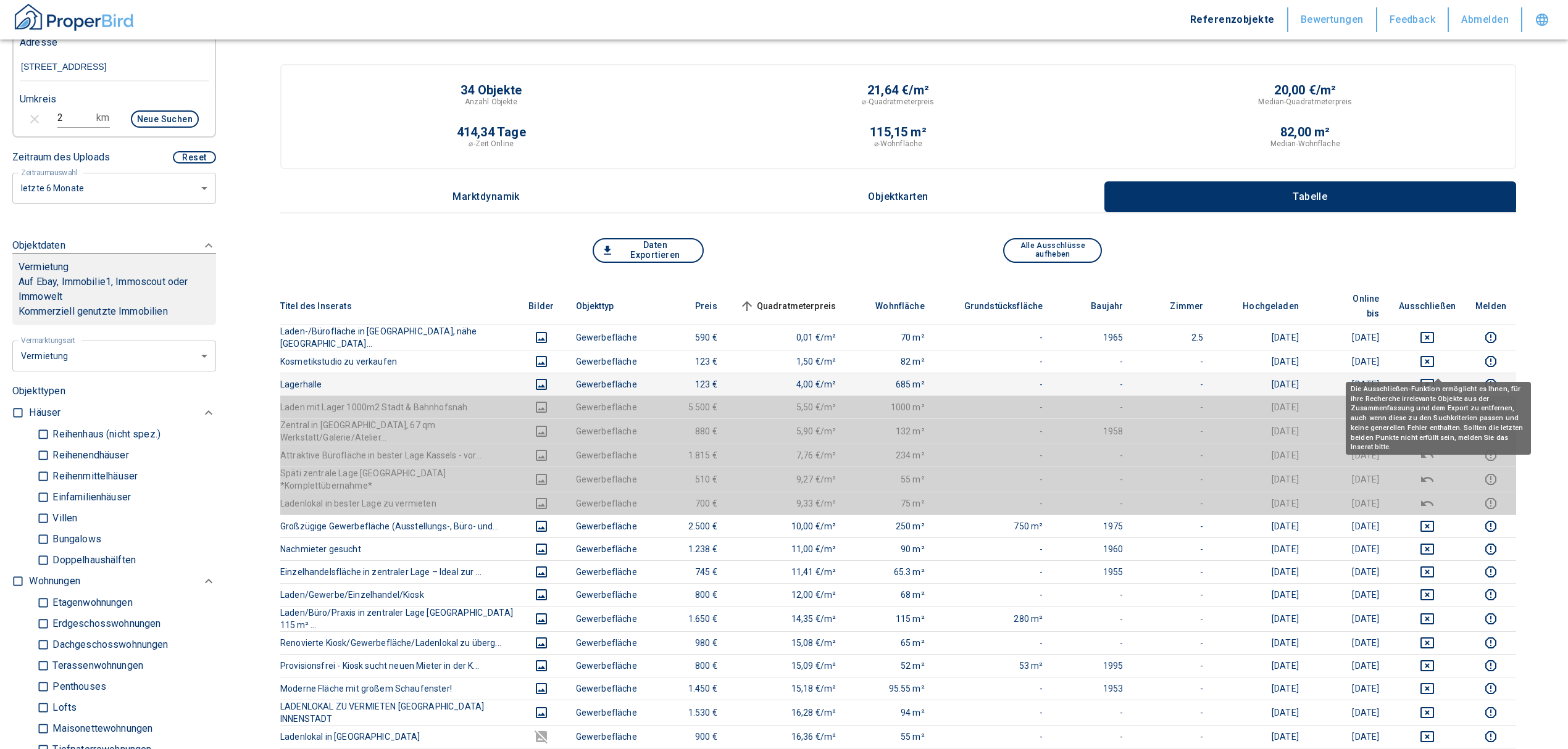
click at [1435, 377] on icon "deselect this listing" at bounding box center [1428, 385] width 15 height 15
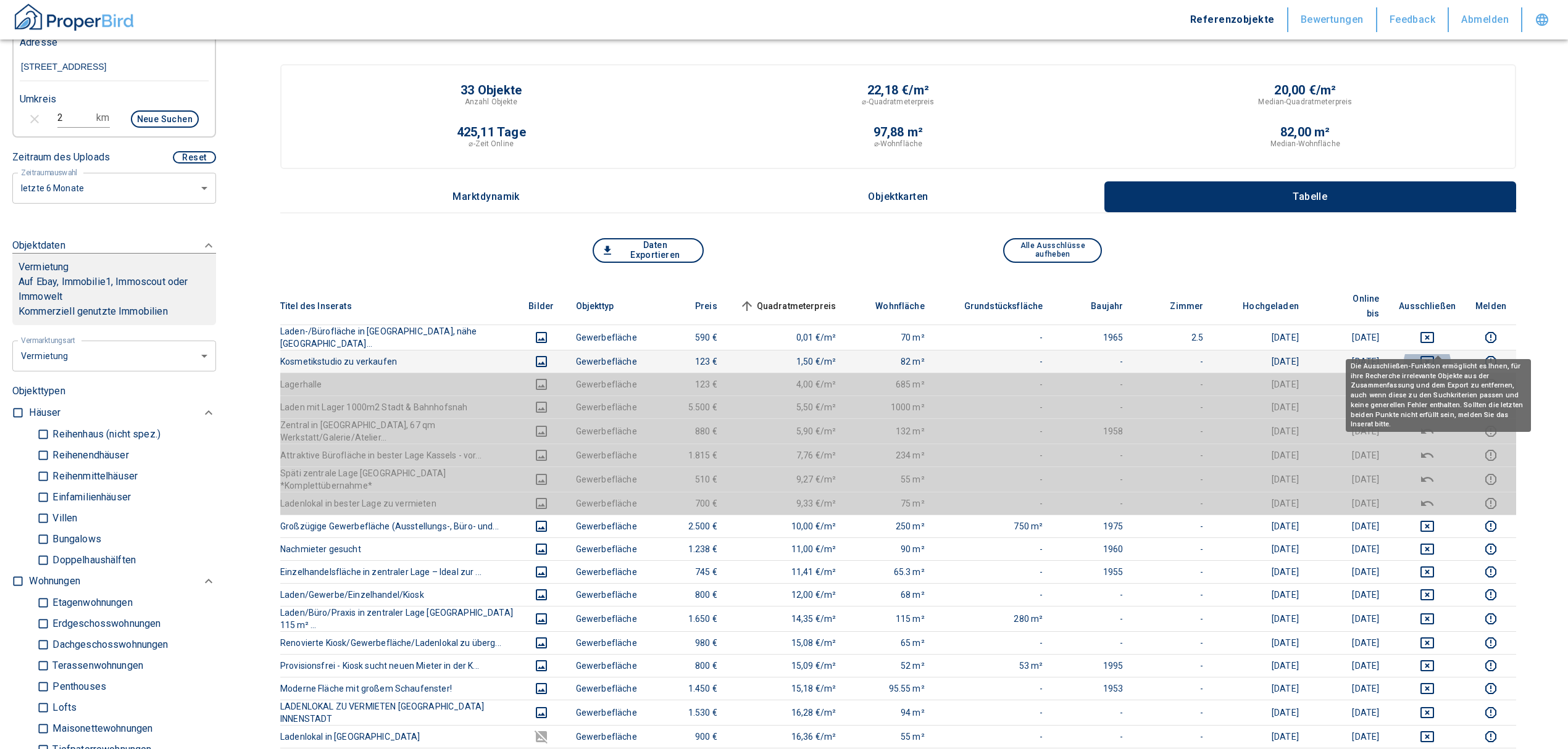
click at [1435, 354] on icon "deselect this listing" at bounding box center [1428, 362] width 15 height 15
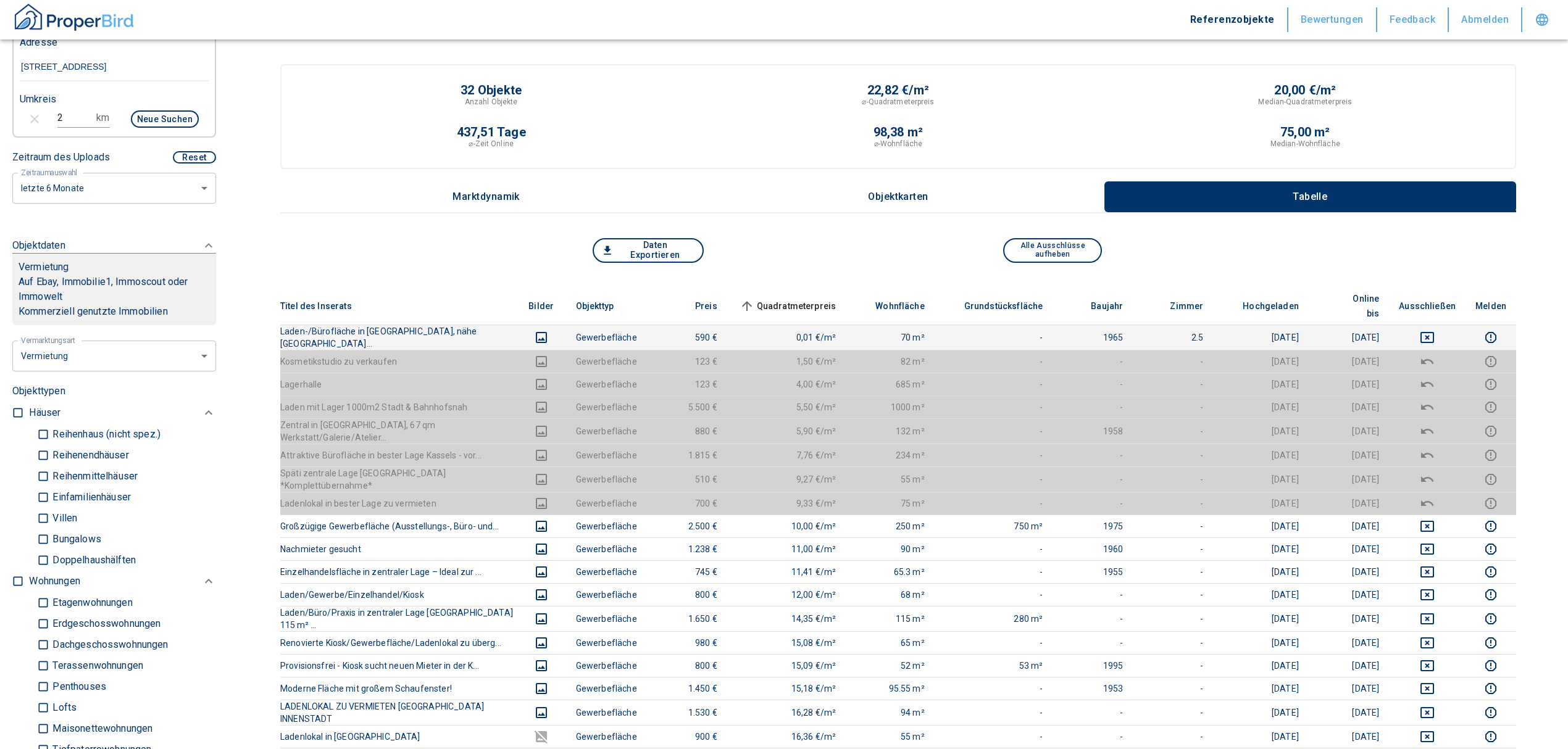
click at [1435, 330] on icon "deselect this listing" at bounding box center [1428, 338] width 15 height 15
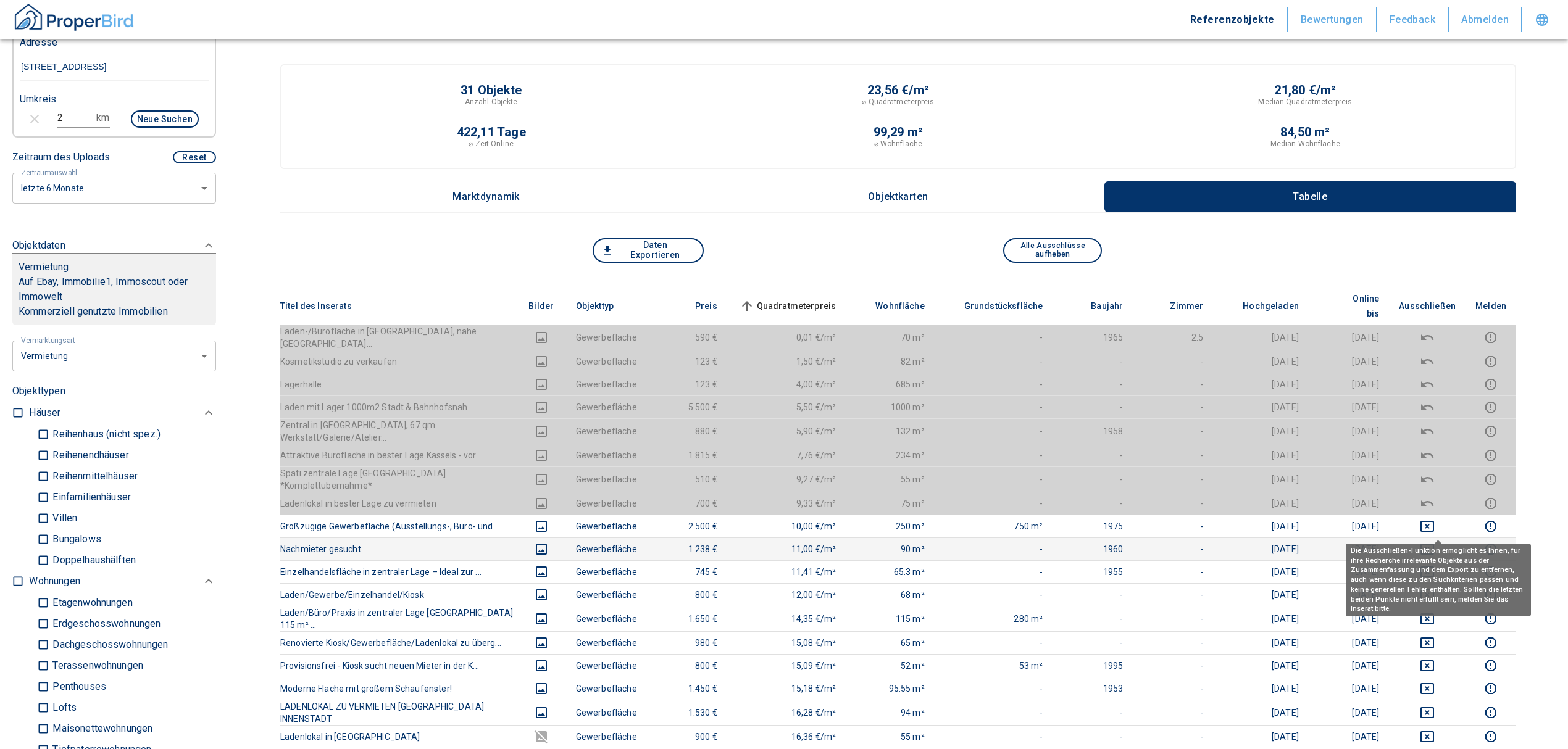
click at [1435, 542] on icon "deselect this listing" at bounding box center [1428, 549] width 15 height 15
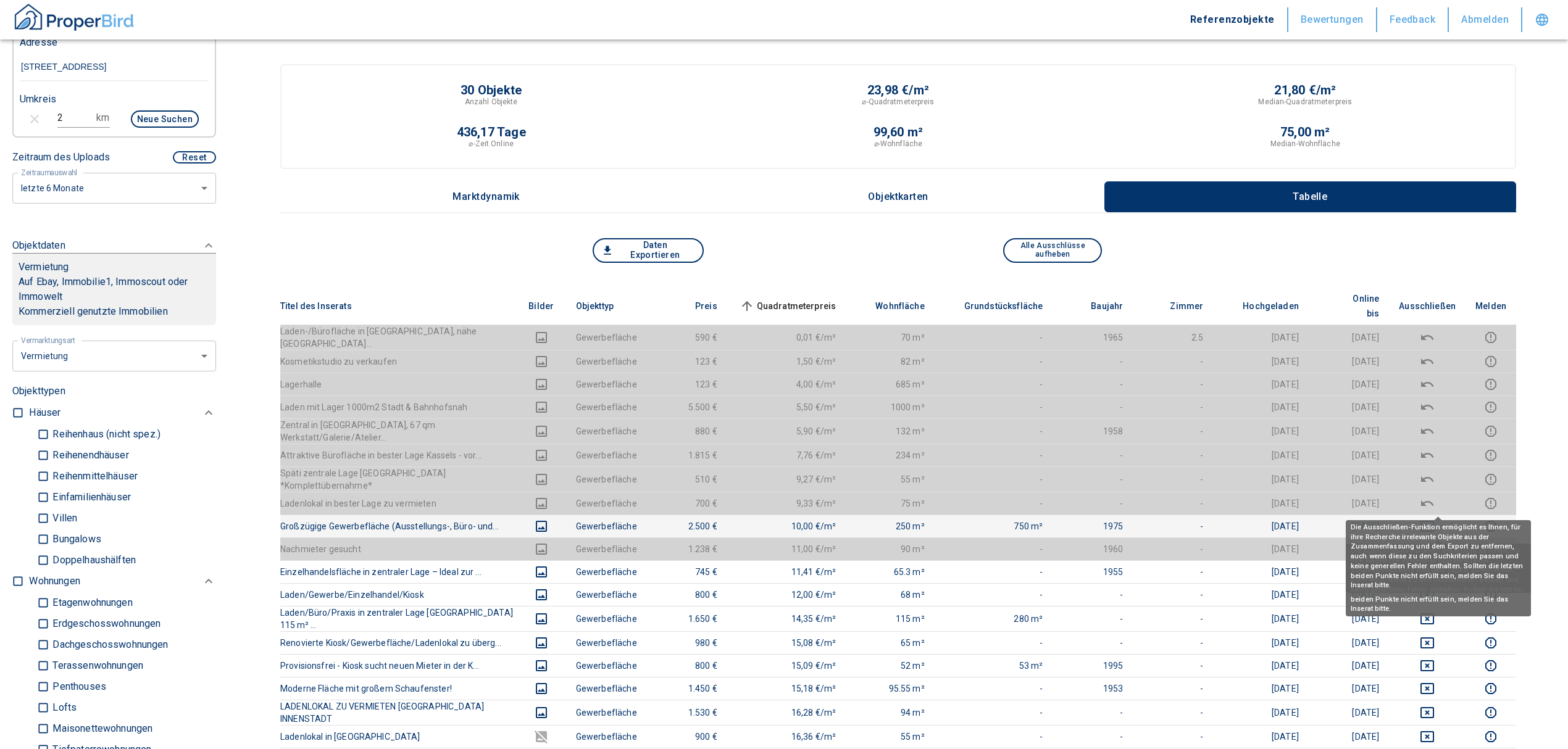
click at [1435, 519] on icon "deselect this listing" at bounding box center [1428, 526] width 15 height 15
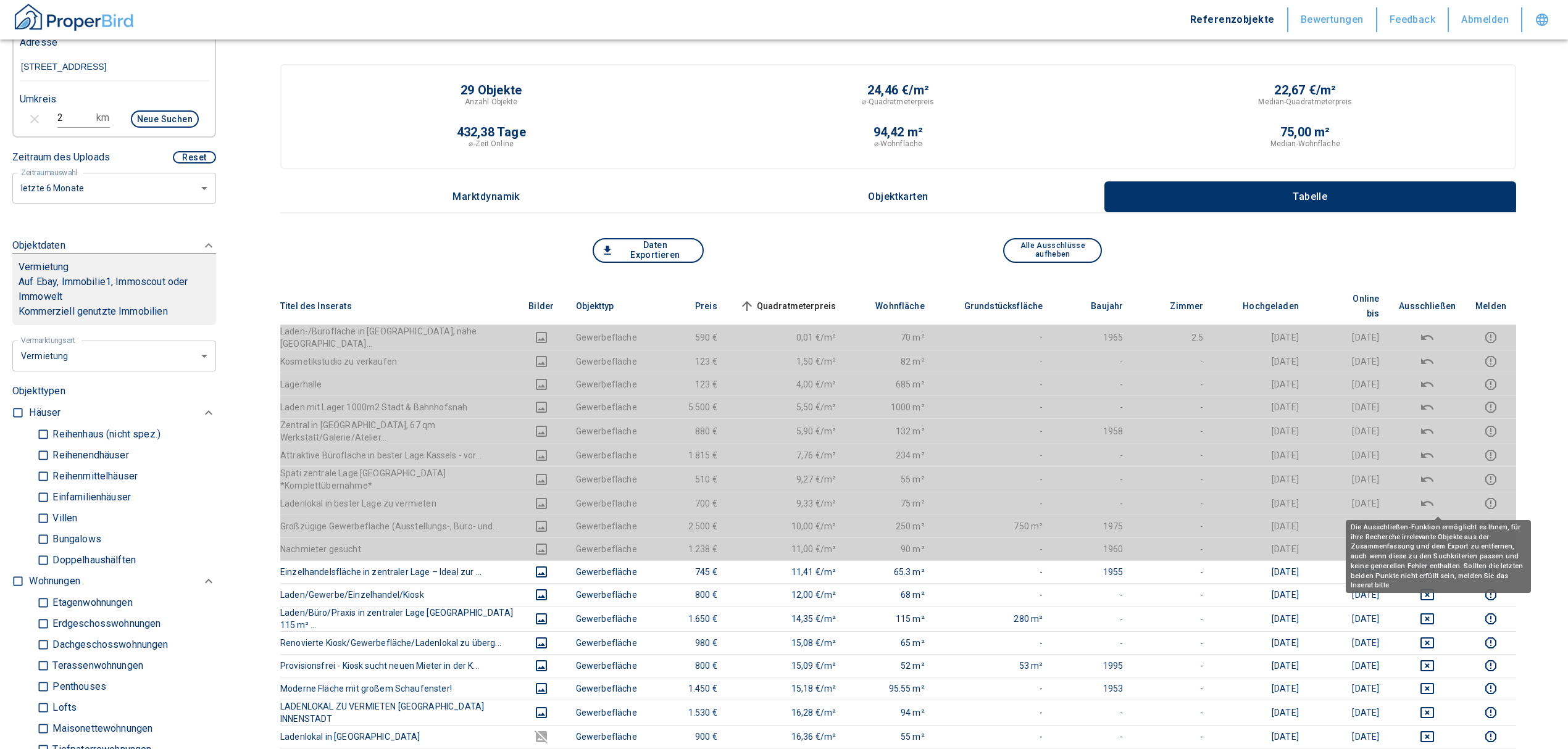
click at [799, 299] on span "Quadratmeterpreis sorted ascending" at bounding box center [786, 306] width 99 height 15
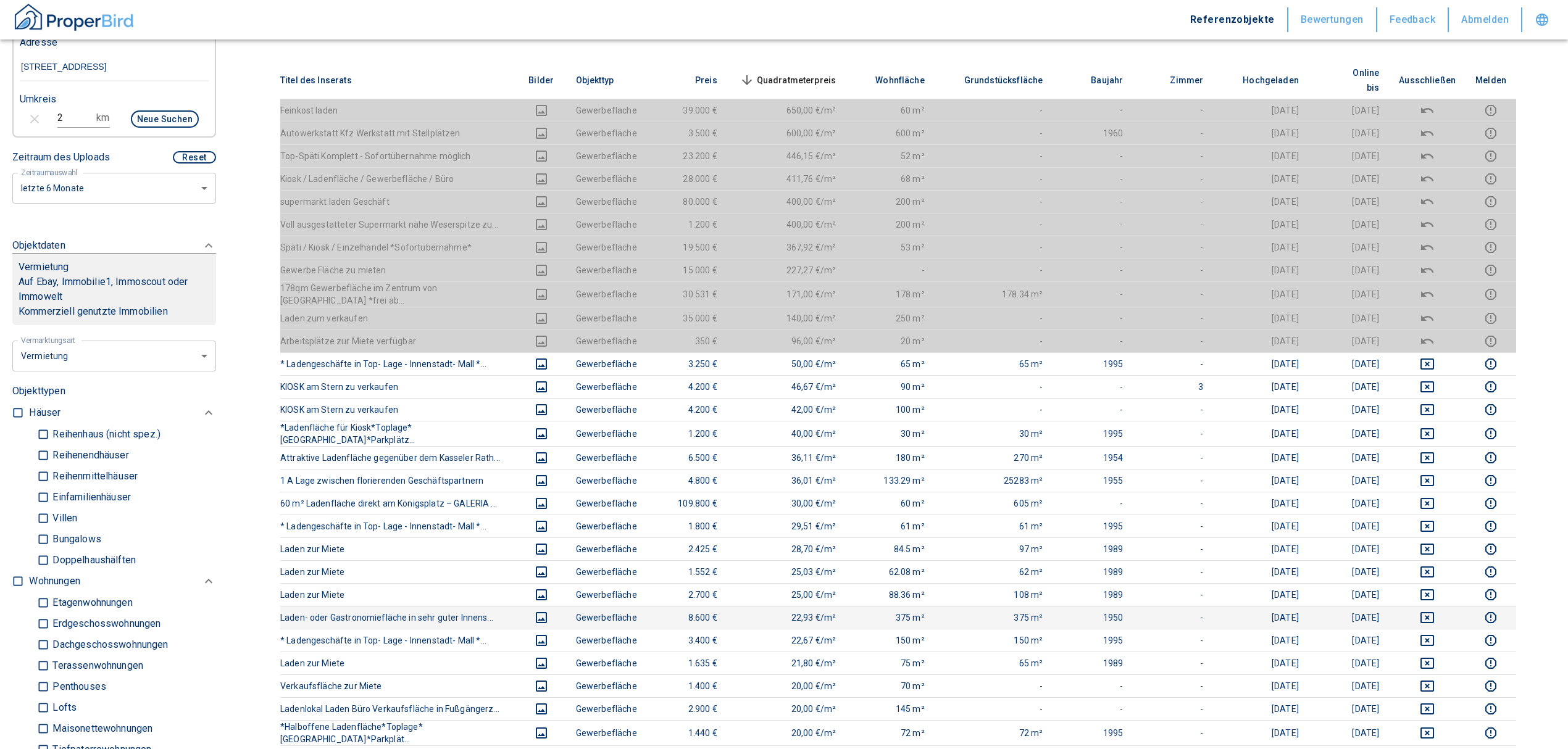
scroll to position [247, 0]
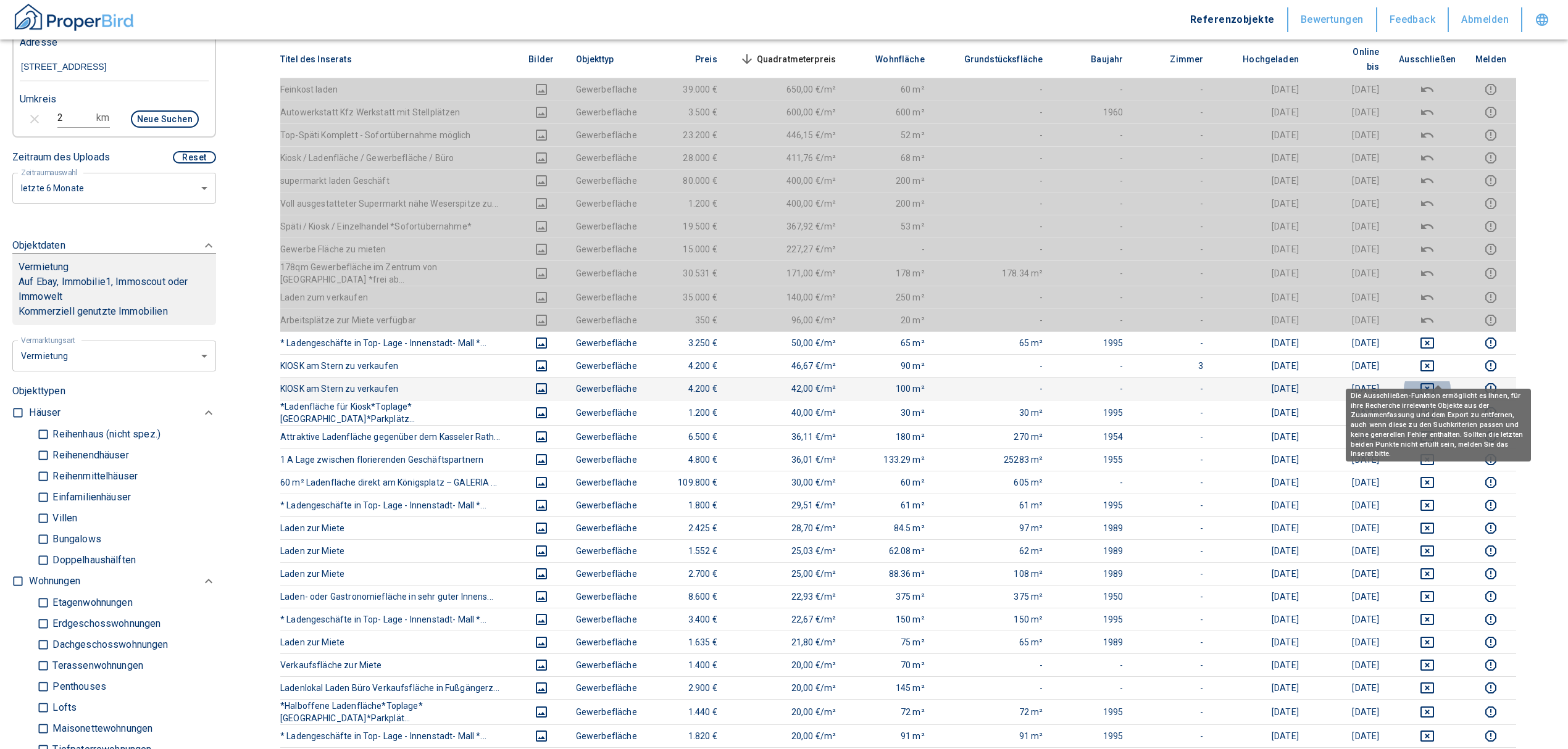
click at [1434, 383] on icon "deselect this listing" at bounding box center [1427, 388] width 13 height 11
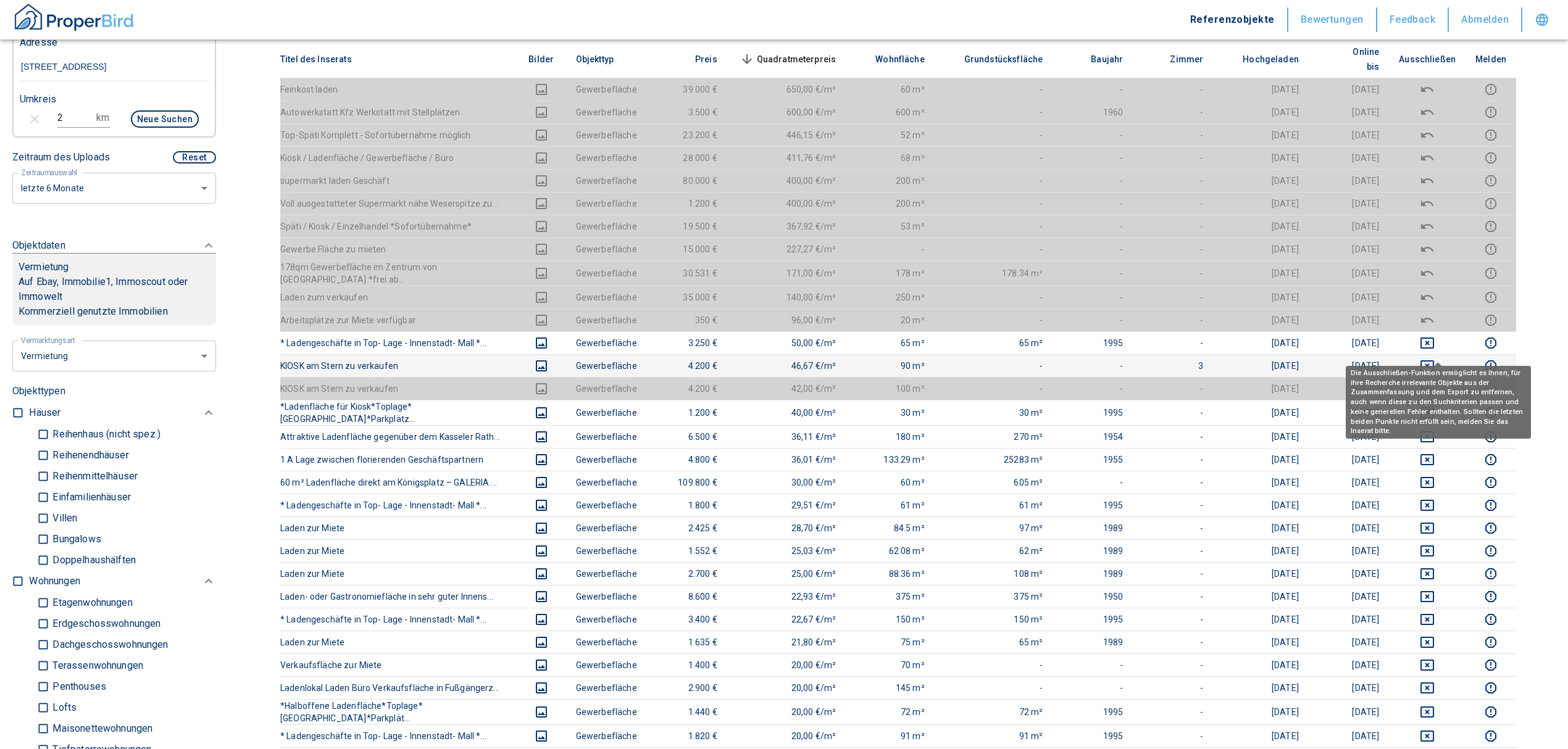
click at [1435, 358] on icon "deselect this listing" at bounding box center [1428, 366] width 15 height 15
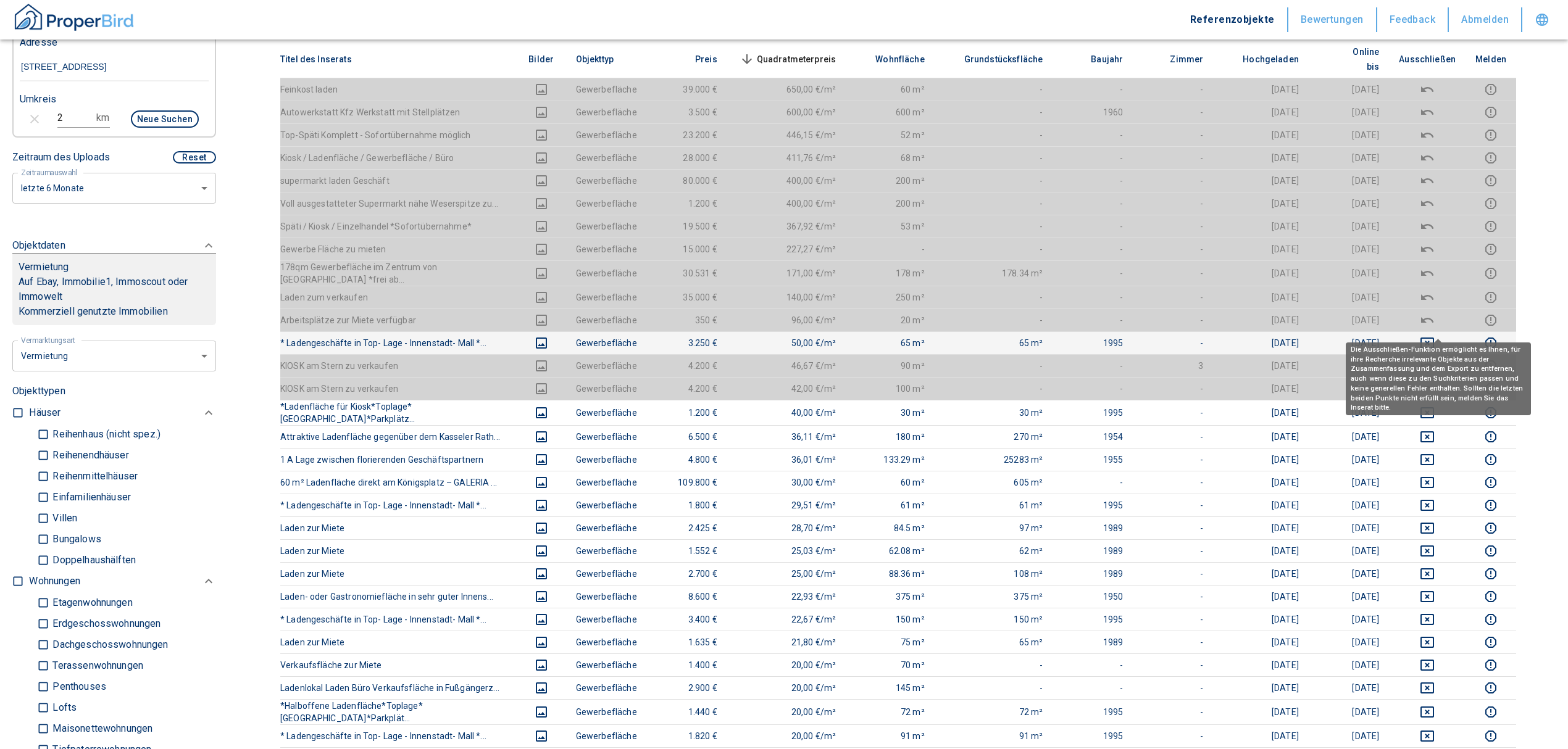
click at [1435, 335] on icon "deselect this listing" at bounding box center [1428, 343] width 15 height 15
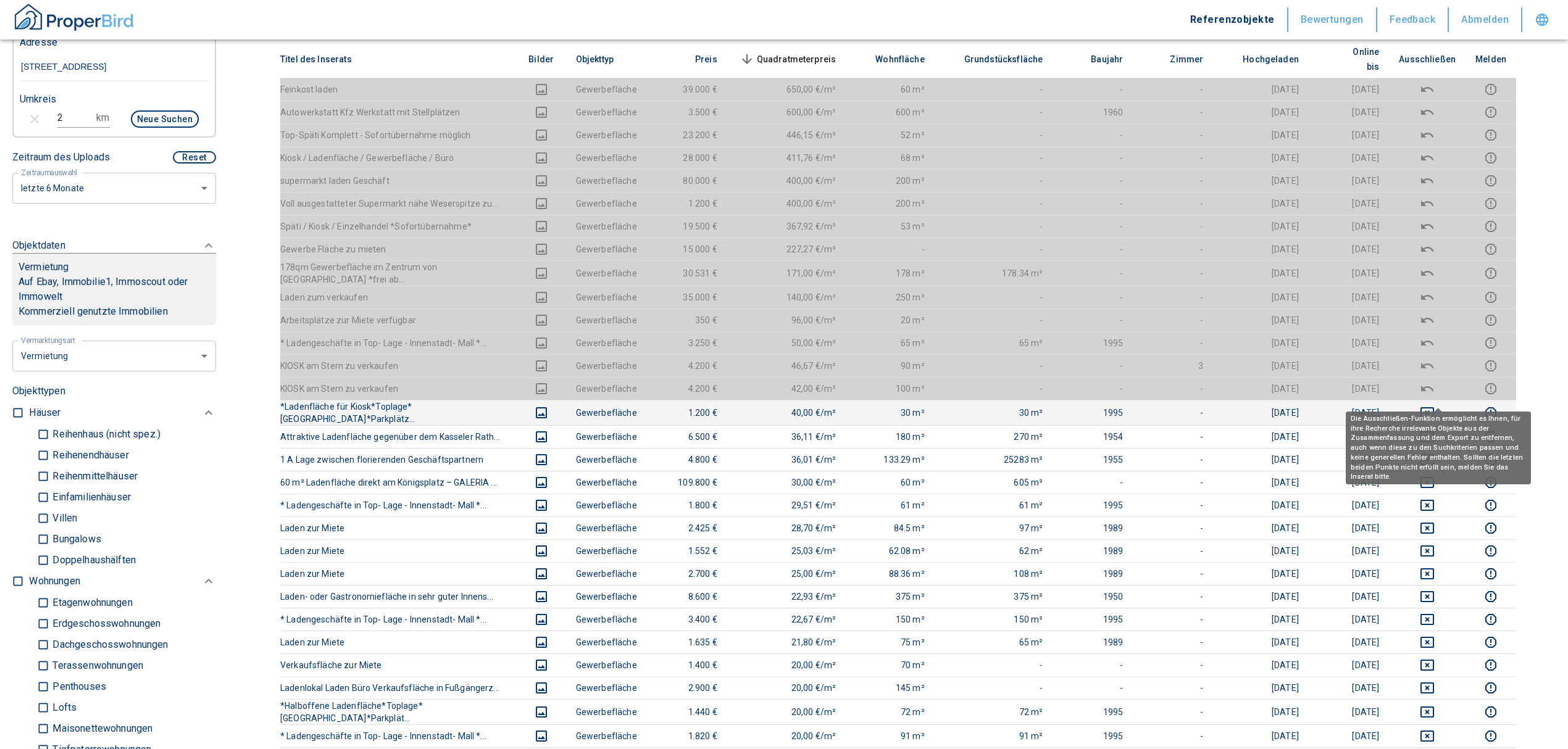
click at [1433, 403] on div "Die Ausschließen-Funktion ermöglicht es Ihnen, für ihre Recherche irrelevante O…" at bounding box center [1438, 443] width 185 height 82
click at [1434, 407] on icon "deselect this listing" at bounding box center [1427, 412] width 13 height 11
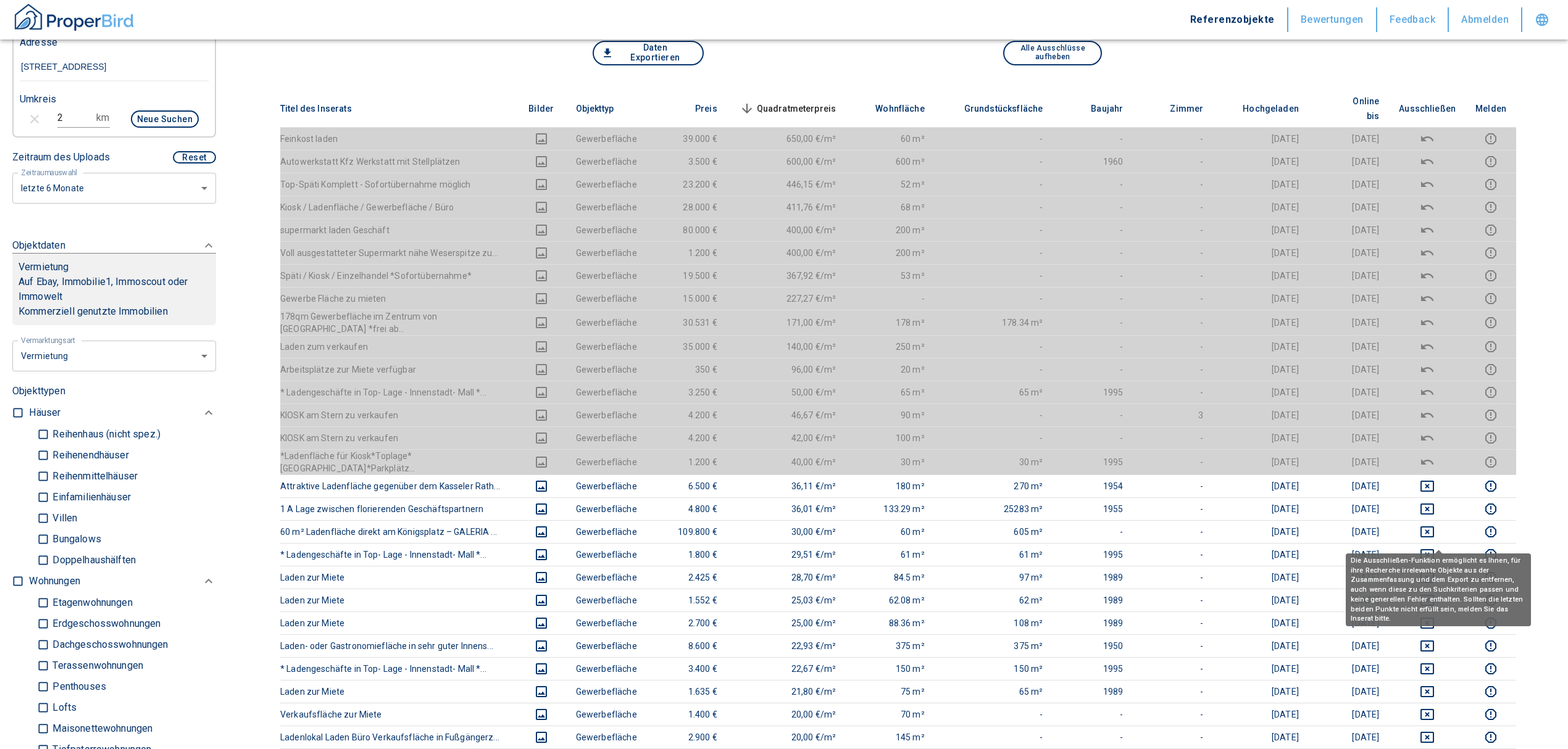
scroll to position [0, 0]
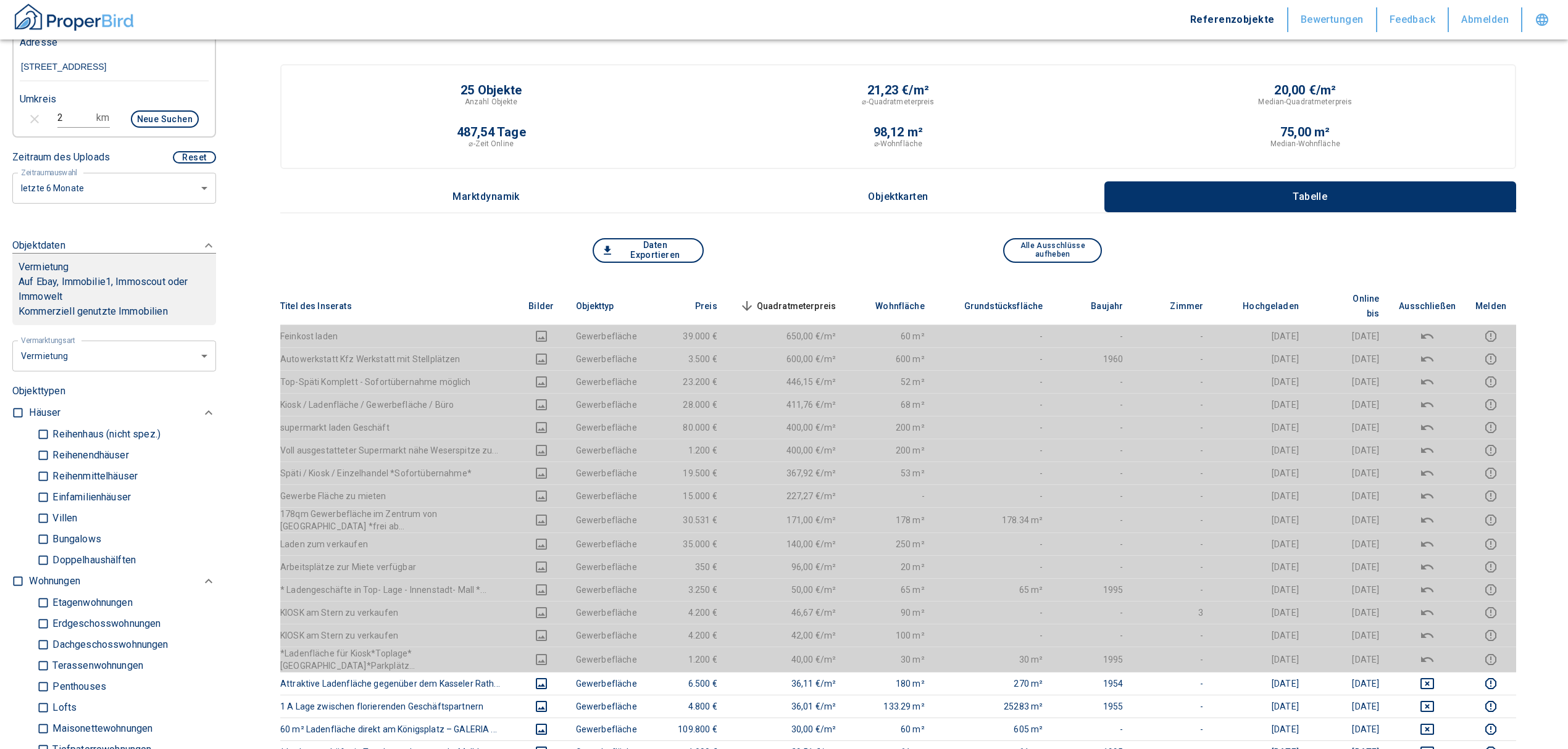
click at [801, 299] on span "Quadratmeterpreis sorted descending" at bounding box center [786, 306] width 99 height 15
